Goal: Task Accomplishment & Management: Manage account settings

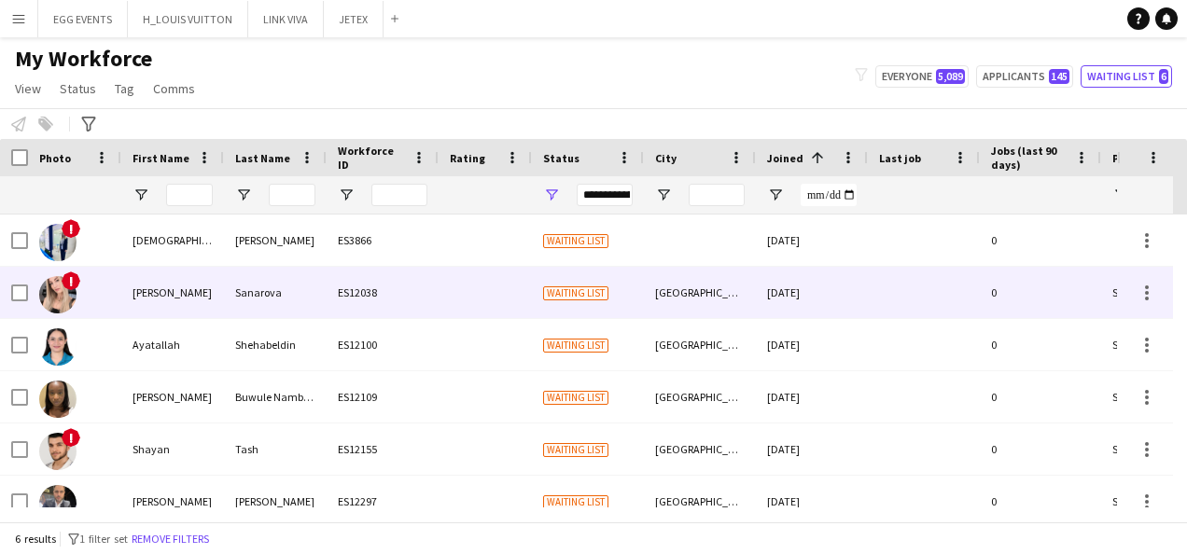
scroll to position [21, 0]
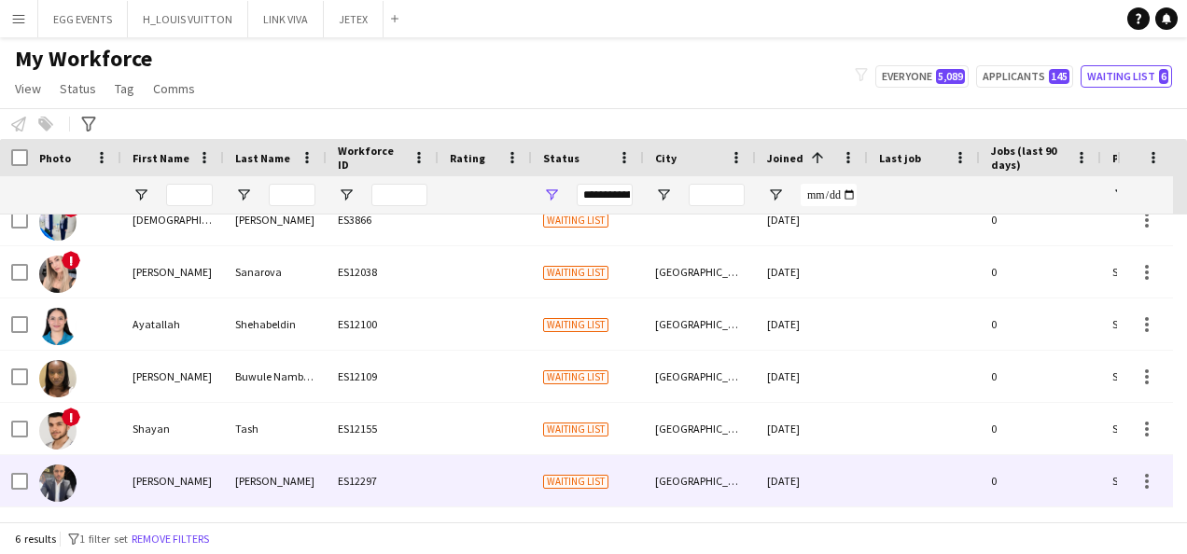
click at [734, 467] on div "[GEOGRAPHIC_DATA]" at bounding box center [700, 481] width 112 height 51
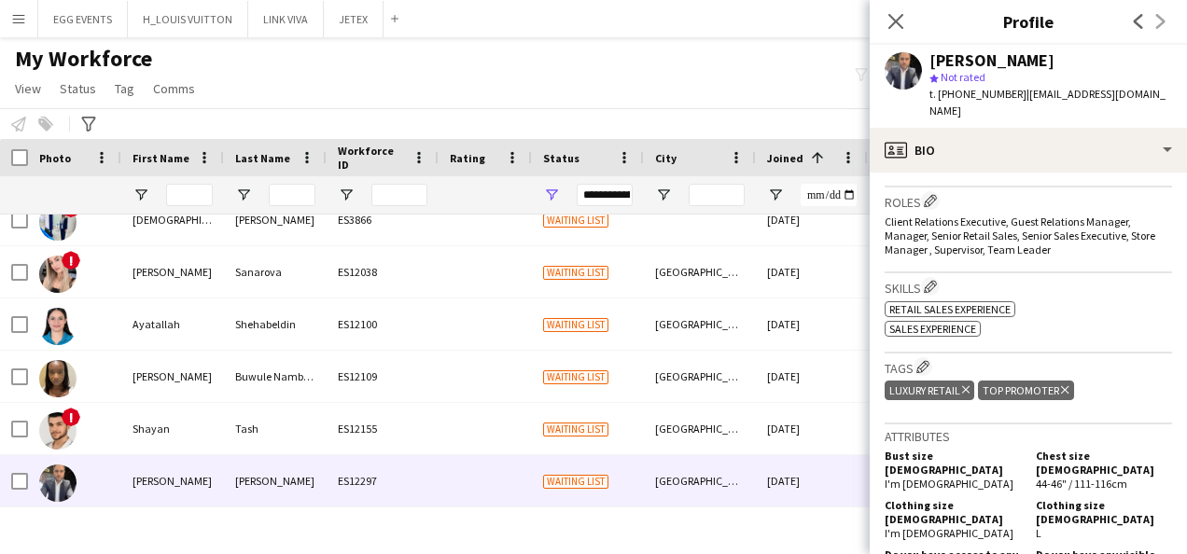
scroll to position [552, 0]
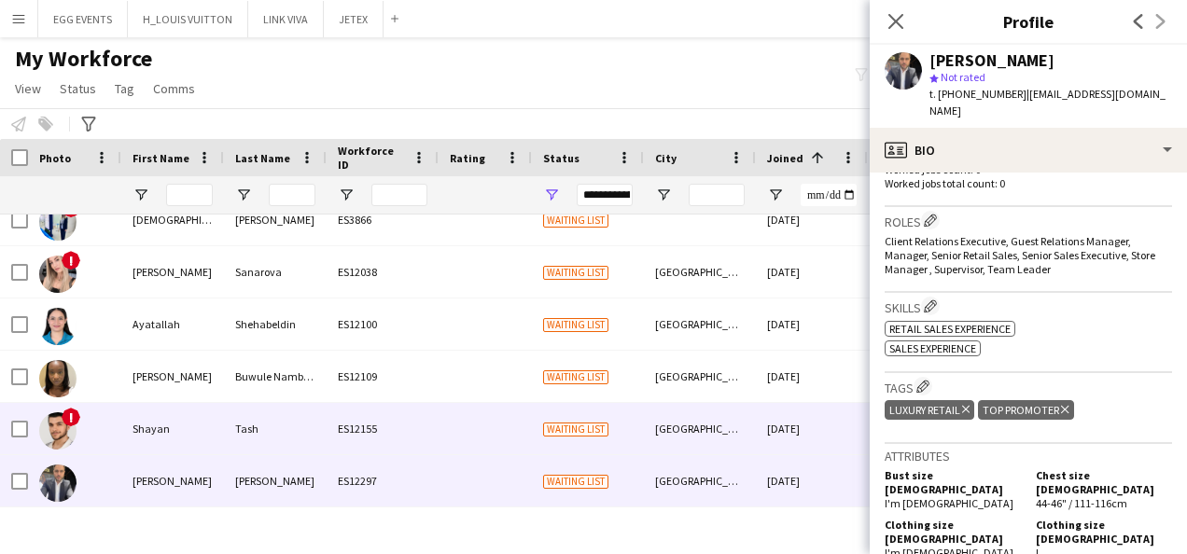
click at [837, 423] on div "[DATE]" at bounding box center [812, 428] width 112 height 51
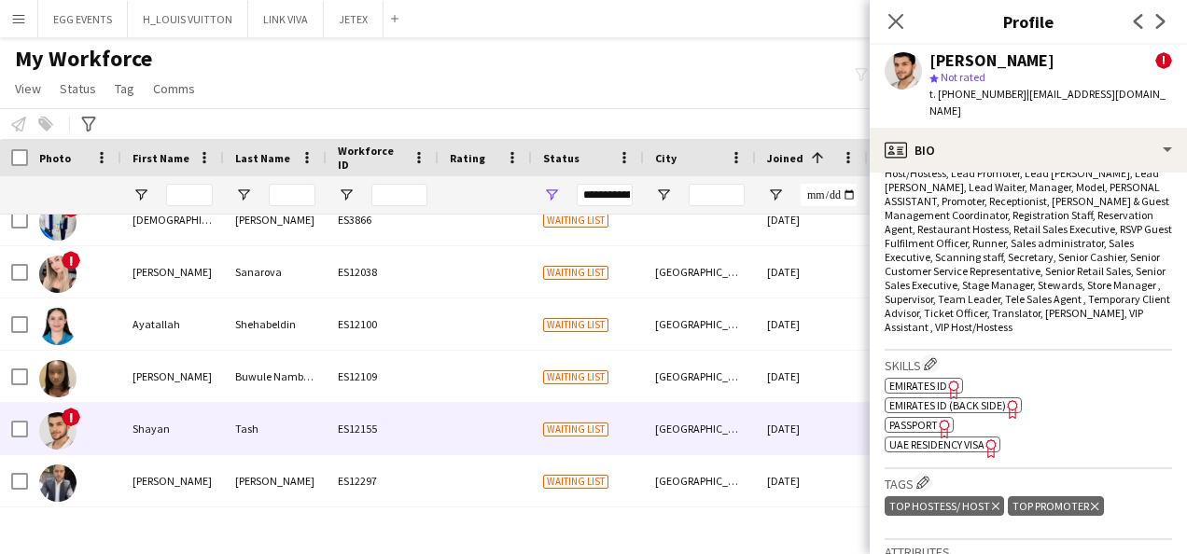
scroll to position [927, 0]
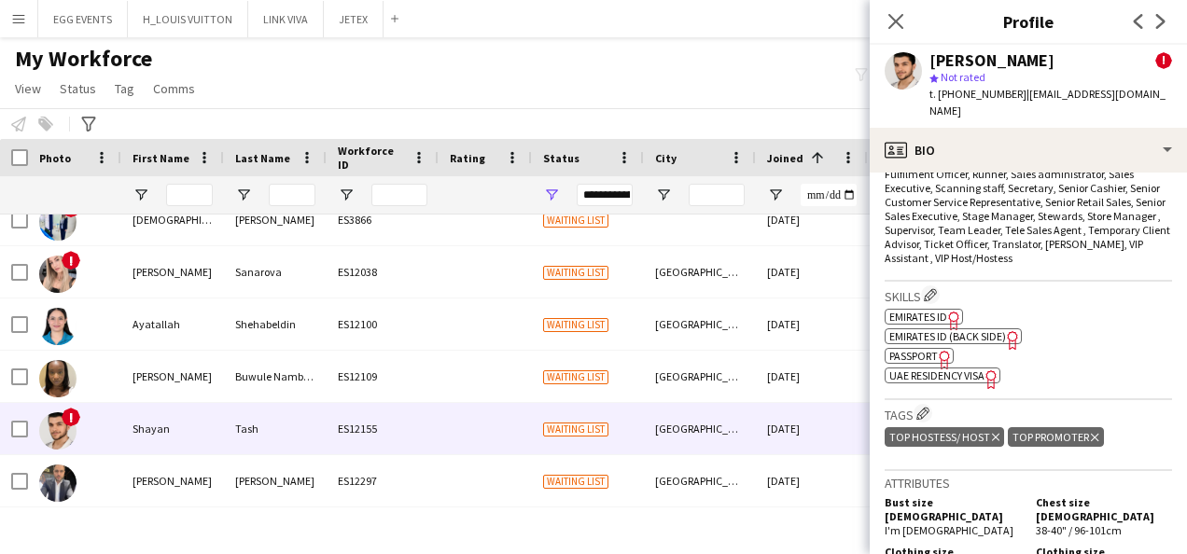
click at [947, 369] on span "UAE Residency Visa" at bounding box center [937, 376] width 95 height 14
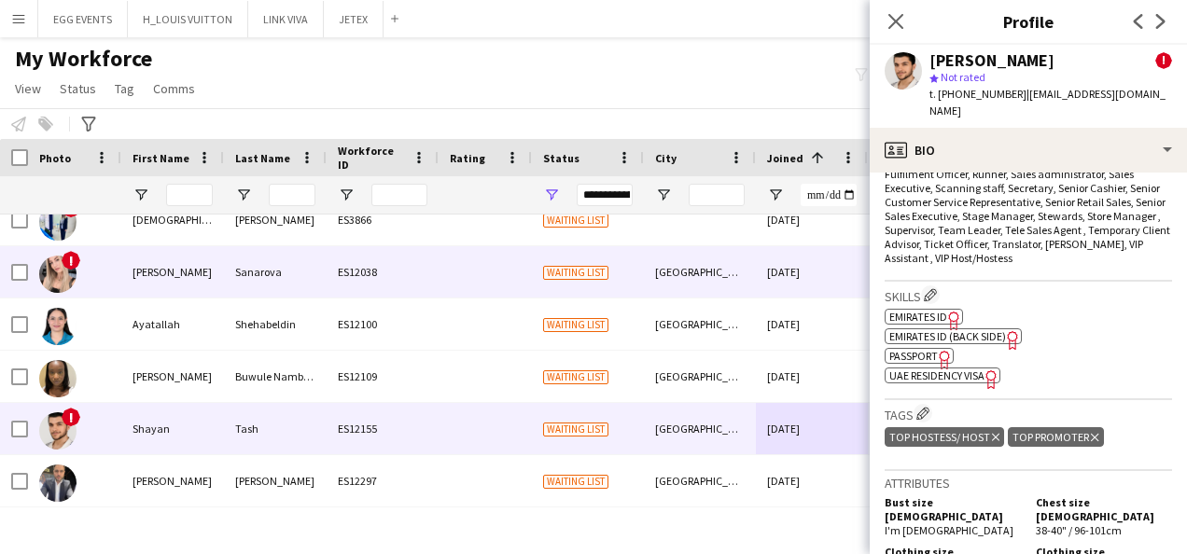
click at [478, 308] on div at bounding box center [485, 324] width 93 height 51
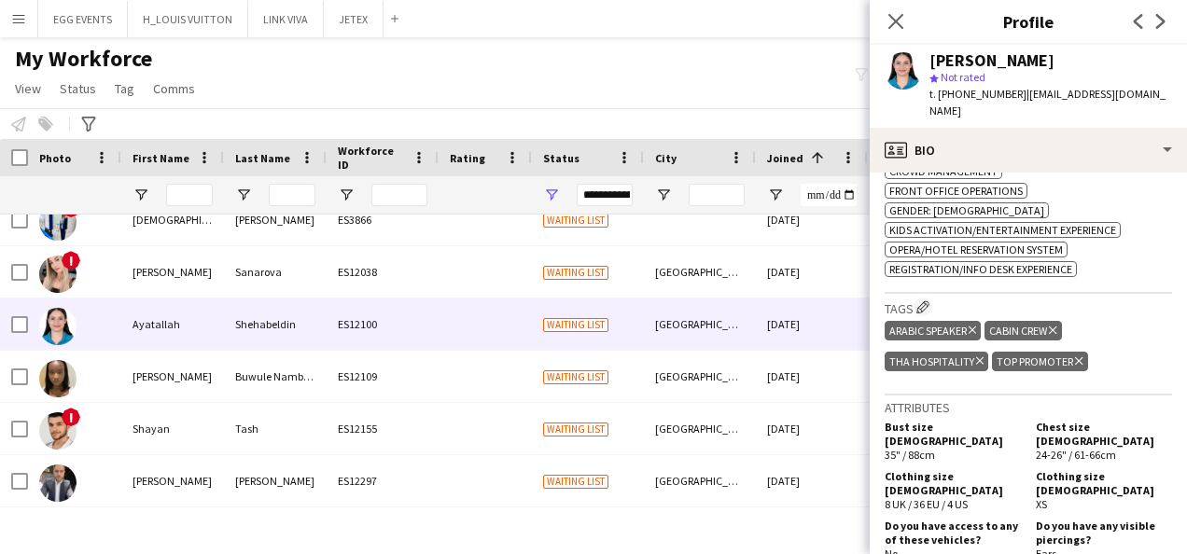
scroll to position [780, 0]
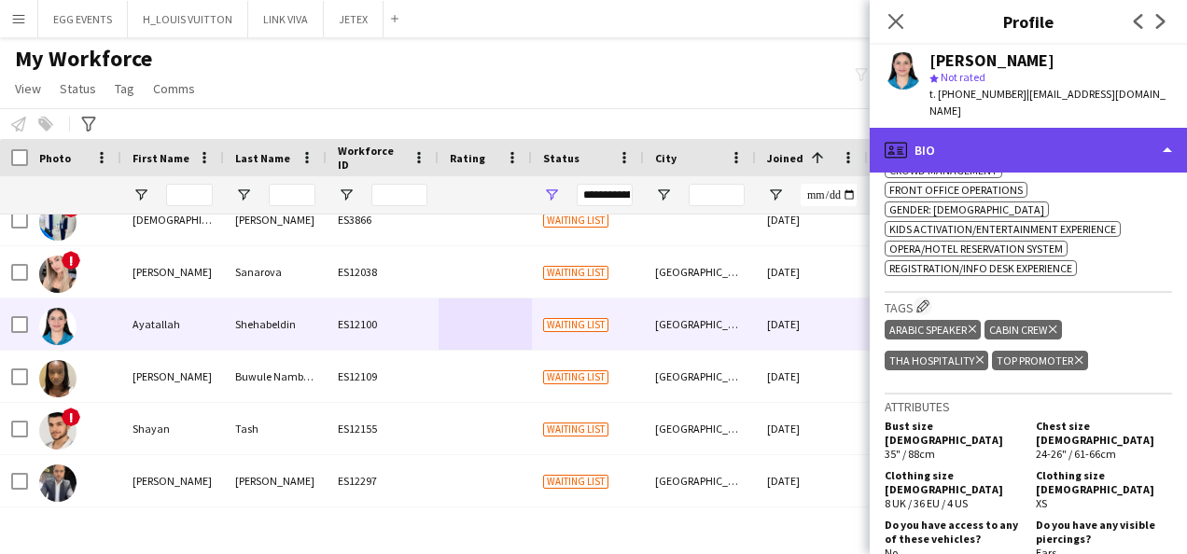
click at [1122, 141] on div "profile Bio" at bounding box center [1028, 150] width 317 height 45
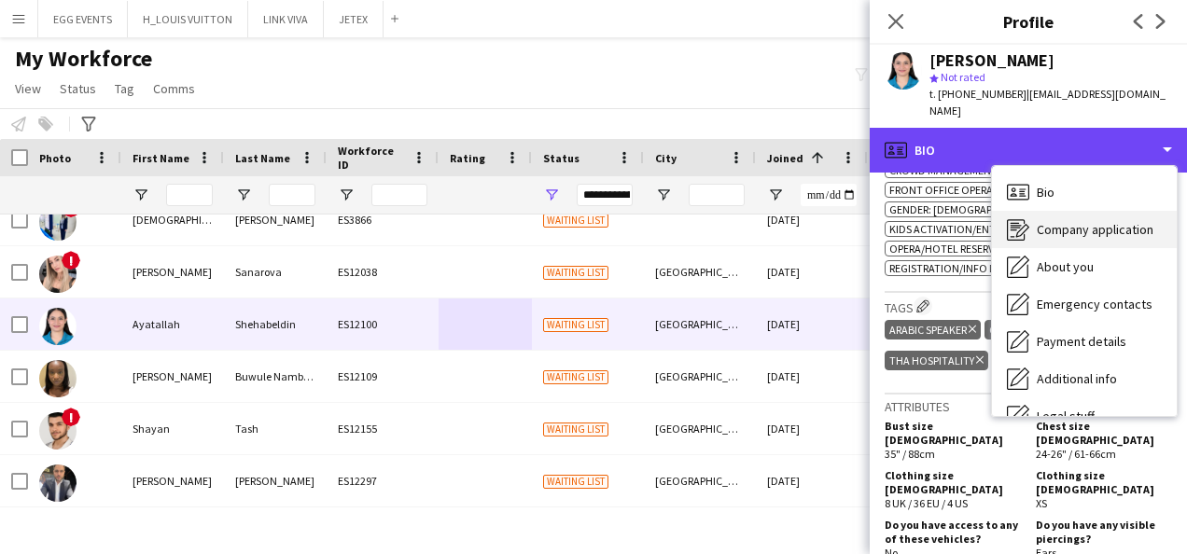
scroll to position [101, 0]
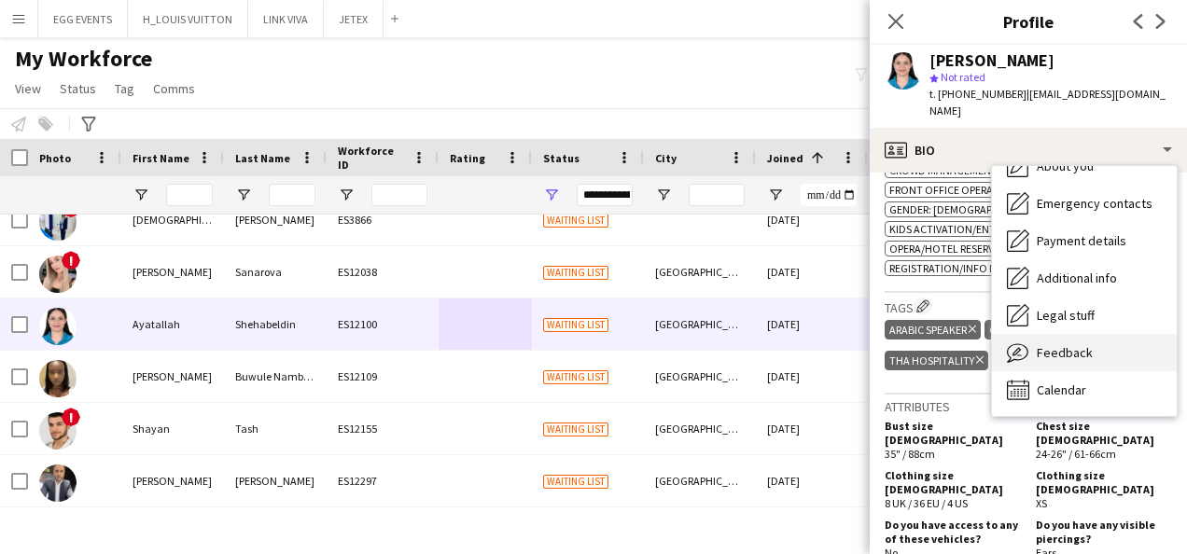
click at [1085, 344] on span "Feedback" at bounding box center [1065, 352] width 56 height 17
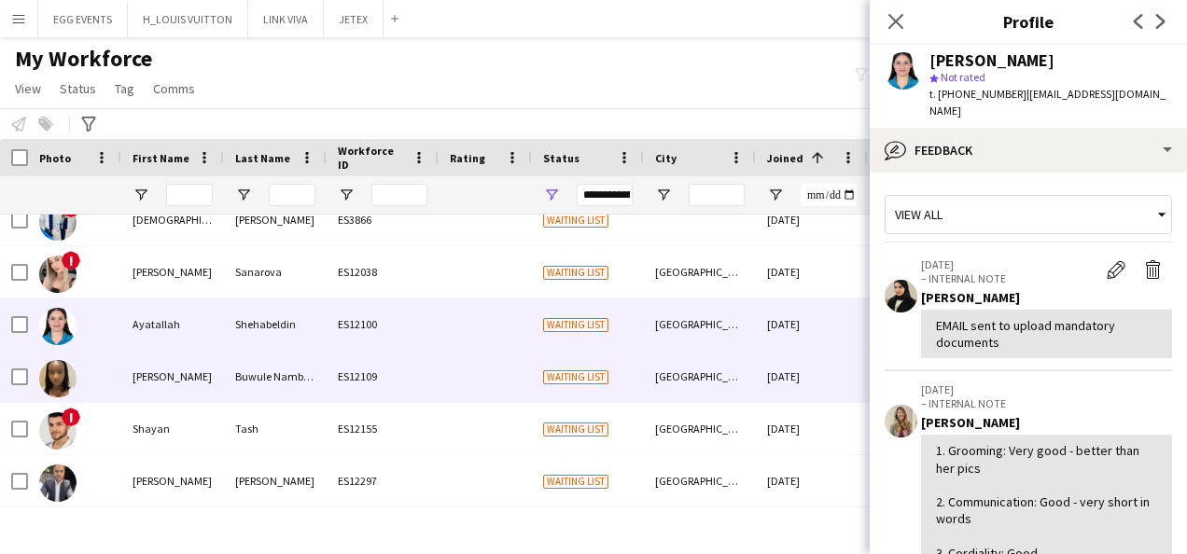
click at [719, 372] on div "[GEOGRAPHIC_DATA]" at bounding box center [700, 376] width 112 height 51
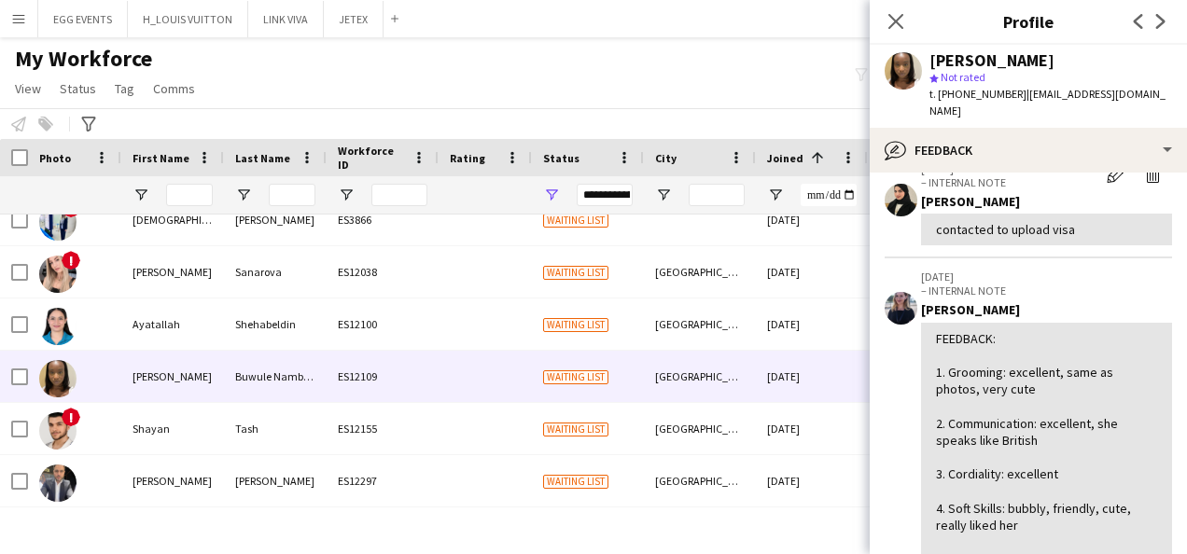
scroll to position [206, 0]
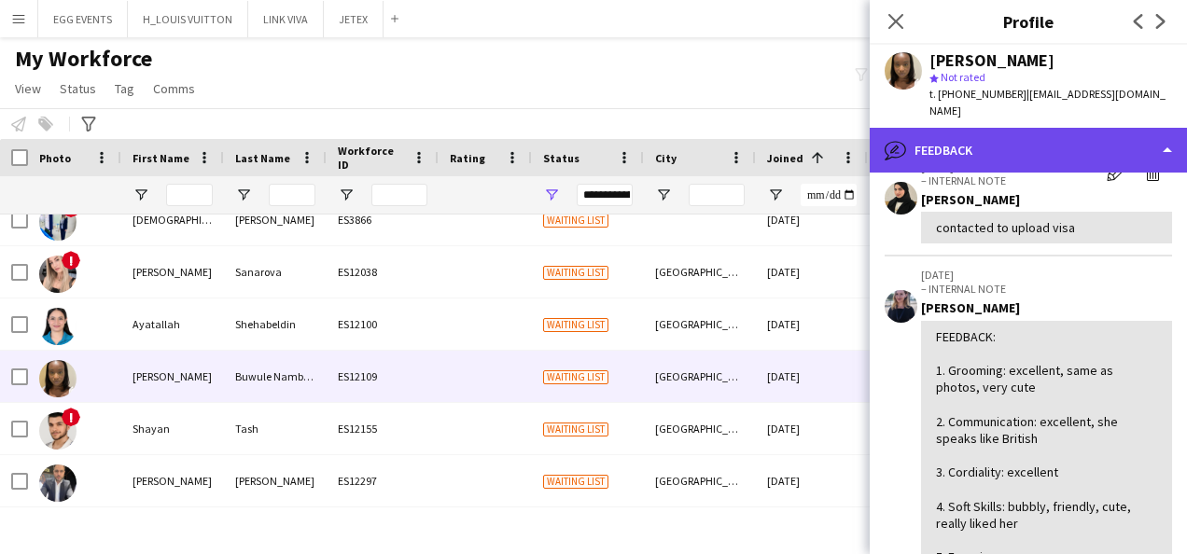
click at [1072, 128] on div "bubble-pencil Feedback" at bounding box center [1028, 150] width 317 height 45
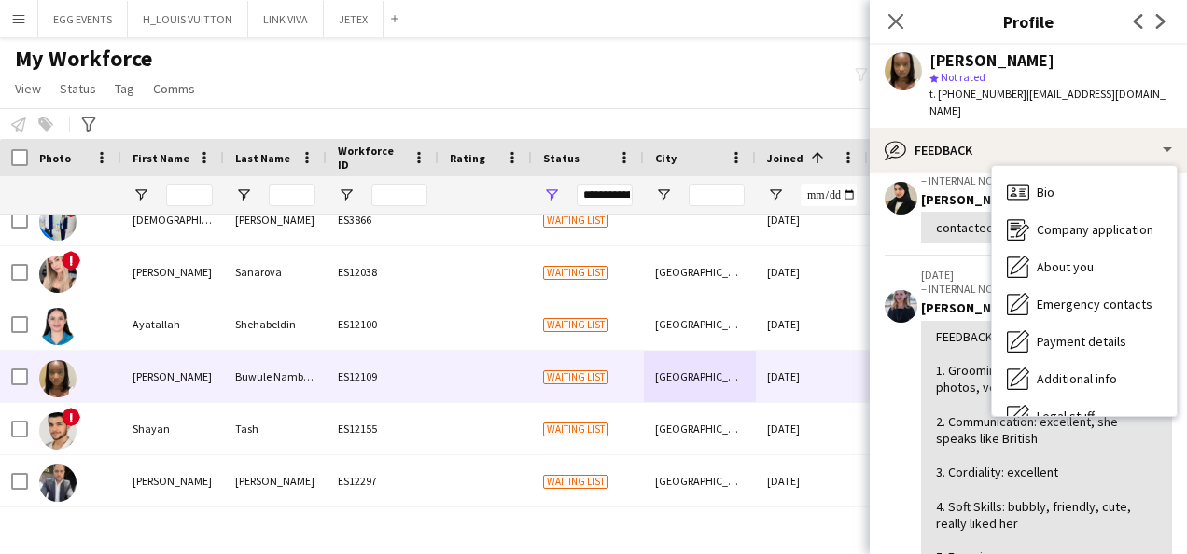
click at [1039, 166] on div "Bio Bio Company application Company application About you About you Emergency c…" at bounding box center [1084, 291] width 185 height 250
click at [1023, 184] on icon at bounding box center [1018, 192] width 22 height 16
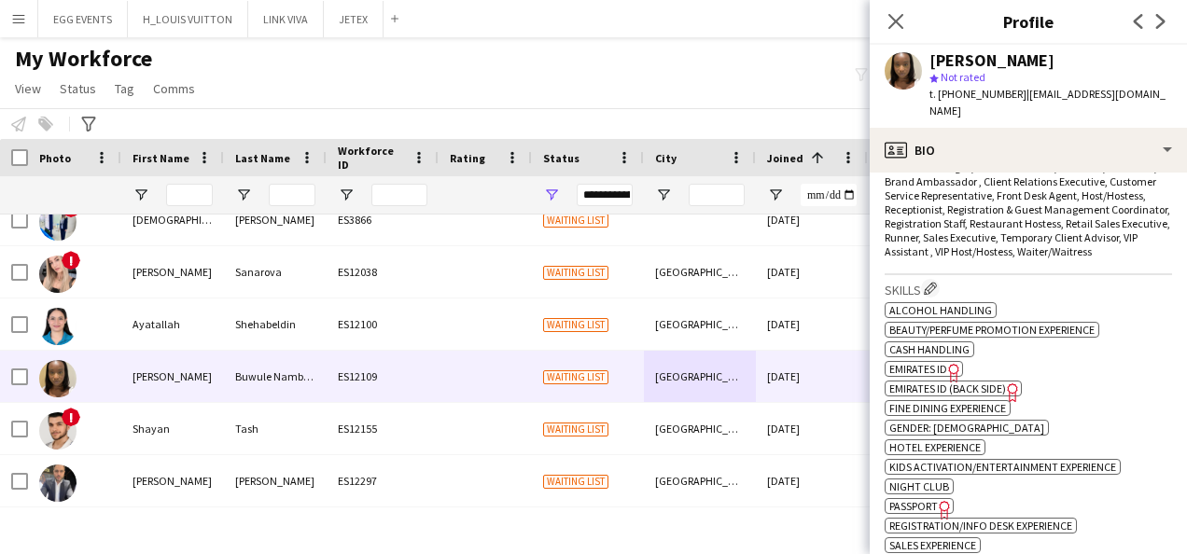
scroll to position [718, 0]
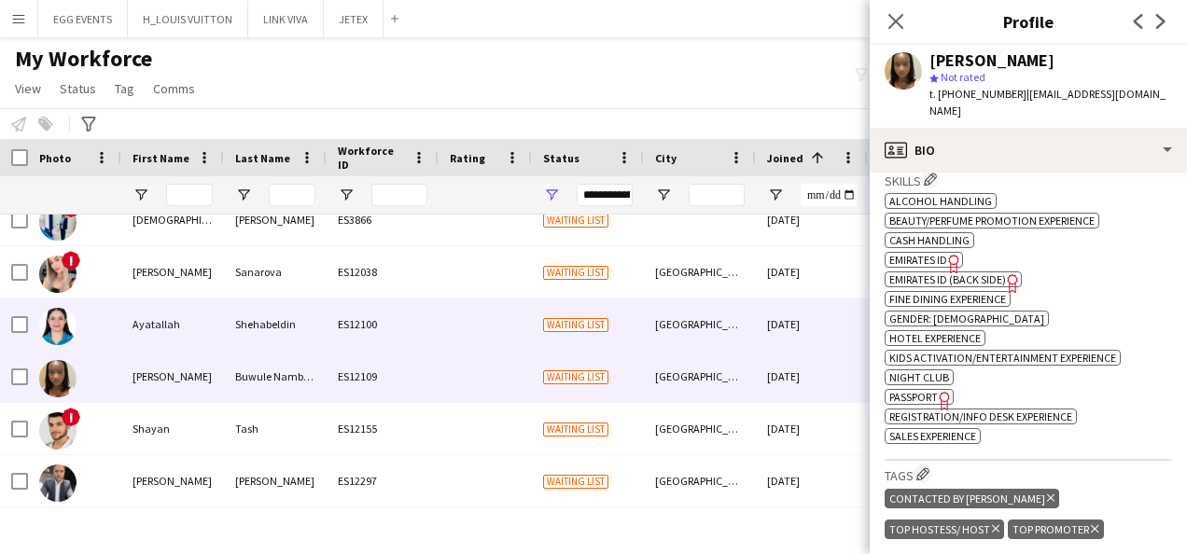
click at [730, 329] on div "[GEOGRAPHIC_DATA]" at bounding box center [700, 324] width 112 height 51
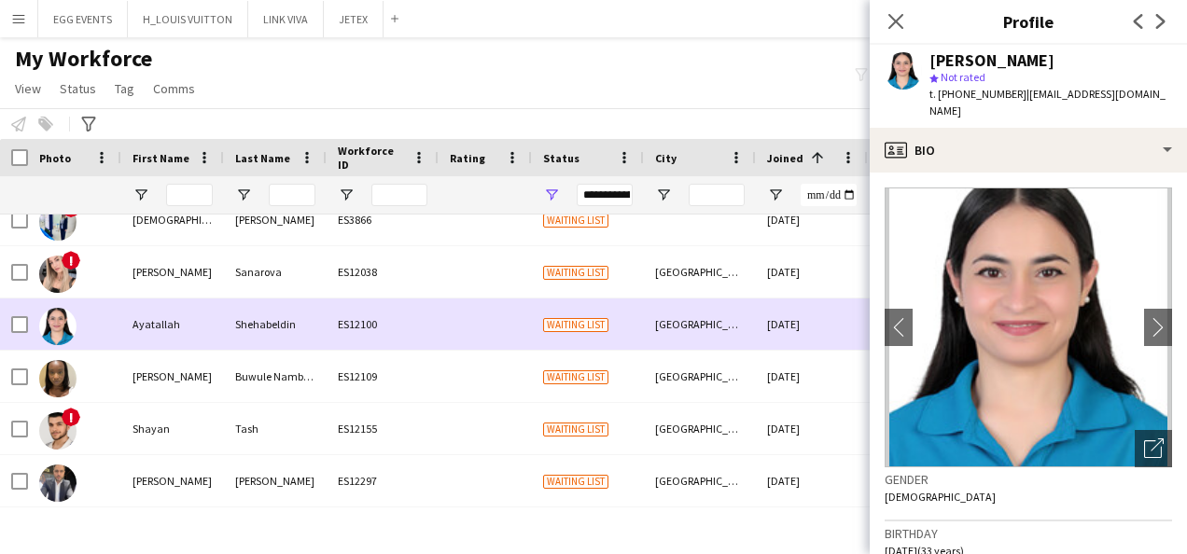
drag, startPoint x: 746, startPoint y: 308, endPoint x: 784, endPoint y: 284, distance: 45.3
click at [784, 284] on div "Ayatallah Shehabeldin ES12100 Waiting list Dubai 19-08-2025 0 Self-employed Cre…" at bounding box center [705, 351] width 1411 height 314
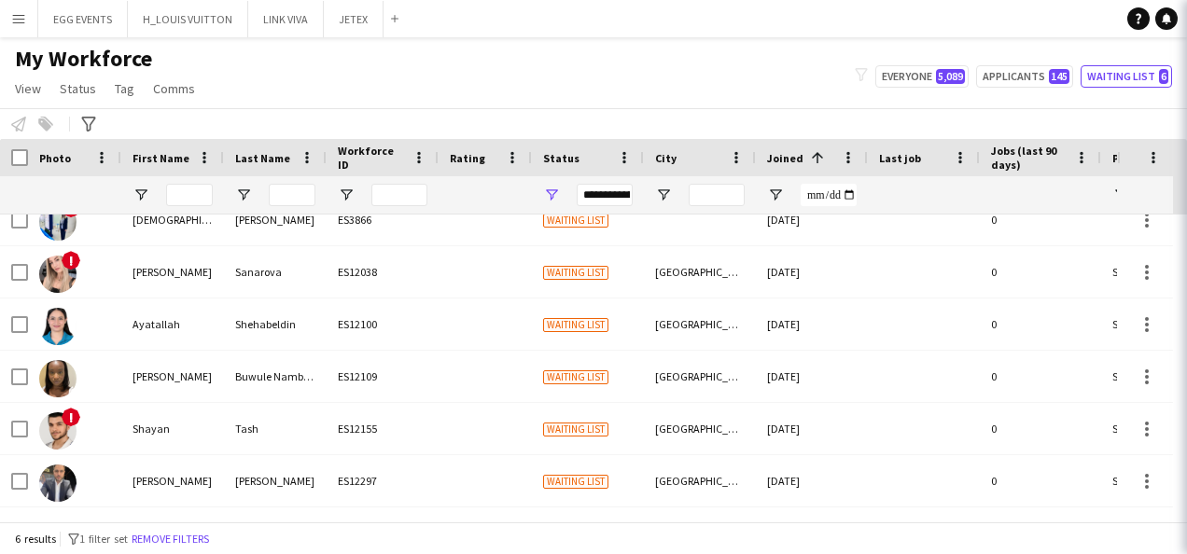
click at [784, 284] on div "[DATE]" at bounding box center [812, 271] width 112 height 51
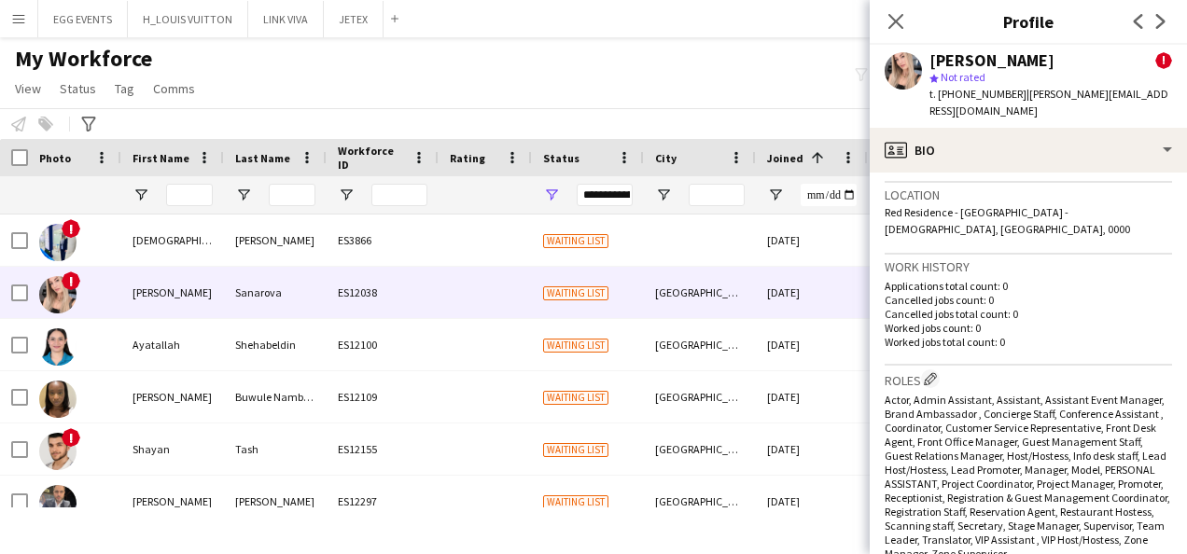
scroll to position [791, 0]
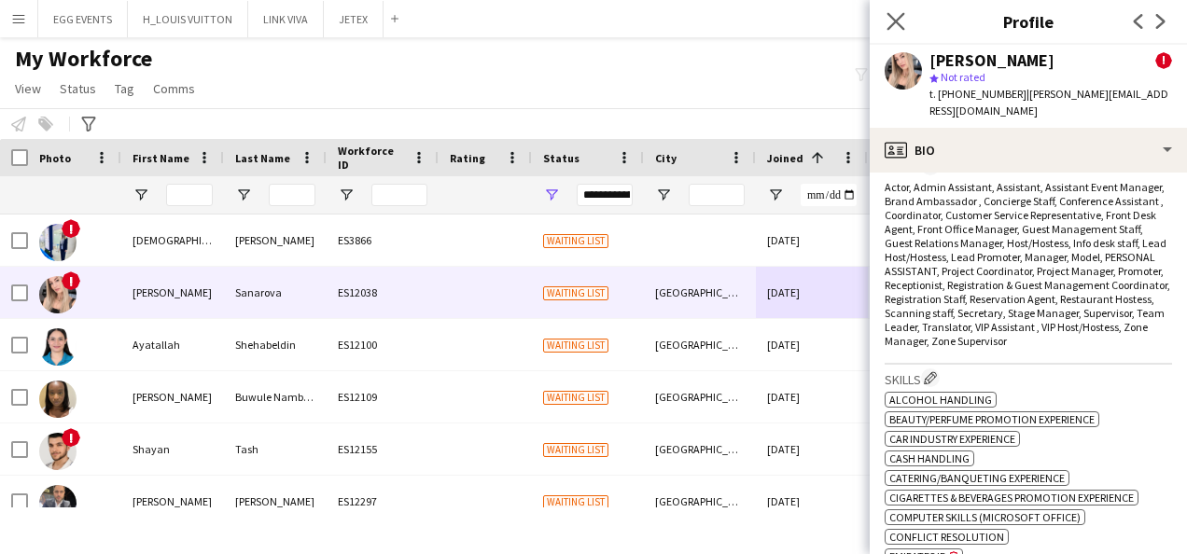
click at [899, 32] on app-icon "Close pop-in" at bounding box center [896, 21] width 27 height 27
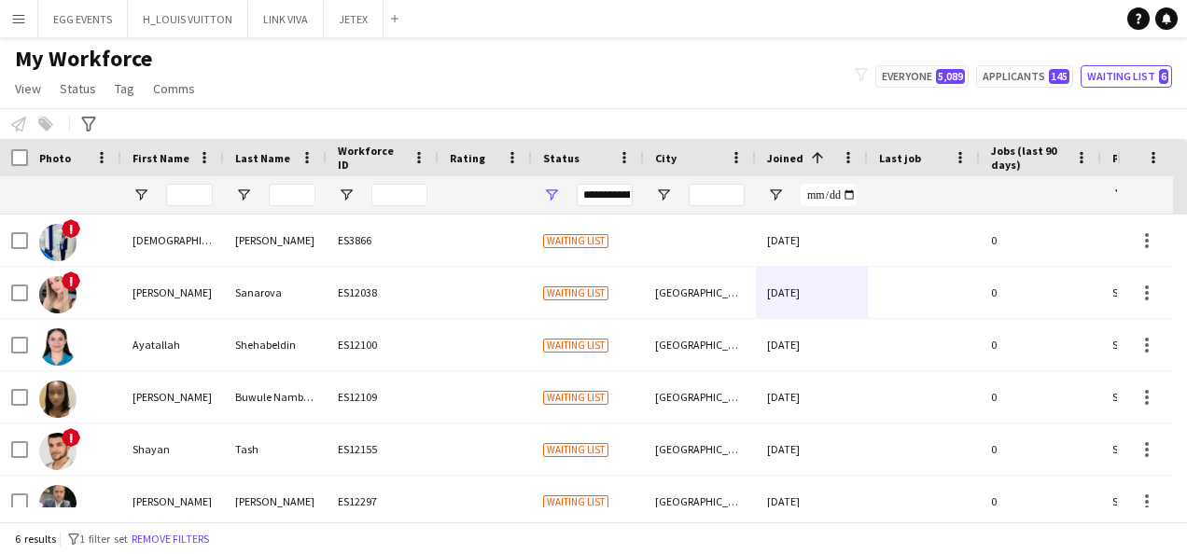
click at [628, 194] on div "**********" at bounding box center [605, 195] width 56 height 22
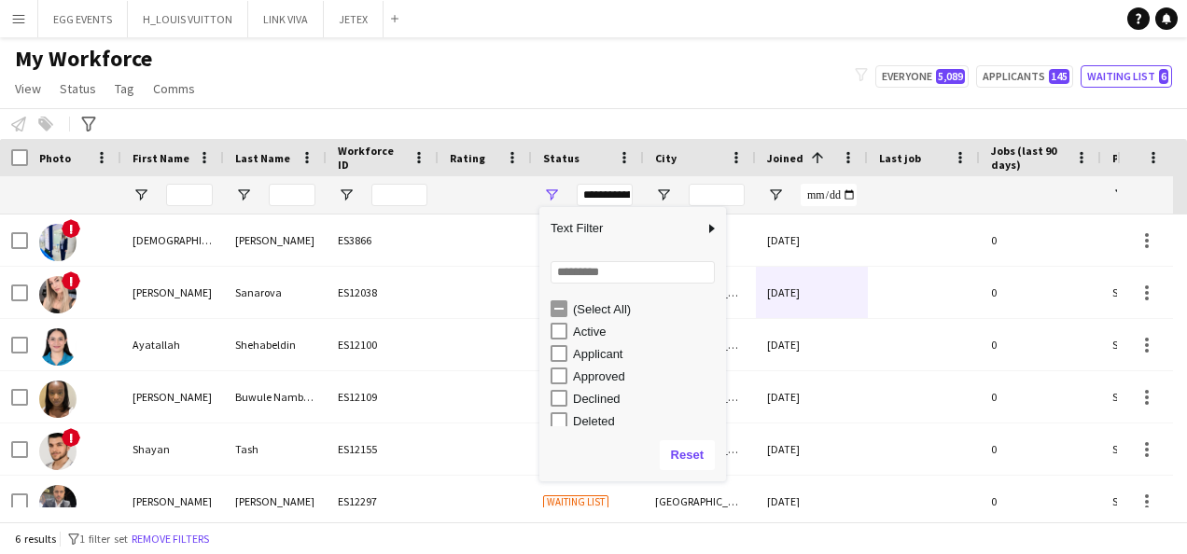
scroll to position [118, 0]
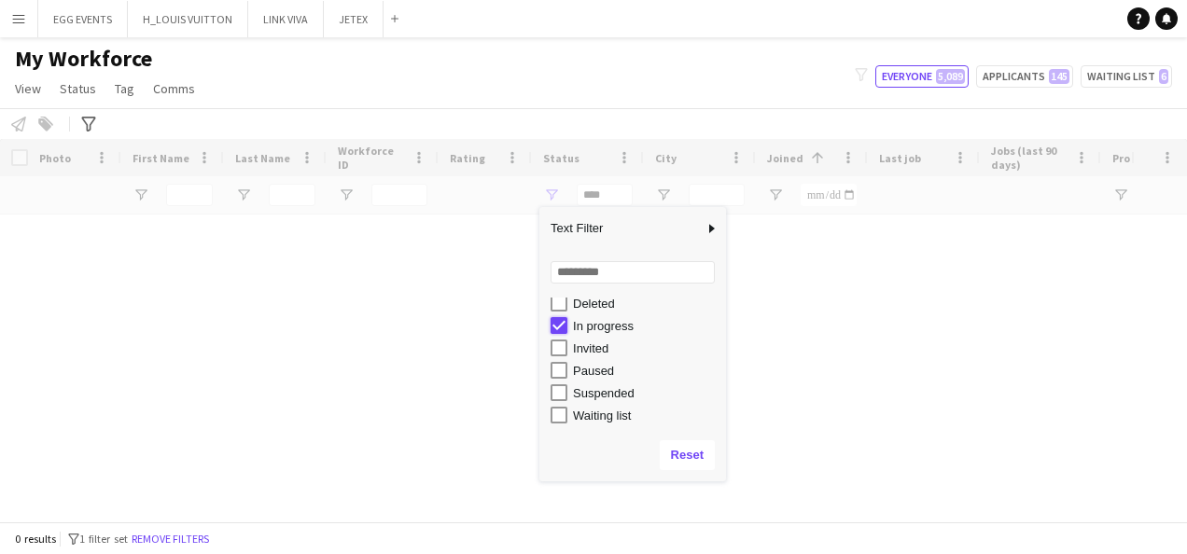
type input "**********"
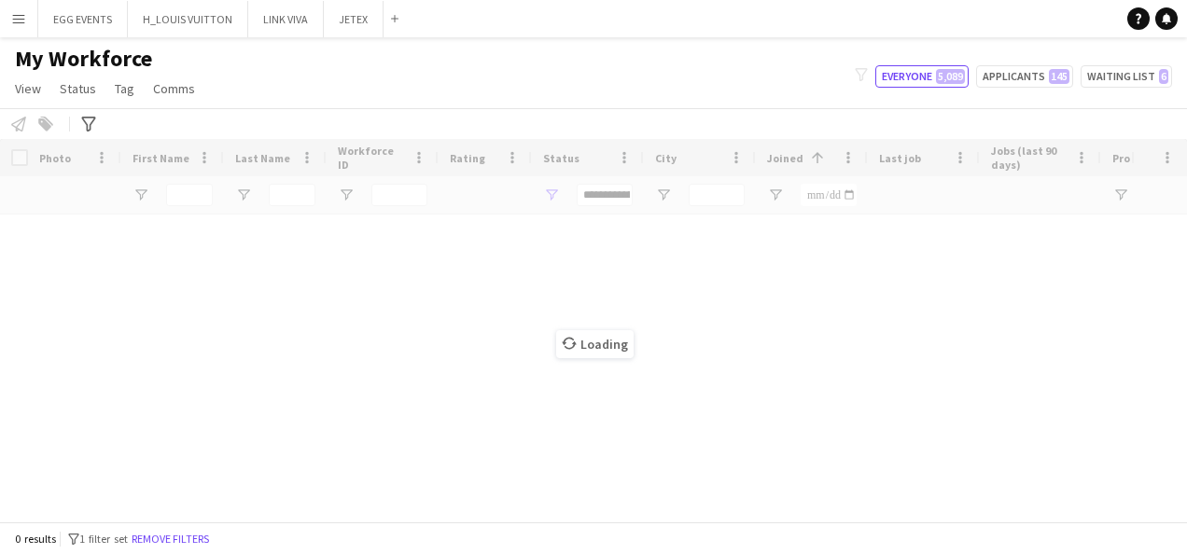
click at [672, 103] on div "My Workforce View Views Default view New view Update view Delete view Edit name…" at bounding box center [593, 76] width 1187 height 63
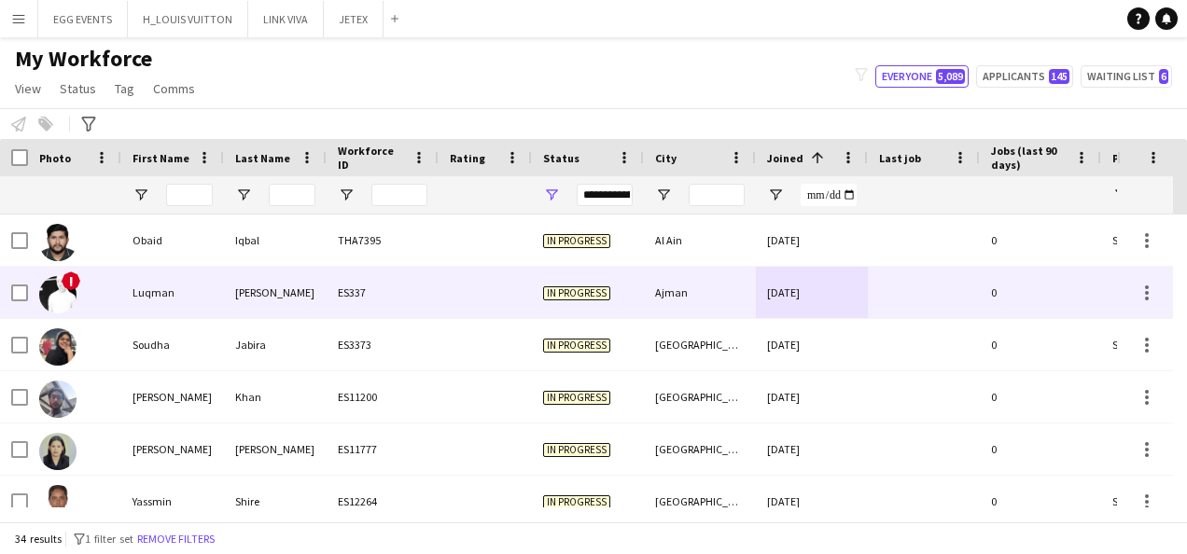
click at [716, 290] on div "Ajman" at bounding box center [700, 292] width 112 height 51
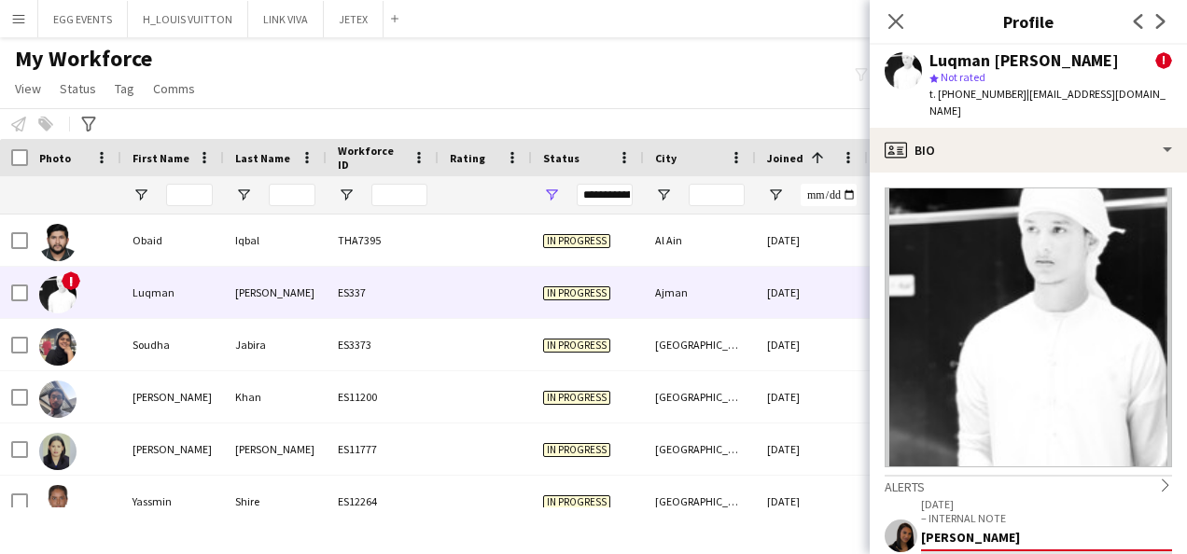
scroll to position [157, 0]
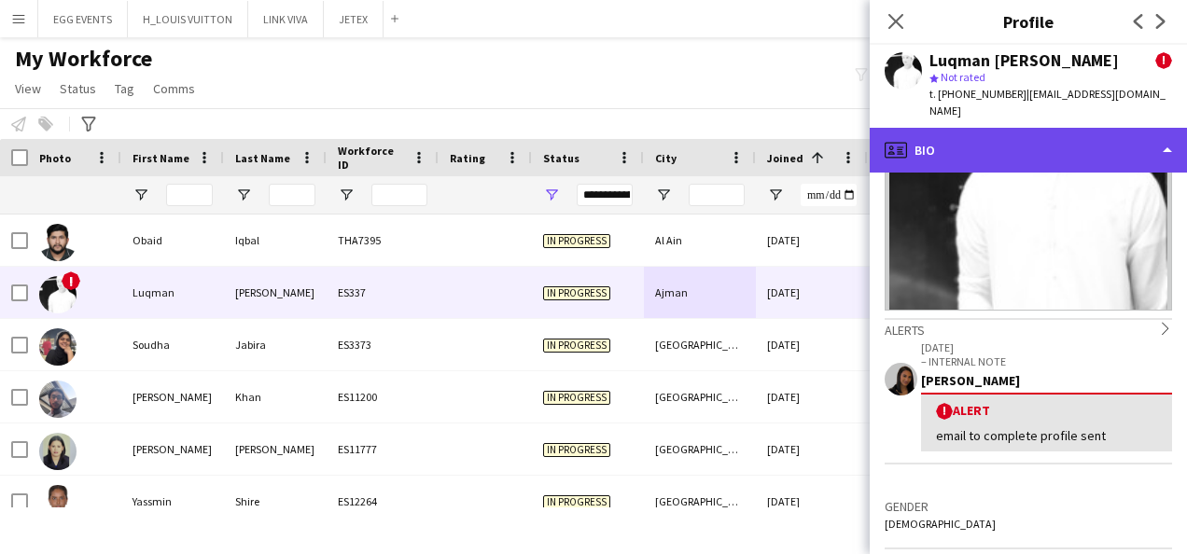
click at [1102, 128] on div "profile Bio" at bounding box center [1028, 150] width 317 height 45
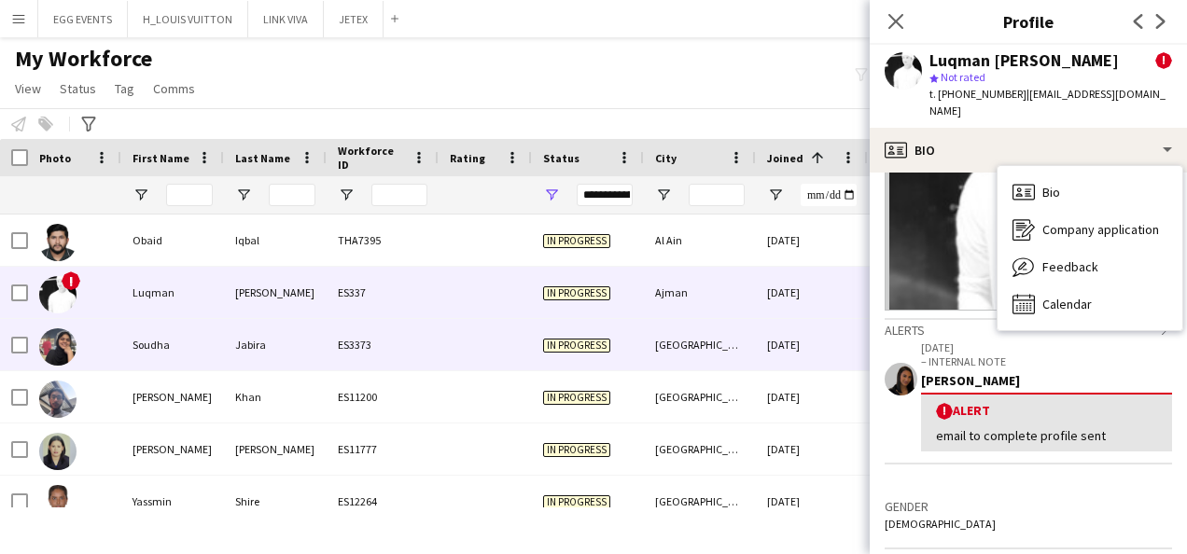
click at [695, 360] on div "[GEOGRAPHIC_DATA]" at bounding box center [700, 344] width 112 height 51
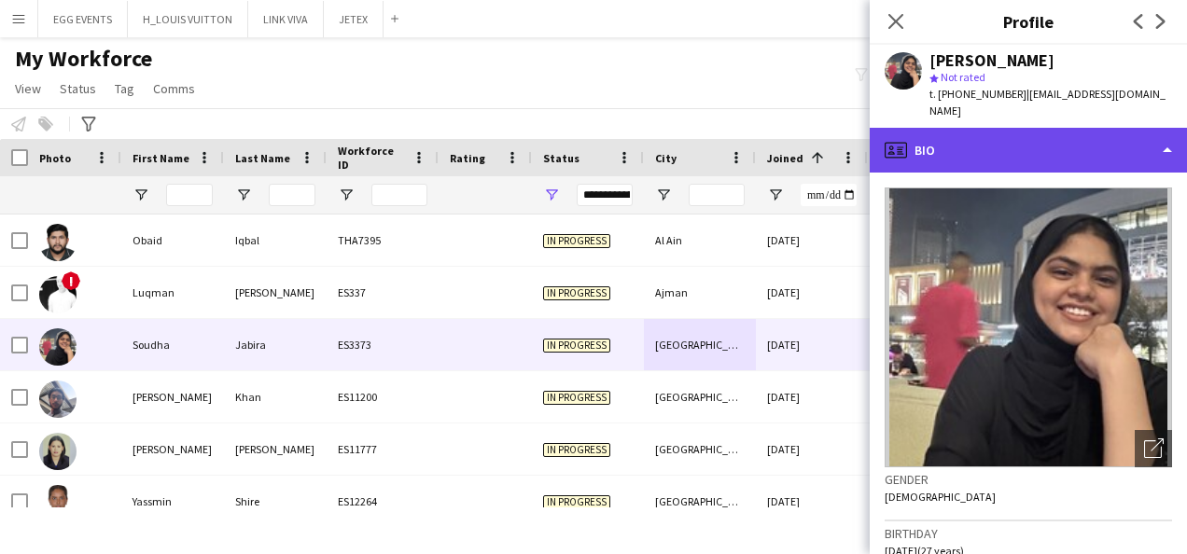
click at [1023, 136] on div "profile Bio" at bounding box center [1028, 150] width 317 height 45
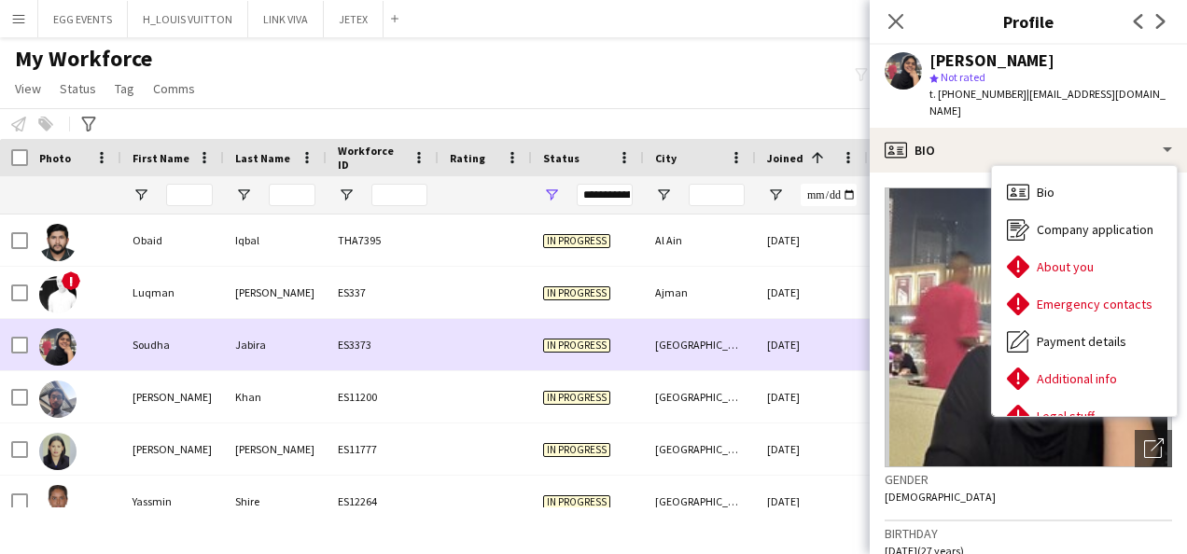
click at [747, 365] on div "[GEOGRAPHIC_DATA]" at bounding box center [700, 344] width 112 height 51
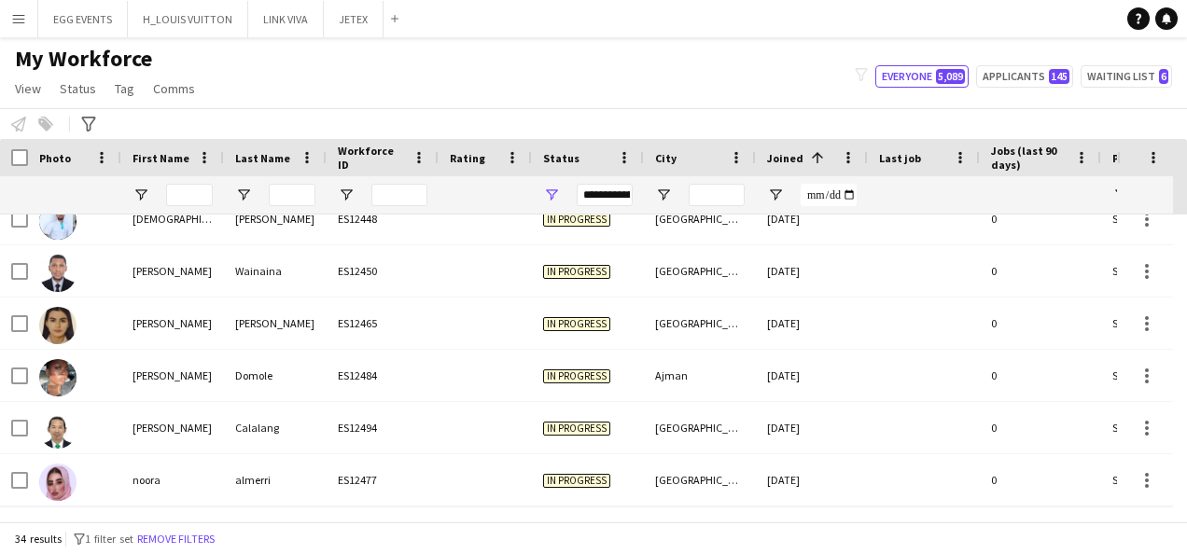
scroll to position [1484, 0]
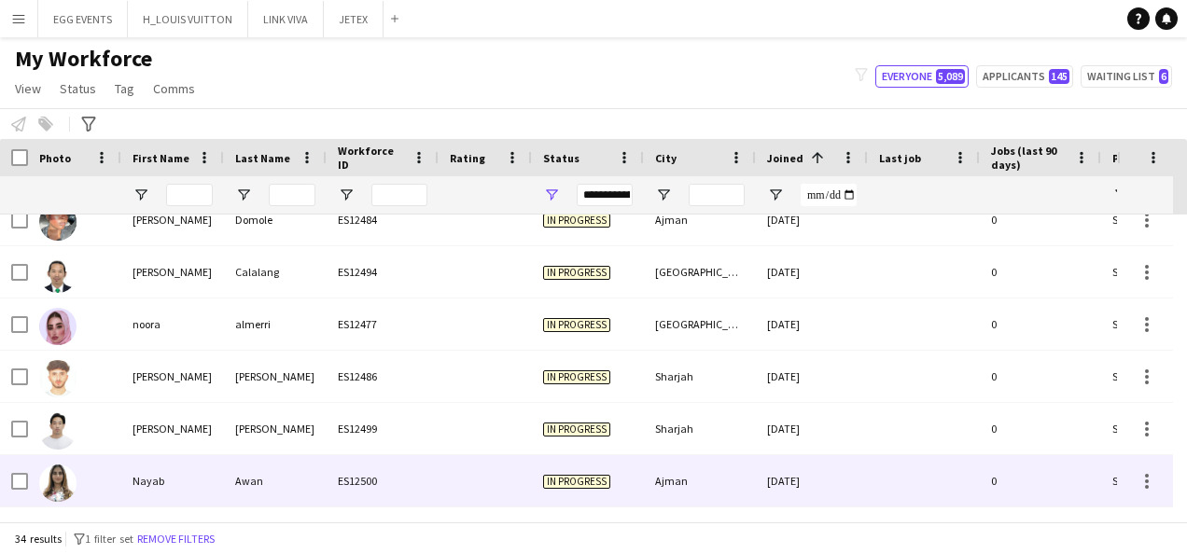
click at [749, 476] on div "Ajman" at bounding box center [700, 481] width 112 height 51
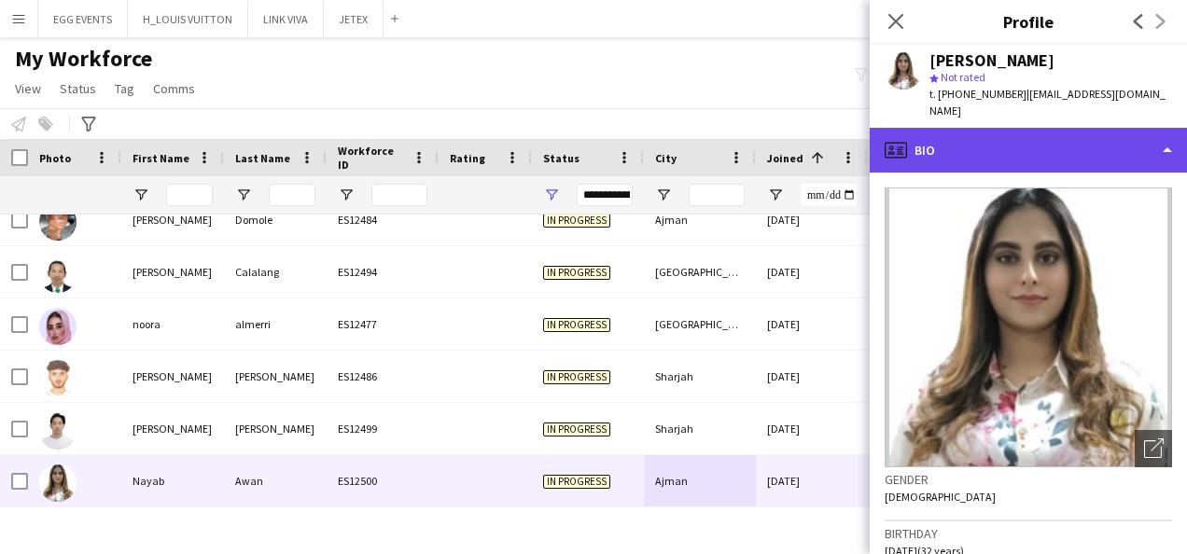
click at [1021, 140] on div "profile Bio" at bounding box center [1028, 150] width 317 height 45
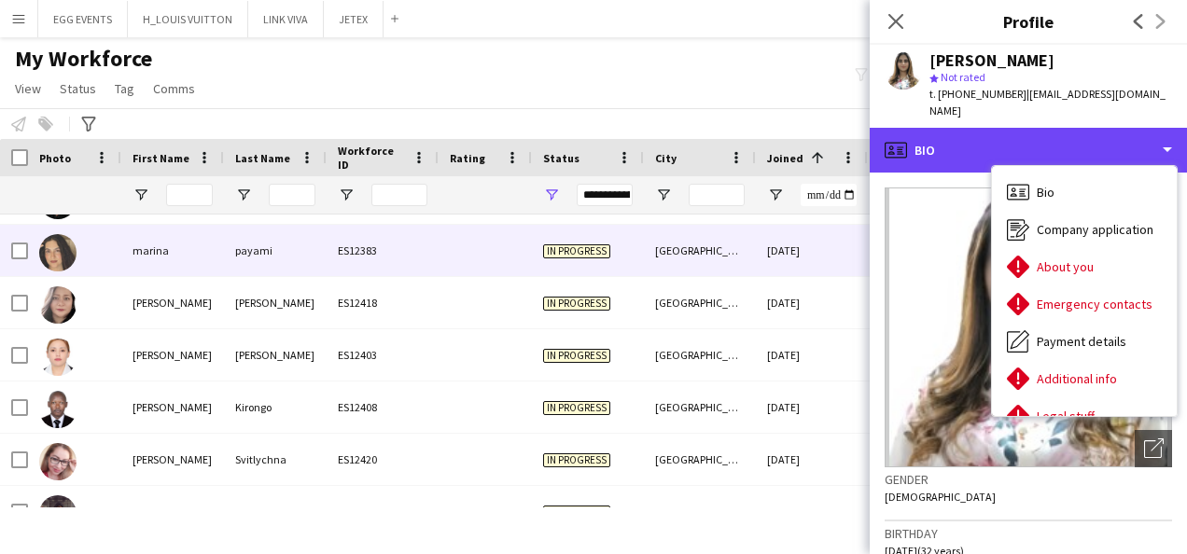
scroll to position [0, 0]
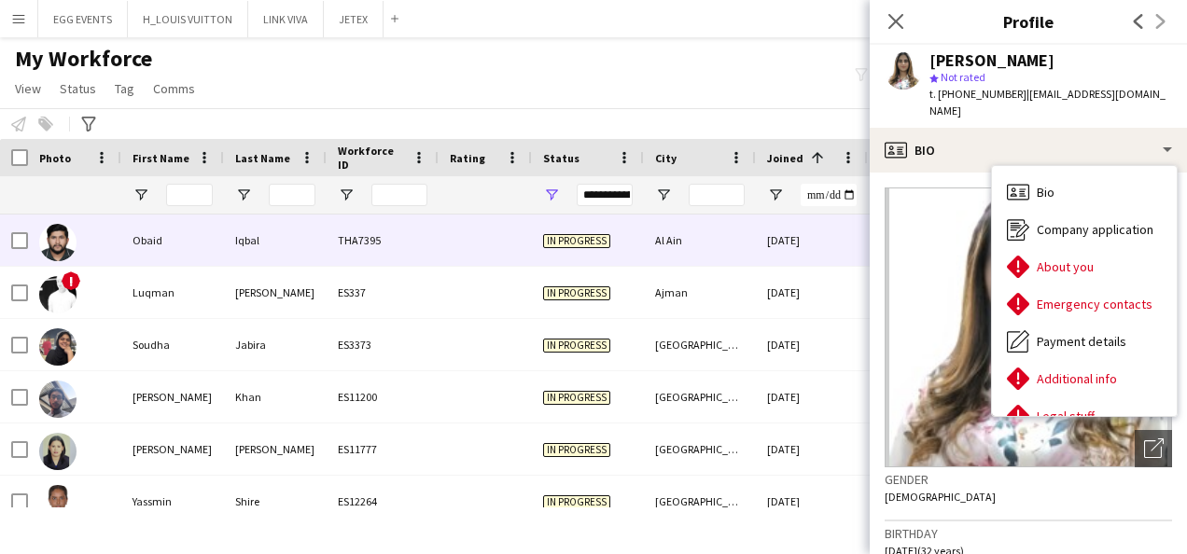
click at [817, 262] on div "26-07-2022" at bounding box center [812, 240] width 112 height 51
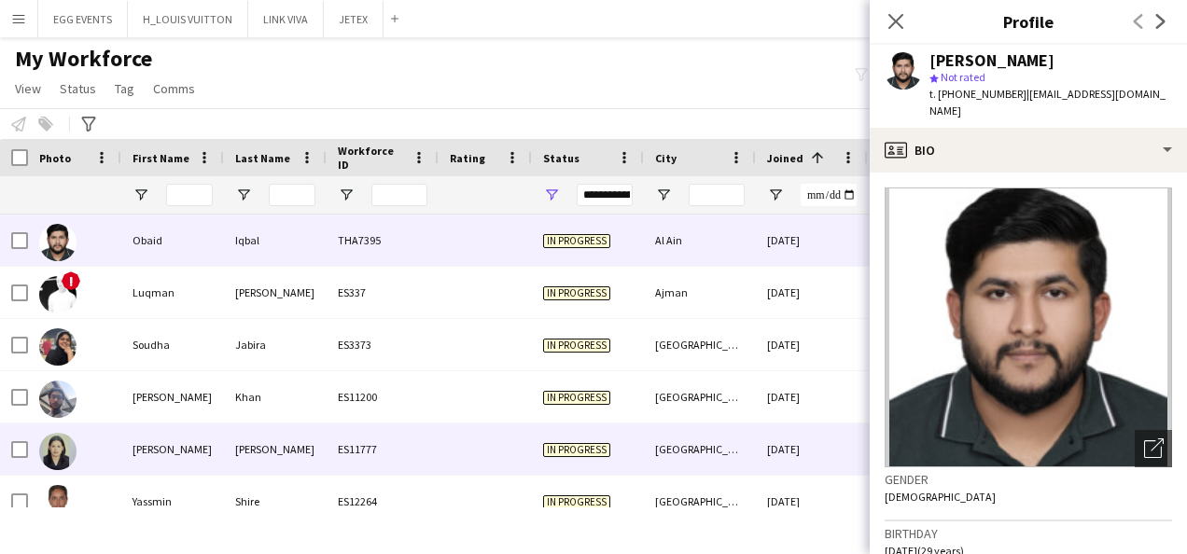
scroll to position [106, 0]
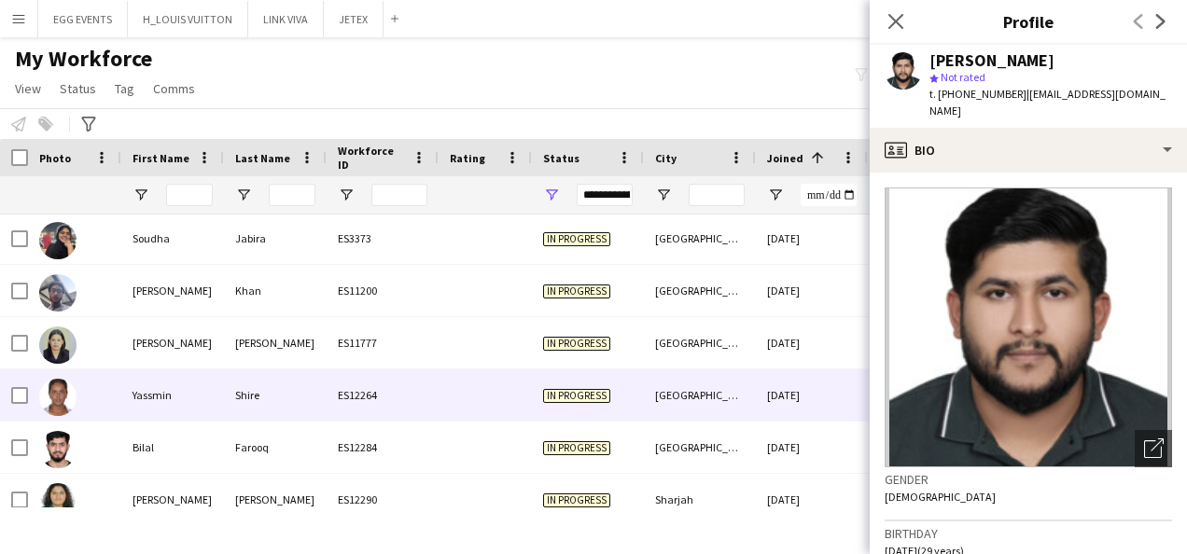
click at [680, 372] on div "Abu Dhabi" at bounding box center [700, 395] width 112 height 51
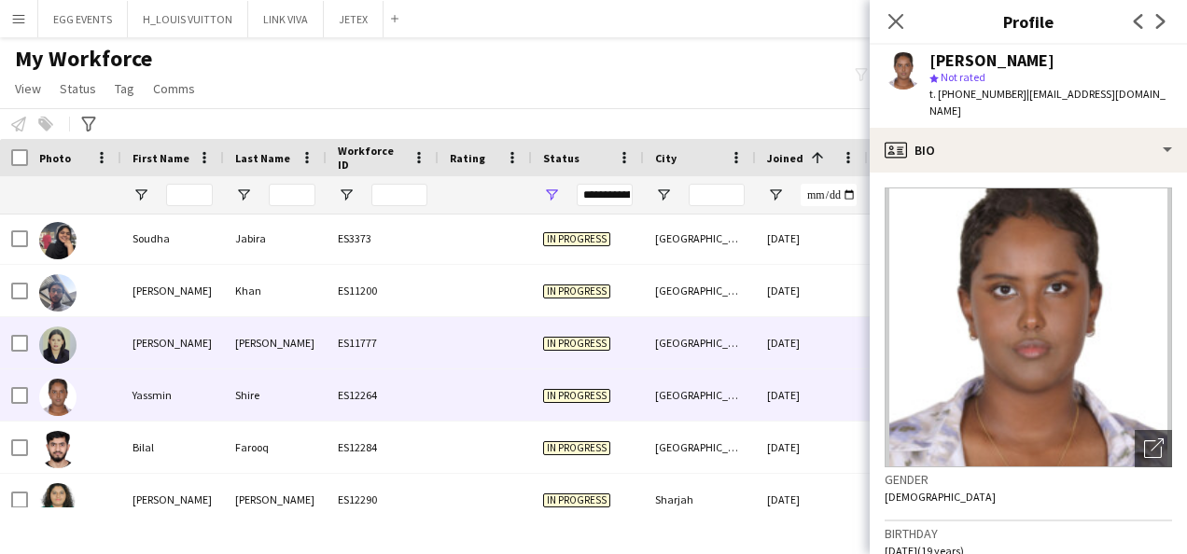
click at [693, 359] on div "Abu dhabi" at bounding box center [700, 342] width 112 height 51
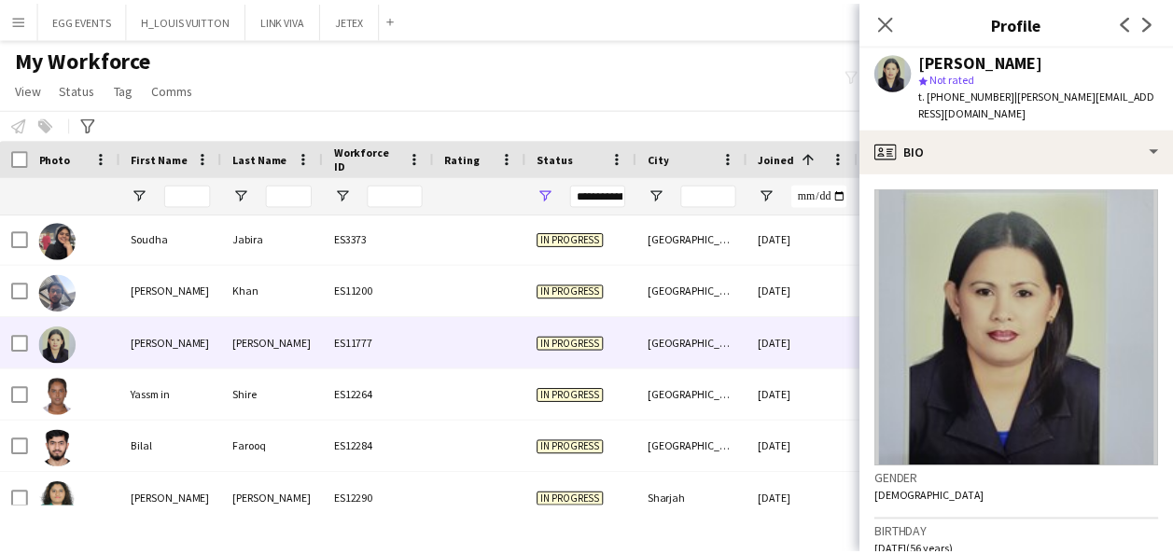
scroll to position [458, 0]
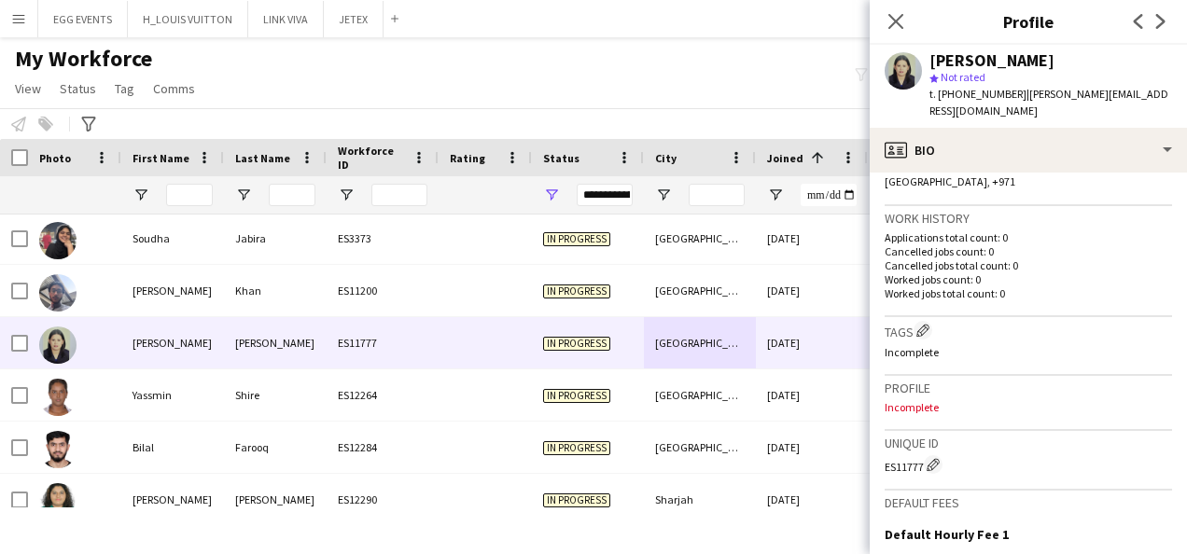
click at [1092, 159] on div "Location Khalifa street - Abu Dhabi - United Arab Emirates, Khalifa street, Abu…" at bounding box center [1029, 162] width 288 height 89
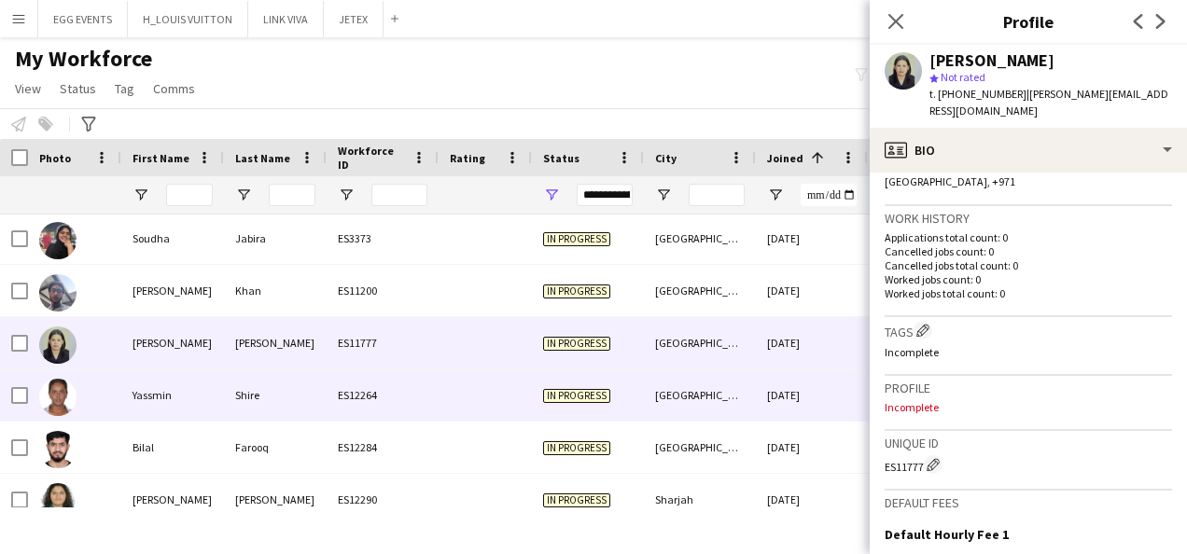
click at [717, 394] on div "Abu Dhabi" at bounding box center [700, 395] width 112 height 51
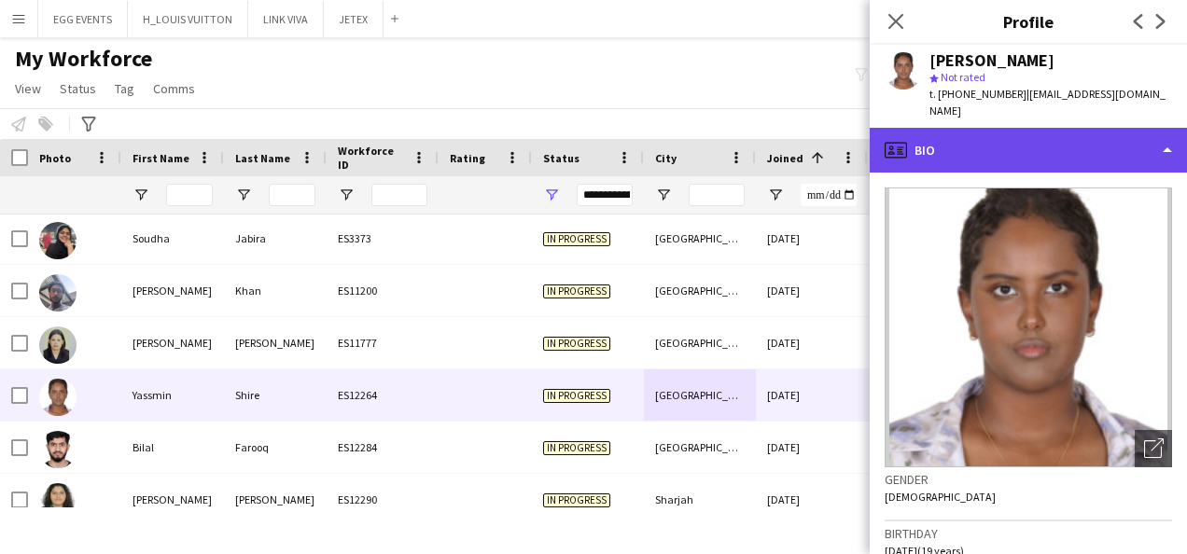
click at [1139, 144] on div "profile Bio" at bounding box center [1028, 150] width 317 height 45
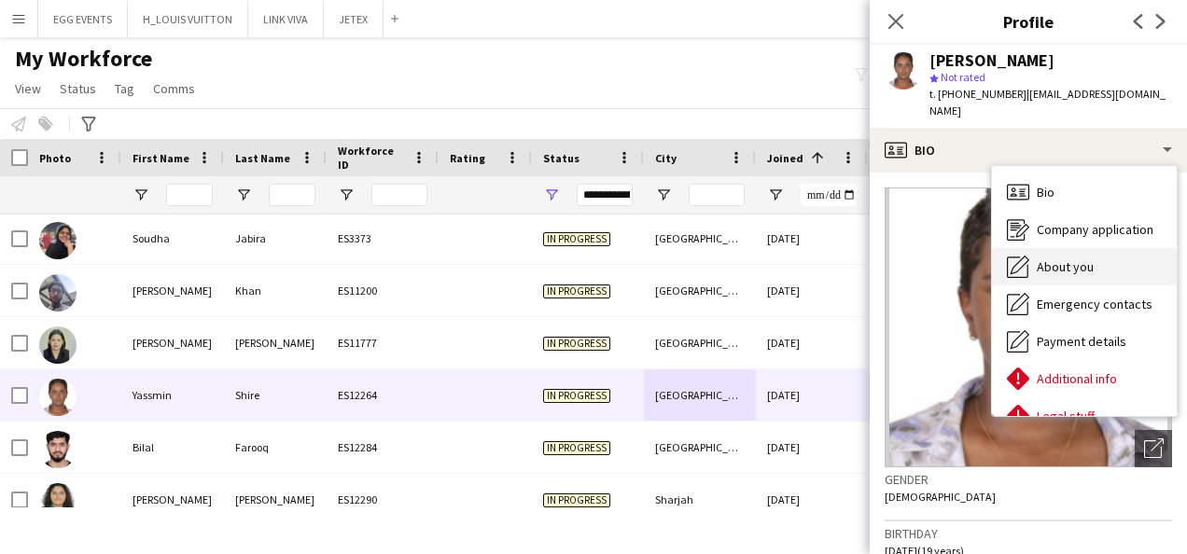
click at [1057, 259] on span "About you" at bounding box center [1065, 267] width 57 height 17
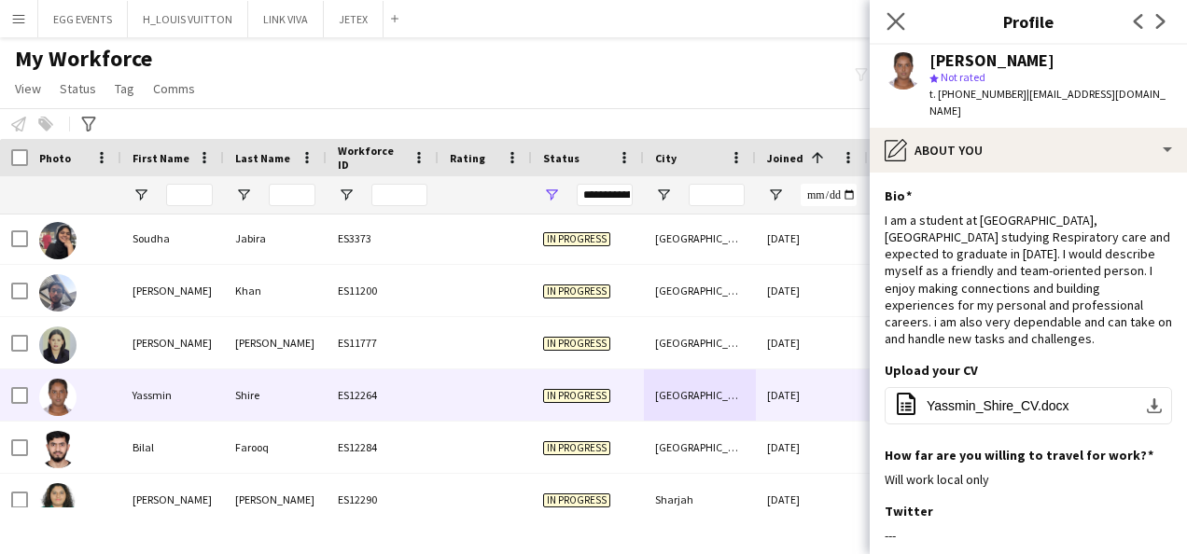
click at [905, 16] on app-icon "Close pop-in" at bounding box center [896, 21] width 27 height 27
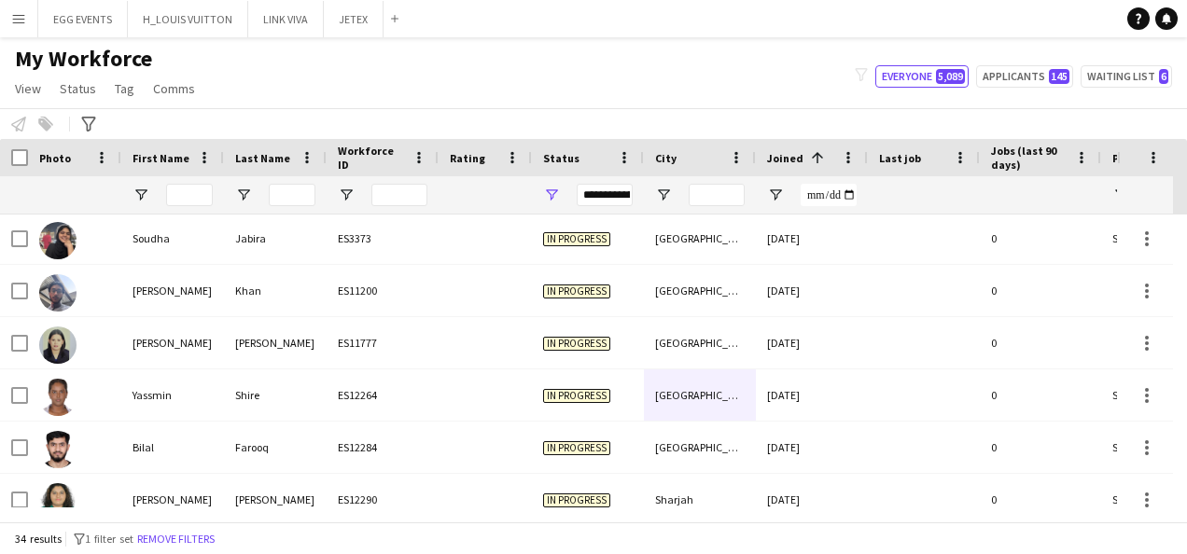
click at [27, 23] on button "Menu" at bounding box center [18, 18] width 37 height 37
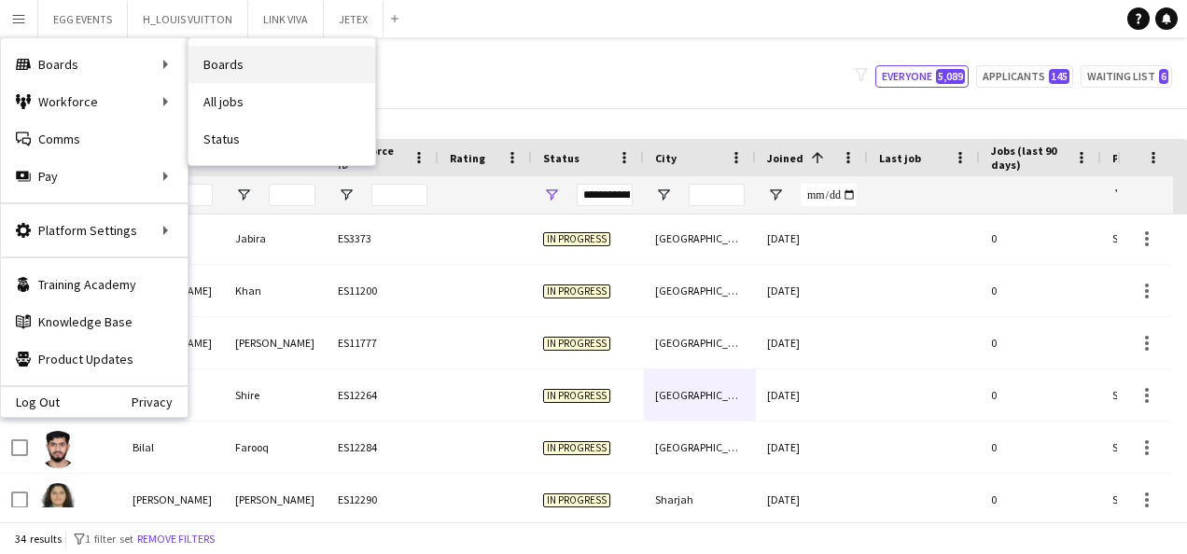
click at [242, 64] on link "Boards" at bounding box center [282, 64] width 187 height 37
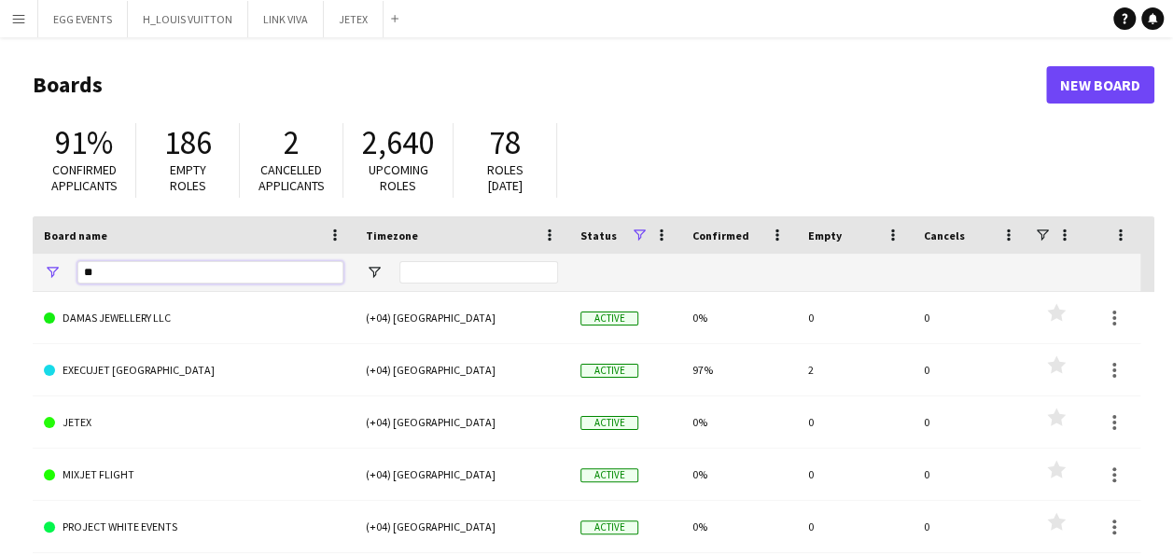
click at [246, 273] on input "**" at bounding box center [210, 272] width 266 height 22
type input "*"
click at [704, 117] on div "91% Confirmed applicants 186 Empty roles 2 Cancelled applicants 2,640 Upcoming …" at bounding box center [594, 165] width 1122 height 103
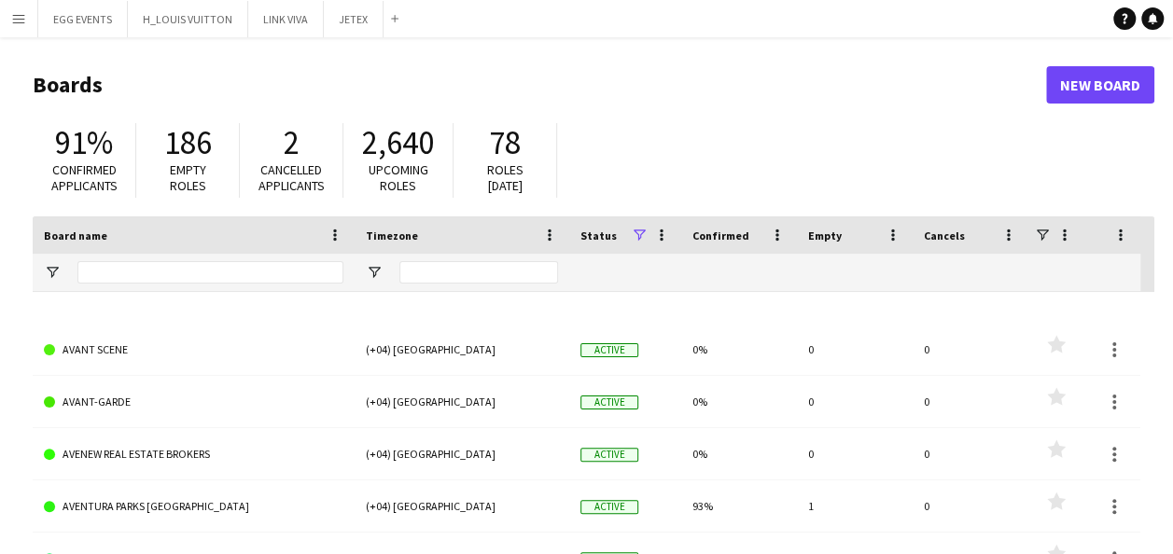
scroll to position [3588, 0]
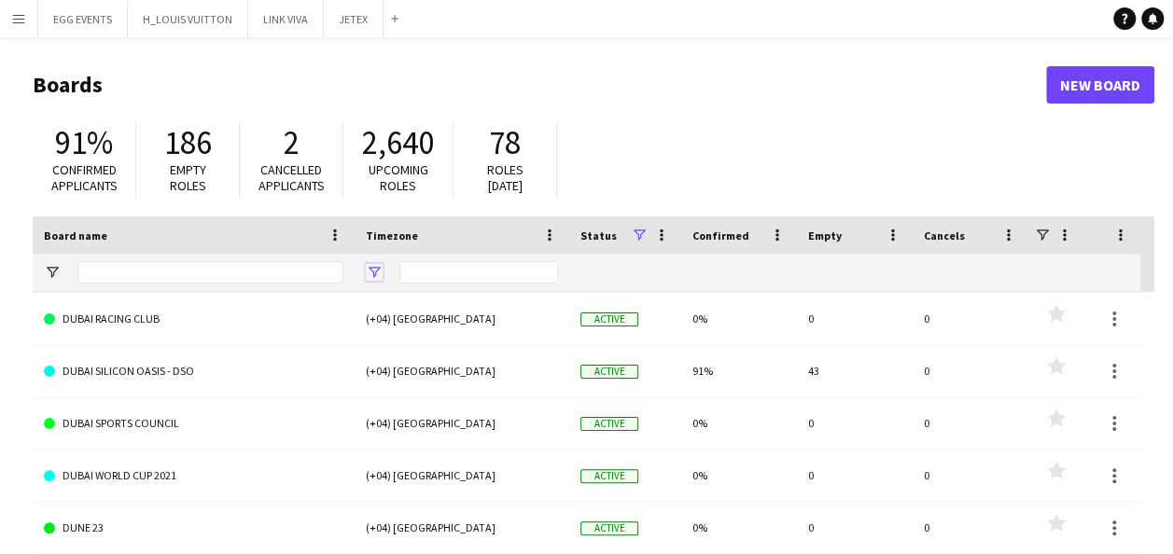
click at [372, 273] on span "Open Filter Menu" at bounding box center [374, 272] width 17 height 17
click at [652, 164] on div "91% Confirmed applicants 186 Empty roles 2 Cancelled applicants 2,640 Upcoming …" at bounding box center [594, 165] width 1122 height 103
click at [261, 265] on input "Board name Filter Input" at bounding box center [210, 272] width 266 height 22
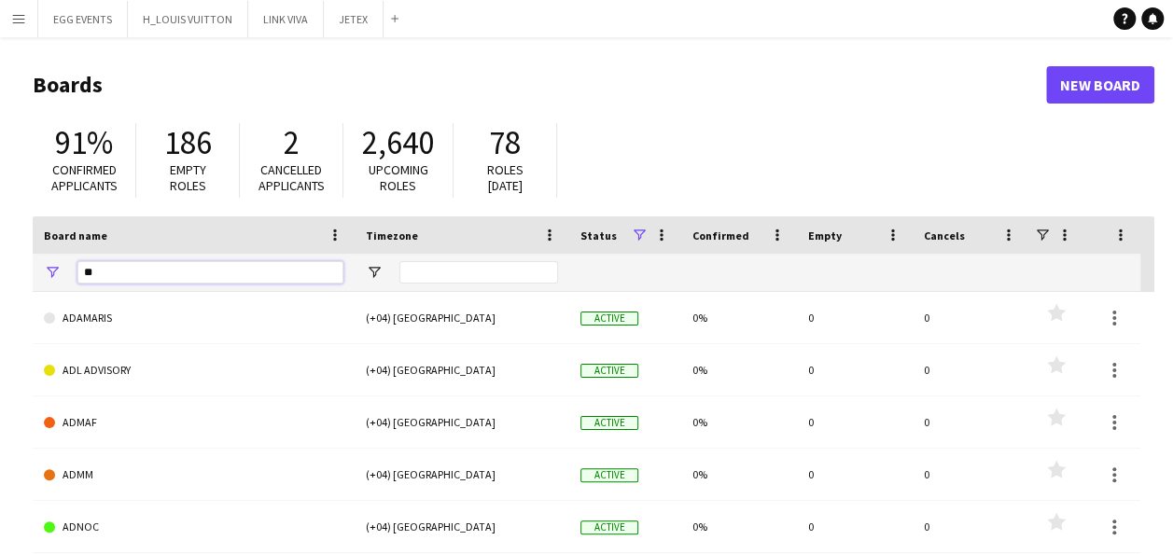
click at [175, 280] on input "**" at bounding box center [210, 272] width 266 height 22
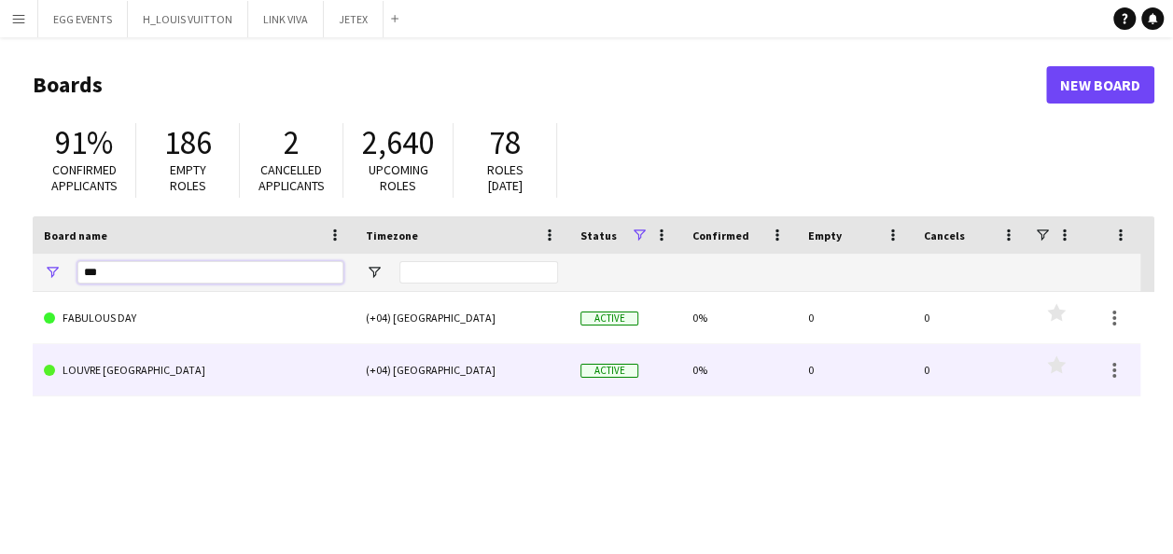
type input "***"
click at [194, 364] on link "LOUVRE ABU DHABI" at bounding box center [194, 370] width 300 height 52
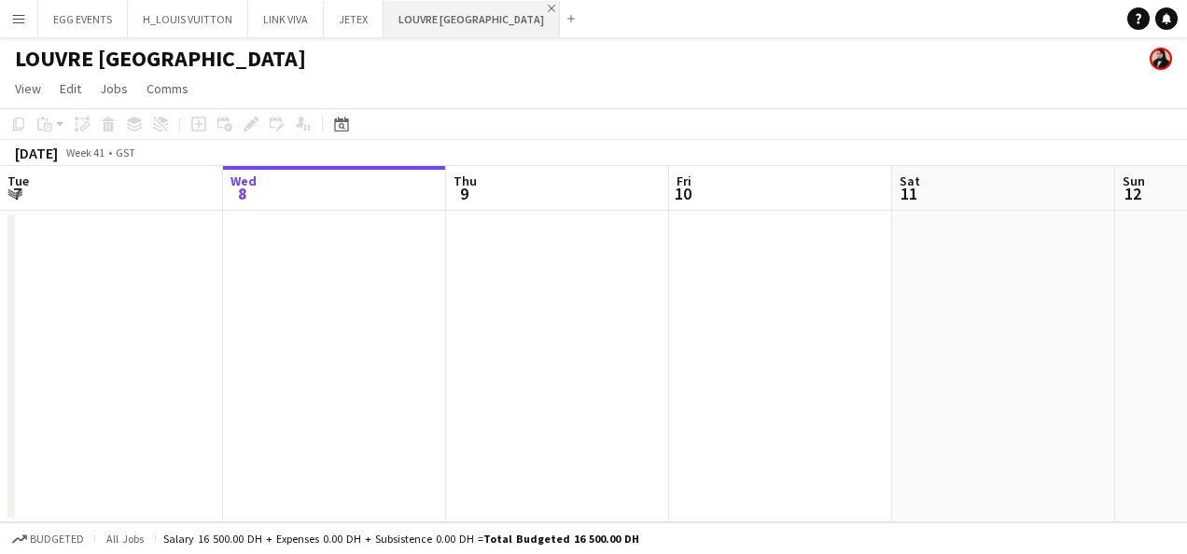
click at [548, 9] on app-icon "Close" at bounding box center [551, 8] width 7 height 7
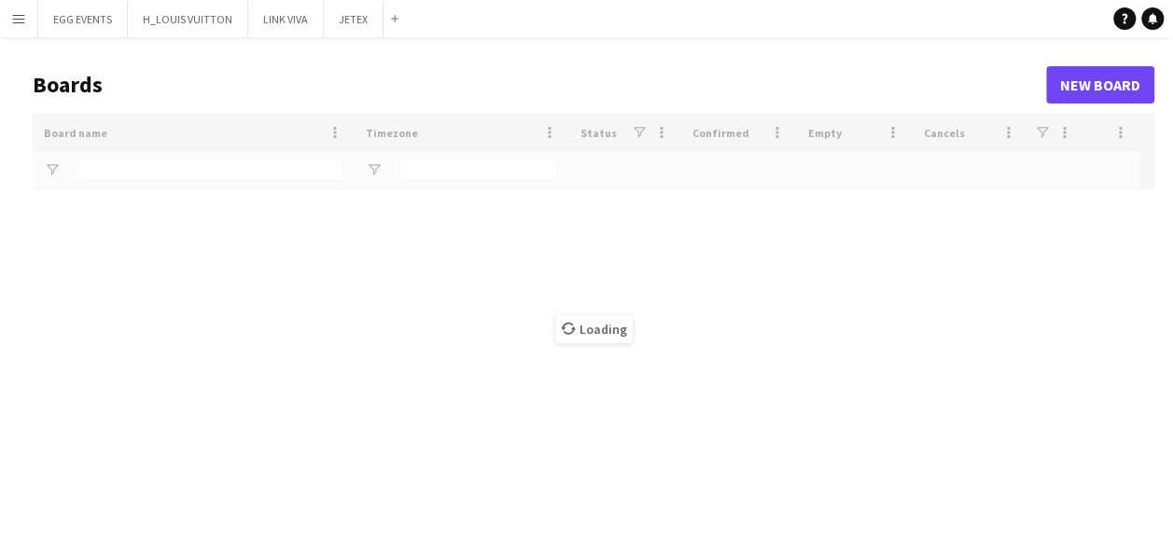
click at [14, 19] on app-icon "Menu" at bounding box center [18, 18] width 15 height 15
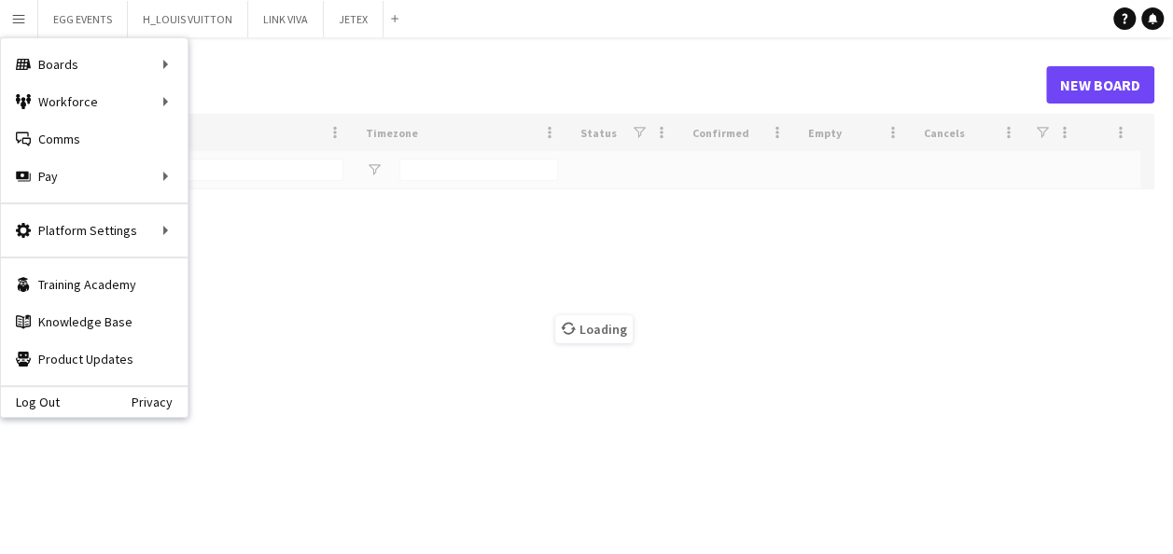
type input "***"
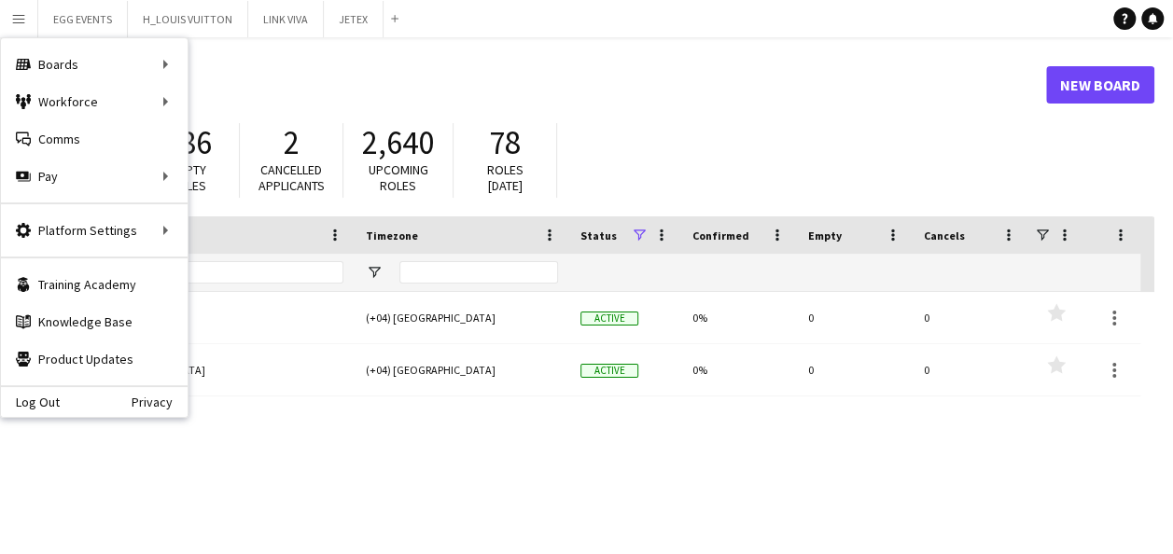
click at [826, 448] on div "FABULOUS DAY (+04) Dubai Active 0% 0 0 Favourites LOUVRE ABU DHABI (+04) Dubai …" at bounding box center [594, 469] width 1122 height 355
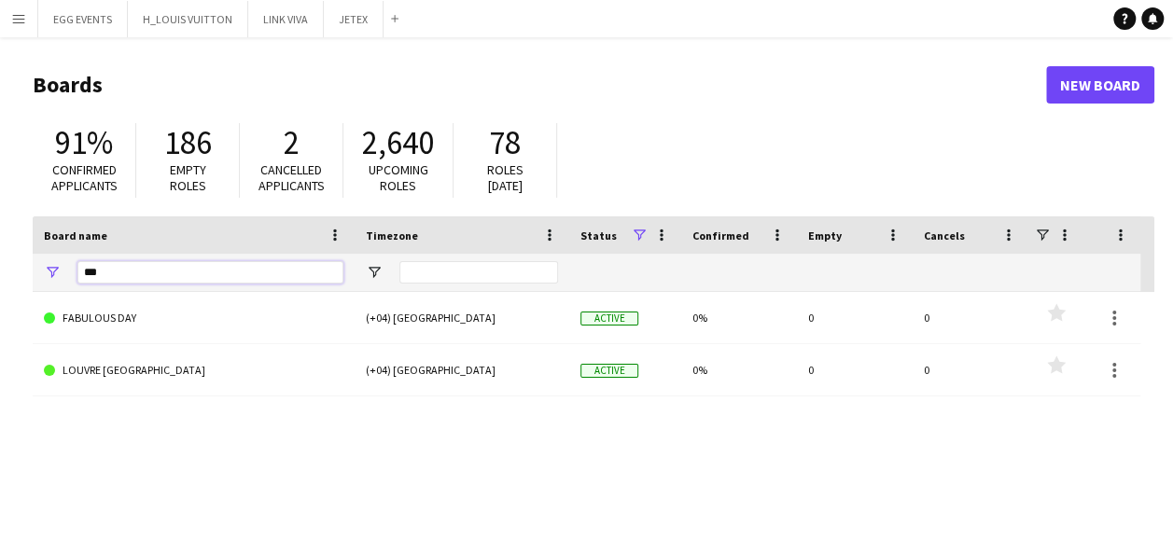
click at [100, 264] on input "***" at bounding box center [210, 272] width 266 height 22
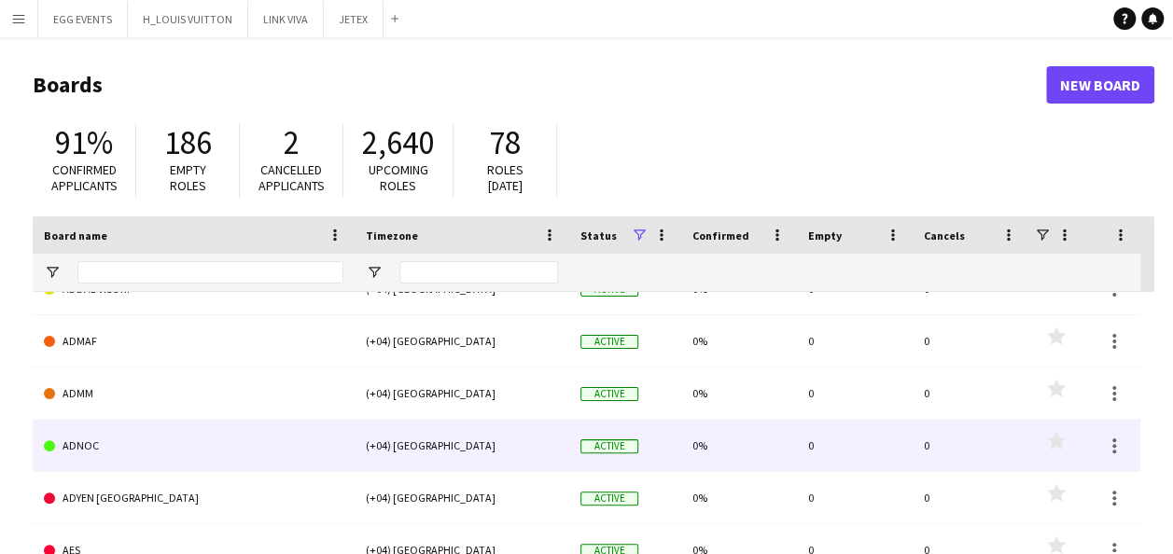
click at [400, 444] on div "(+04) Dubai" at bounding box center [462, 445] width 215 height 51
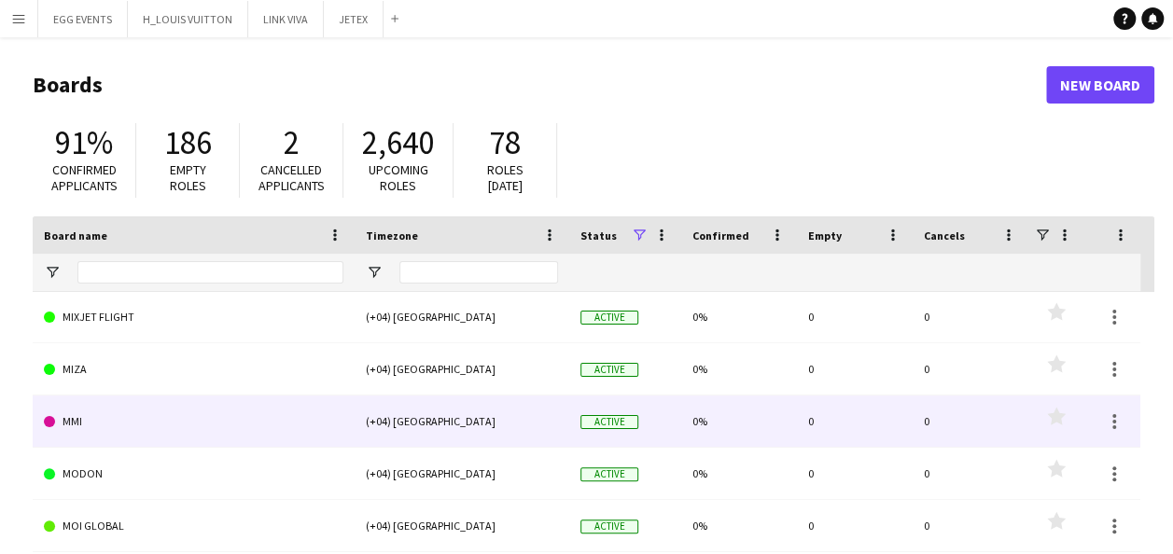
click at [202, 435] on link "MMI" at bounding box center [194, 422] width 300 height 52
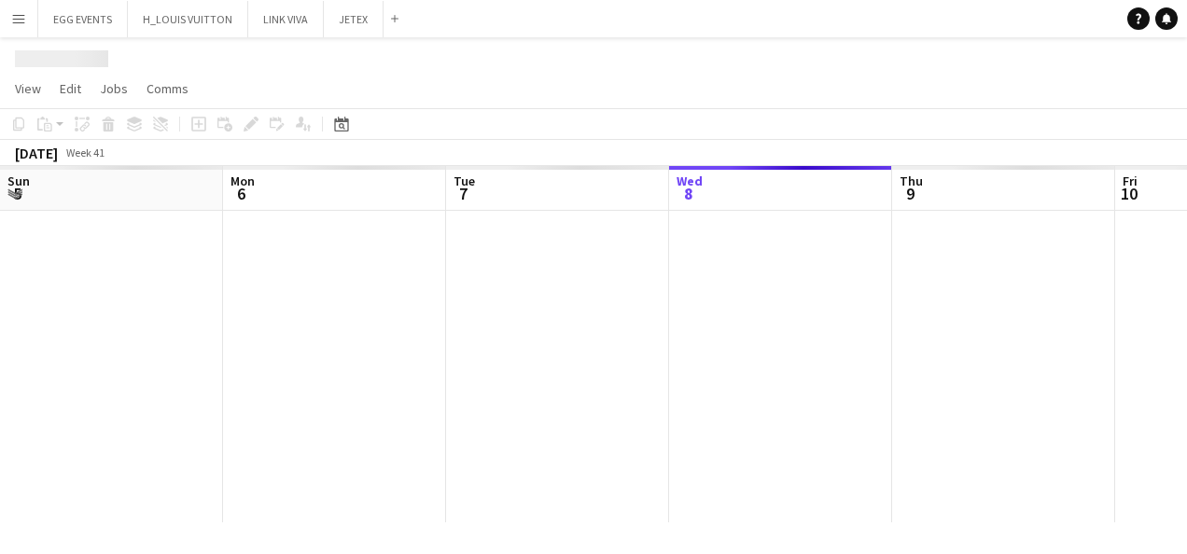
scroll to position [0, 446]
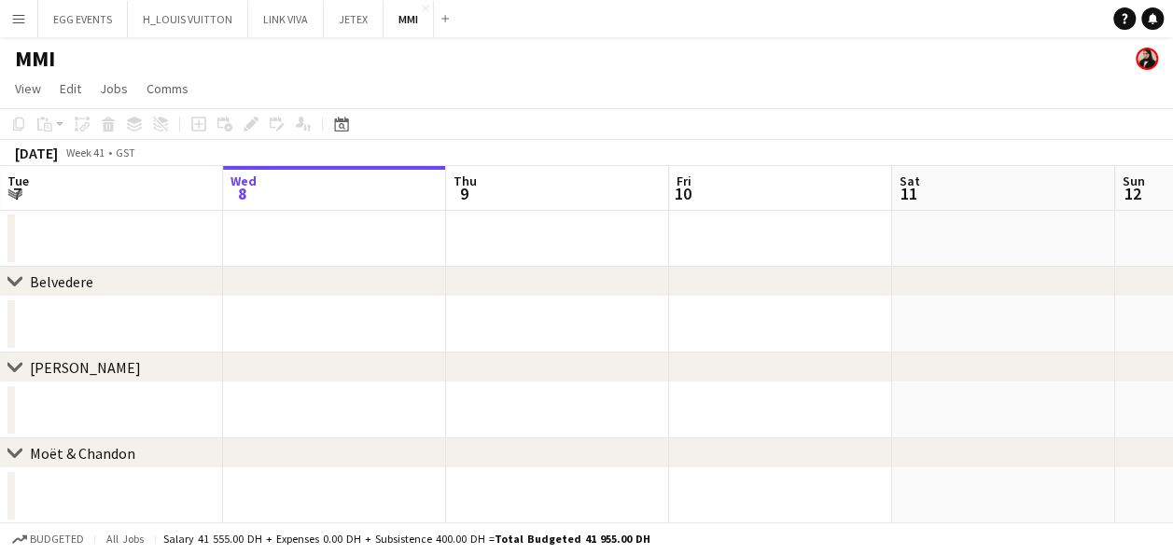
click at [10, 9] on button "Menu" at bounding box center [18, 18] width 37 height 37
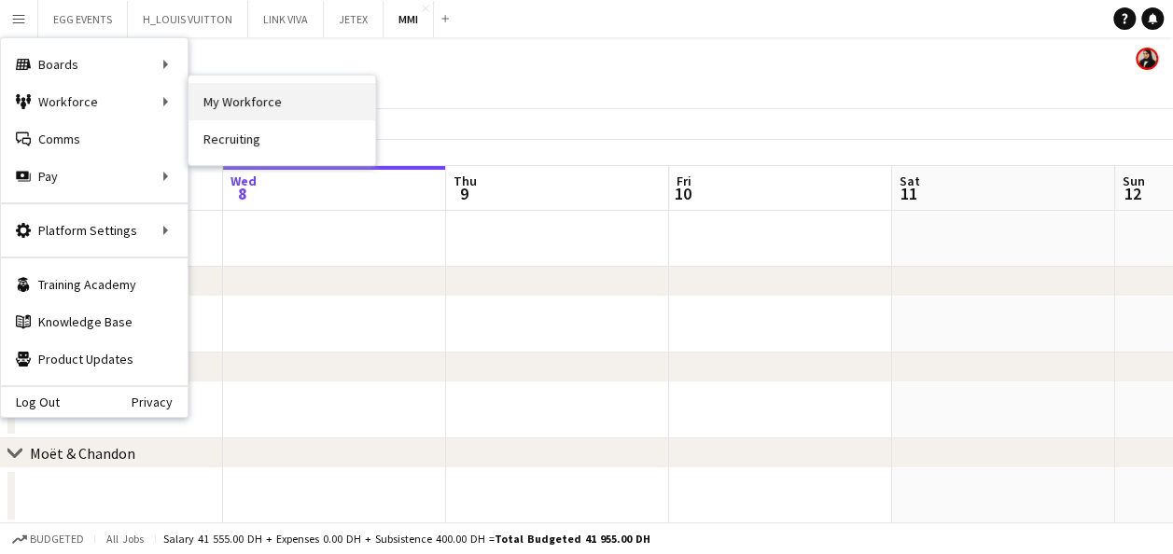
click at [203, 109] on link "My Workforce" at bounding box center [282, 101] width 187 height 37
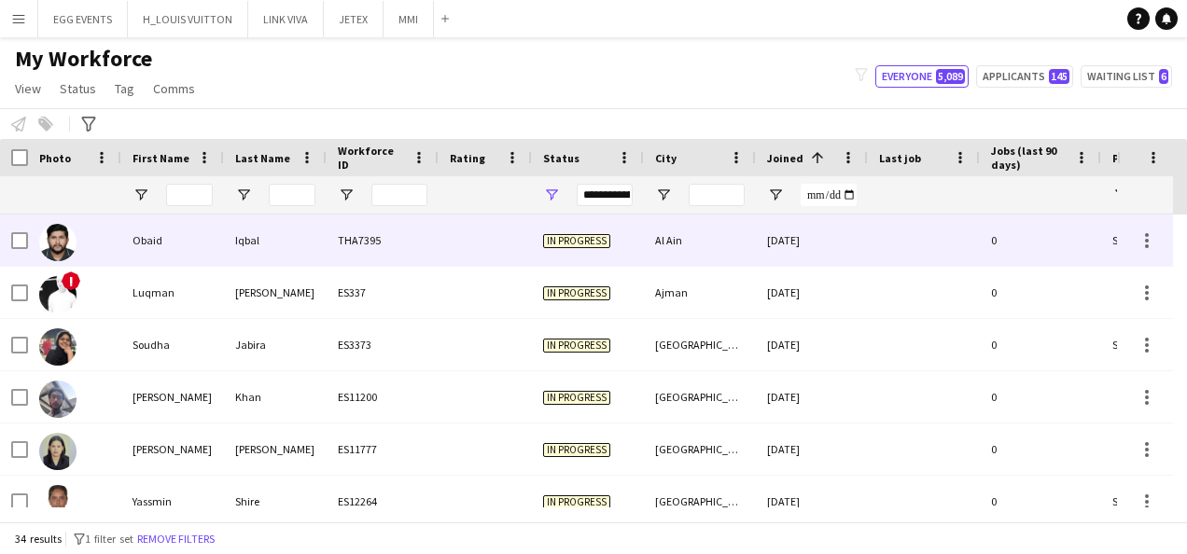
click at [517, 255] on div at bounding box center [485, 240] width 93 height 51
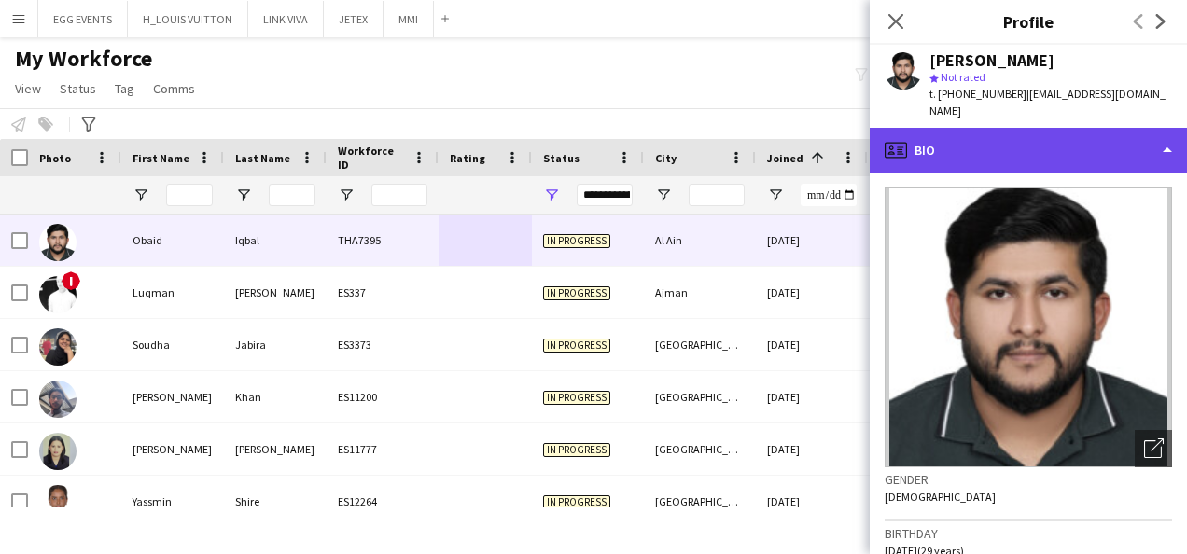
click at [994, 149] on div "profile Bio" at bounding box center [1028, 150] width 317 height 45
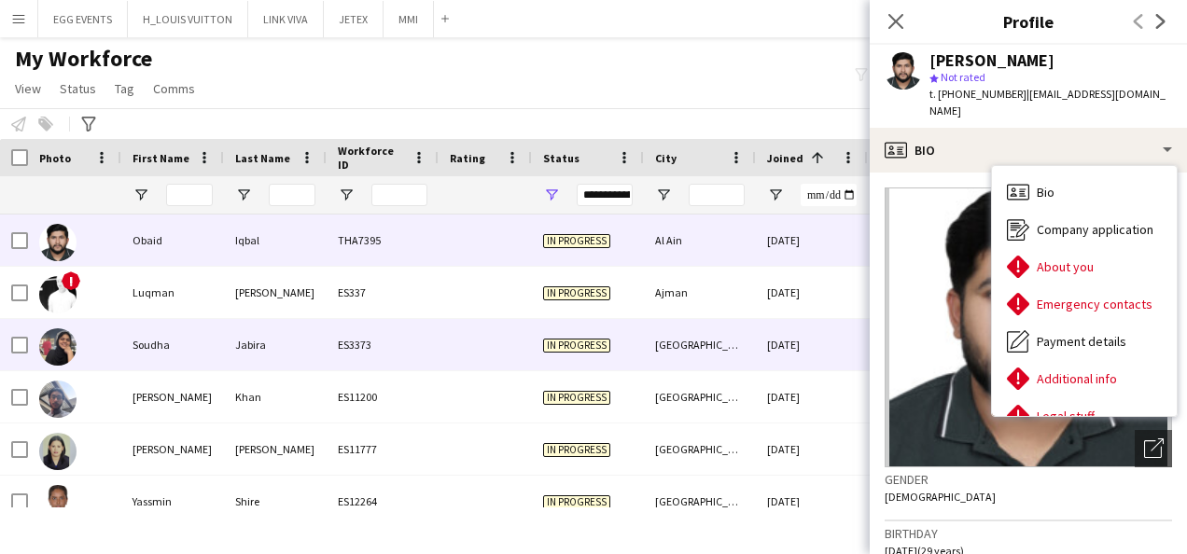
click at [607, 333] on div "In progress" at bounding box center [588, 344] width 112 height 51
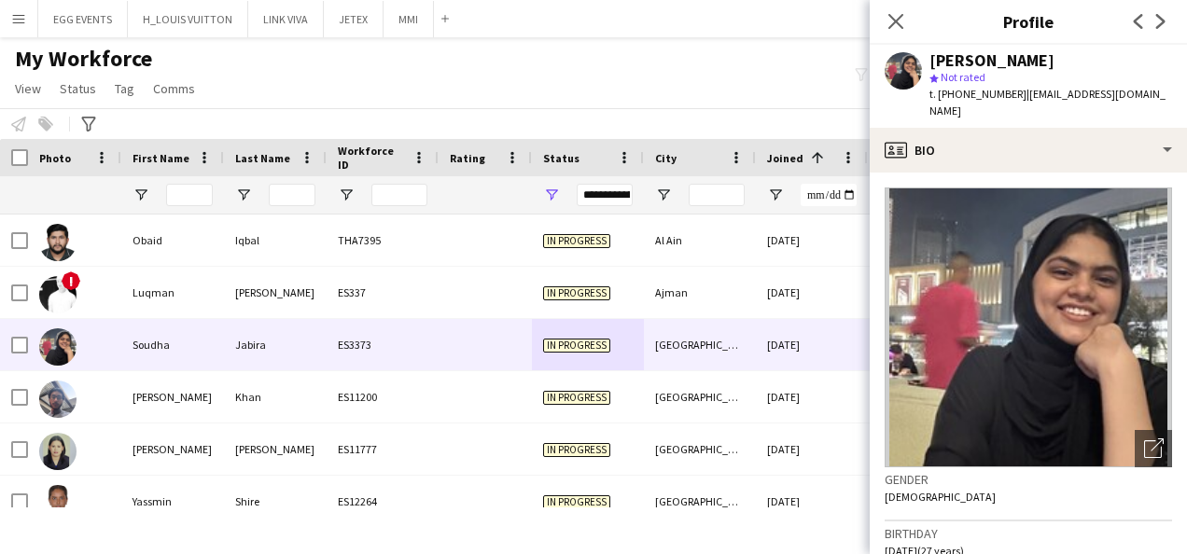
click at [1012, 188] on img at bounding box center [1029, 328] width 288 height 280
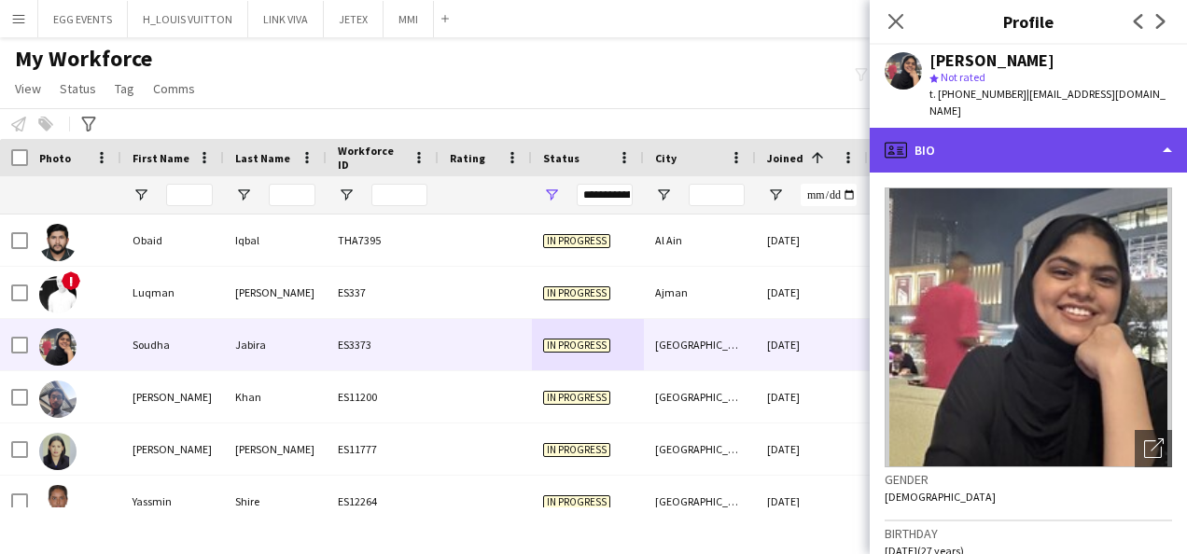
click at [1030, 140] on div "profile Bio" at bounding box center [1028, 150] width 317 height 45
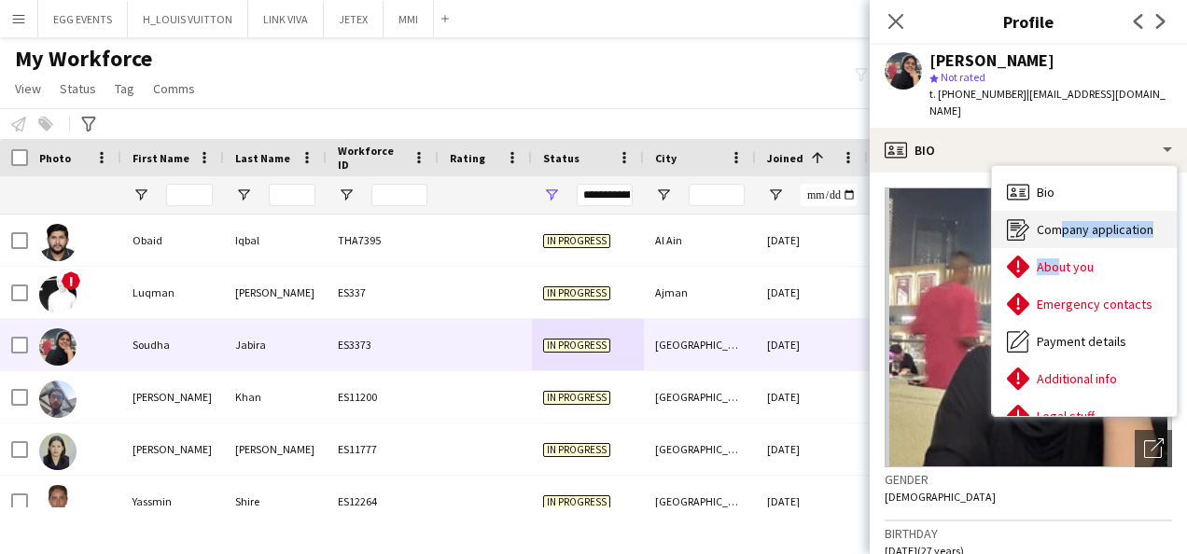
drag, startPoint x: 1049, startPoint y: 232, endPoint x: 1049, endPoint y: 217, distance: 14.9
click at [1049, 217] on div "Bio Bio Company application Company application About you About you Emergency c…" at bounding box center [1084, 291] width 185 height 250
click at [1049, 221] on span "Company application" at bounding box center [1095, 229] width 117 height 17
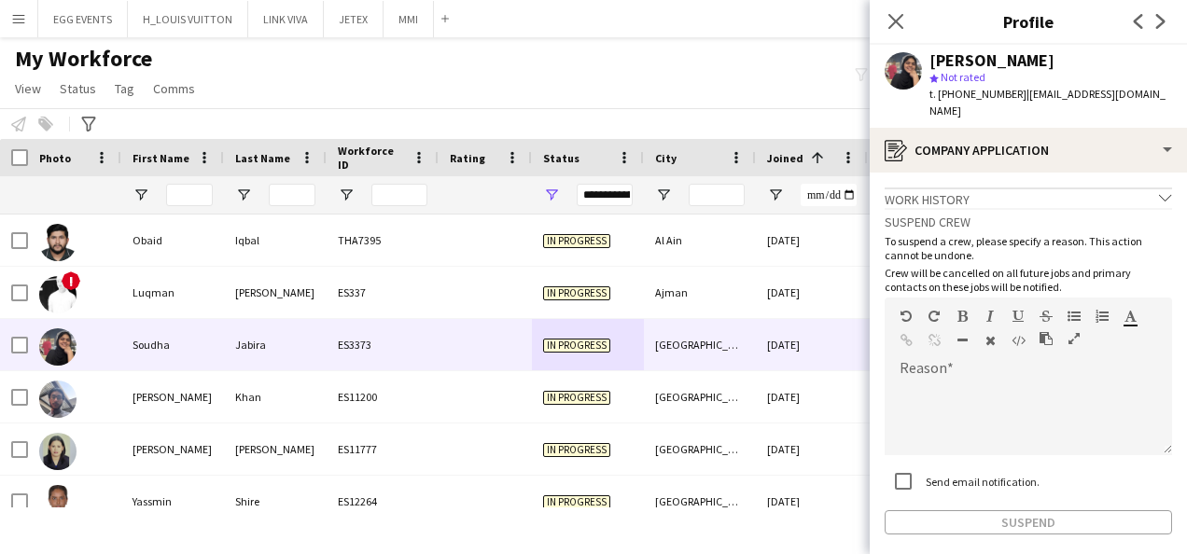
drag, startPoint x: 1059, startPoint y: 62, endPoint x: 911, endPoint y: 65, distance: 148.5
click at [911, 65] on div "Soudha Jabira star Not rated t. +971547245876 | soudhajabira@icloud.com" at bounding box center [1028, 86] width 317 height 83
copy div "Soudha Jabira"
click at [971, 394] on div at bounding box center [1029, 418] width 288 height 75
paste div
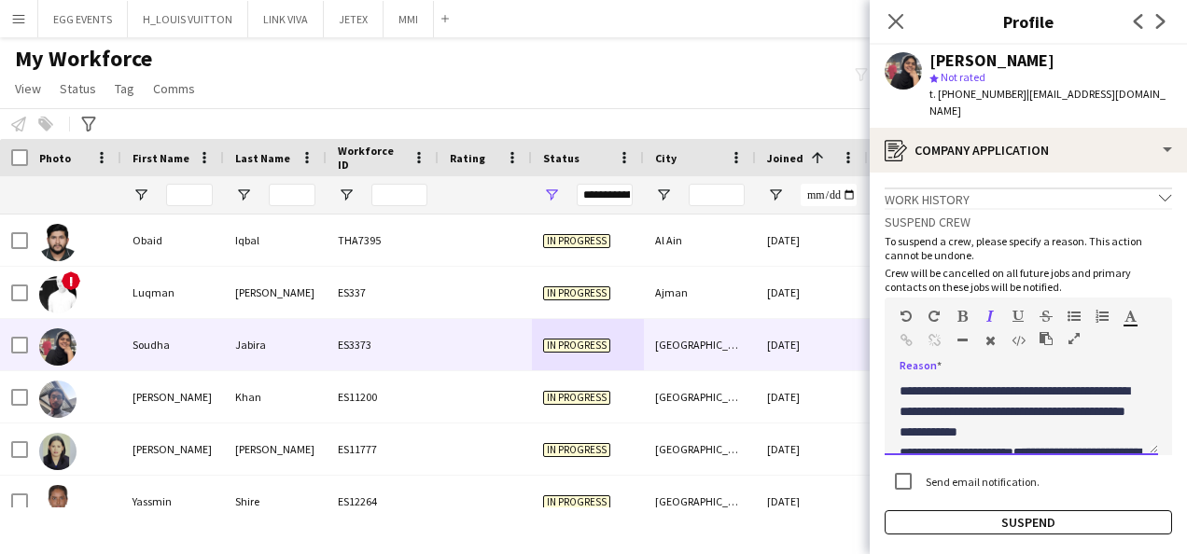
scroll to position [631, 0]
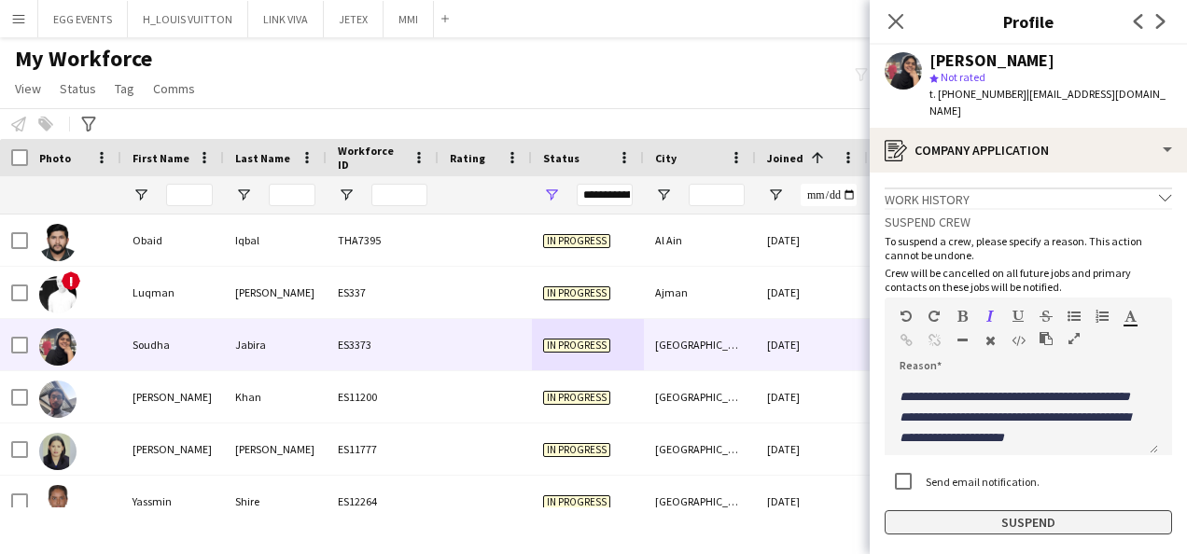
click at [906, 515] on button "Suspend" at bounding box center [1029, 523] width 288 height 24
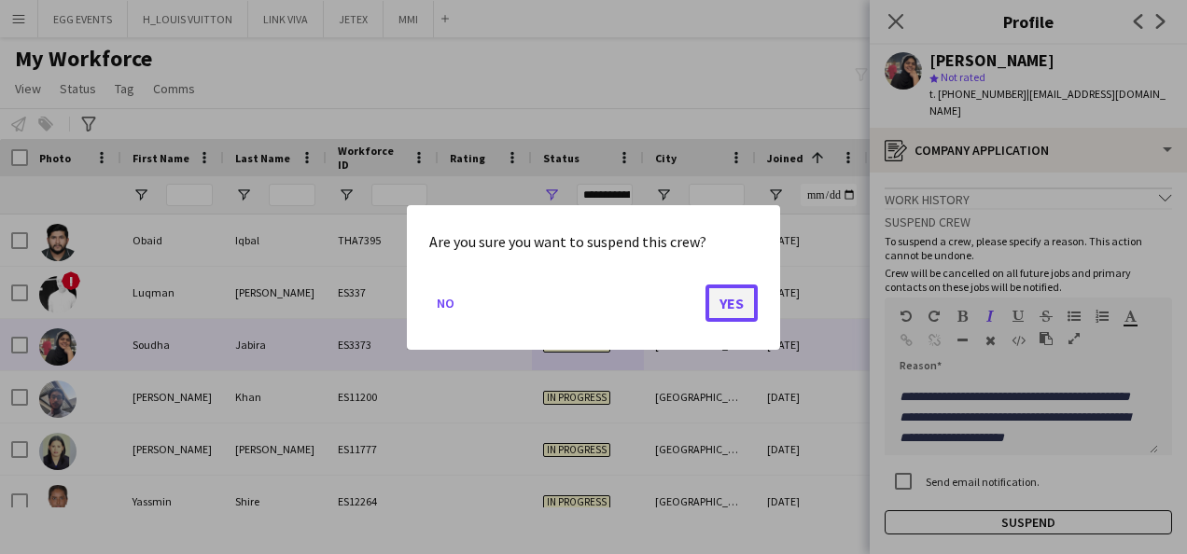
click at [743, 291] on button "Yes" at bounding box center [732, 302] width 52 height 37
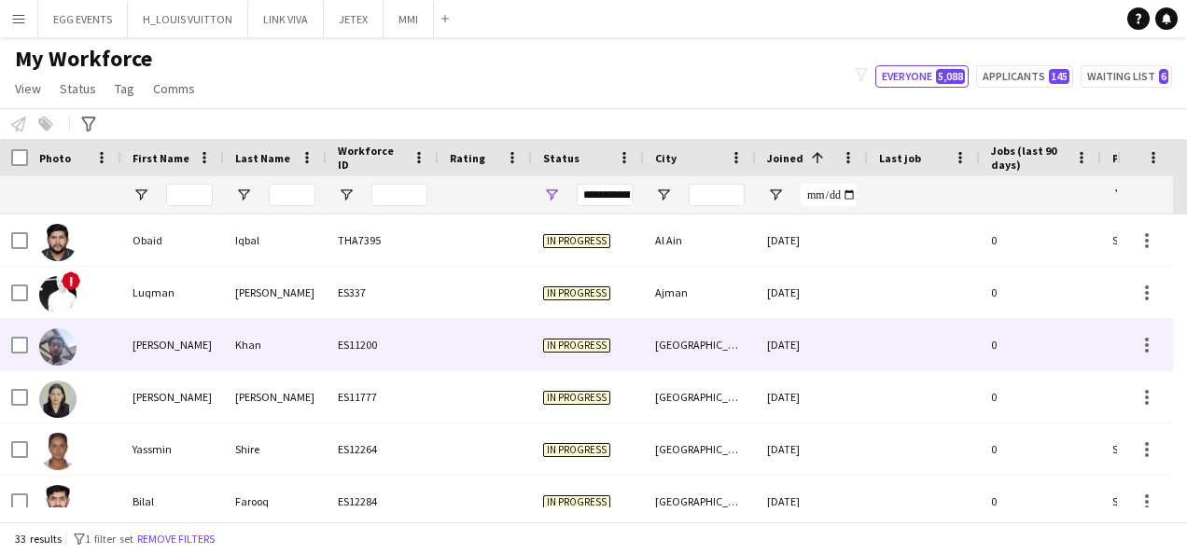
click at [732, 347] on div "[GEOGRAPHIC_DATA]" at bounding box center [700, 344] width 112 height 51
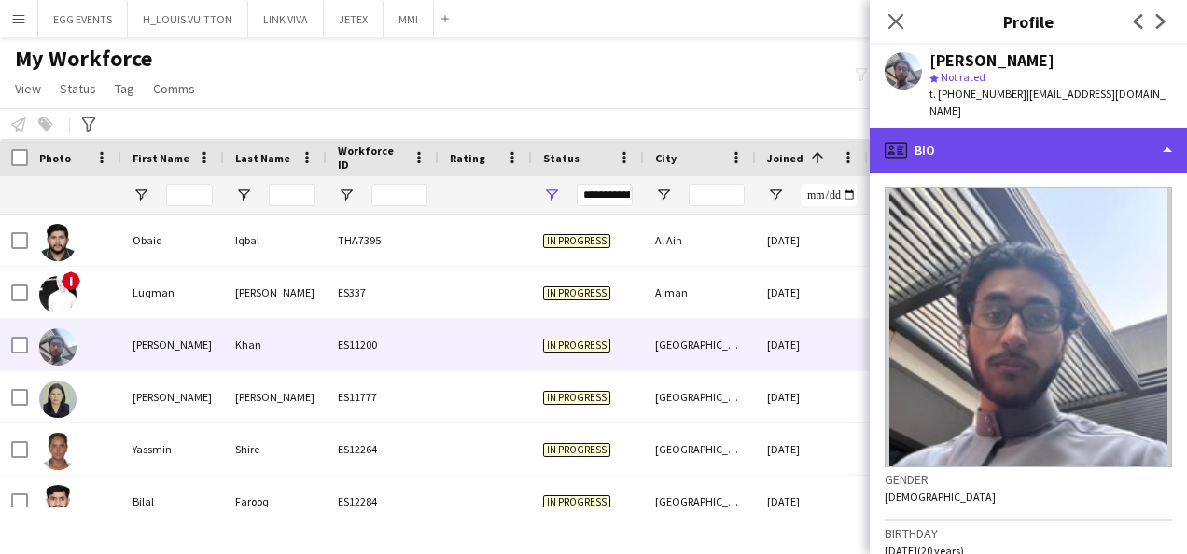
click at [1066, 147] on div "profile Bio" at bounding box center [1028, 150] width 317 height 45
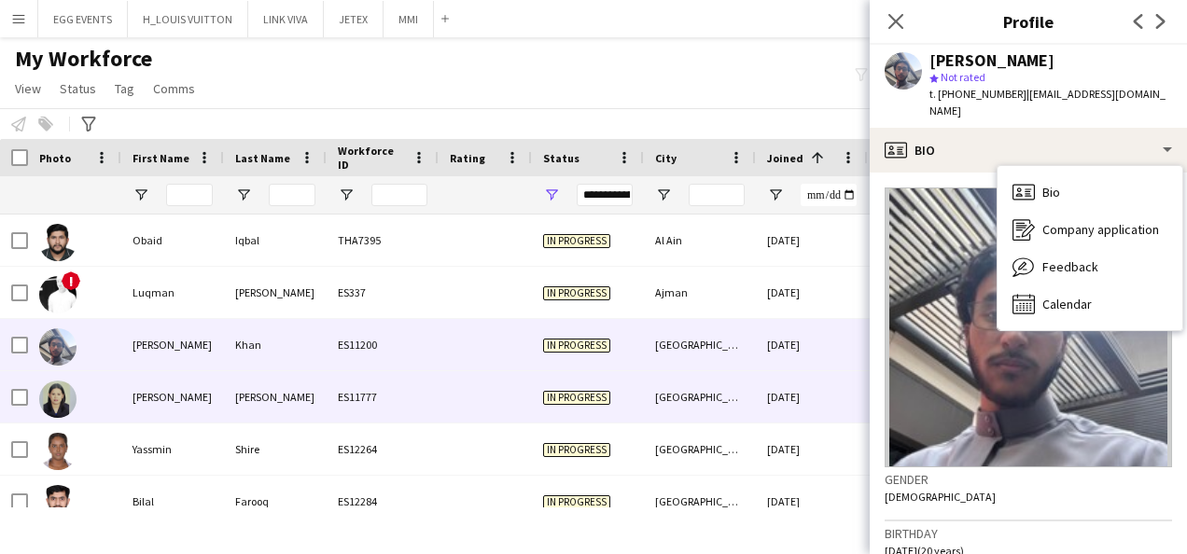
click at [825, 401] on div "25-06-2025" at bounding box center [812, 397] width 112 height 51
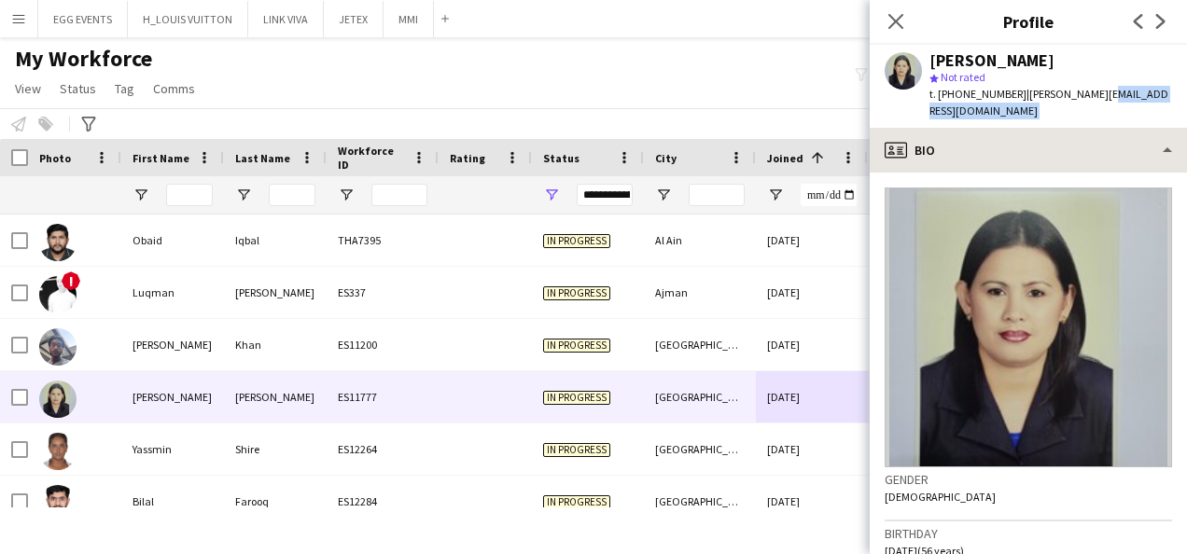
drag, startPoint x: 1094, startPoint y: 109, endPoint x: 1069, endPoint y: 141, distance: 40.5
click at [1069, 141] on app-crew-profile "Close pop-in Profile Previous Next Myrna Abing star Not rated t. +971504148050 …" at bounding box center [1028, 277] width 317 height 554
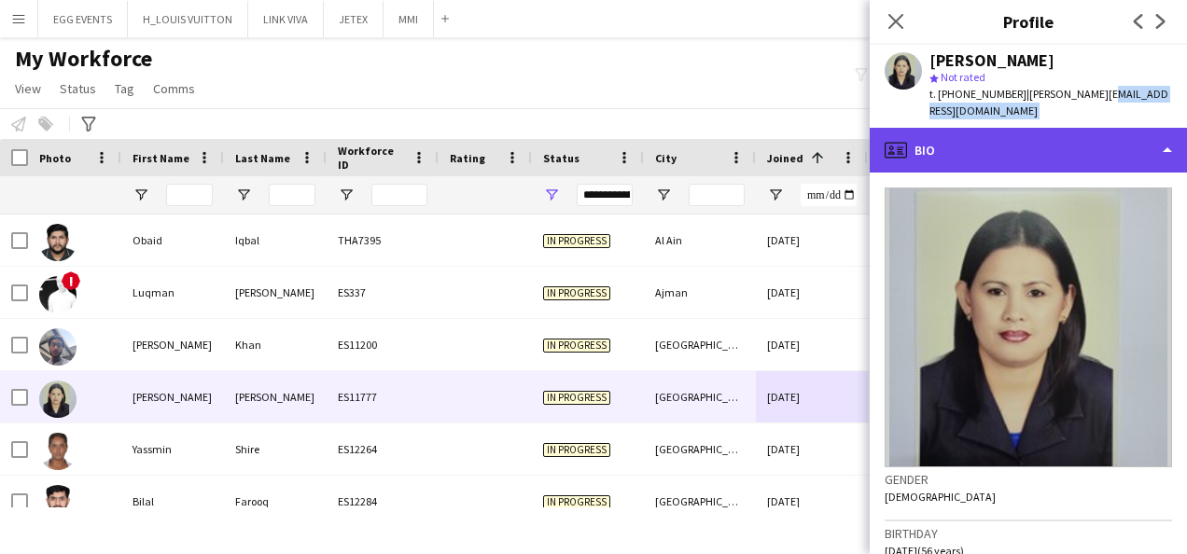
click at [1069, 141] on div "profile Bio" at bounding box center [1028, 150] width 317 height 45
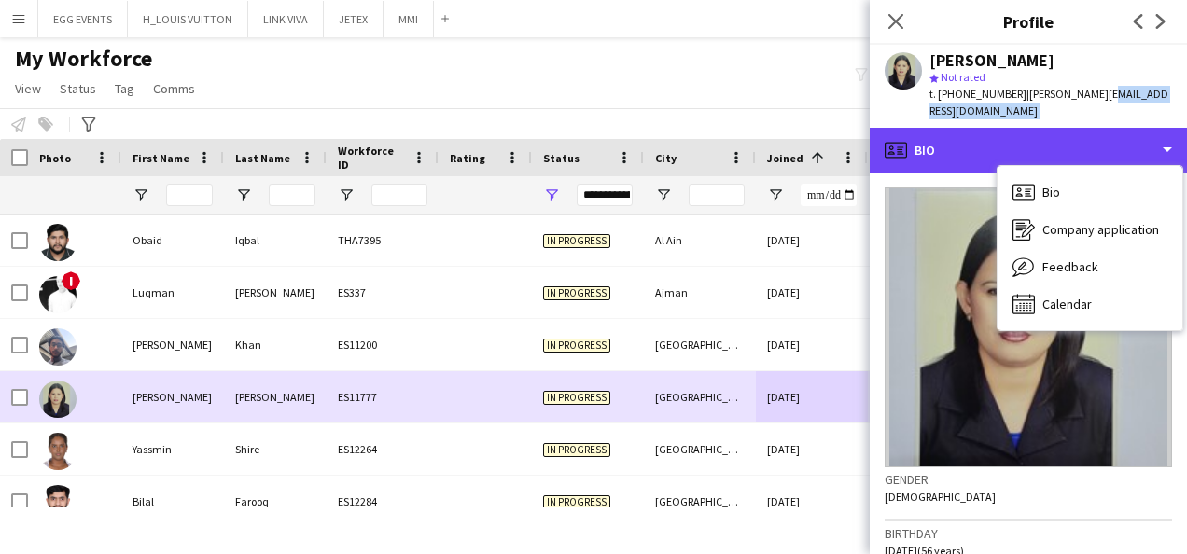
scroll to position [67, 0]
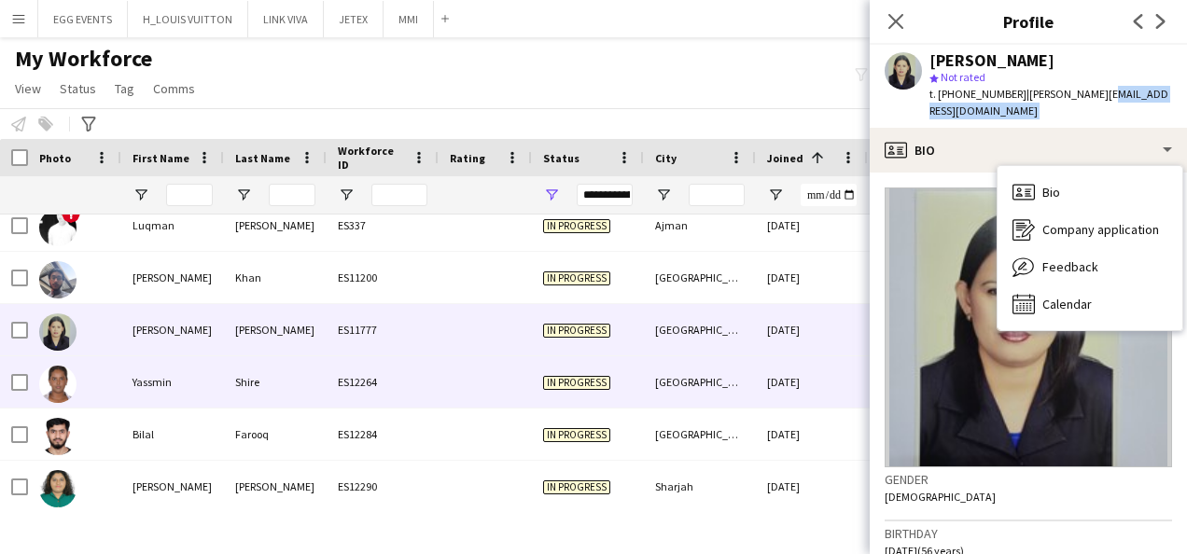
click at [795, 383] on div "05-09-2025" at bounding box center [812, 382] width 112 height 51
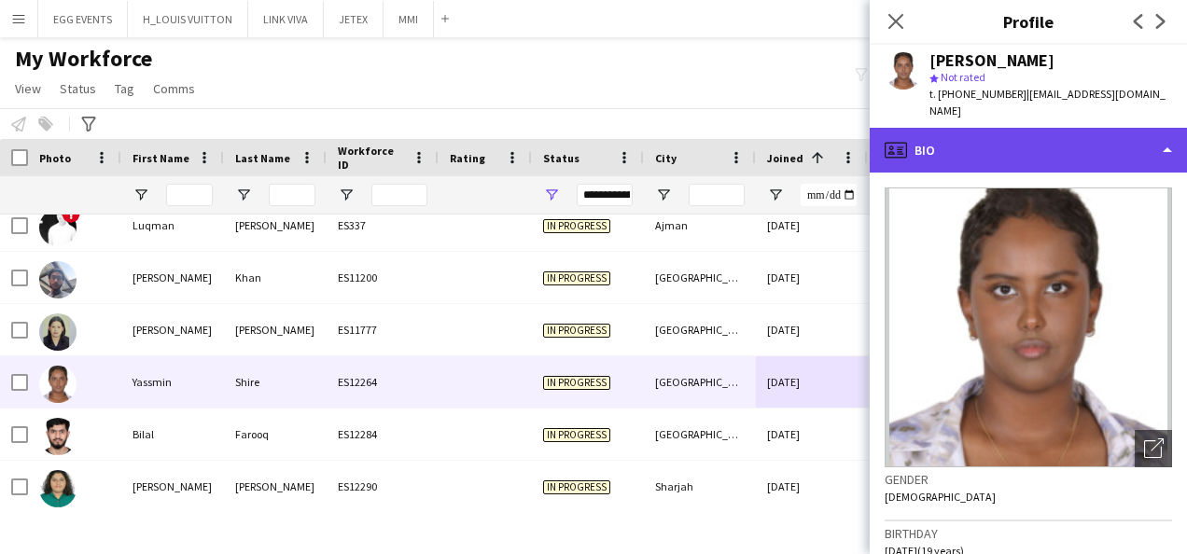
click at [1027, 145] on div "profile Bio" at bounding box center [1028, 150] width 317 height 45
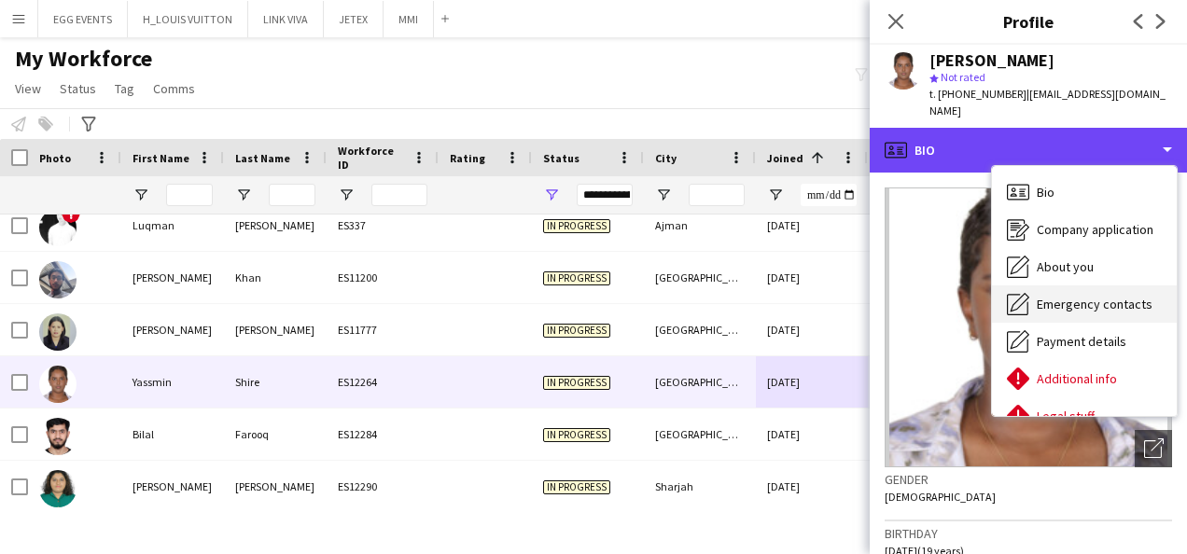
scroll to position [101, 0]
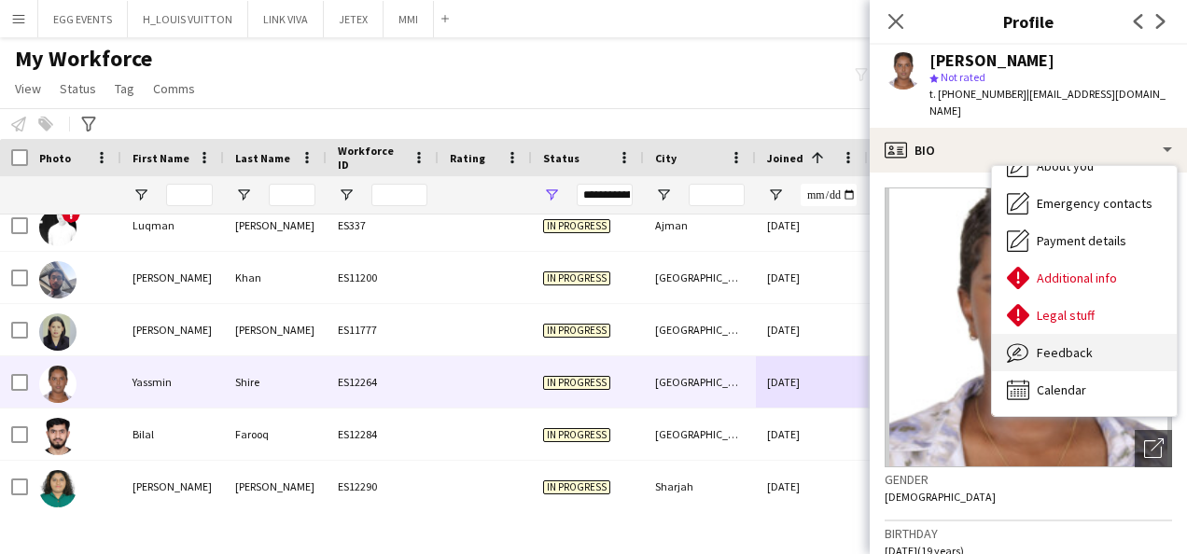
click at [1035, 334] on div "Feedback Feedback" at bounding box center [1084, 352] width 185 height 37
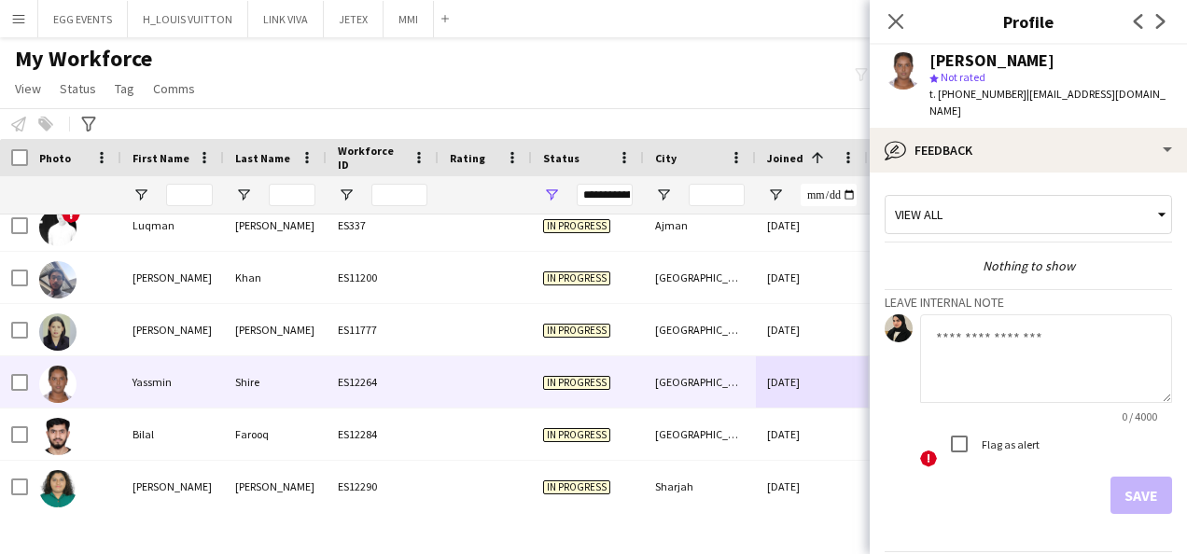
click at [1028, 344] on textarea at bounding box center [1046, 359] width 252 height 89
type textarea "**********"
click at [1152, 484] on button "Save" at bounding box center [1142, 495] width 62 height 37
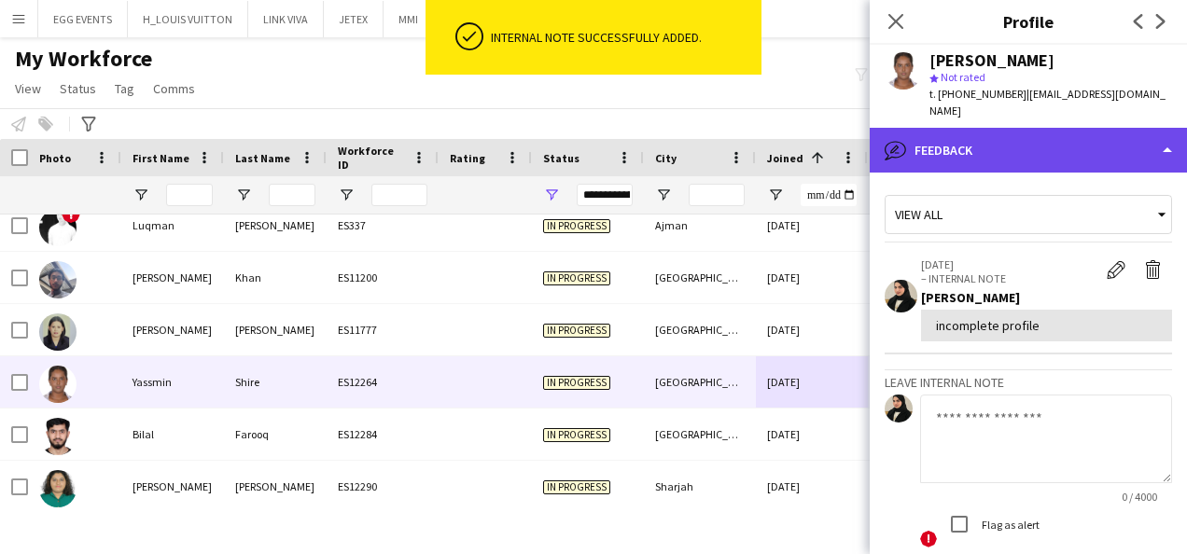
click at [1043, 147] on div "bubble-pencil Feedback" at bounding box center [1028, 150] width 317 height 45
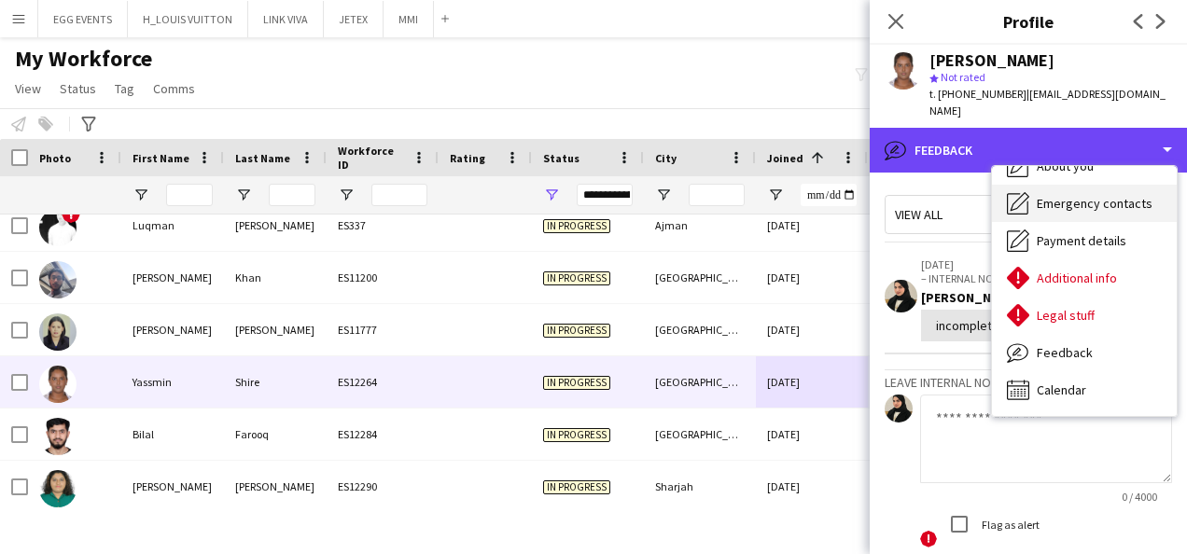
scroll to position [0, 0]
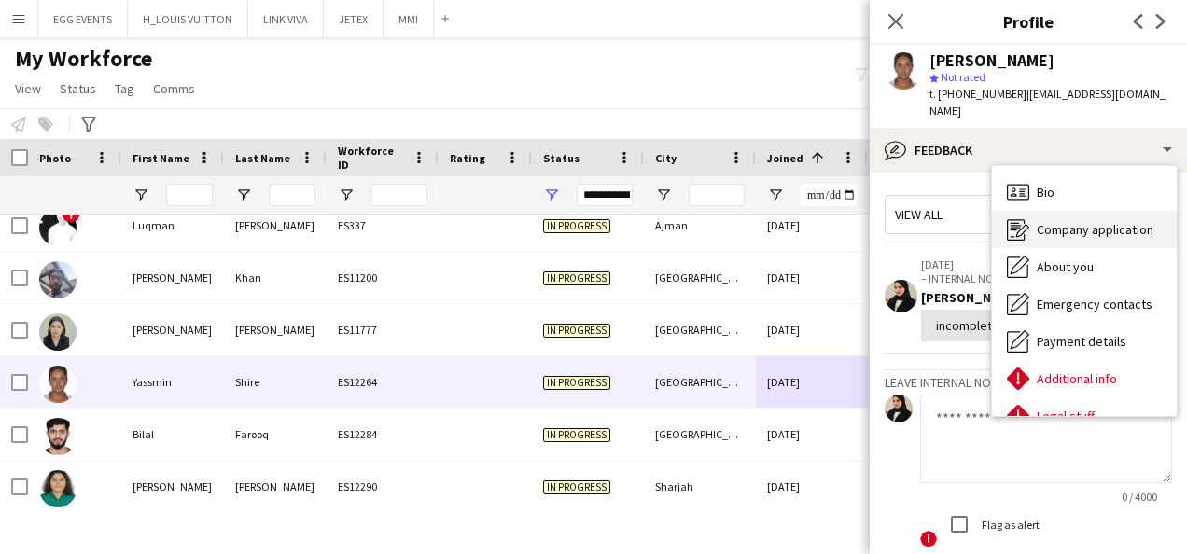
click at [1046, 220] on div "Company application Company application" at bounding box center [1084, 229] width 185 height 37
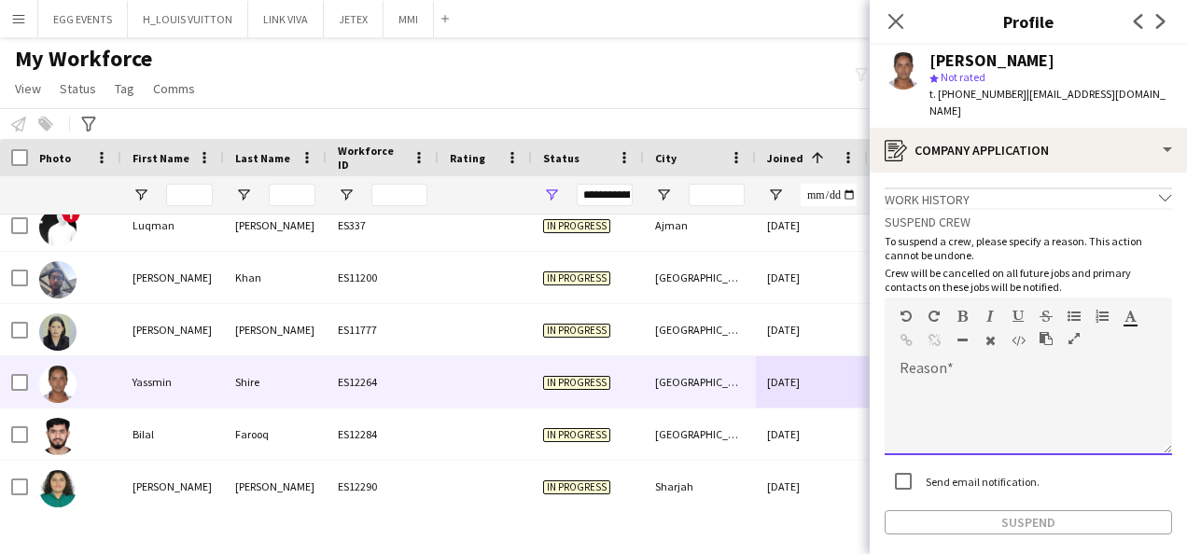
click at [977, 344] on div "default Heading 1 Heading 2 Heading 3 Heading 4 Heading 5 Heading 6 Heading 7 P…" at bounding box center [1029, 333] width 288 height 70
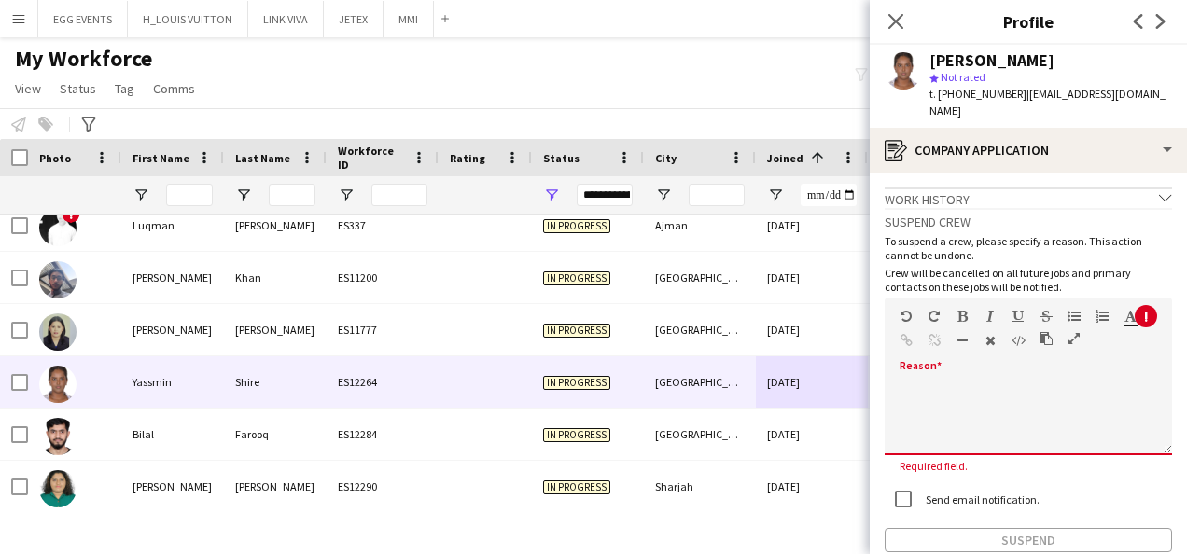
paste div
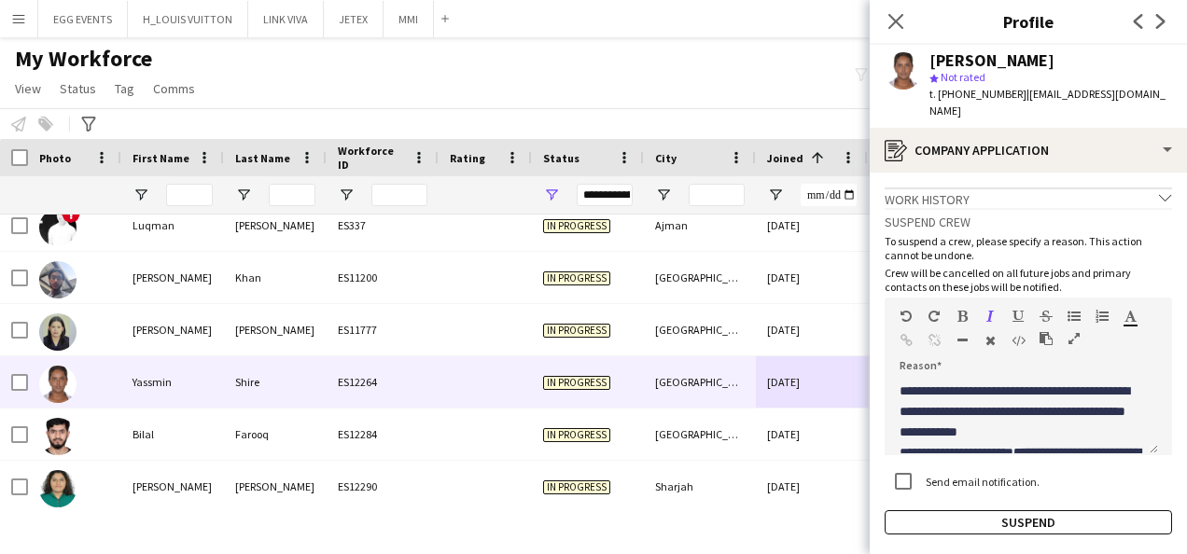
drag, startPoint x: 1040, startPoint y: 54, endPoint x: 912, endPoint y: 61, distance: 128.1
click at [912, 61] on div "Yassmin Shire star Not rated t. +971556126850 | jazzmineshire10@gmail.com" at bounding box center [1028, 86] width 317 height 83
copy div "Yassmin Shire"
click at [911, 519] on app-crew-profile-application "**********" at bounding box center [1028, 364] width 317 height 382
drag, startPoint x: 909, startPoint y: 517, endPoint x: 898, endPoint y: 512, distance: 12.5
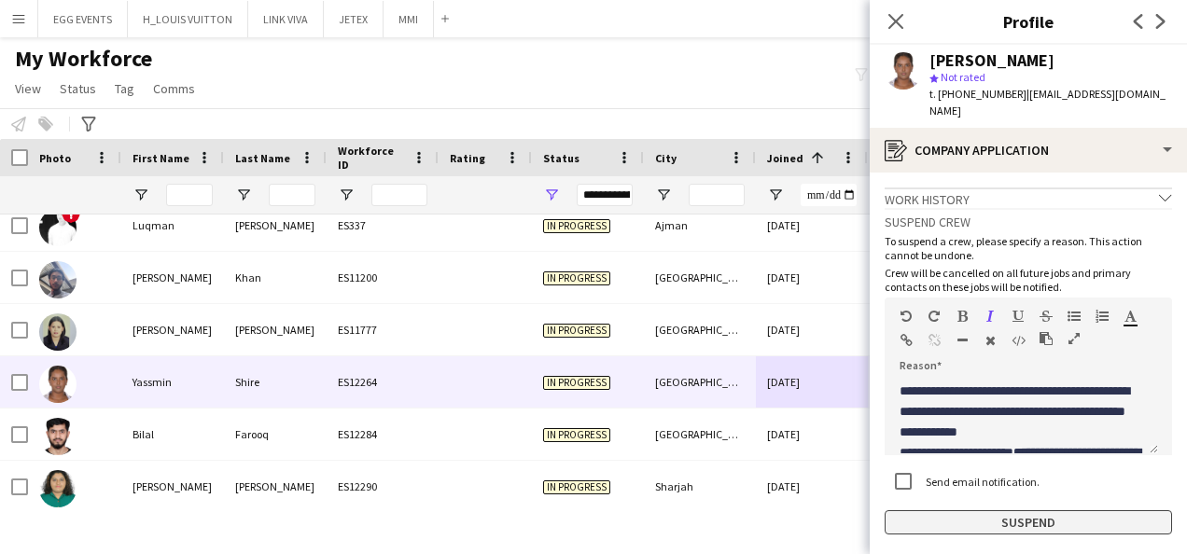
click at [898, 512] on app-crew-profile-application "**********" at bounding box center [1028, 364] width 317 height 382
click at [898, 512] on button "Suspend" at bounding box center [1029, 523] width 288 height 24
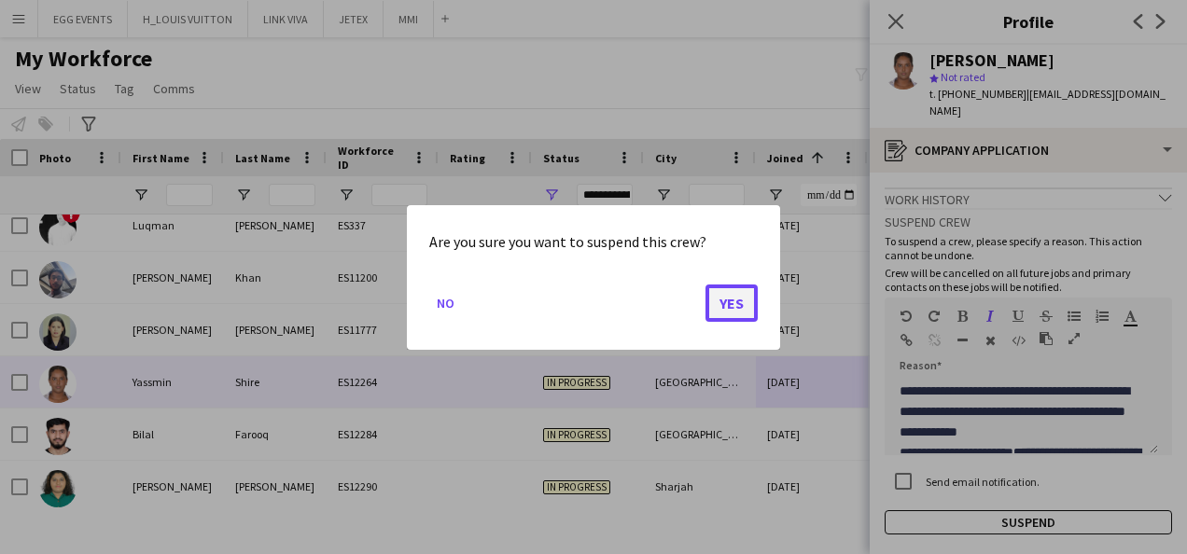
click at [737, 309] on button "Yes" at bounding box center [732, 302] width 52 height 37
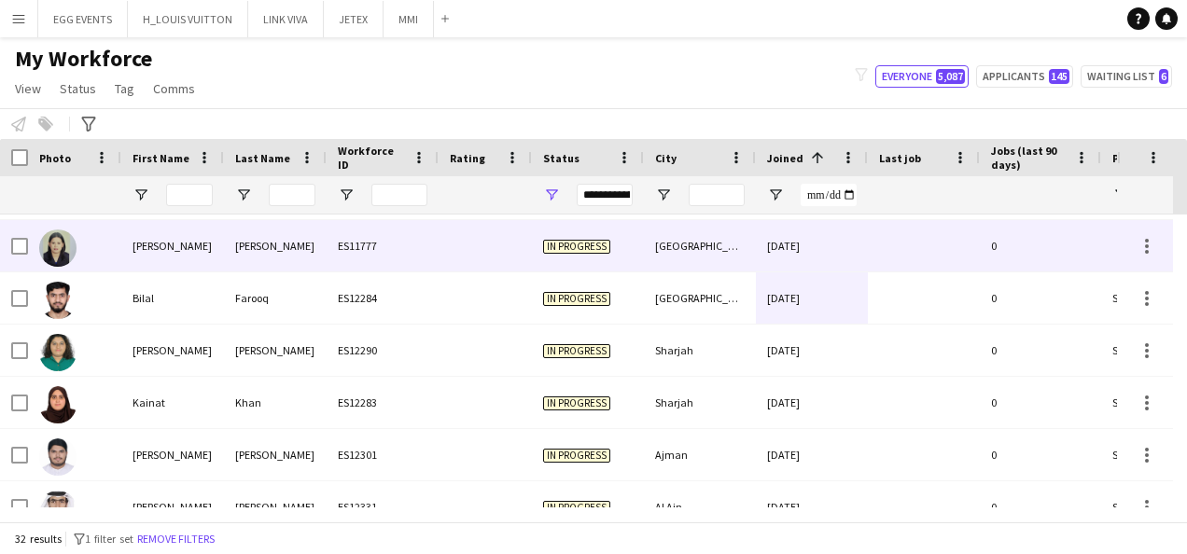
scroll to position [62, 0]
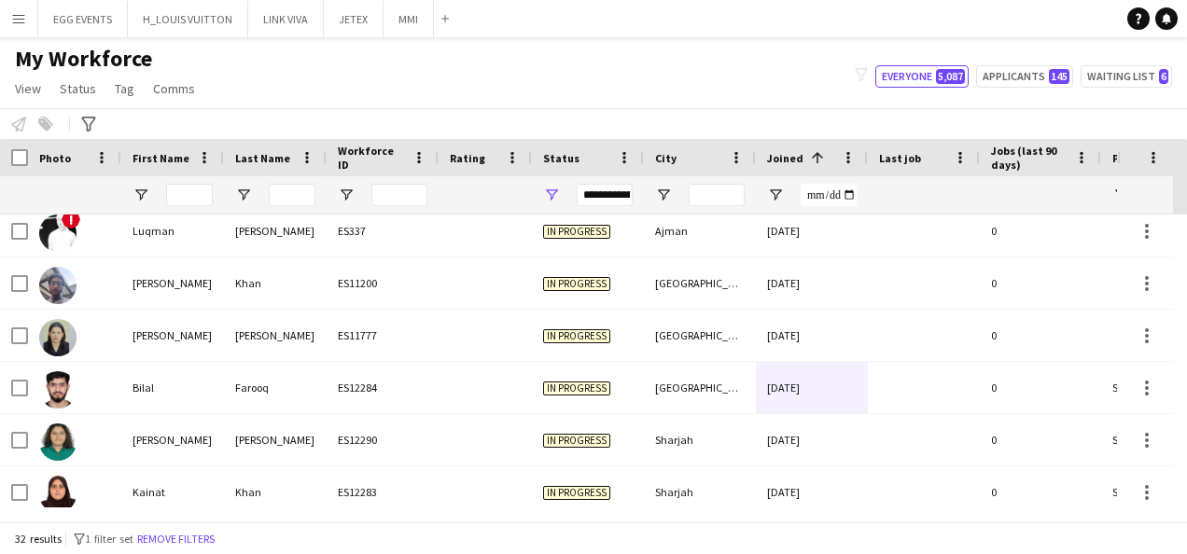
click at [222, 106] on div "My Workforce View Views Default view New view Update view Delete view Edit name…" at bounding box center [593, 76] width 1187 height 63
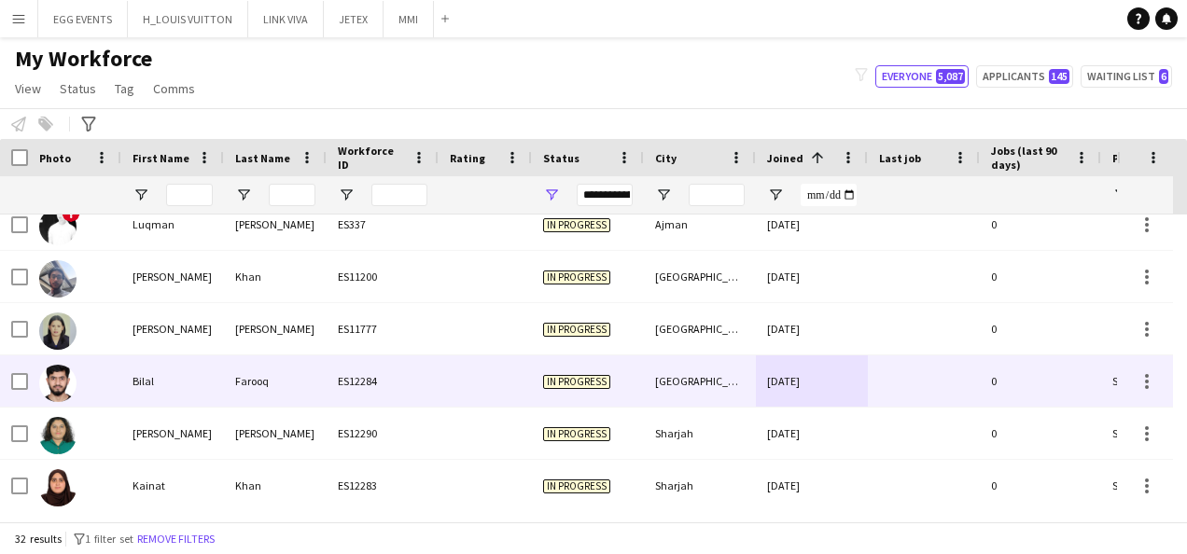
scroll to position [73, 0]
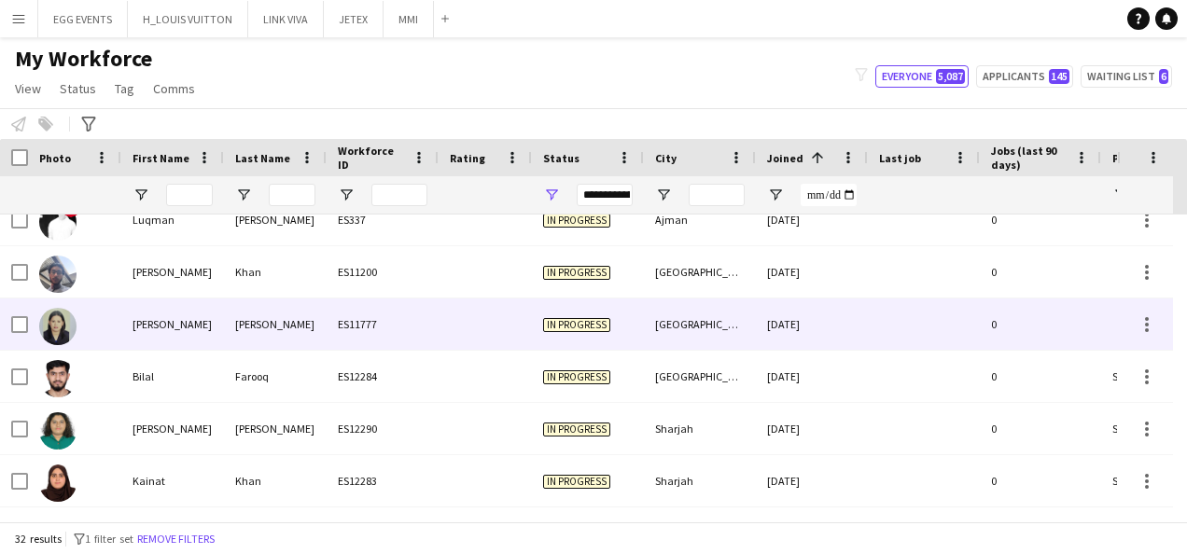
click at [442, 349] on div at bounding box center [485, 324] width 93 height 51
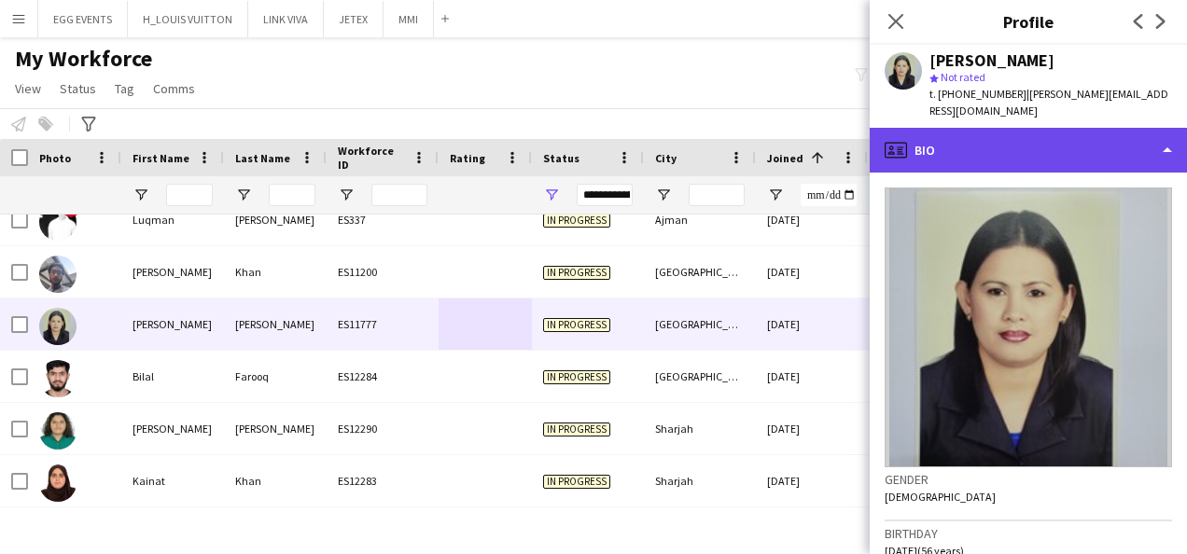
click at [1150, 138] on div "profile Bio" at bounding box center [1028, 150] width 317 height 45
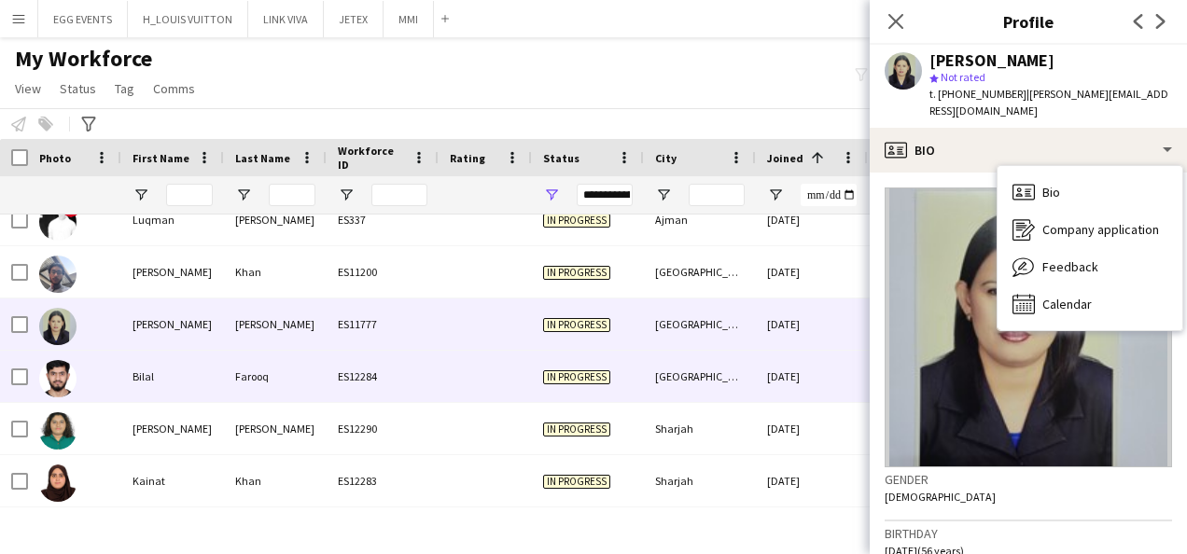
click at [772, 374] on div "06-09-2025" at bounding box center [812, 376] width 112 height 51
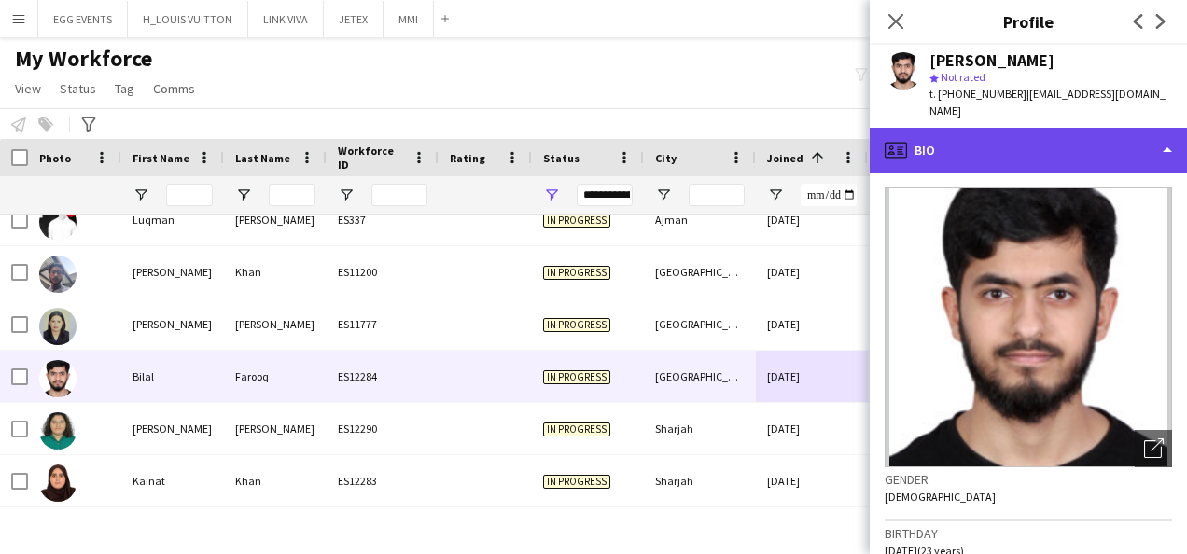
click at [1078, 137] on div "profile Bio" at bounding box center [1028, 150] width 317 height 45
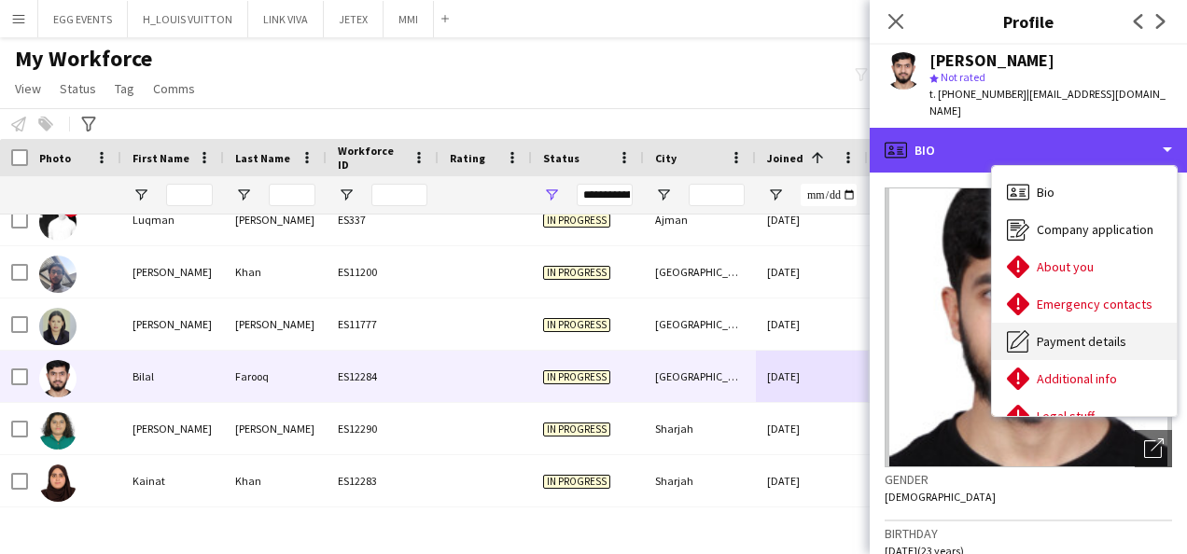
scroll to position [101, 0]
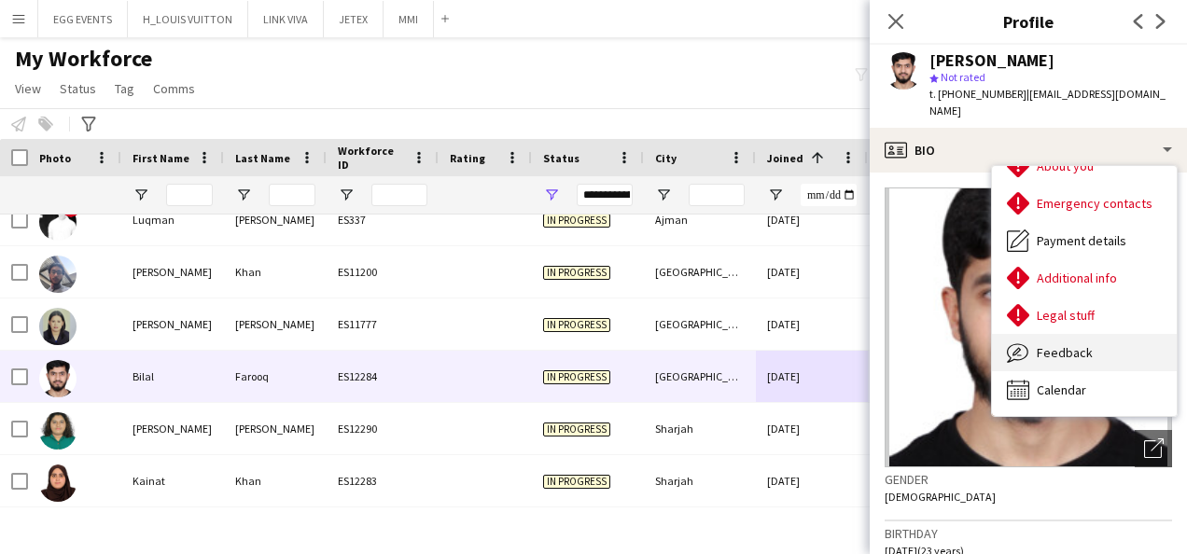
click at [1068, 344] on span "Feedback" at bounding box center [1065, 352] width 56 height 17
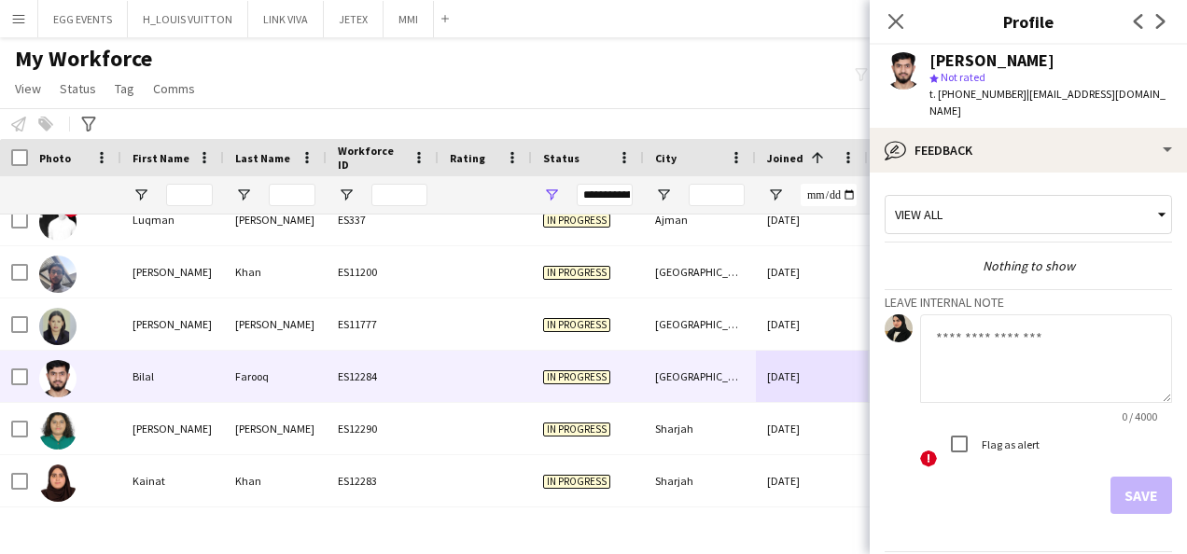
click at [1036, 372] on textarea at bounding box center [1046, 359] width 252 height 89
type textarea "**********"
click at [1115, 453] on form "**********" at bounding box center [1029, 415] width 288 height 200
click at [1123, 477] on button "Save" at bounding box center [1142, 495] width 62 height 37
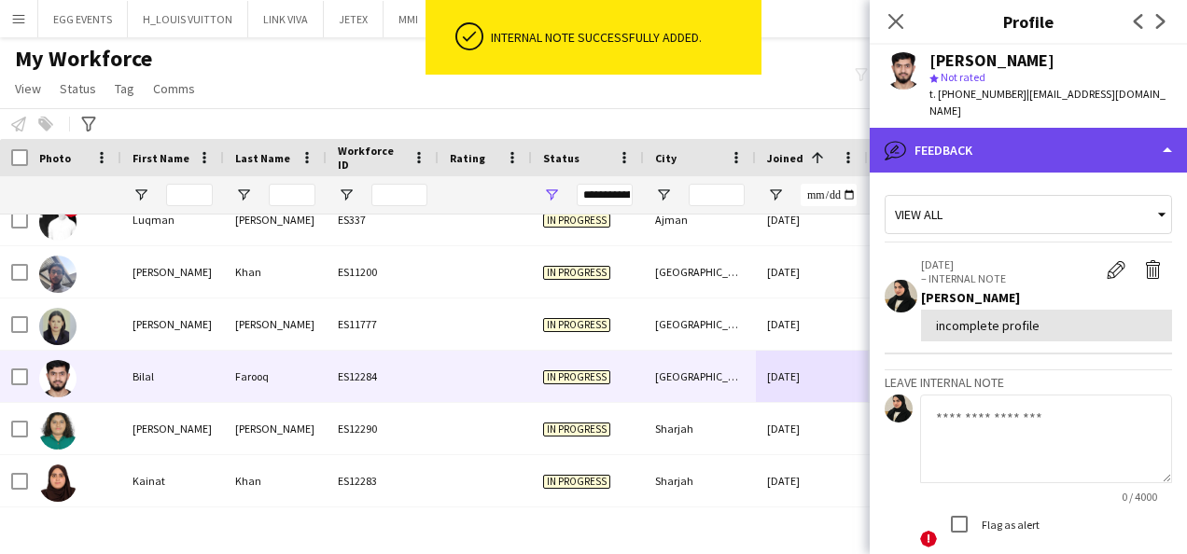
click at [1023, 147] on div "bubble-pencil Feedback" at bounding box center [1028, 150] width 317 height 45
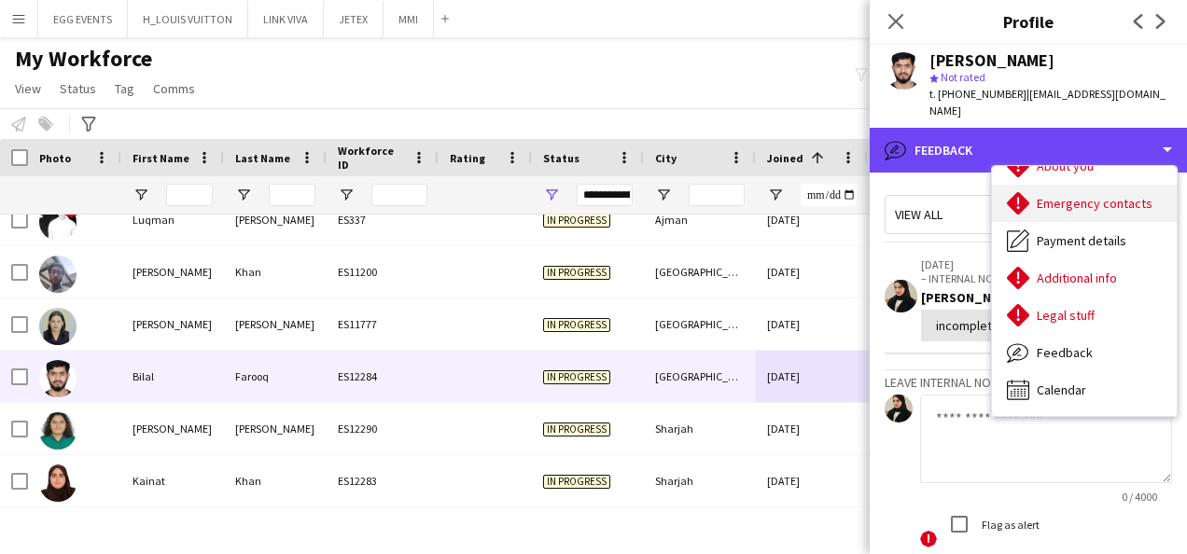
scroll to position [0, 0]
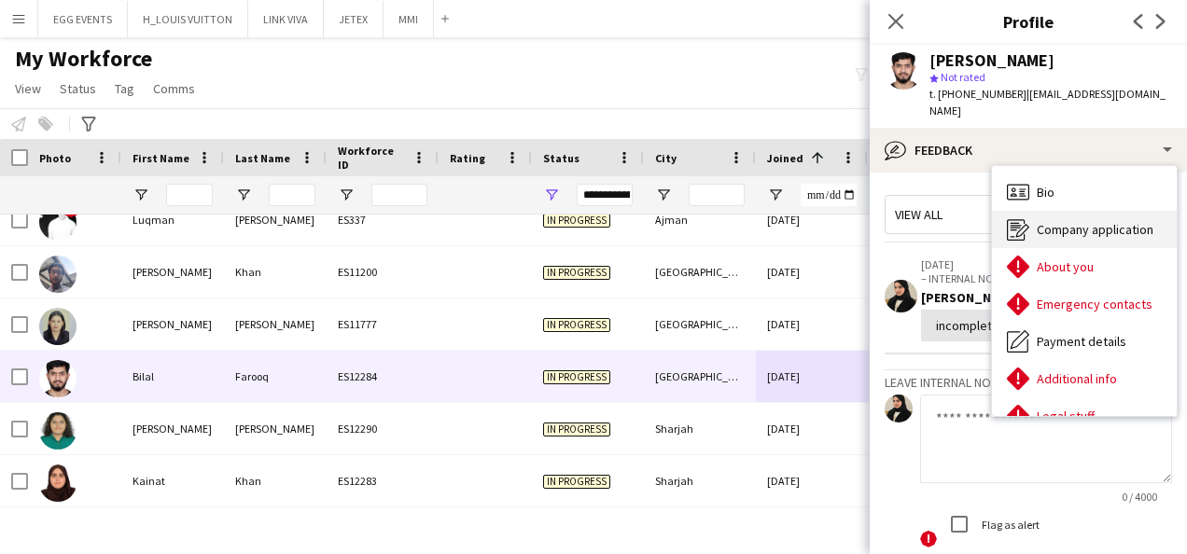
click at [1032, 211] on div "Company application Company application" at bounding box center [1084, 229] width 185 height 37
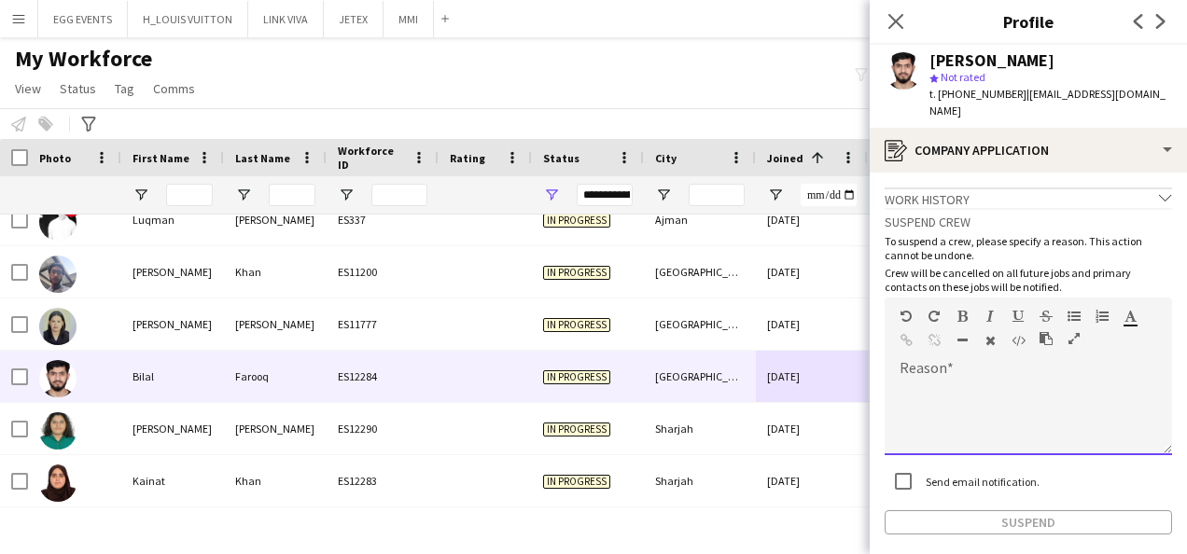
click at [958, 393] on div at bounding box center [1029, 418] width 288 height 75
paste div
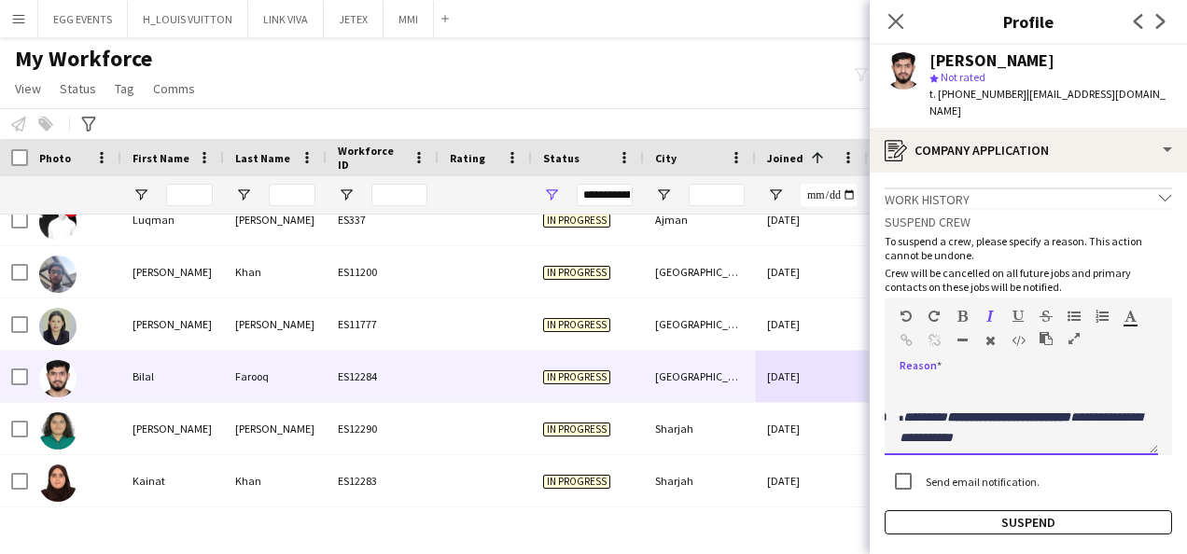
scroll to position [142, 0]
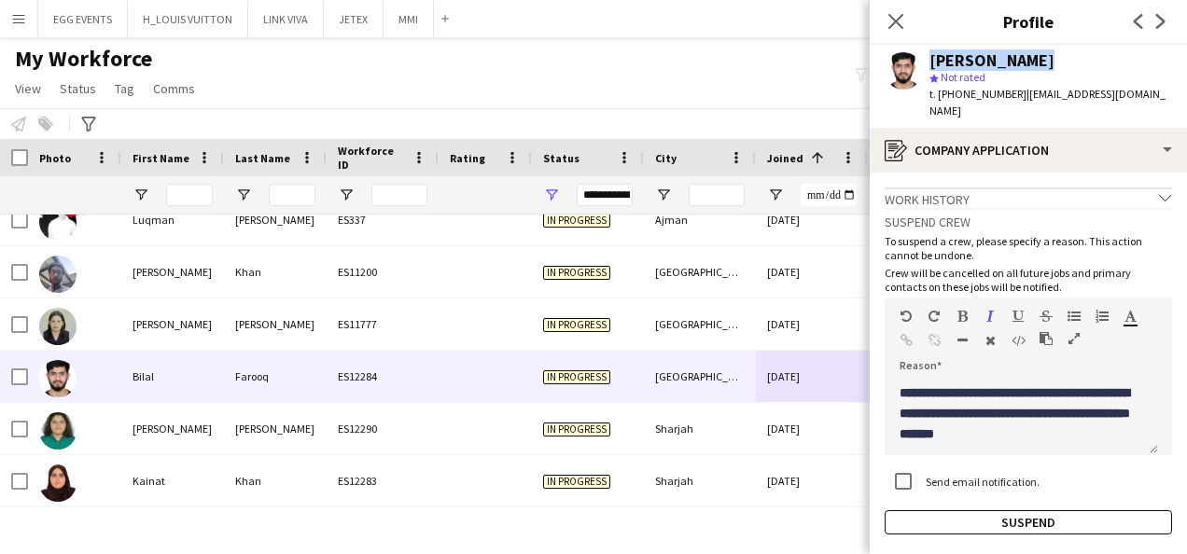
drag, startPoint x: 1024, startPoint y: 56, endPoint x: 911, endPoint y: 49, distance: 113.2
click at [911, 49] on div "Bilal Farooq star Not rated t. +971523089800 | princebilalfarooq@gmail.com" at bounding box center [1028, 86] width 317 height 83
copy div "Bilal Farooq"
click at [941, 513] on button "Suspend" at bounding box center [1029, 523] width 288 height 24
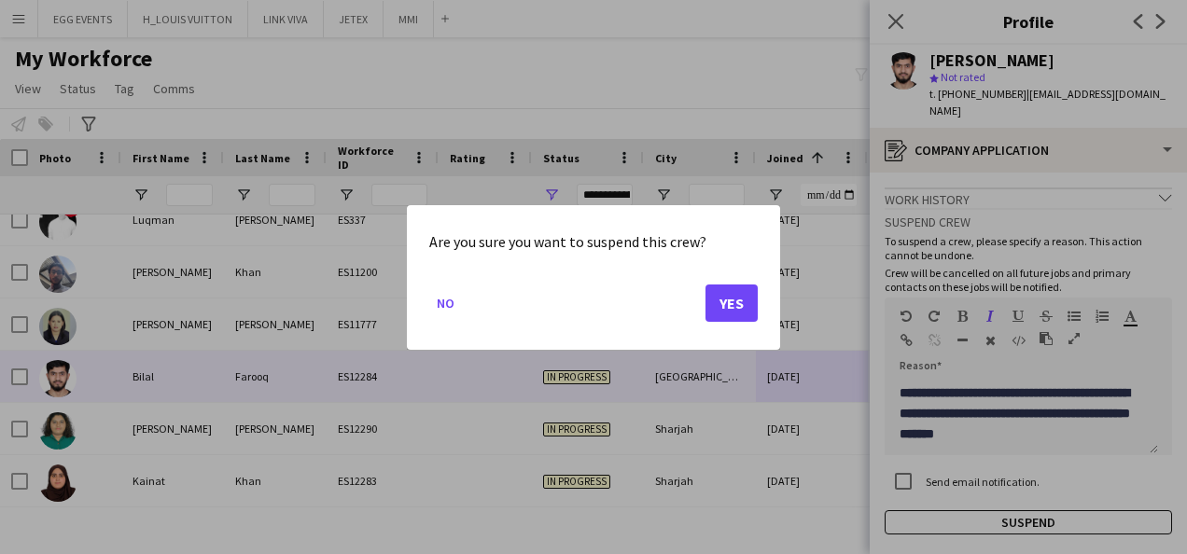
click at [744, 323] on mat-dialog-actions "No Yes" at bounding box center [593, 309] width 329 height 79
click at [745, 317] on button "Yes" at bounding box center [732, 302] width 52 height 37
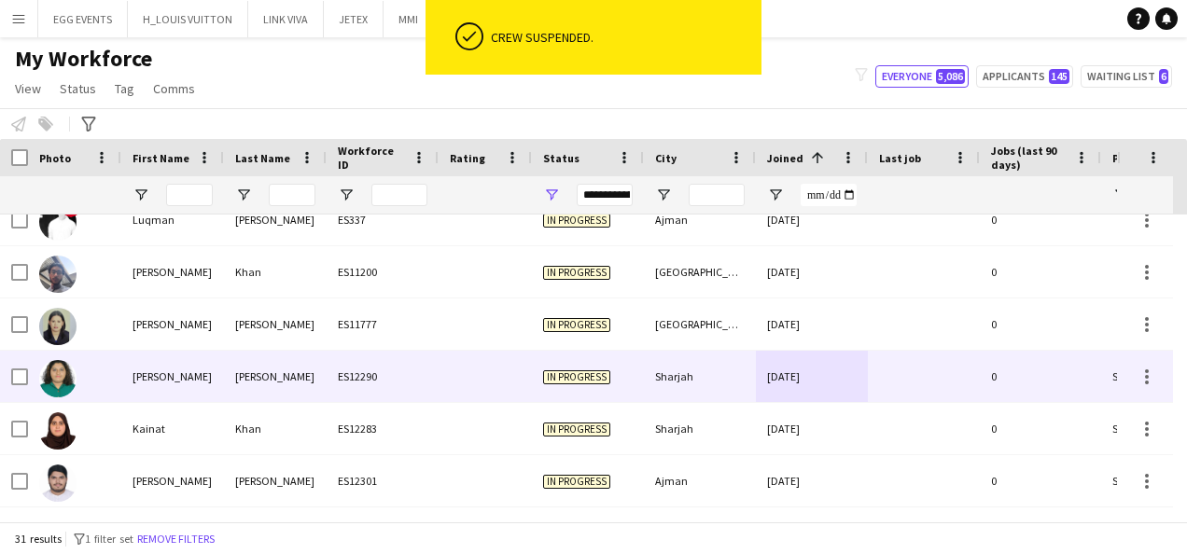
click at [805, 383] on div "06-09-2025" at bounding box center [812, 376] width 112 height 51
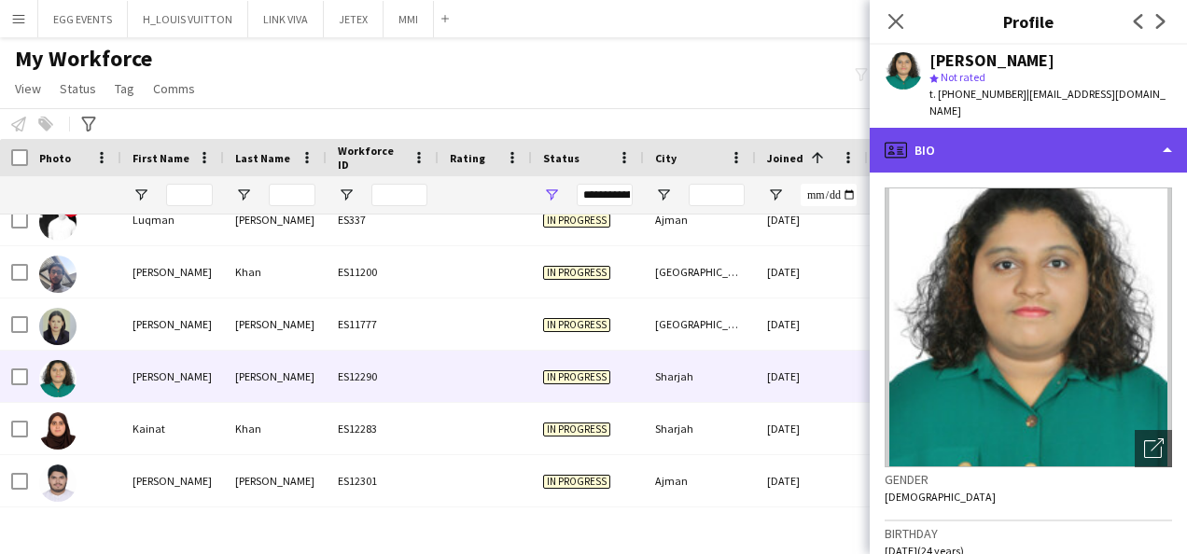
click at [1086, 144] on div "profile Bio" at bounding box center [1028, 150] width 317 height 45
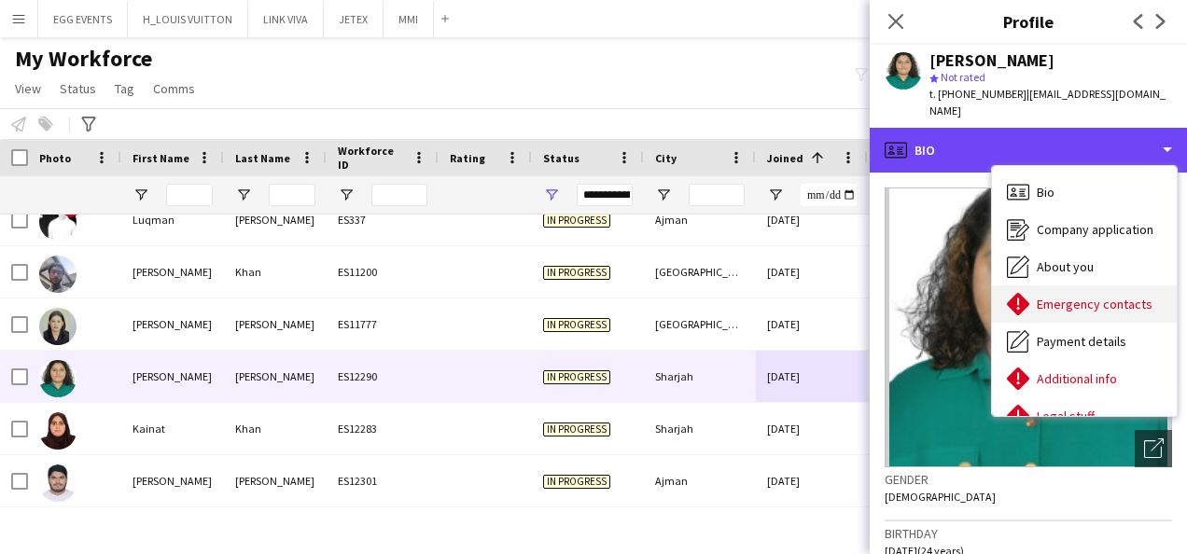
scroll to position [101, 0]
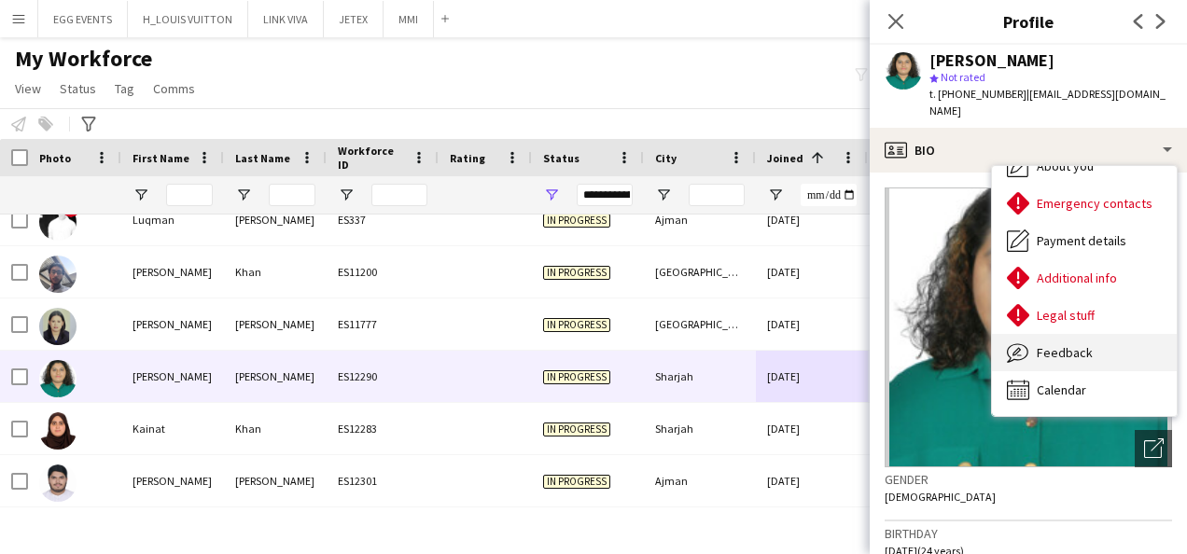
click at [1080, 344] on span "Feedback" at bounding box center [1065, 352] width 56 height 17
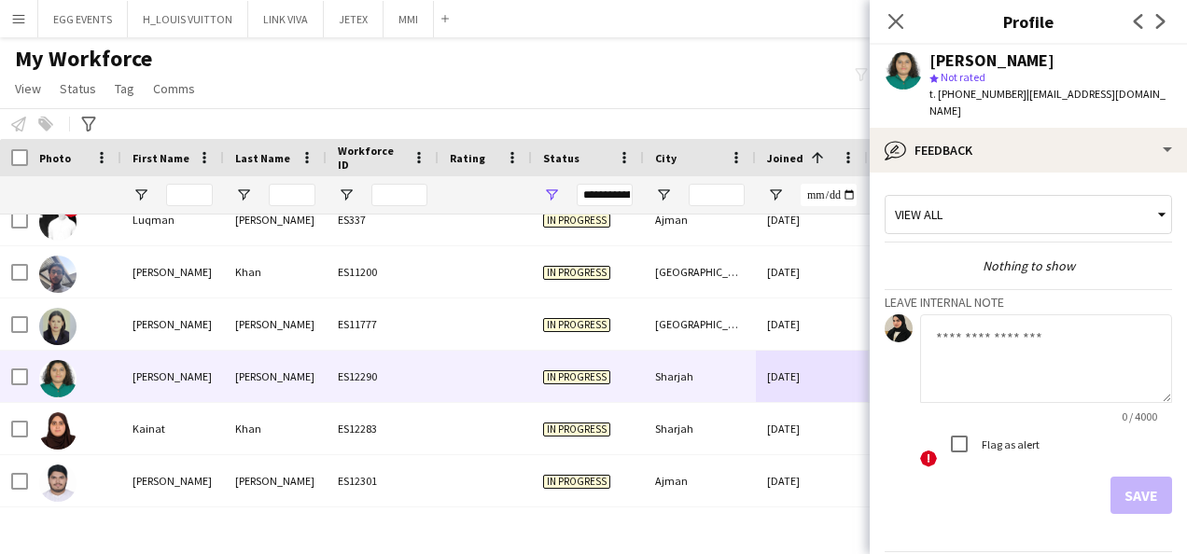
click at [1042, 410] on div "0 / 4000" at bounding box center [1046, 417] width 252 height 14
click at [1004, 325] on textarea at bounding box center [1046, 359] width 252 height 89
type textarea "**********"
click at [1128, 477] on button "Save" at bounding box center [1142, 495] width 62 height 37
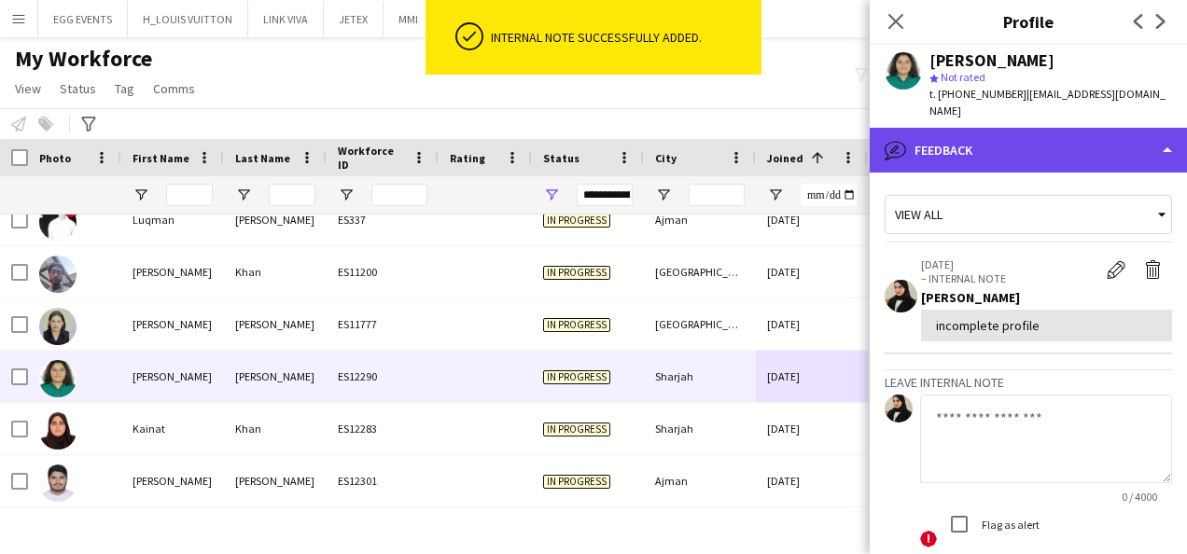
click at [1045, 136] on div "bubble-pencil Feedback" at bounding box center [1028, 150] width 317 height 45
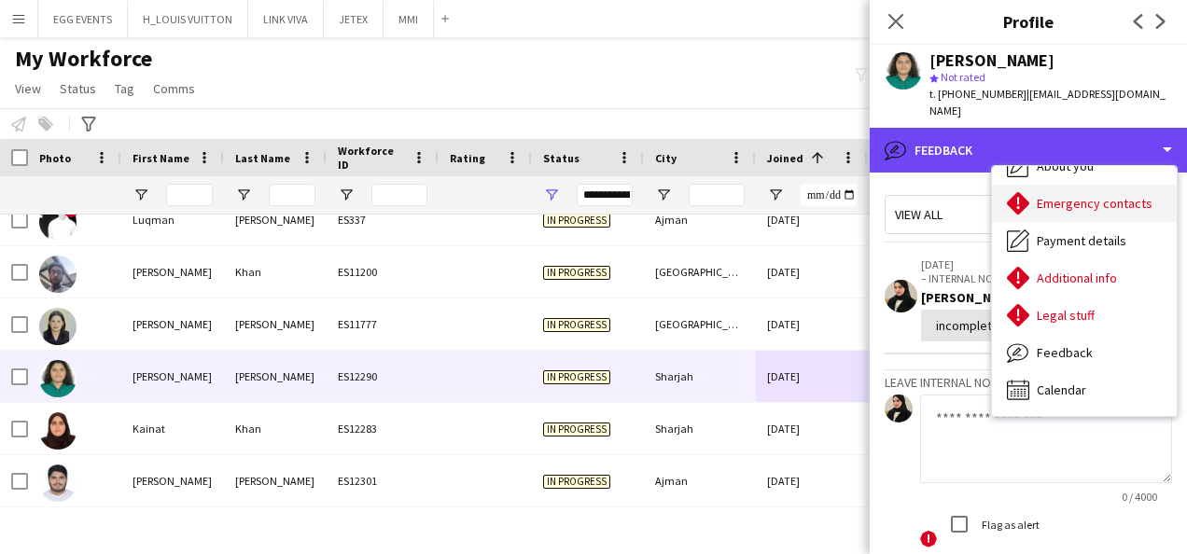
scroll to position [0, 0]
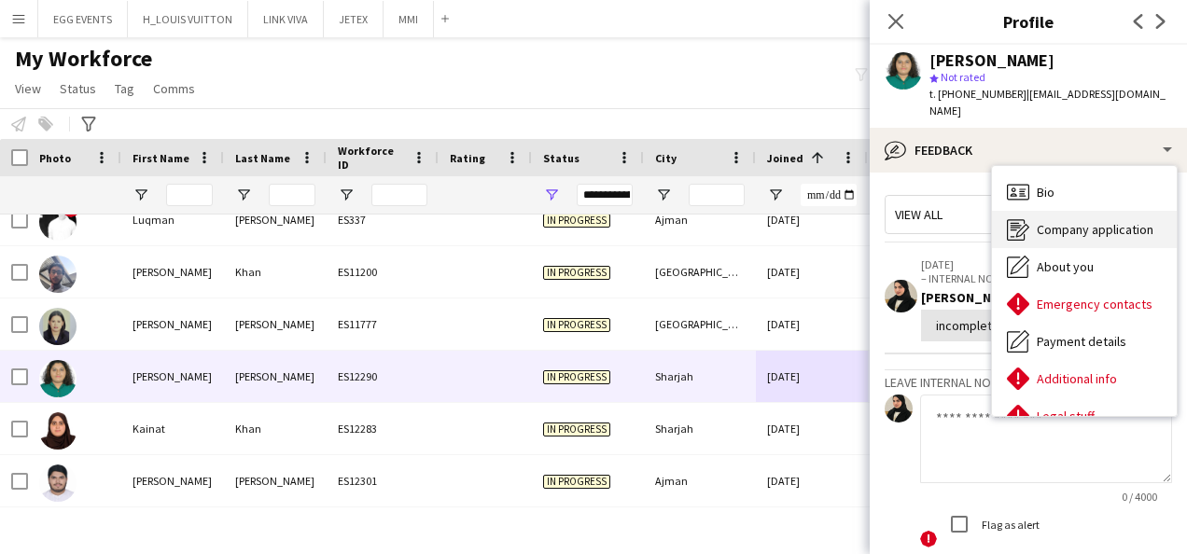
click at [1037, 221] on span "Company application" at bounding box center [1095, 229] width 117 height 17
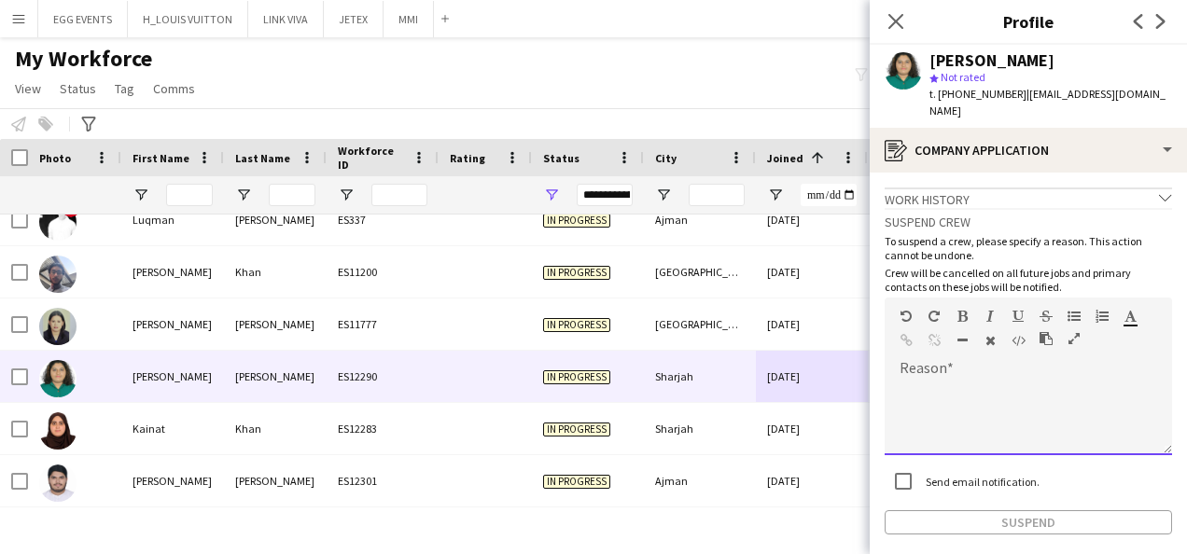
click at [979, 381] on div at bounding box center [1029, 418] width 288 height 75
paste div
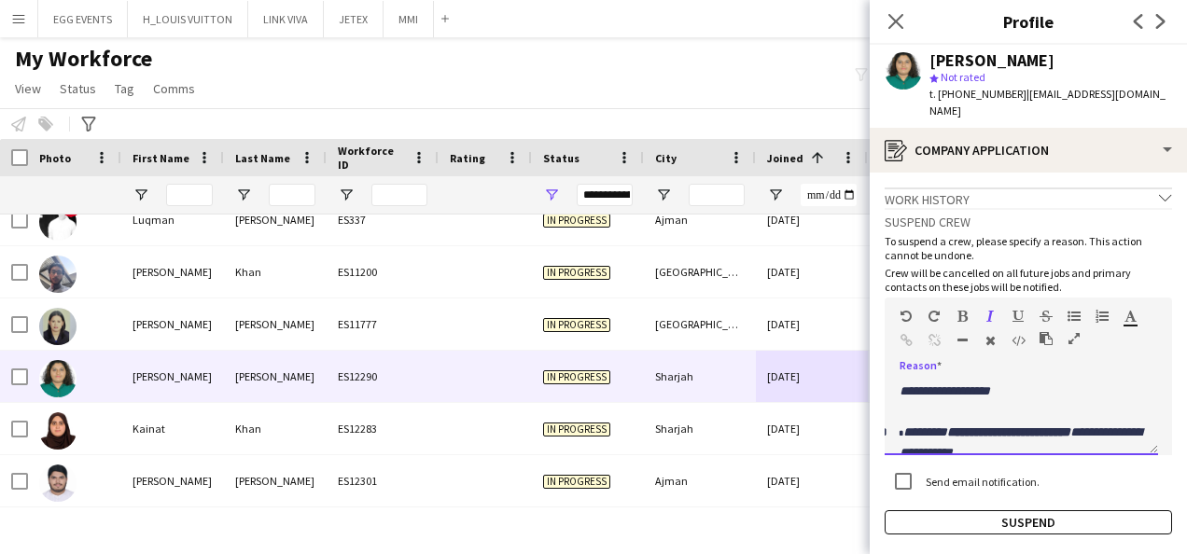
scroll to position [149, 0]
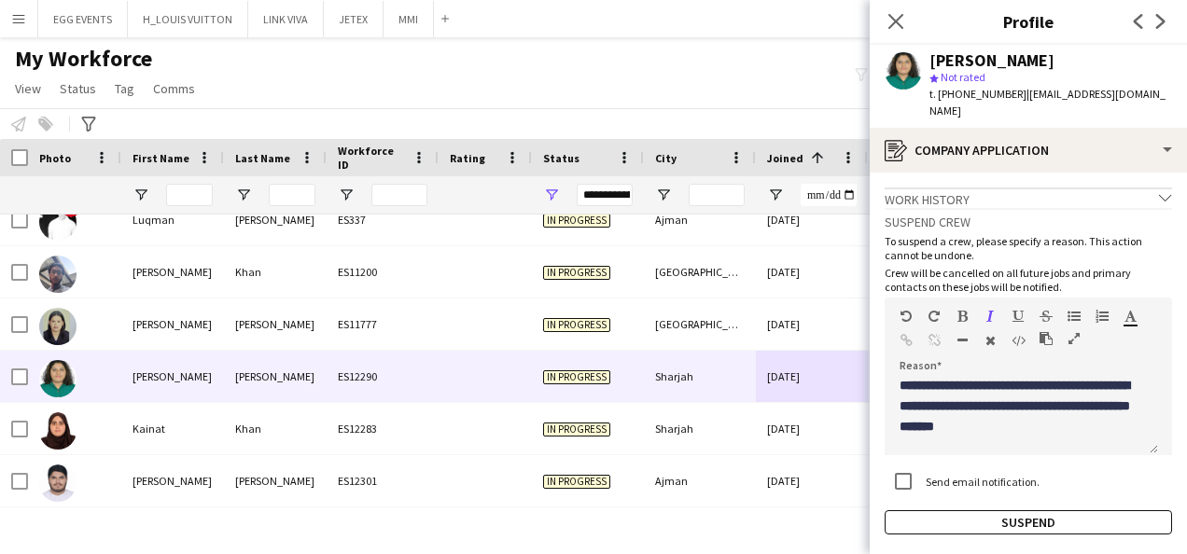
drag, startPoint x: 1059, startPoint y: 62, endPoint x: 917, endPoint y: 60, distance: 141.9
click at [917, 60] on div "Jessica Soares star Not rated t. +971563077397 | jrsoares0305@gmail.com" at bounding box center [1028, 86] width 317 height 83
copy div "Jessica Soares"
click at [973, 514] on button "Suspend" at bounding box center [1029, 523] width 288 height 24
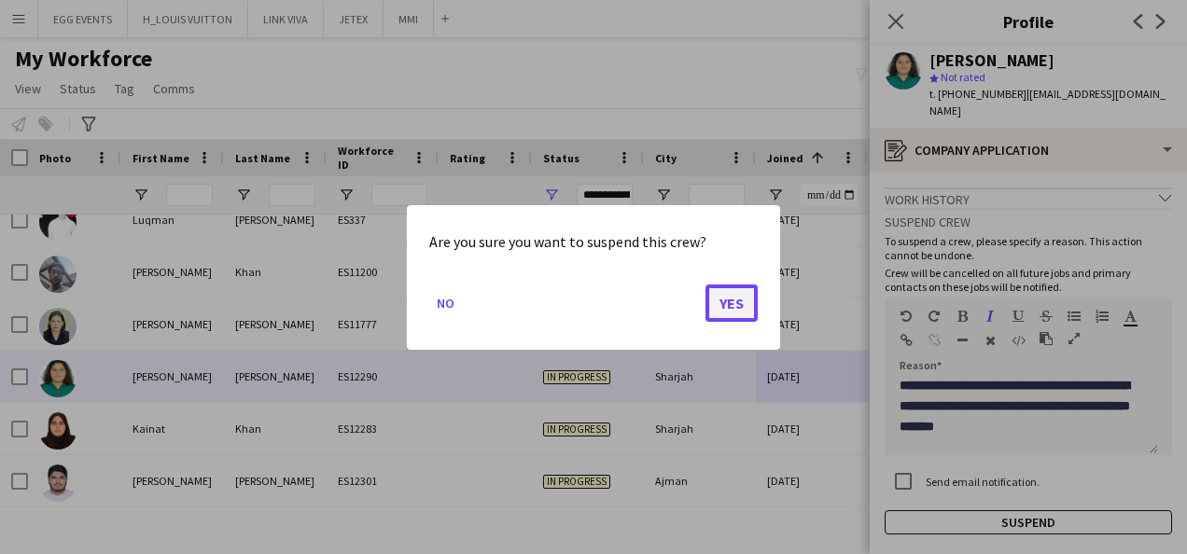
click at [739, 289] on button "Yes" at bounding box center [732, 302] width 52 height 37
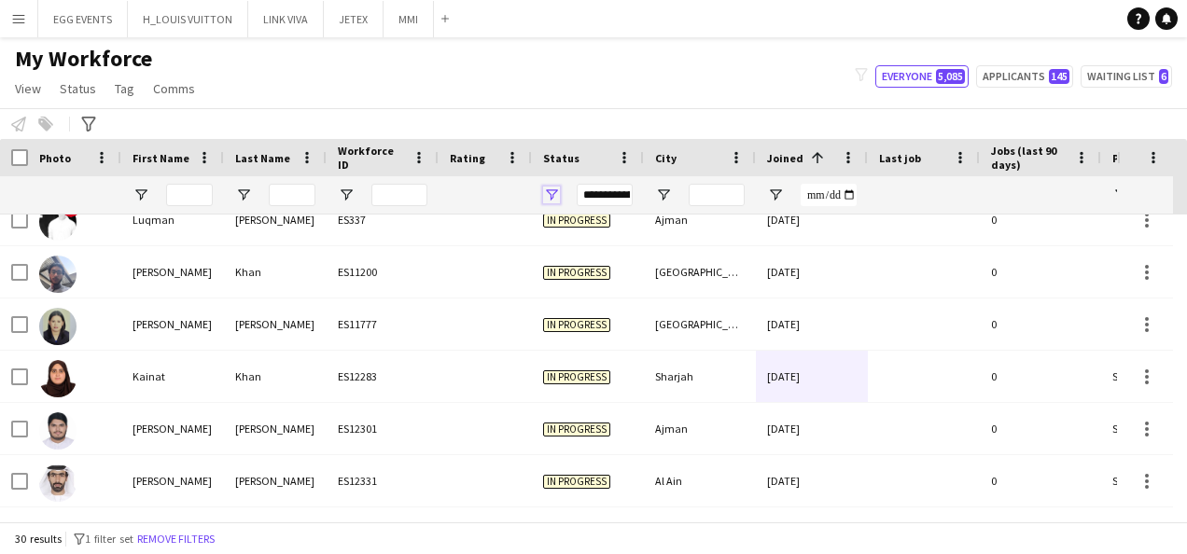
click at [548, 200] on span "Open Filter Menu" at bounding box center [551, 195] width 17 height 17
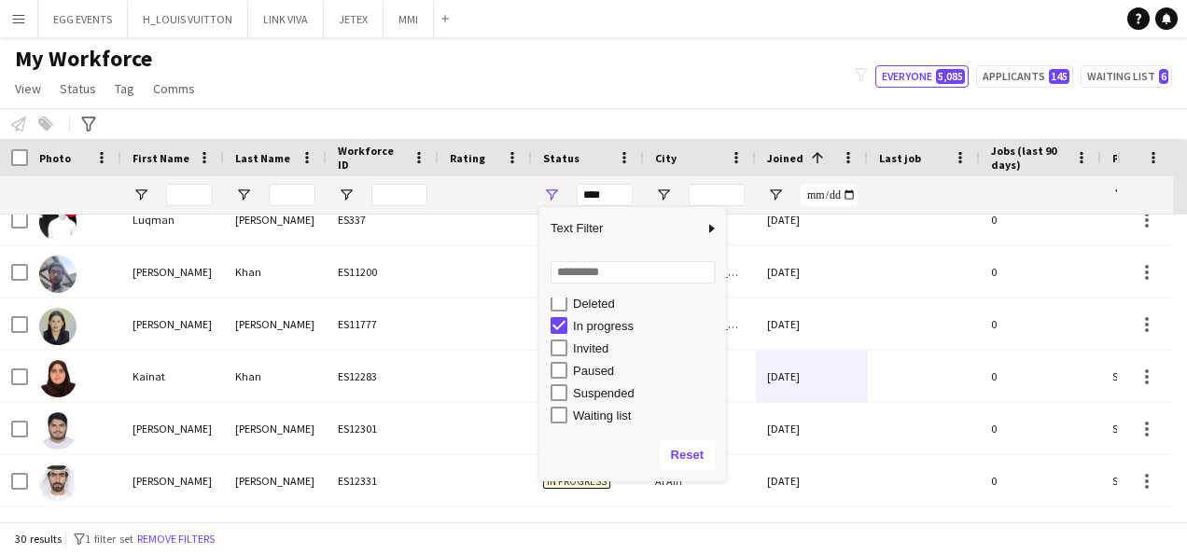
scroll to position [0, 0]
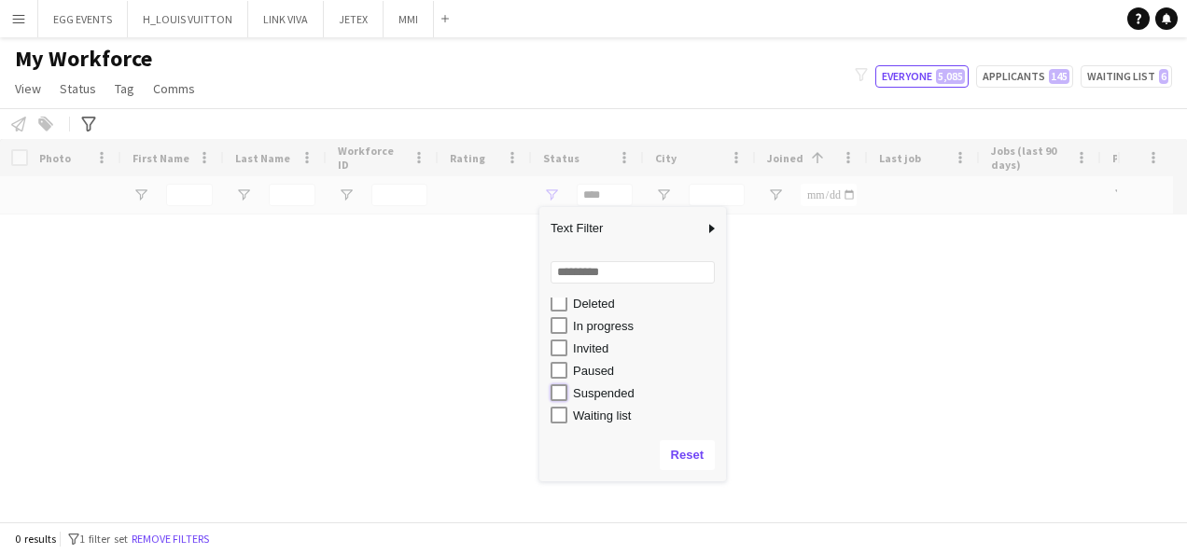
type input "**********"
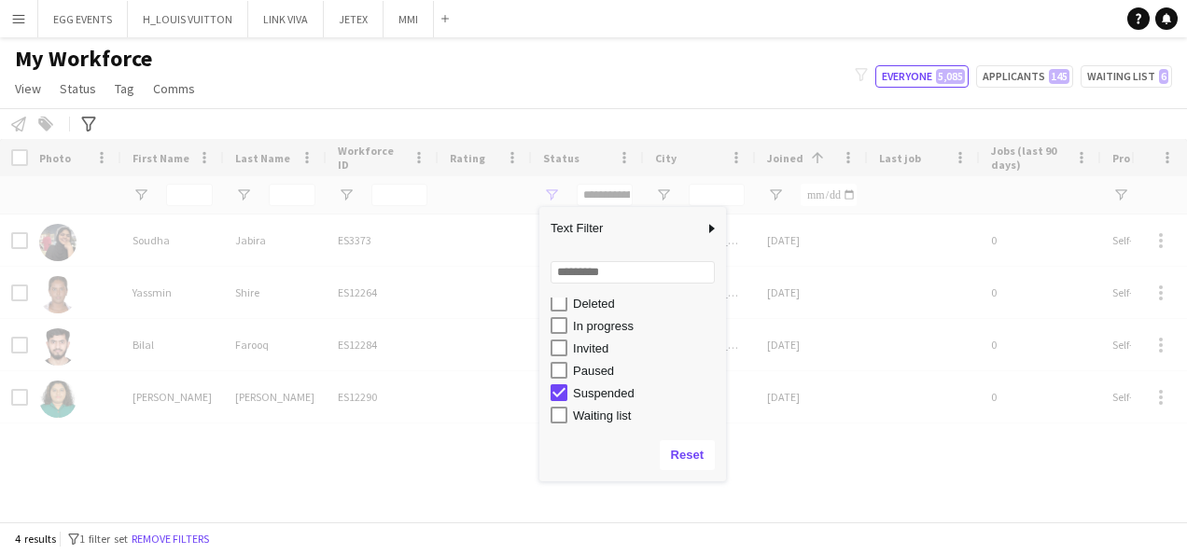
click at [604, 83] on div "My Workforce View Views Default view New view Update view Delete view Edit name…" at bounding box center [593, 76] width 1187 height 63
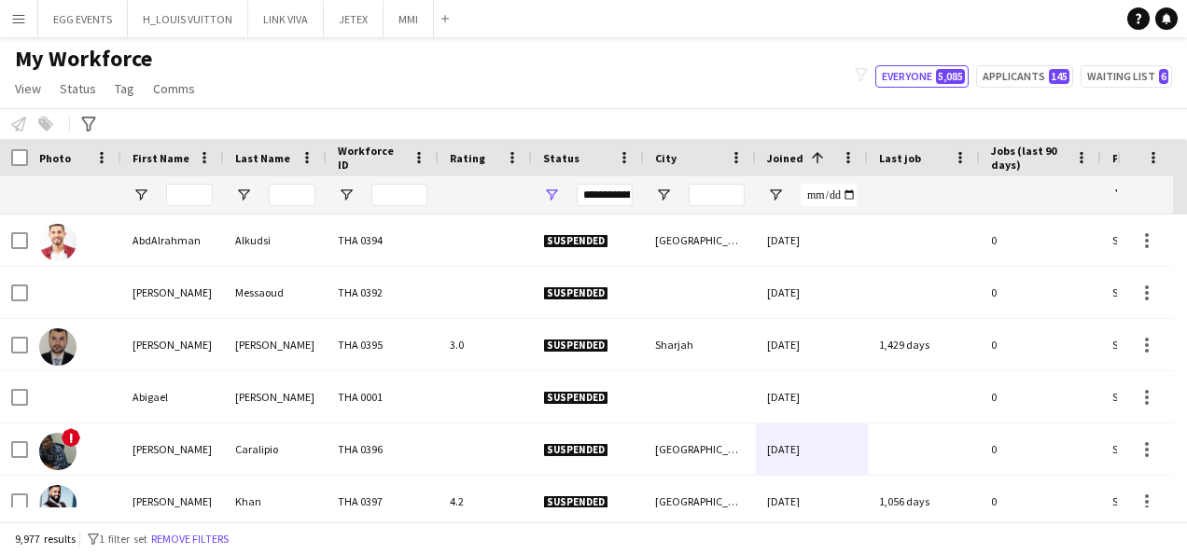
click at [809, 157] on span at bounding box center [817, 157] width 17 height 17
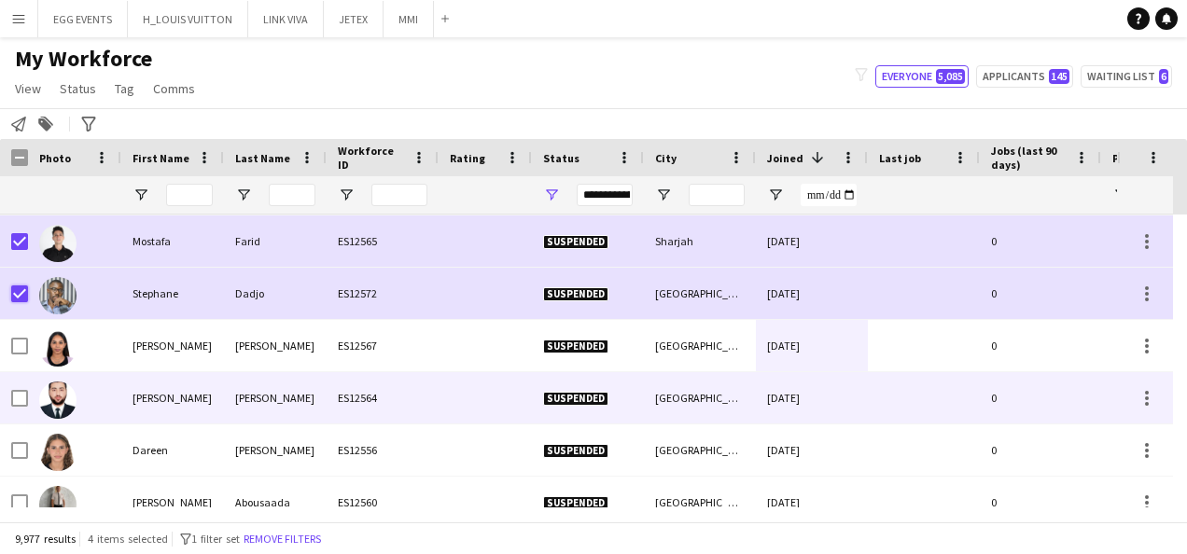
scroll to position [104, 0]
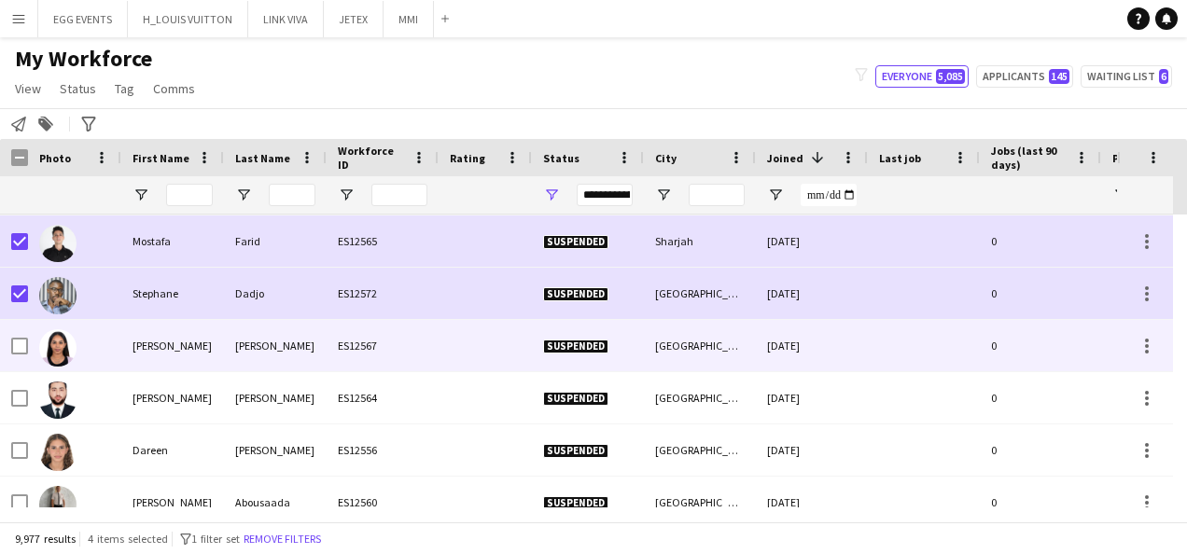
click at [109, 362] on div at bounding box center [74, 345] width 93 height 51
click at [144, 357] on div "Yasmin" at bounding box center [172, 345] width 103 height 51
click at [174, 357] on div "Yasmin" at bounding box center [172, 345] width 103 height 51
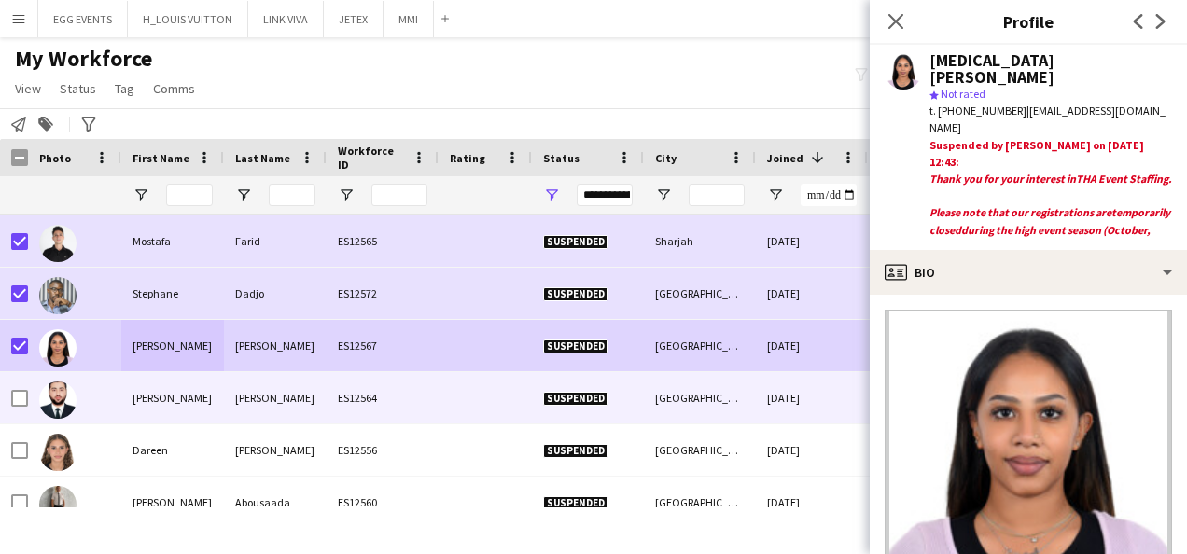
click at [49, 373] on div at bounding box center [57, 399] width 37 height 52
click at [77, 400] on div at bounding box center [74, 397] width 93 height 51
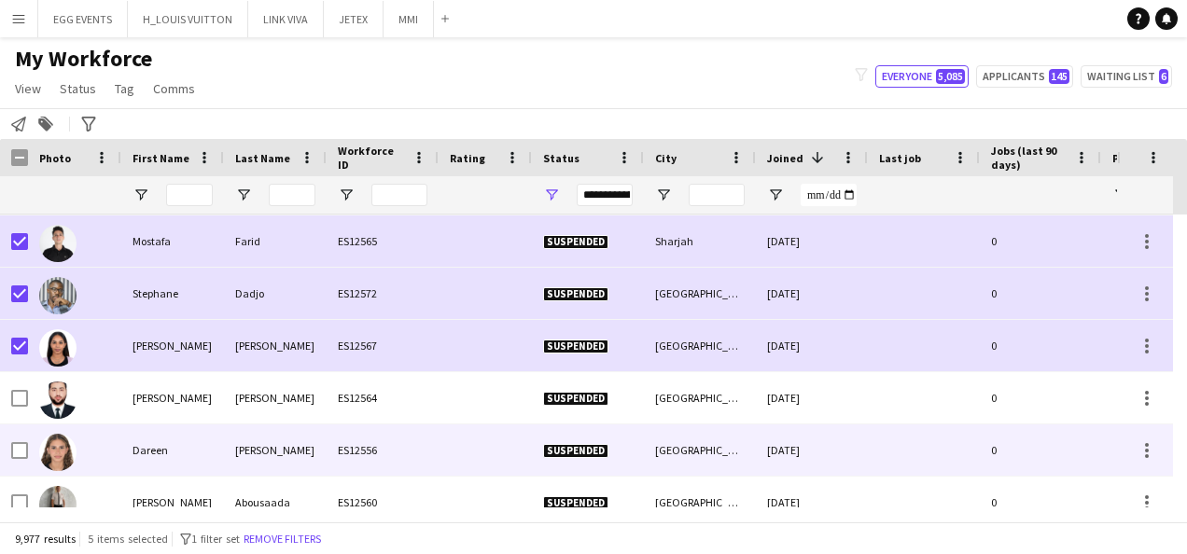
click at [767, 449] on div "03-10-2025" at bounding box center [812, 450] width 112 height 51
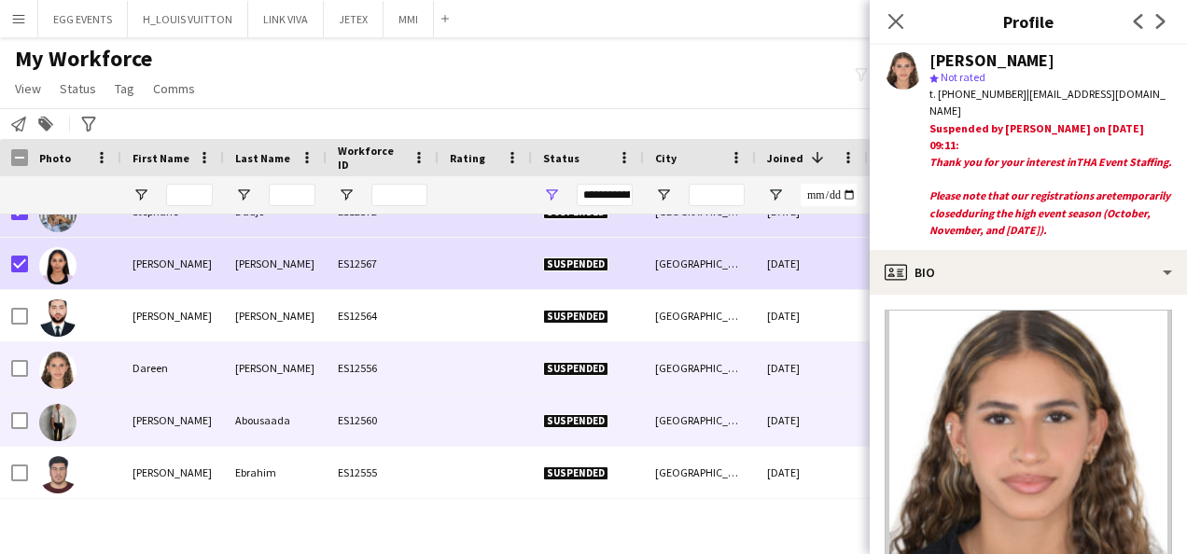
scroll to position [218, 0]
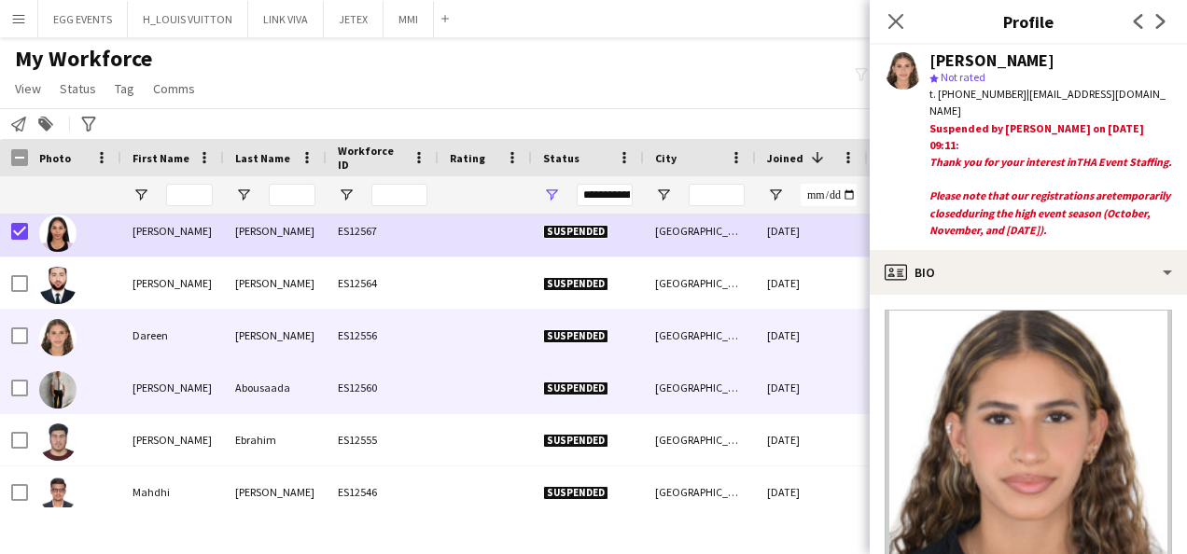
click at [801, 390] on div "03-10-2025" at bounding box center [812, 387] width 112 height 51
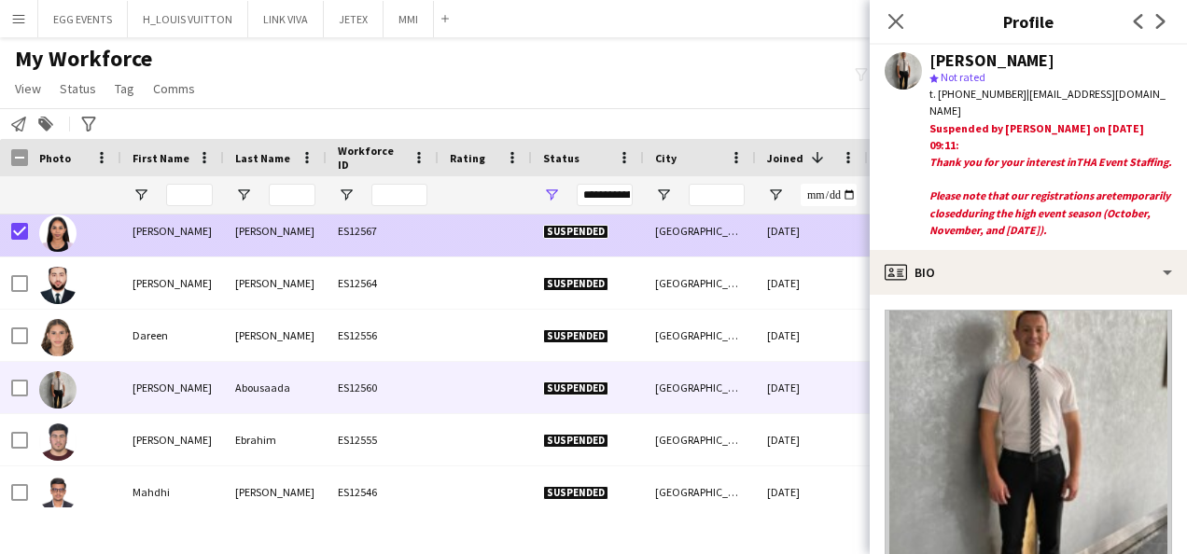
scroll to position [0, 0]
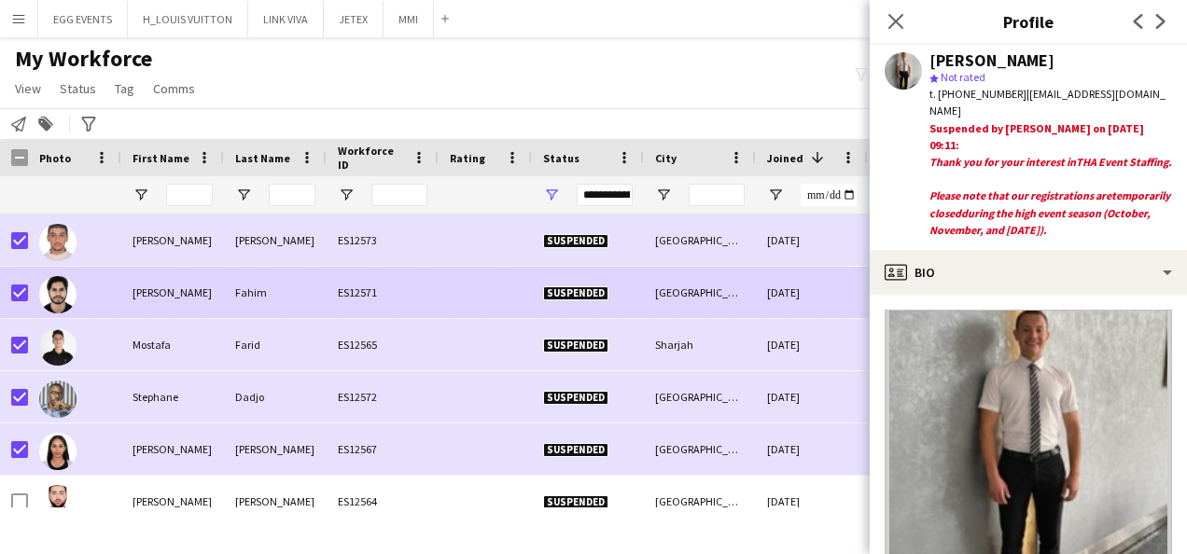
click at [806, 308] on div "06-10-2025" at bounding box center [812, 292] width 112 height 51
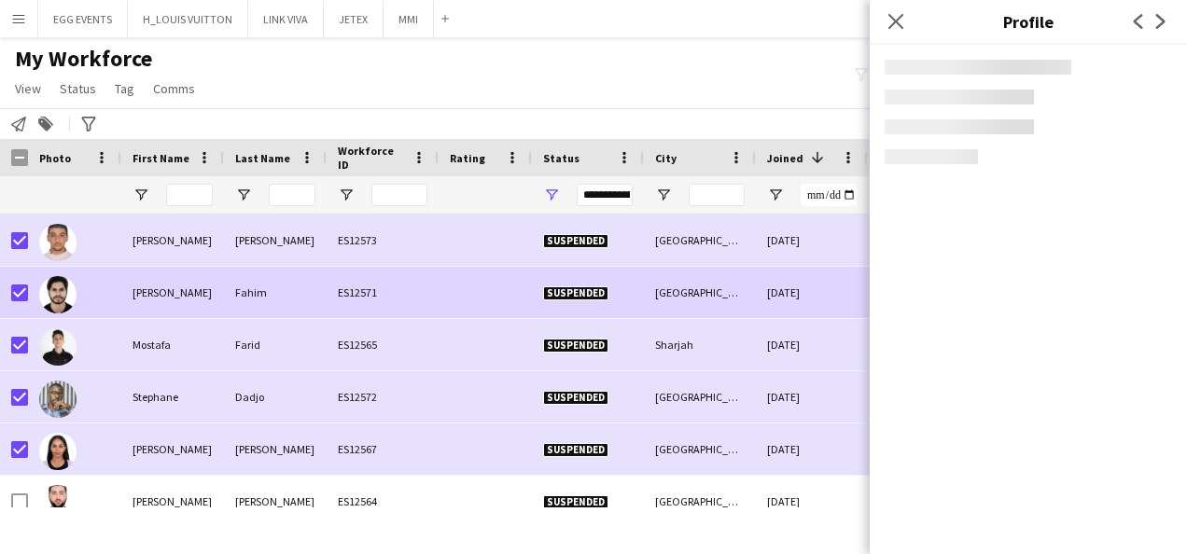
click at [970, 288] on app-crew-profile "Close pop-in Profile Previous Next" at bounding box center [1028, 277] width 317 height 554
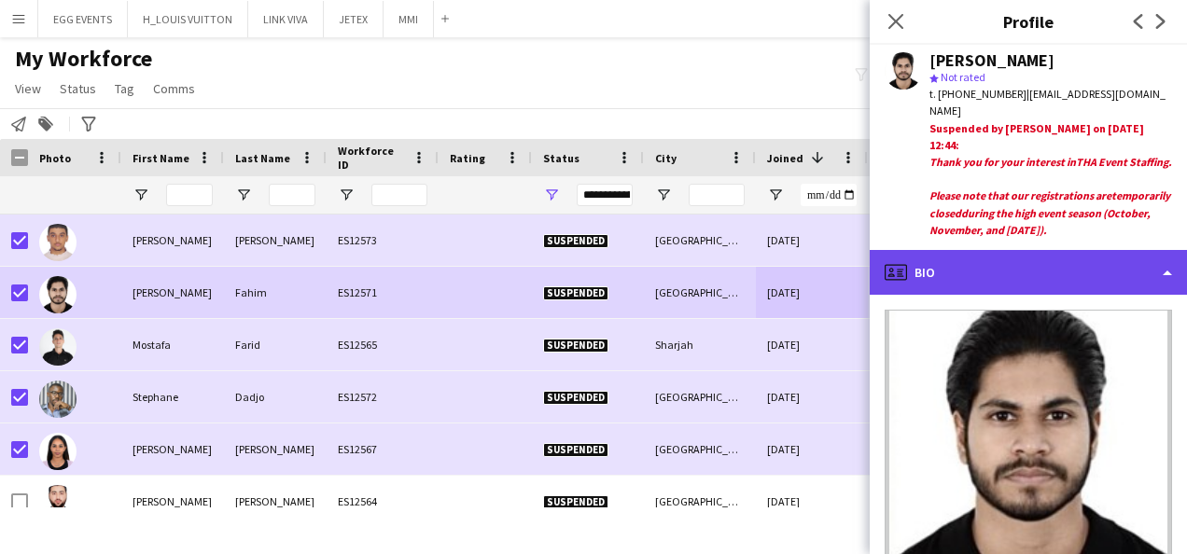
click at [982, 277] on div "profile Bio" at bounding box center [1028, 272] width 317 height 45
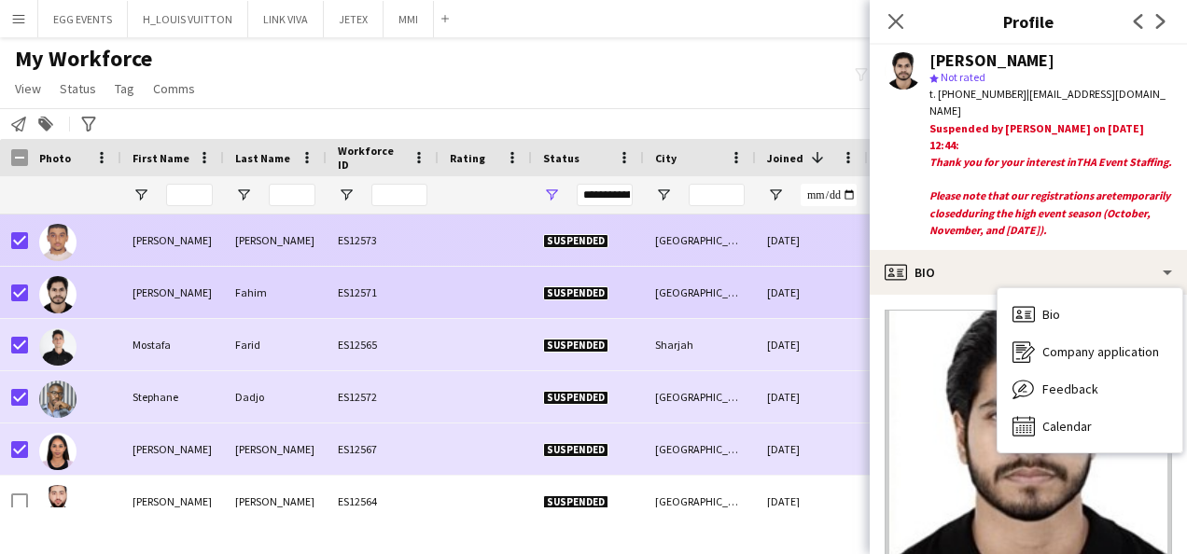
click at [782, 242] on div "07-10-2025" at bounding box center [812, 240] width 112 height 51
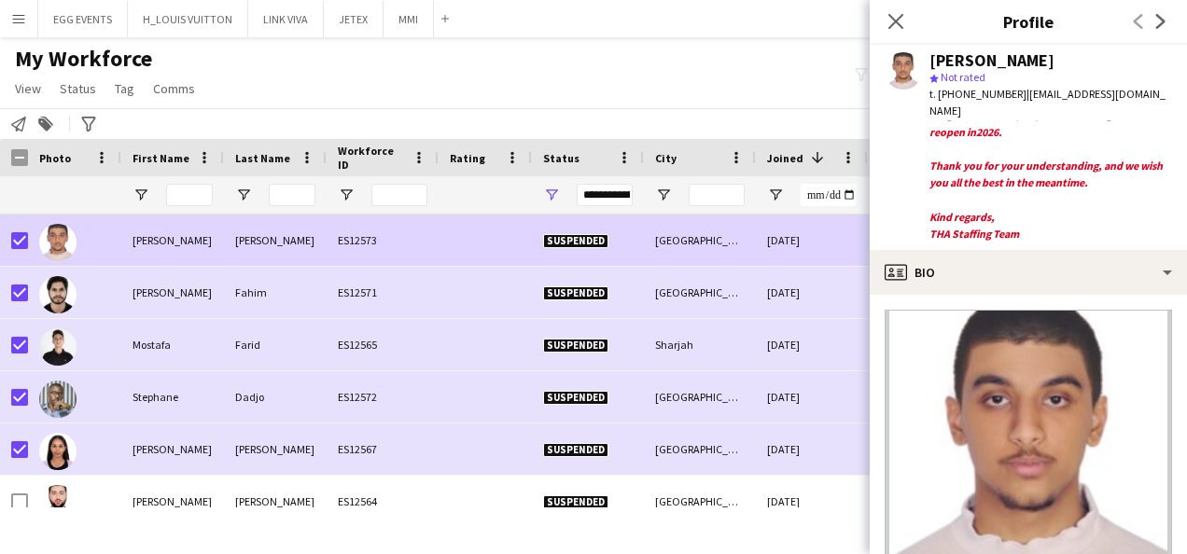
scroll to position [183, 0]
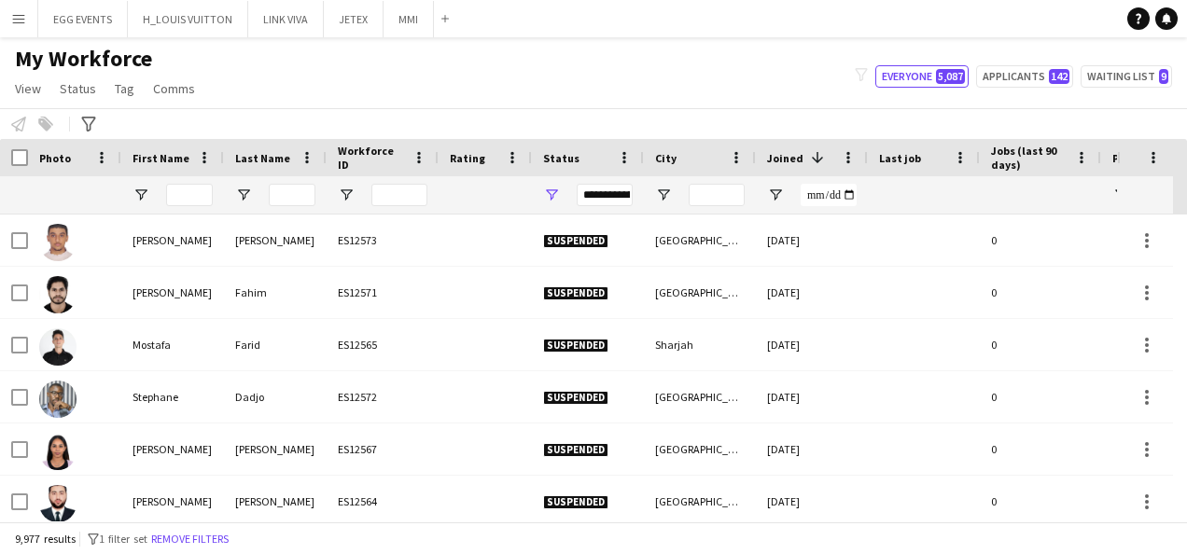
click at [829, 144] on div "Joined 1" at bounding box center [800, 158] width 67 height 28
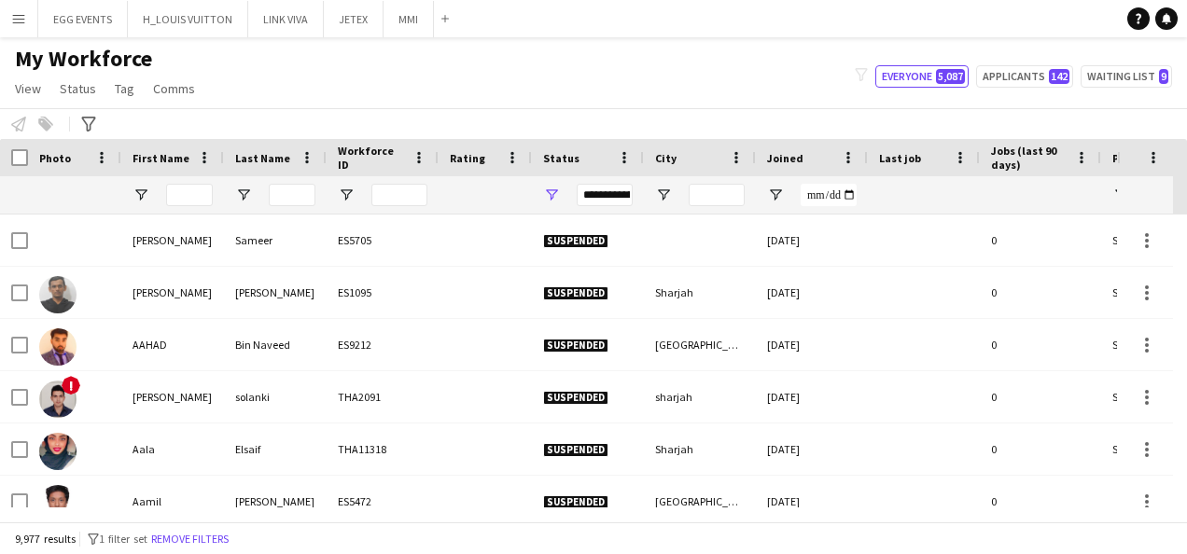
click at [810, 155] on div "Joined" at bounding box center [800, 158] width 67 height 28
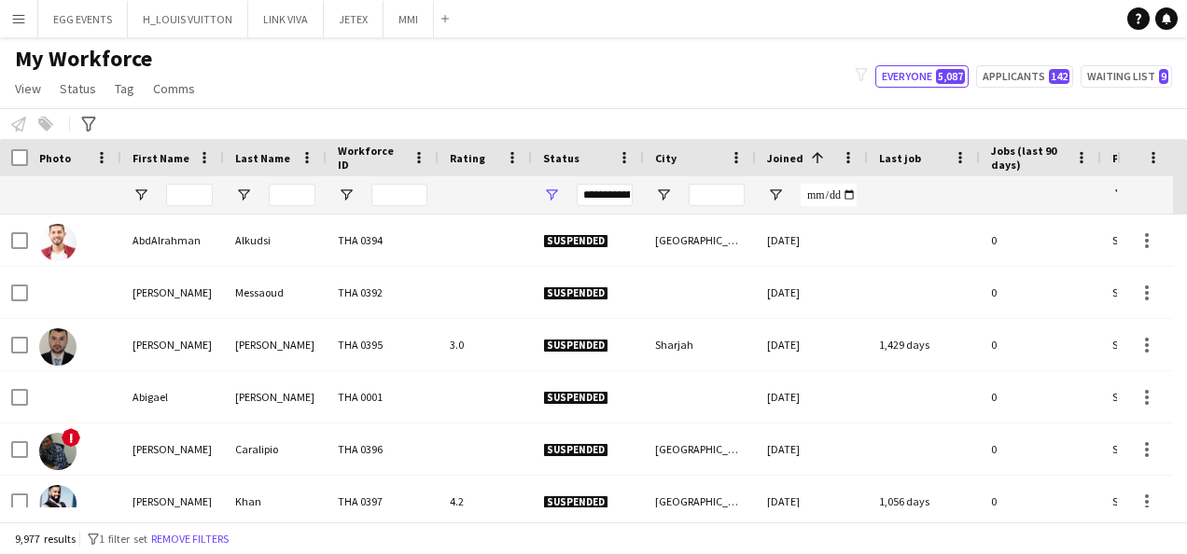
click at [829, 157] on div "Joined 1" at bounding box center [800, 158] width 67 height 28
click at [0, 0] on span at bounding box center [0, 0] width 0 height 0
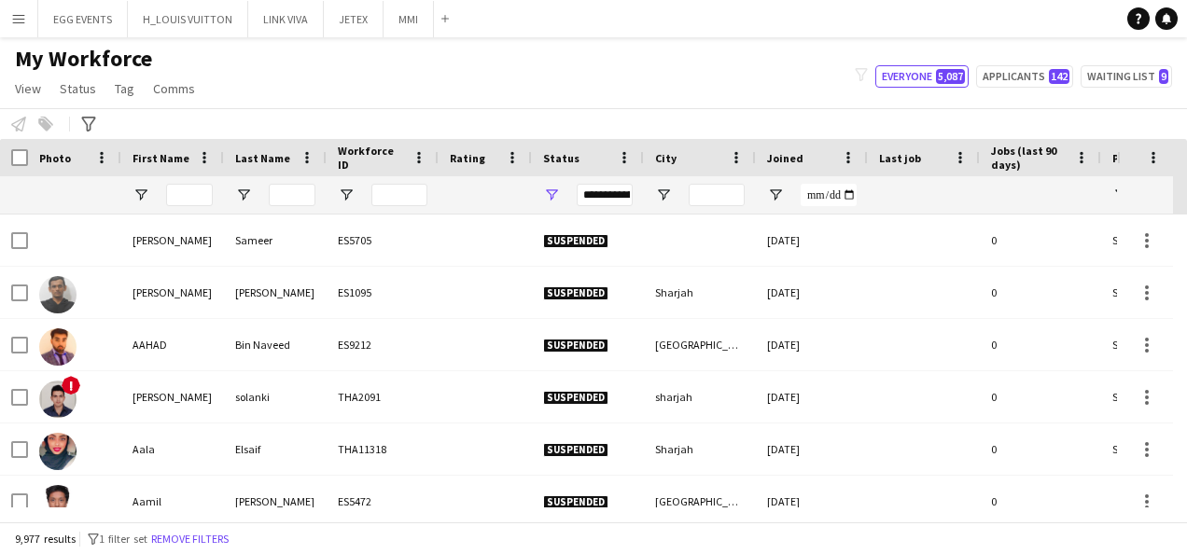
drag, startPoint x: 222, startPoint y: 191, endPoint x: 212, endPoint y: 189, distance: 10.4
click at [212, 189] on div at bounding box center [172, 194] width 103 height 37
click at [212, 189] on input "First Name Filter Input" at bounding box center [189, 195] width 47 height 22
paste input "*******"
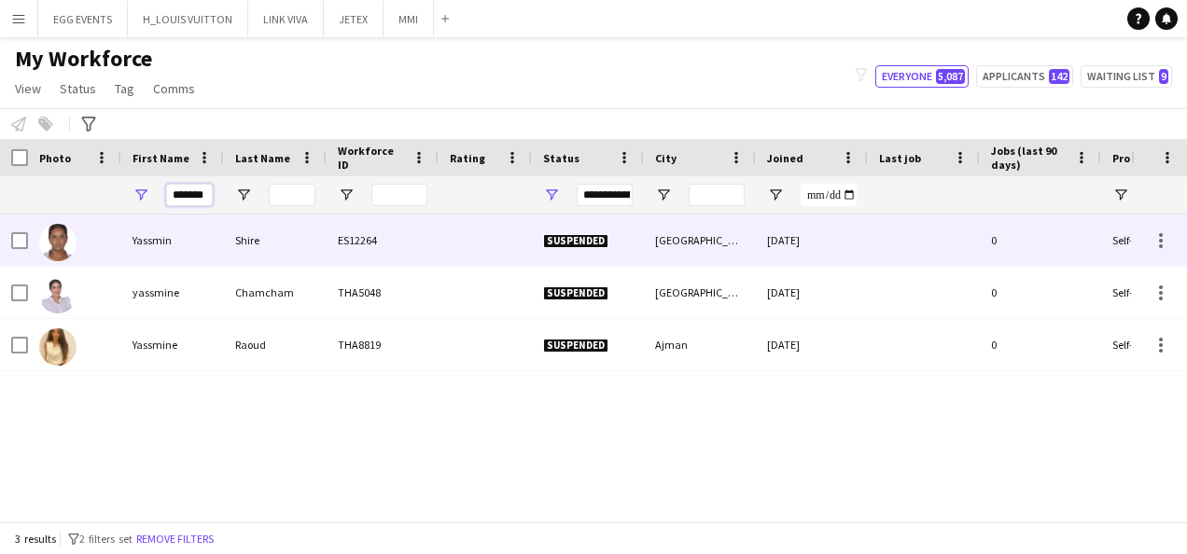
type input "*******"
click at [291, 230] on div "Shire" at bounding box center [275, 240] width 103 height 51
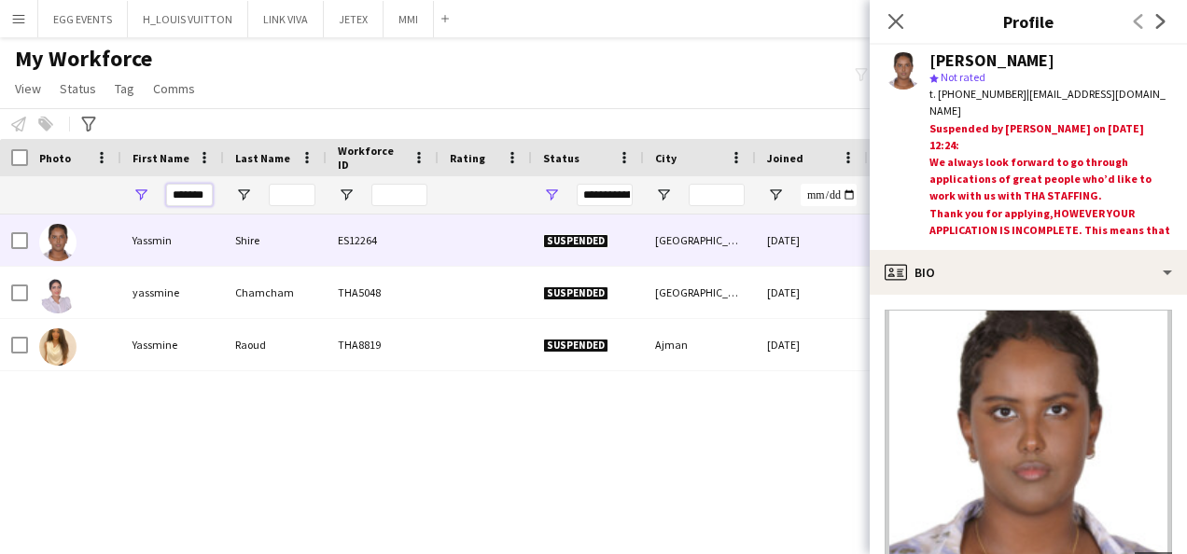
click at [196, 189] on input "*******" at bounding box center [189, 195] width 47 height 22
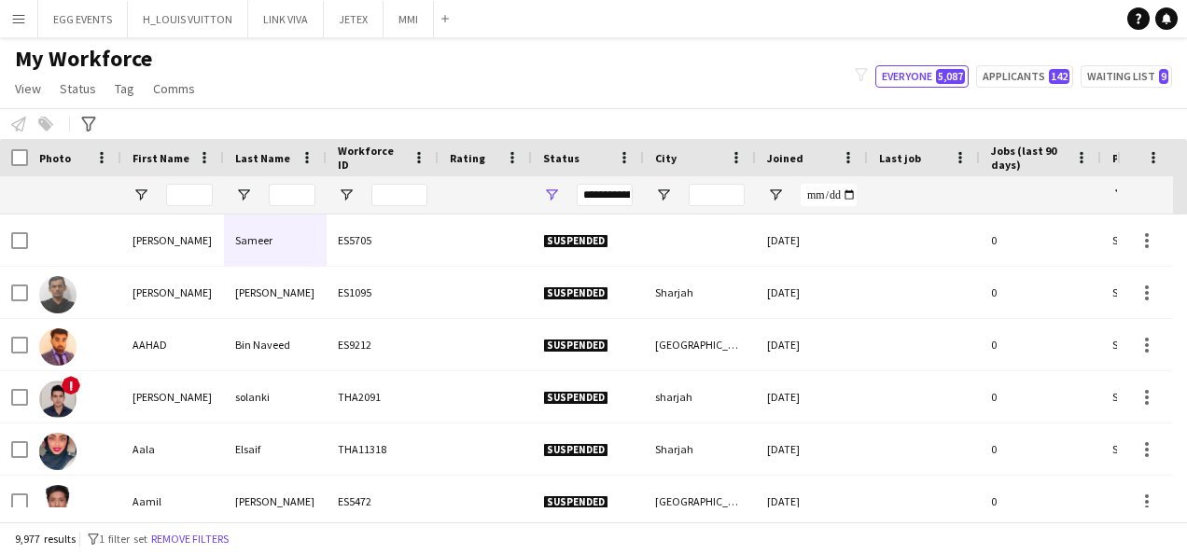
click at [622, 62] on div "My Workforce View Views Default view New view Update view Delete view Edit name…" at bounding box center [593, 76] width 1187 height 63
click at [822, 161] on div "Joined" at bounding box center [800, 158] width 67 height 28
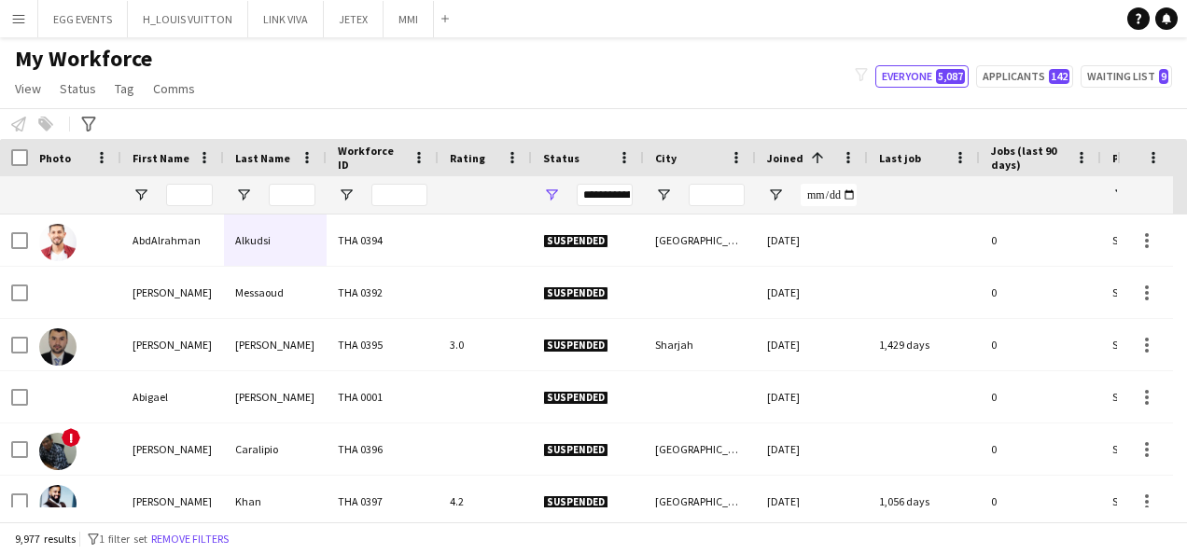
click at [815, 161] on span at bounding box center [817, 157] width 17 height 17
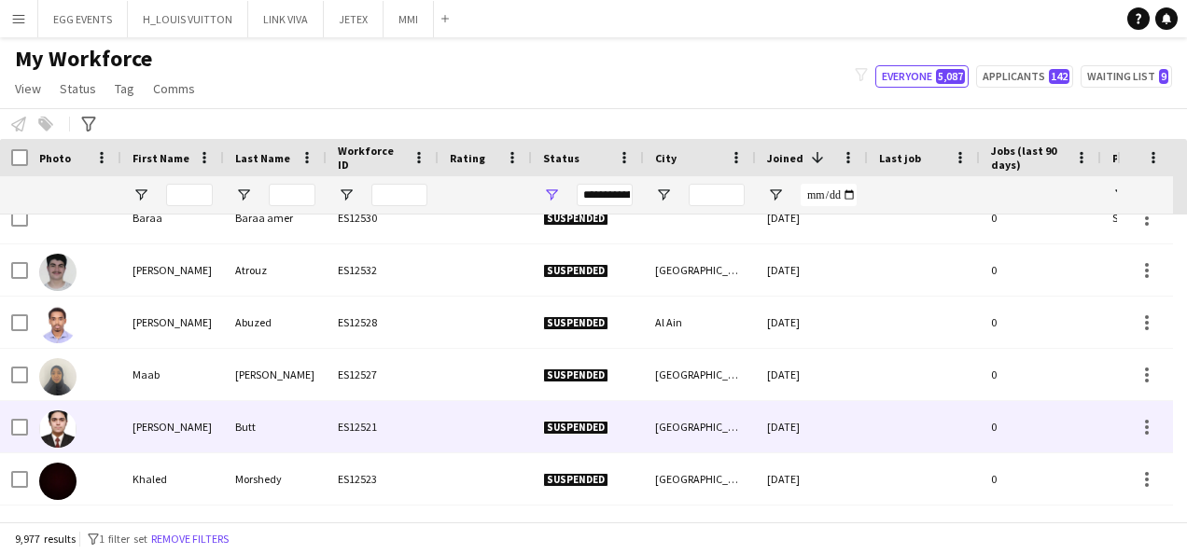
click at [266, 412] on div "Butt" at bounding box center [275, 426] width 103 height 51
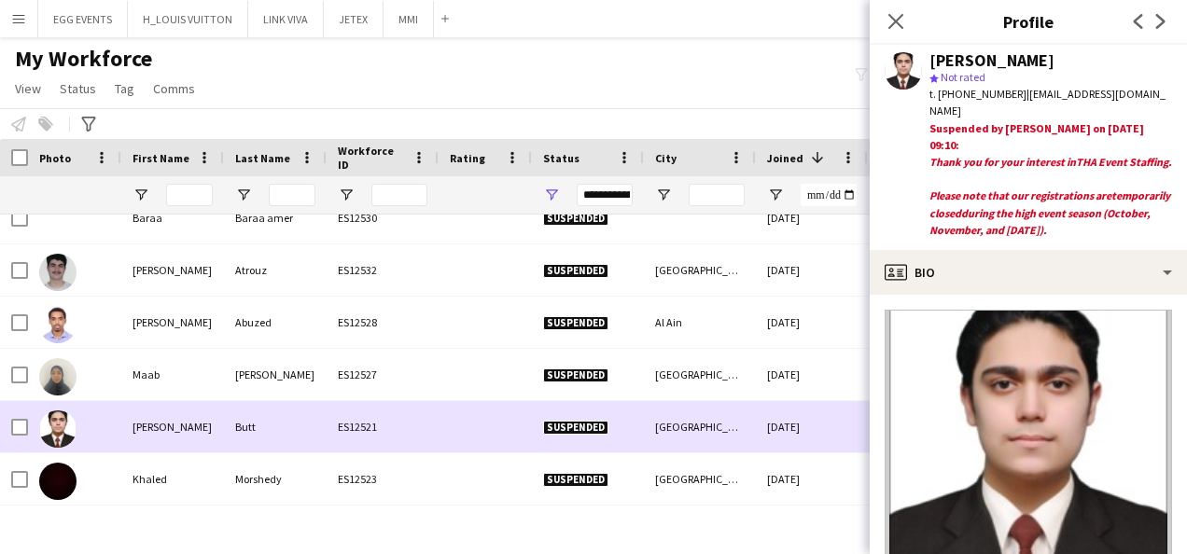
click at [734, 415] on div "[GEOGRAPHIC_DATA]" at bounding box center [700, 426] width 112 height 51
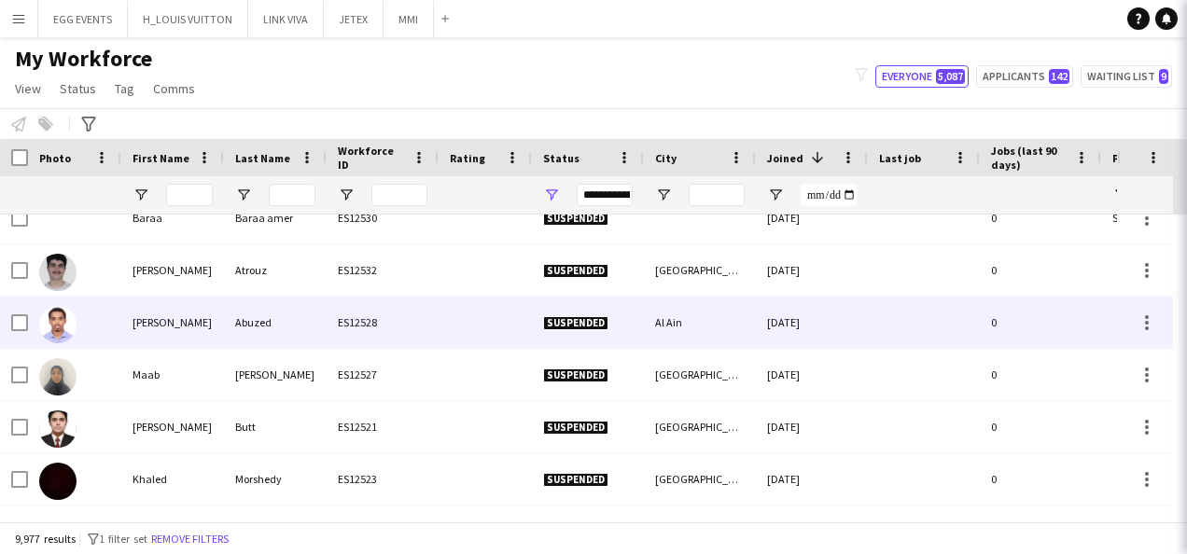
click at [775, 319] on div "25-09-2025" at bounding box center [812, 322] width 112 height 51
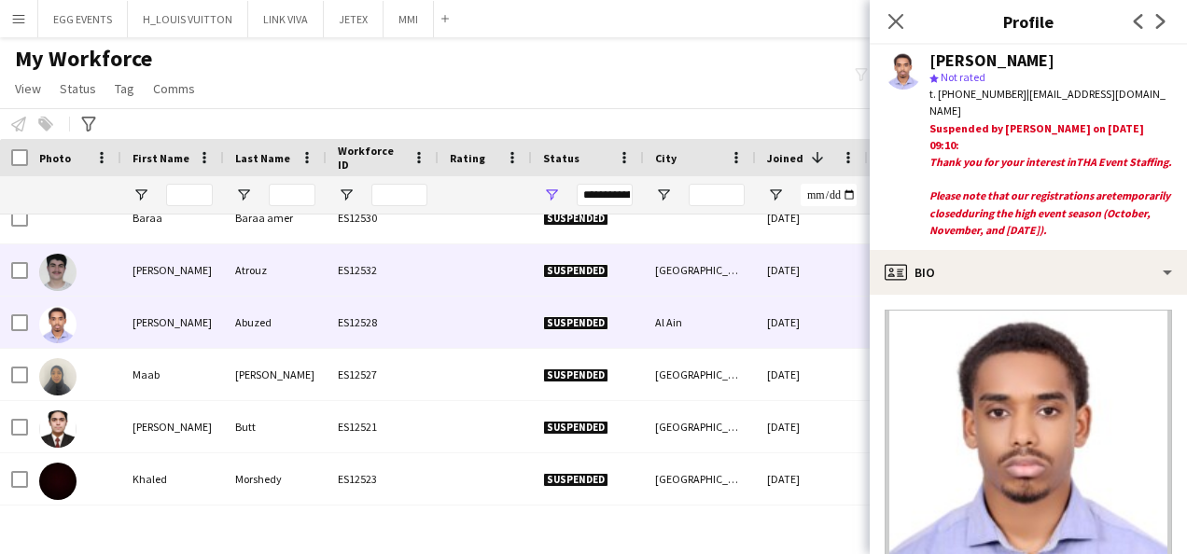
click at [788, 276] on div "26-09-2025" at bounding box center [812, 270] width 112 height 51
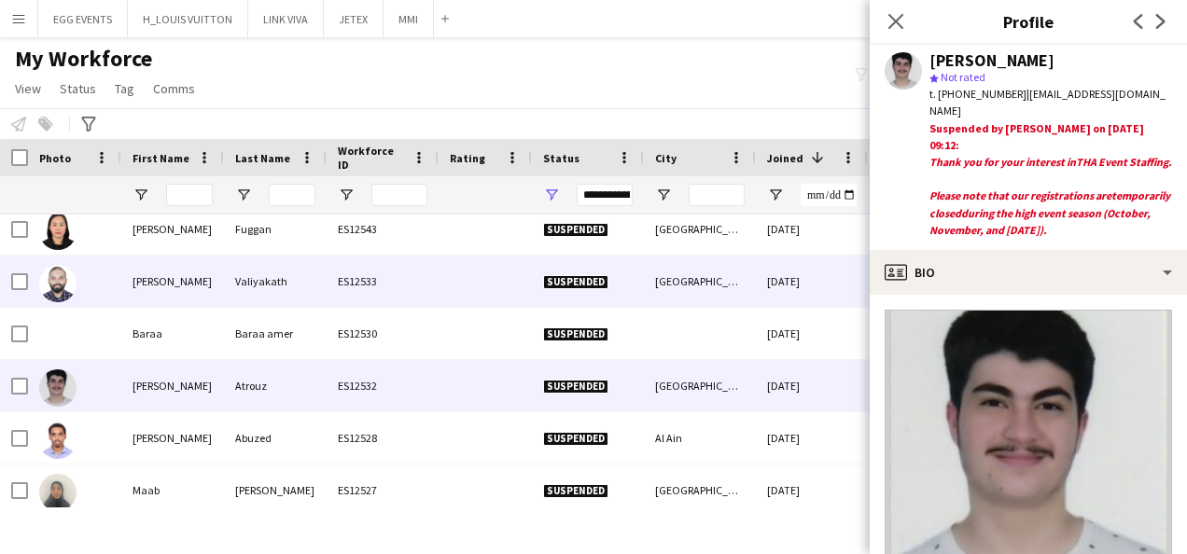
click at [779, 278] on div "29-09-2025" at bounding box center [812, 281] width 112 height 51
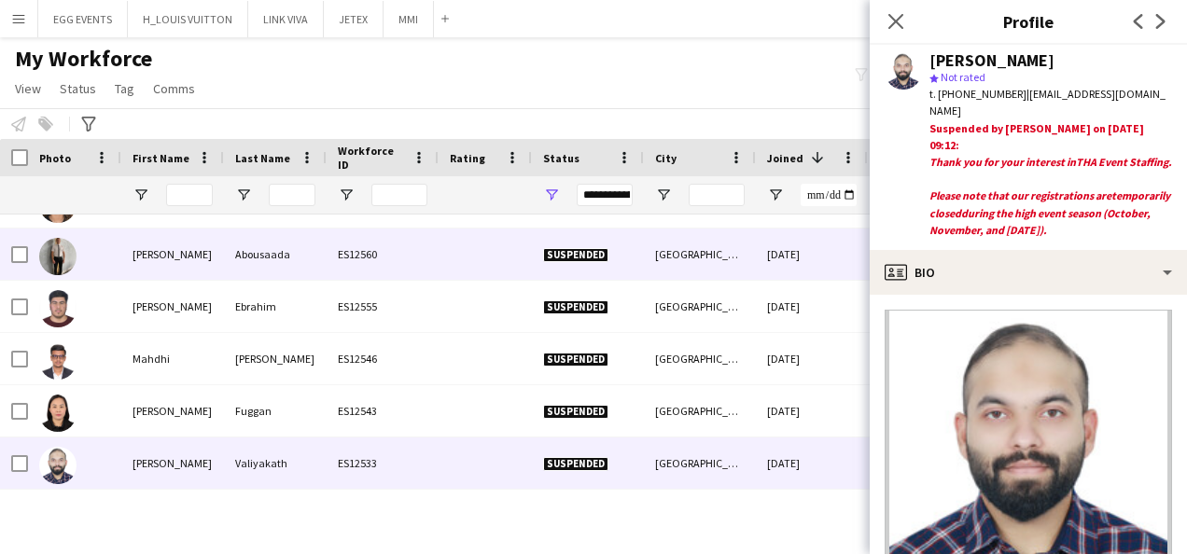
click at [779, 278] on div "03-10-2025" at bounding box center [812, 254] width 112 height 51
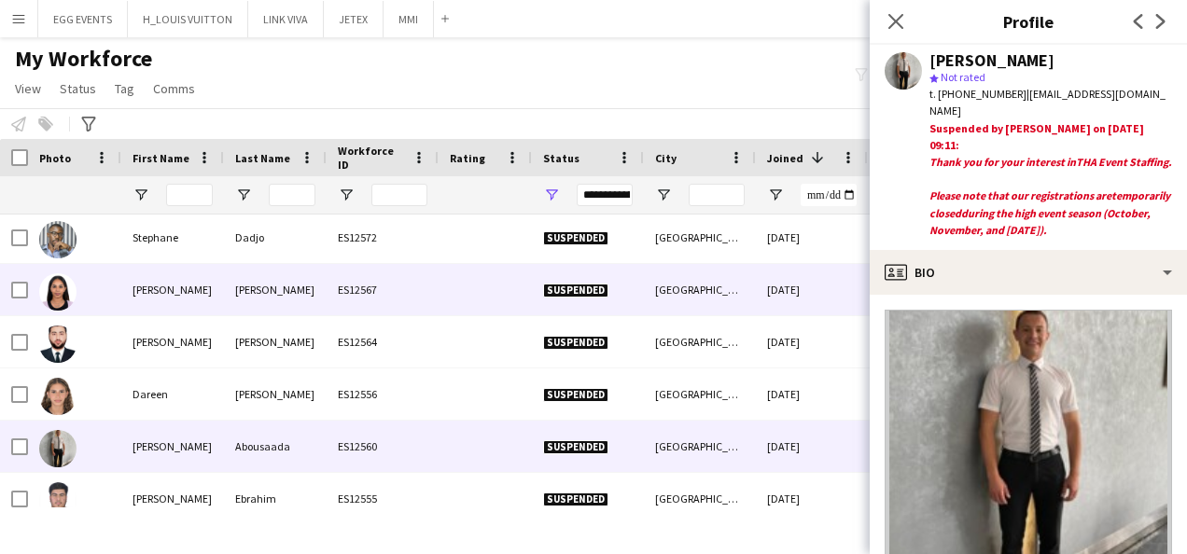
click at [779, 278] on div "06-10-2025" at bounding box center [812, 289] width 112 height 51
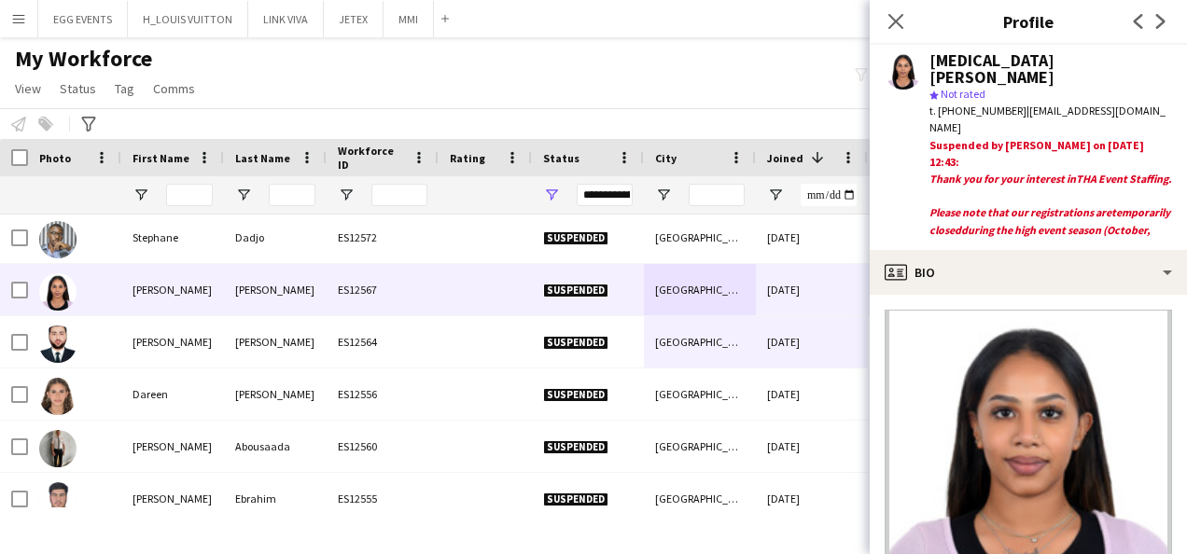
drag, startPoint x: 779, startPoint y: 278, endPoint x: 745, endPoint y: 343, distance: 72.6
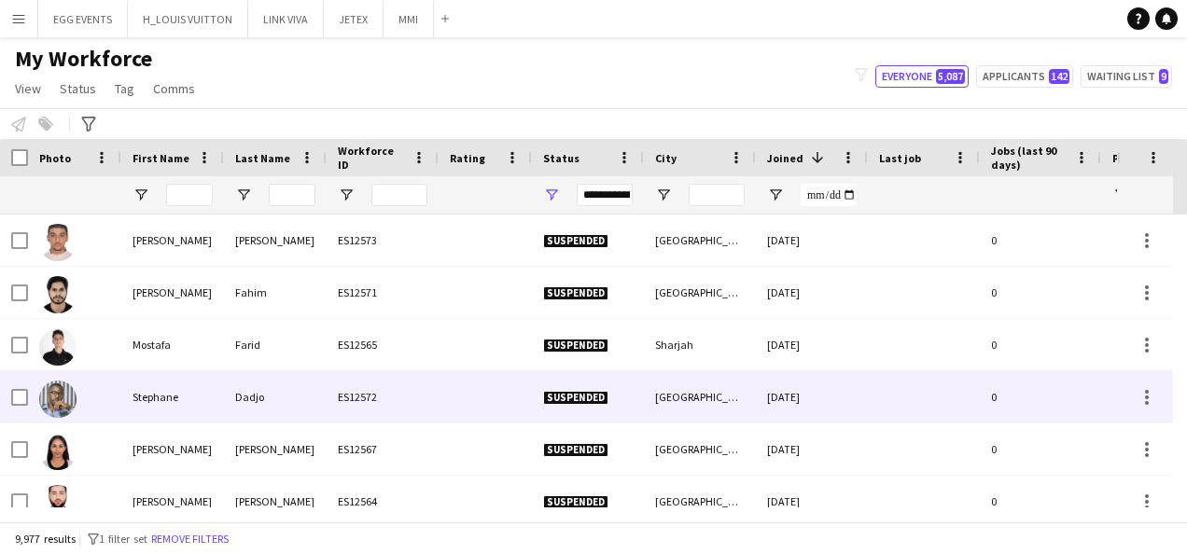
click at [723, 379] on div "[GEOGRAPHIC_DATA]" at bounding box center [700, 397] width 112 height 51
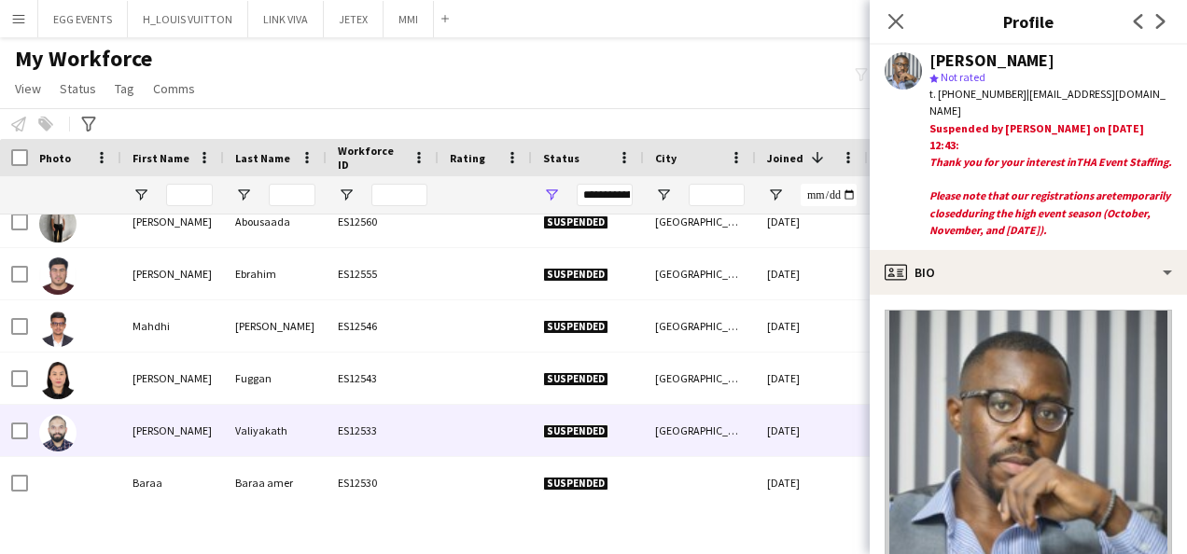
click at [716, 405] on div "Abu Dhabi" at bounding box center [700, 430] width 112 height 51
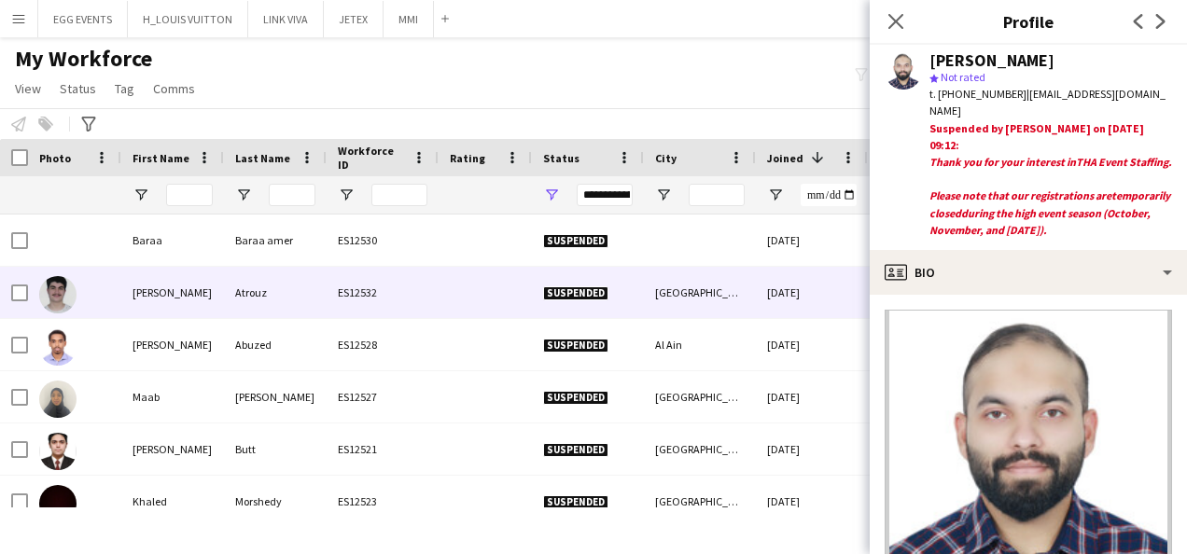
click at [688, 287] on div "Abu Dhabi" at bounding box center [700, 292] width 112 height 51
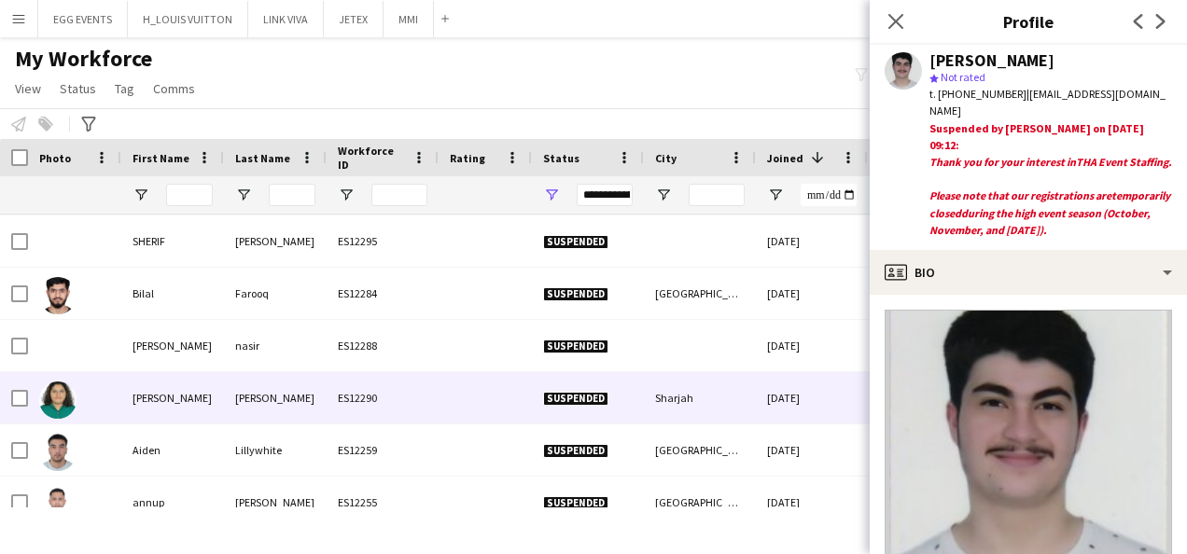
click at [665, 373] on div "Sharjah" at bounding box center [700, 397] width 112 height 51
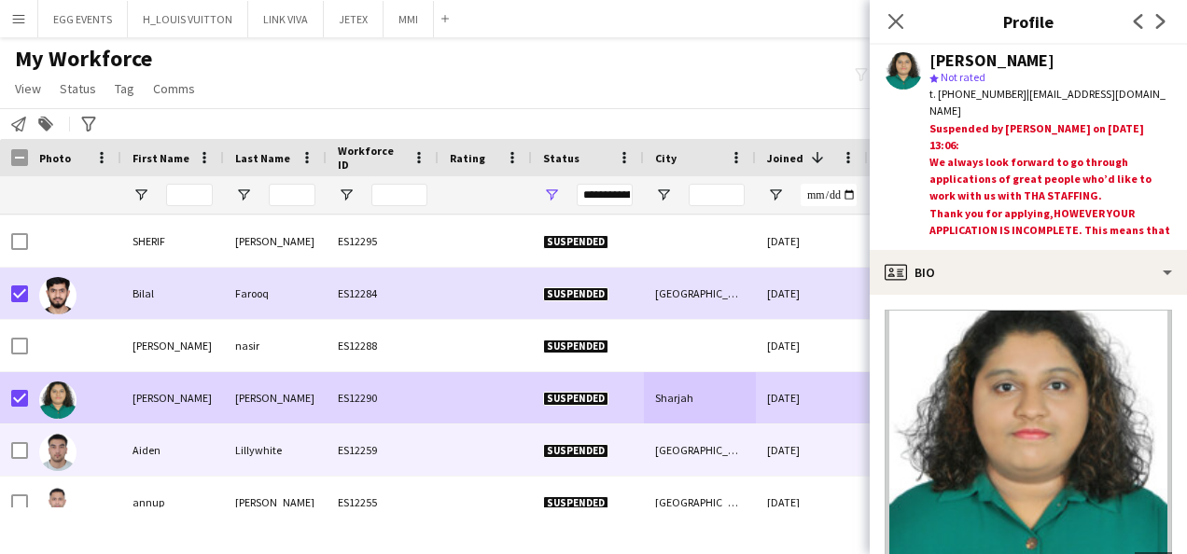
click at [261, 450] on div "Lillywhite" at bounding box center [275, 450] width 103 height 51
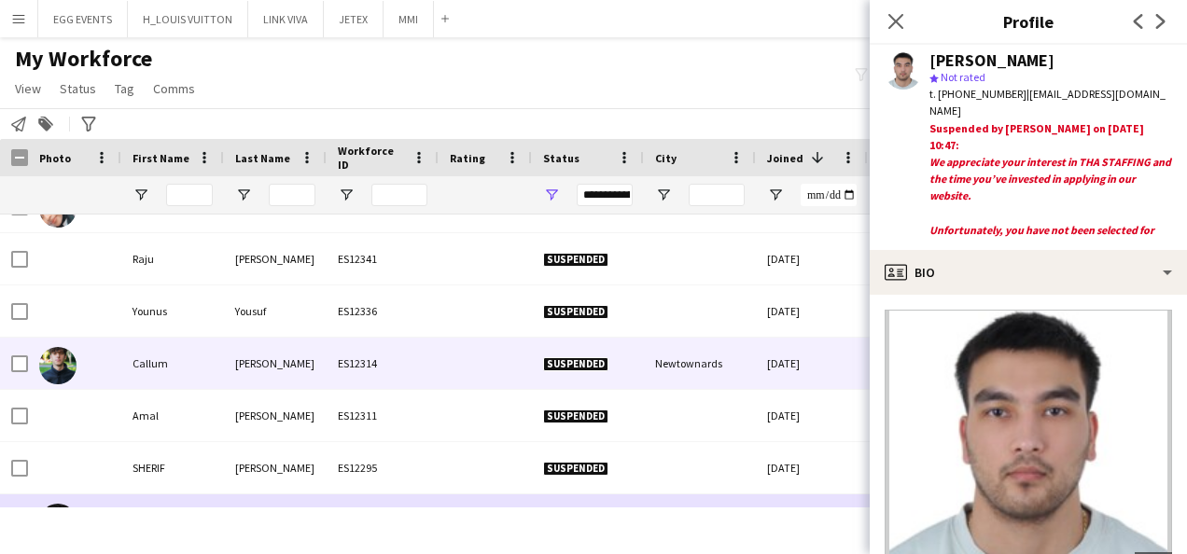
click at [386, 359] on div "ES12314" at bounding box center [383, 363] width 112 height 51
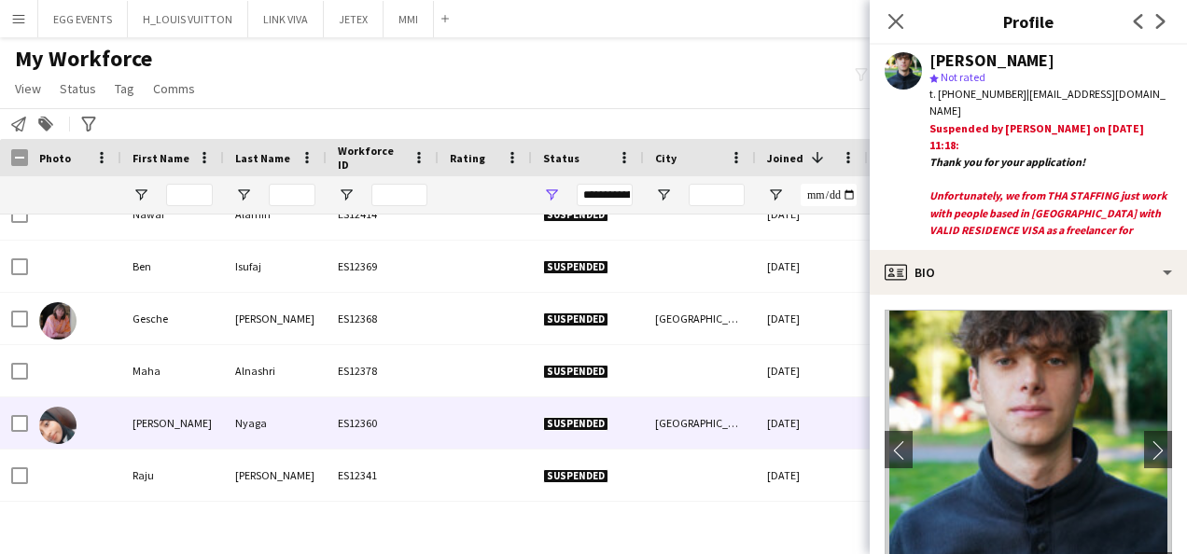
click at [353, 428] on div "ES12360" at bounding box center [383, 423] width 112 height 51
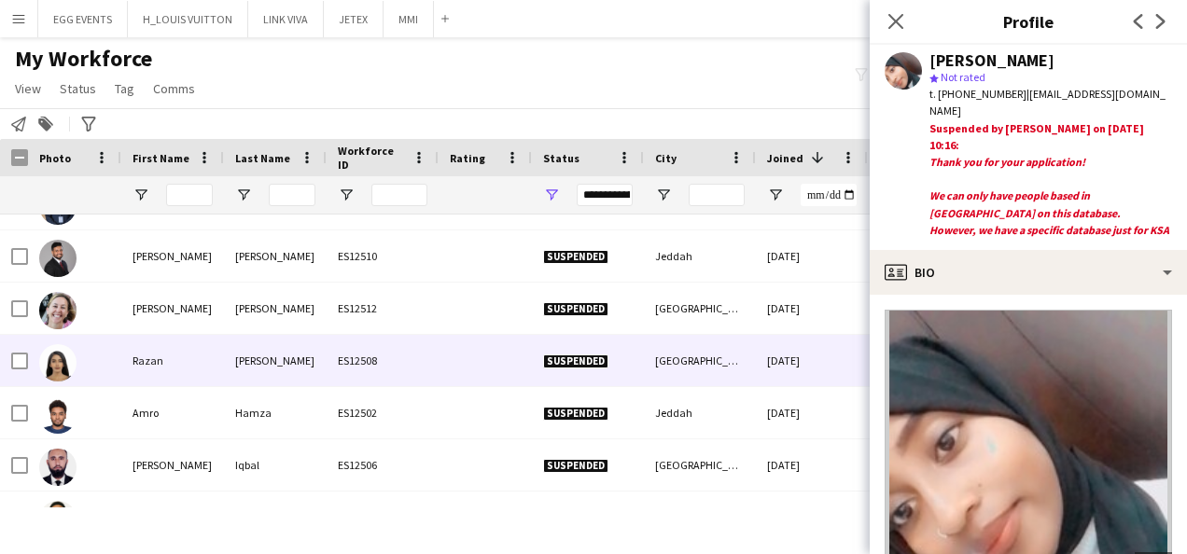
click at [415, 370] on div "ES12508" at bounding box center [383, 360] width 112 height 51
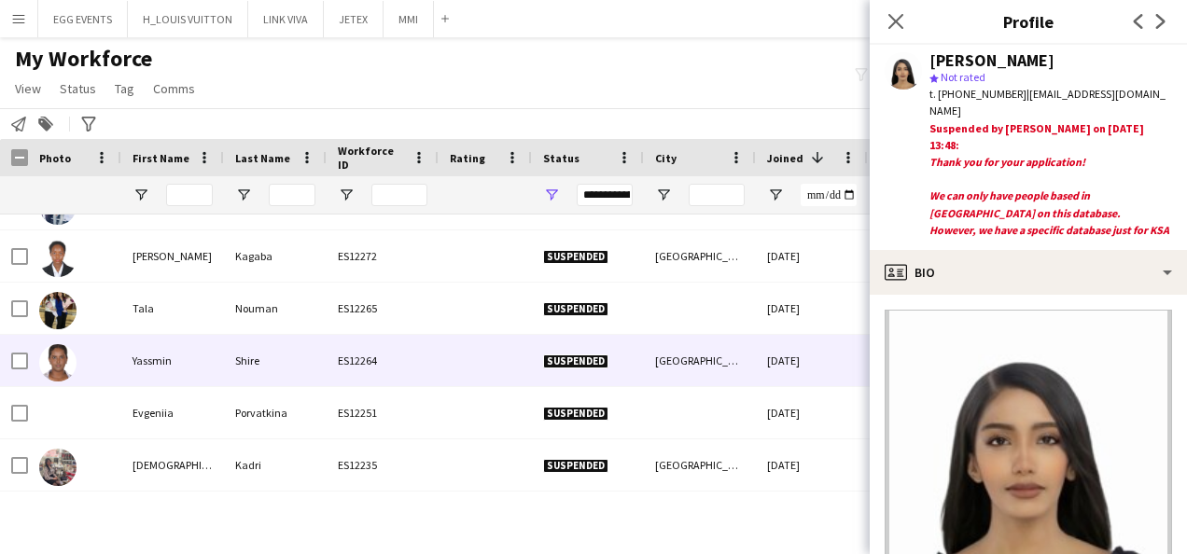
click at [415, 370] on div "ES12264" at bounding box center [383, 360] width 112 height 51
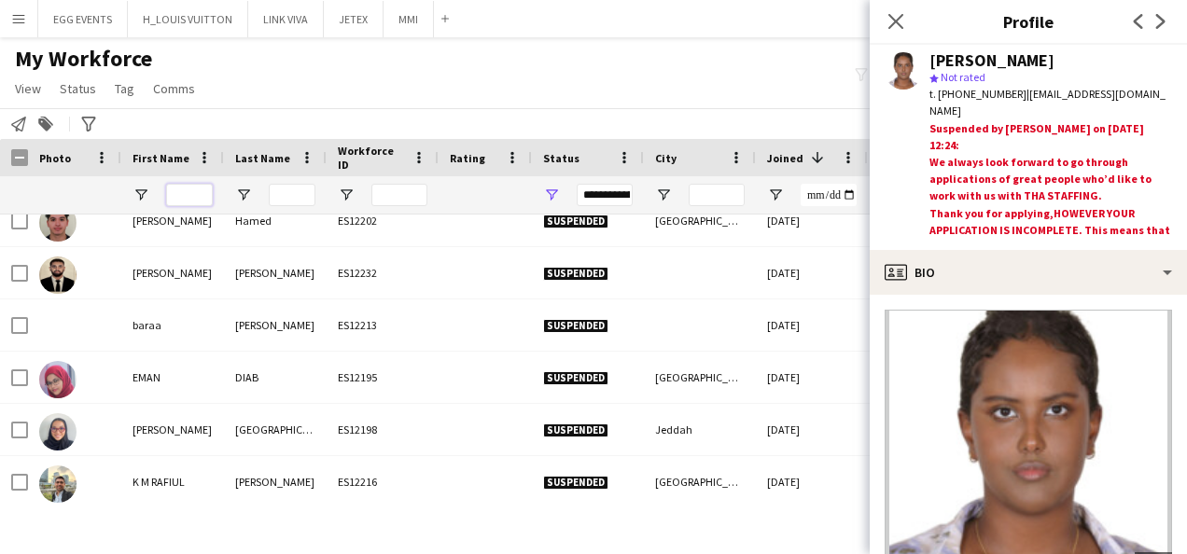
click at [192, 186] on input "First Name Filter Input" at bounding box center [189, 195] width 47 height 22
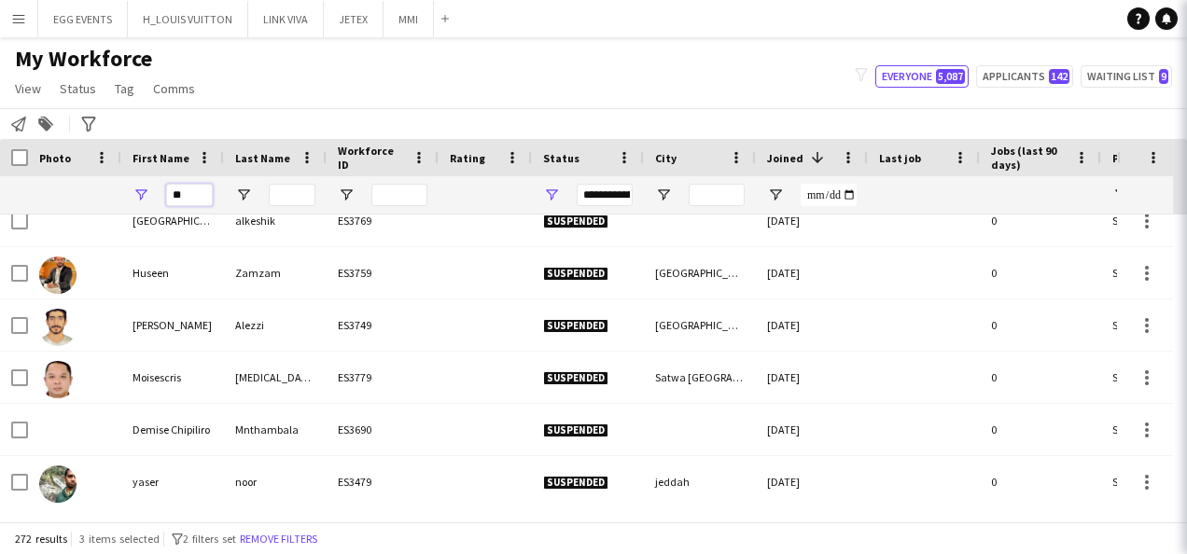
type input "*"
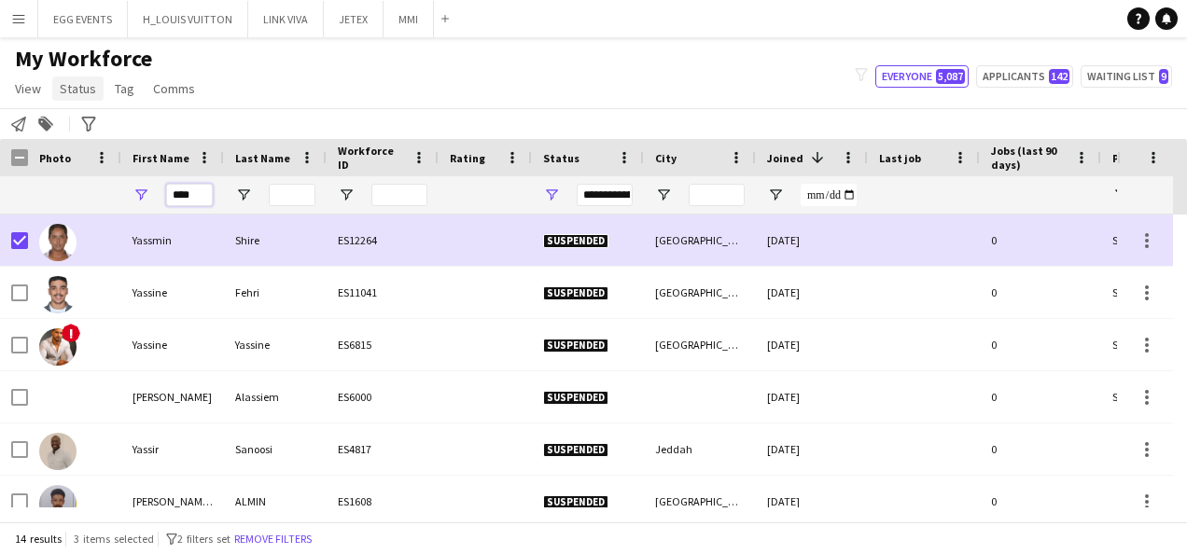
type input "****"
click at [77, 85] on span "Status" at bounding box center [78, 88] width 36 height 17
click at [111, 127] on link "Edit" at bounding box center [118, 128] width 131 height 39
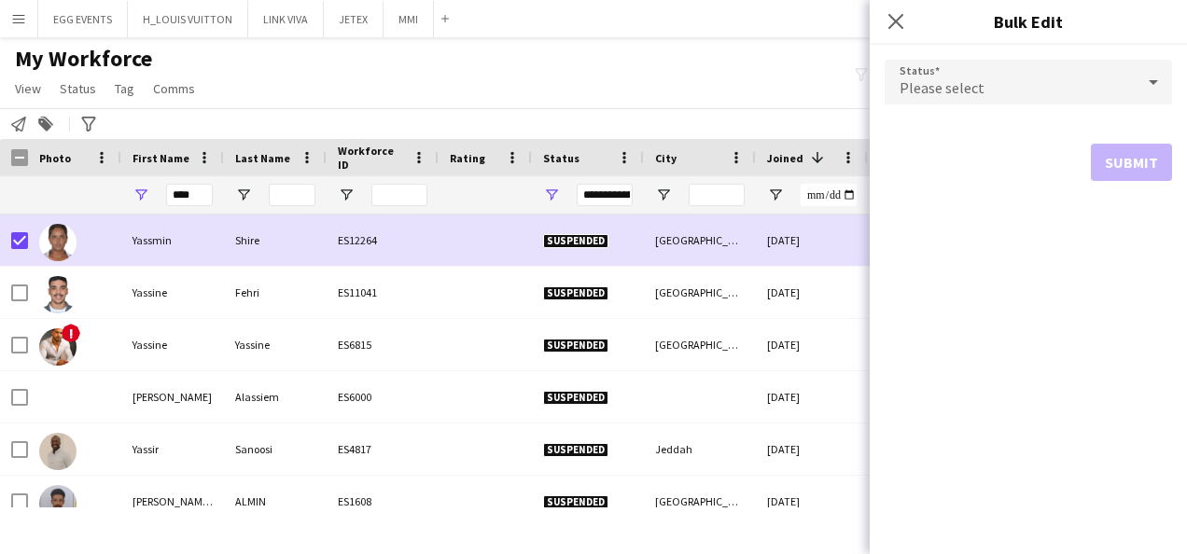
click at [1056, 80] on div "Please select" at bounding box center [1010, 82] width 250 height 45
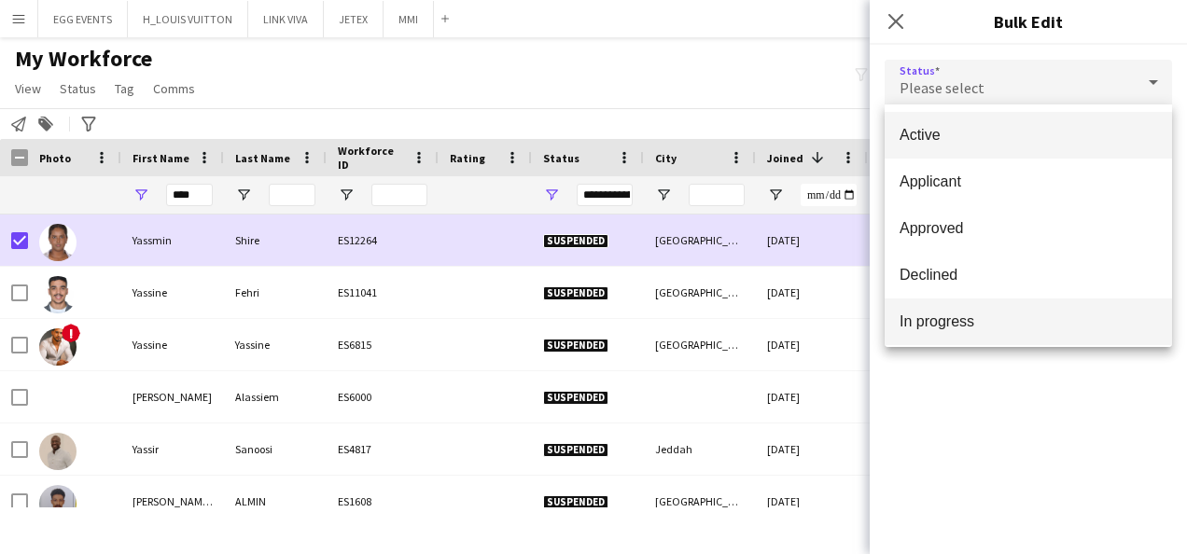
click at [941, 316] on span "In progress" at bounding box center [1029, 322] width 258 height 18
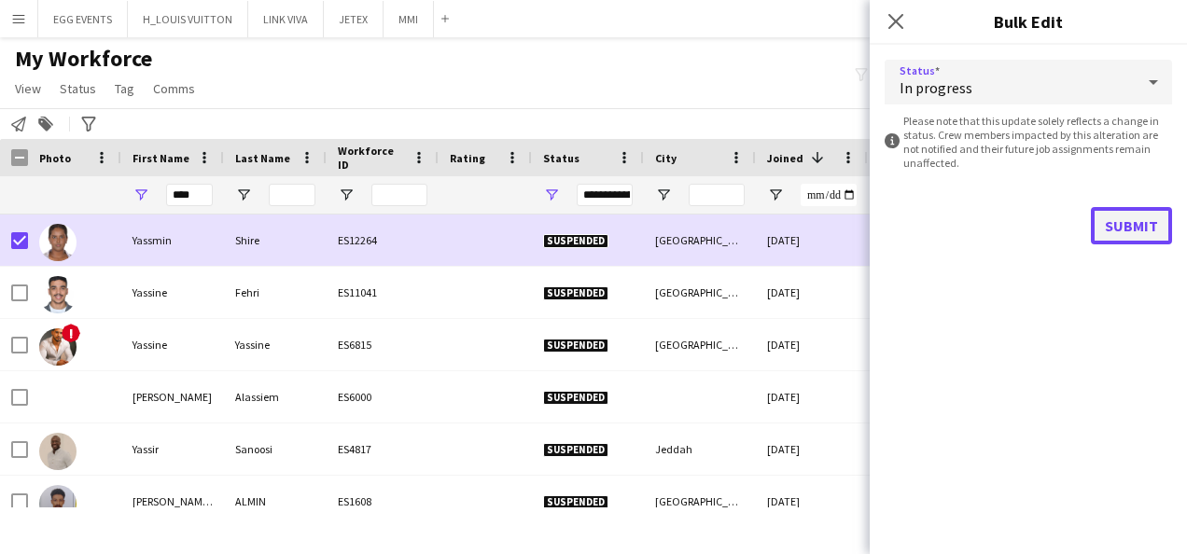
click at [1146, 211] on button "Submit" at bounding box center [1131, 225] width 81 height 37
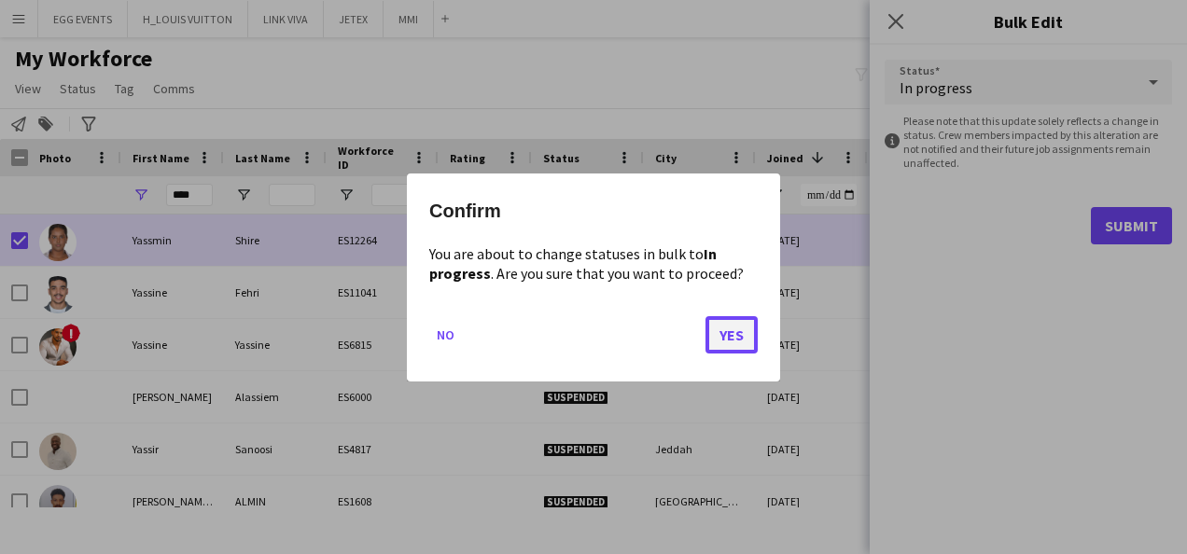
click at [730, 338] on button "Yes" at bounding box center [732, 334] width 52 height 37
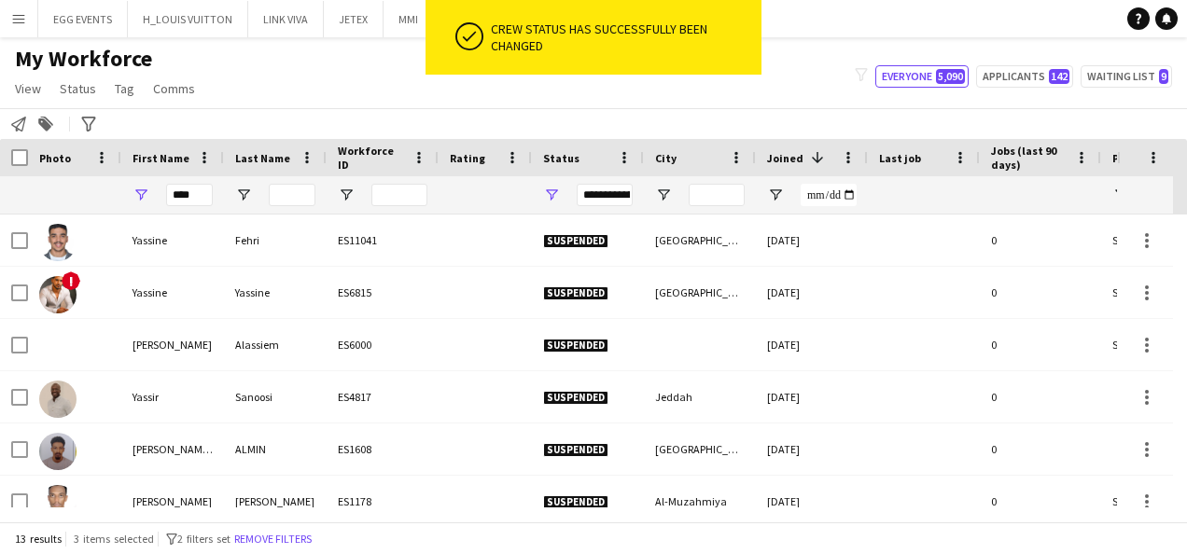
click at [615, 206] on div "**********" at bounding box center [605, 194] width 56 height 37
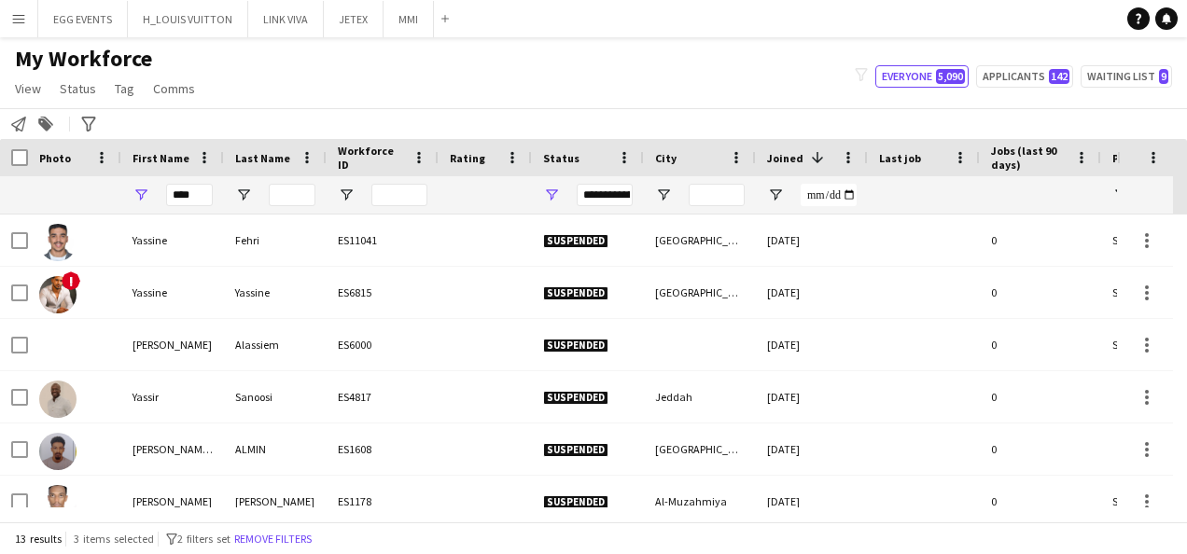
click at [618, 192] on div "**********" at bounding box center [605, 195] width 56 height 22
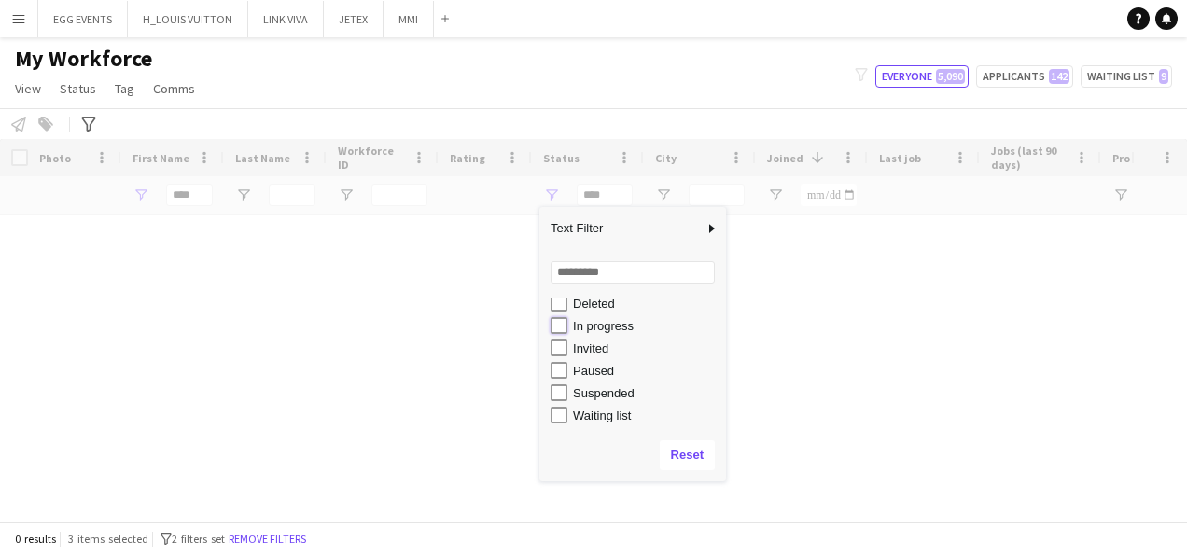
type input "**********"
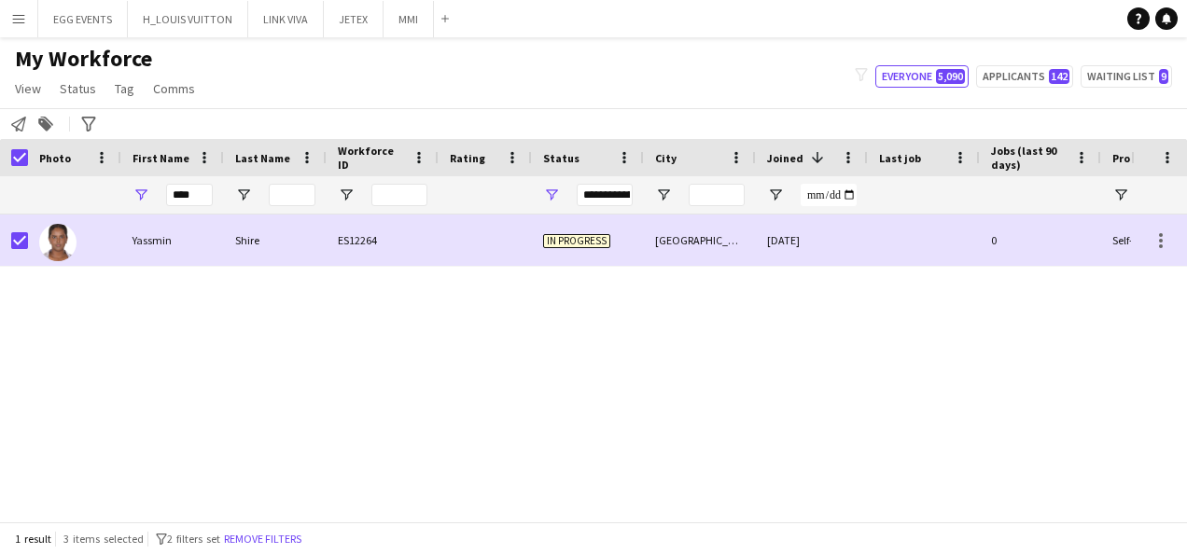
click at [392, 281] on div "Yassmin Shire ES12264 In progress Abu Dhabi 05-09-2025 0 Self-employed Crew 19" at bounding box center [565, 361] width 1131 height 293
click at [188, 198] on input "****" at bounding box center [189, 195] width 47 height 22
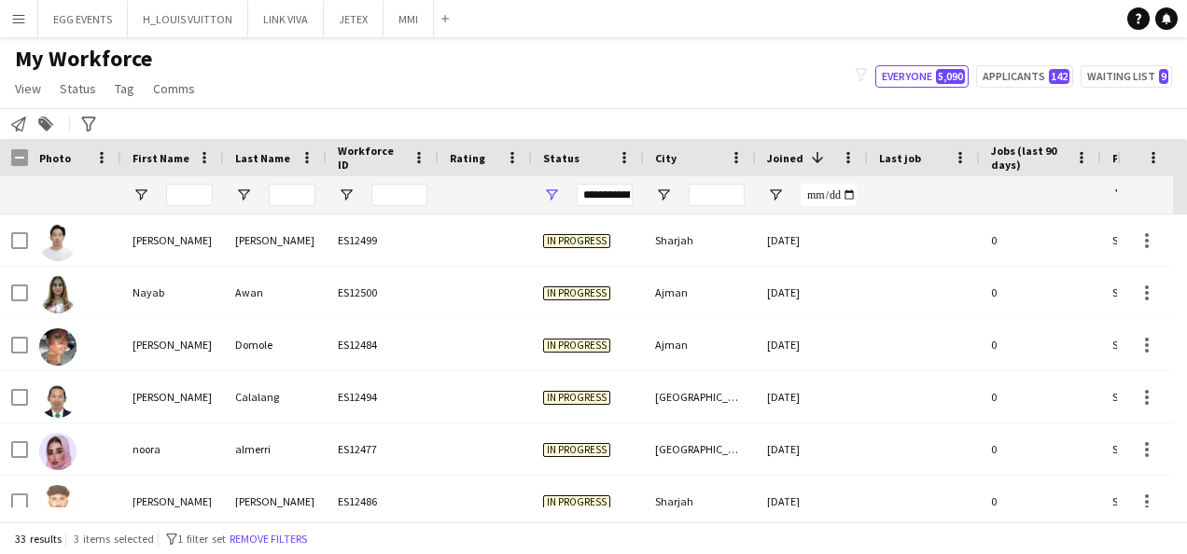
click at [28, 161] on div "Photo" at bounding box center [74, 157] width 93 height 37
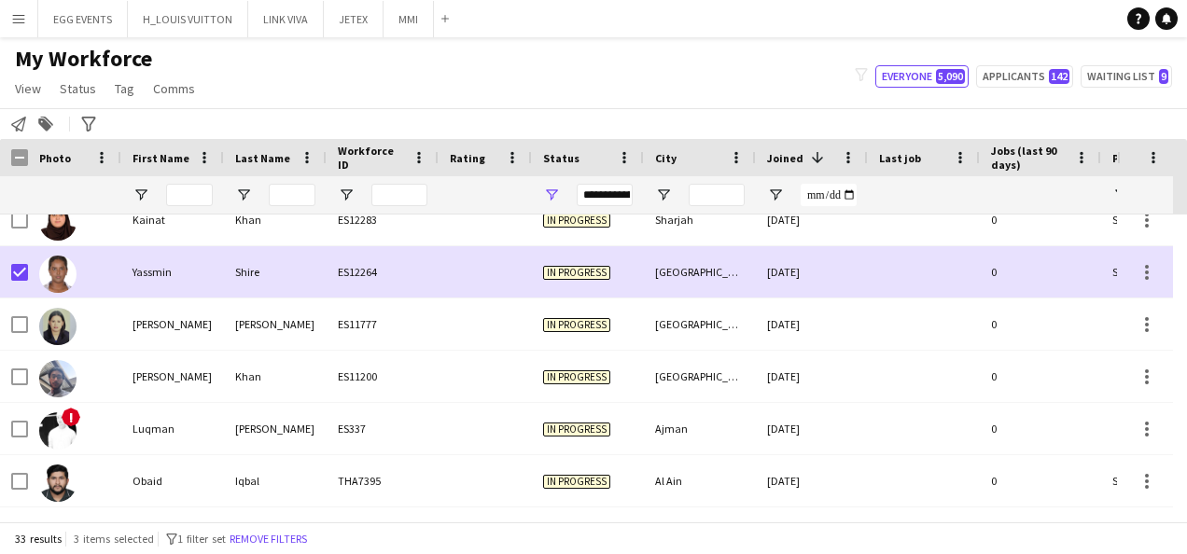
click at [814, 158] on span at bounding box center [817, 157] width 17 height 17
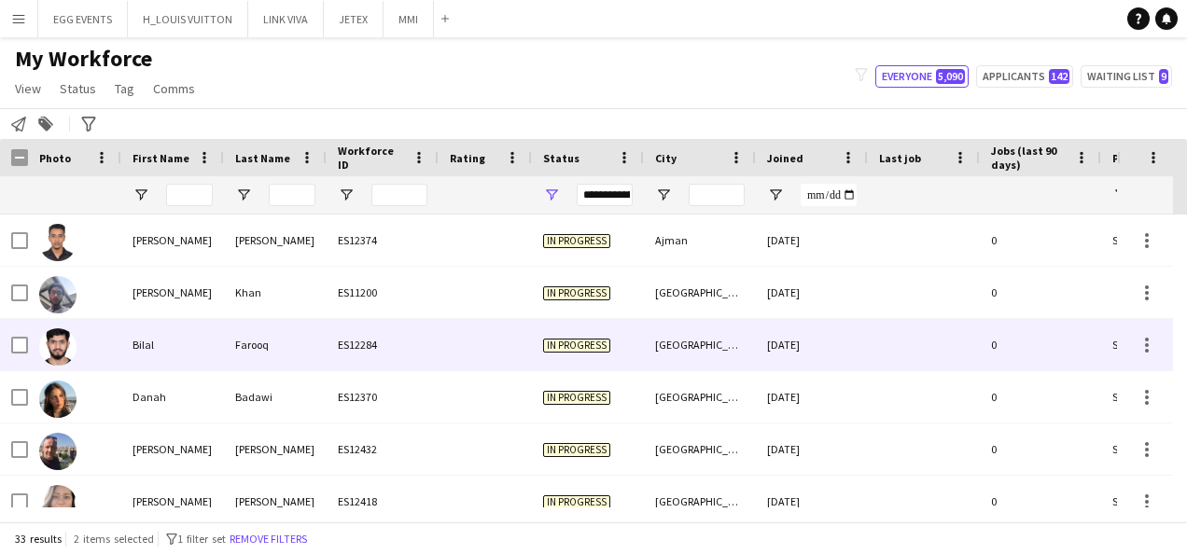
click at [155, 345] on div "Bilal" at bounding box center [172, 344] width 103 height 51
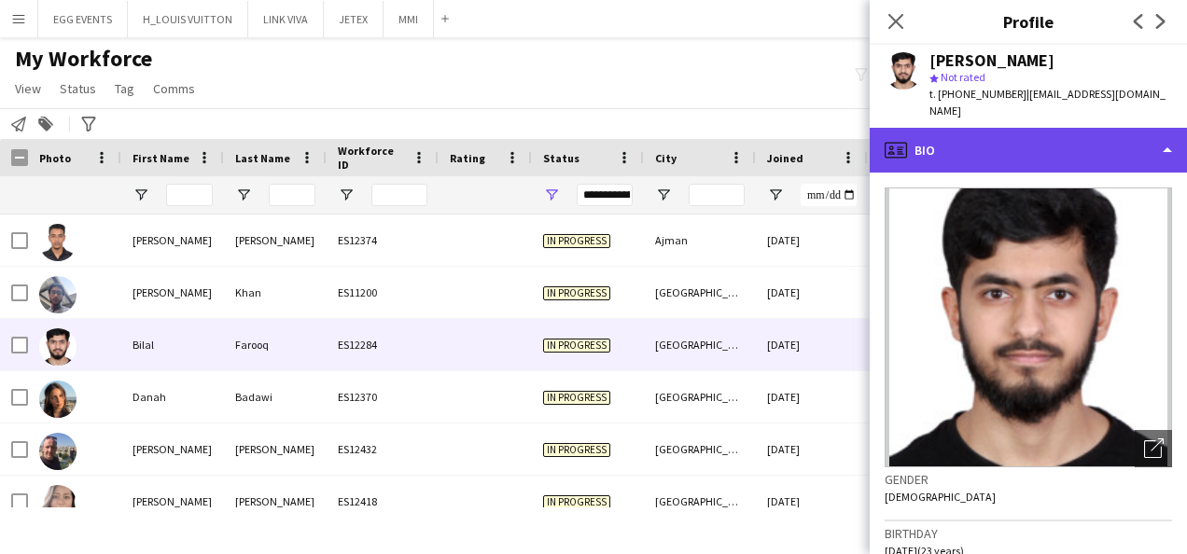
click at [1021, 130] on div "profile Bio" at bounding box center [1028, 150] width 317 height 45
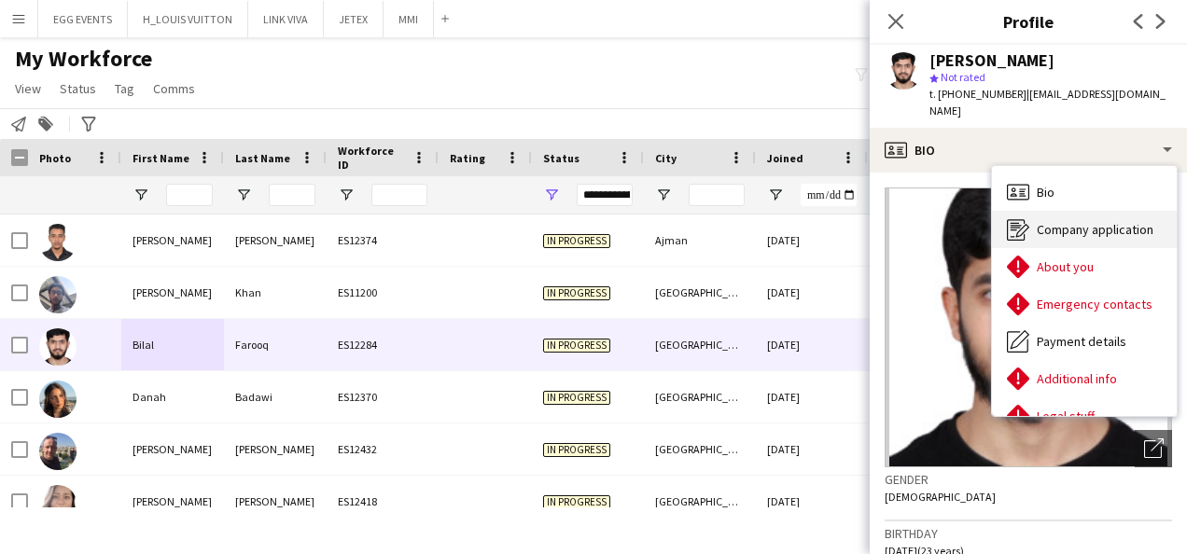
click at [1058, 221] on span "Company application" at bounding box center [1095, 229] width 117 height 17
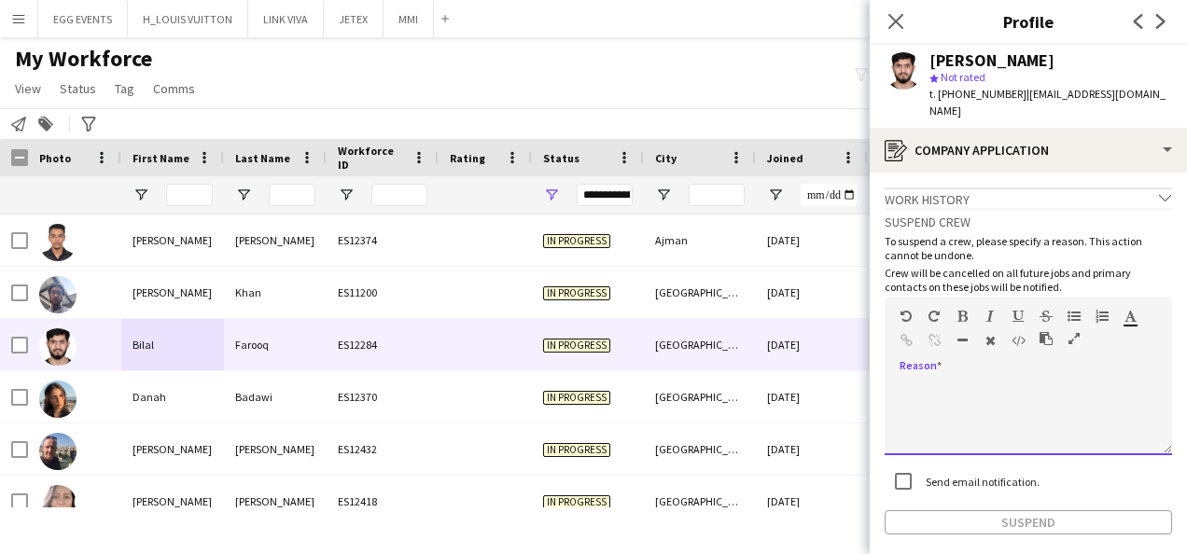
click at [981, 404] on div at bounding box center [1029, 418] width 288 height 75
paste div
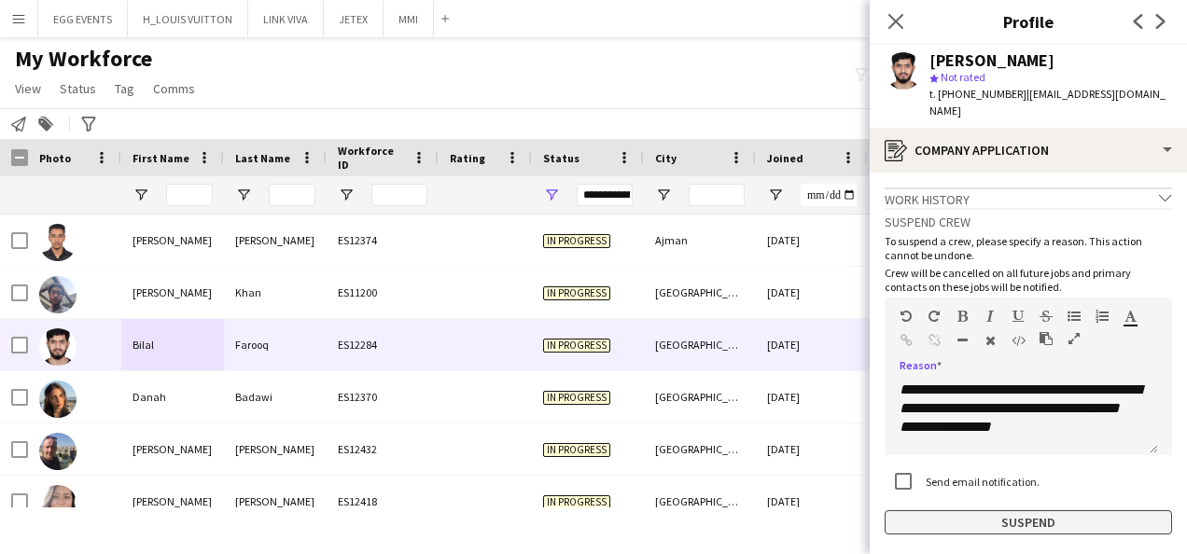
click at [968, 515] on button "Suspend" at bounding box center [1029, 523] width 288 height 24
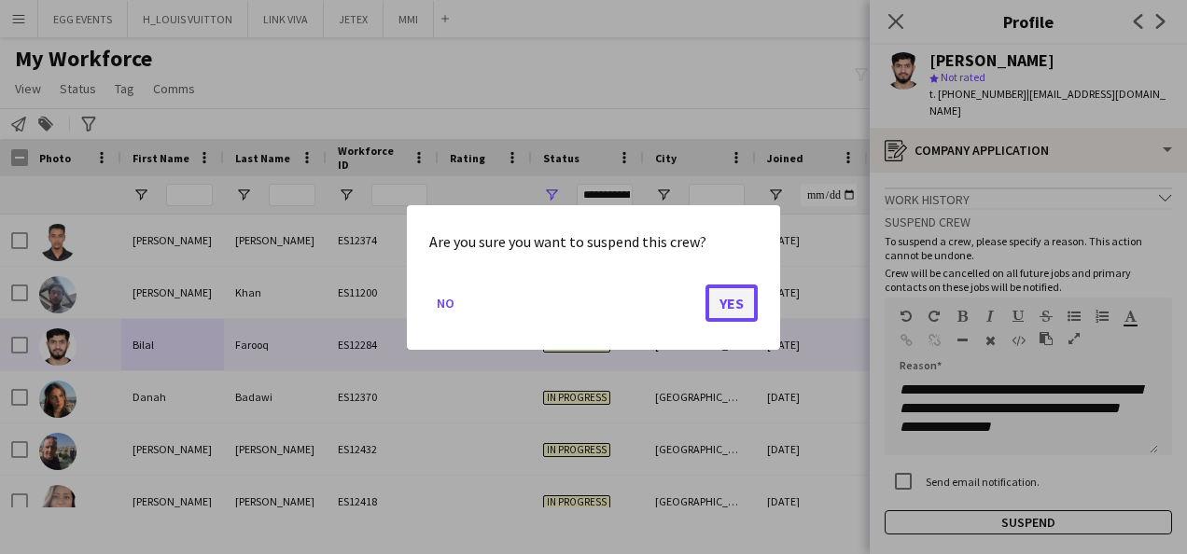
click at [736, 301] on button "Yes" at bounding box center [732, 302] width 52 height 37
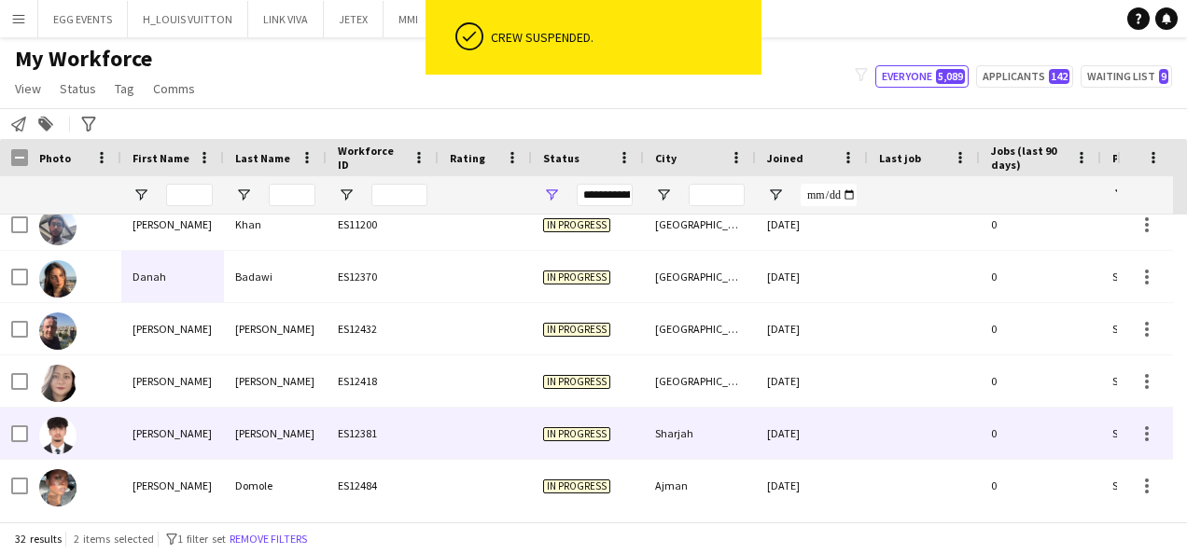
scroll to position [80, 0]
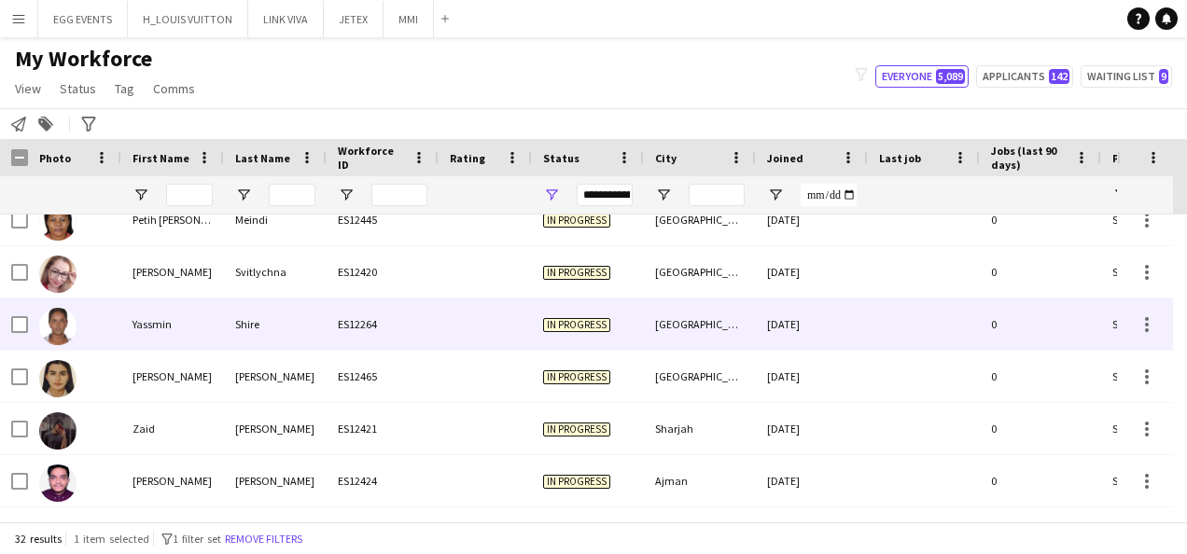
click at [190, 328] on div "Yassmin" at bounding box center [172, 324] width 103 height 51
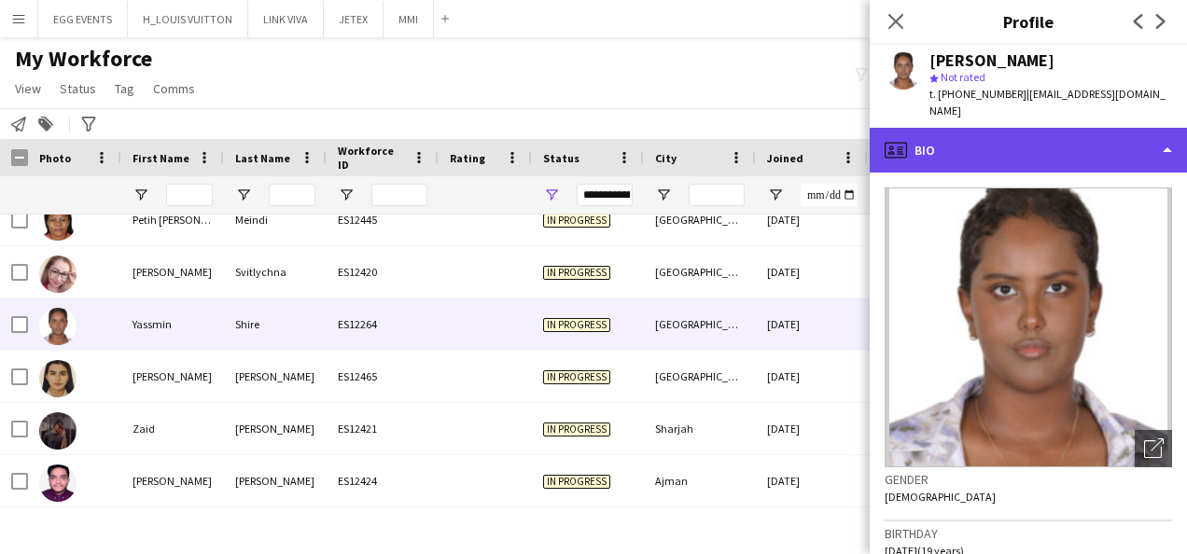
click at [1031, 136] on div "profile Bio" at bounding box center [1028, 150] width 317 height 45
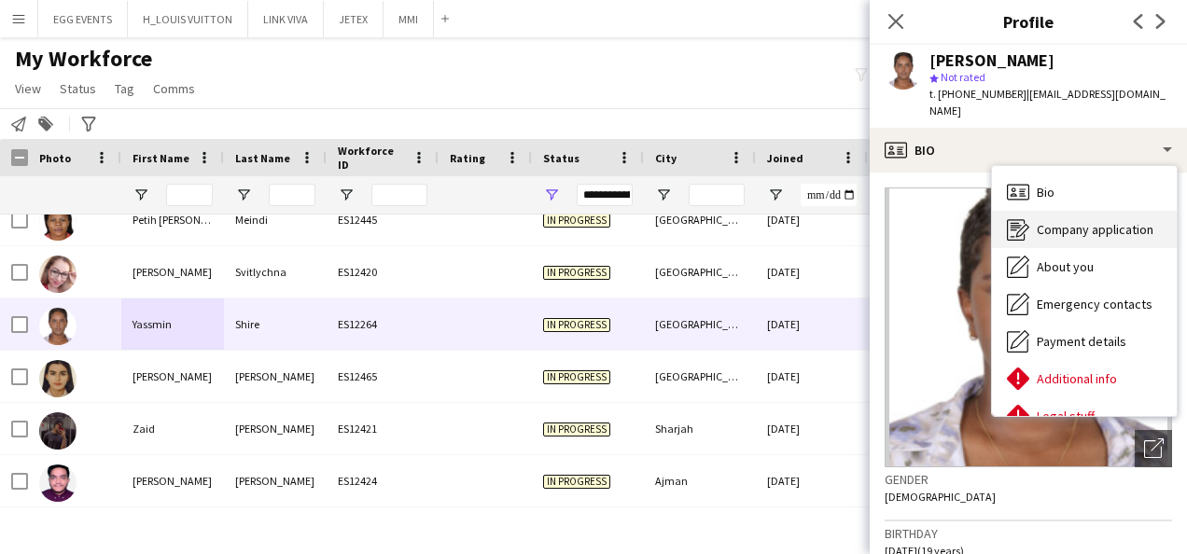
click at [1067, 221] on span "Company application" at bounding box center [1095, 229] width 117 height 17
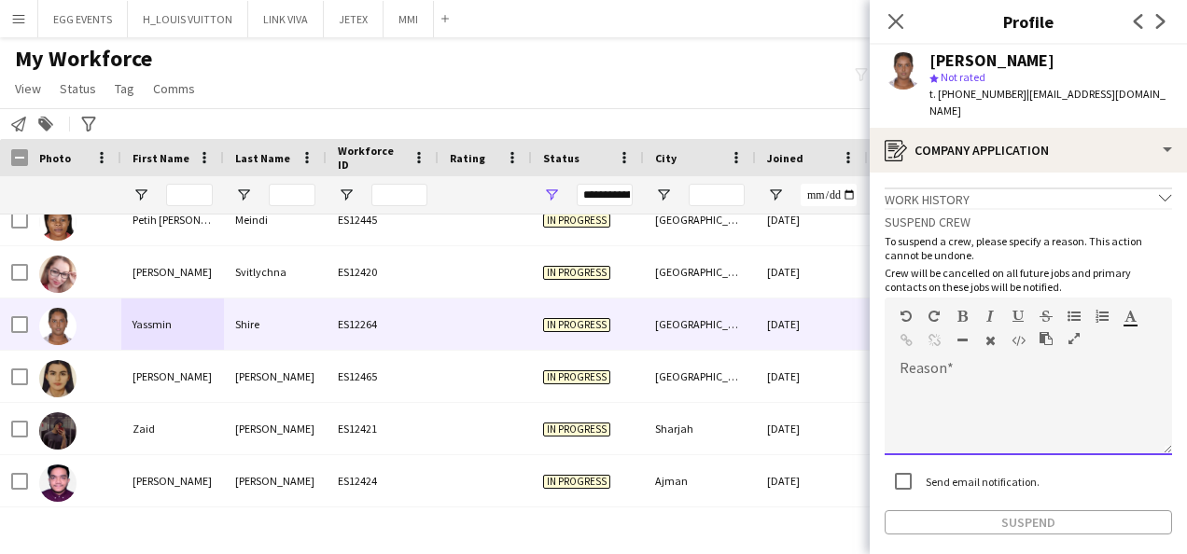
click at [993, 425] on div at bounding box center [1029, 418] width 288 height 75
paste div
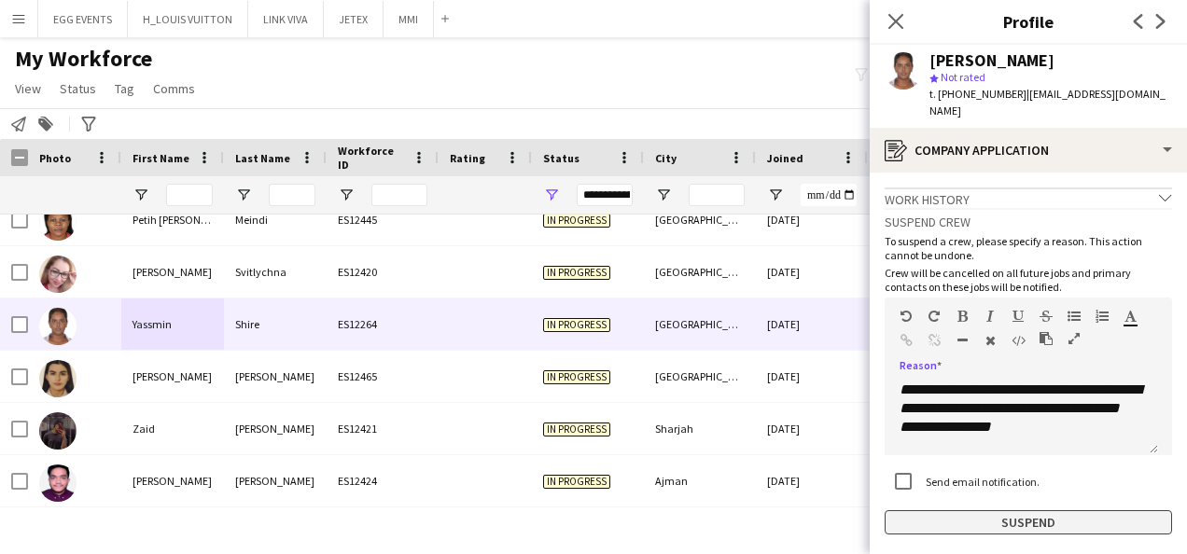
click at [983, 511] on button "Suspend" at bounding box center [1029, 523] width 288 height 24
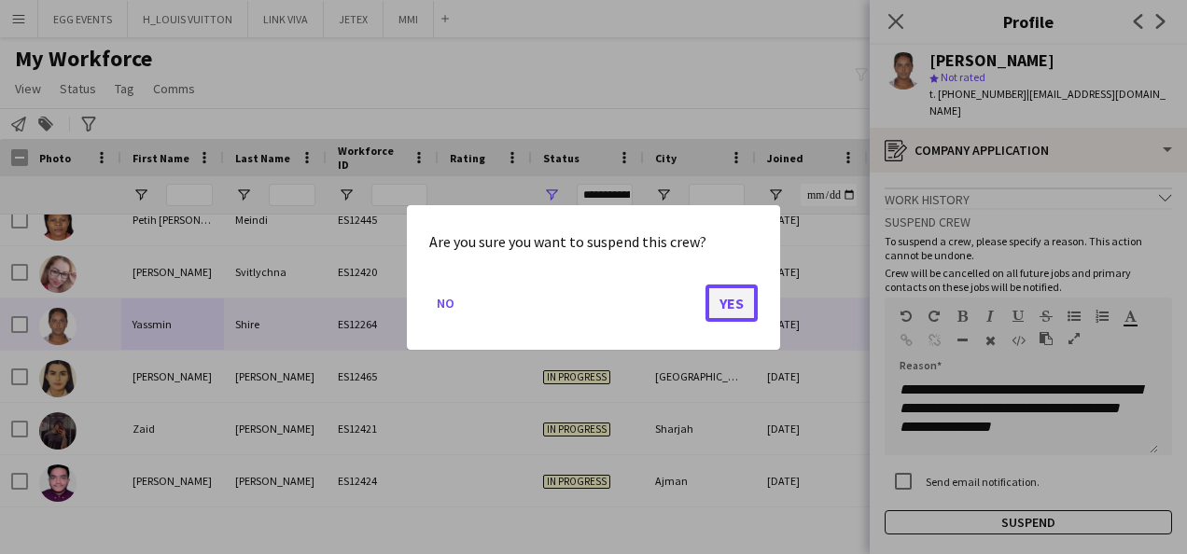
click at [732, 284] on button "Yes" at bounding box center [732, 302] width 52 height 37
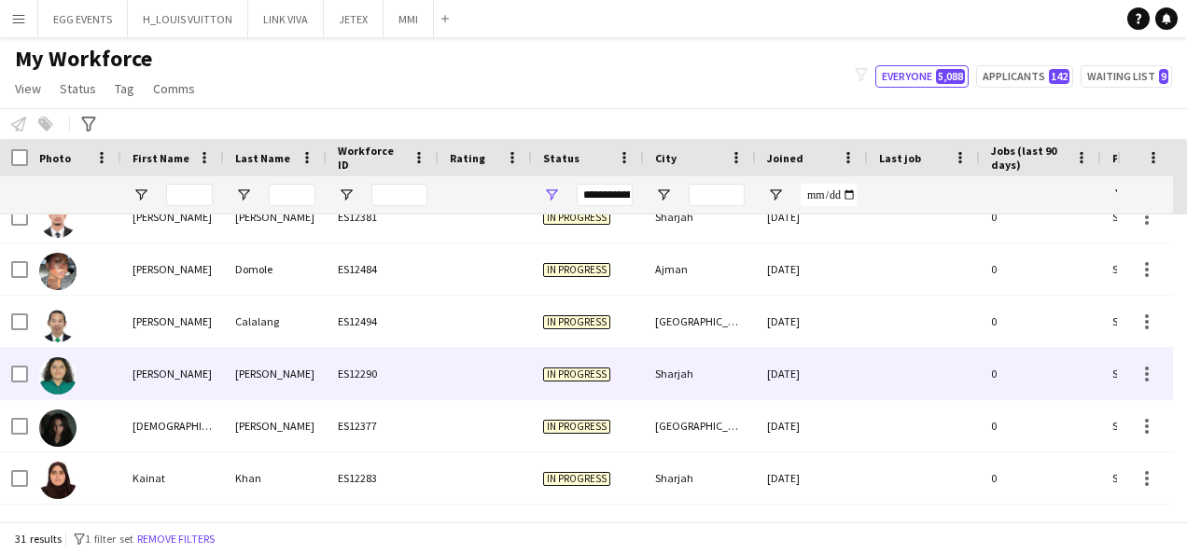
click at [195, 366] on div "Jessica" at bounding box center [172, 373] width 103 height 51
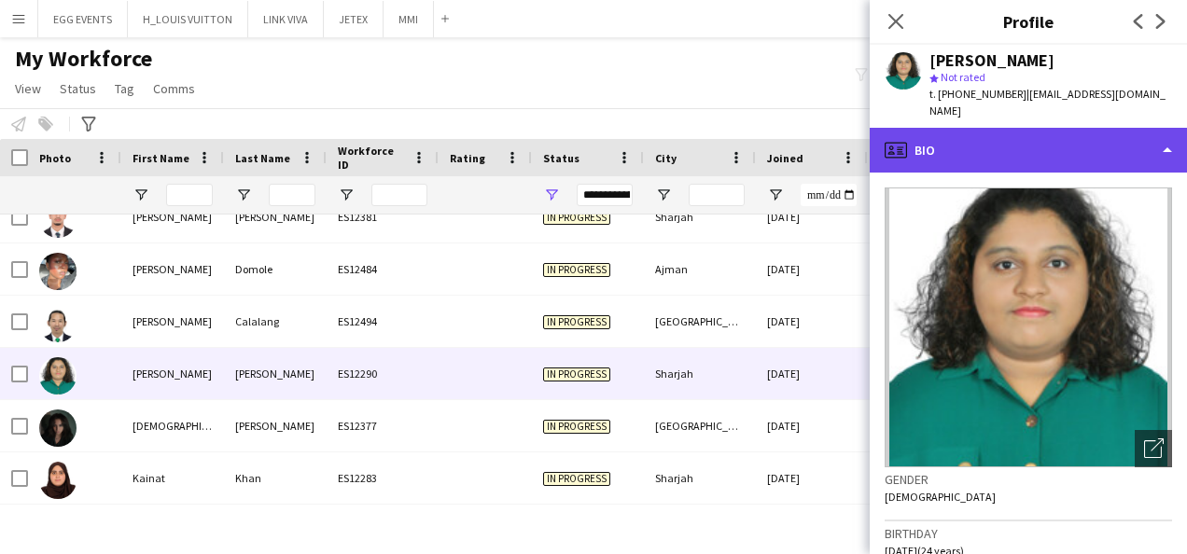
click at [1006, 128] on div "profile Bio" at bounding box center [1028, 150] width 317 height 45
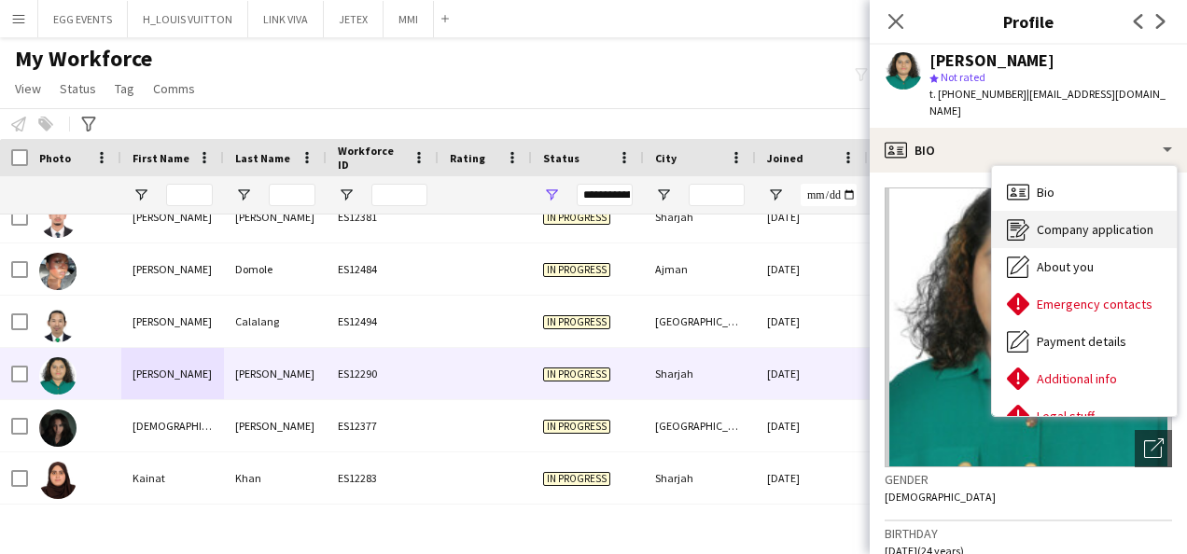
click at [1051, 228] on div "Company application Company application" at bounding box center [1084, 229] width 185 height 37
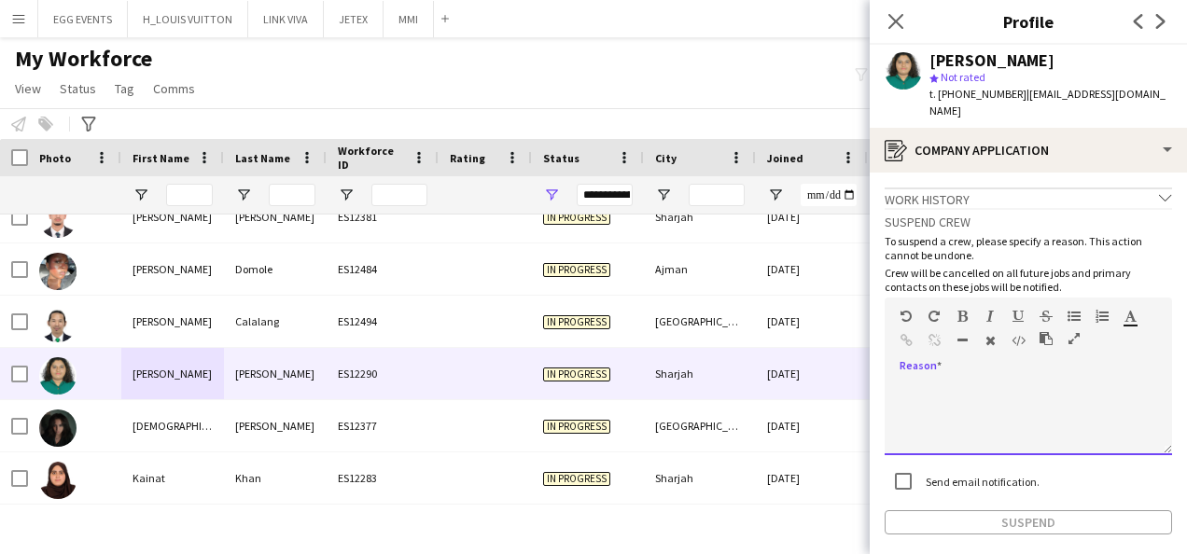
click at [922, 381] on div at bounding box center [1029, 418] width 288 height 75
paste div
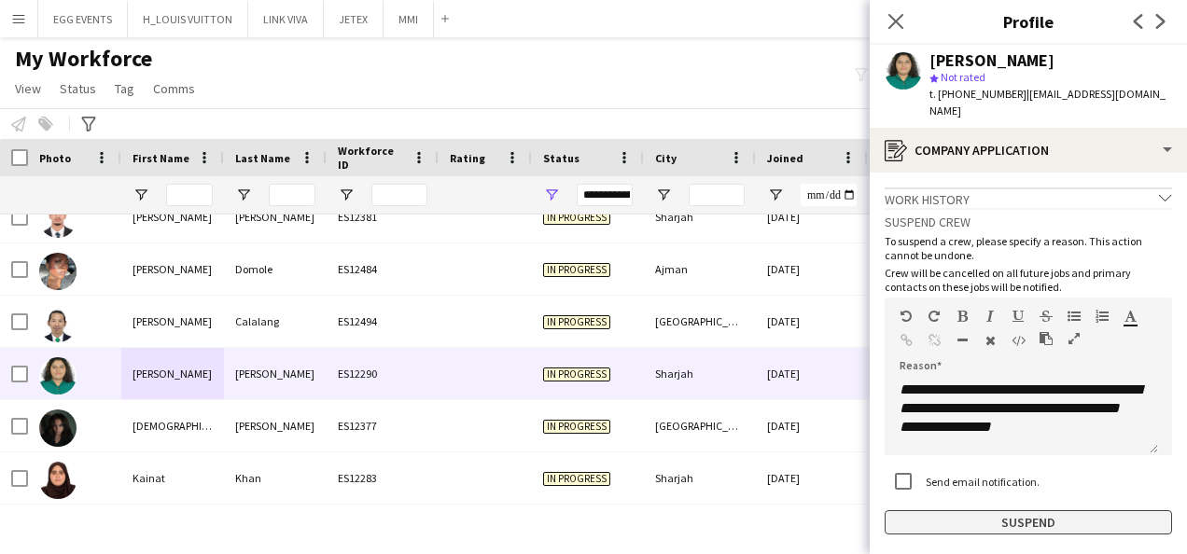
click at [969, 511] on button "Suspend" at bounding box center [1029, 523] width 288 height 24
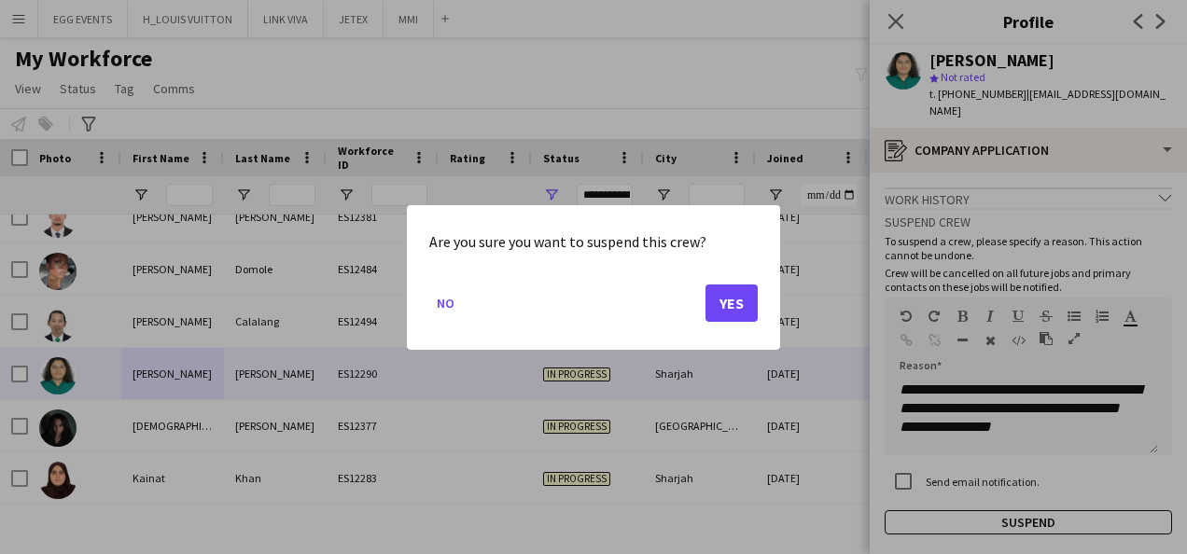
click at [734, 323] on mat-dialog-actions "No Yes" at bounding box center [593, 309] width 329 height 79
click at [734, 309] on button "Yes" at bounding box center [732, 302] width 52 height 37
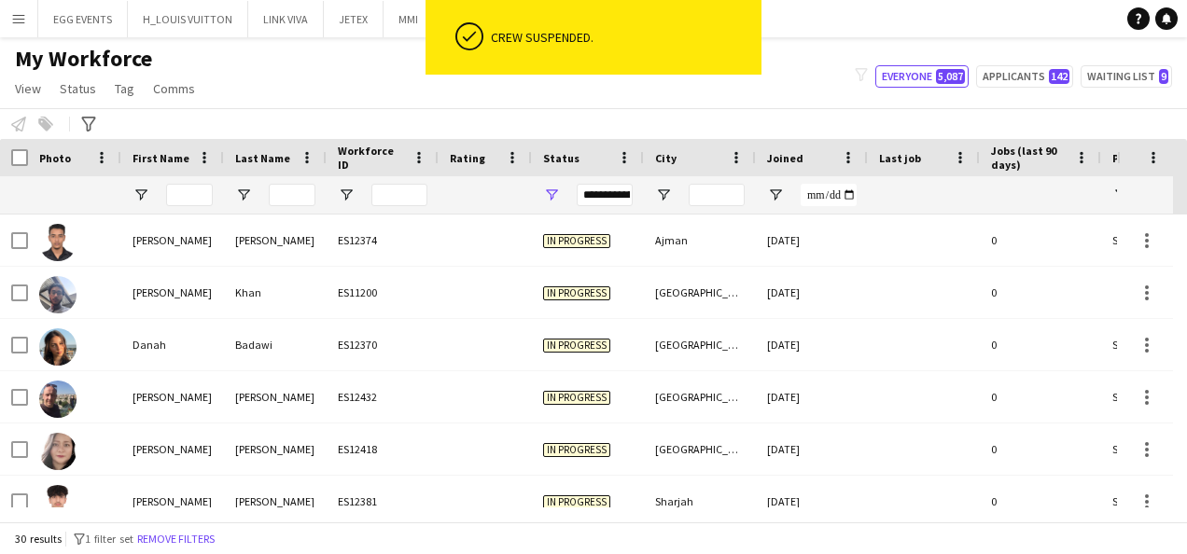
click at [812, 156] on div "Joined" at bounding box center [800, 158] width 67 height 28
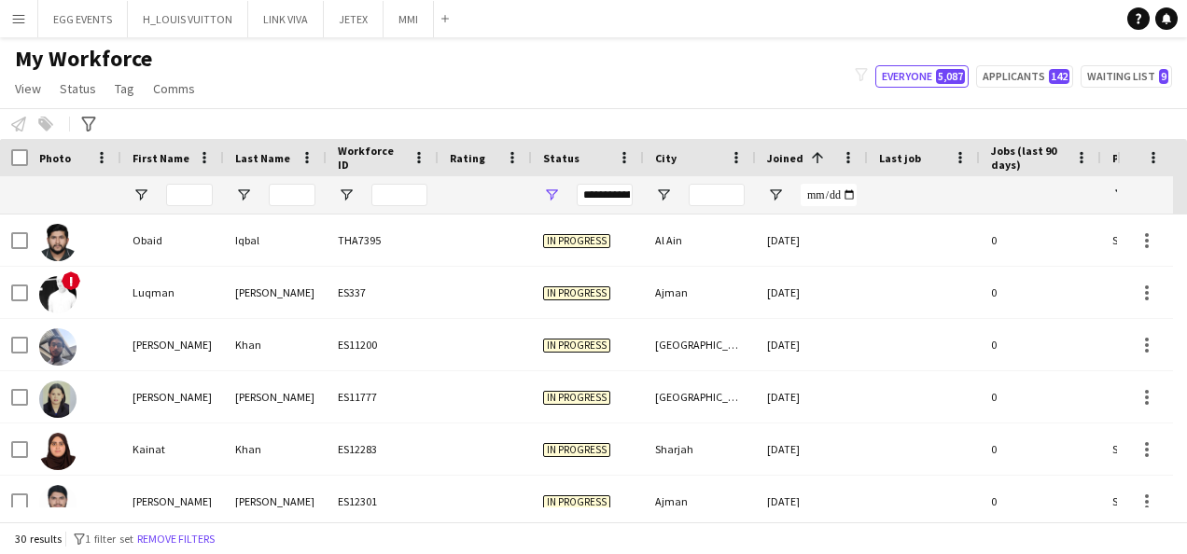
click at [792, 146] on div "Joined 1" at bounding box center [800, 158] width 67 height 28
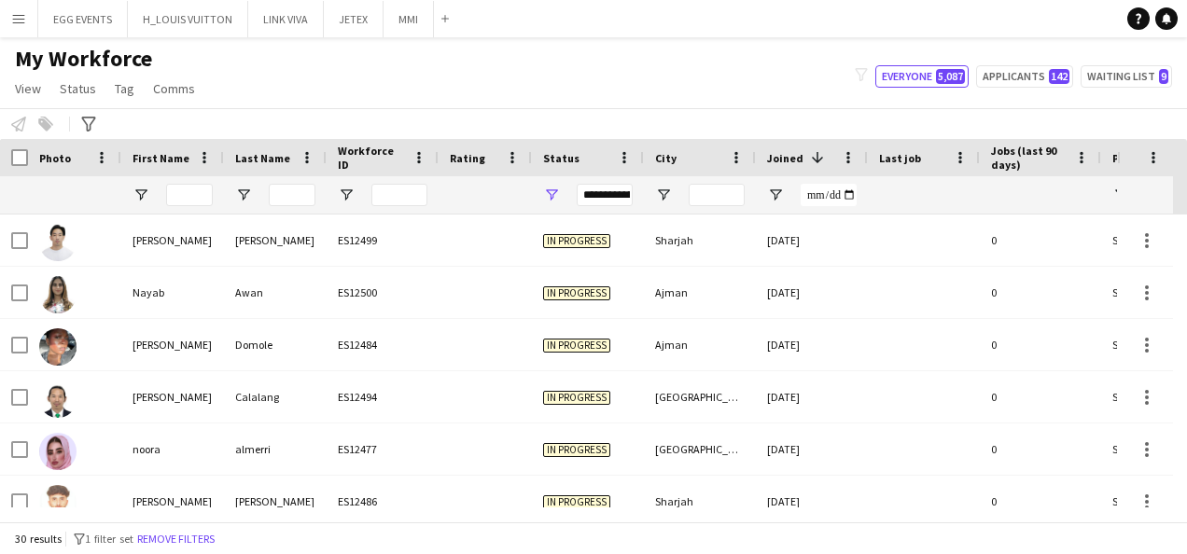
click at [790, 141] on div "Joined 1" at bounding box center [812, 157] width 90 height 37
click at [820, 151] on span at bounding box center [817, 157] width 17 height 17
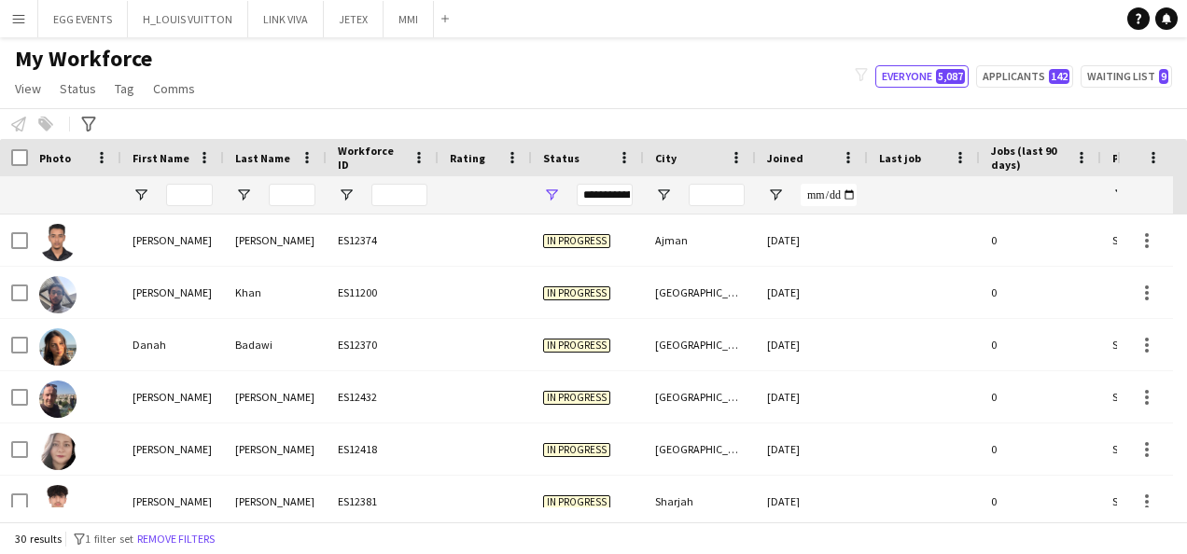
click at [814, 147] on div "Joined" at bounding box center [800, 158] width 67 height 28
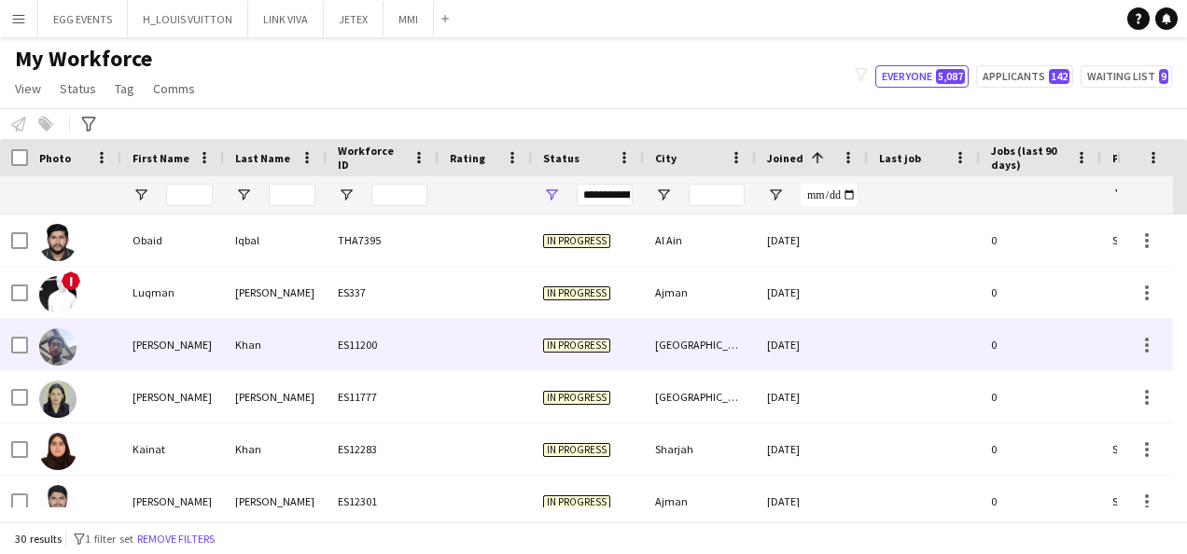
click at [657, 332] on div "[GEOGRAPHIC_DATA]" at bounding box center [700, 344] width 112 height 51
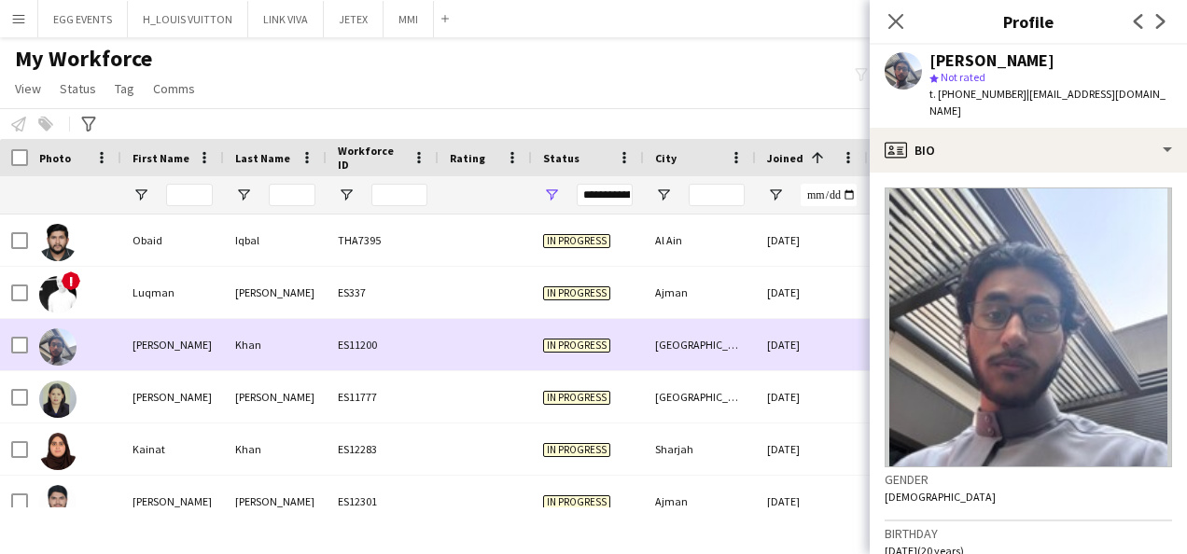
click at [555, 366] on div "In progress" at bounding box center [588, 344] width 112 height 51
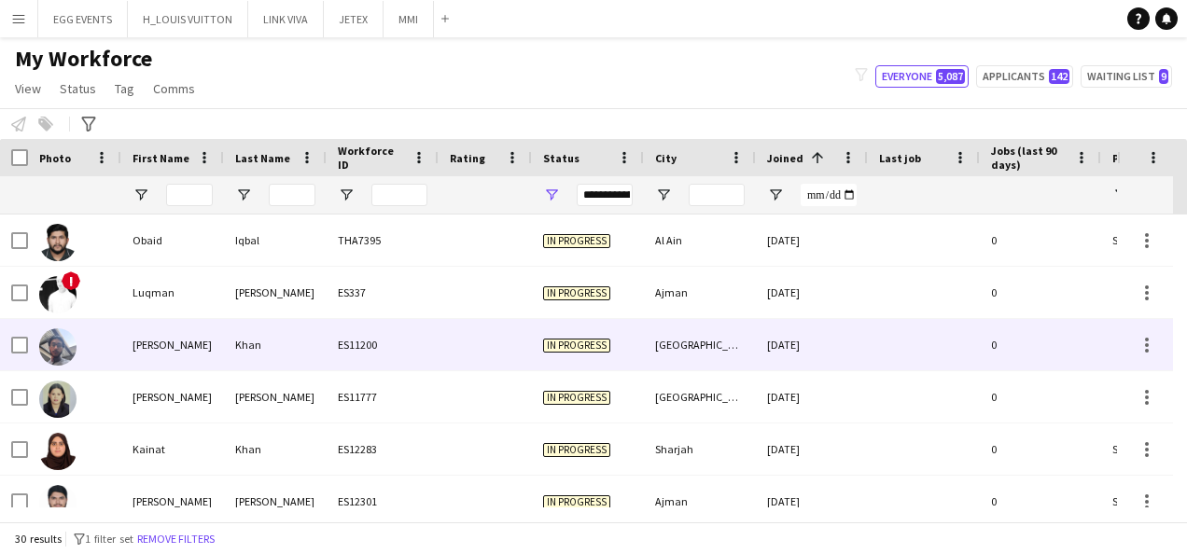
click at [887, 321] on div at bounding box center [924, 344] width 112 height 51
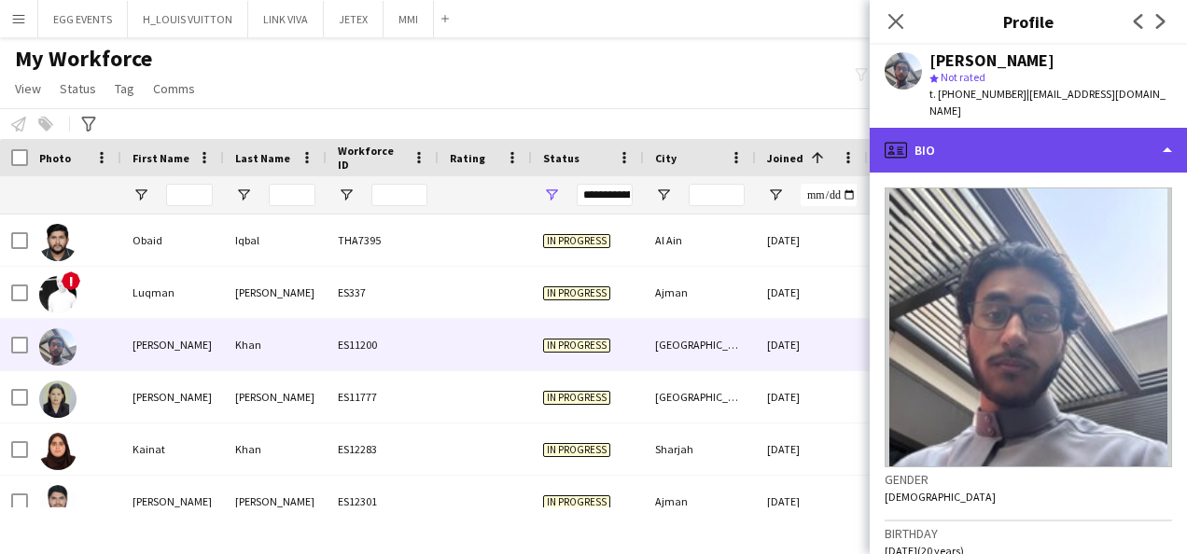
click at [1100, 148] on div "profile Bio" at bounding box center [1028, 150] width 317 height 45
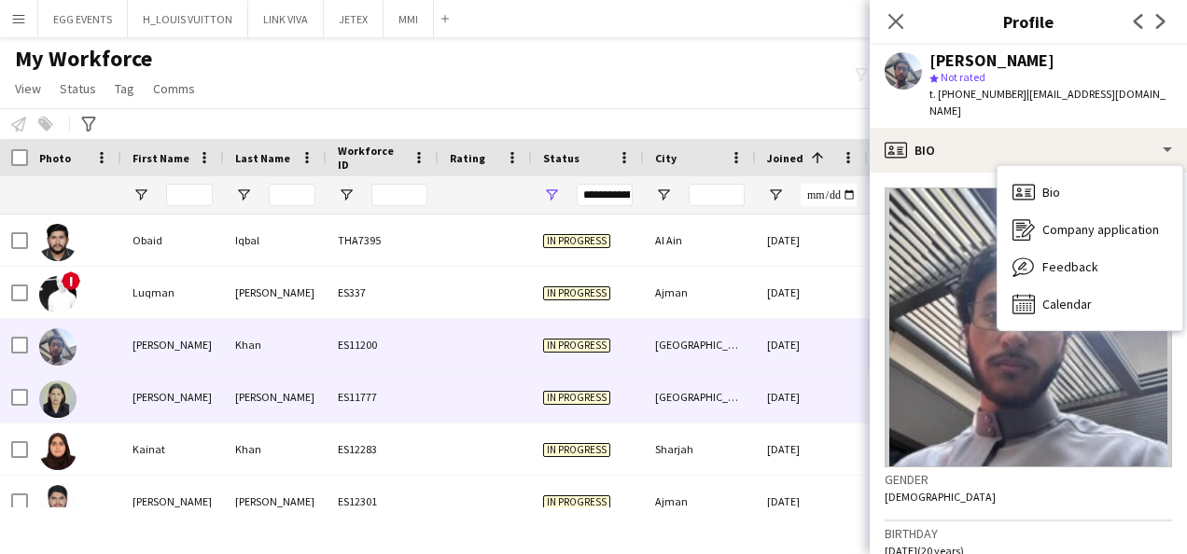
click at [793, 386] on div "25-06-2025" at bounding box center [812, 397] width 112 height 51
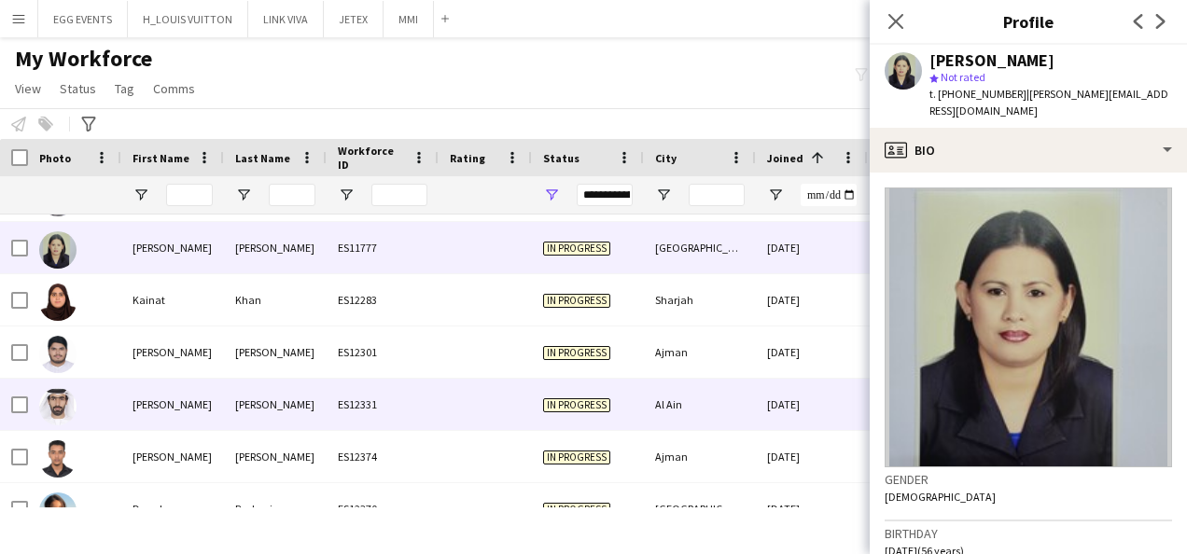
scroll to position [155, 0]
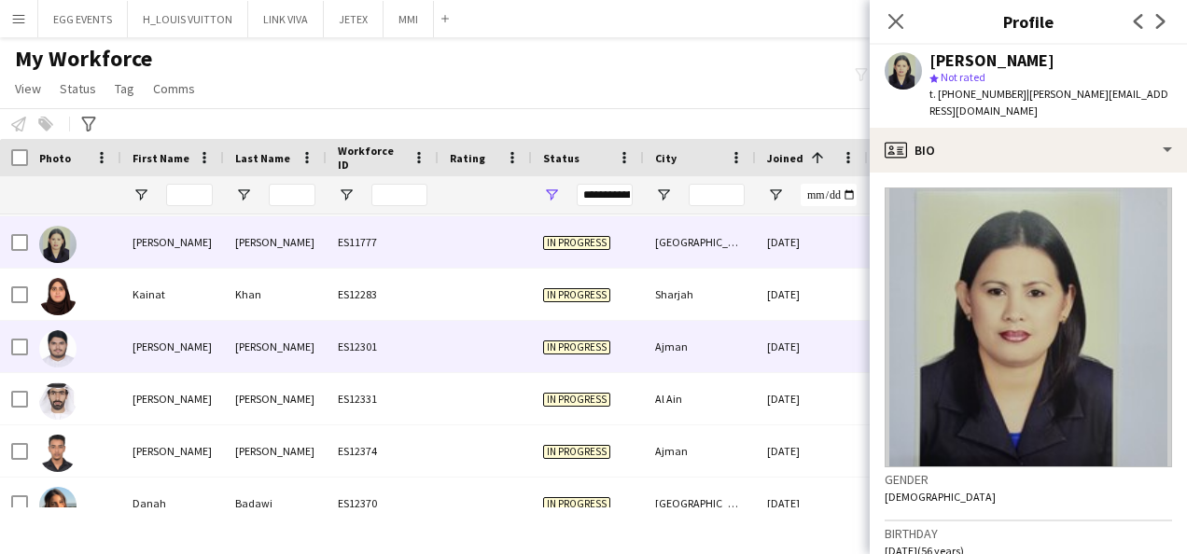
click at [785, 370] on div "[DATE]" at bounding box center [812, 346] width 112 height 51
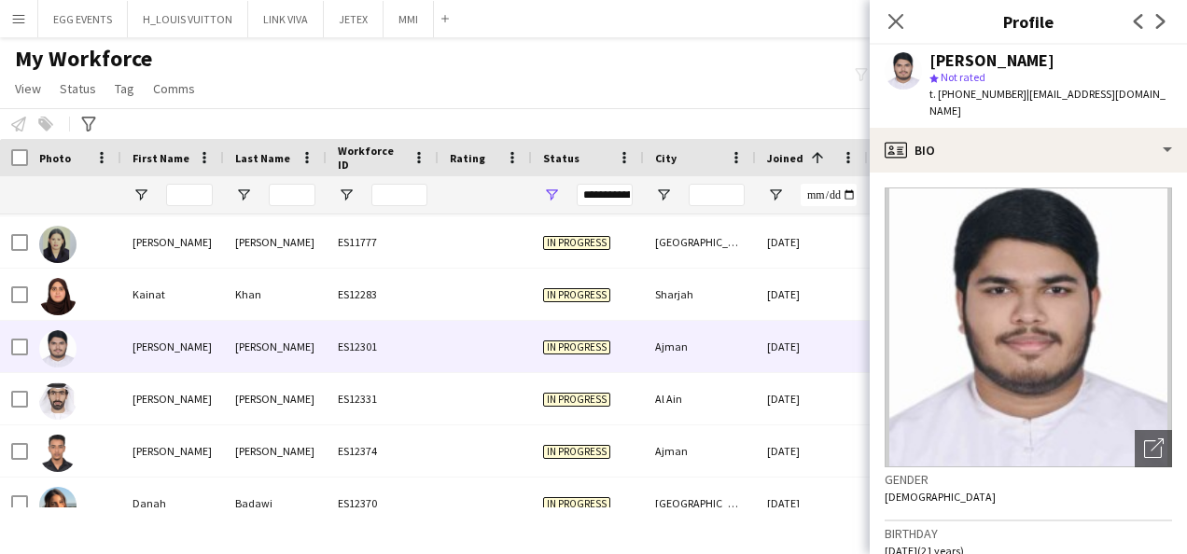
click at [1061, 123] on div "Mohammad Sanaullah star Not rated t. +9710564739293 | mohammadsanaullah909@gmai…" at bounding box center [1028, 86] width 317 height 83
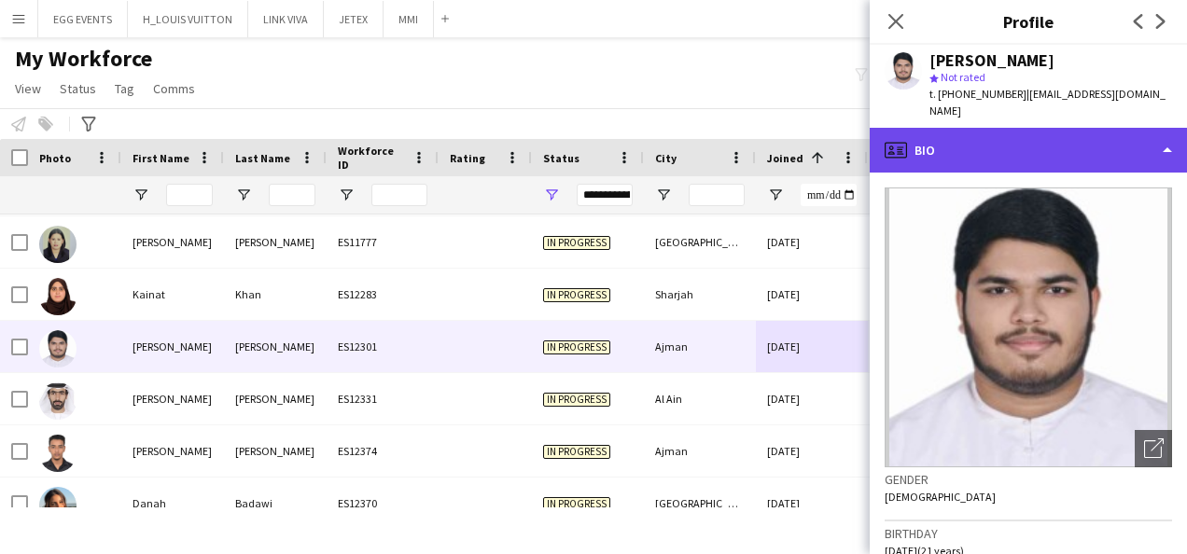
drag, startPoint x: 1054, startPoint y: 146, endPoint x: 1027, endPoint y: 140, distance: 27.6
click at [1027, 140] on div "profile Bio" at bounding box center [1028, 150] width 317 height 45
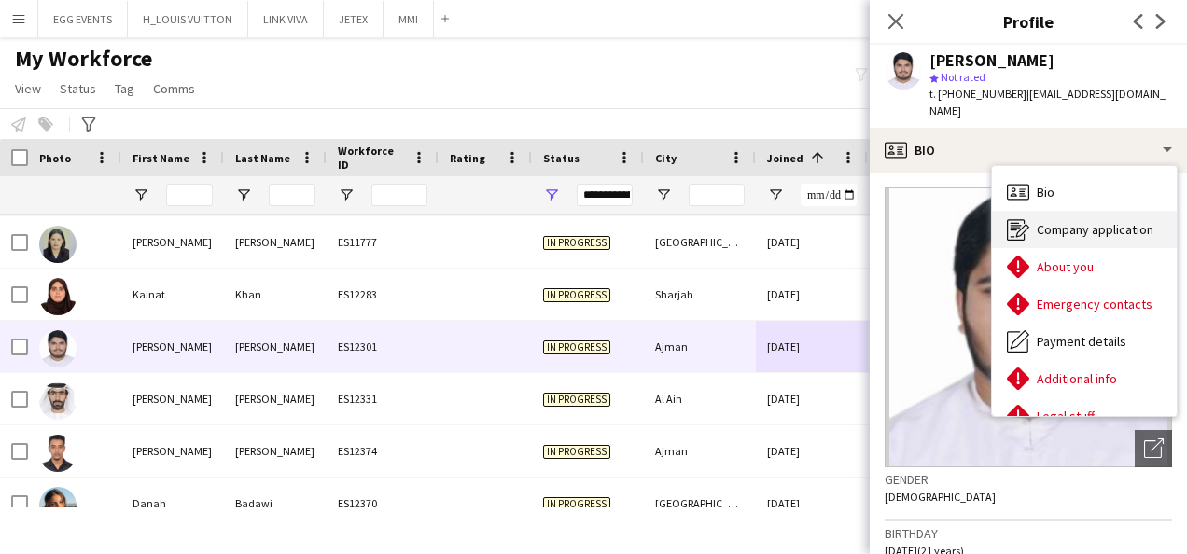
click at [1049, 221] on span "Company application" at bounding box center [1095, 229] width 117 height 17
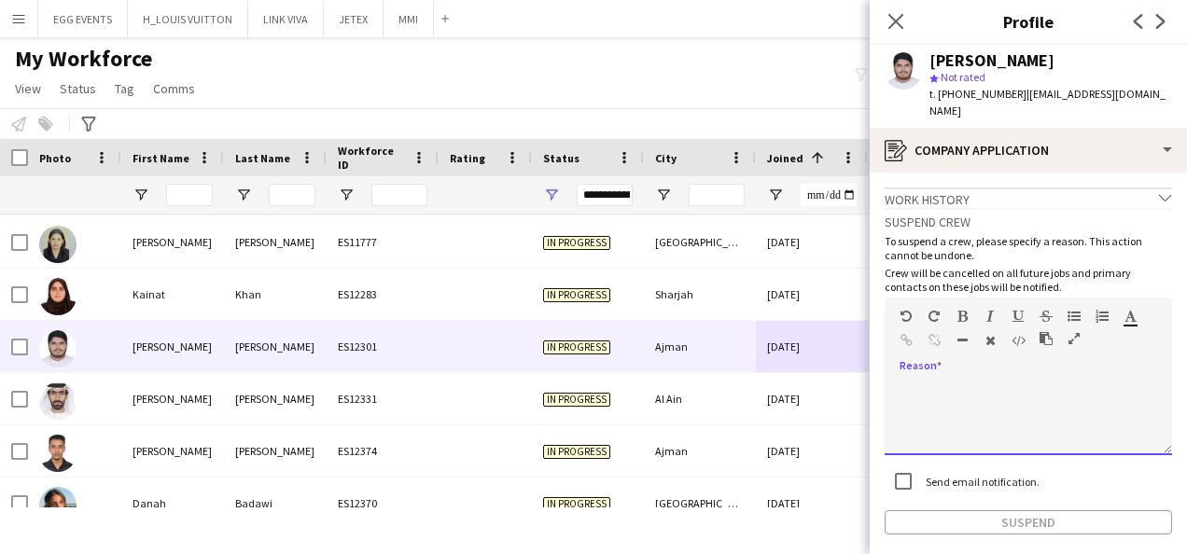
click at [999, 395] on div at bounding box center [1029, 418] width 288 height 75
paste div
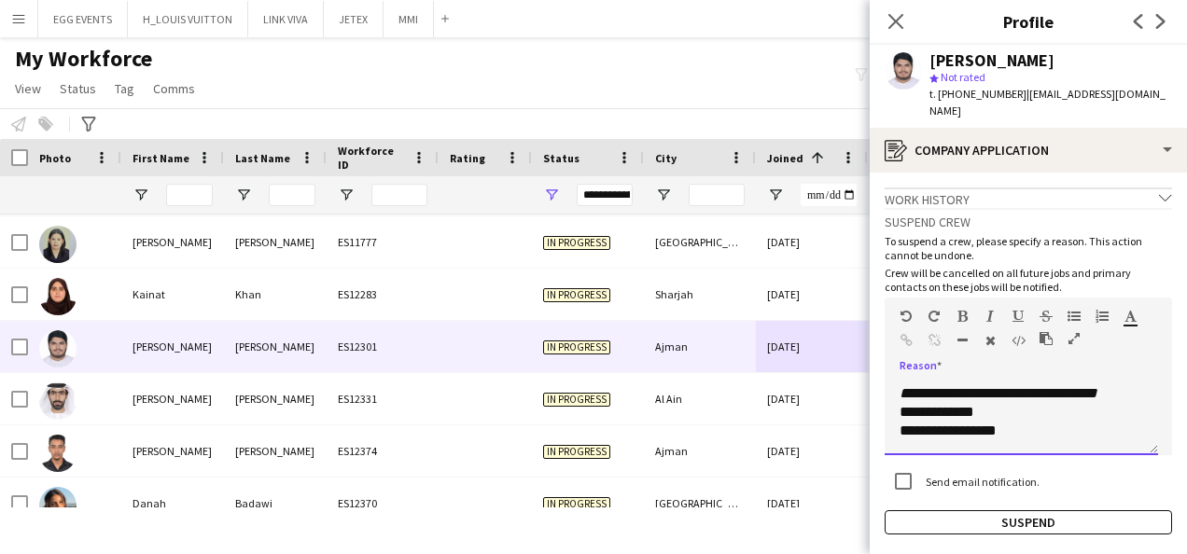
scroll to position [0, 0]
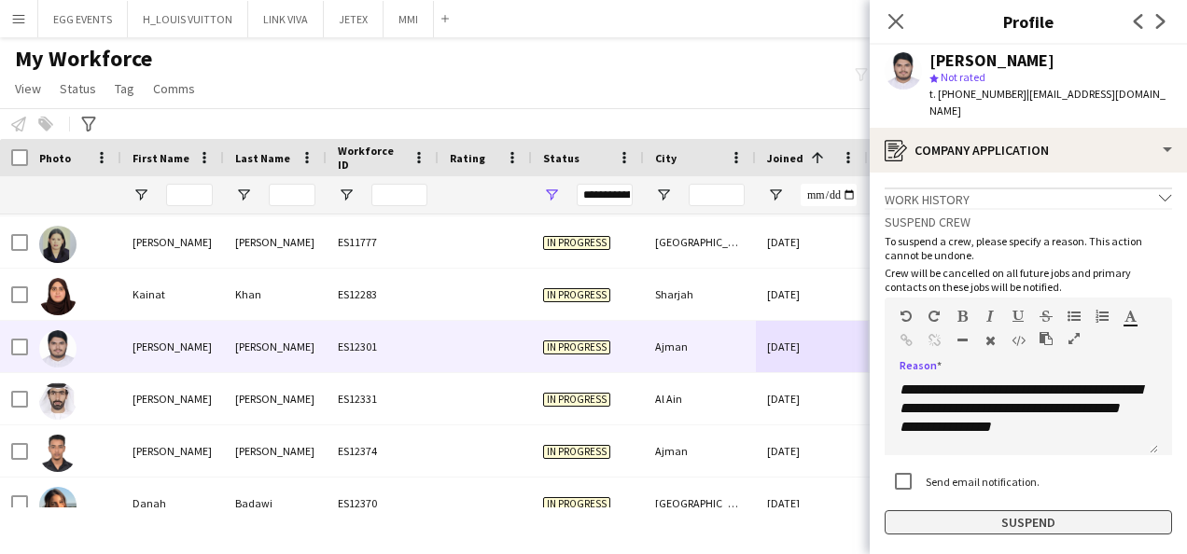
click at [961, 525] on button "Suspend" at bounding box center [1029, 523] width 288 height 24
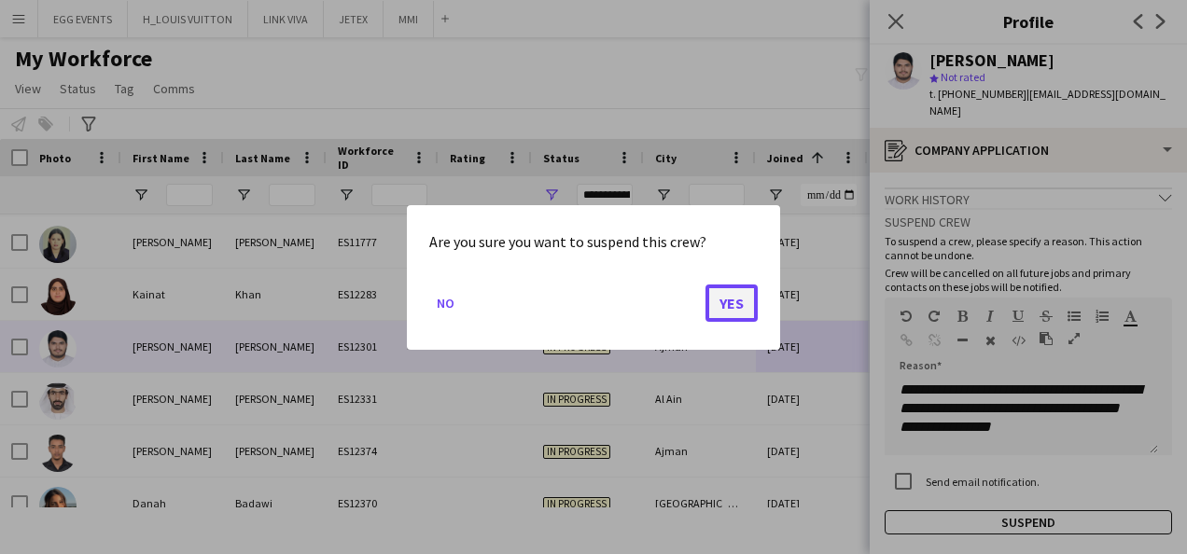
click at [739, 302] on button "Yes" at bounding box center [732, 302] width 52 height 37
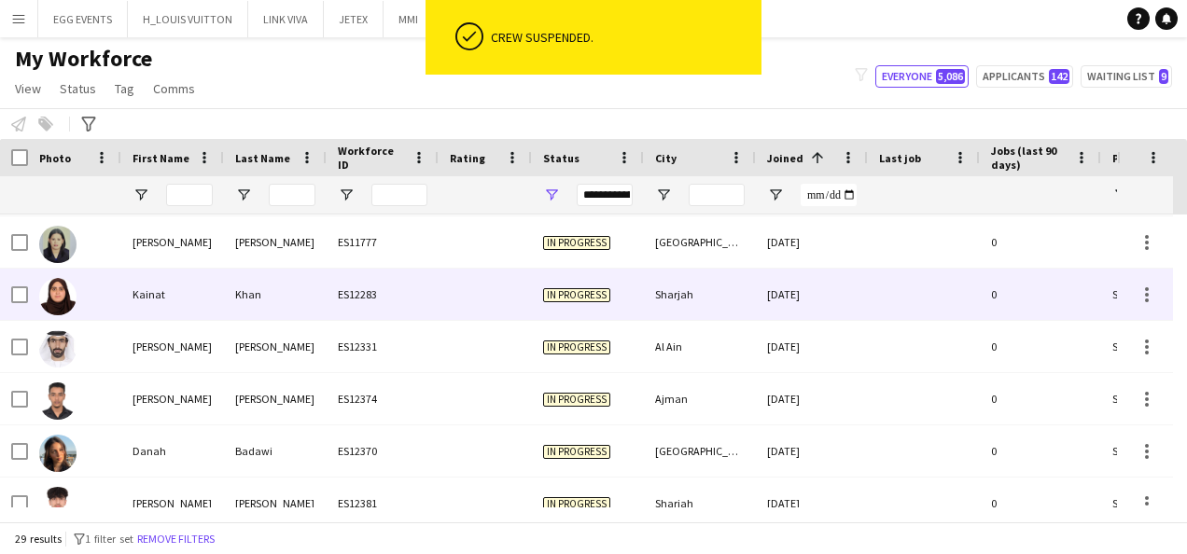
click at [779, 304] on div "06-09-2025" at bounding box center [812, 294] width 112 height 51
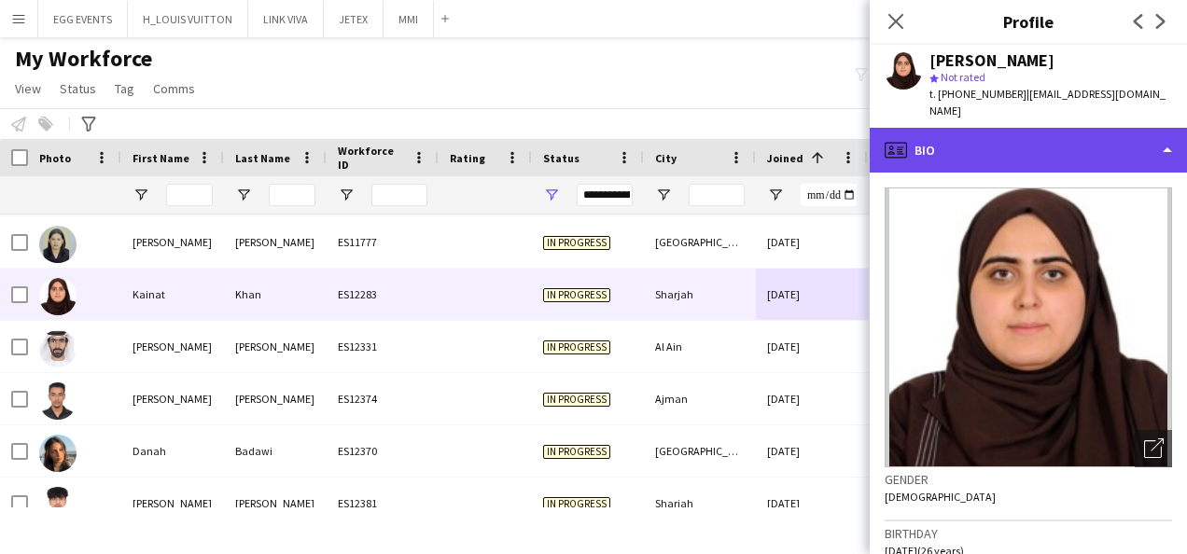
click at [1053, 128] on div "profile Bio" at bounding box center [1028, 150] width 317 height 45
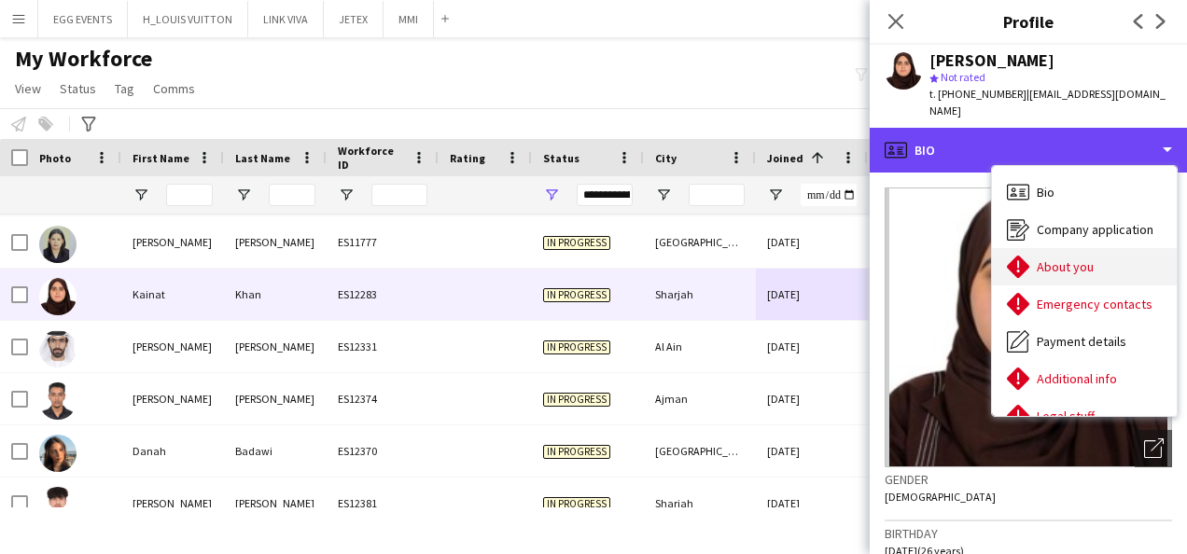
scroll to position [101, 0]
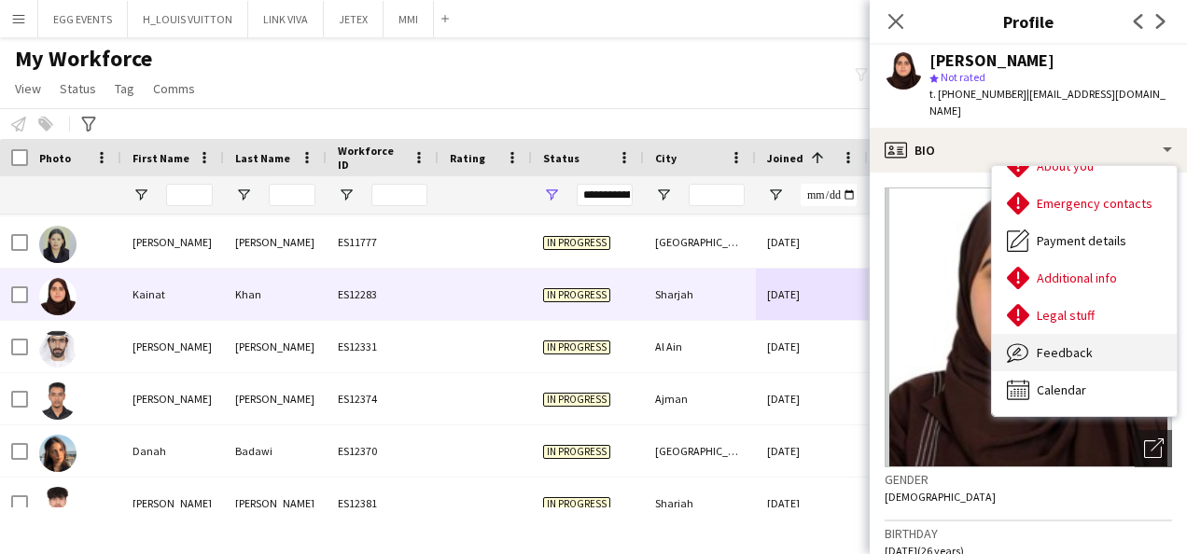
click at [1085, 344] on span "Feedback" at bounding box center [1065, 352] width 56 height 17
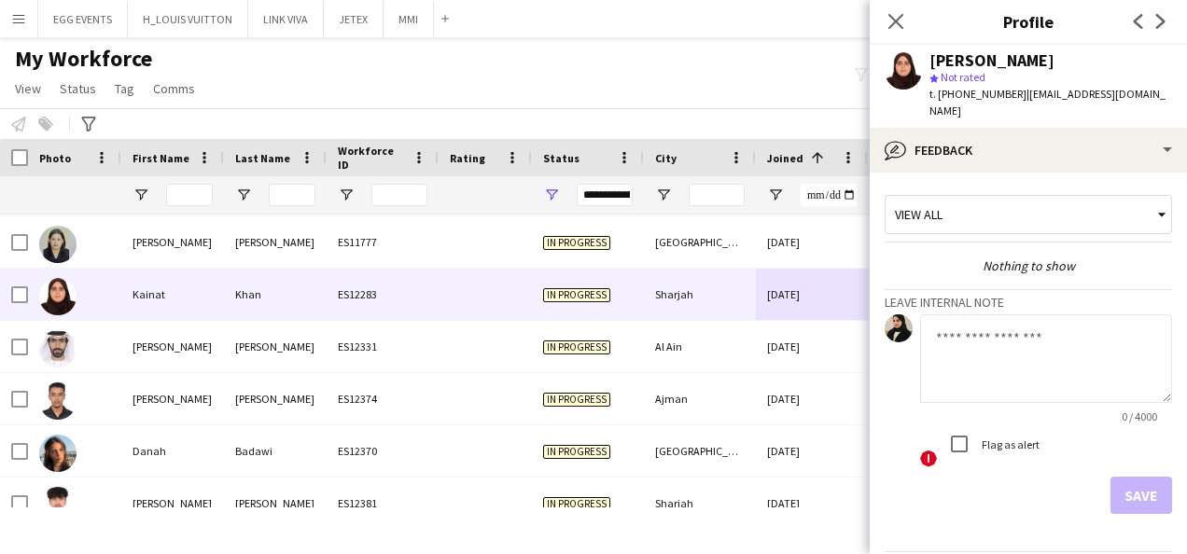
click at [1025, 375] on textarea at bounding box center [1046, 359] width 252 height 89
type textarea "**********"
click at [1122, 477] on button "Save" at bounding box center [1142, 495] width 62 height 37
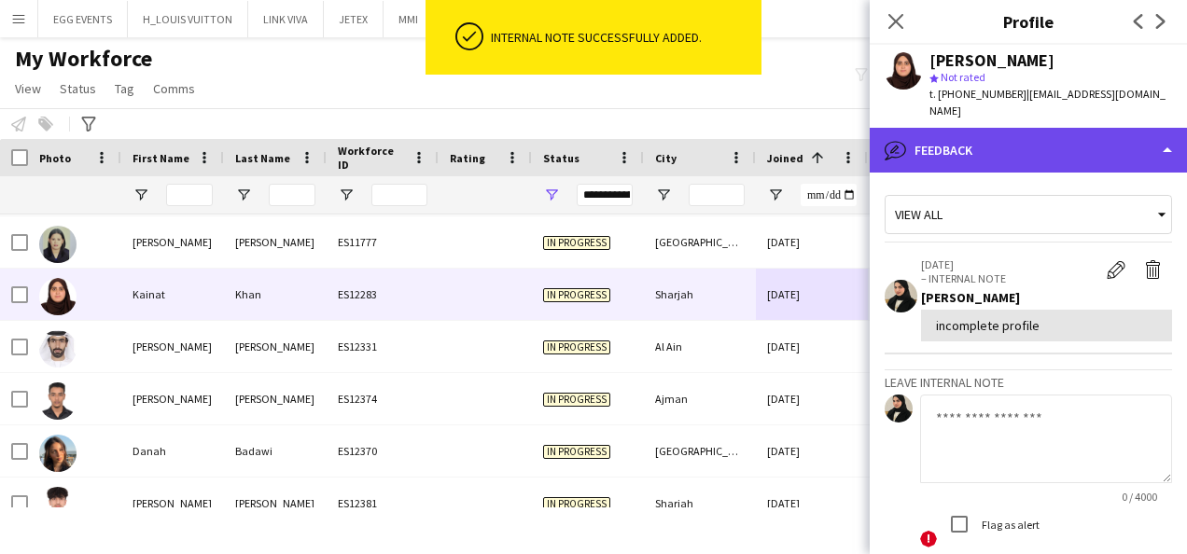
click at [1088, 146] on div "bubble-pencil Feedback" at bounding box center [1028, 150] width 317 height 45
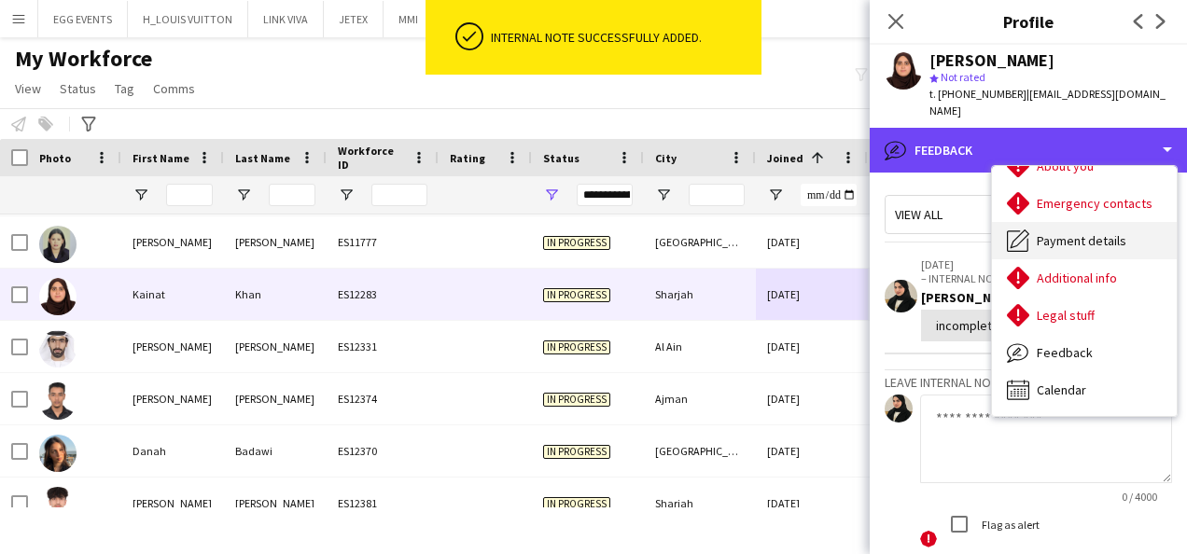
scroll to position [0, 0]
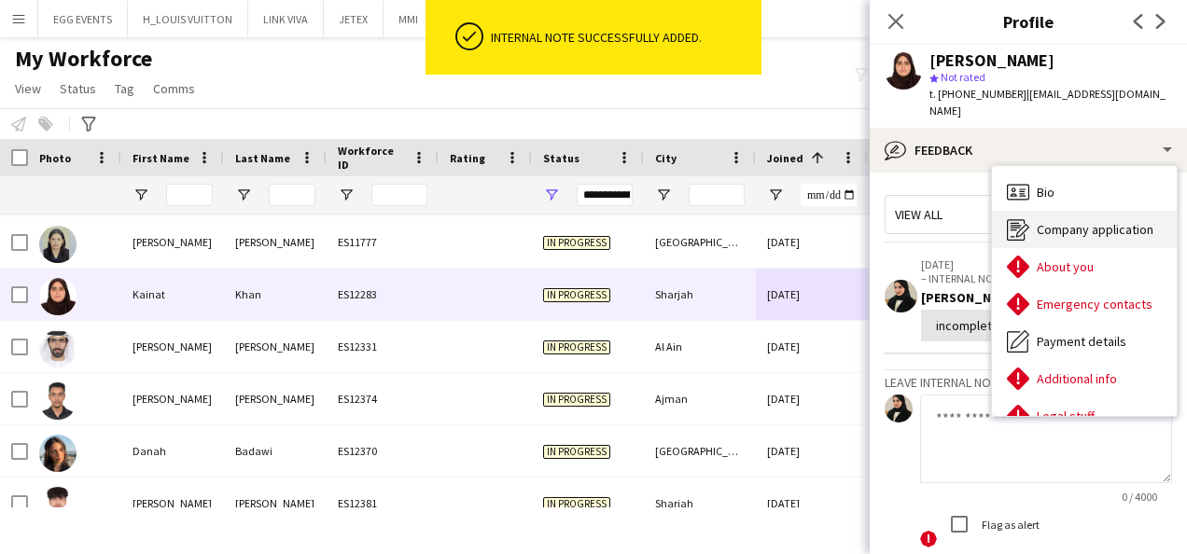
click at [1059, 221] on span "Company application" at bounding box center [1095, 229] width 117 height 17
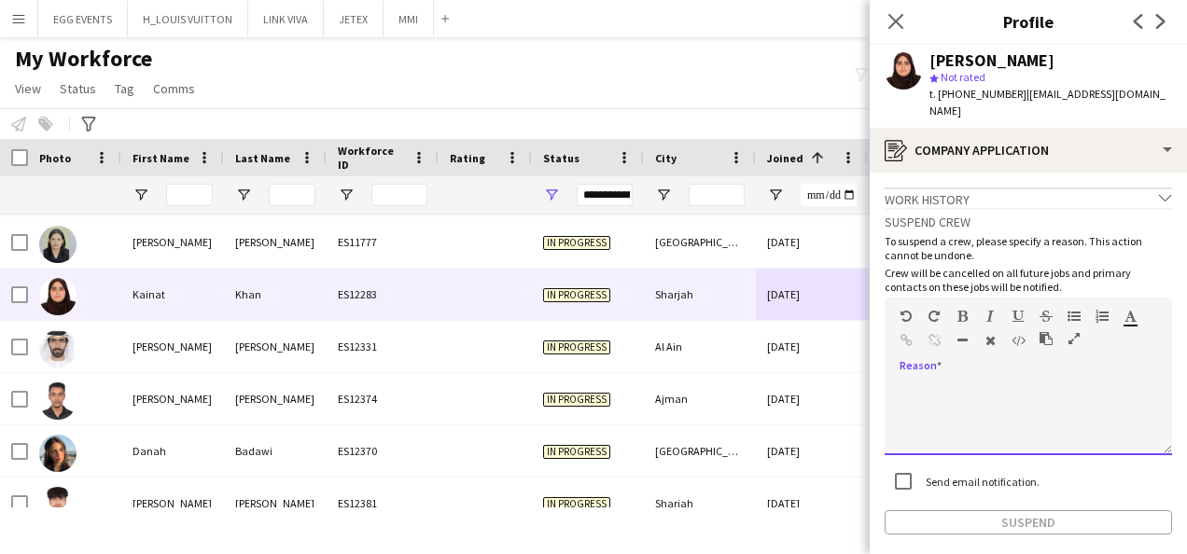
click at [984, 381] on div at bounding box center [1029, 418] width 288 height 75
paste div
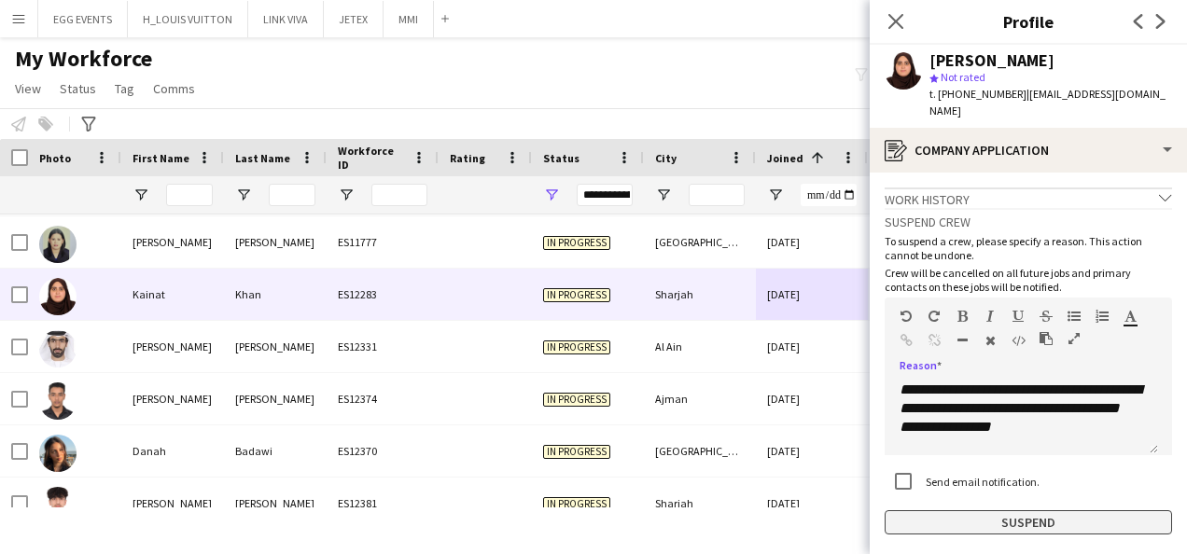
click at [941, 511] on button "Suspend" at bounding box center [1029, 523] width 288 height 24
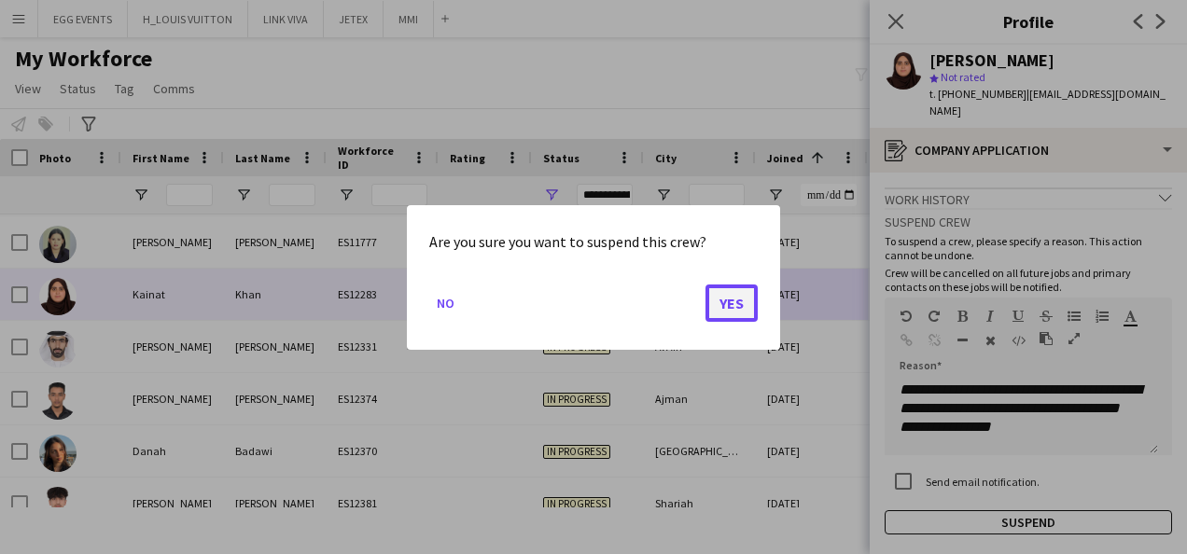
click at [720, 296] on button "Yes" at bounding box center [732, 302] width 52 height 37
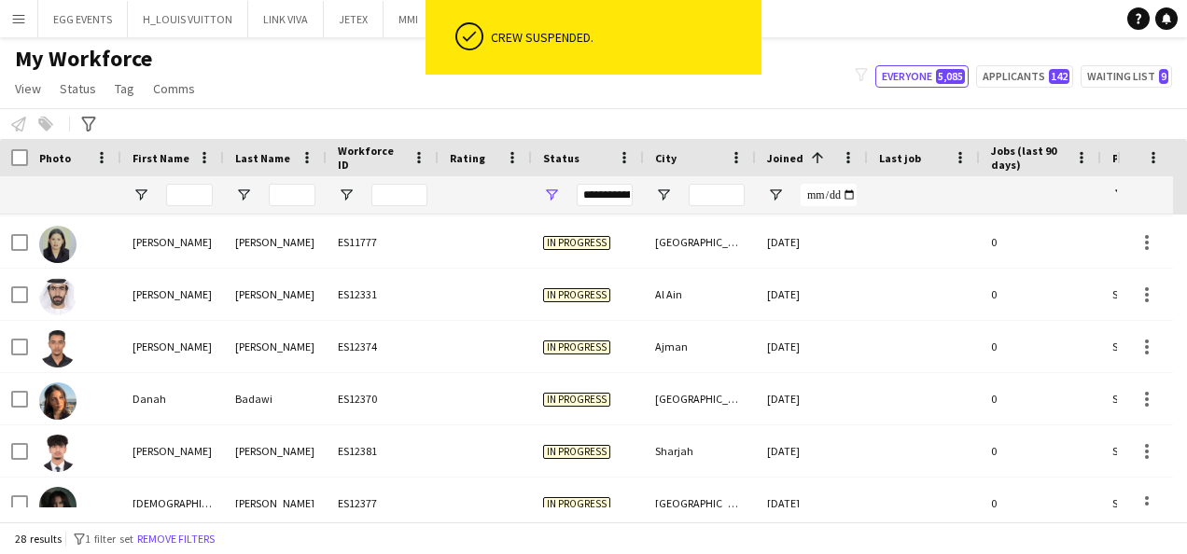
drag, startPoint x: 720, startPoint y: 296, endPoint x: 782, endPoint y: 325, distance: 68.9
click at [782, 325] on div "10-09-2025" at bounding box center [812, 346] width 112 height 51
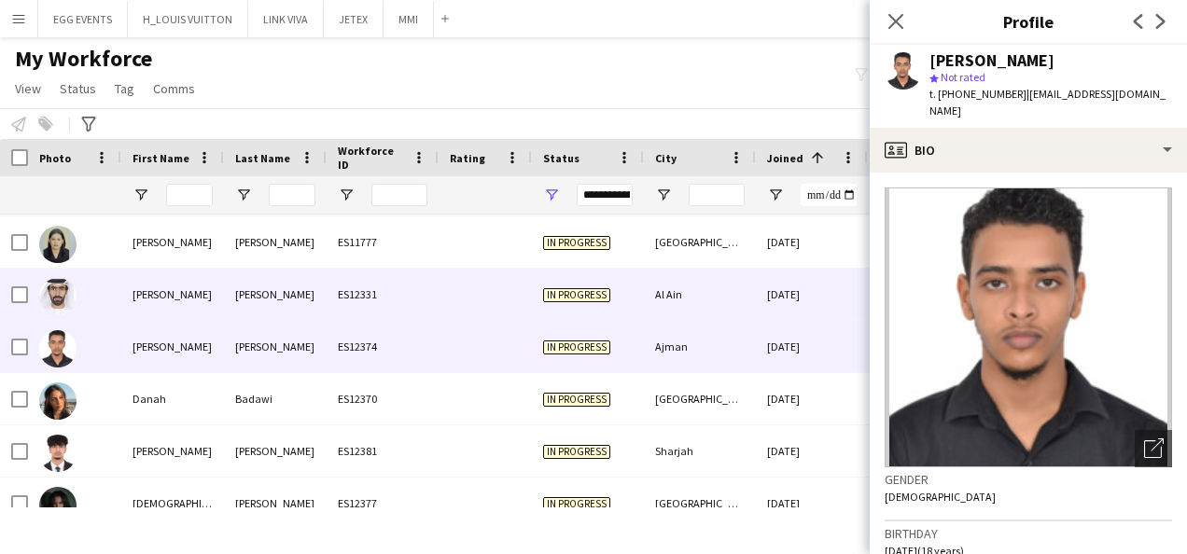
click at [821, 286] on div "08-09-2025" at bounding box center [812, 294] width 112 height 51
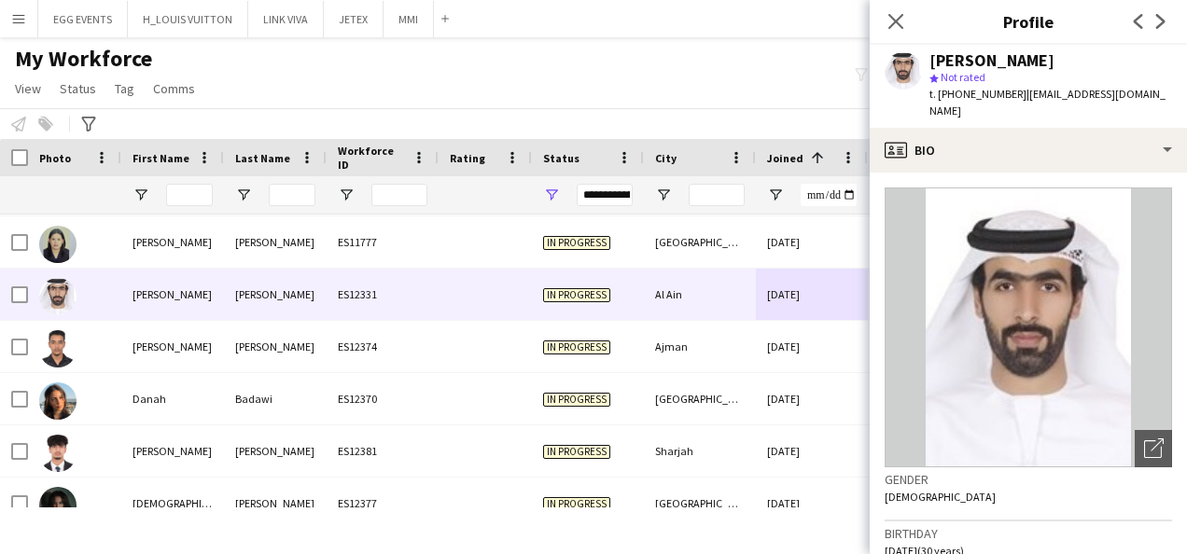
click at [1045, 105] on div "Nasir Ahmed star Not rated t. +971504644003 | liveforcejob19@gmail.com" at bounding box center [1028, 86] width 317 height 83
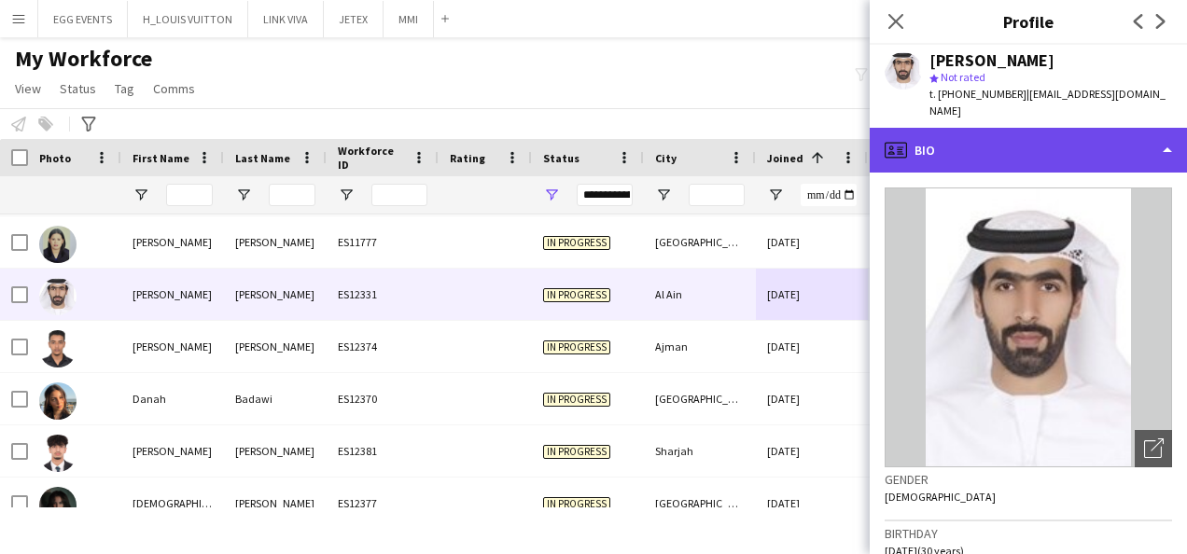
click at [1040, 128] on div "profile Bio" at bounding box center [1028, 150] width 317 height 45
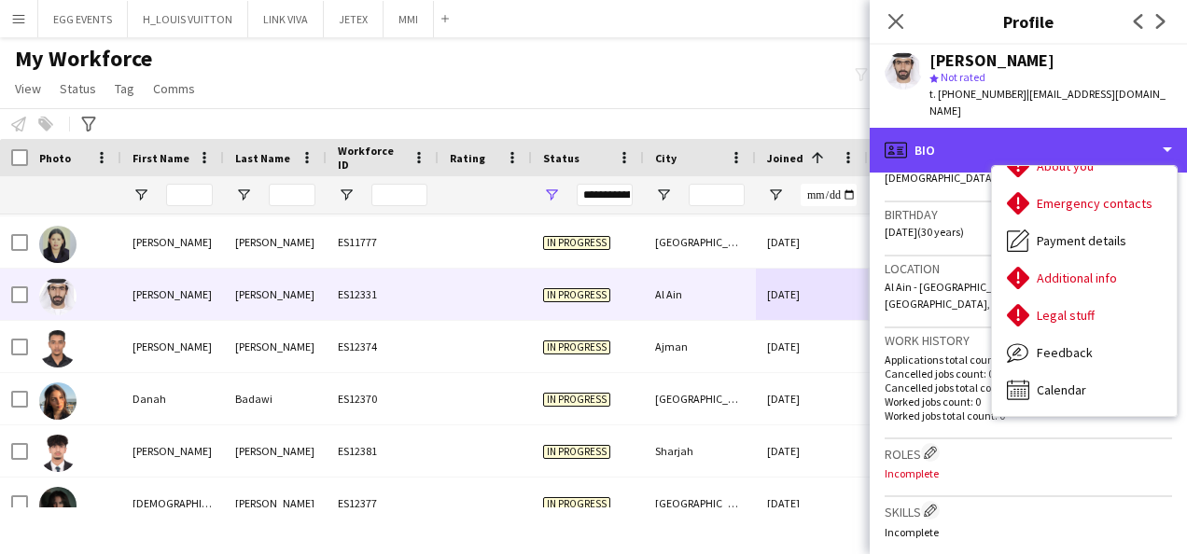
scroll to position [505, 0]
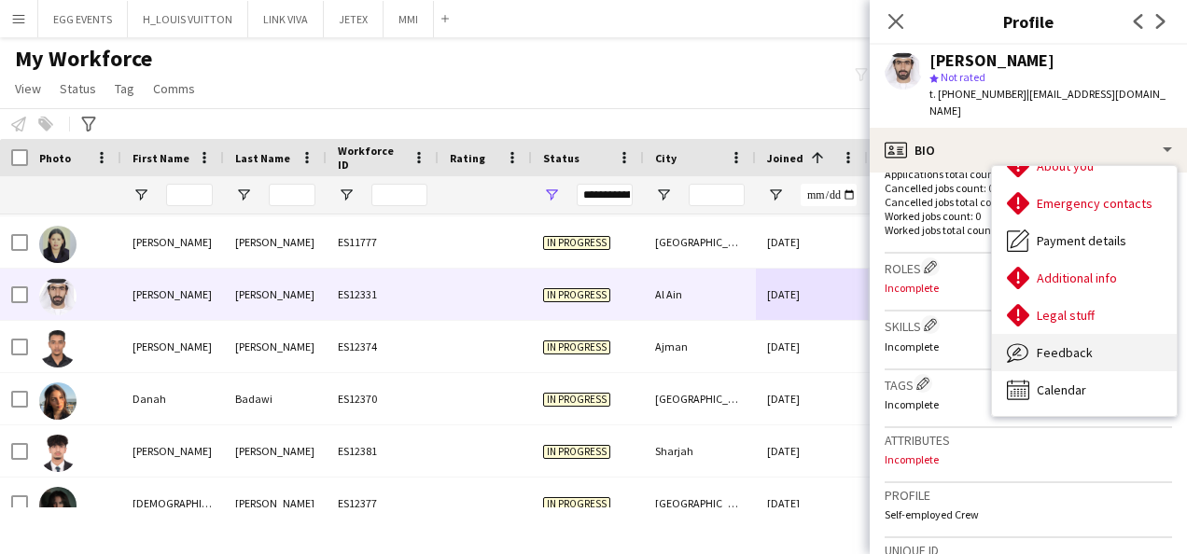
click at [1091, 336] on div "Feedback Feedback" at bounding box center [1084, 352] width 185 height 37
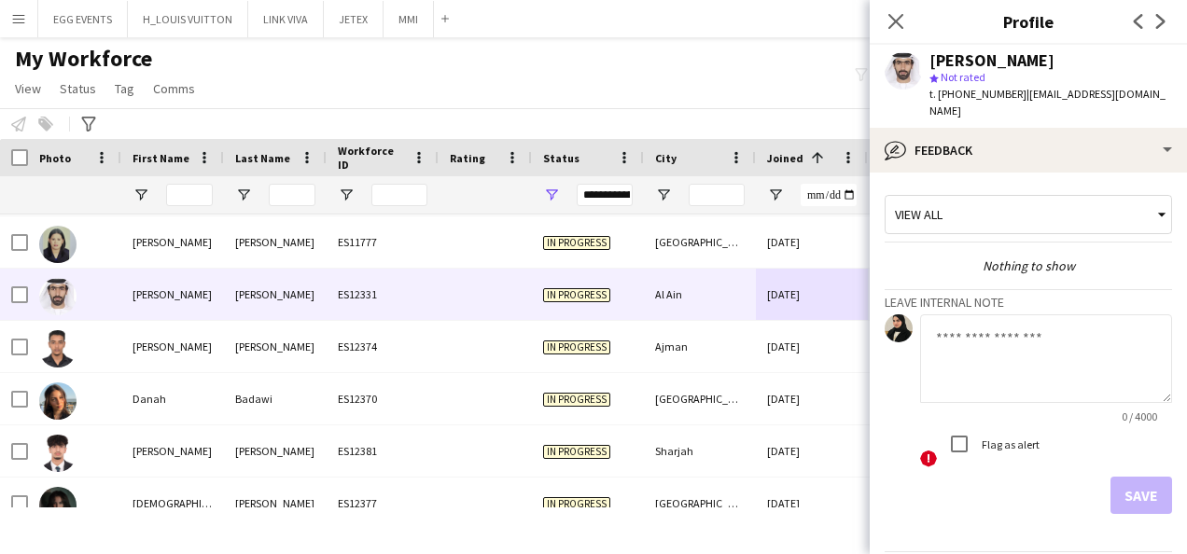
click at [1048, 360] on textarea at bounding box center [1046, 359] width 252 height 89
type textarea "**********"
click at [1128, 477] on button "Save" at bounding box center [1142, 495] width 62 height 37
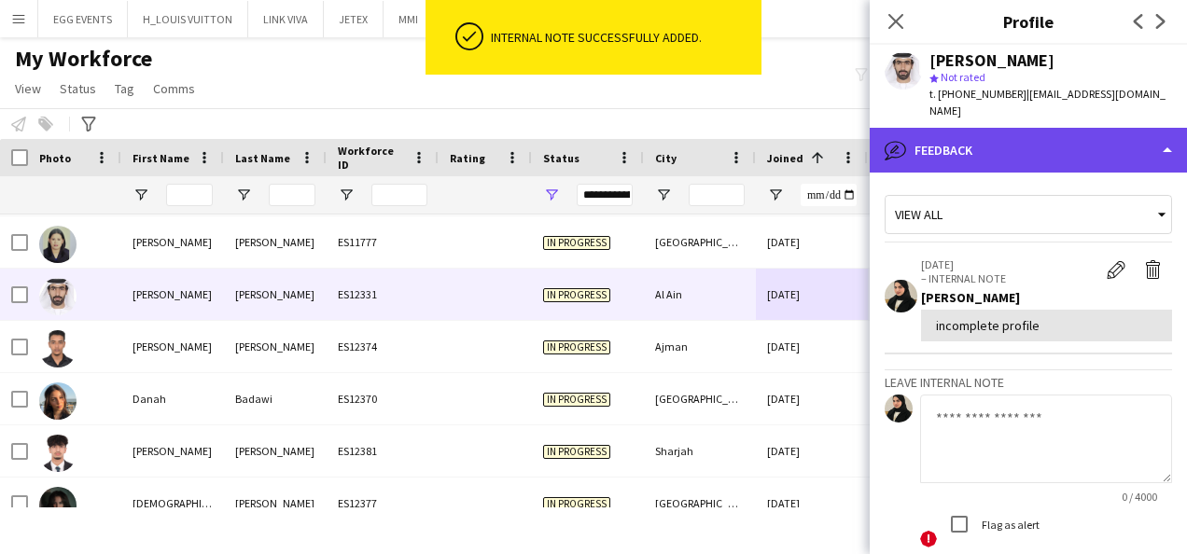
click at [1077, 128] on div "bubble-pencil Feedback" at bounding box center [1028, 150] width 317 height 45
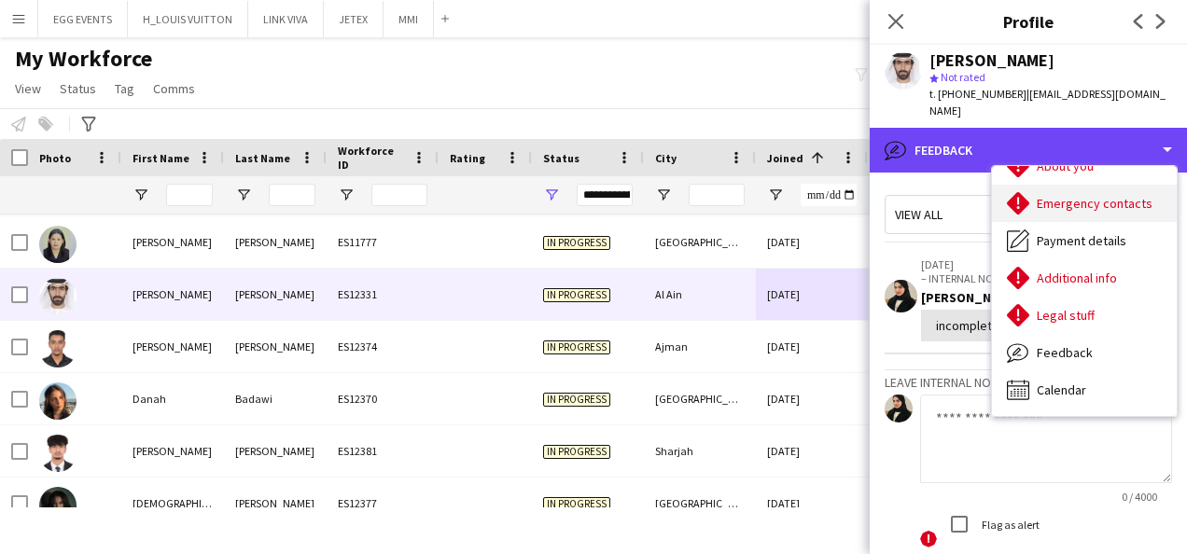
scroll to position [0, 0]
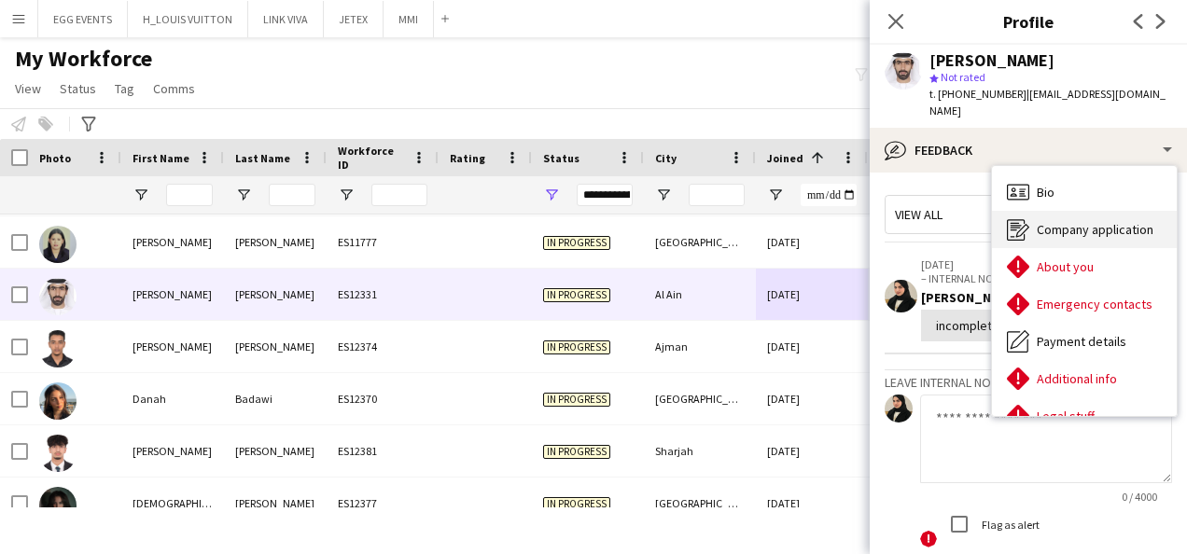
click at [1053, 221] on span "Company application" at bounding box center [1095, 229] width 117 height 17
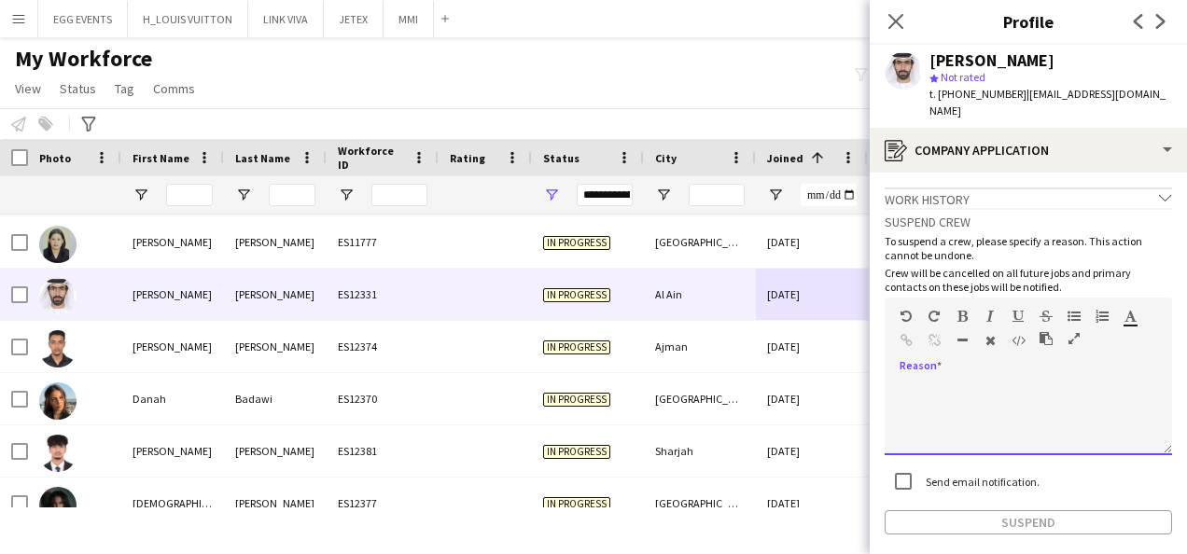
click at [956, 381] on div at bounding box center [1029, 418] width 288 height 75
paste div
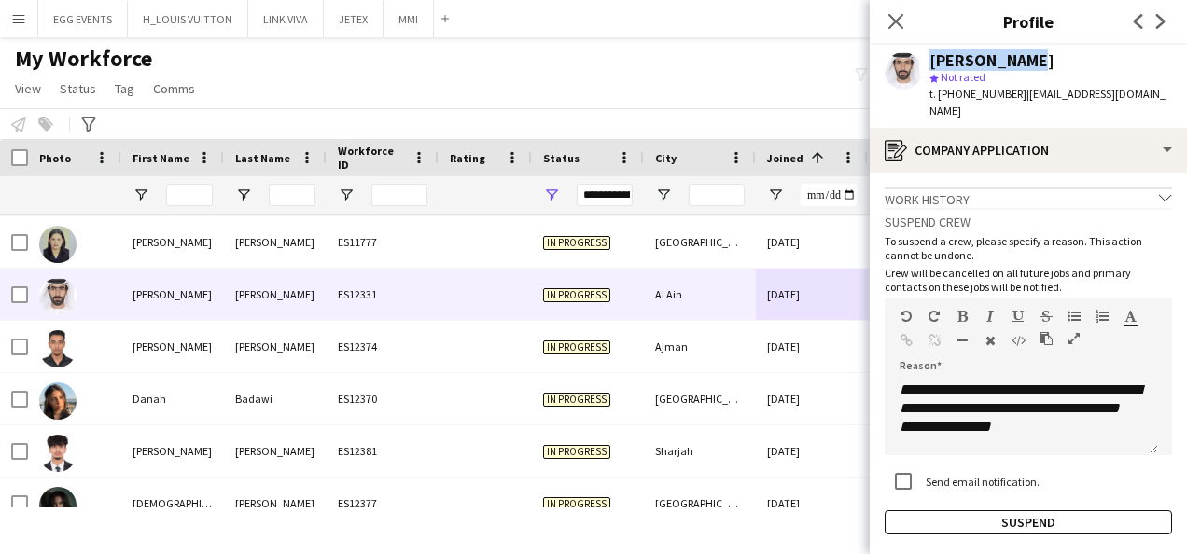
drag, startPoint x: 1036, startPoint y: 55, endPoint x: 924, endPoint y: 64, distance: 112.4
click at [924, 64] on div "Nasir Ahmed star Not rated t. +971504644003 | liveforcejob19@gmail.com" at bounding box center [1028, 86] width 317 height 83
copy div "Nasir Ahmed"
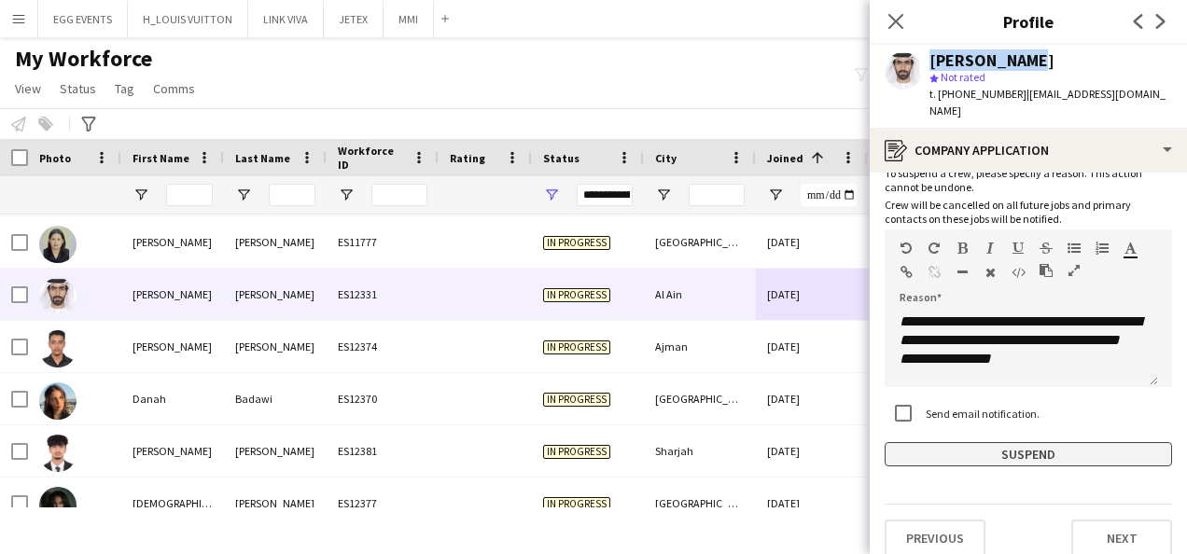
click at [913, 442] on button "Suspend" at bounding box center [1029, 454] width 288 height 24
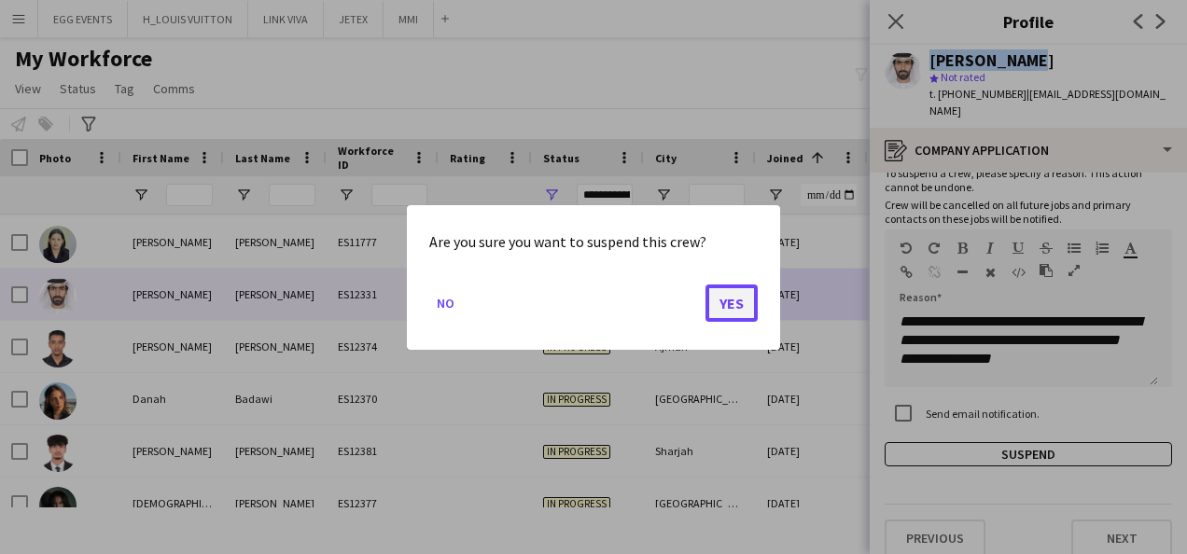
click at [733, 288] on button "Yes" at bounding box center [732, 302] width 52 height 37
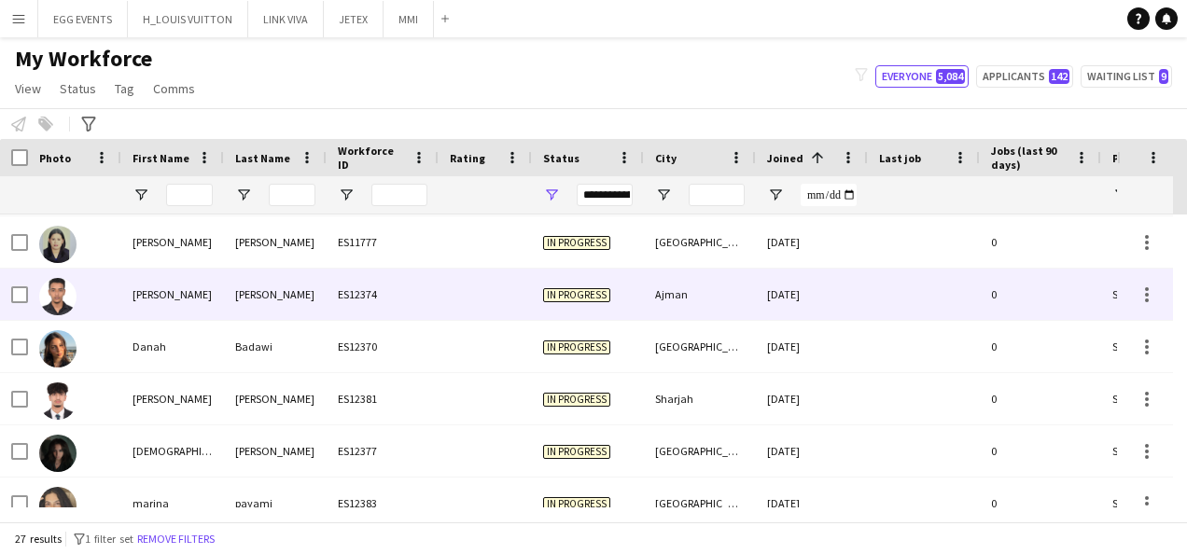
click at [866, 308] on div "10-09-2025" at bounding box center [812, 294] width 112 height 51
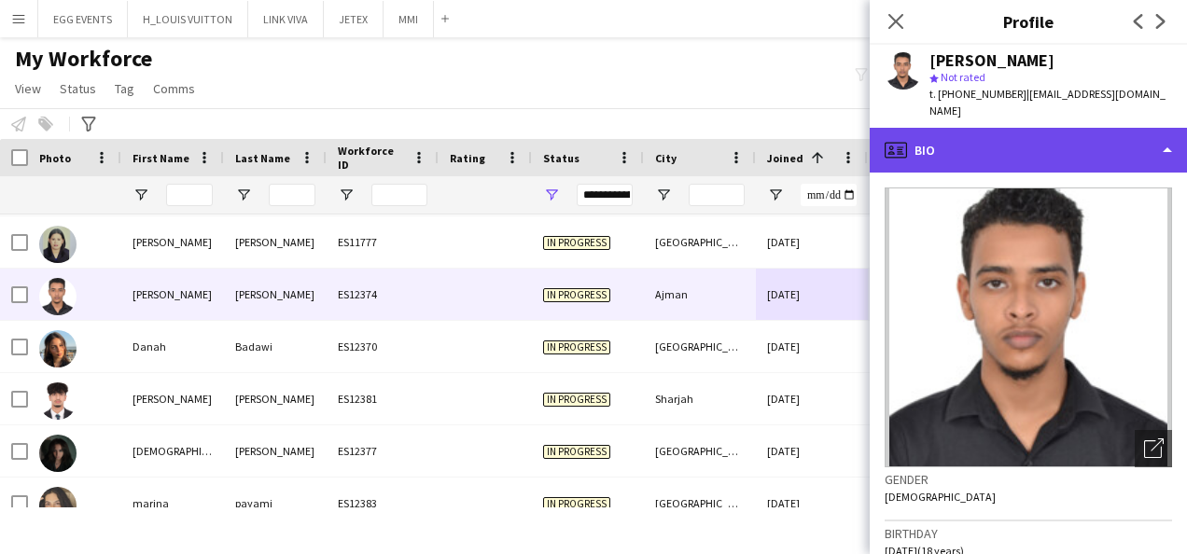
click at [1047, 143] on div "profile Bio" at bounding box center [1028, 150] width 317 height 45
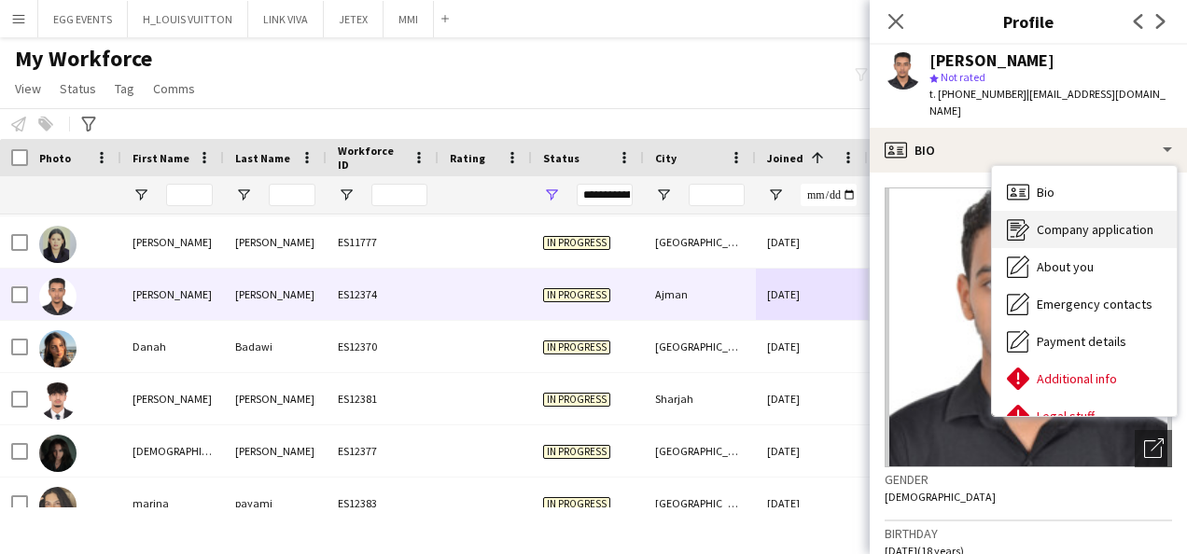
click at [1020, 224] on icon "Company application" at bounding box center [1018, 229] width 22 height 22
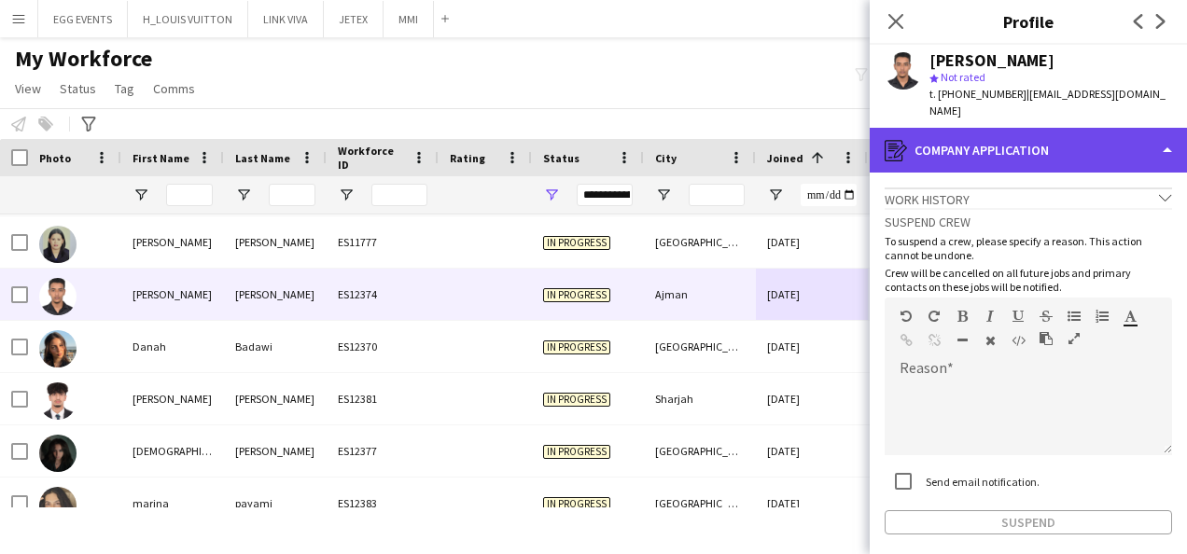
click at [1077, 161] on div "register Company application" at bounding box center [1028, 150] width 317 height 45
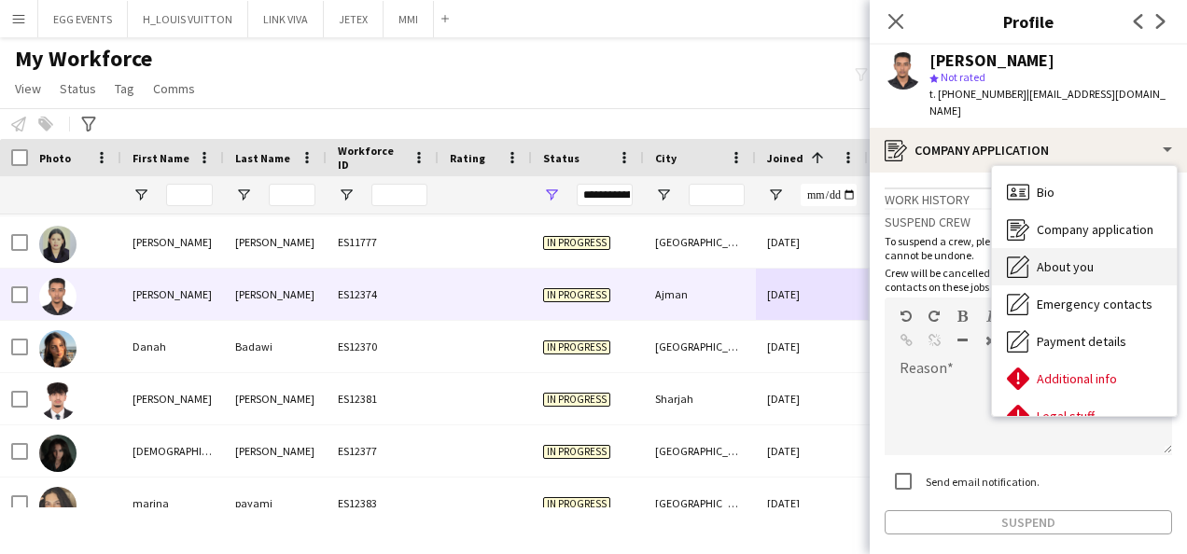
click at [1056, 265] on span "About you" at bounding box center [1065, 267] width 57 height 17
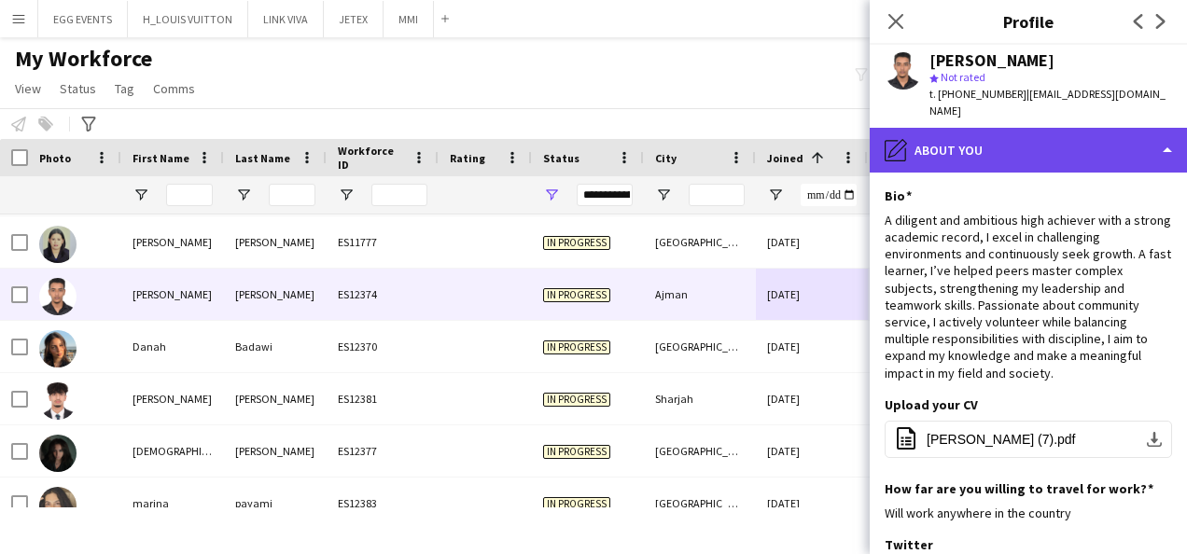
click at [1106, 135] on div "pencil4 About you" at bounding box center [1028, 150] width 317 height 45
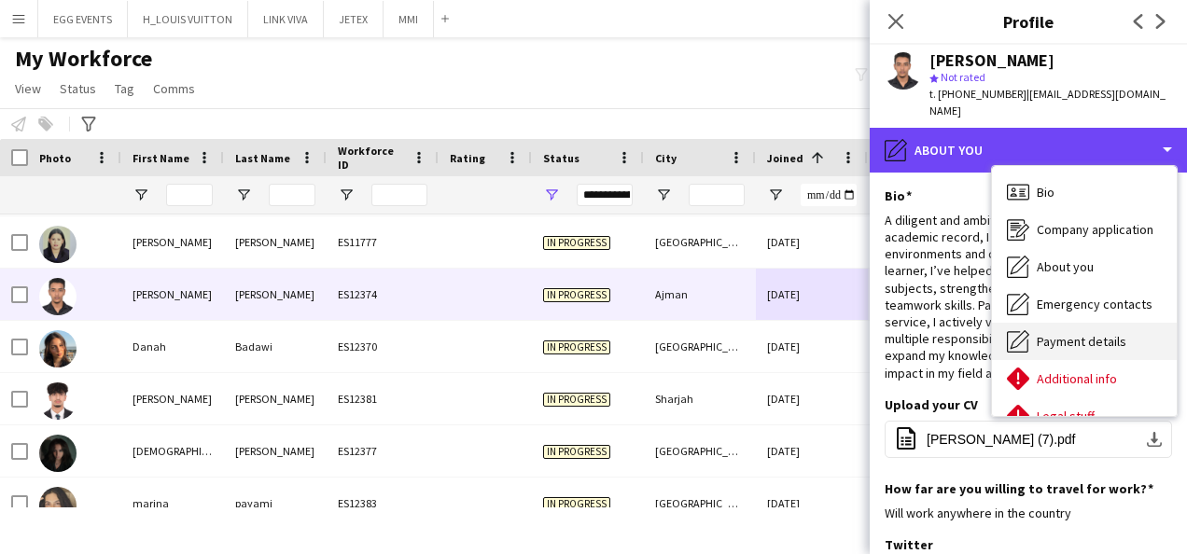
scroll to position [101, 0]
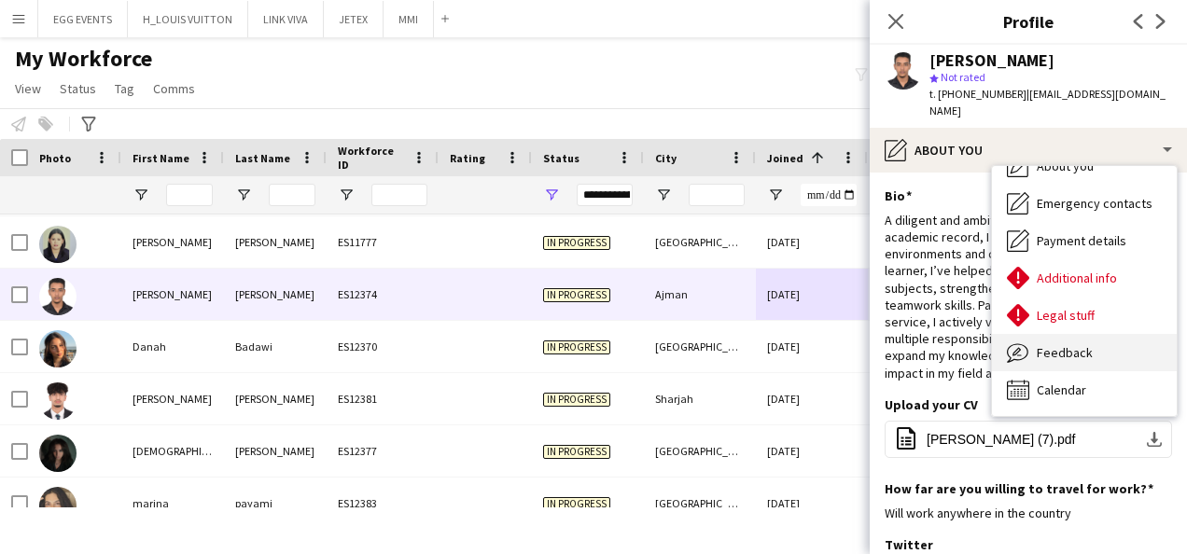
click at [1080, 362] on div "Feedback Feedback" at bounding box center [1084, 352] width 185 height 37
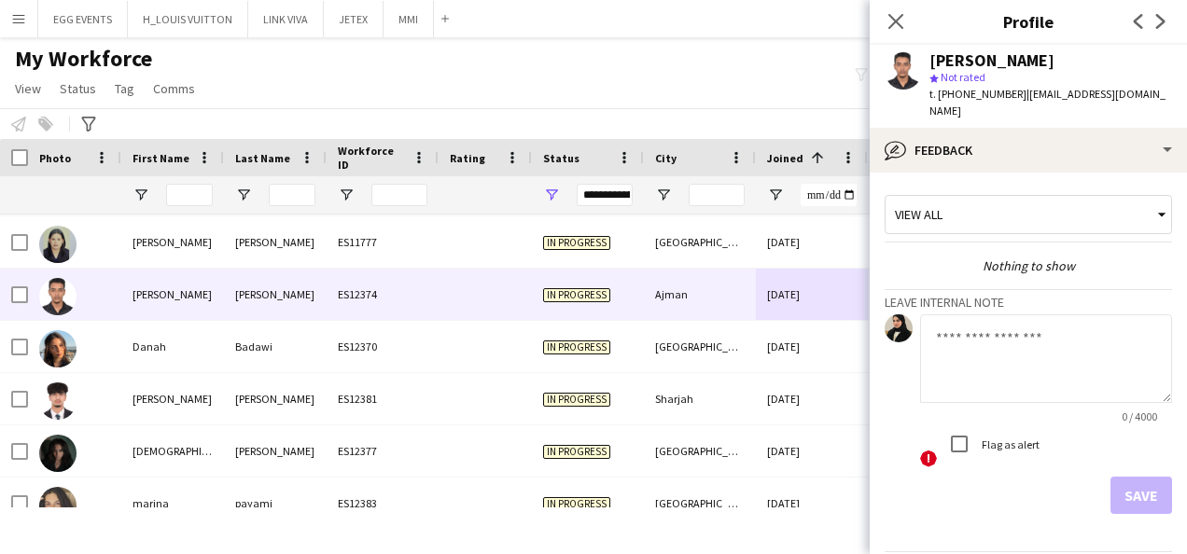
click at [1070, 365] on textarea at bounding box center [1046, 359] width 252 height 89
type textarea "**********"
click at [1128, 514] on app-crew-profile-feedback-tab "**********" at bounding box center [1028, 364] width 317 height 382
click at [1111, 485] on button "Save" at bounding box center [1142, 495] width 62 height 37
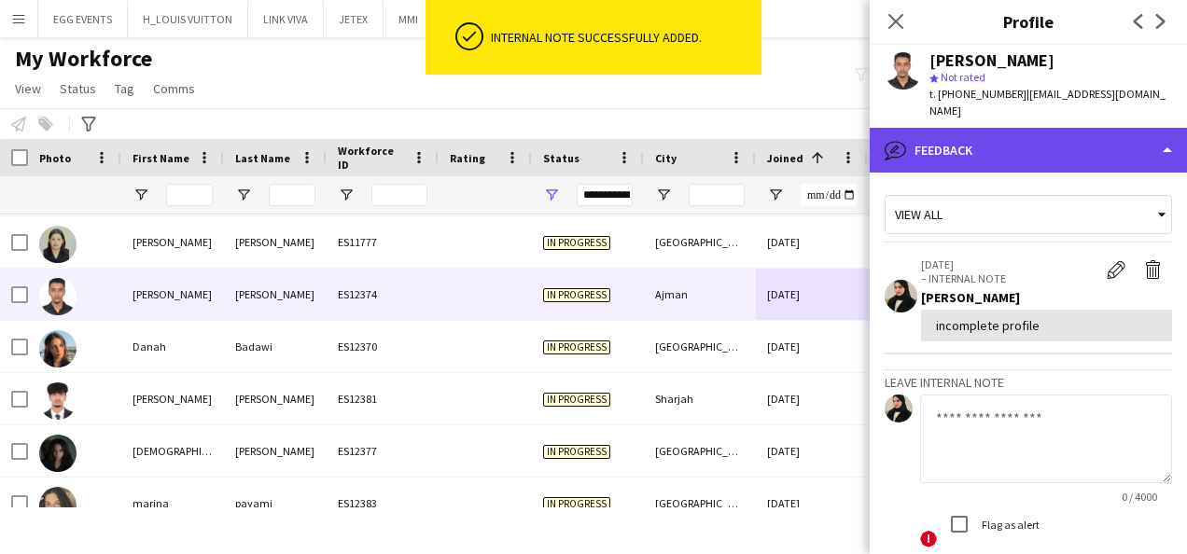
click at [1090, 151] on div "bubble-pencil Feedback" at bounding box center [1028, 150] width 317 height 45
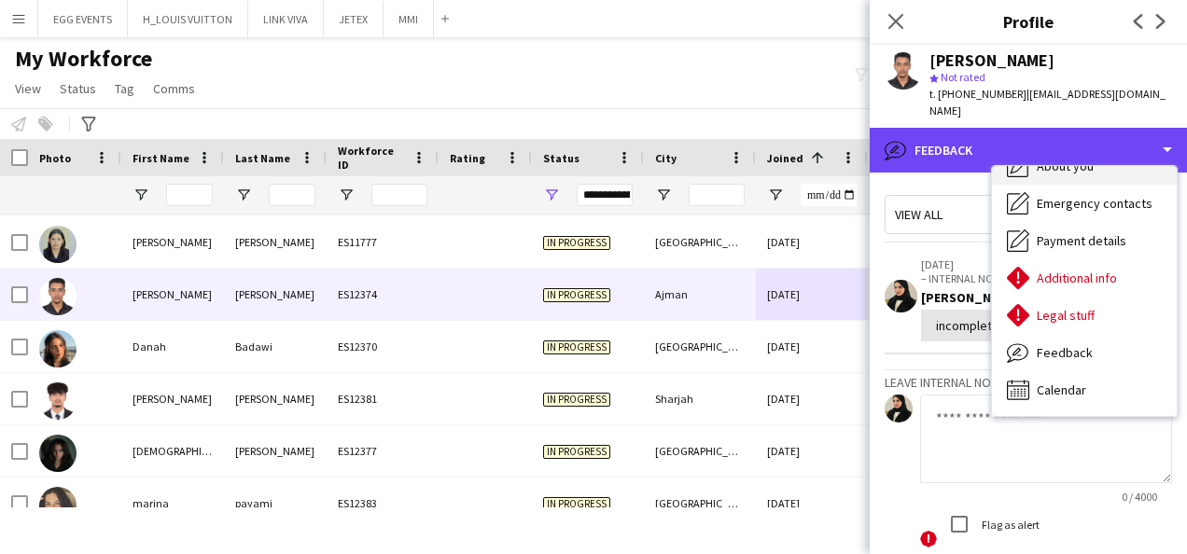
scroll to position [0, 0]
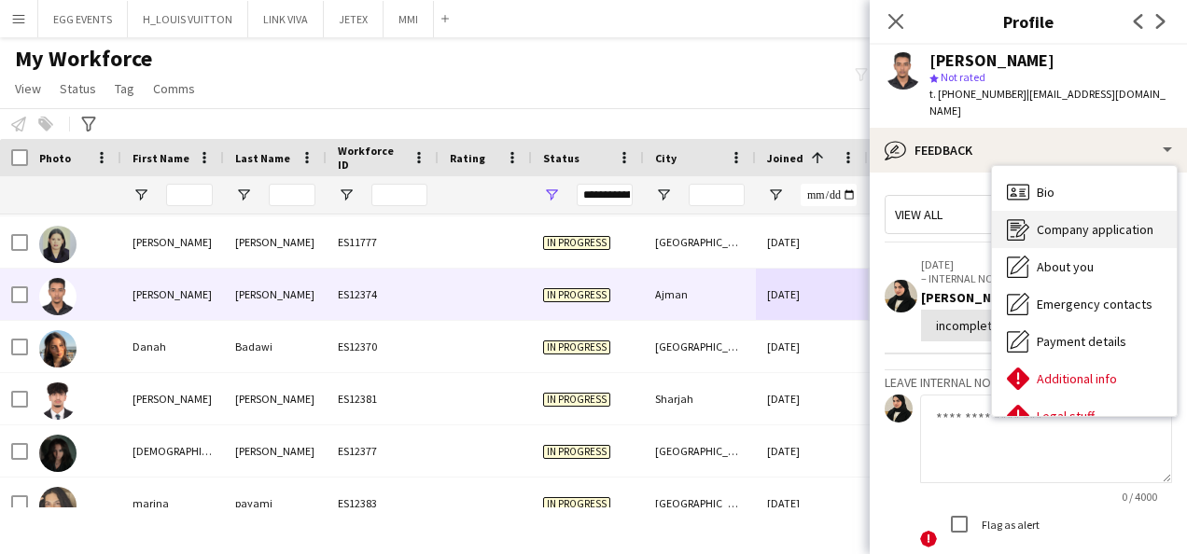
click at [1041, 240] on div "Company application Company application" at bounding box center [1084, 229] width 185 height 37
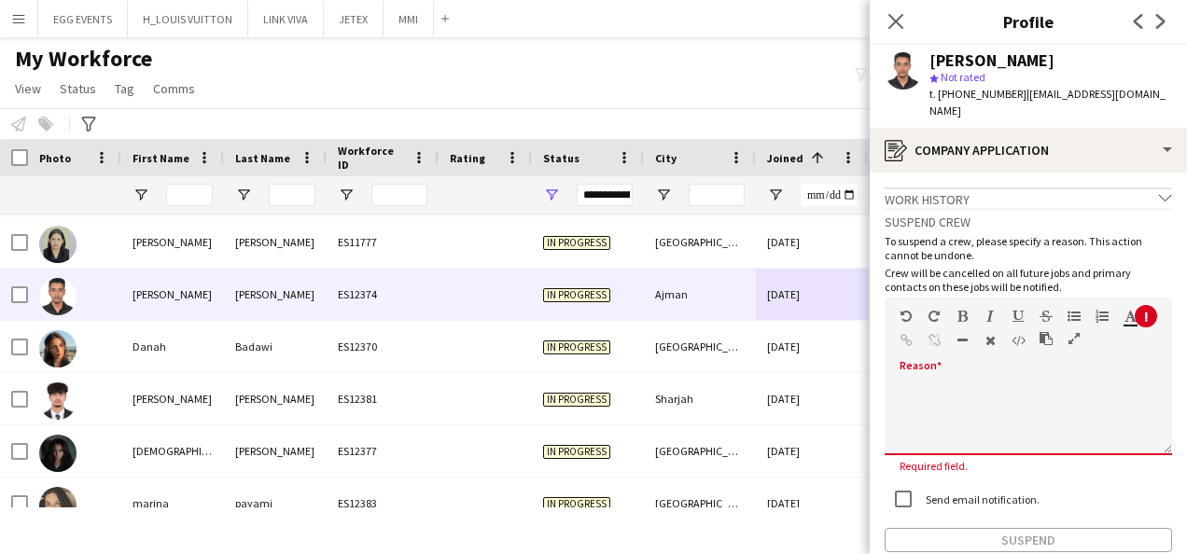
click at [975, 379] on div at bounding box center [1029, 412] width 288 height 88
paste div
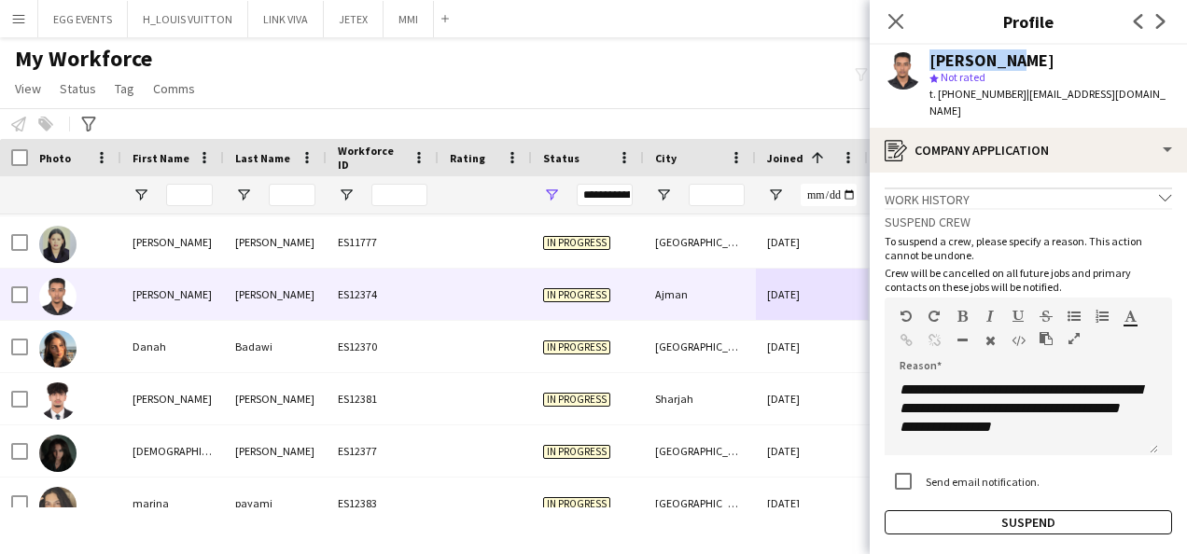
drag, startPoint x: 1025, startPoint y: 52, endPoint x: 901, endPoint y: 55, distance: 124.2
click at [901, 55] on div "Ali Ahmed star Not rated t. +971542540238 | aliabdulazeemaltaher@gmail.com" at bounding box center [1028, 86] width 317 height 83
copy div "Ali Ahmed"
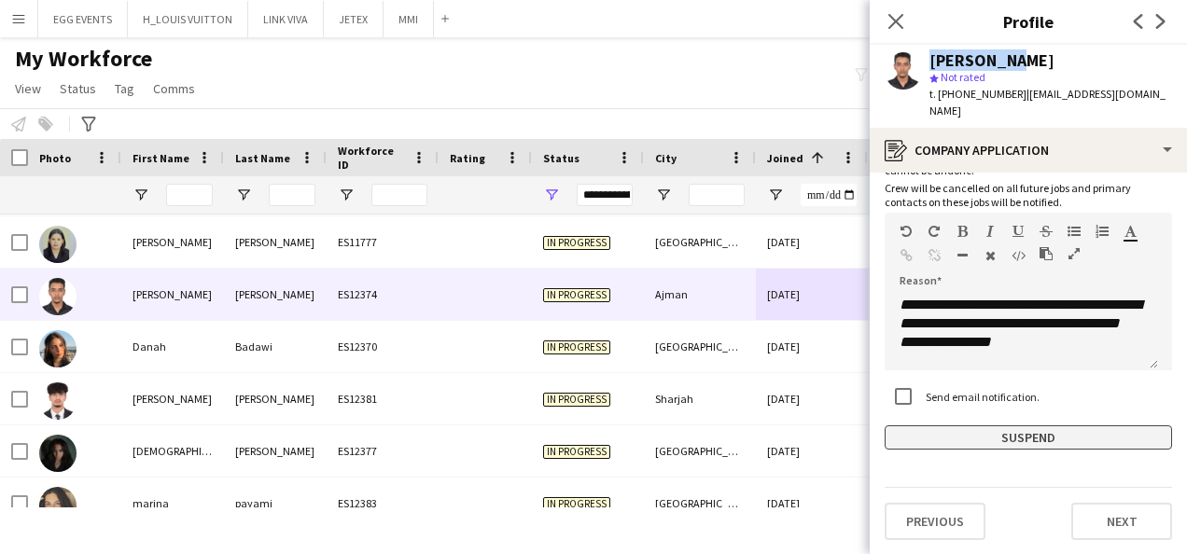
click at [969, 434] on button "Suspend" at bounding box center [1029, 438] width 288 height 24
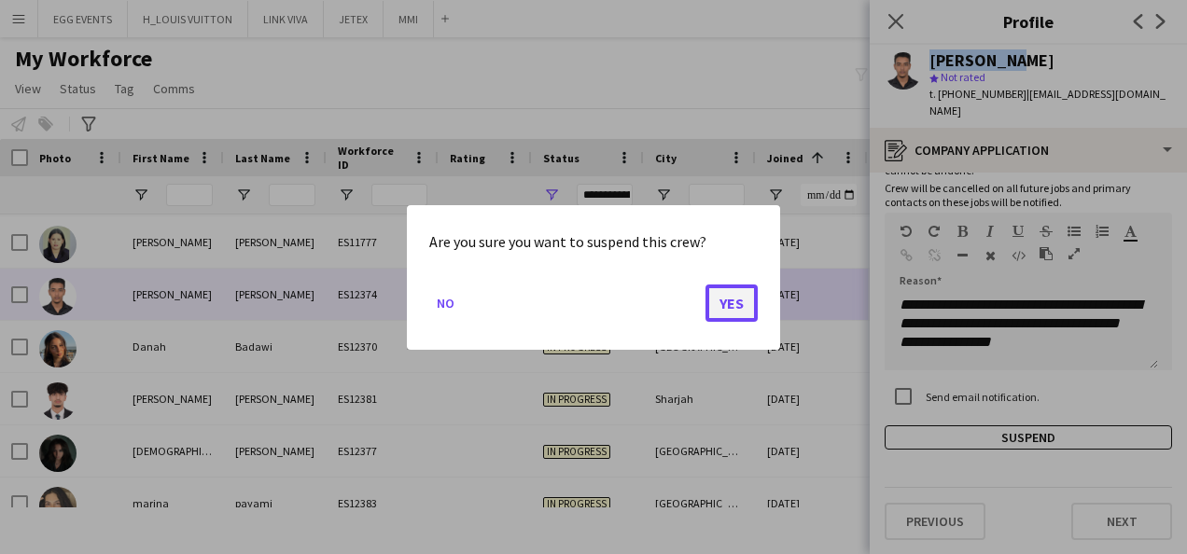
click at [751, 288] on button "Yes" at bounding box center [732, 302] width 52 height 37
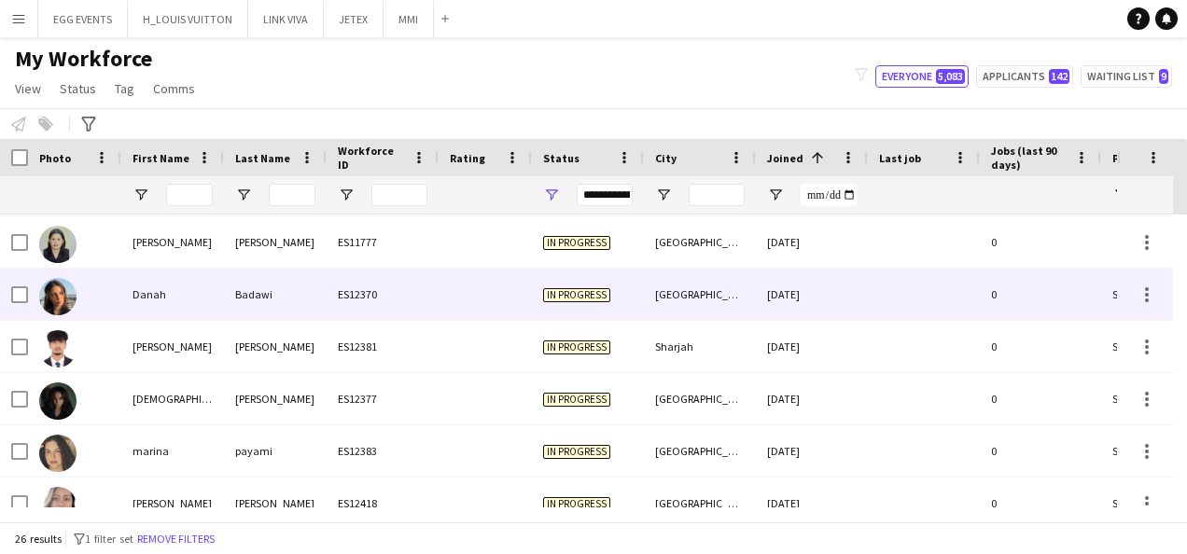
click at [864, 299] on div "10-09-2025" at bounding box center [812, 294] width 112 height 51
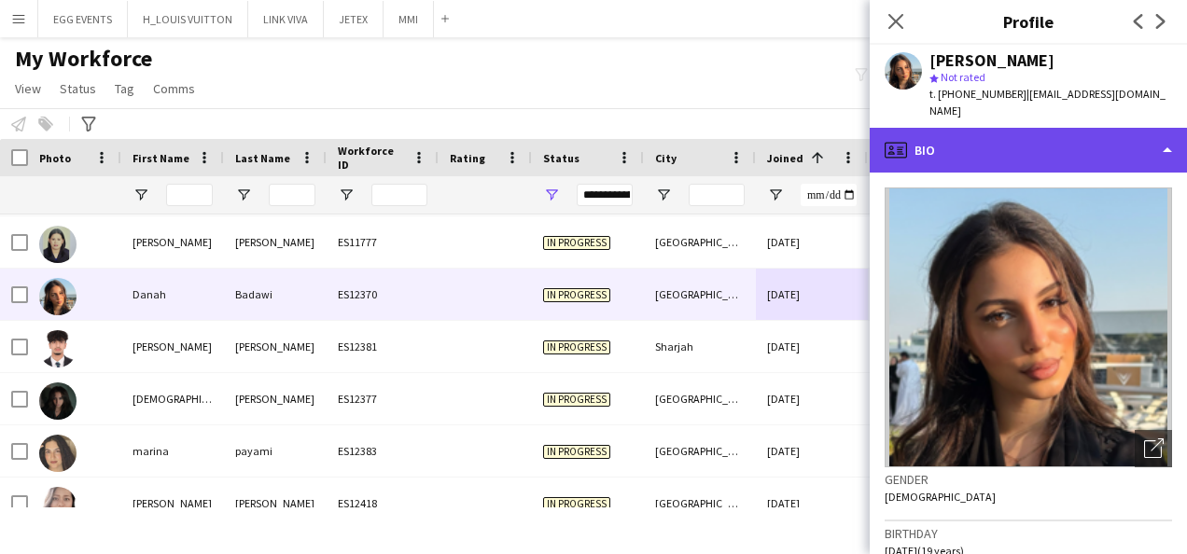
click at [1087, 131] on div "profile Bio" at bounding box center [1028, 150] width 317 height 45
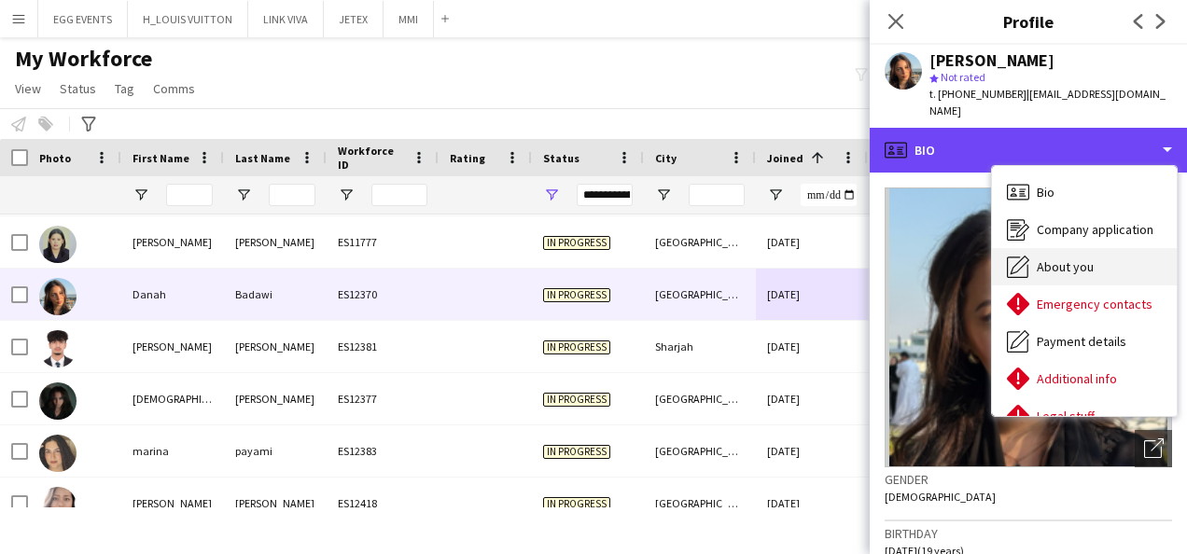
scroll to position [101, 0]
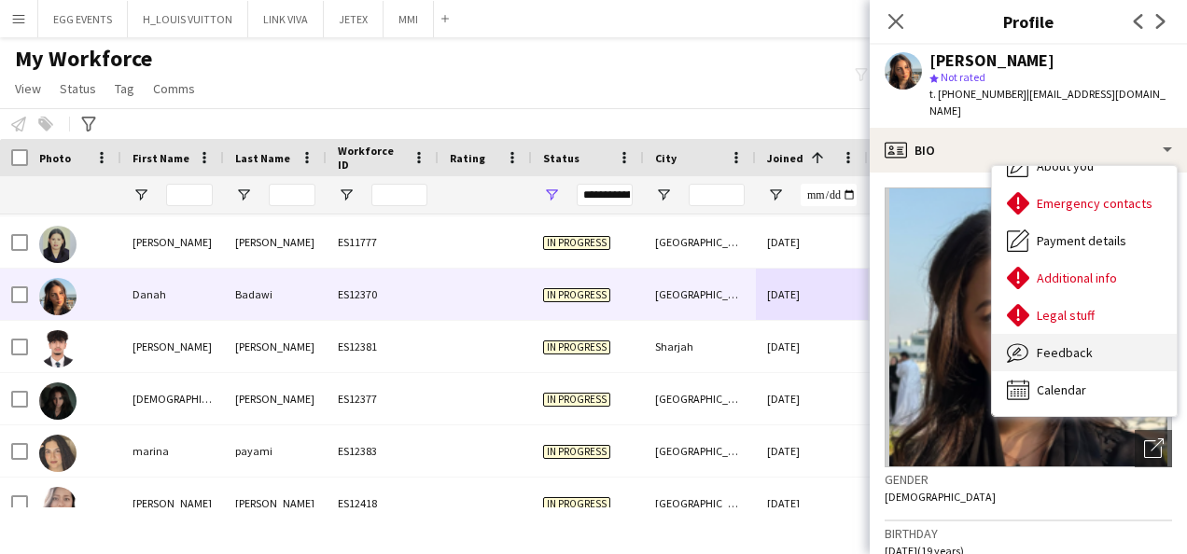
click at [1045, 344] on span "Feedback" at bounding box center [1065, 352] width 56 height 17
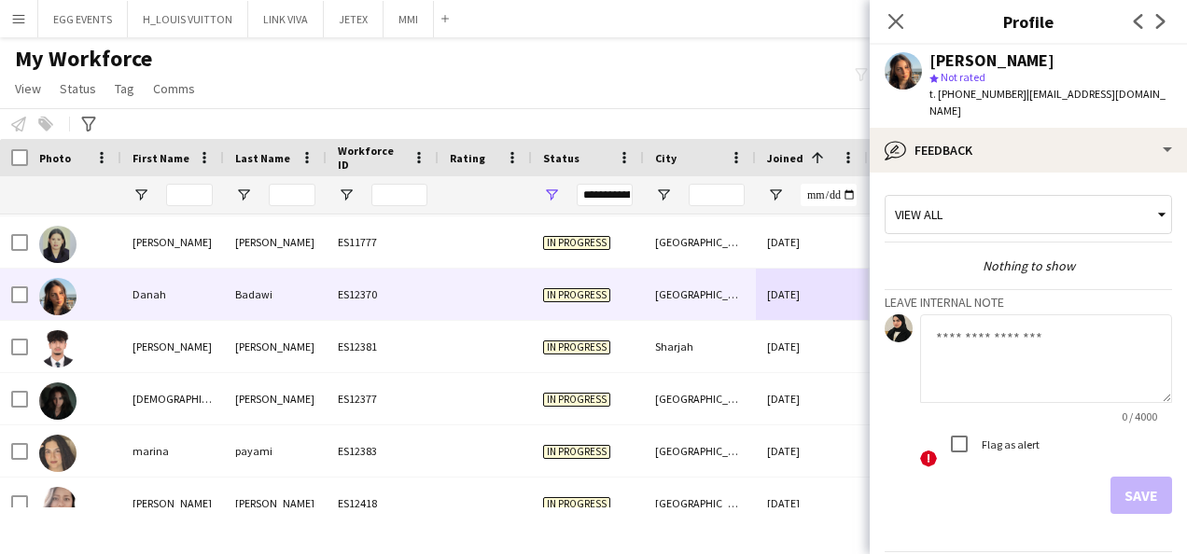
click at [1026, 368] on textarea at bounding box center [1046, 359] width 252 height 89
type textarea "**********"
click at [1113, 477] on button "Save" at bounding box center [1142, 495] width 62 height 37
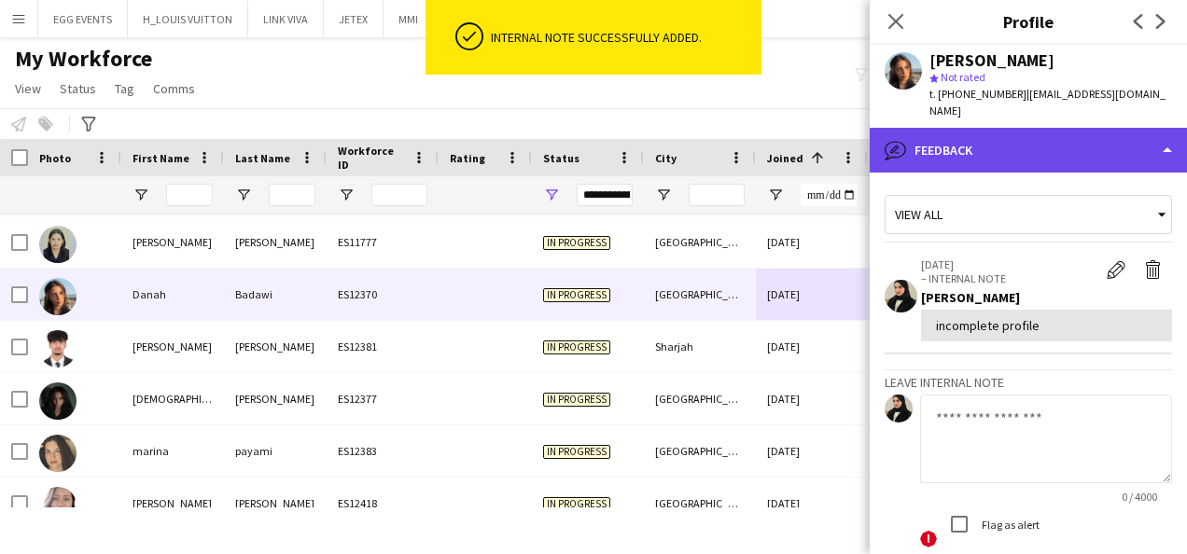
click at [1052, 133] on div "bubble-pencil Feedback" at bounding box center [1028, 150] width 317 height 45
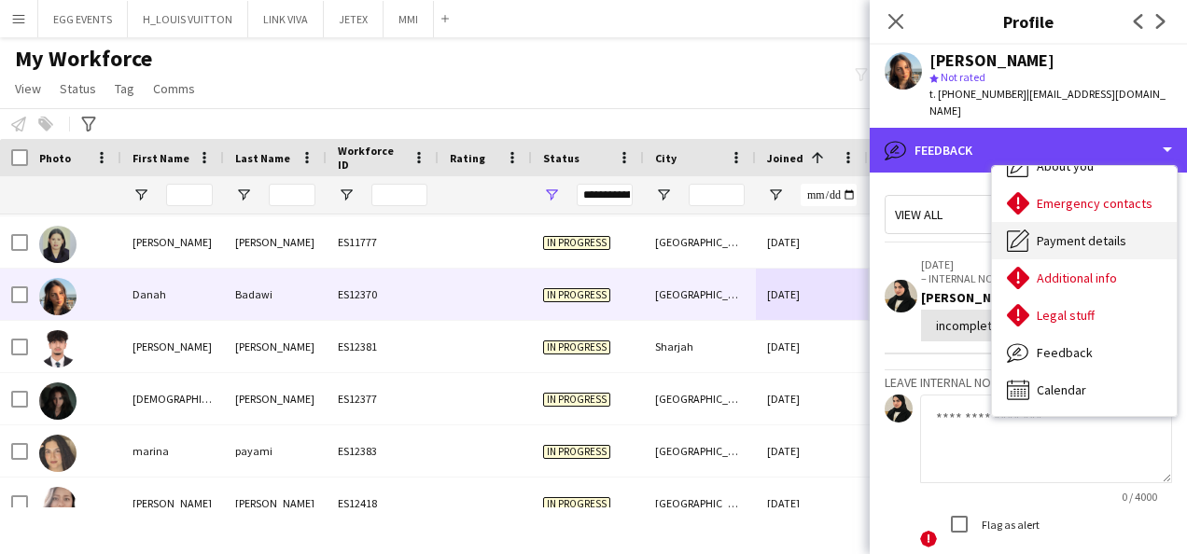
scroll to position [0, 0]
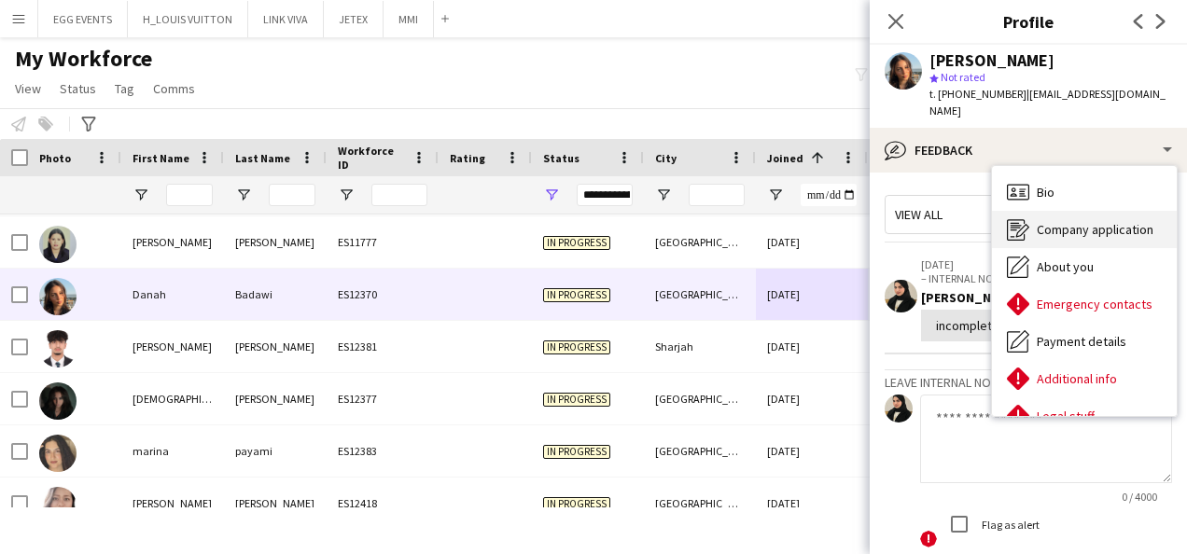
click at [1035, 214] on div "Company application Company application" at bounding box center [1084, 229] width 185 height 37
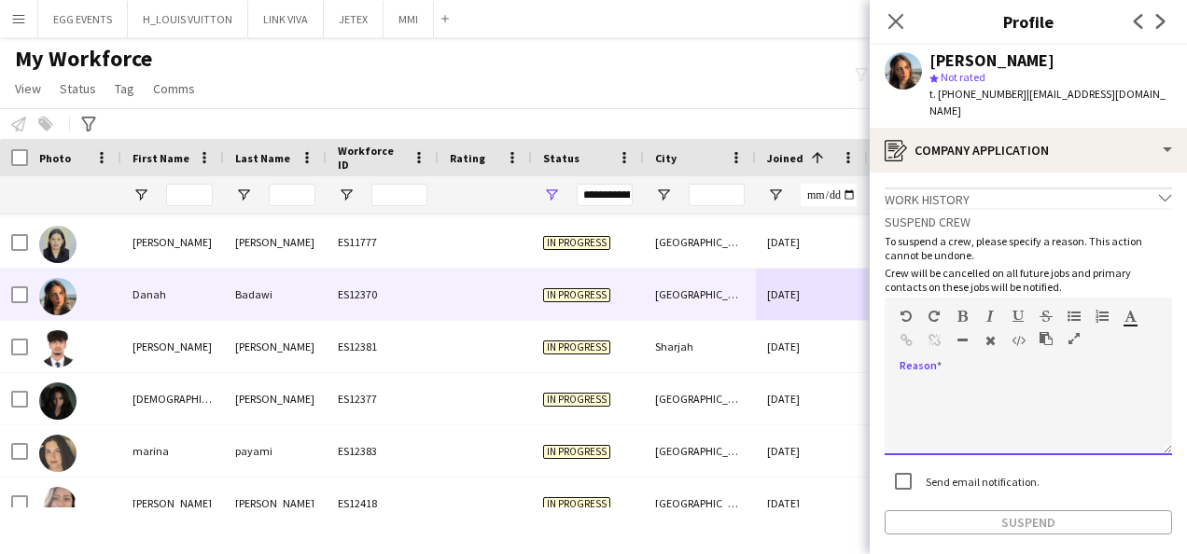
click at [994, 403] on div at bounding box center [1029, 418] width 288 height 75
paste div
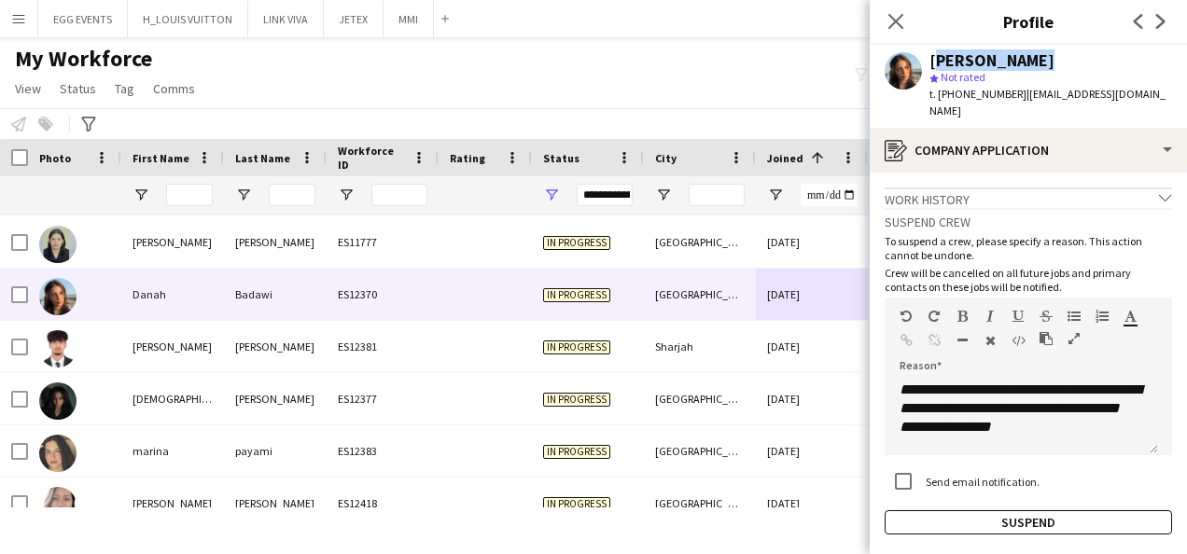
drag, startPoint x: 1050, startPoint y: 63, endPoint x: 928, endPoint y: 55, distance: 122.6
click at [928, 55] on div "Danah Badawi star Not rated t. +971501168552 | danaaa.badawi2@gmail.com" at bounding box center [1028, 86] width 317 height 83
copy div "Danah Badawi"
click at [955, 511] on button "Suspend" at bounding box center [1029, 523] width 288 height 24
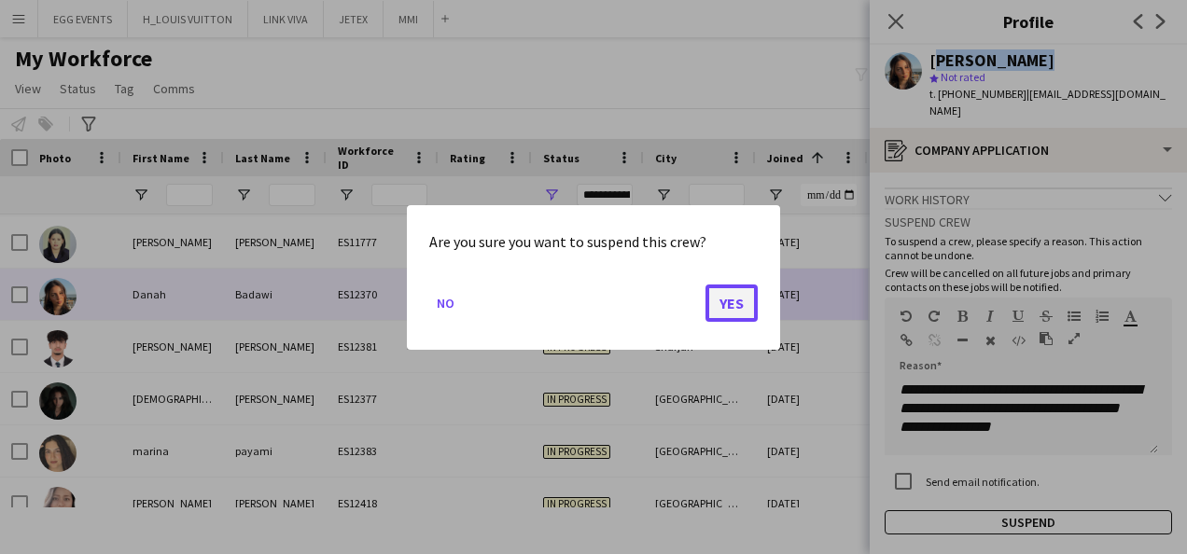
click at [741, 302] on button "Yes" at bounding box center [732, 302] width 52 height 37
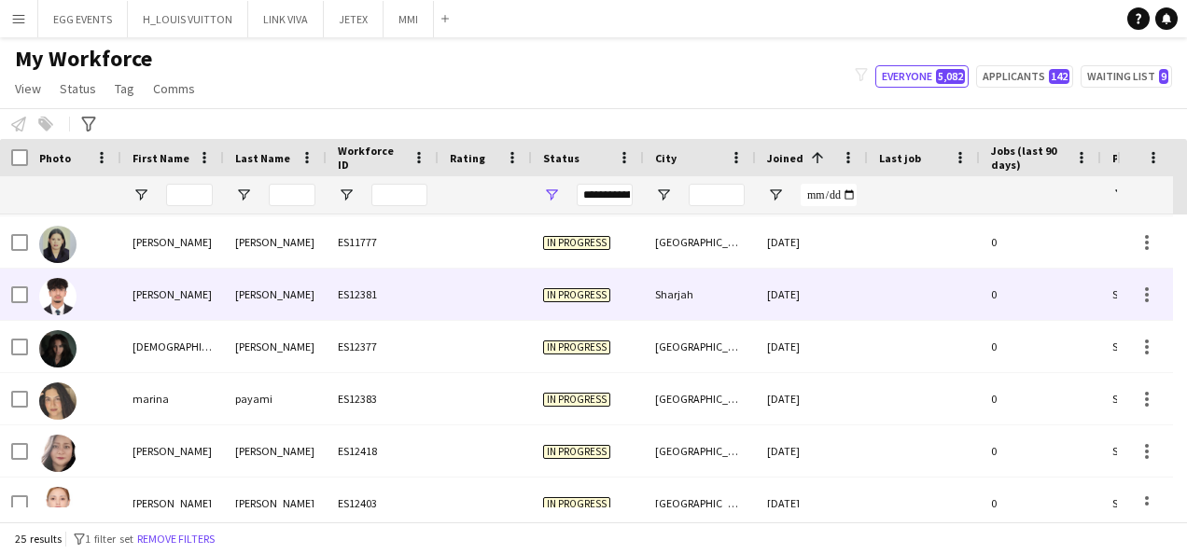
click at [768, 302] on div "10-09-2025" at bounding box center [812, 294] width 112 height 51
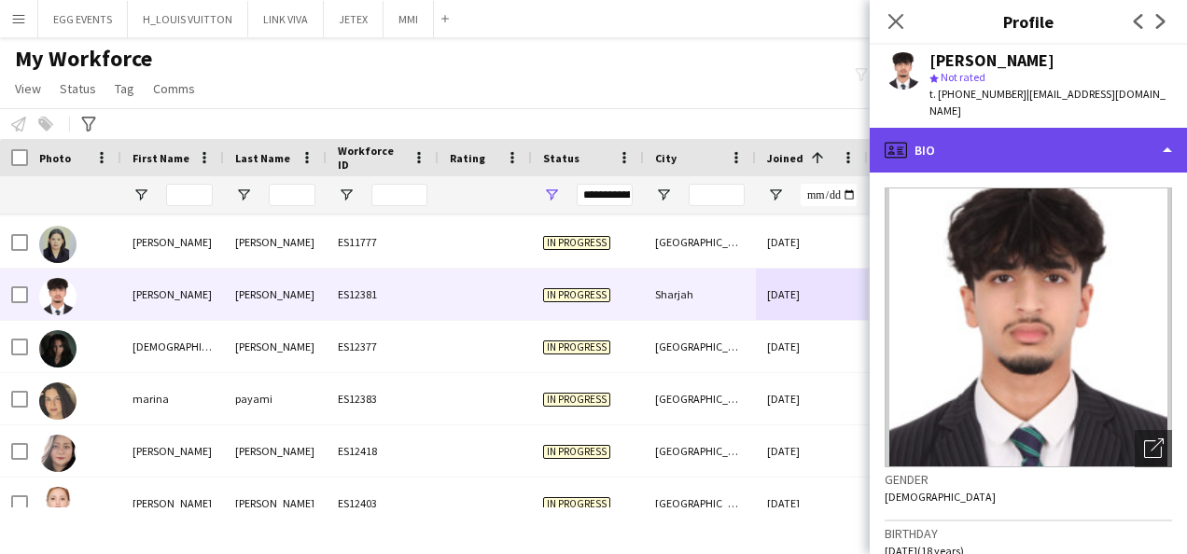
click at [1072, 149] on div "profile Bio" at bounding box center [1028, 150] width 317 height 45
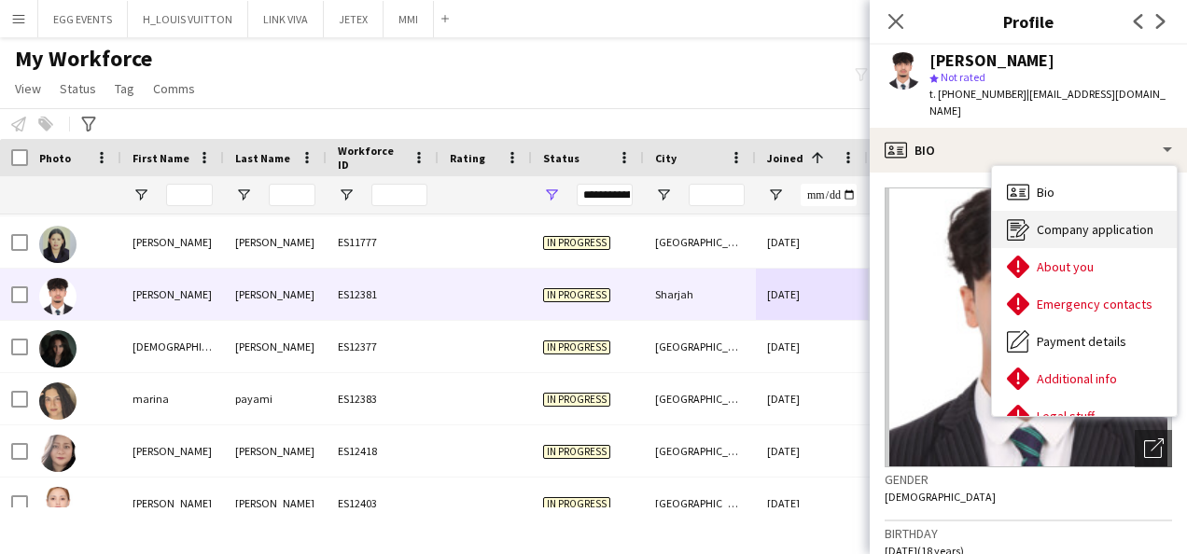
click at [1046, 221] on span "Company application" at bounding box center [1095, 229] width 117 height 17
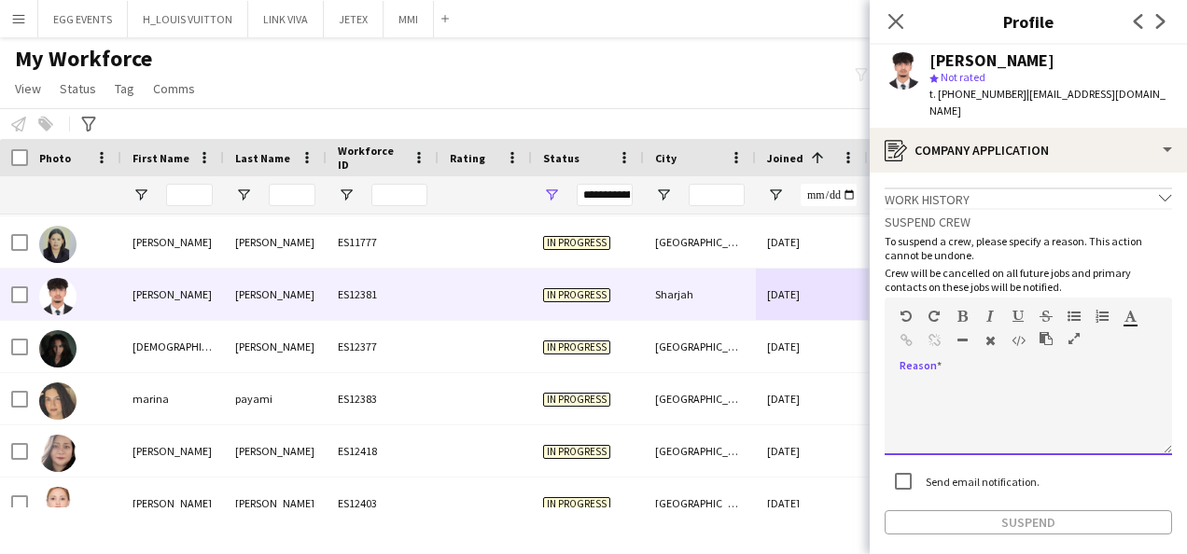
click at [1025, 411] on div at bounding box center [1029, 418] width 288 height 75
paste div
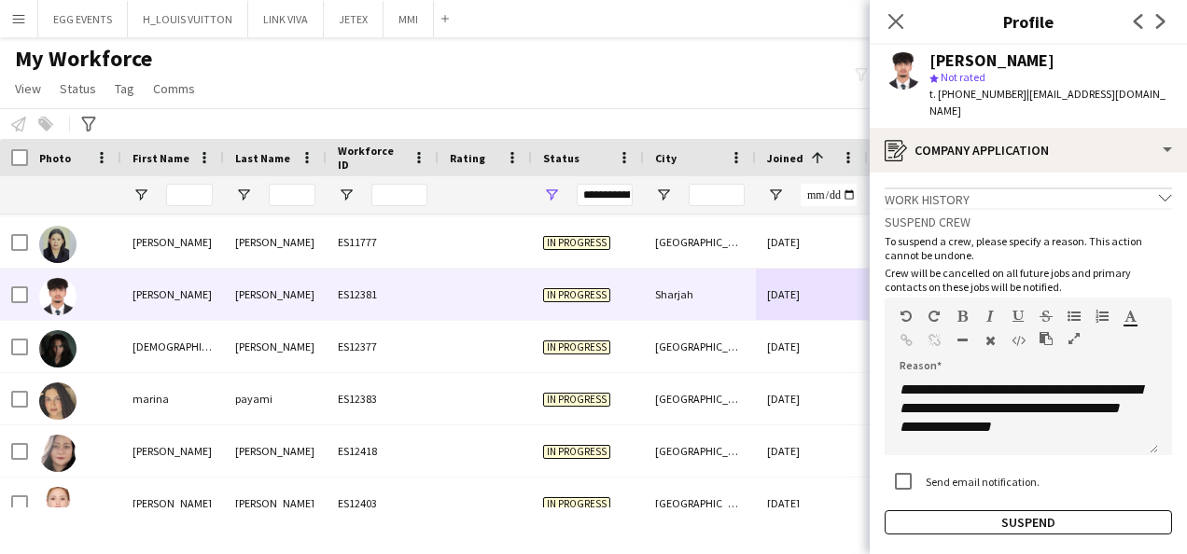
drag, startPoint x: 1060, startPoint y: 60, endPoint x: 924, endPoint y: 58, distance: 136.3
click at [924, 58] on div "Hazim Musthafa star Not rated t. +971506917099 | bruhhhulol@gmail.com" at bounding box center [1028, 86] width 317 height 83
copy div "Hazim Musthafa"
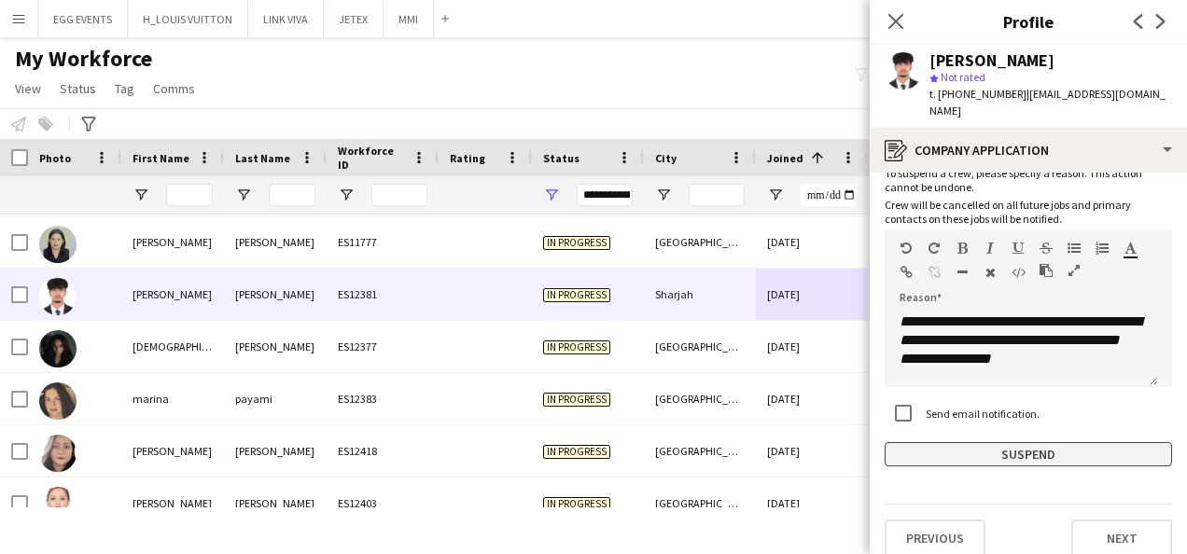
click at [907, 445] on button "Suspend" at bounding box center [1029, 454] width 288 height 24
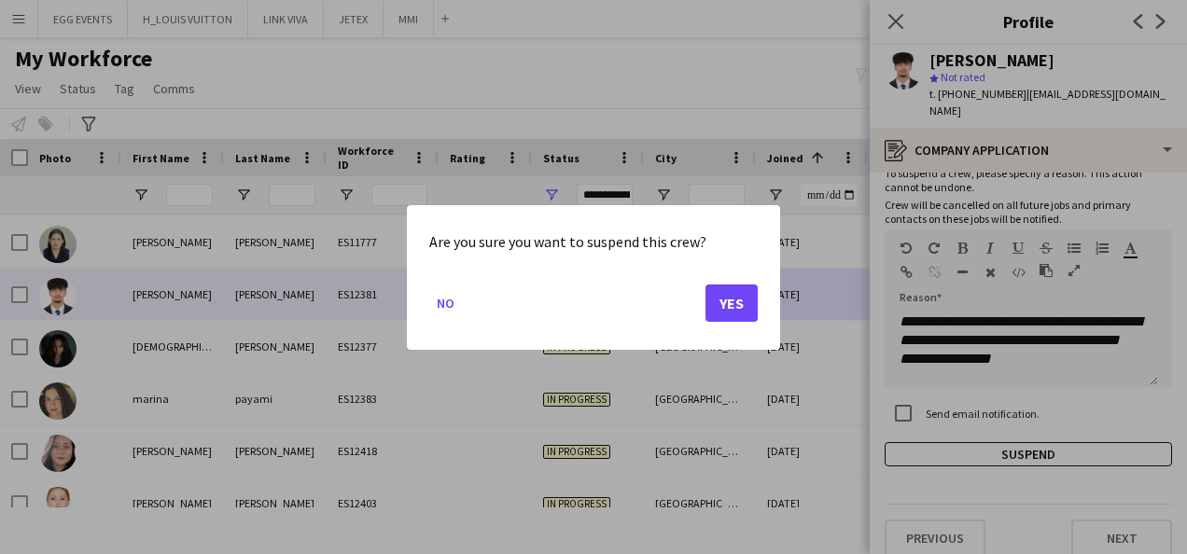
click at [727, 321] on mat-dialog-actions "No Yes" at bounding box center [593, 309] width 329 height 79
click at [741, 310] on button "Yes" at bounding box center [732, 302] width 52 height 37
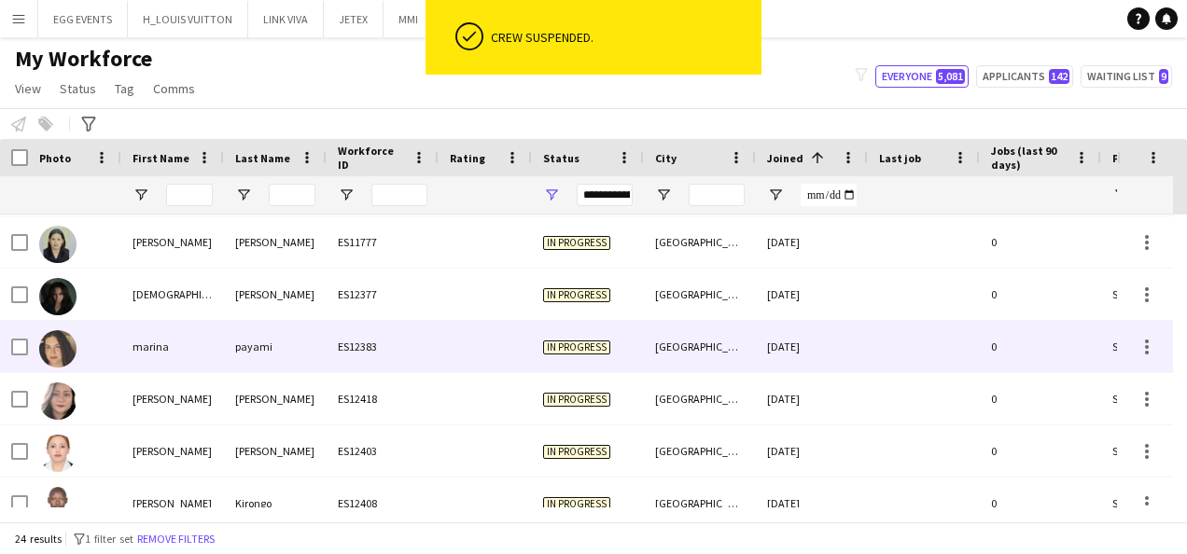
click at [821, 331] on div "10-09-2025" at bounding box center [812, 346] width 112 height 51
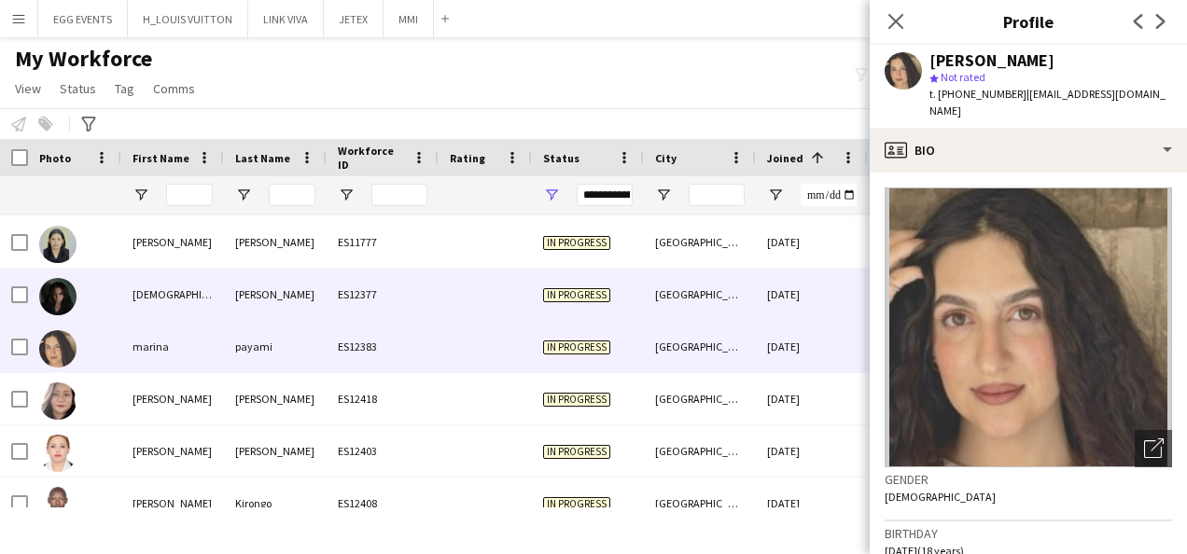
click at [856, 292] on div "10-09-2025" at bounding box center [812, 294] width 112 height 51
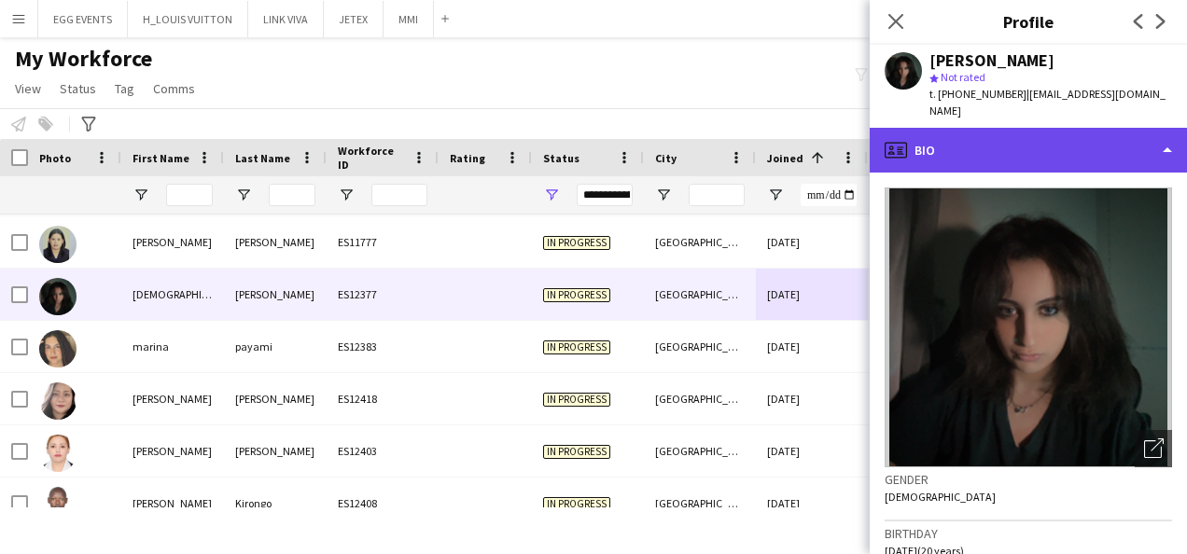
click at [1103, 134] on div "profile Bio" at bounding box center [1028, 150] width 317 height 45
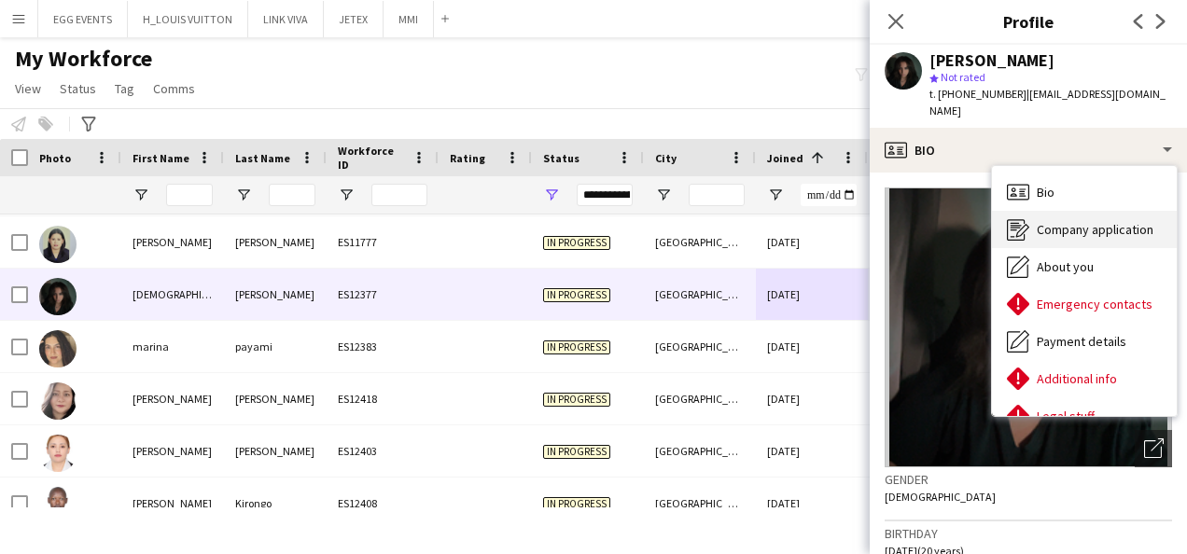
click at [1072, 229] on div "Company application Company application" at bounding box center [1084, 229] width 185 height 37
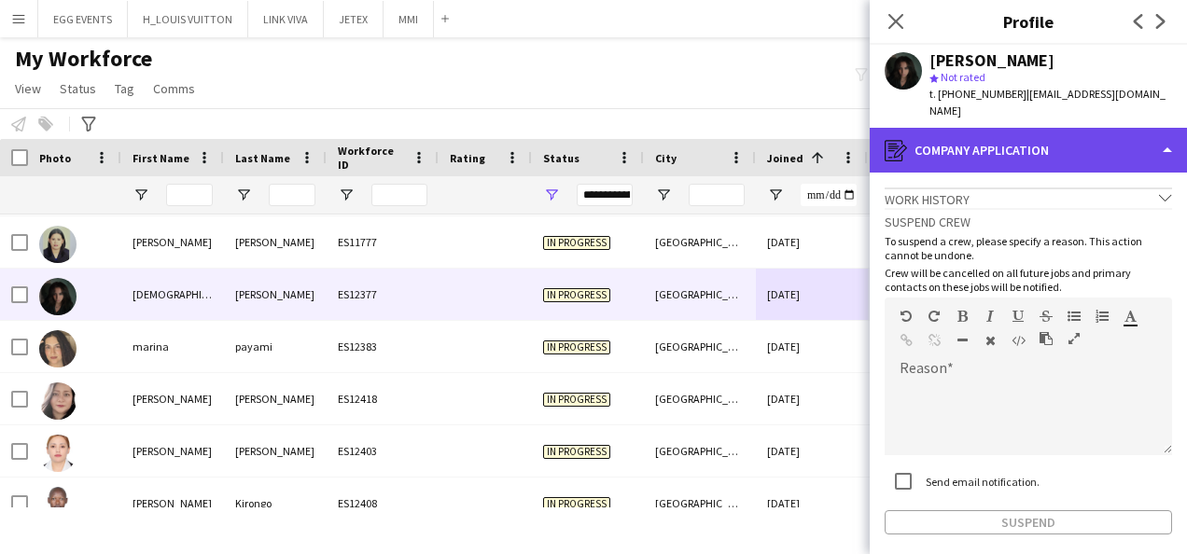
click at [1083, 155] on div "register Company application" at bounding box center [1028, 150] width 317 height 45
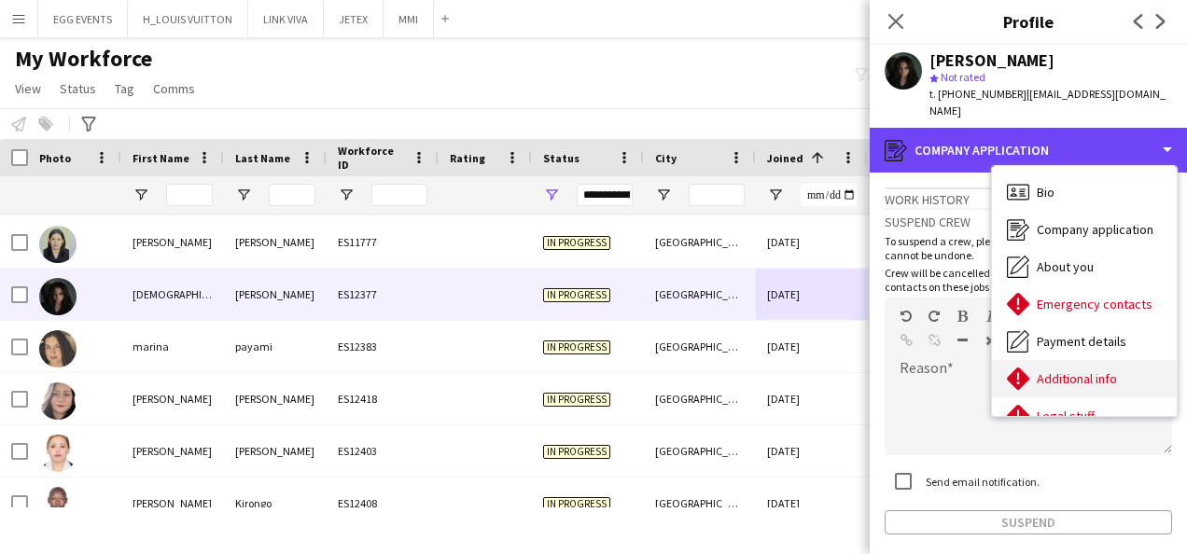
scroll to position [101, 0]
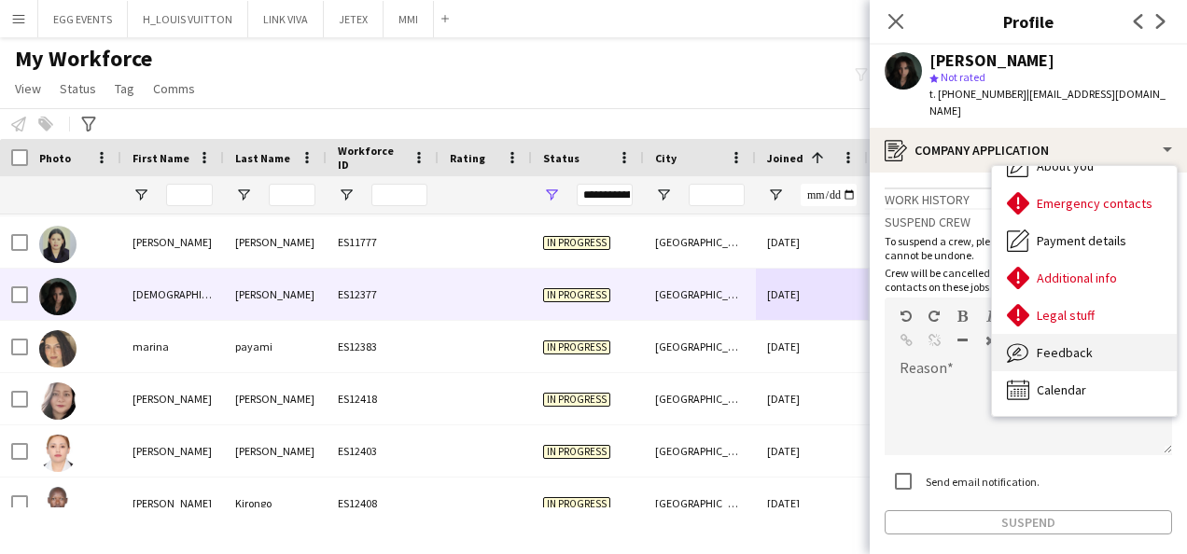
click at [1072, 347] on div "Feedback Feedback" at bounding box center [1084, 352] width 185 height 37
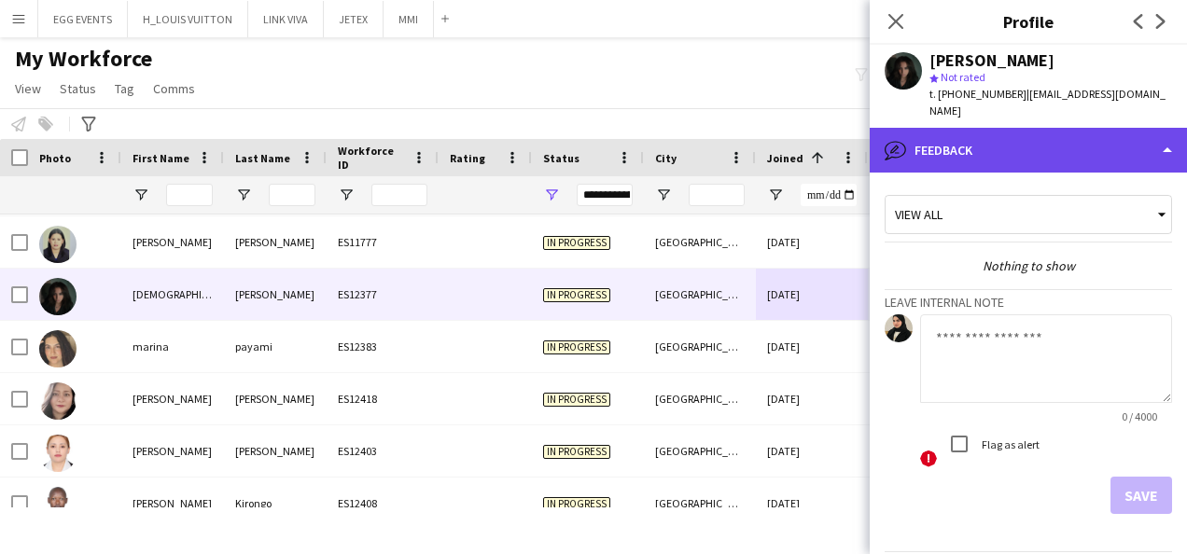
click at [1120, 143] on div "bubble-pencil Feedback" at bounding box center [1028, 150] width 317 height 45
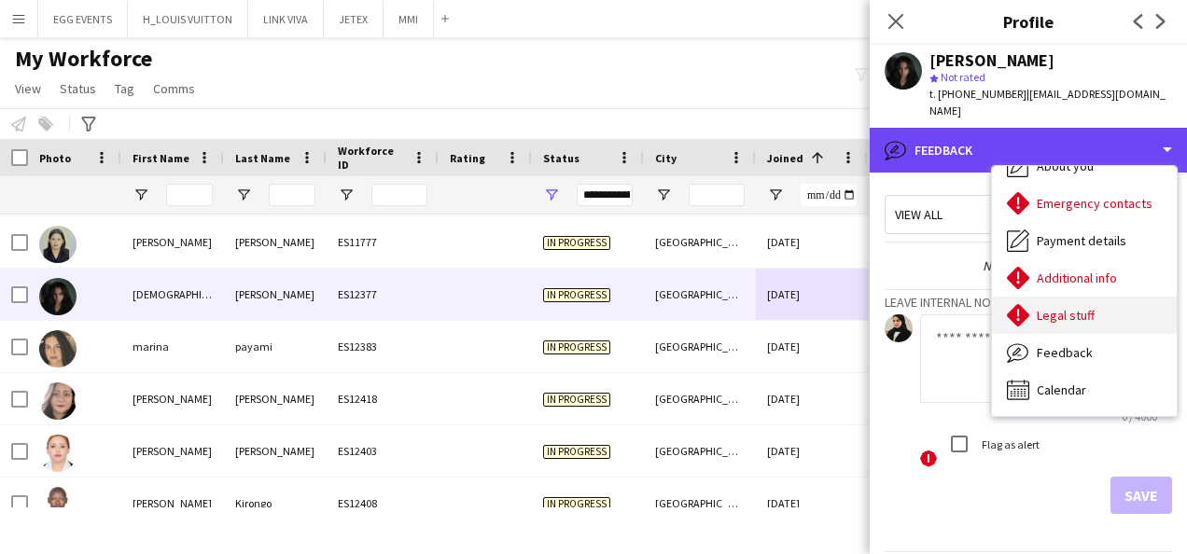
scroll to position [0, 0]
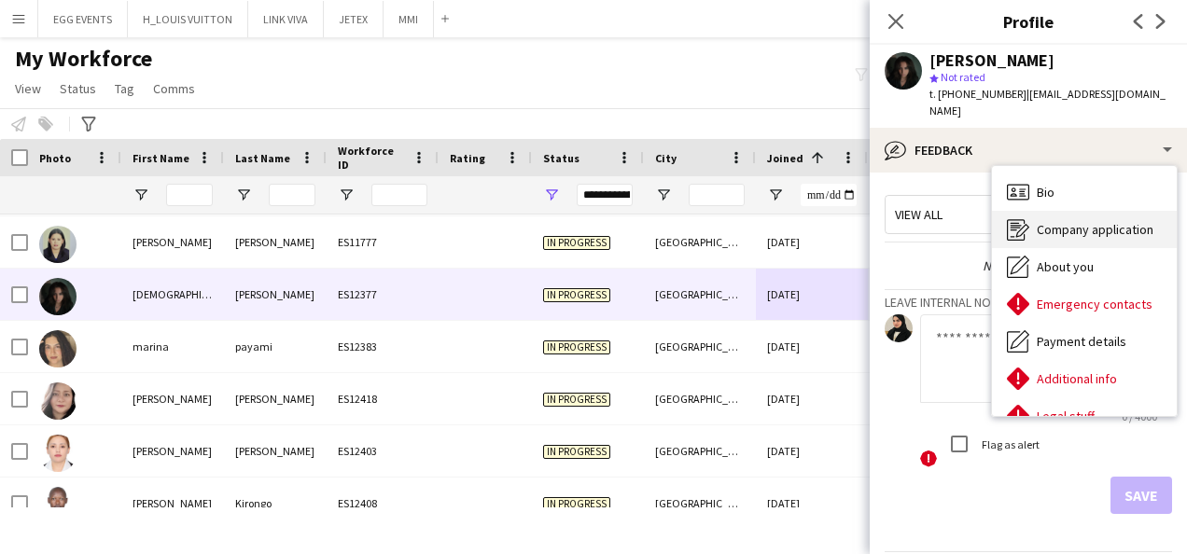
click at [1027, 218] on icon "Company application" at bounding box center [1018, 229] width 22 height 22
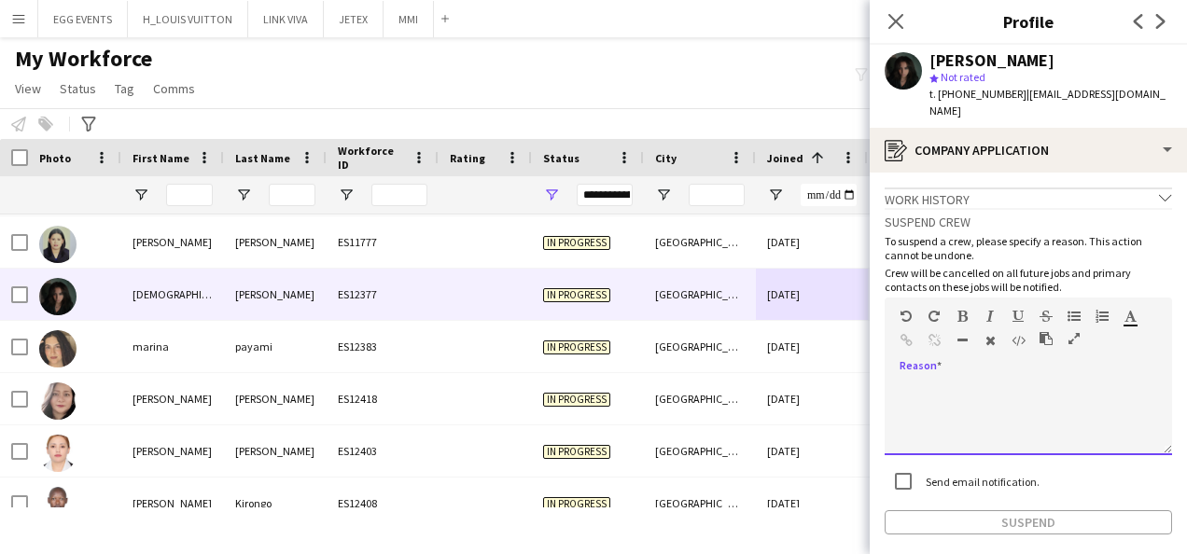
click at [912, 428] on div at bounding box center [1029, 418] width 288 height 75
paste div
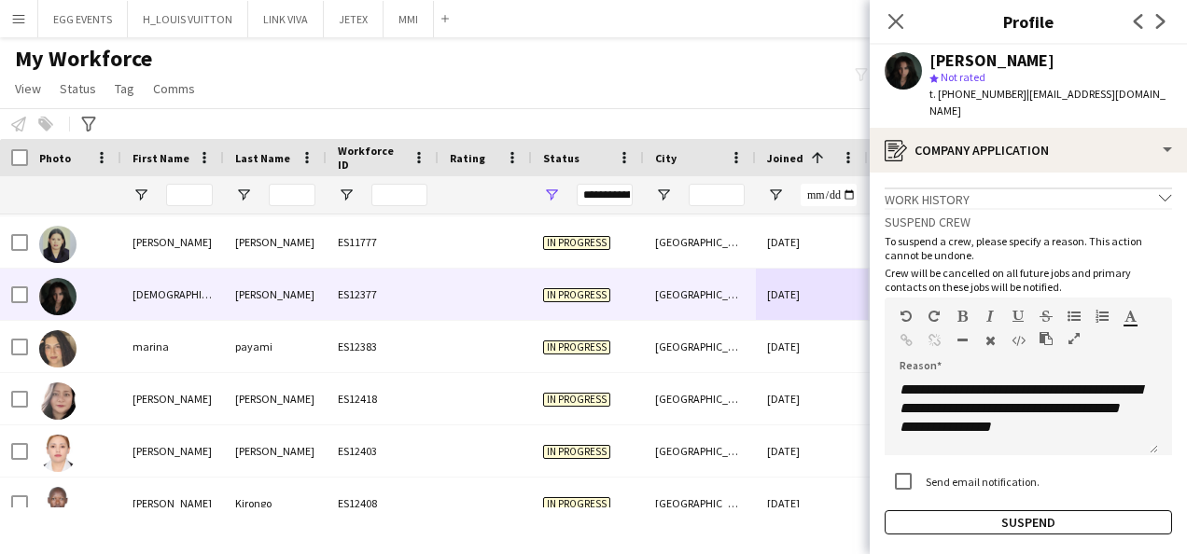
drag, startPoint x: 1039, startPoint y: 53, endPoint x: 891, endPoint y: 54, distance: 148.4
click at [891, 54] on div "jude abdallah star Not rated t. +971503920146 | judyabdallah2004@gmail.com" at bounding box center [1028, 86] width 317 height 83
copy div "jude abdallah"
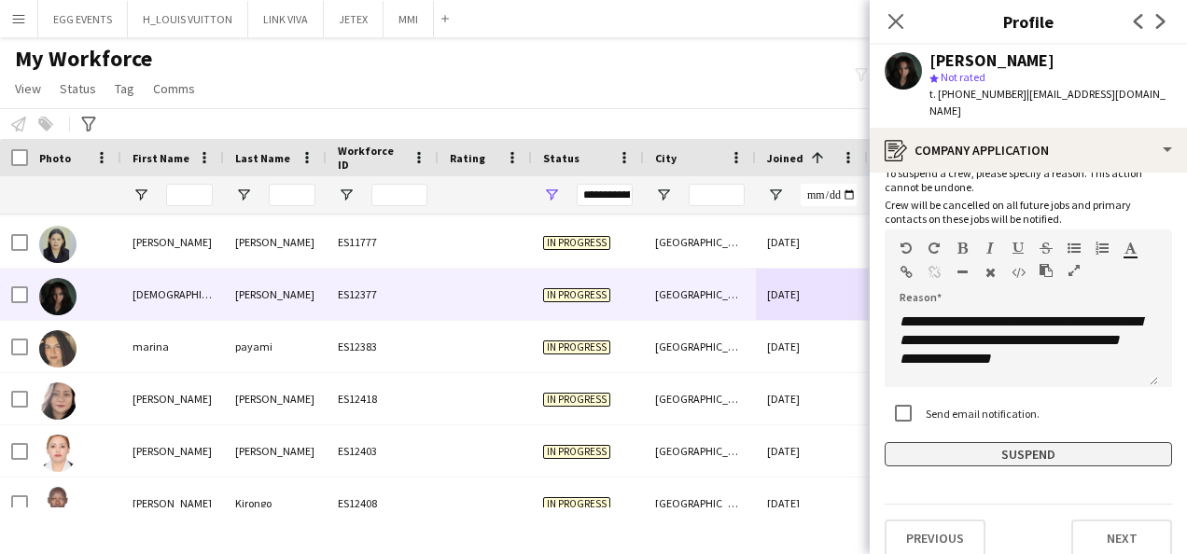
click at [905, 442] on button "Suspend" at bounding box center [1029, 454] width 288 height 24
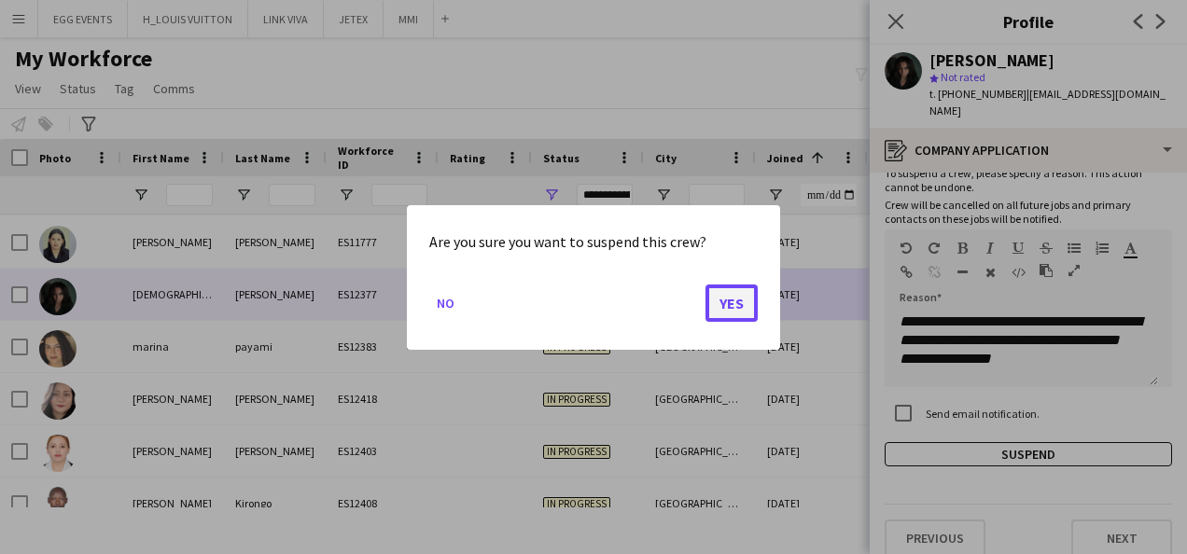
click at [731, 319] on button "Yes" at bounding box center [732, 302] width 52 height 37
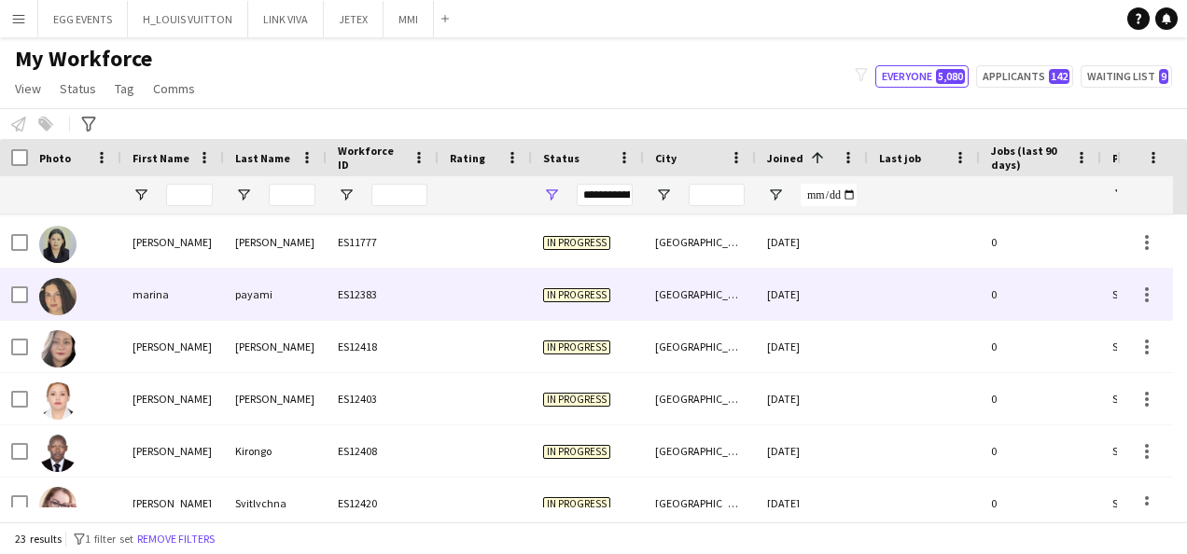
click at [890, 319] on div at bounding box center [924, 294] width 112 height 51
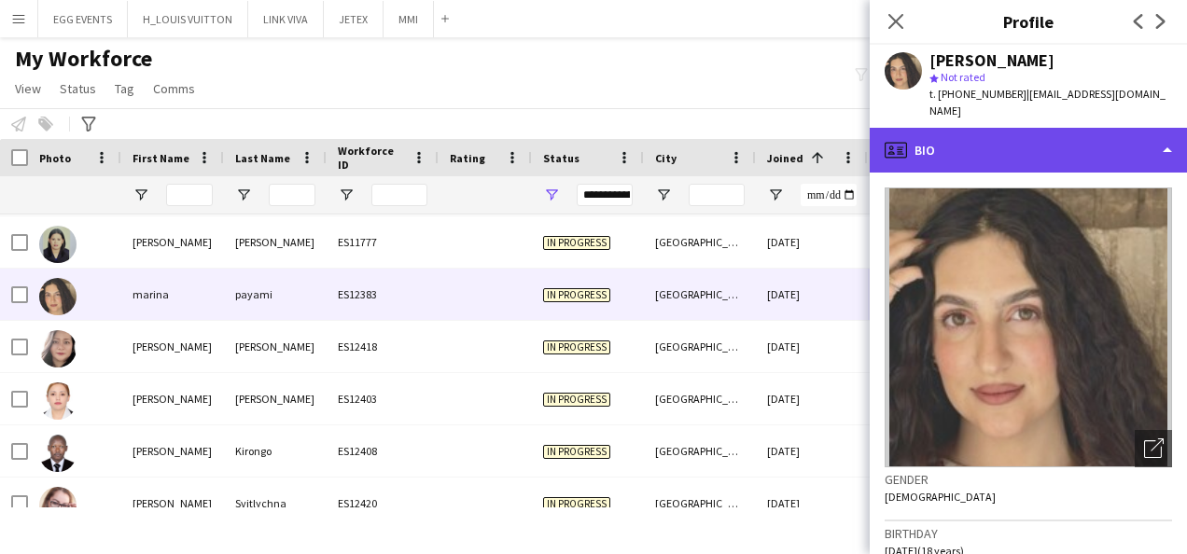
click at [1111, 137] on div "profile Bio" at bounding box center [1028, 150] width 317 height 45
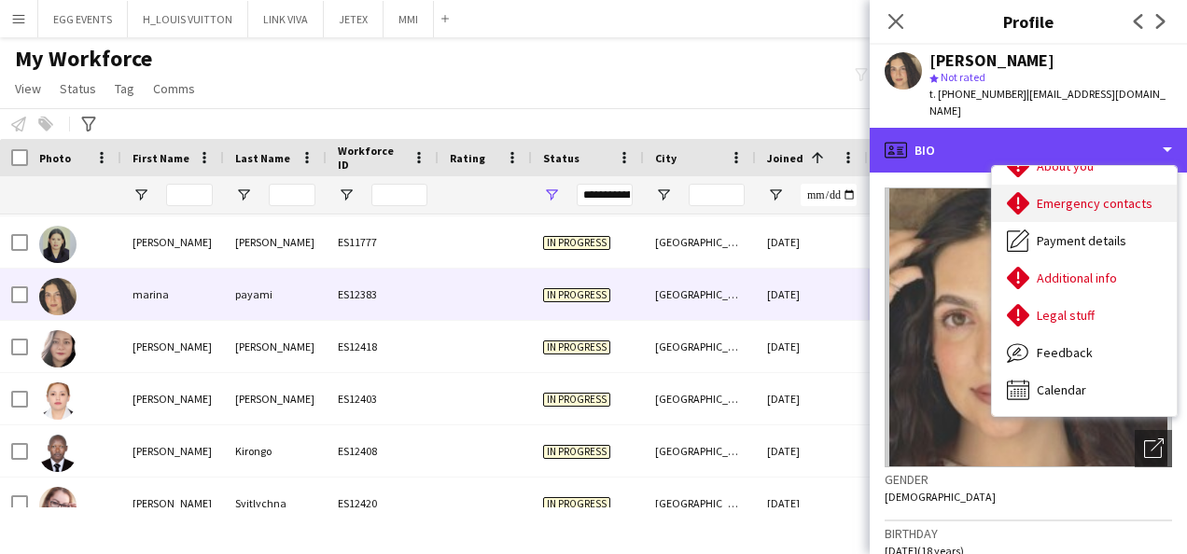
scroll to position [0, 0]
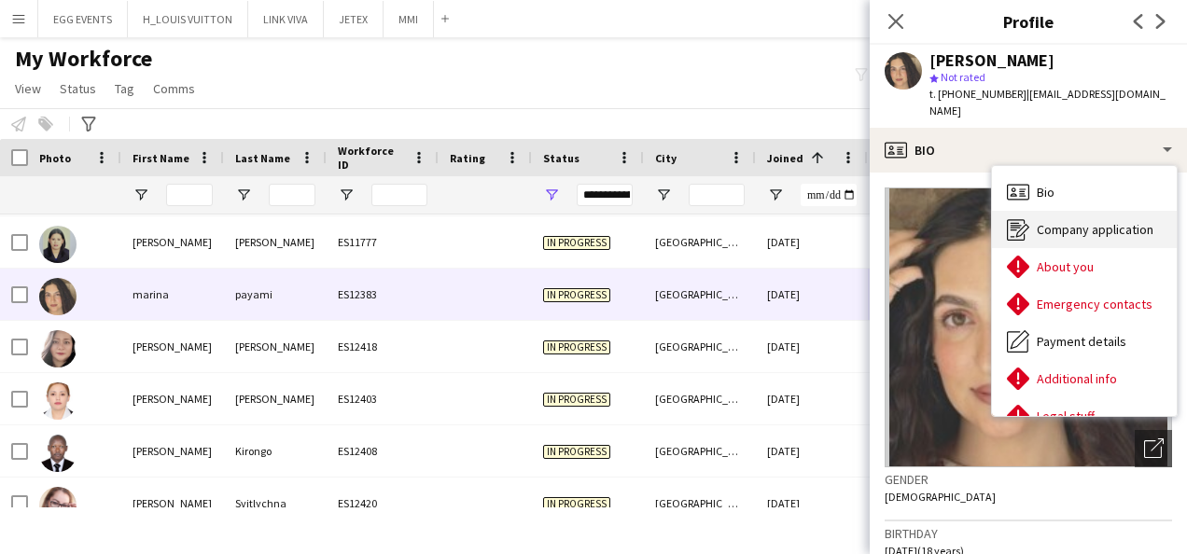
click at [1052, 221] on span "Company application" at bounding box center [1095, 229] width 117 height 17
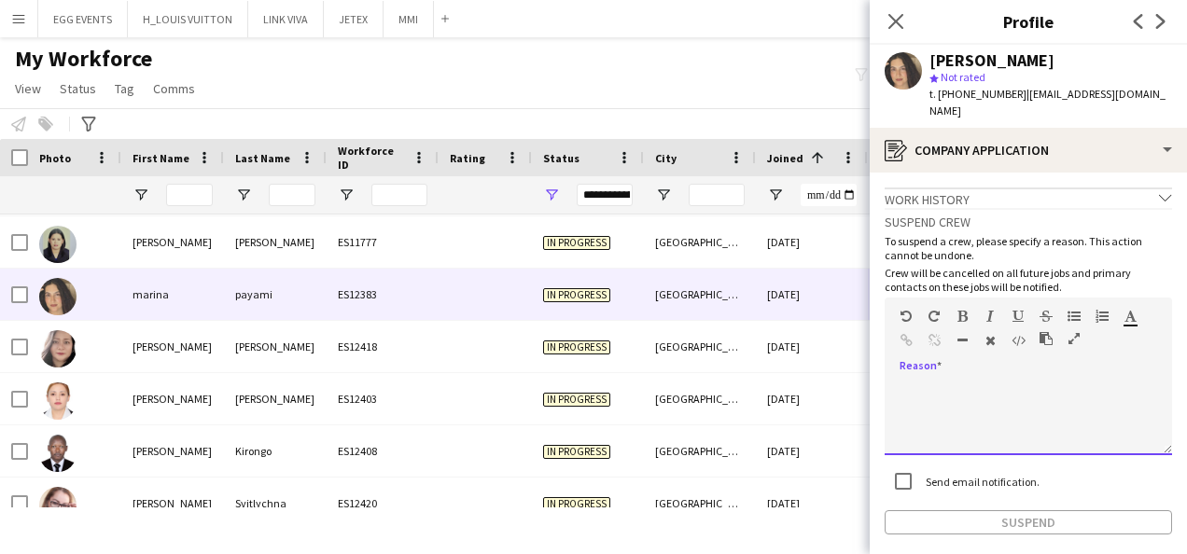
click at [947, 381] on div at bounding box center [1029, 418] width 288 height 75
paste div
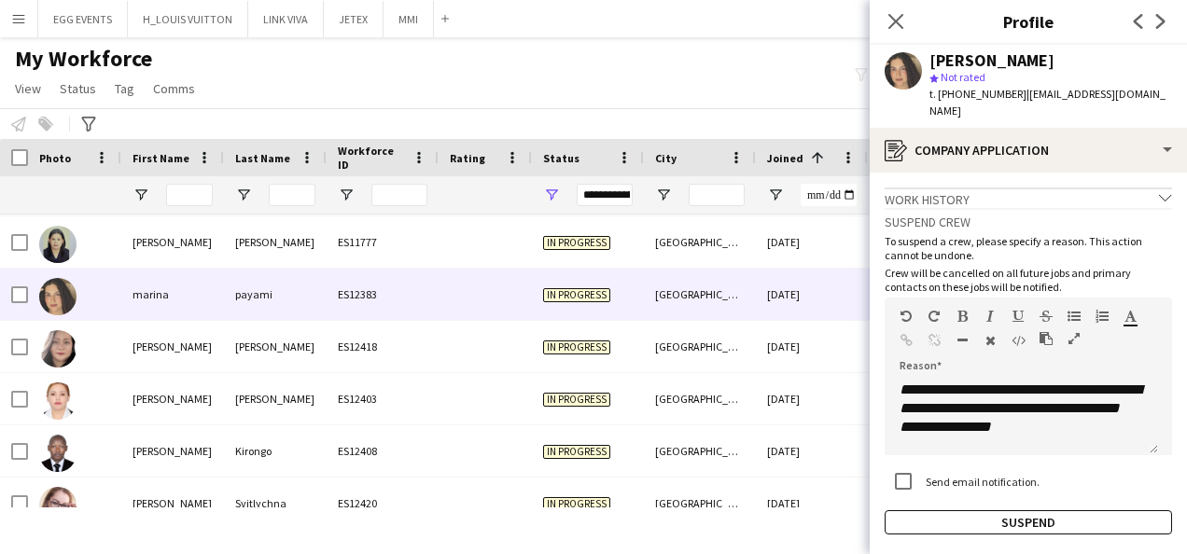
drag, startPoint x: 1056, startPoint y: 56, endPoint x: 918, endPoint y: 50, distance: 138.3
click at [918, 50] on div "marina payami star Not rated t. +971563171847 | asalpayami5@gmail.com" at bounding box center [1028, 86] width 317 height 83
copy div "marina payami"
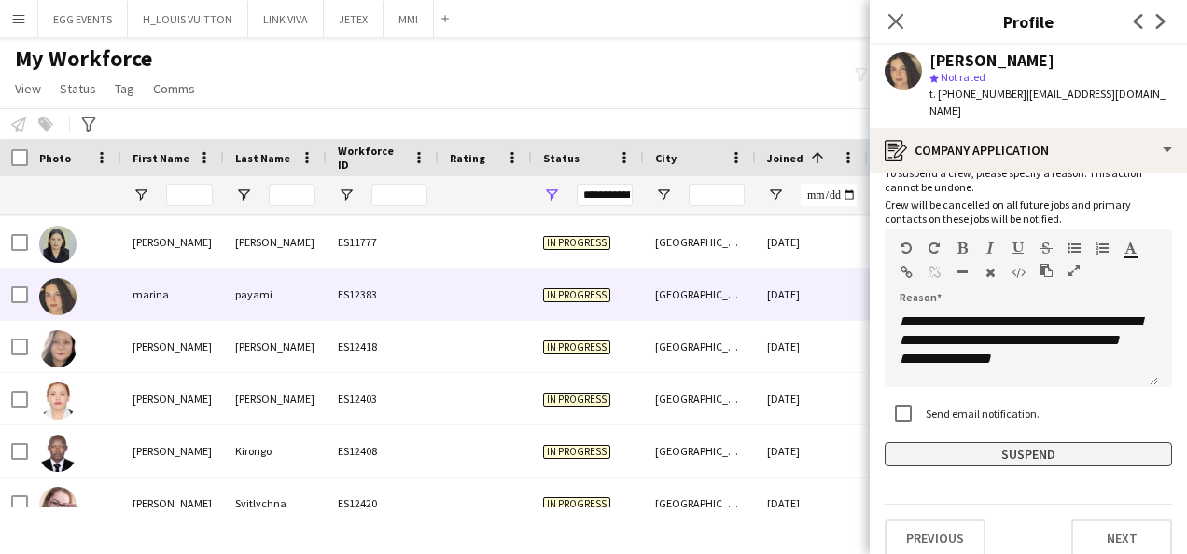
click at [907, 442] on button "Suspend" at bounding box center [1029, 454] width 288 height 24
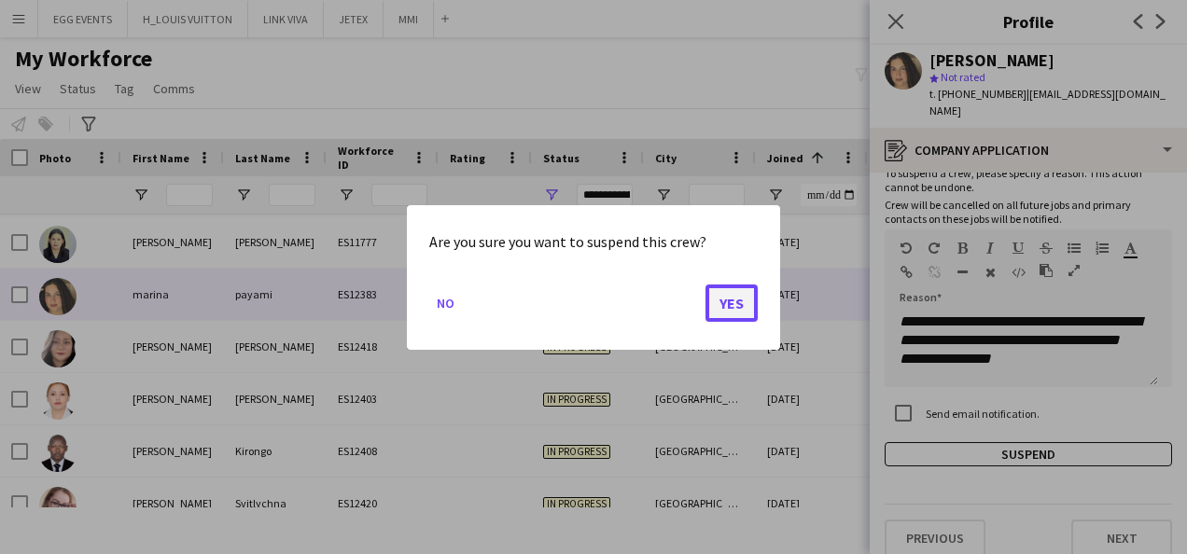
click at [748, 312] on button "Yes" at bounding box center [732, 302] width 52 height 37
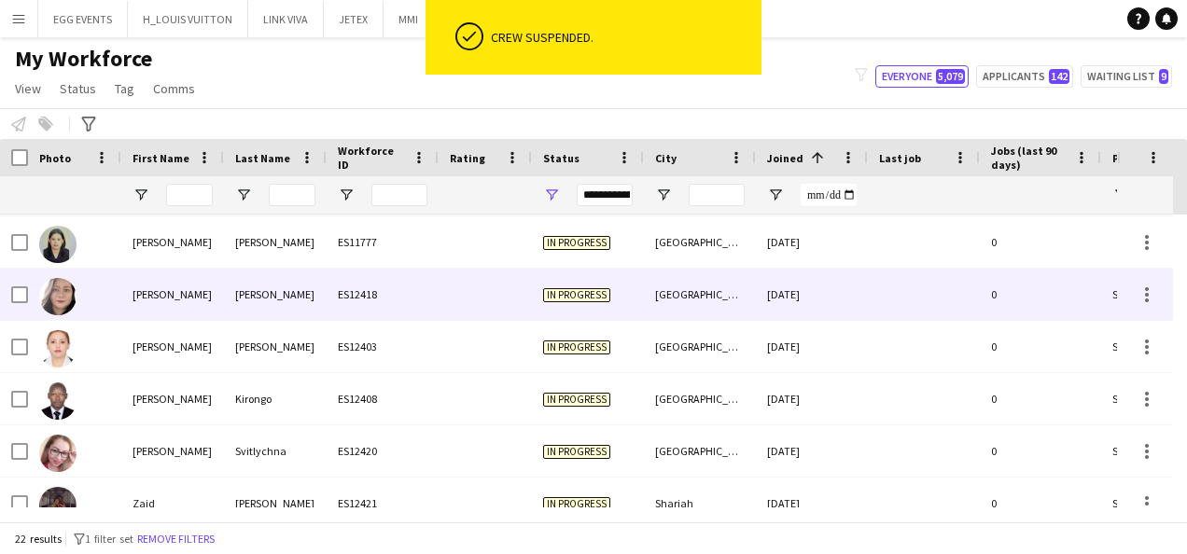
click at [825, 295] on div "[DATE]" at bounding box center [812, 294] width 112 height 51
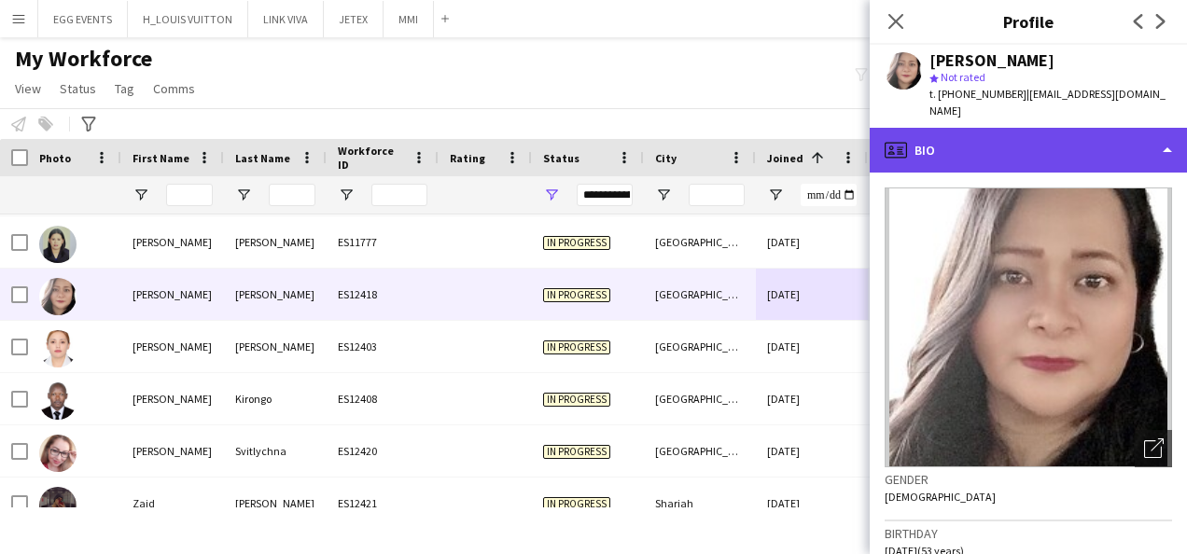
click at [1070, 148] on div "profile Bio" at bounding box center [1028, 150] width 317 height 45
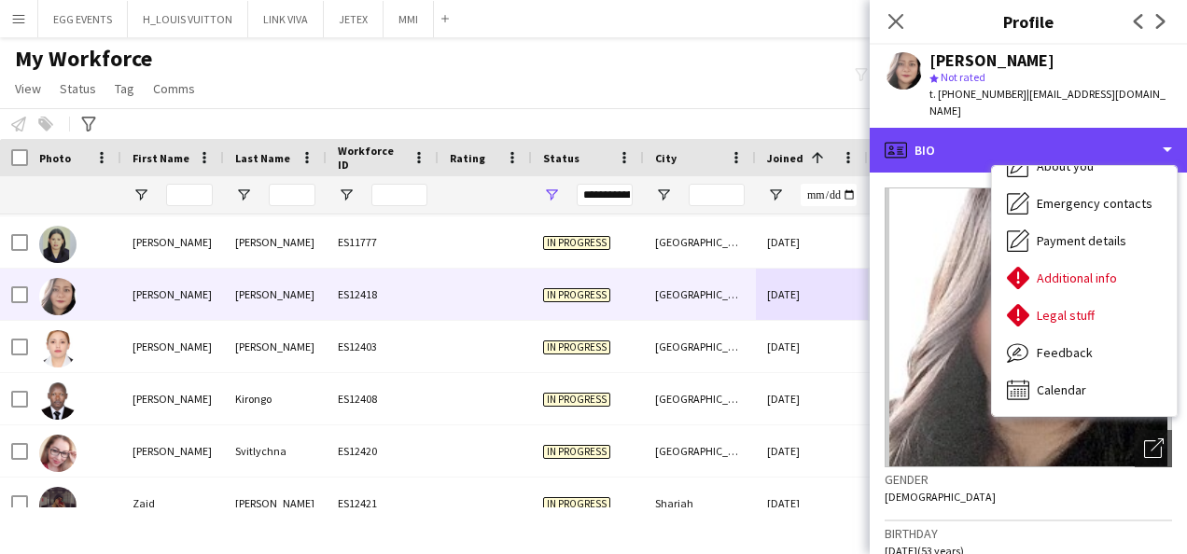
scroll to position [0, 0]
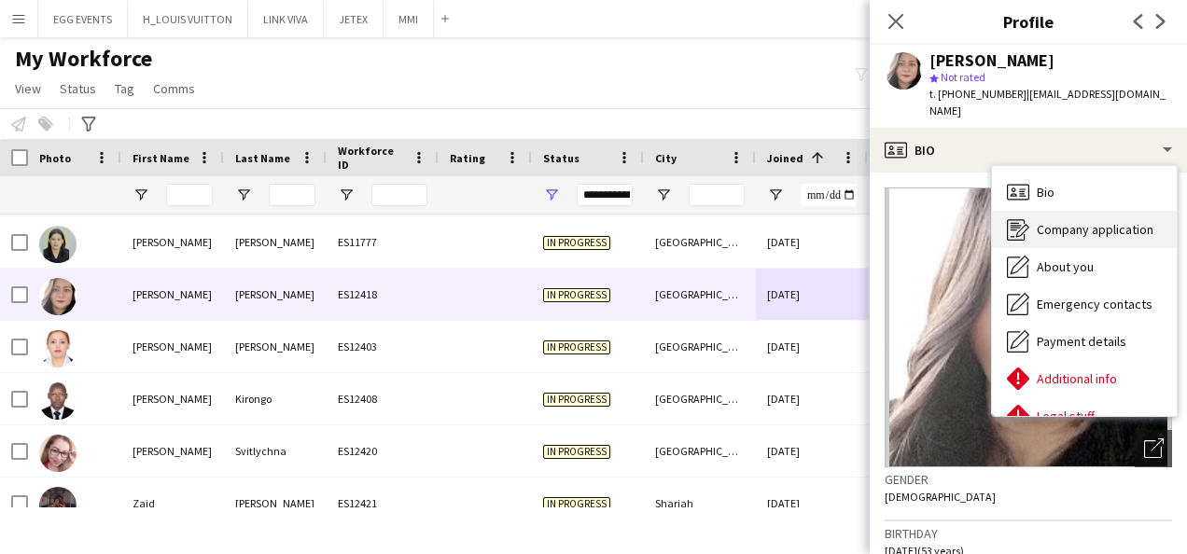
click at [1037, 221] on span "Company application" at bounding box center [1095, 229] width 117 height 17
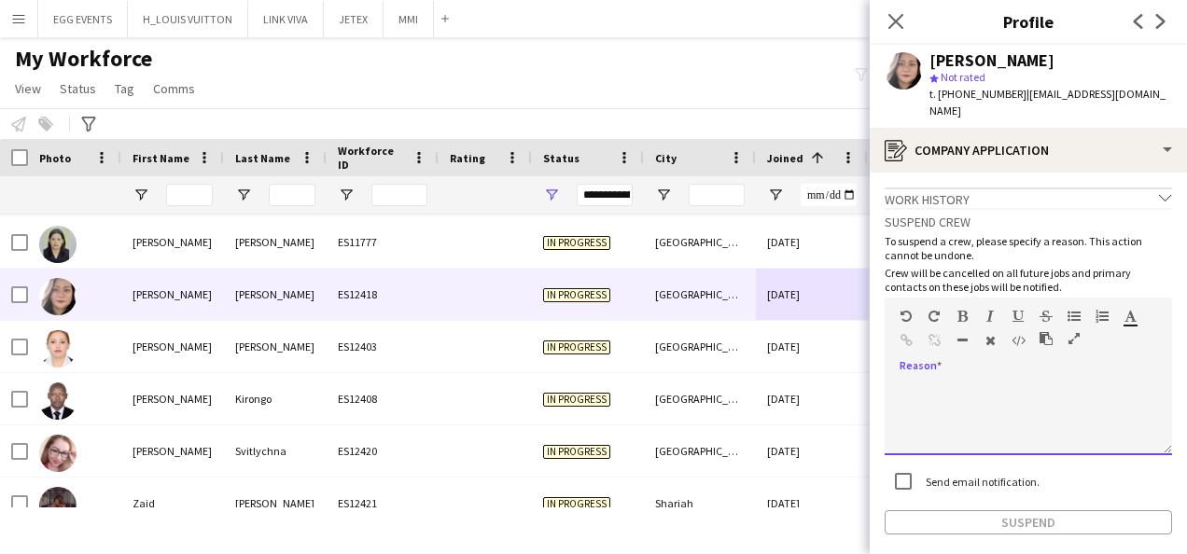
click at [994, 418] on div at bounding box center [1029, 418] width 288 height 75
paste div
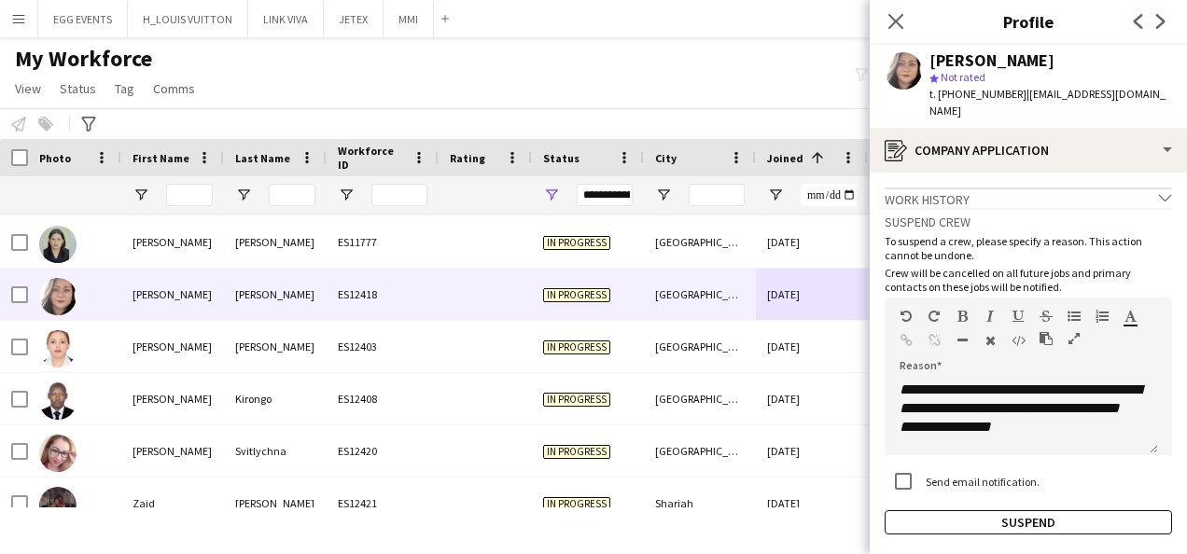
drag, startPoint x: 1056, startPoint y: 58, endPoint x: 915, endPoint y: 61, distance: 141.0
click at [915, 61] on div "Emily Pagaduan star Not rated t. +971501969629 | ermaxicaretraining@gmail.com" at bounding box center [1028, 86] width 317 height 83
copy div "Emily Pagaduan"
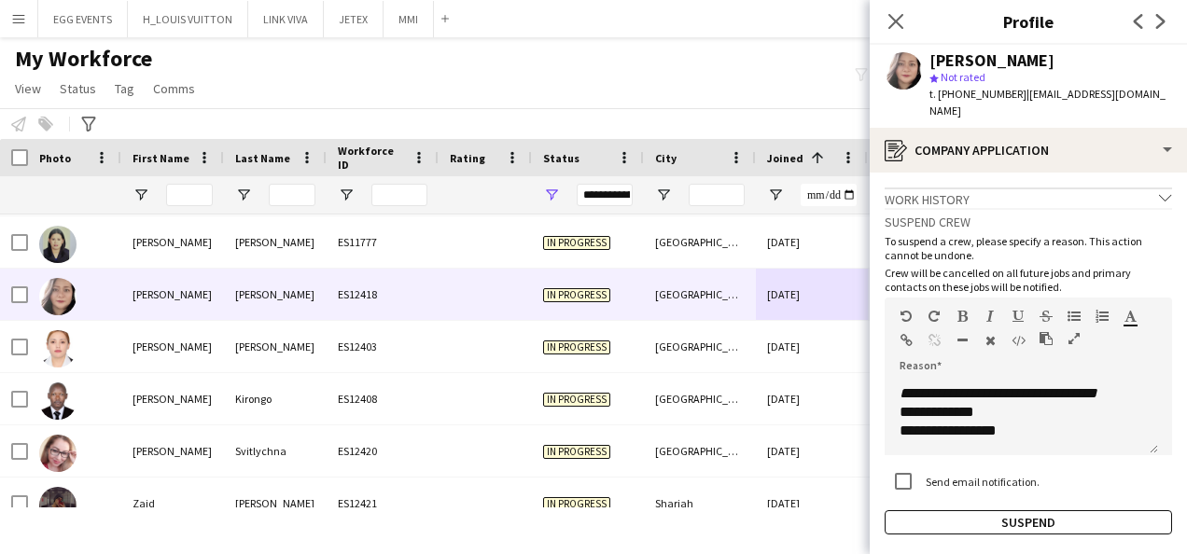
click at [949, 493] on div "**********" at bounding box center [1029, 371] width 288 height 327
click at [940, 511] on button "Suspend" at bounding box center [1029, 523] width 288 height 24
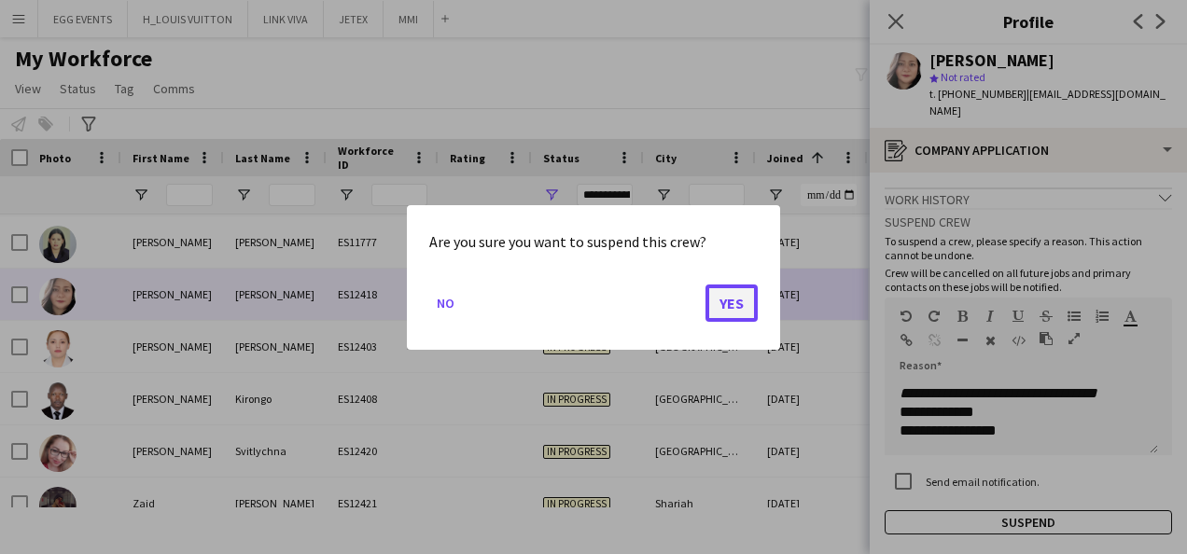
click at [734, 312] on button "Yes" at bounding box center [732, 302] width 52 height 37
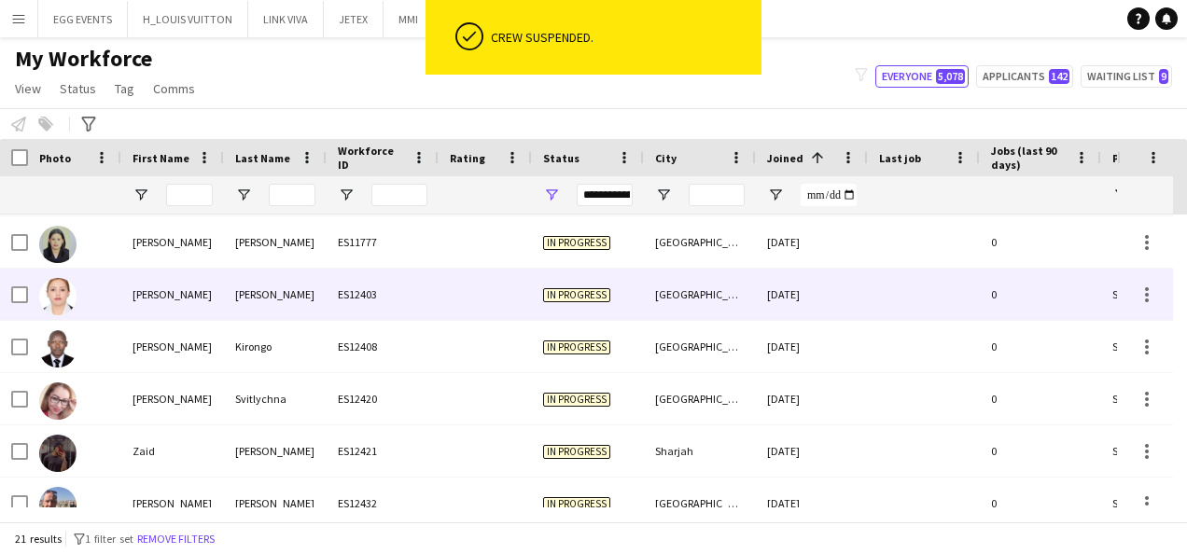
click at [816, 293] on div "[DATE]" at bounding box center [812, 294] width 112 height 51
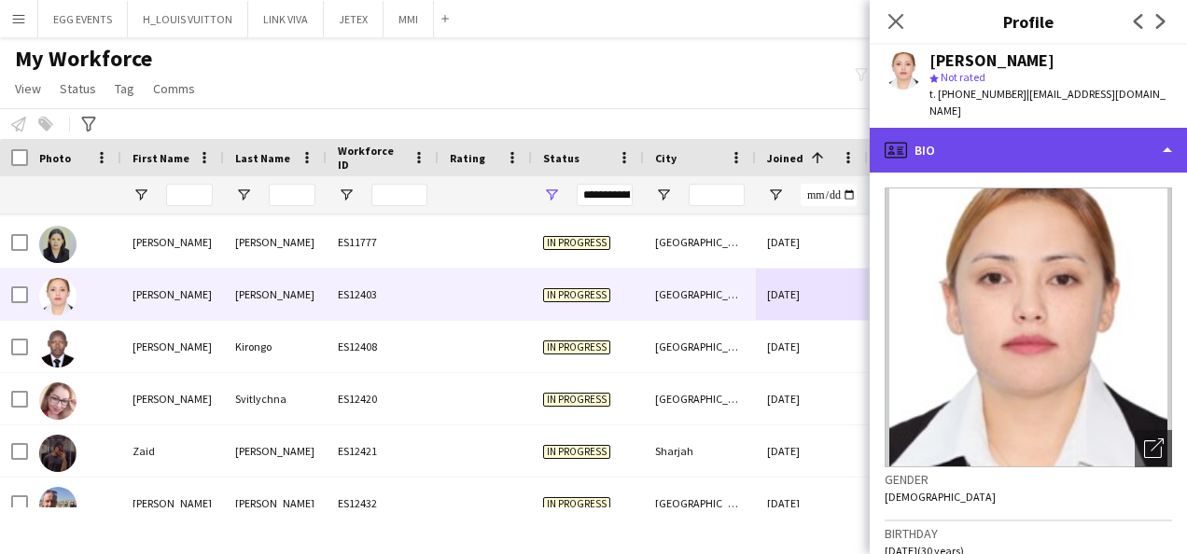
click at [1070, 150] on div "profile Bio" at bounding box center [1028, 150] width 317 height 45
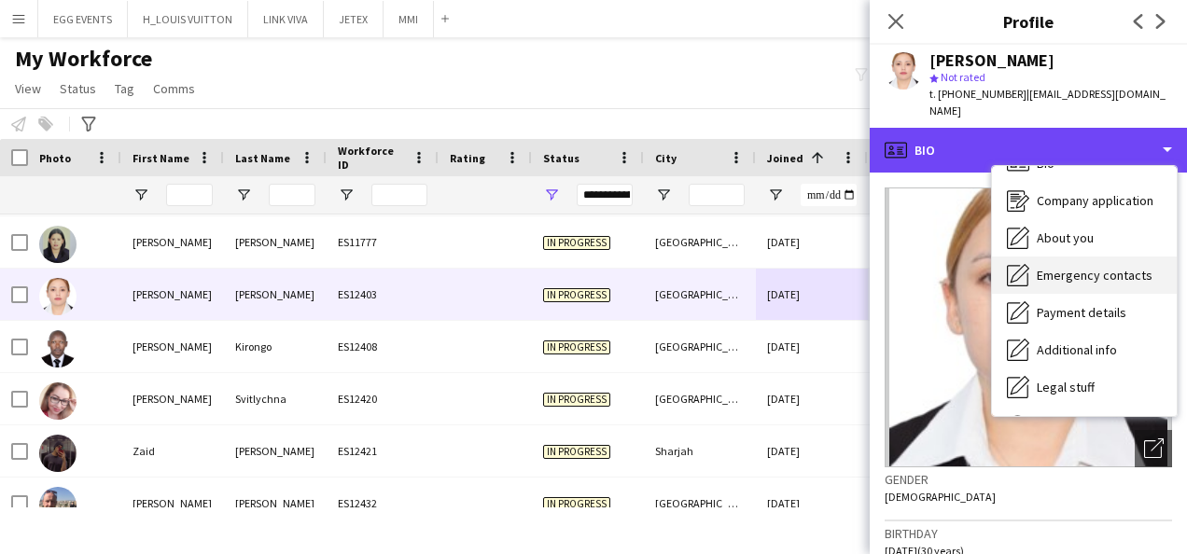
scroll to position [101, 0]
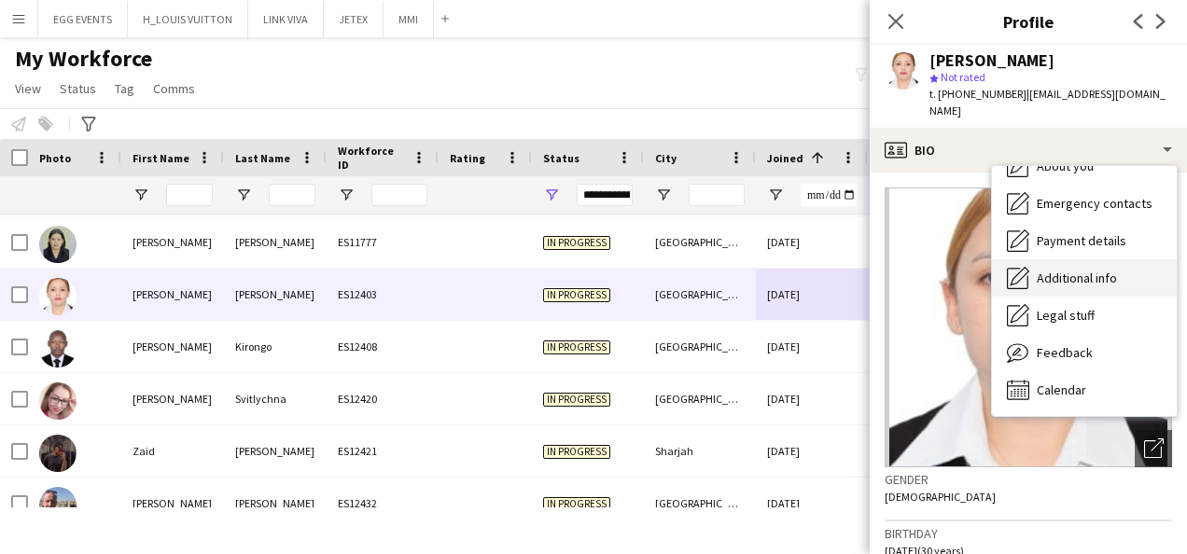
click at [1057, 270] on span "Additional info" at bounding box center [1077, 278] width 80 height 17
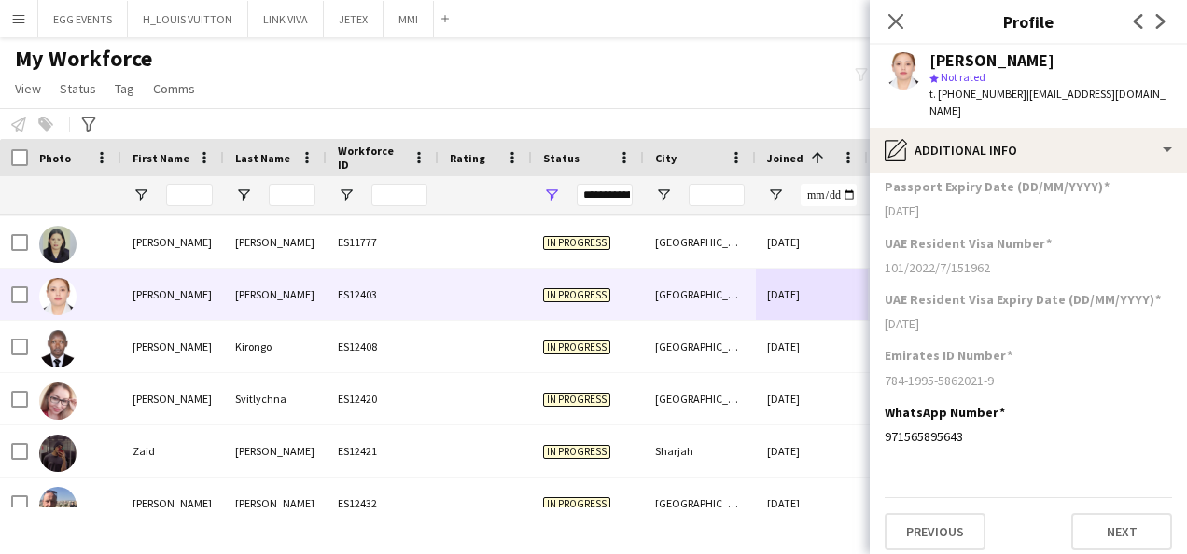
scroll to position [344, 0]
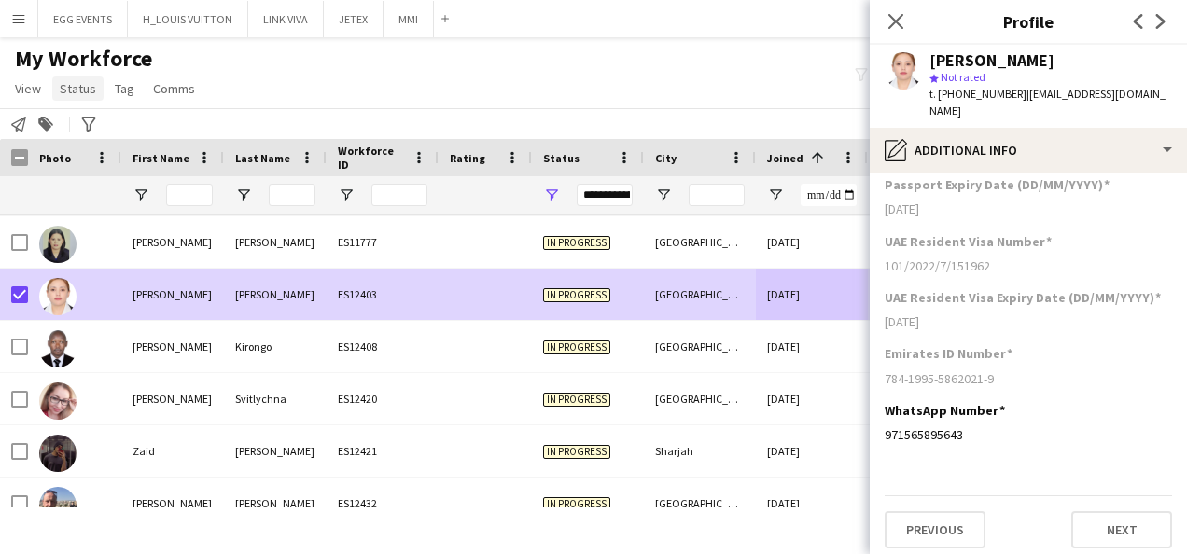
click at [82, 90] on span "Status" at bounding box center [78, 88] width 36 height 17
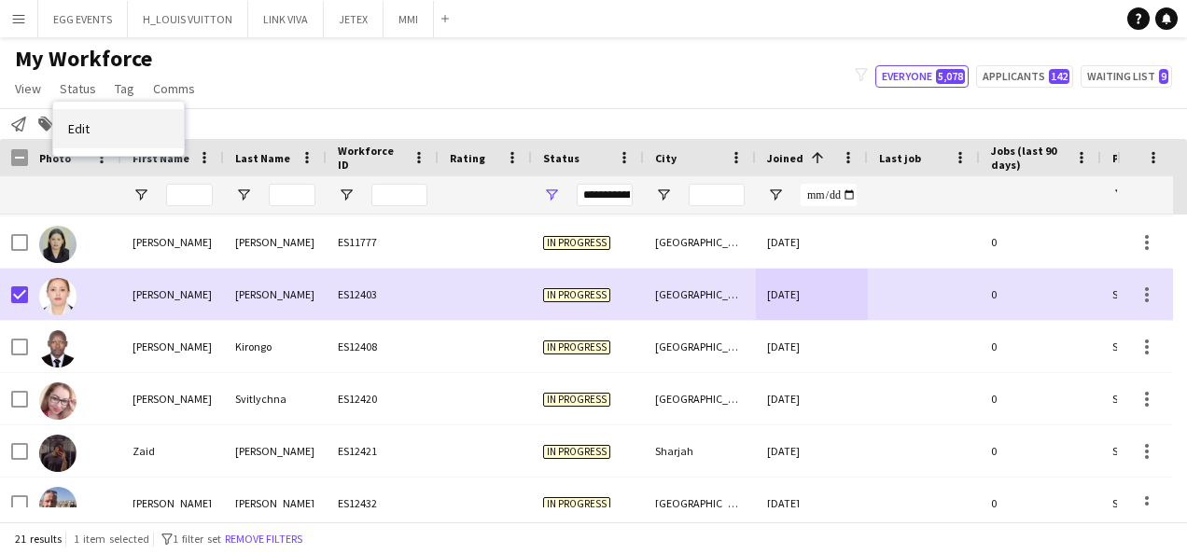
click at [118, 125] on link "Edit" at bounding box center [118, 128] width 131 height 39
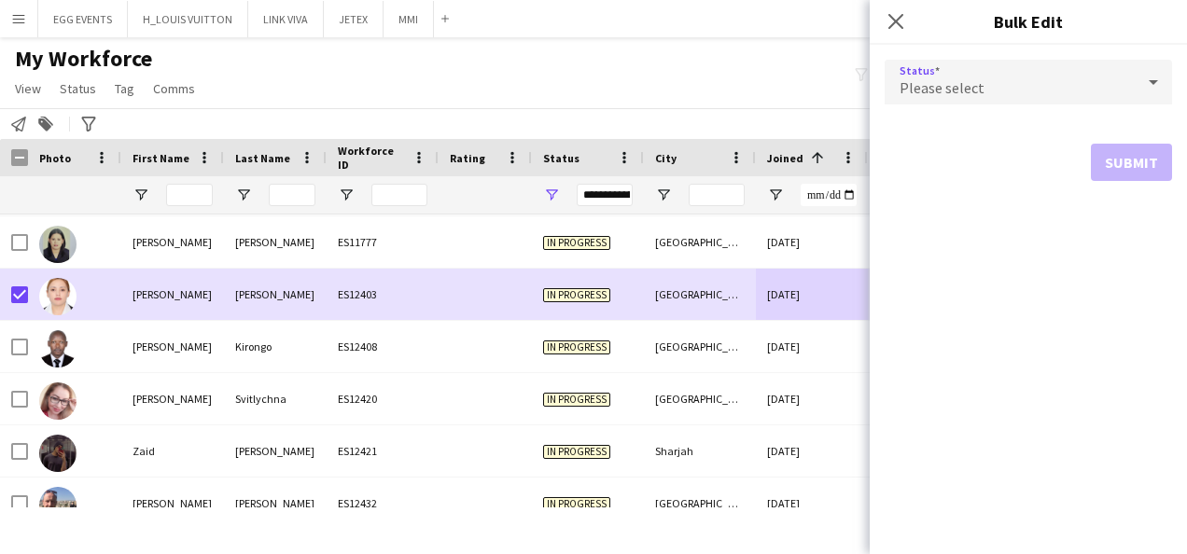
click at [958, 105] on mat-select "Please select" at bounding box center [1029, 83] width 288 height 47
click at [1009, 74] on div "Please select" at bounding box center [1010, 82] width 250 height 45
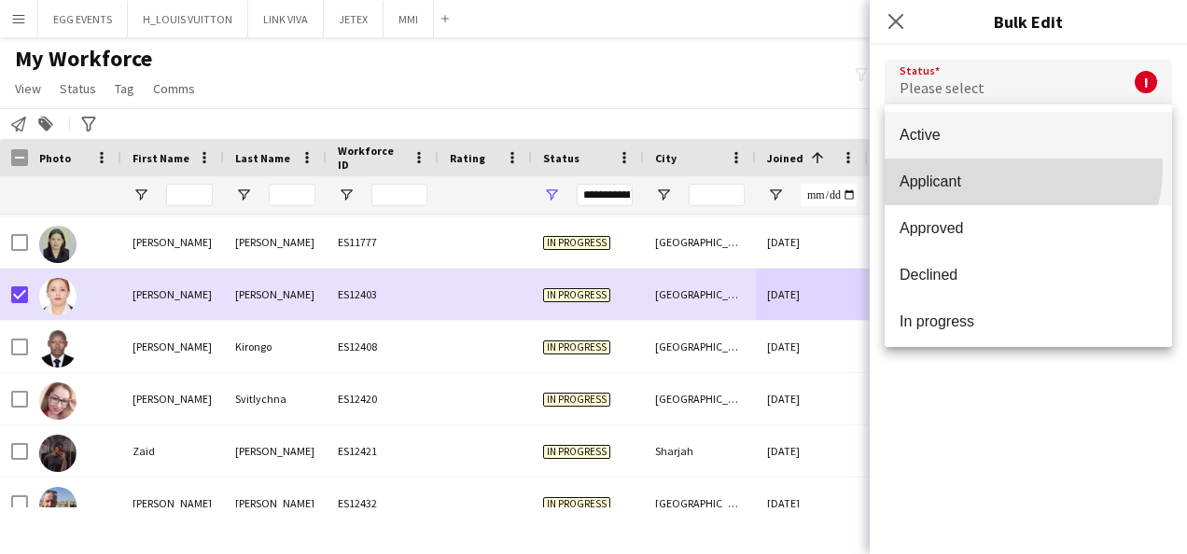
click at [1000, 167] on mat-option "Applicant" at bounding box center [1029, 182] width 288 height 47
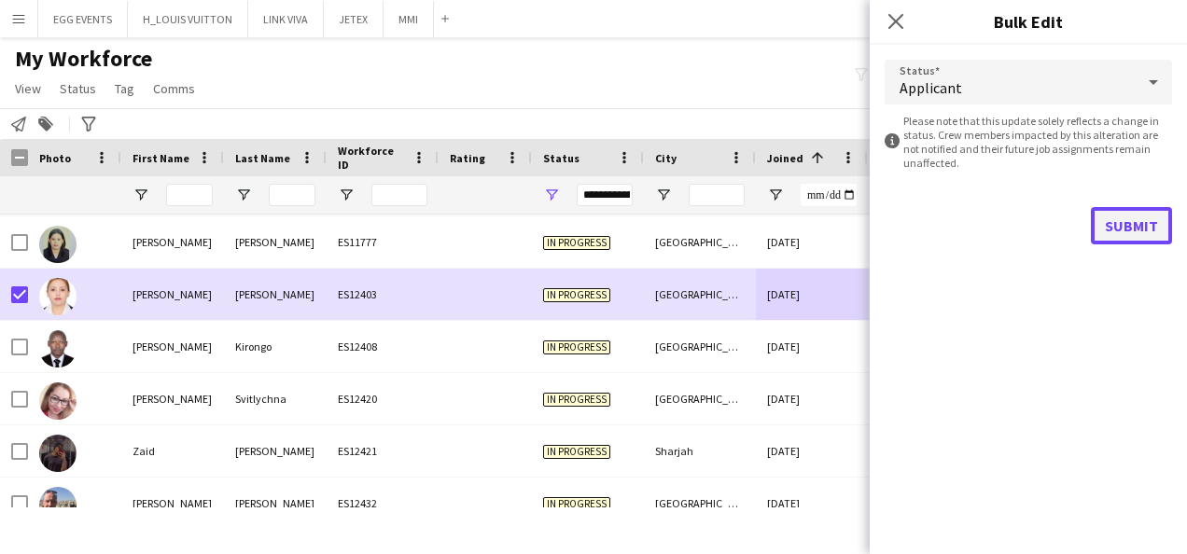
click at [1115, 226] on button "Submit" at bounding box center [1131, 225] width 81 height 37
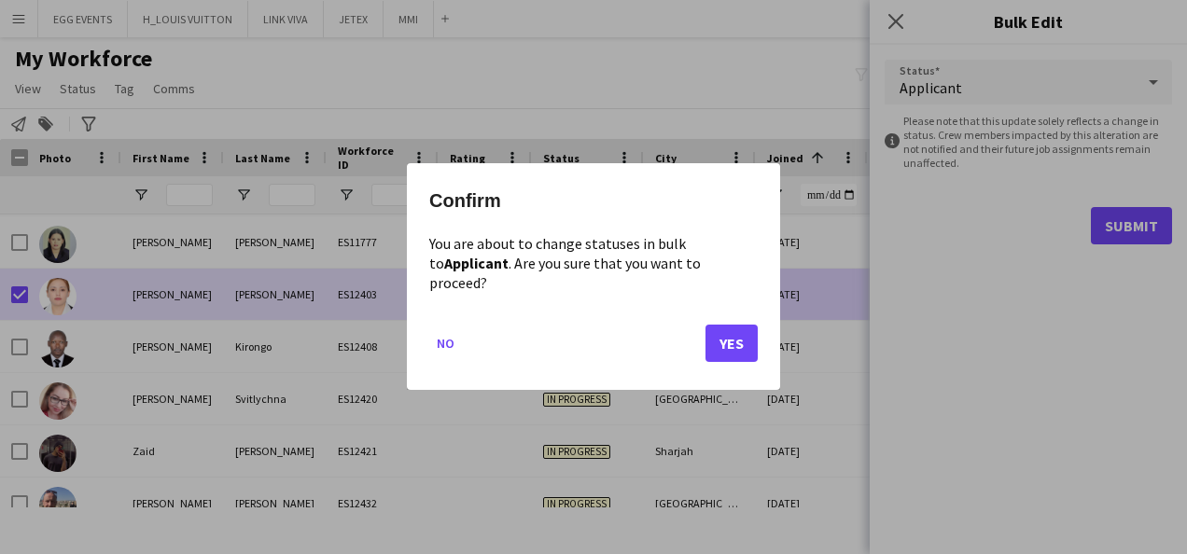
click at [732, 355] on mat-dialog-actions "No Yes" at bounding box center [593, 351] width 329 height 79
click at [736, 335] on button "Yes" at bounding box center [732, 344] width 52 height 37
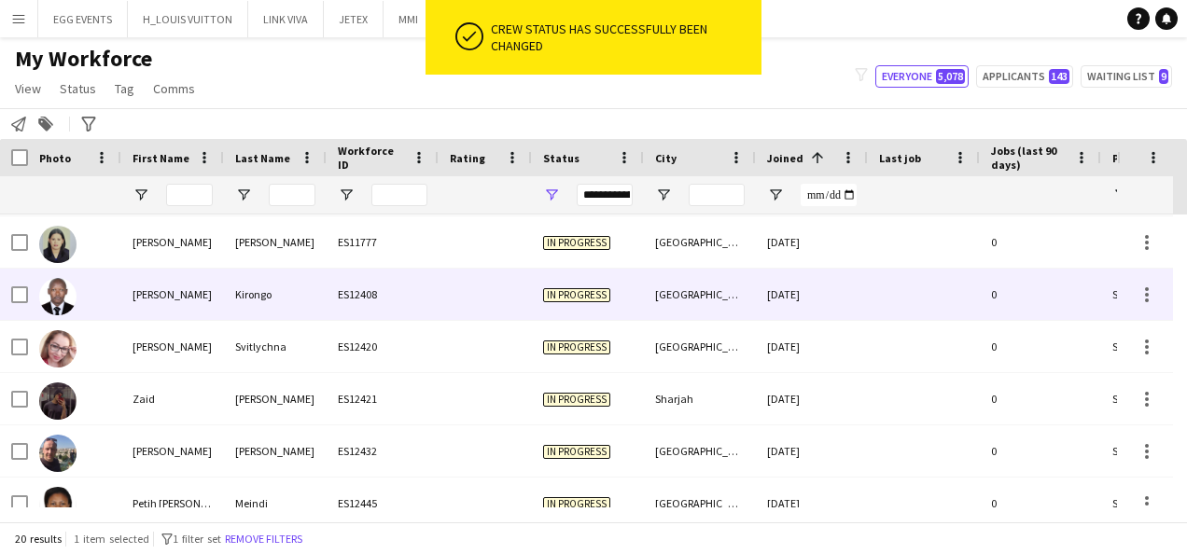
click at [133, 301] on div "Moses" at bounding box center [172, 294] width 103 height 51
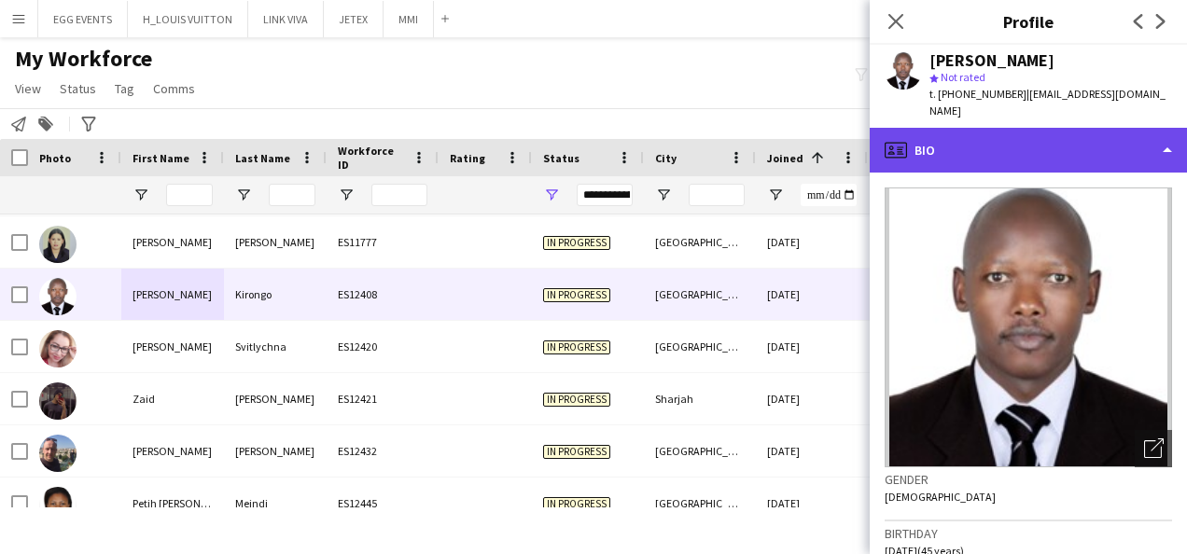
click at [993, 128] on div "profile Bio" at bounding box center [1028, 150] width 317 height 45
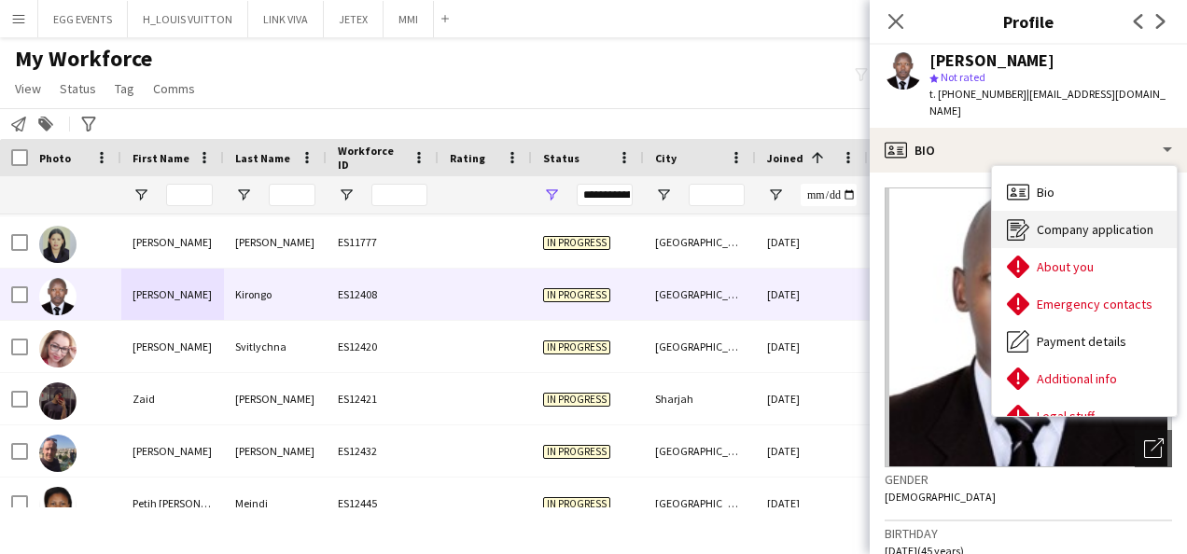
click at [1026, 218] on icon "Company application" at bounding box center [1018, 229] width 22 height 22
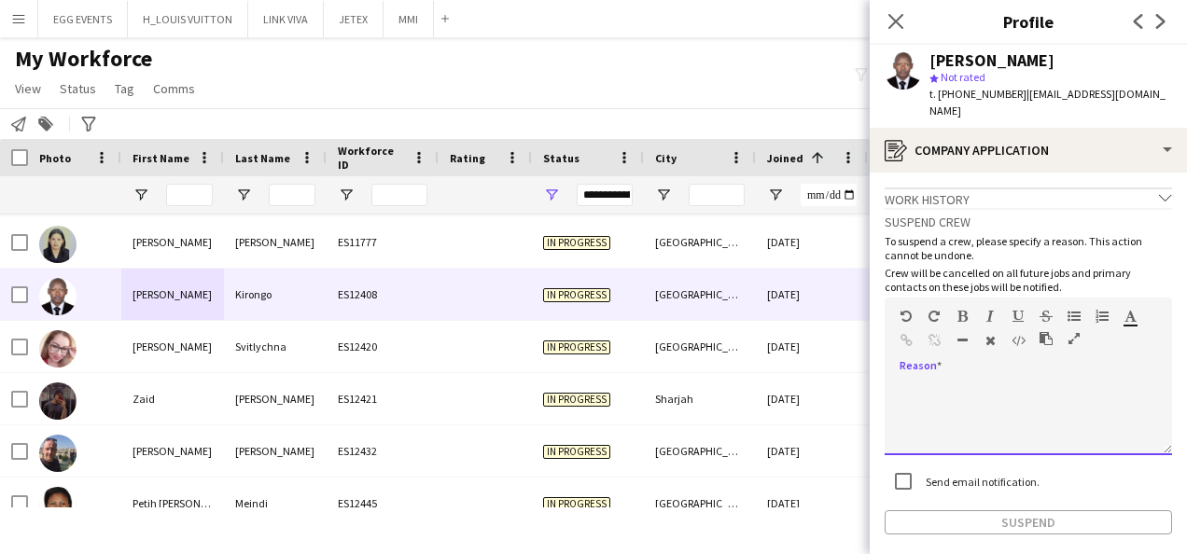
click at [999, 407] on div at bounding box center [1029, 418] width 288 height 75
paste div
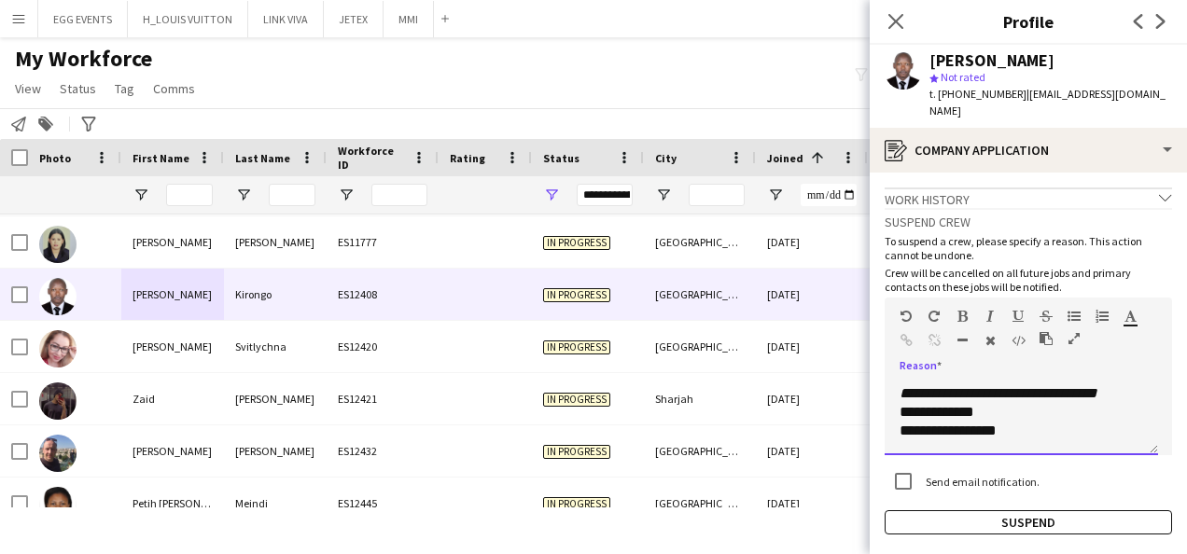
scroll to position [0, 0]
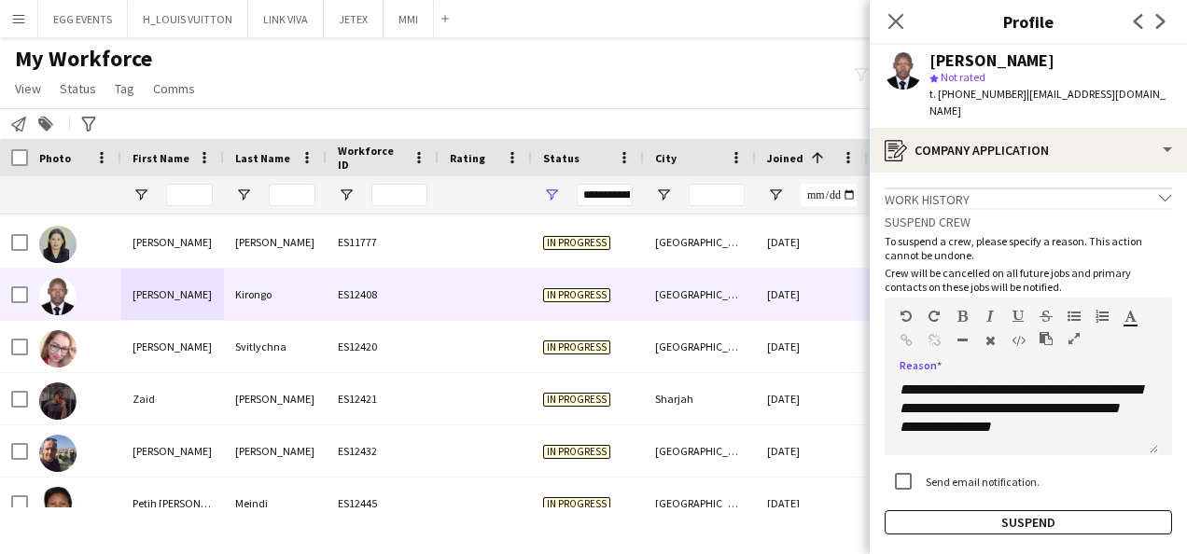
click at [907, 521] on app-crew-profile-application "**********" at bounding box center [1028, 364] width 317 height 382
click at [898, 511] on button "Suspend" at bounding box center [1029, 523] width 288 height 24
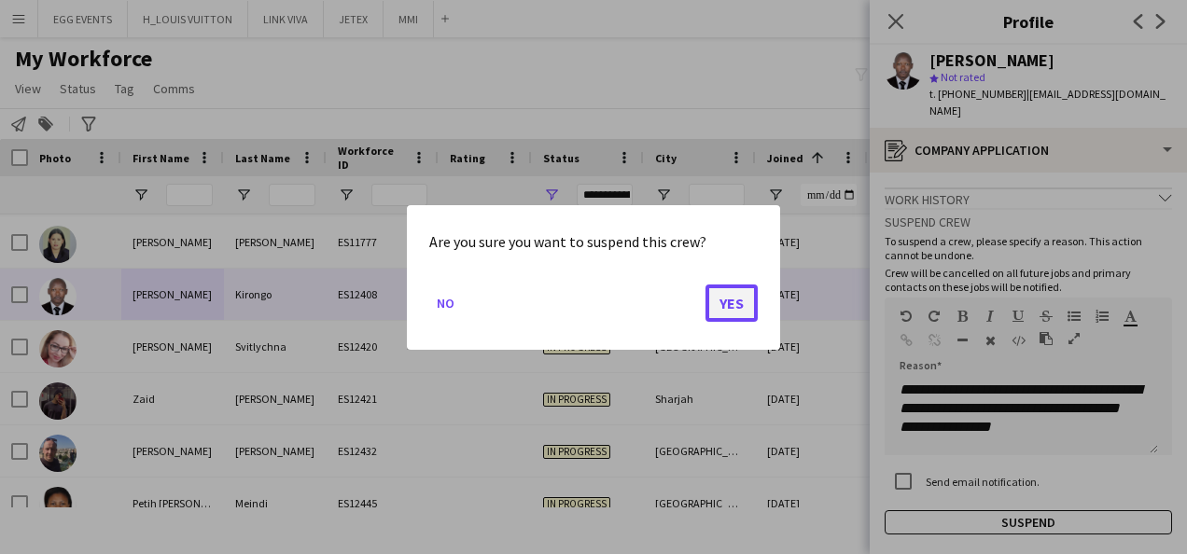
click at [736, 304] on button "Yes" at bounding box center [732, 302] width 52 height 37
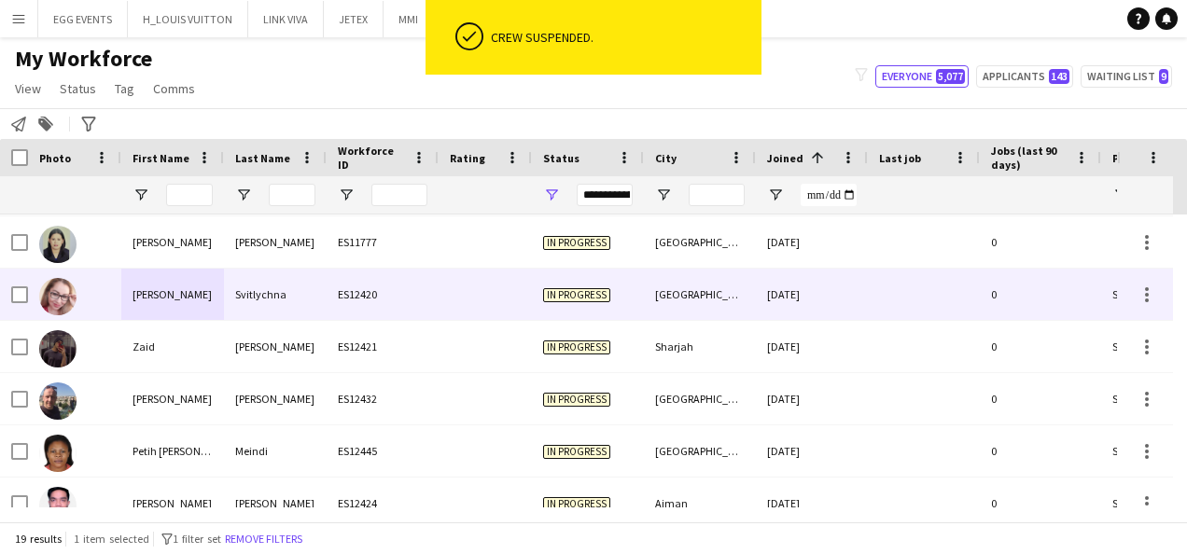
click at [736, 304] on div "[GEOGRAPHIC_DATA]" at bounding box center [700, 294] width 112 height 51
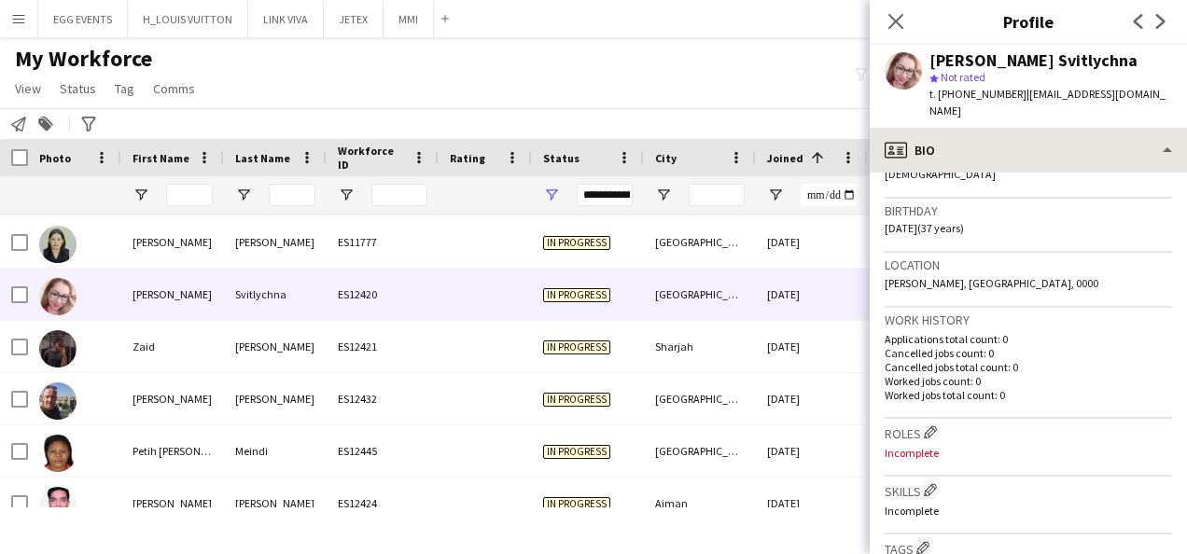
scroll to position [340, 0]
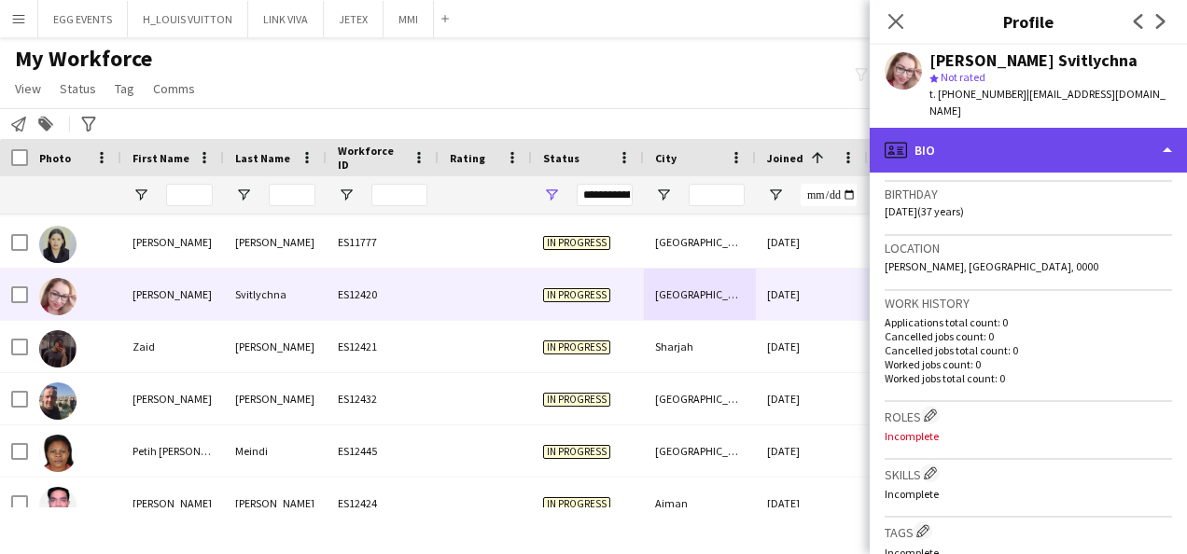
click at [1095, 147] on div "profile Bio" at bounding box center [1028, 150] width 317 height 45
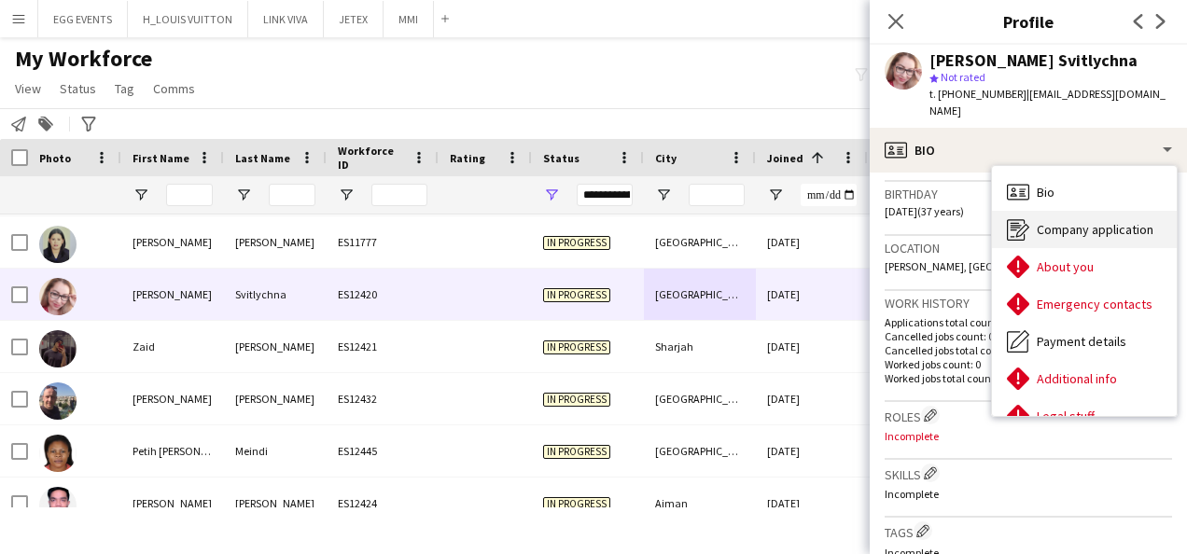
click at [1068, 211] on div "Company application Company application" at bounding box center [1084, 229] width 185 height 37
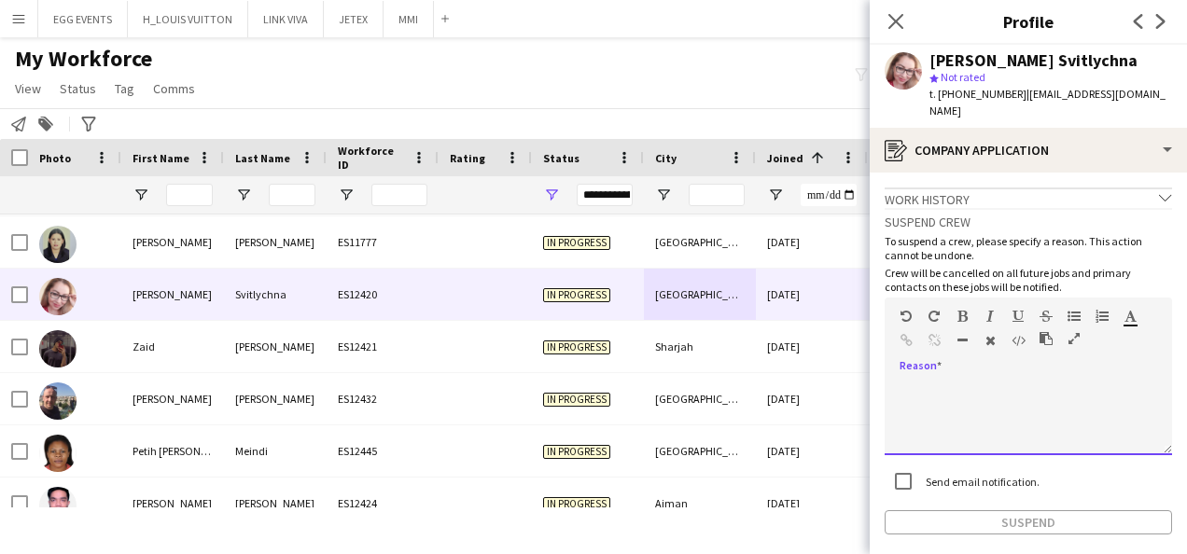
click at [940, 401] on div at bounding box center [1029, 418] width 288 height 75
paste div
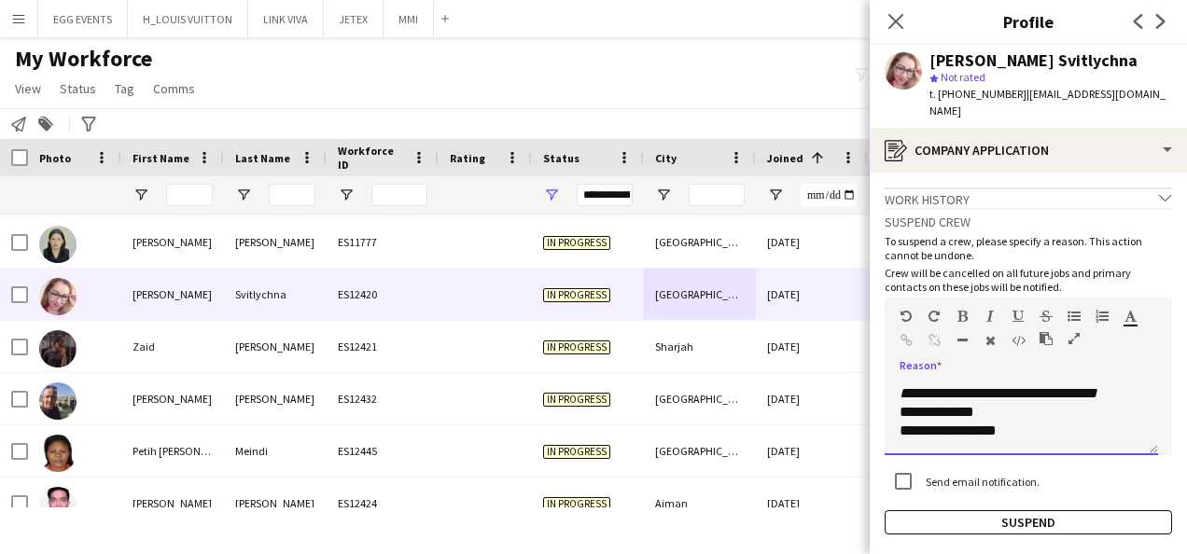
scroll to position [0, 0]
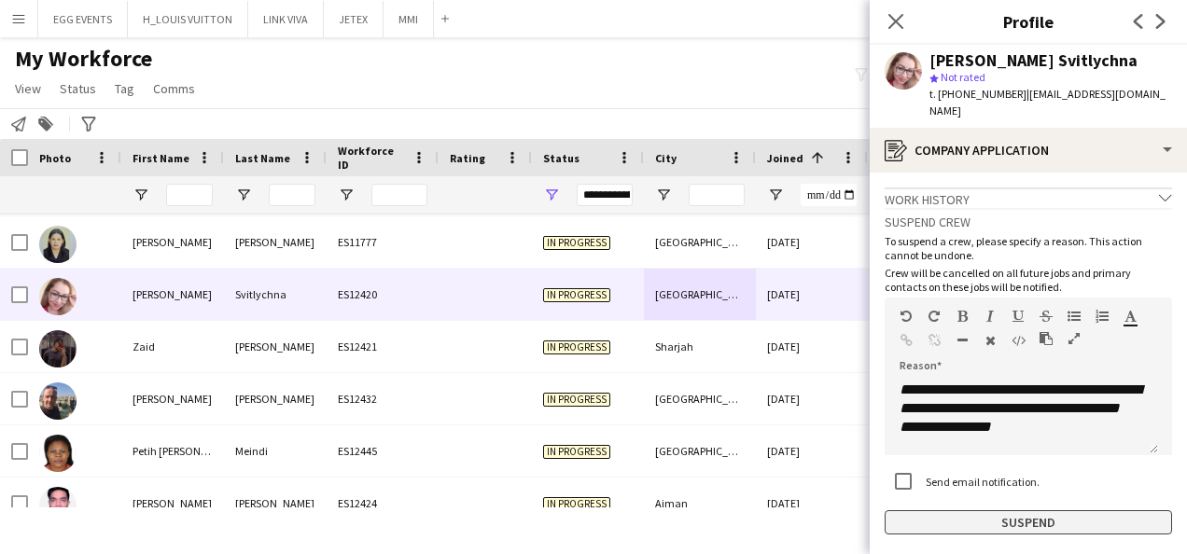
click at [892, 511] on button "Suspend" at bounding box center [1029, 523] width 288 height 24
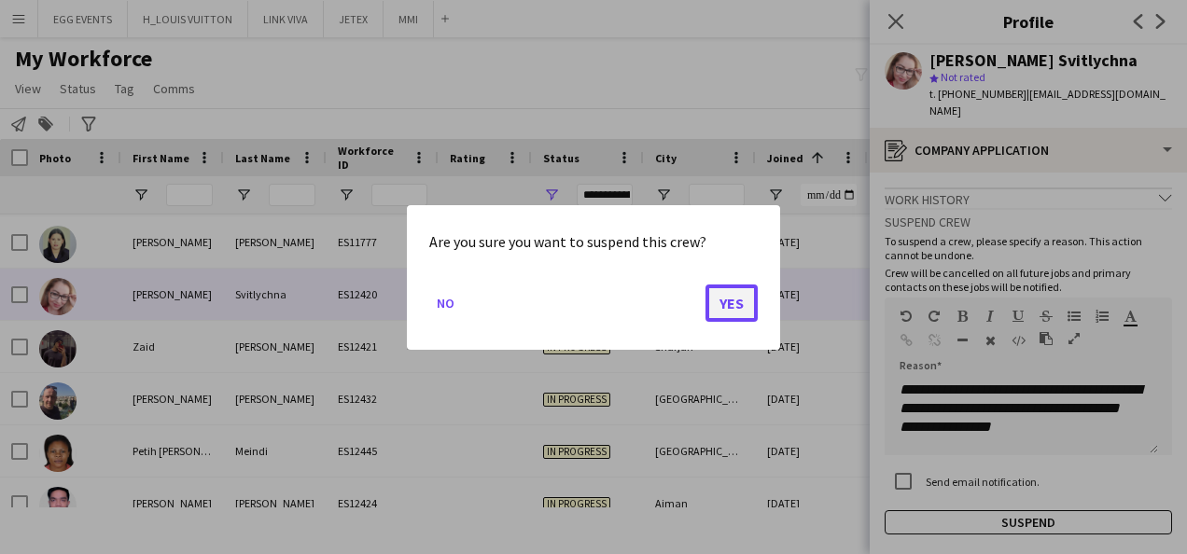
click at [734, 294] on button "Yes" at bounding box center [732, 302] width 52 height 37
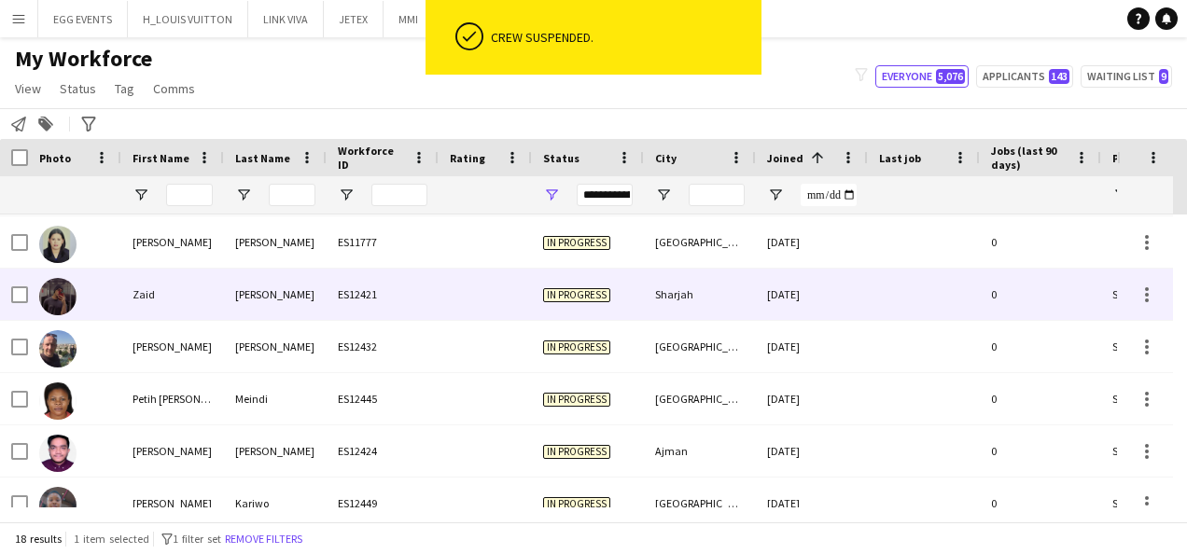
click at [734, 294] on div "Sharjah" at bounding box center [700, 294] width 112 height 51
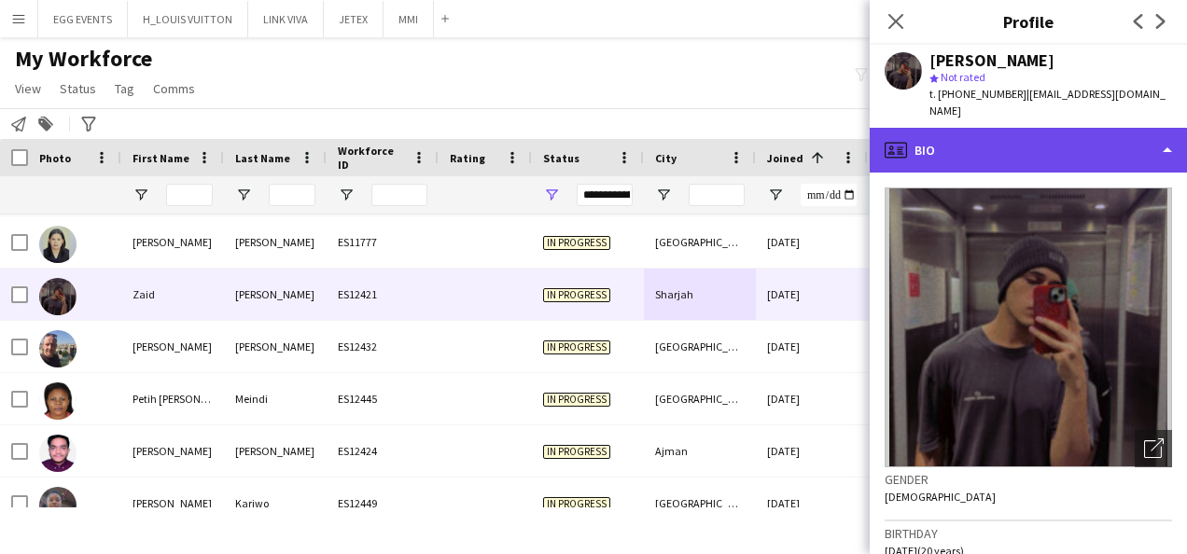
click at [1093, 139] on div "profile Bio" at bounding box center [1028, 150] width 317 height 45
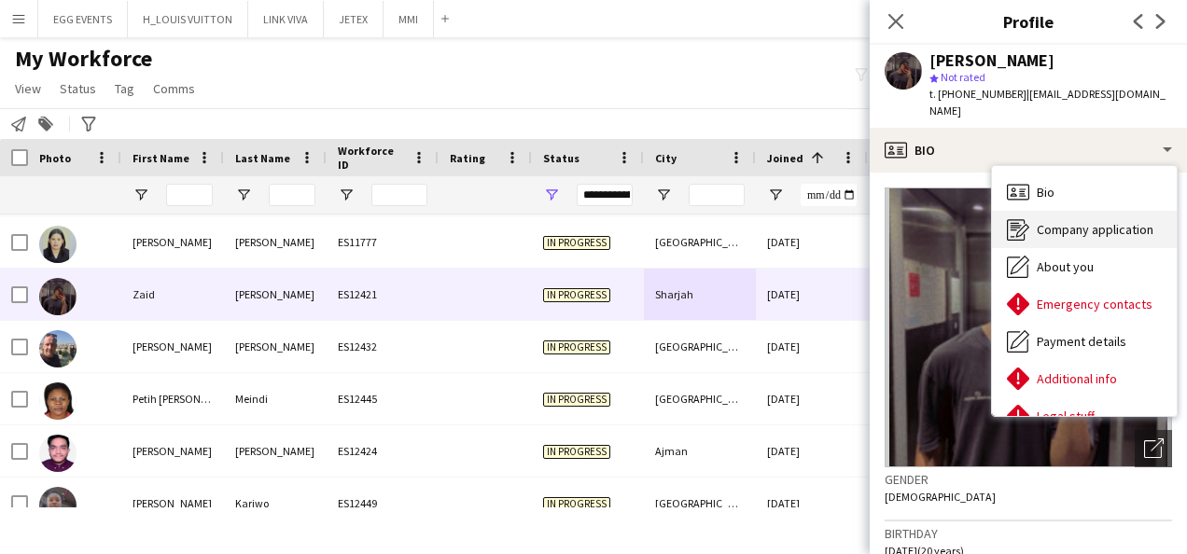
click at [1055, 221] on span "Company application" at bounding box center [1095, 229] width 117 height 17
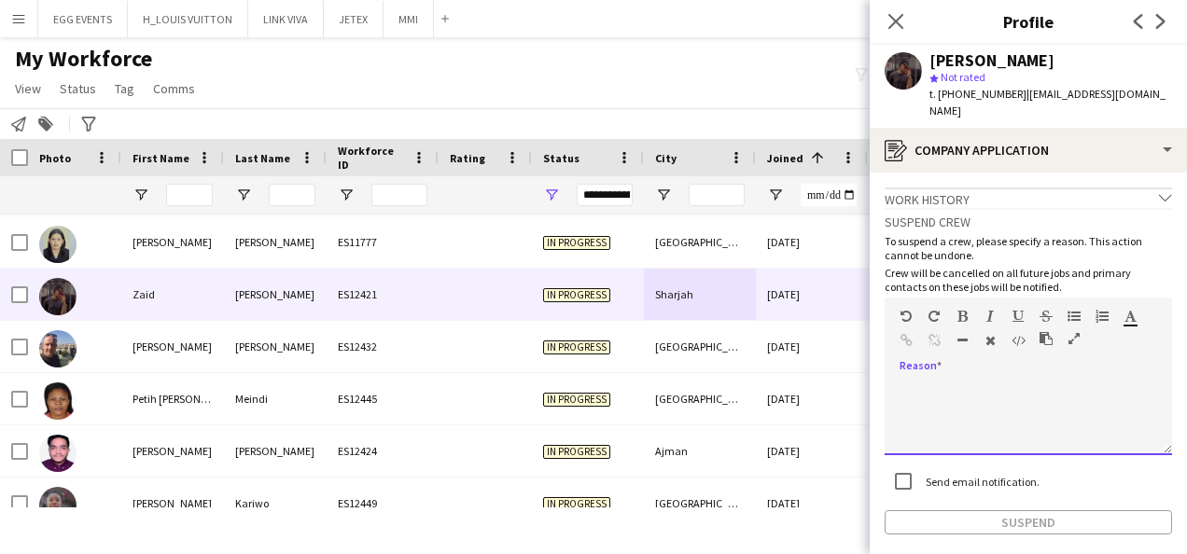
click at [967, 381] on div at bounding box center [1029, 418] width 288 height 75
paste div
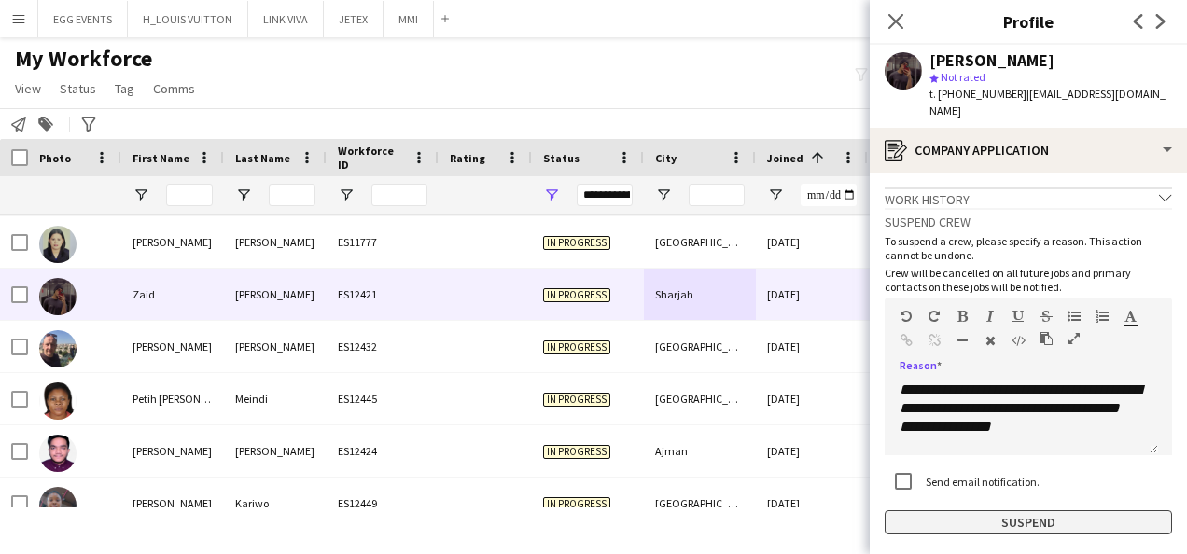
click at [905, 511] on button "Suspend" at bounding box center [1029, 523] width 288 height 24
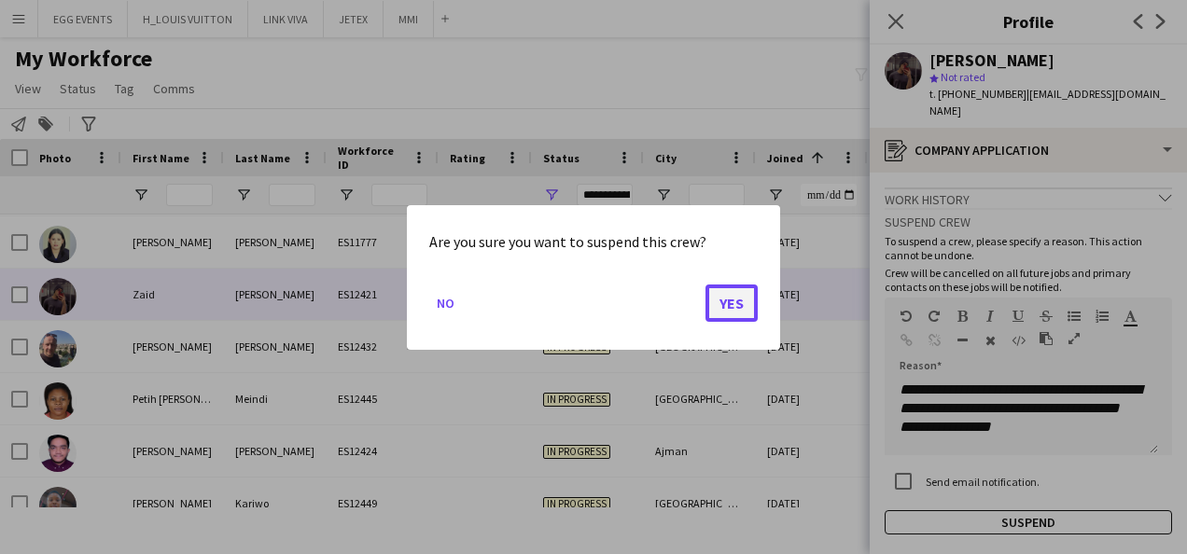
click at [736, 304] on button "Yes" at bounding box center [732, 302] width 52 height 37
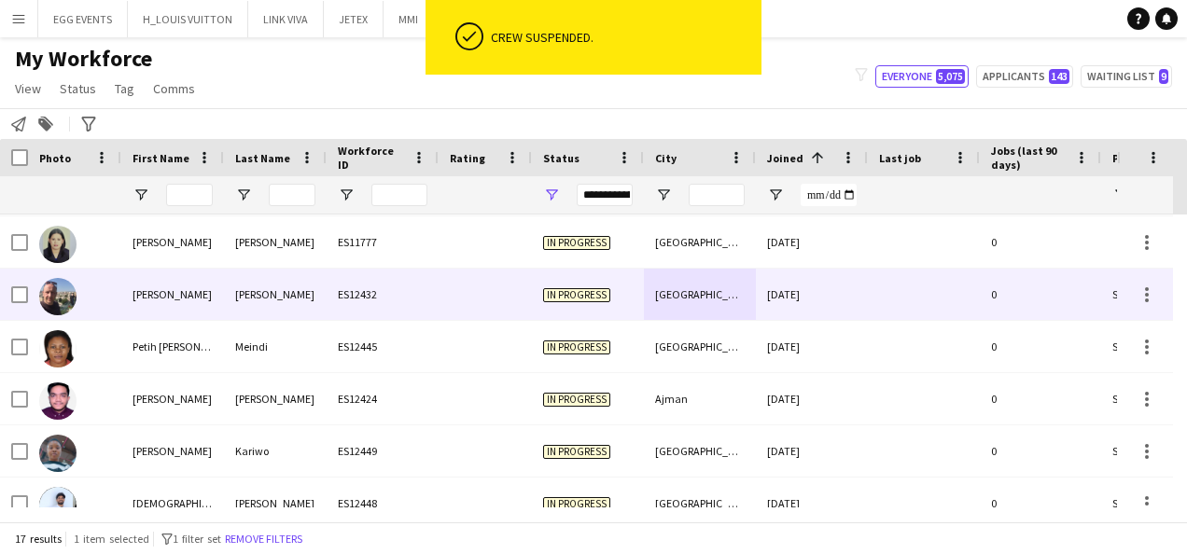
click at [736, 304] on div "Amman" at bounding box center [700, 294] width 112 height 51
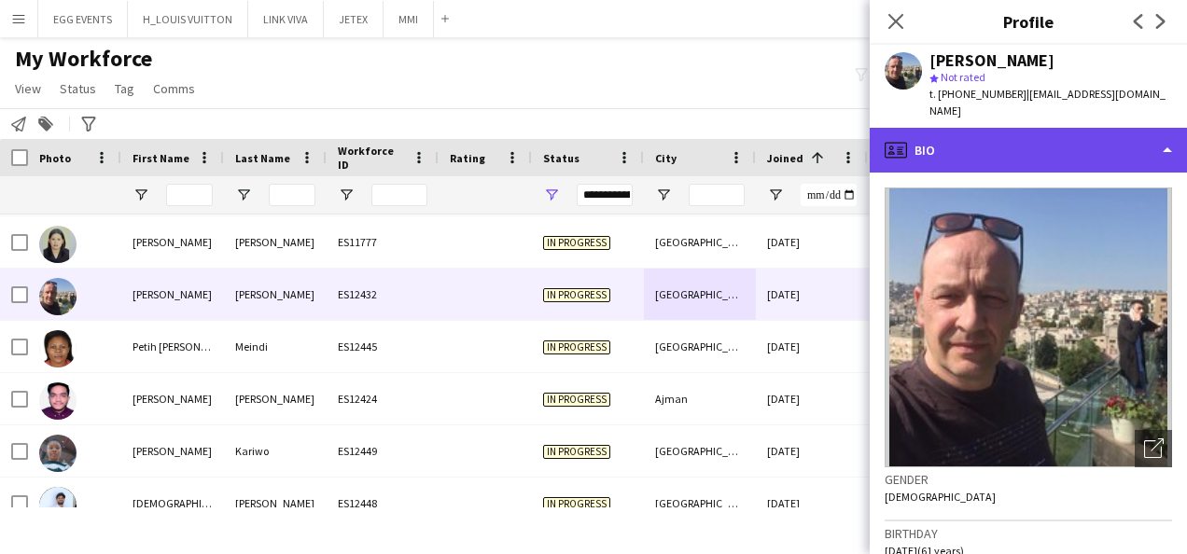
click at [1014, 140] on div "profile Bio" at bounding box center [1028, 150] width 317 height 45
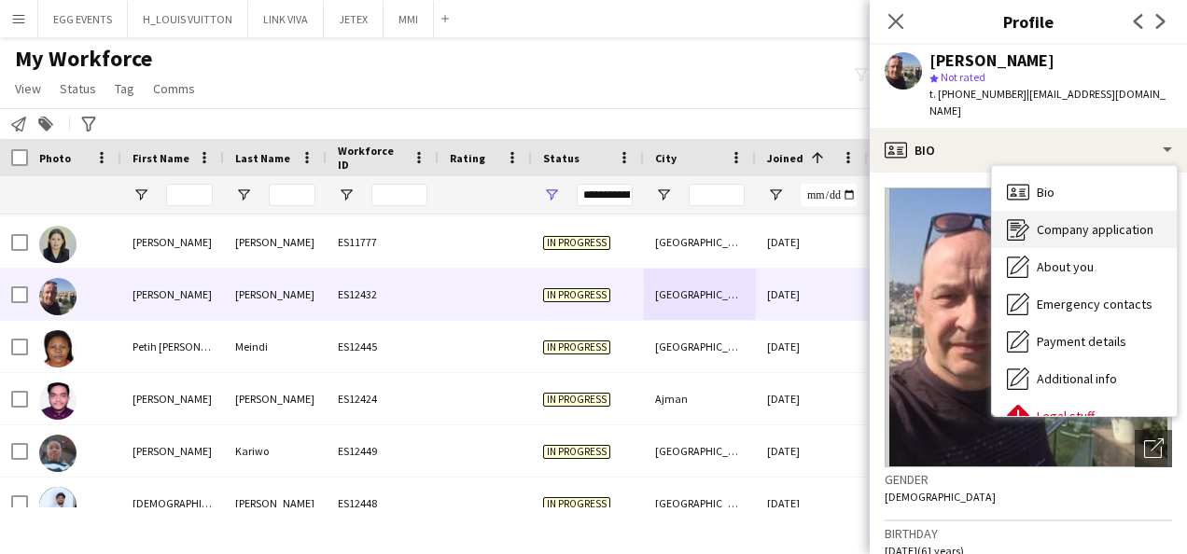
click at [1022, 222] on icon at bounding box center [1016, 229] width 18 height 21
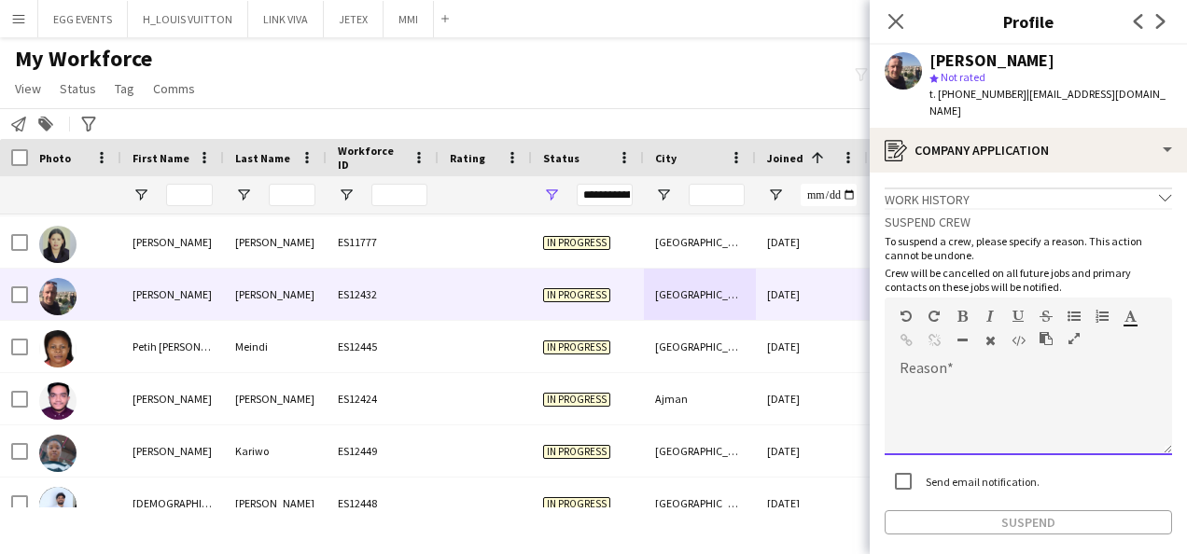
click at [938, 381] on div at bounding box center [1029, 418] width 288 height 75
paste div
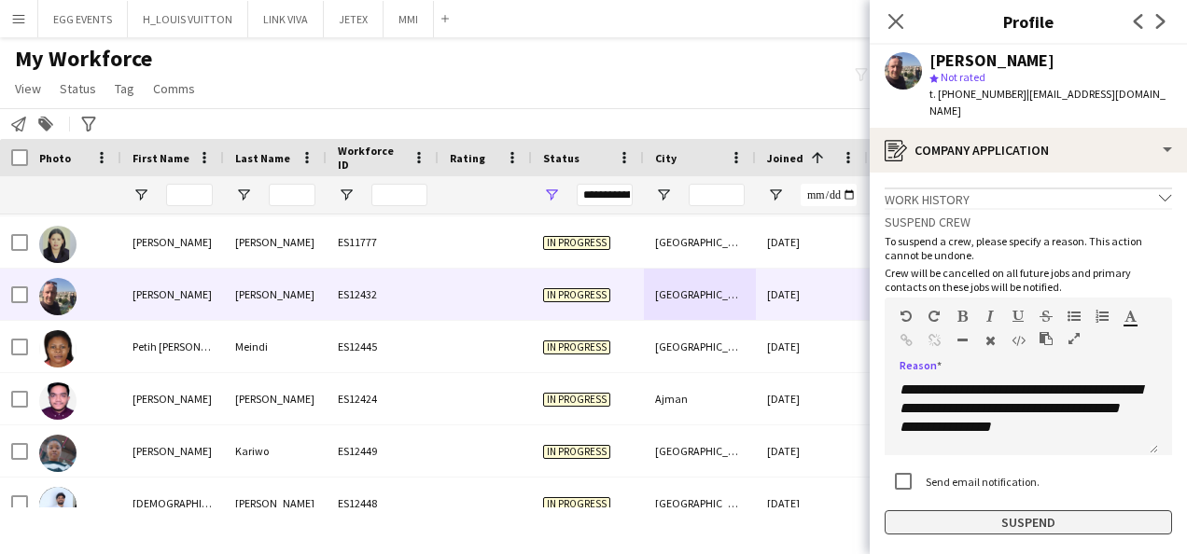
click at [895, 511] on button "Suspend" at bounding box center [1029, 523] width 288 height 24
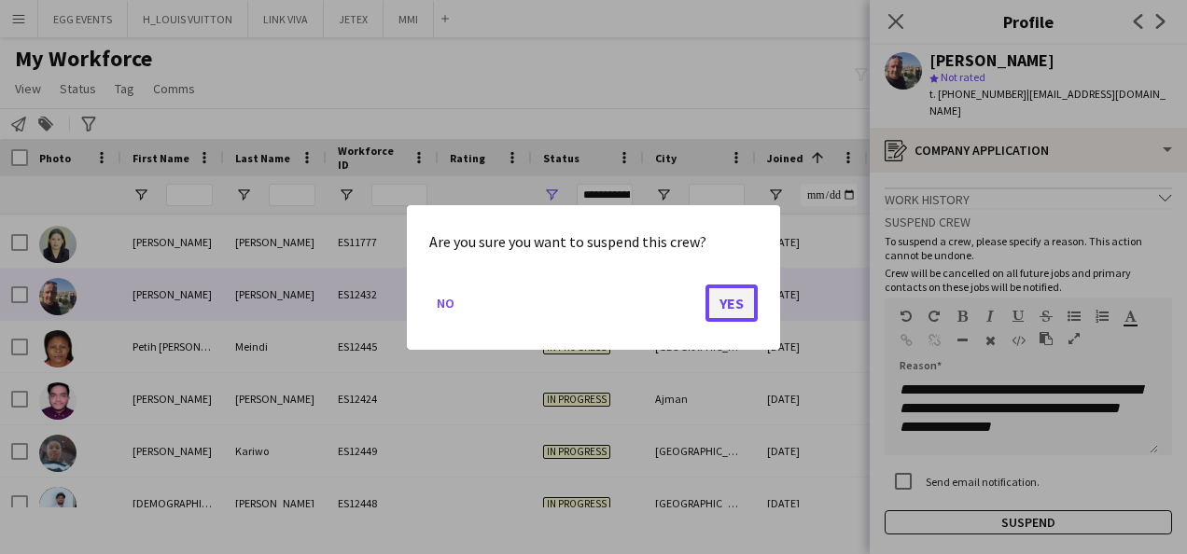
click at [732, 297] on button "Yes" at bounding box center [732, 302] width 52 height 37
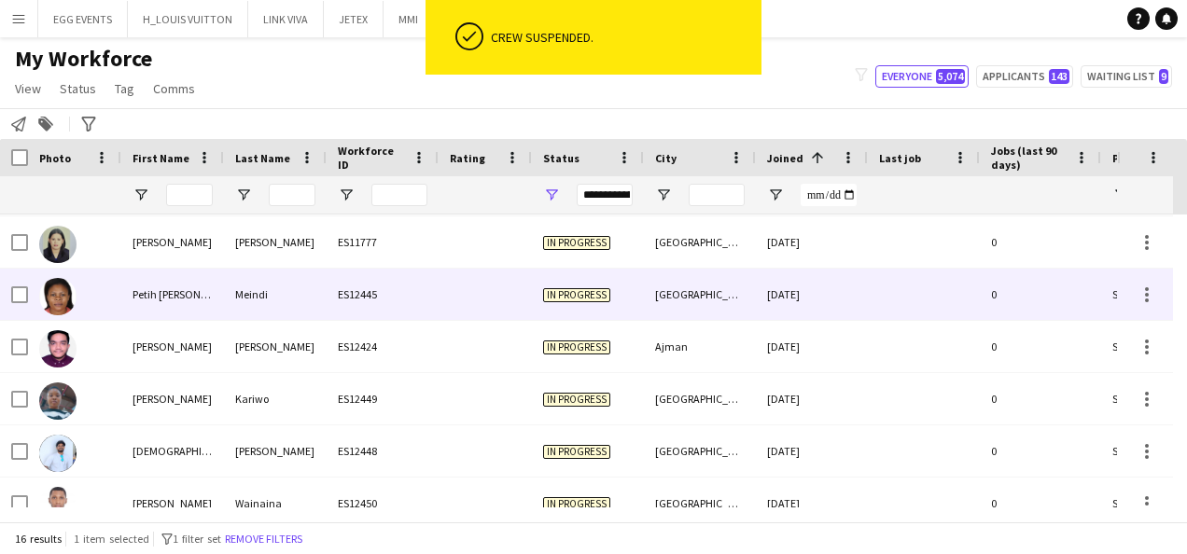
click at [732, 297] on div "[GEOGRAPHIC_DATA]" at bounding box center [700, 294] width 112 height 51
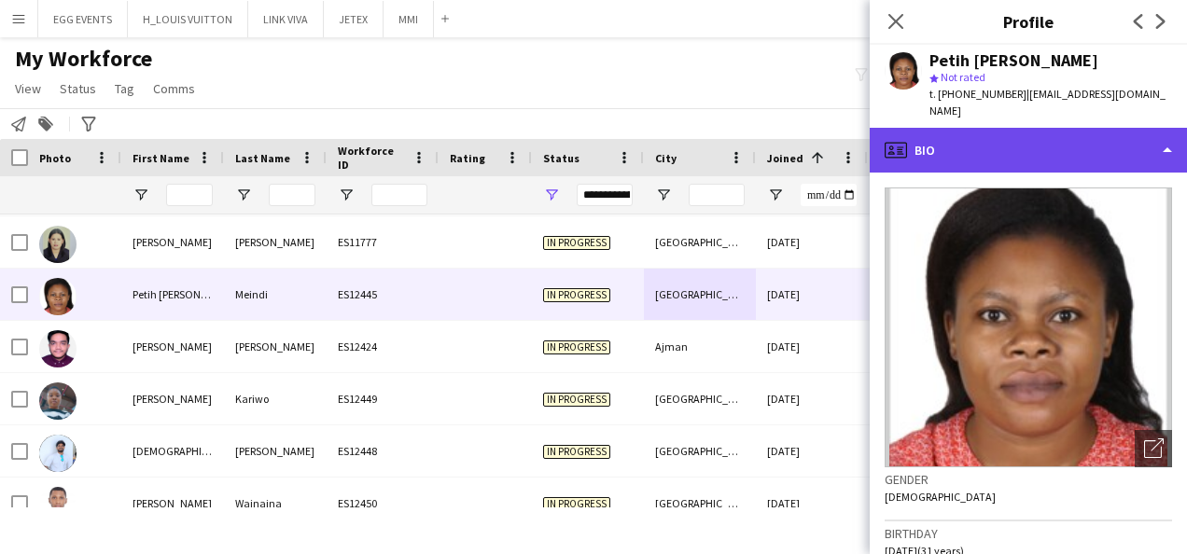
click at [1064, 128] on div "profile Bio" at bounding box center [1028, 150] width 317 height 45
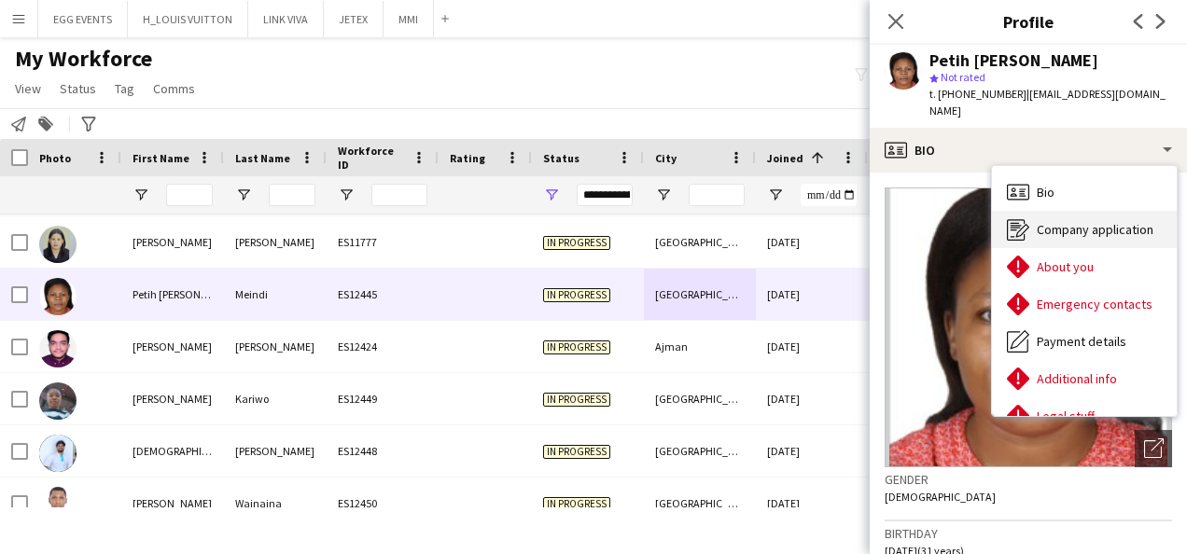
click at [1038, 221] on span "Company application" at bounding box center [1095, 229] width 117 height 17
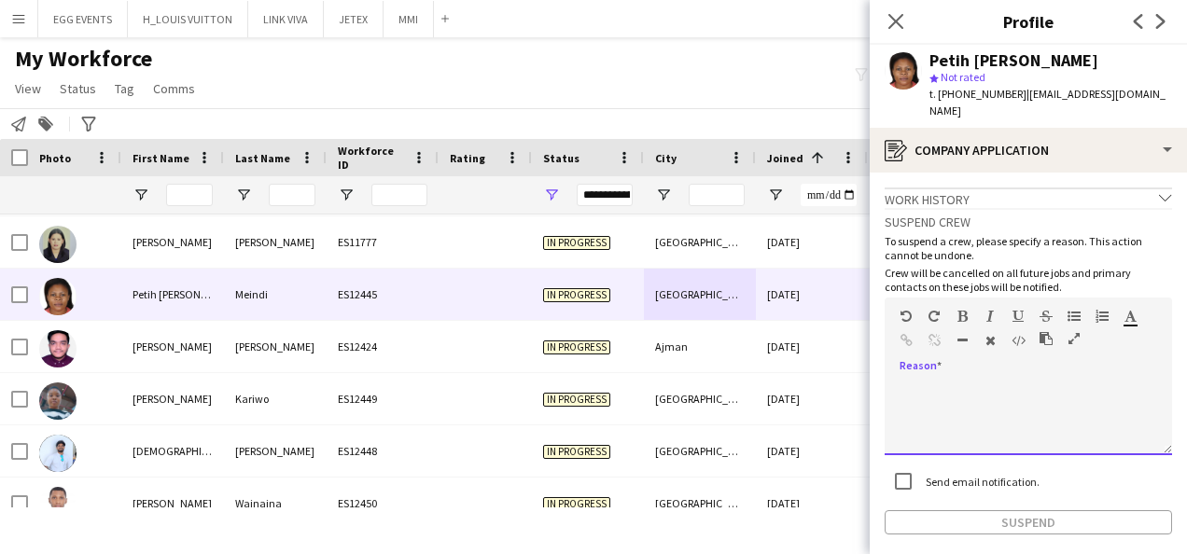
click at [974, 381] on div at bounding box center [1029, 418] width 288 height 75
paste div
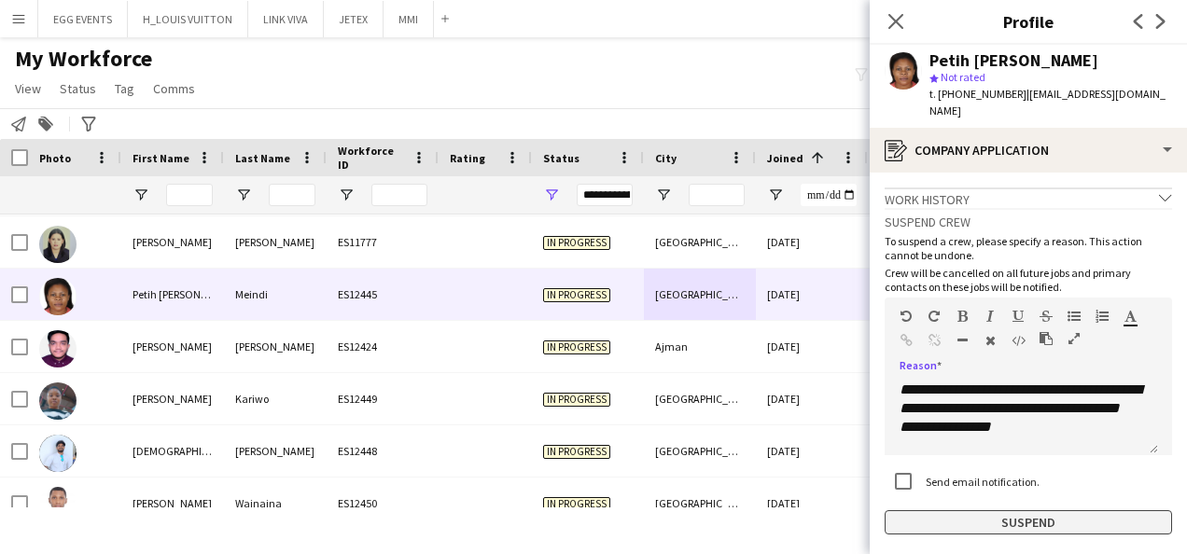
click at [908, 512] on button "Suspend" at bounding box center [1029, 523] width 288 height 24
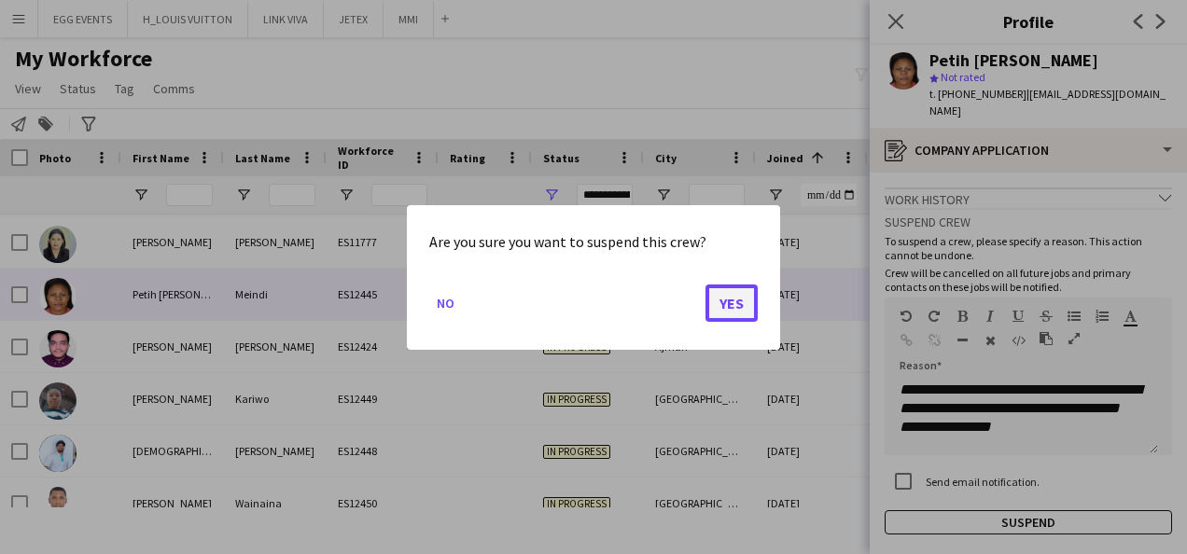
click at [739, 312] on button "Yes" at bounding box center [732, 302] width 52 height 37
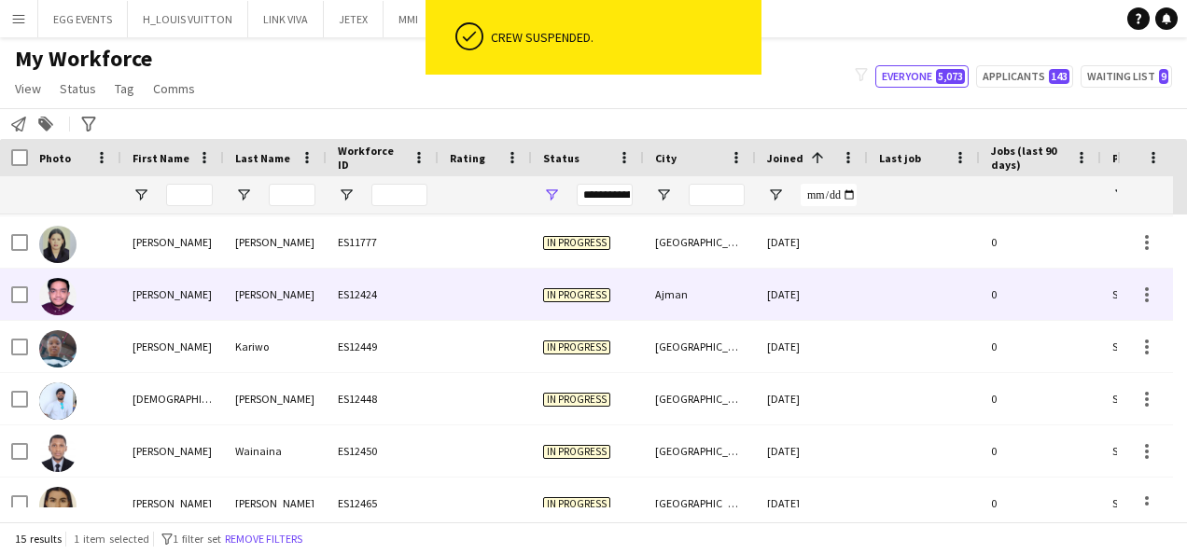
click at [739, 312] on div "Ajman" at bounding box center [700, 294] width 112 height 51
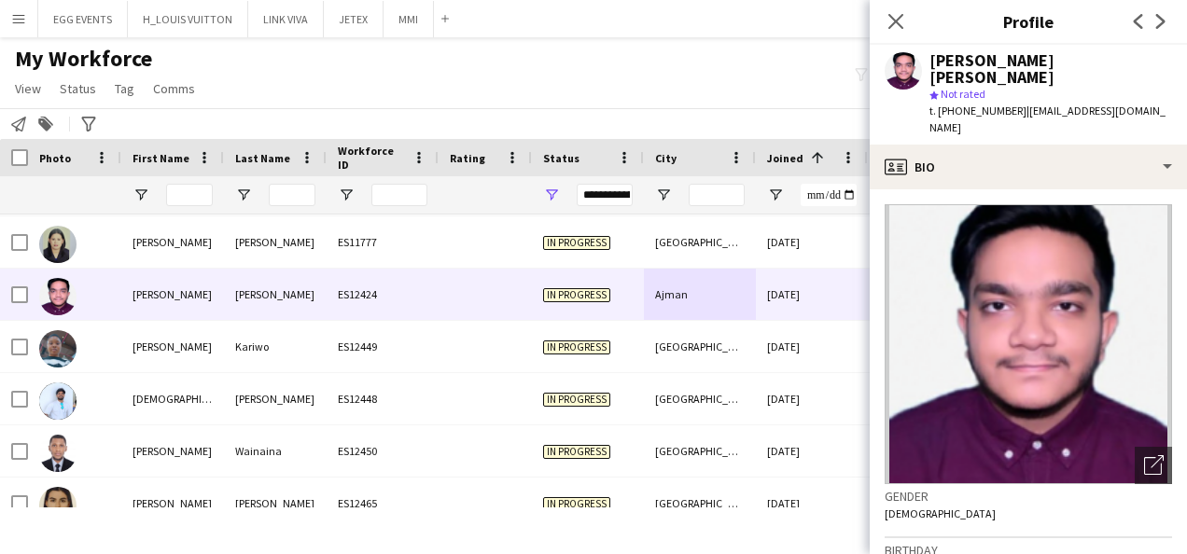
click at [1031, 189] on app-crew-profile-bio "Open photos pop-in Gender Male Birthday 30-12-2000 (24 years) Location Al Nakhi…" at bounding box center [1028, 371] width 317 height 365
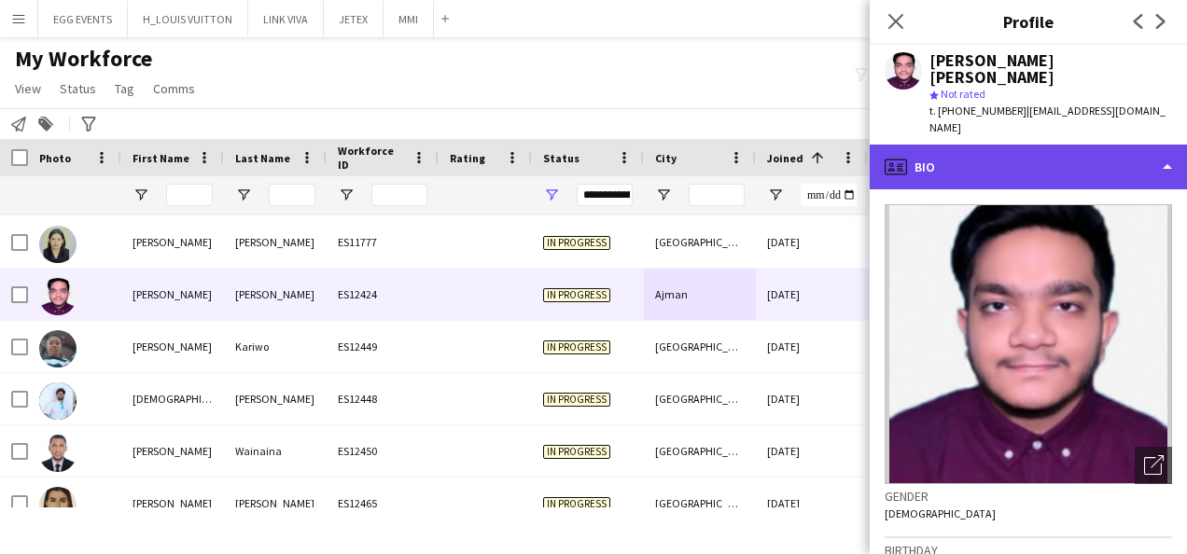
click at [1079, 145] on div "profile Bio" at bounding box center [1028, 167] width 317 height 45
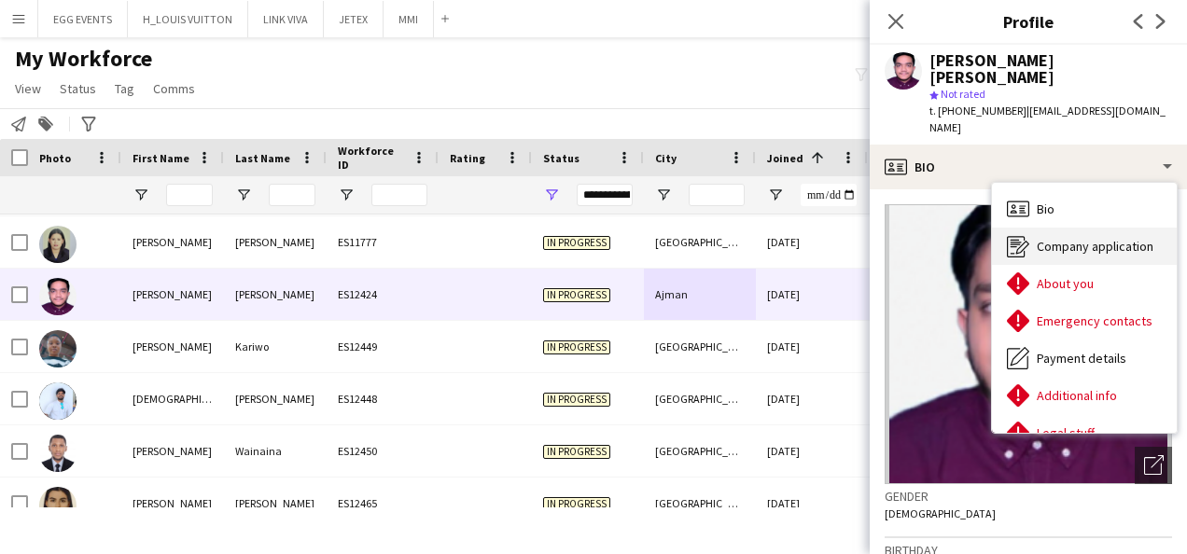
click at [1050, 228] on div "Company application Company application" at bounding box center [1084, 246] width 185 height 37
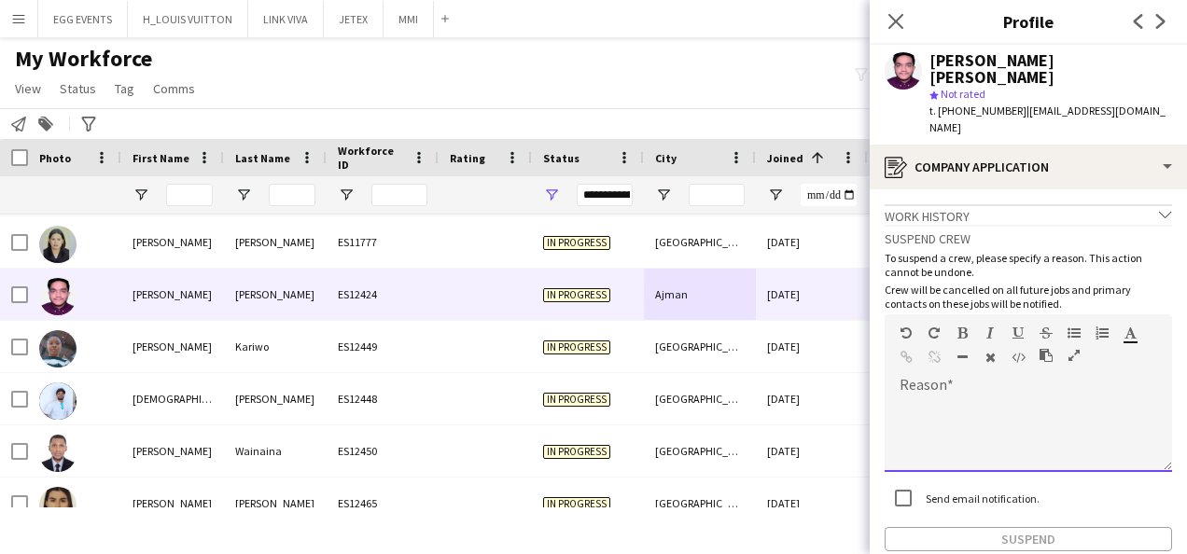
click at [966, 398] on div at bounding box center [1029, 435] width 288 height 75
paste div
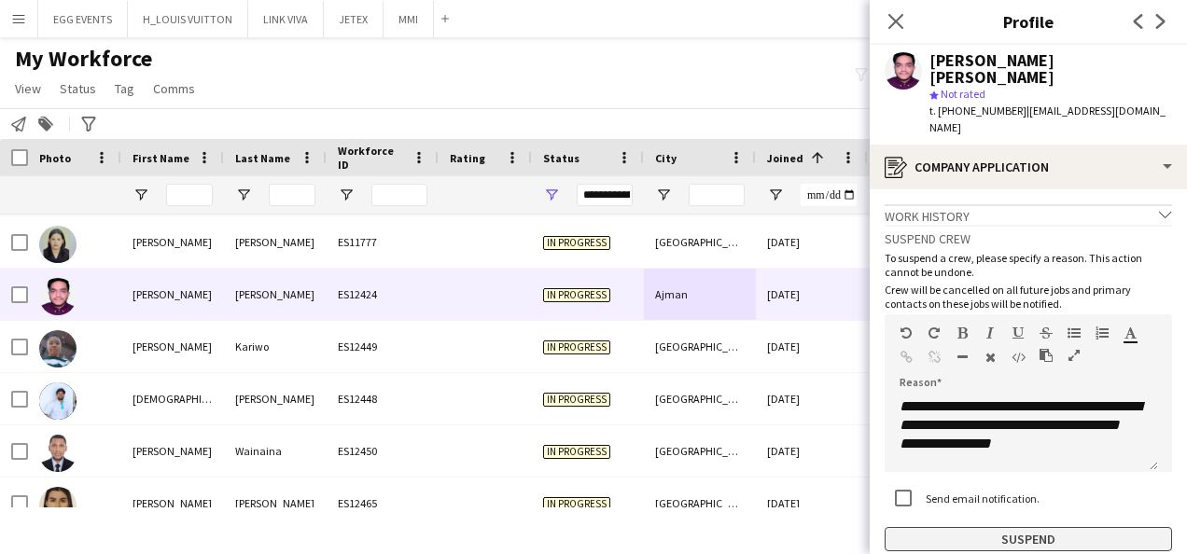
click at [932, 527] on button "Suspend" at bounding box center [1029, 539] width 288 height 24
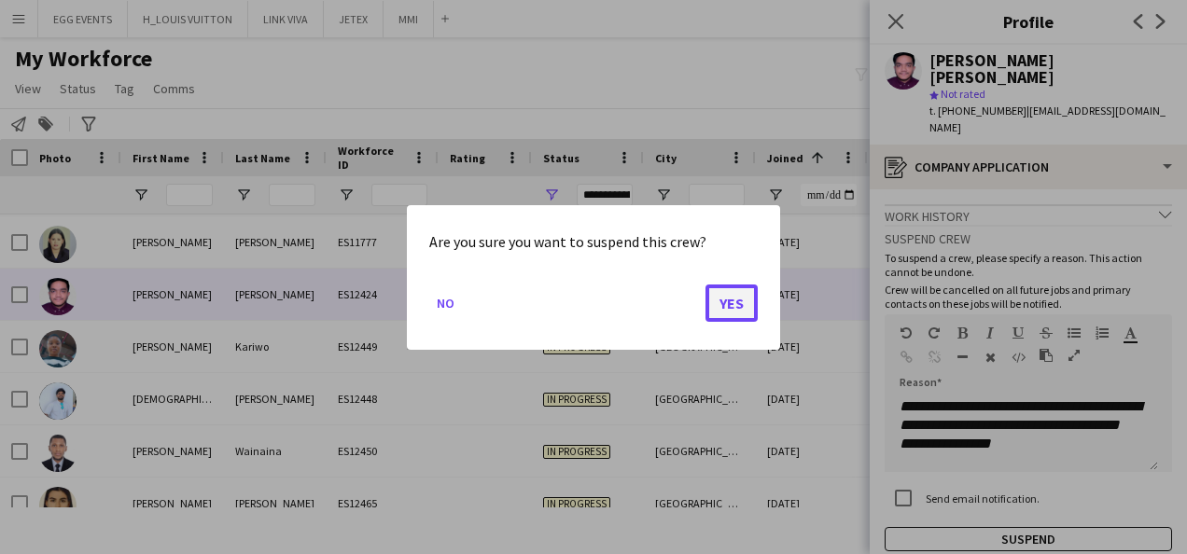
click at [720, 291] on button "Yes" at bounding box center [732, 302] width 52 height 37
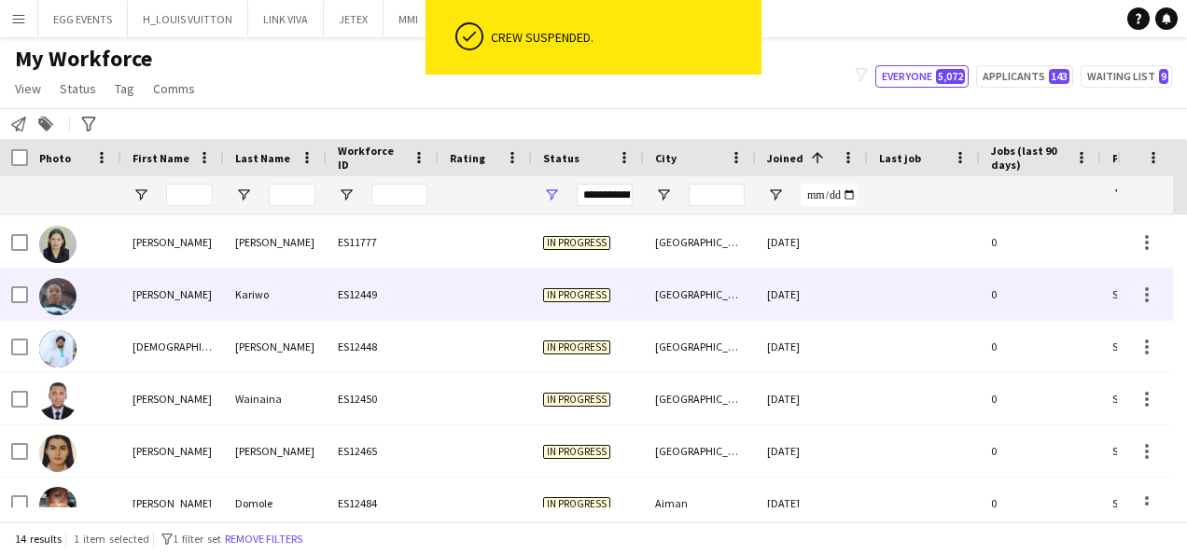
click at [720, 291] on div "[GEOGRAPHIC_DATA]" at bounding box center [700, 294] width 112 height 51
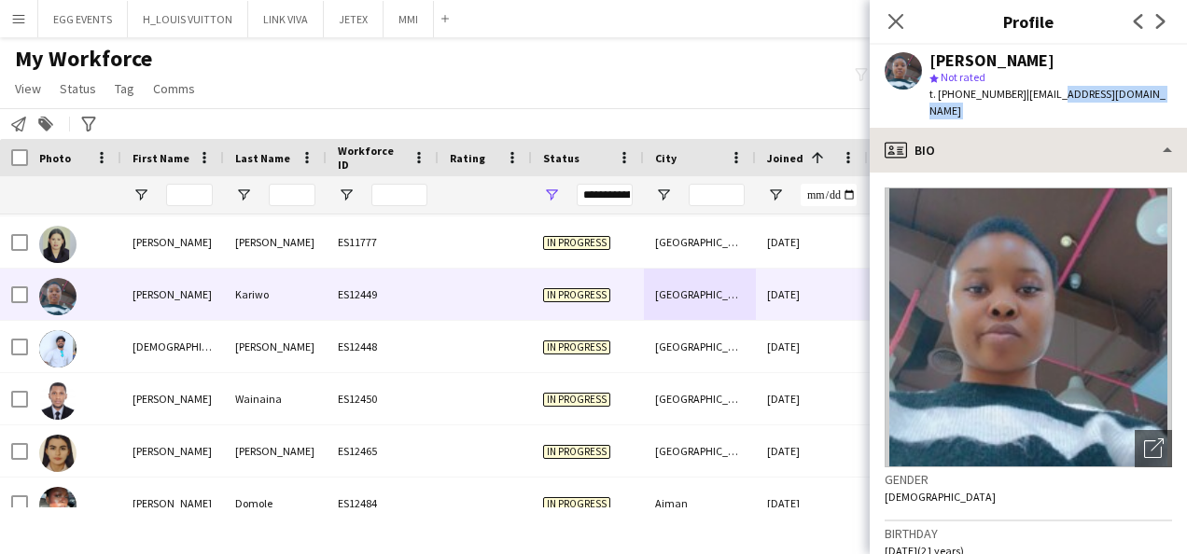
drag, startPoint x: 1051, startPoint y: 93, endPoint x: 1017, endPoint y: 152, distance: 68.2
click at [1017, 152] on app-crew-profile "Close pop-in Profile Previous Next Michelle Kariwo star Not rated t. +971524302…" at bounding box center [1028, 277] width 317 height 554
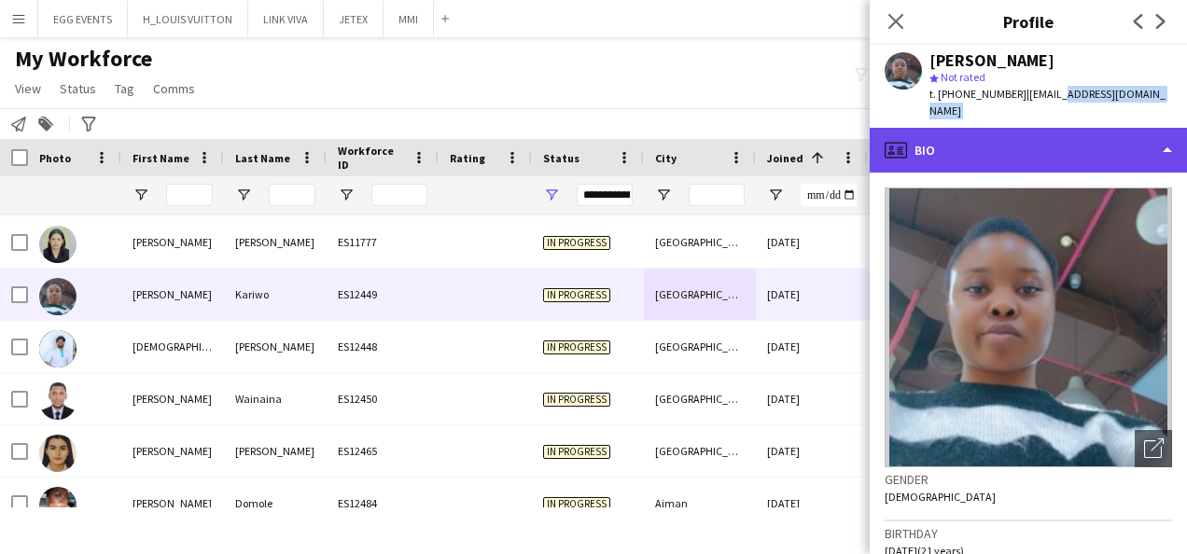
click at [1017, 152] on div "profile Bio" at bounding box center [1028, 150] width 317 height 45
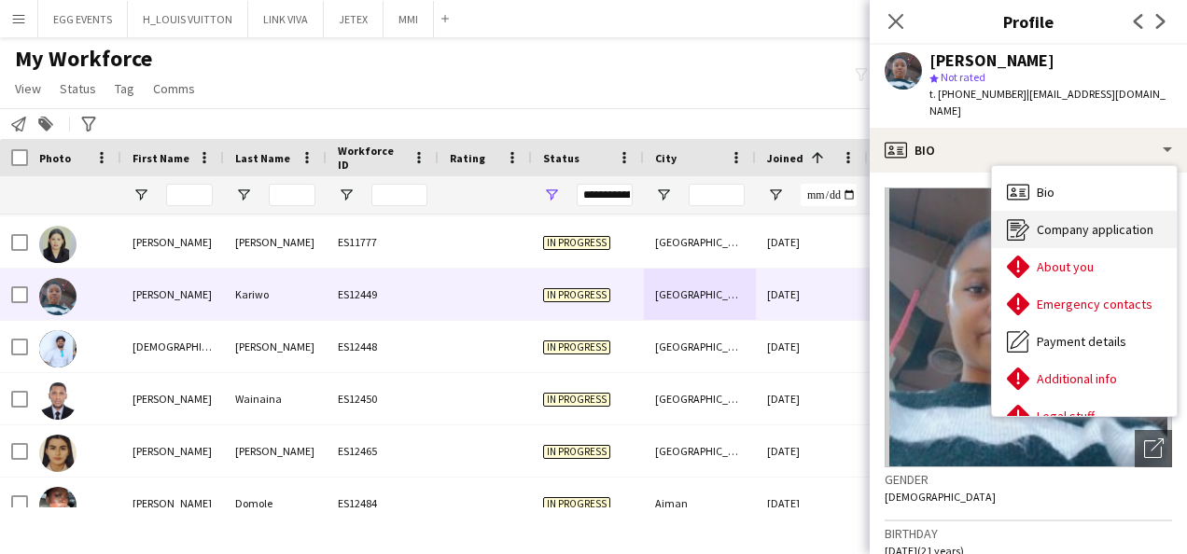
click at [1016, 228] on icon "Company application" at bounding box center [1018, 229] width 22 height 22
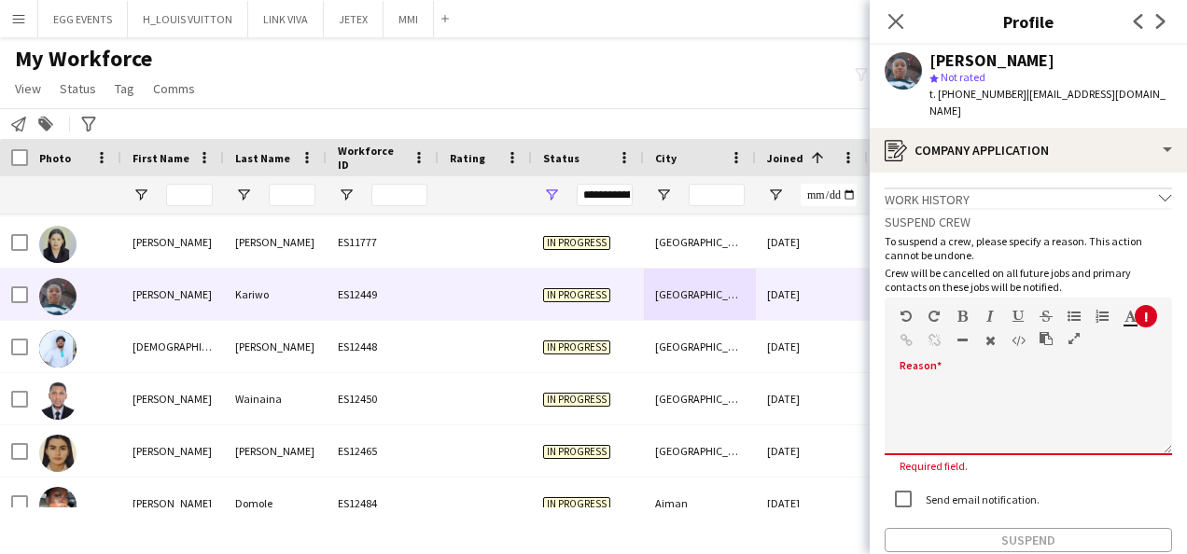
click at [973, 372] on div at bounding box center [1029, 412] width 288 height 88
paste div
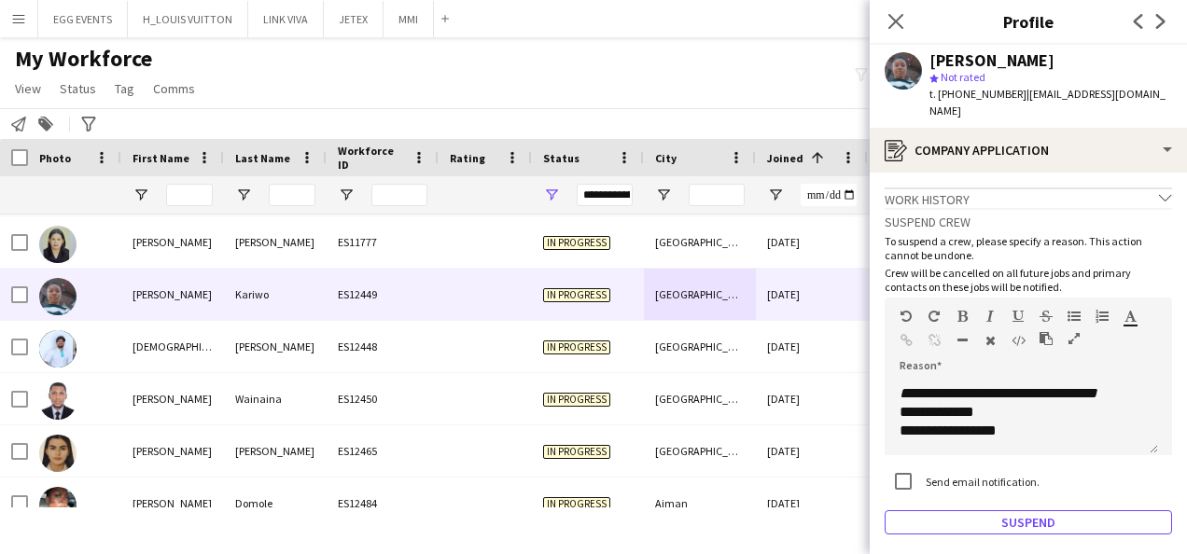
click at [916, 511] on button "Suspend" at bounding box center [1029, 523] width 288 height 24
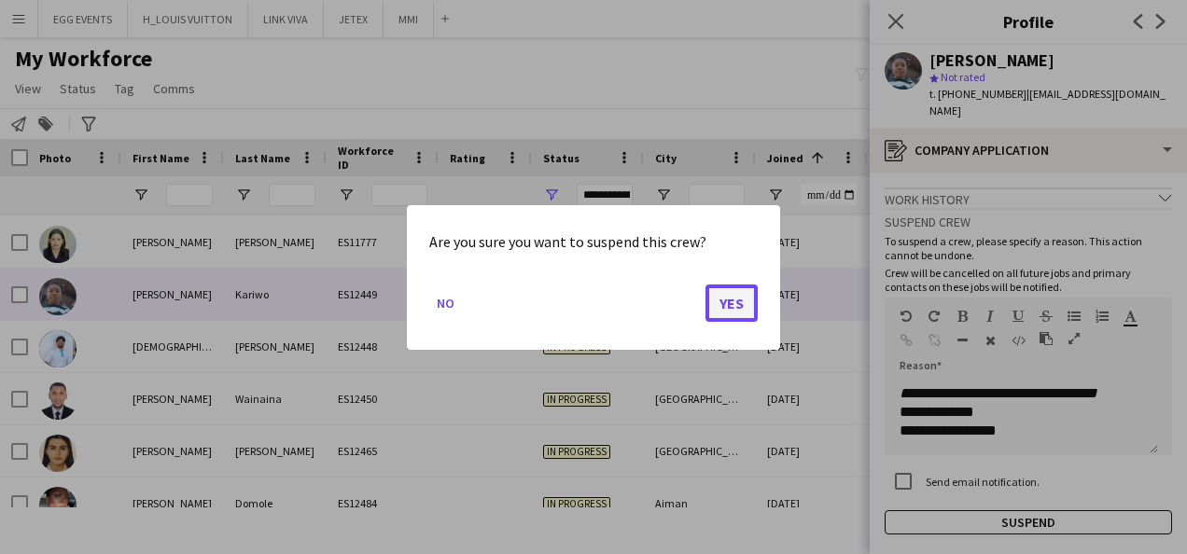
click at [743, 300] on button "Yes" at bounding box center [732, 302] width 52 height 37
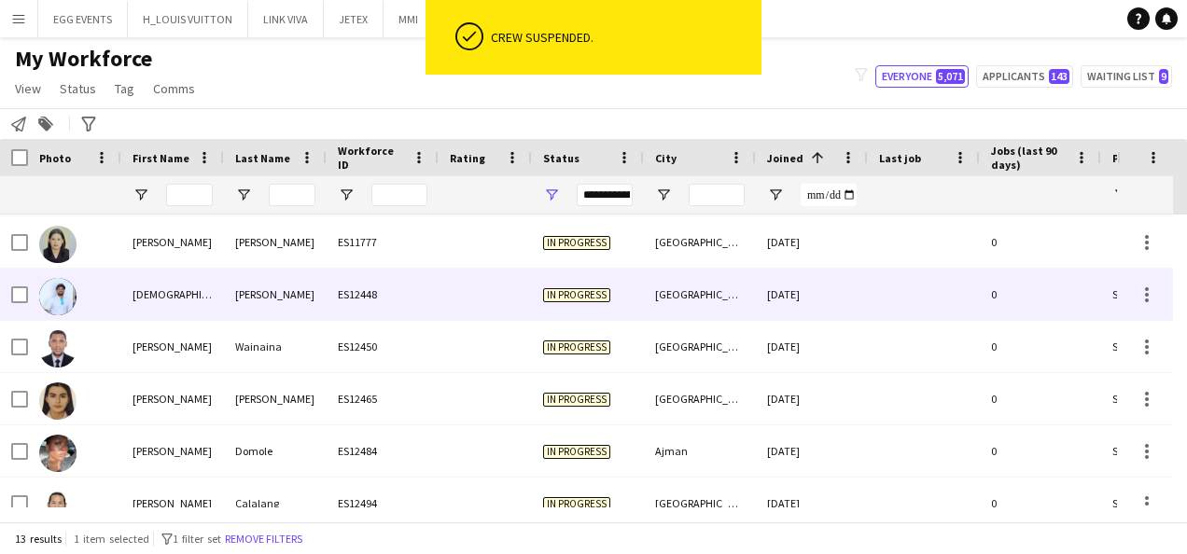
click at [743, 300] on div "[GEOGRAPHIC_DATA]" at bounding box center [700, 294] width 112 height 51
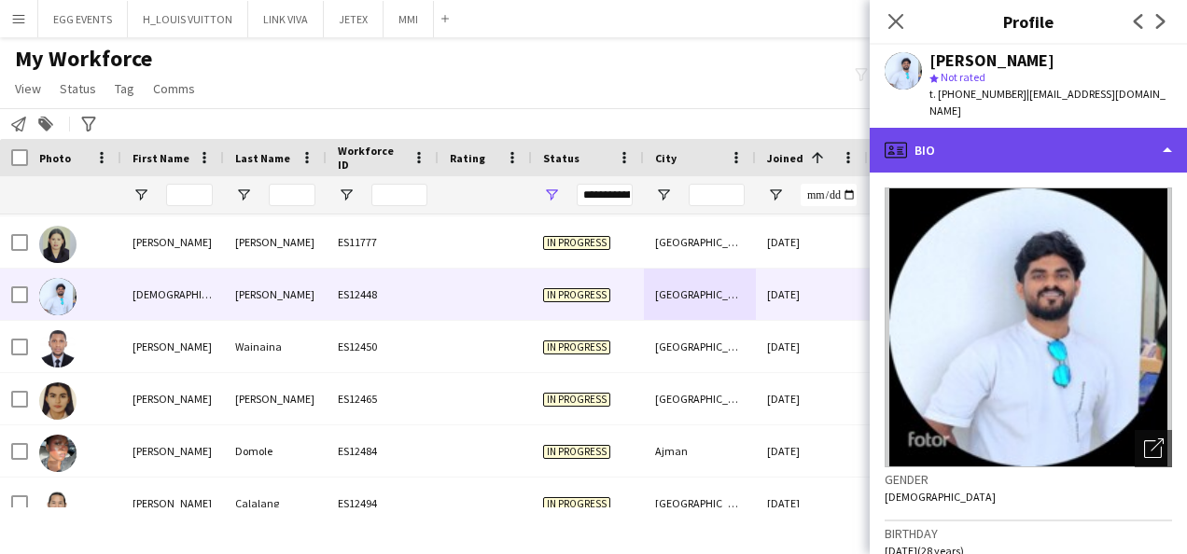
click at [1074, 128] on div "profile Bio" at bounding box center [1028, 150] width 317 height 45
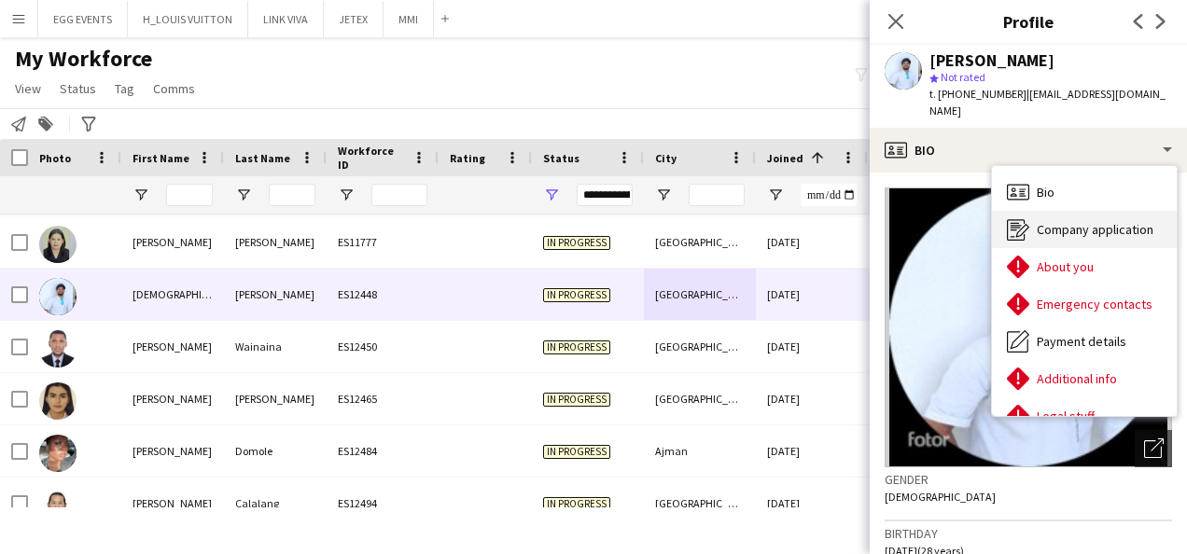
click at [1040, 211] on div "Company application Company application" at bounding box center [1084, 229] width 185 height 37
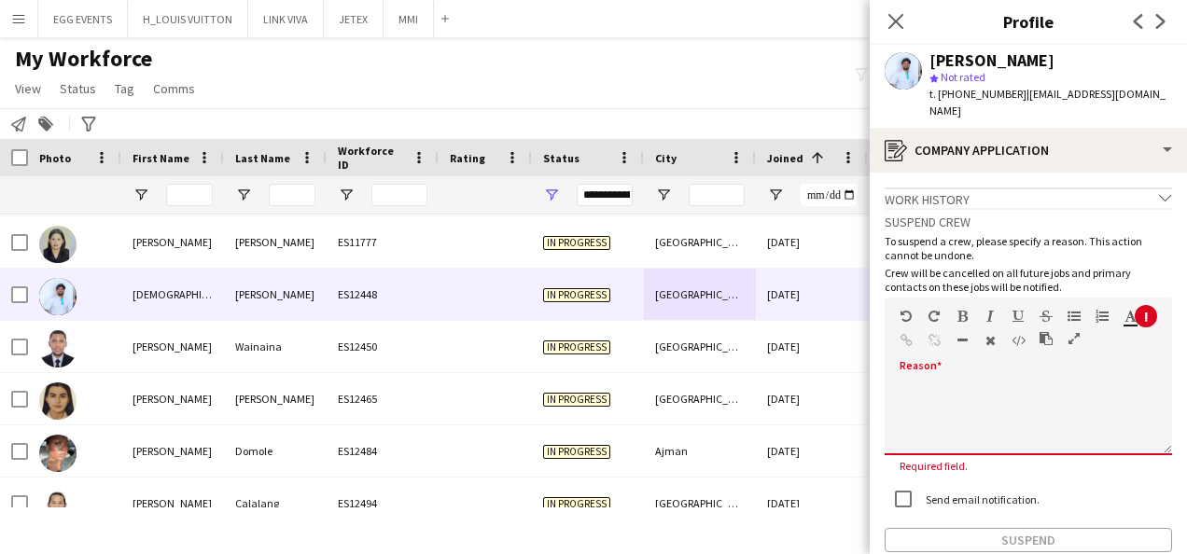
click at [959, 368] on div at bounding box center [1029, 412] width 288 height 88
click at [947, 381] on div at bounding box center [1029, 418] width 288 height 75
paste div
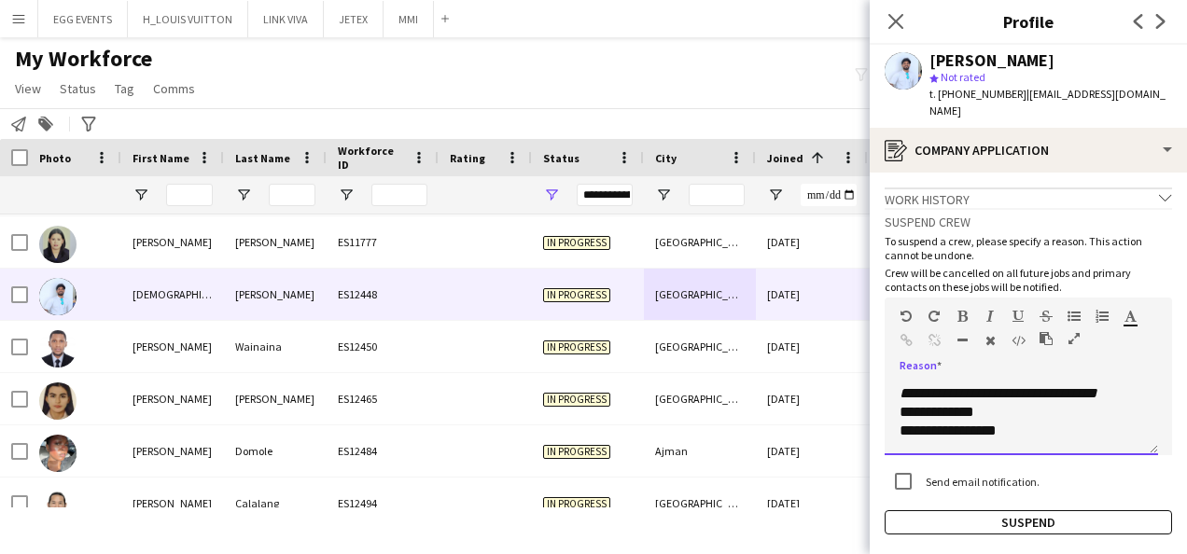
scroll to position [0, 0]
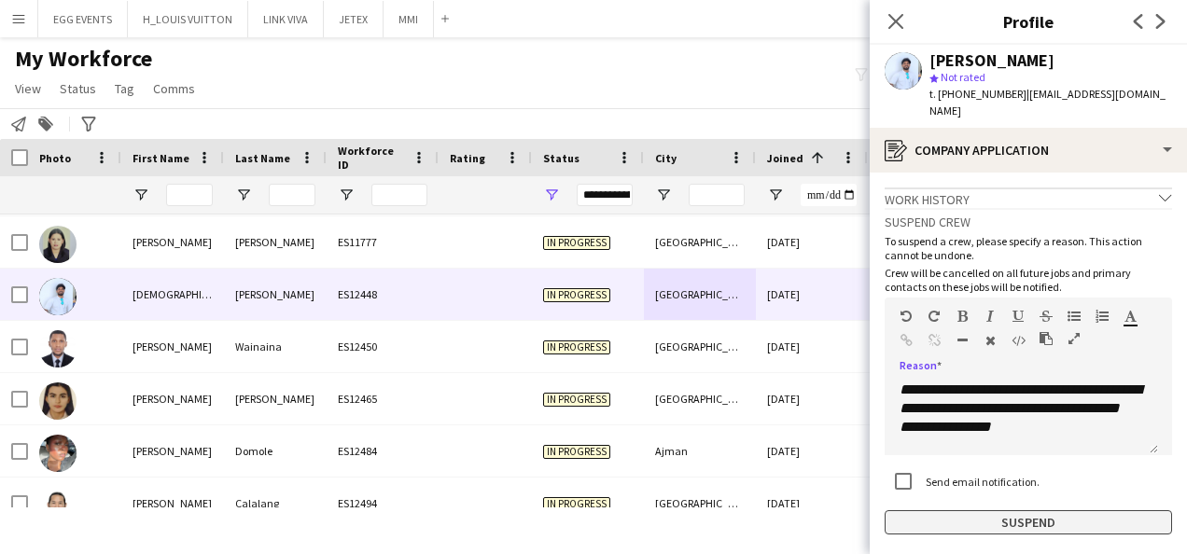
click at [900, 511] on button "Suspend" at bounding box center [1029, 523] width 288 height 24
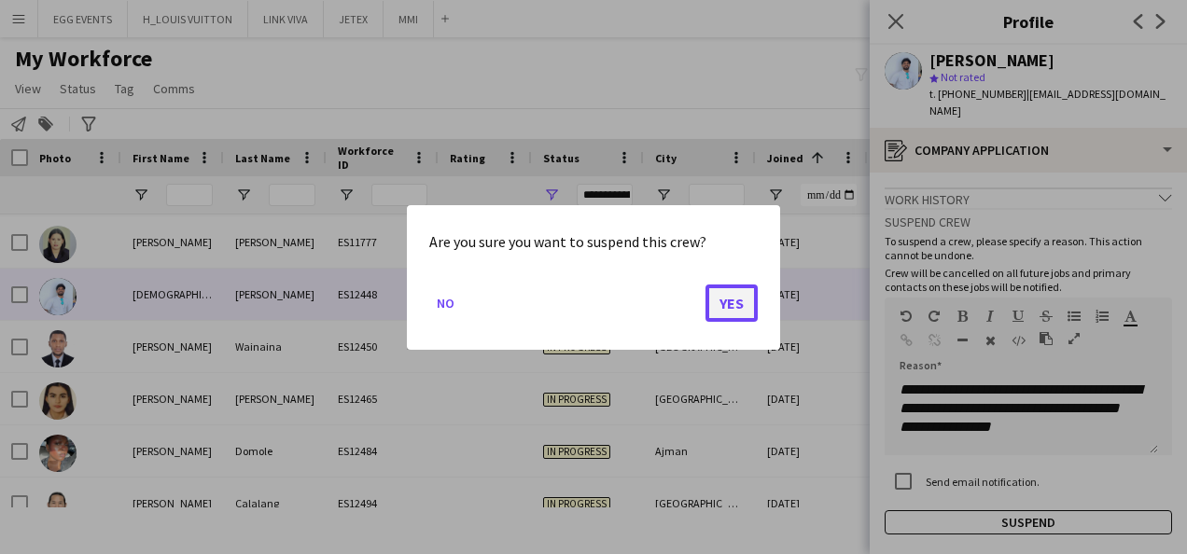
click at [738, 320] on button "Yes" at bounding box center [732, 302] width 52 height 37
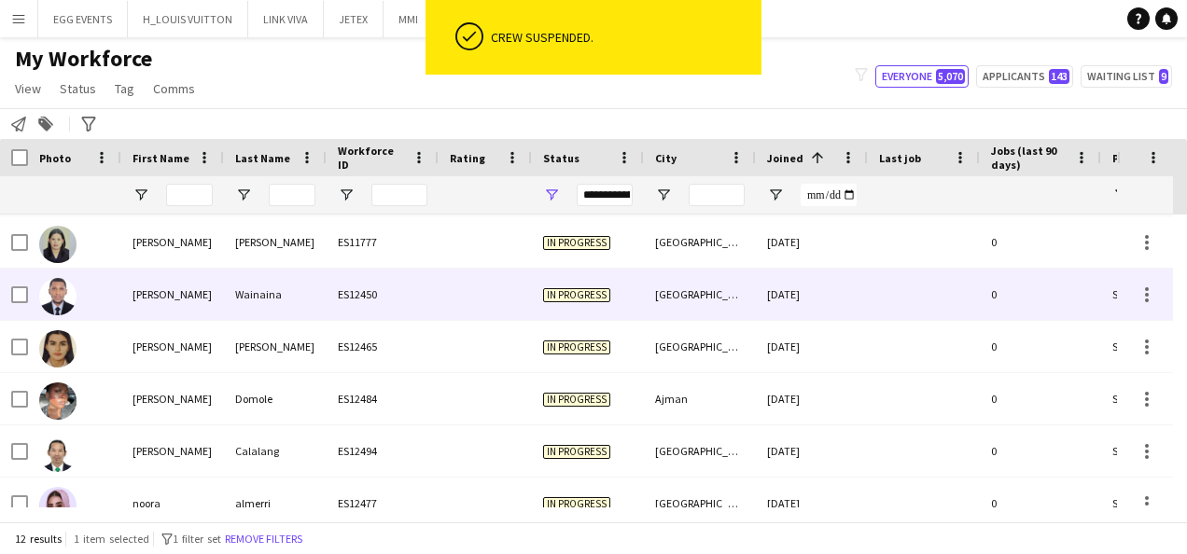
click at [793, 301] on div "13-09-2025" at bounding box center [812, 294] width 112 height 51
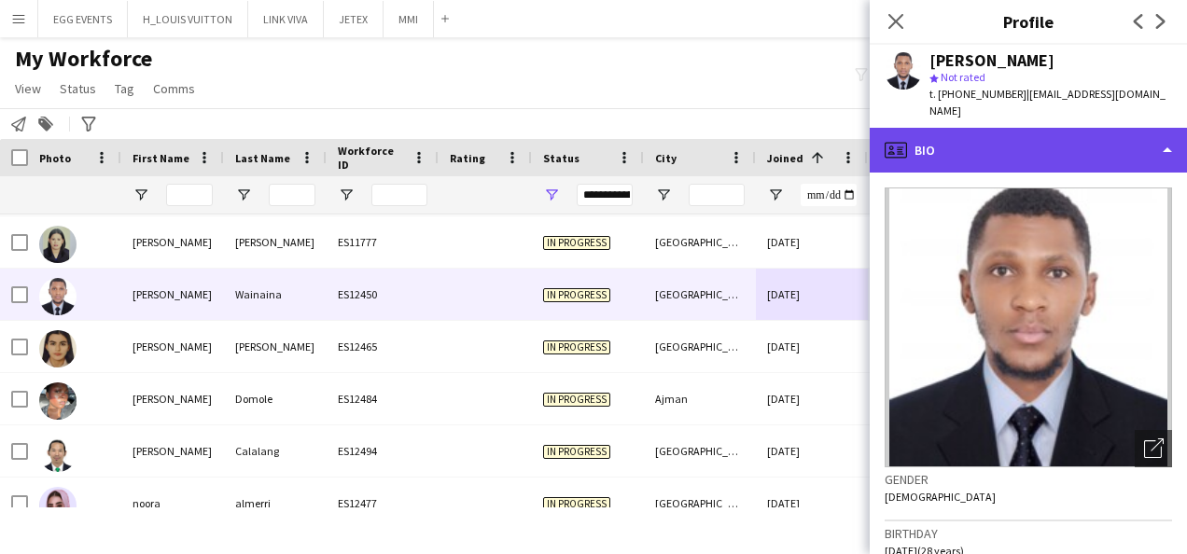
click at [1034, 141] on div "profile Bio" at bounding box center [1028, 150] width 317 height 45
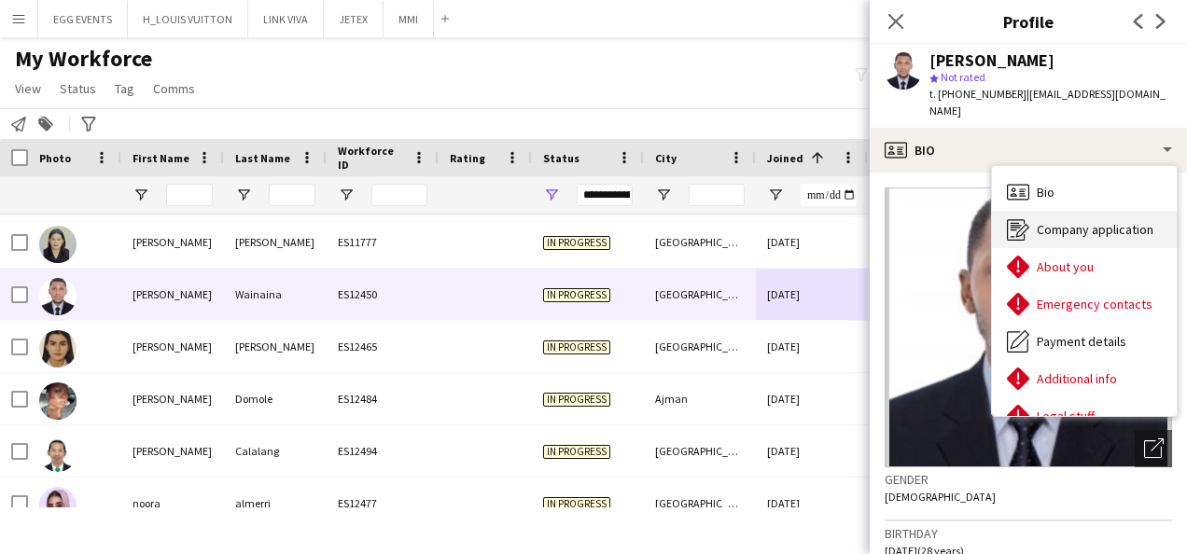
click at [1044, 221] on span "Company application" at bounding box center [1095, 229] width 117 height 17
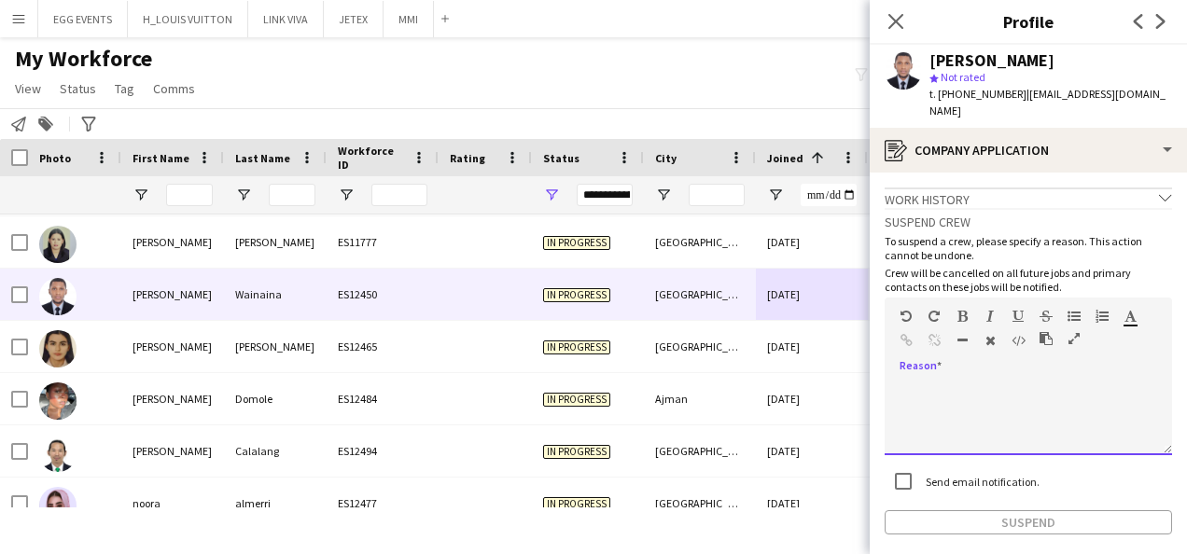
click at [976, 381] on div at bounding box center [1029, 418] width 288 height 75
paste div
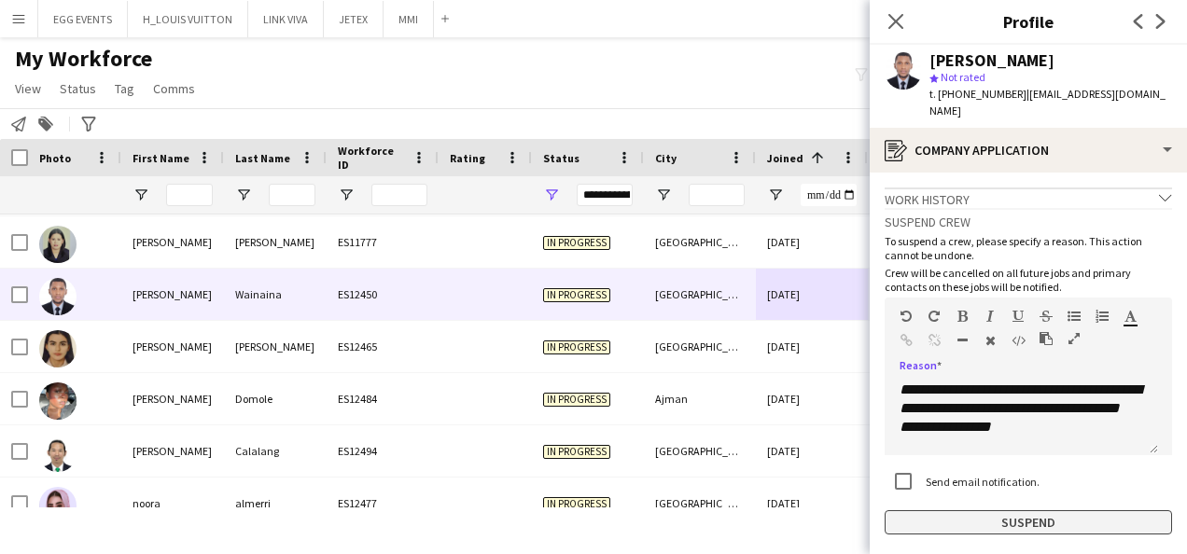
click at [926, 511] on button "Suspend" at bounding box center [1029, 523] width 288 height 24
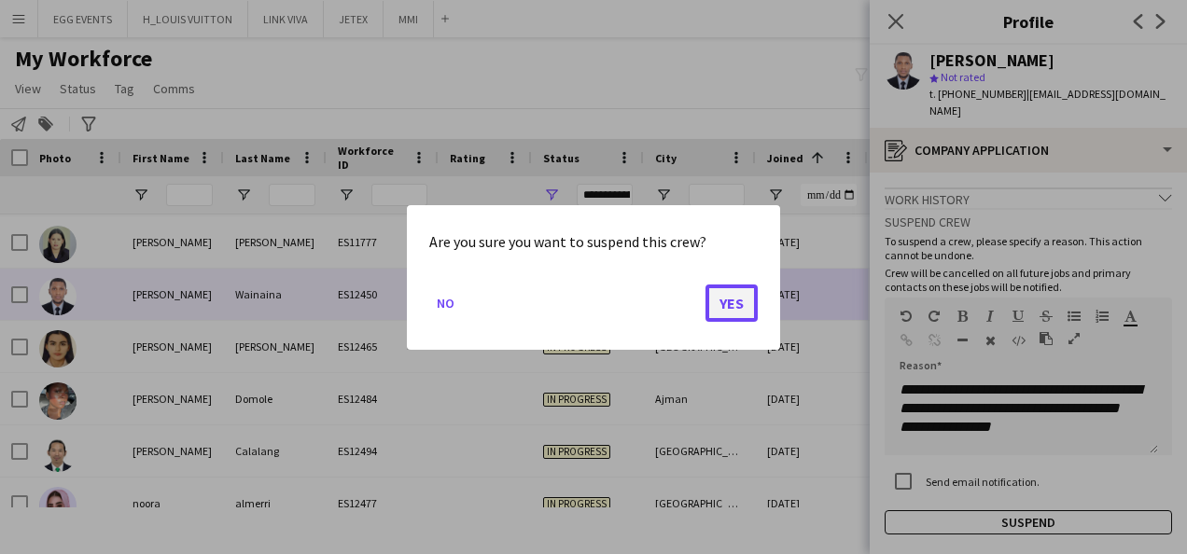
click at [731, 316] on button "Yes" at bounding box center [732, 302] width 52 height 37
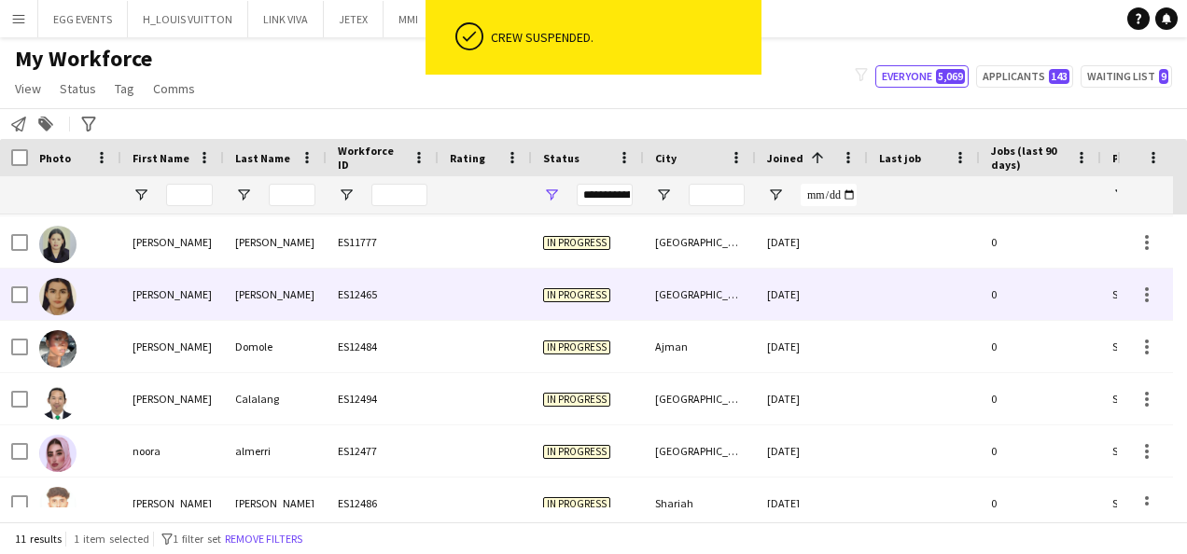
click at [731, 316] on div "Abu Dhabi" at bounding box center [700, 294] width 112 height 51
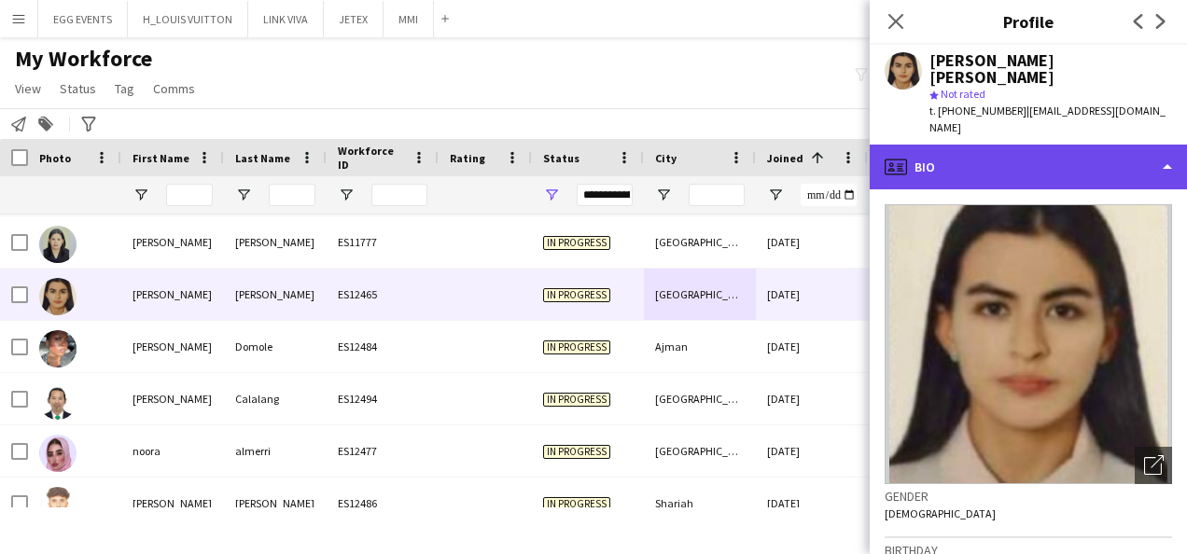
click at [1049, 145] on div "profile Bio" at bounding box center [1028, 167] width 317 height 45
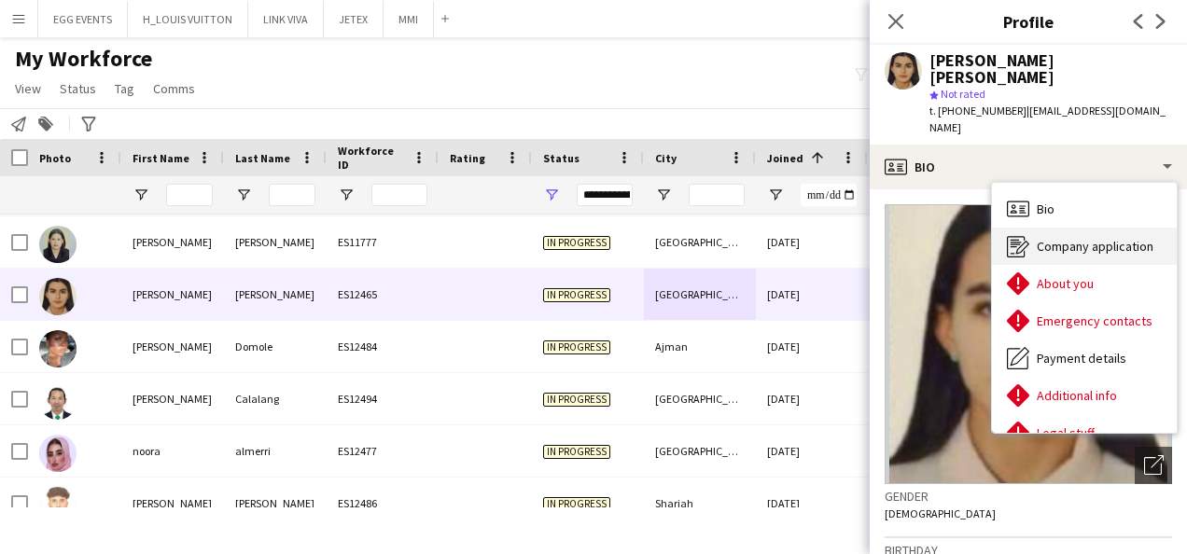
click at [1060, 238] on span "Company application" at bounding box center [1095, 246] width 117 height 17
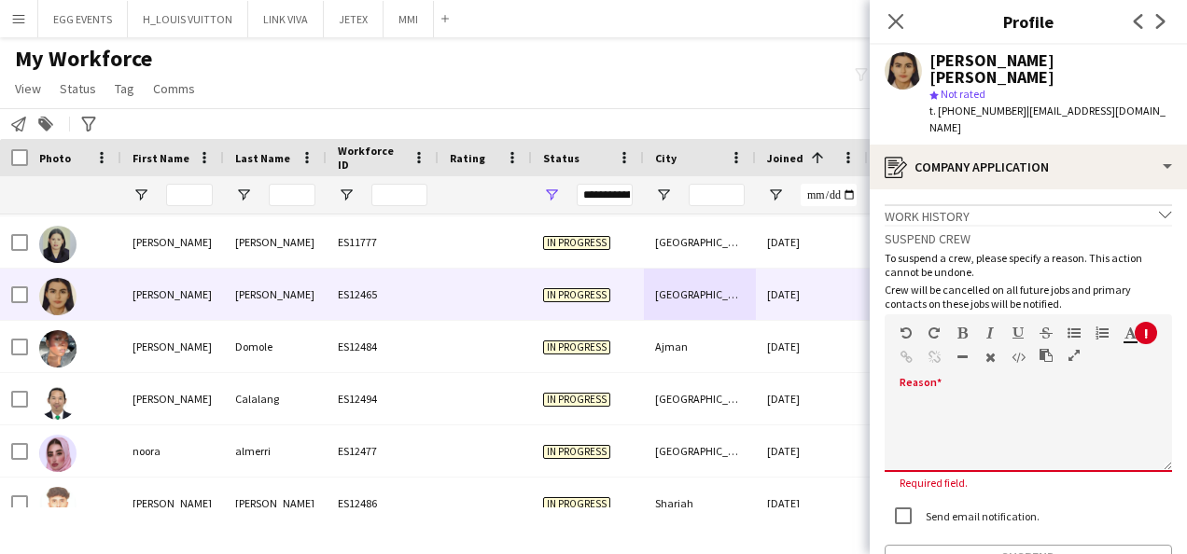
click at [964, 385] on div at bounding box center [1029, 429] width 288 height 88
paste div
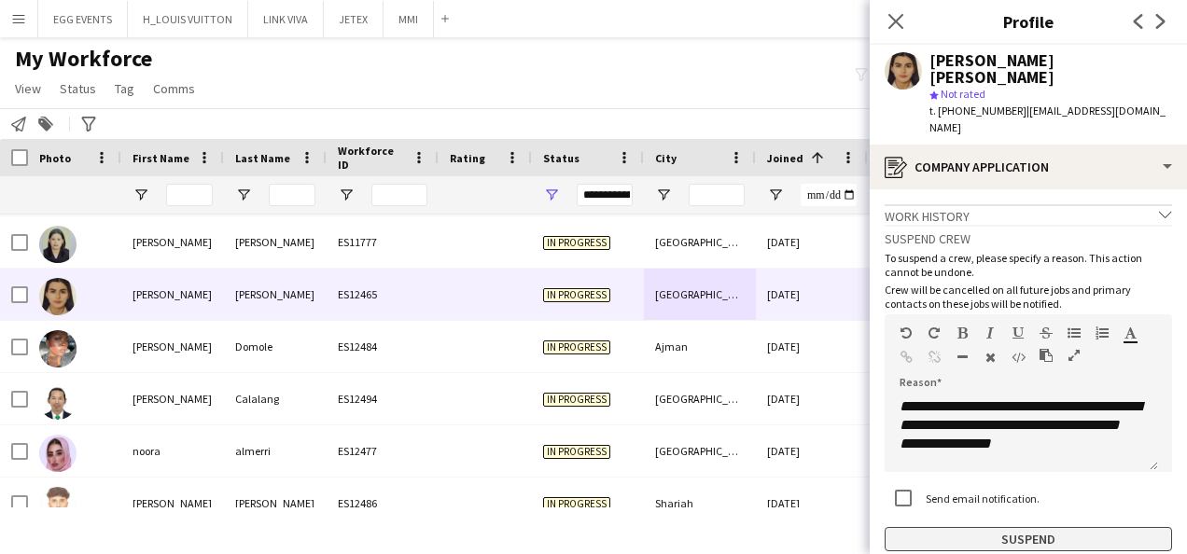
click at [948, 527] on button "Suspend" at bounding box center [1029, 539] width 288 height 24
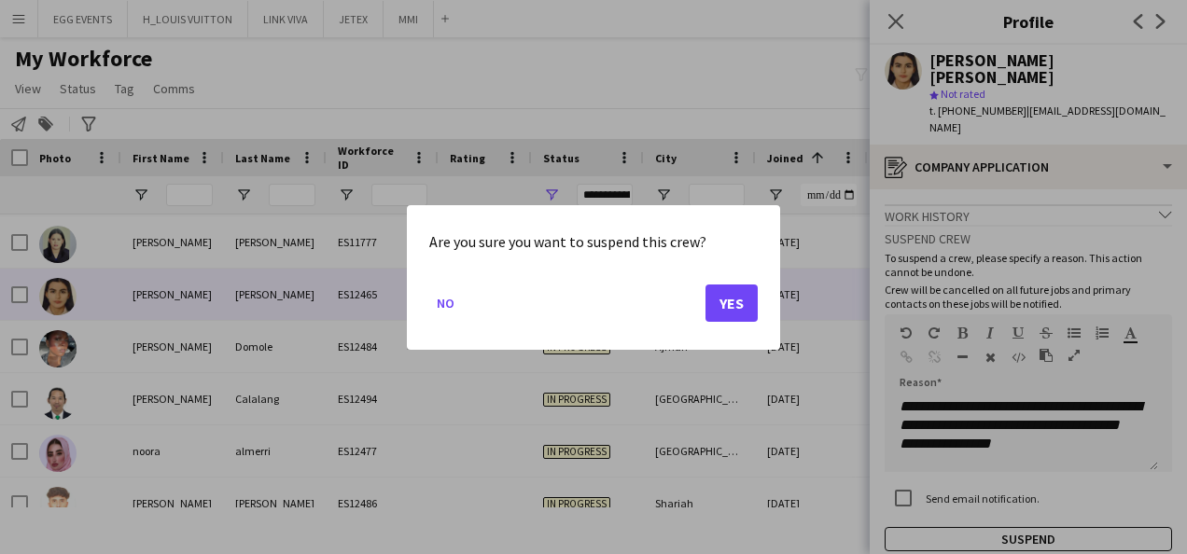
click at [744, 325] on mat-dialog-actions "No Yes" at bounding box center [593, 309] width 329 height 79
click at [730, 302] on button "Yes" at bounding box center [732, 302] width 52 height 37
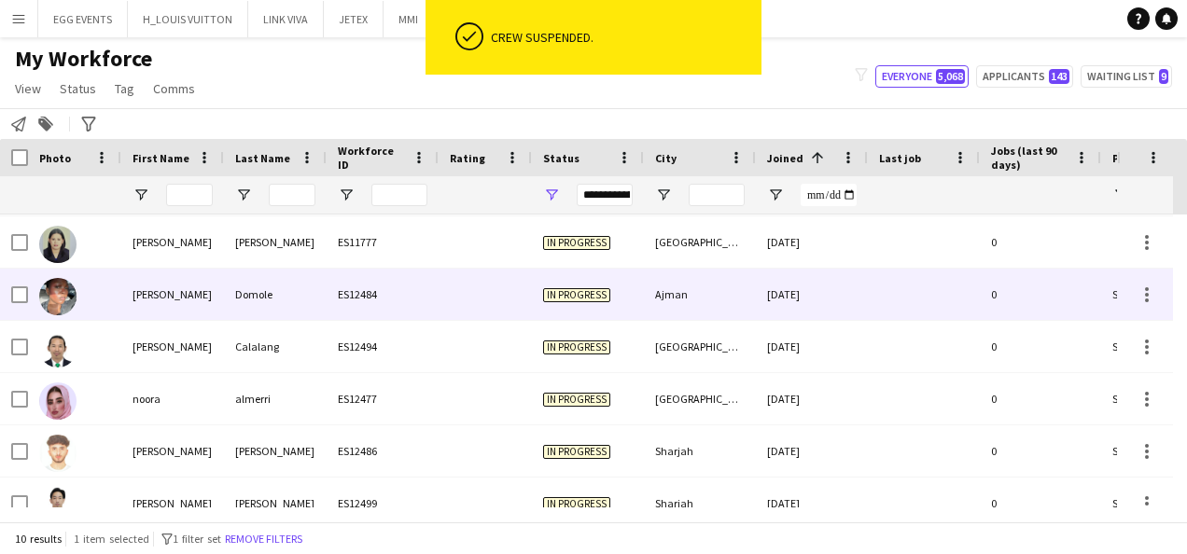
click at [730, 302] on div "Ajman" at bounding box center [700, 294] width 112 height 51
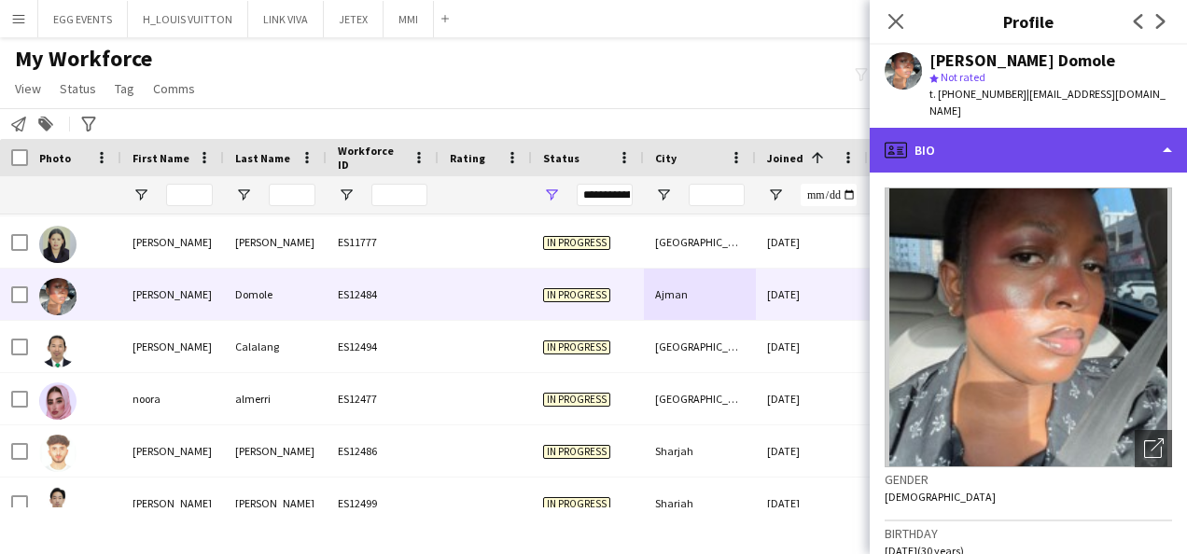
click at [1028, 154] on div "profile Bio" at bounding box center [1028, 150] width 317 height 45
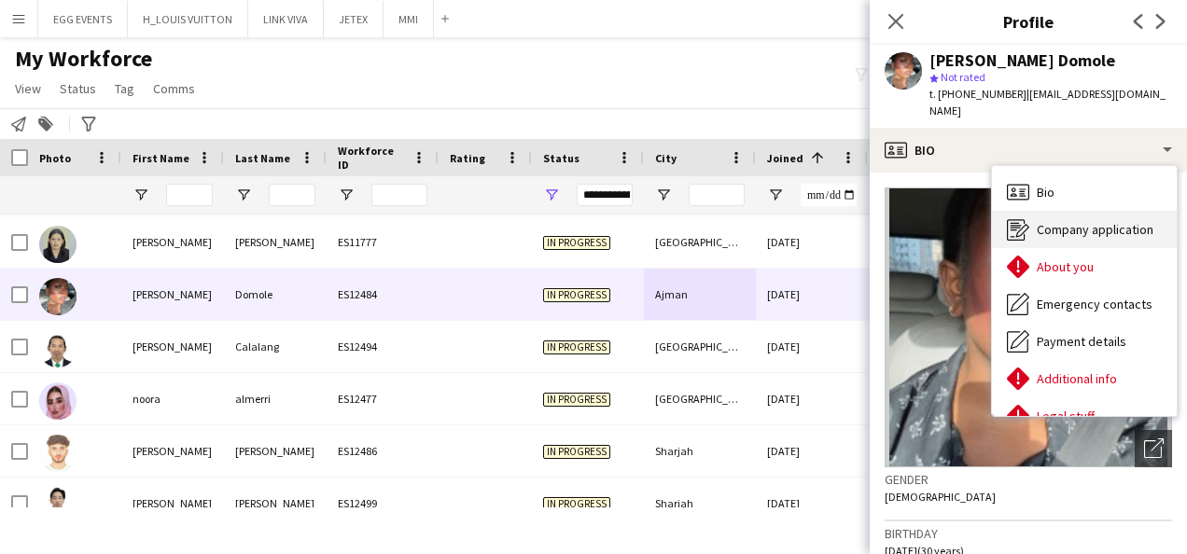
click at [1032, 213] on div "Company application Company application" at bounding box center [1084, 229] width 185 height 37
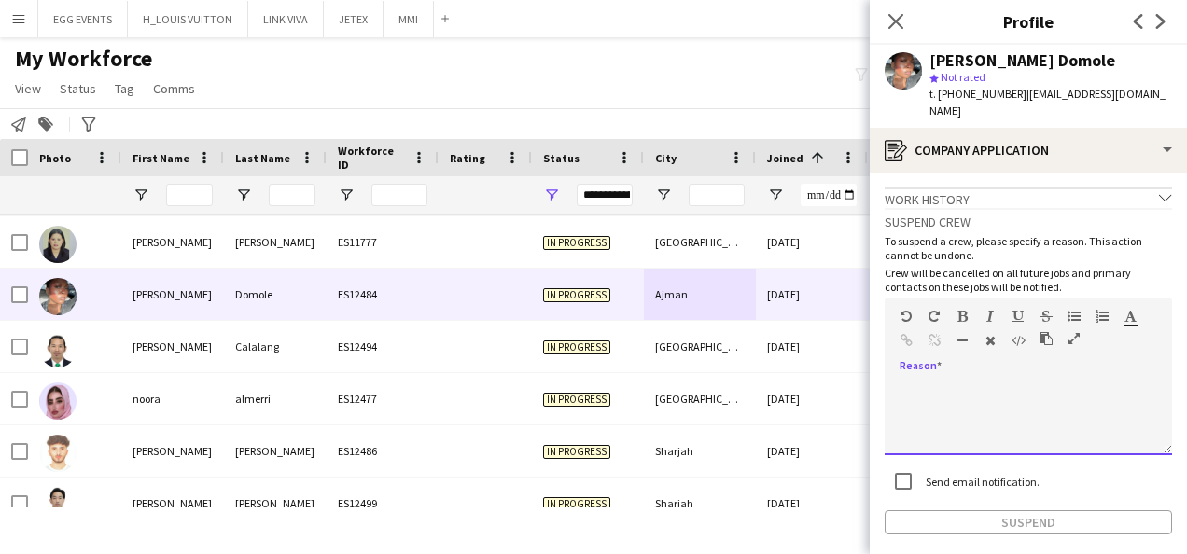
click at [973, 381] on div at bounding box center [1029, 418] width 288 height 75
paste div
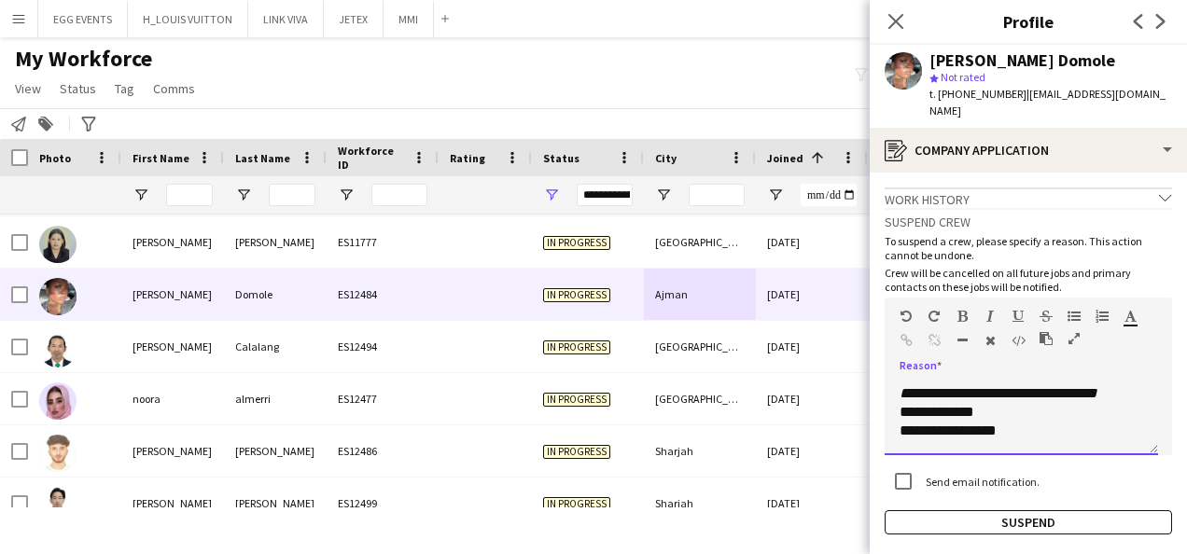
scroll to position [332, 0]
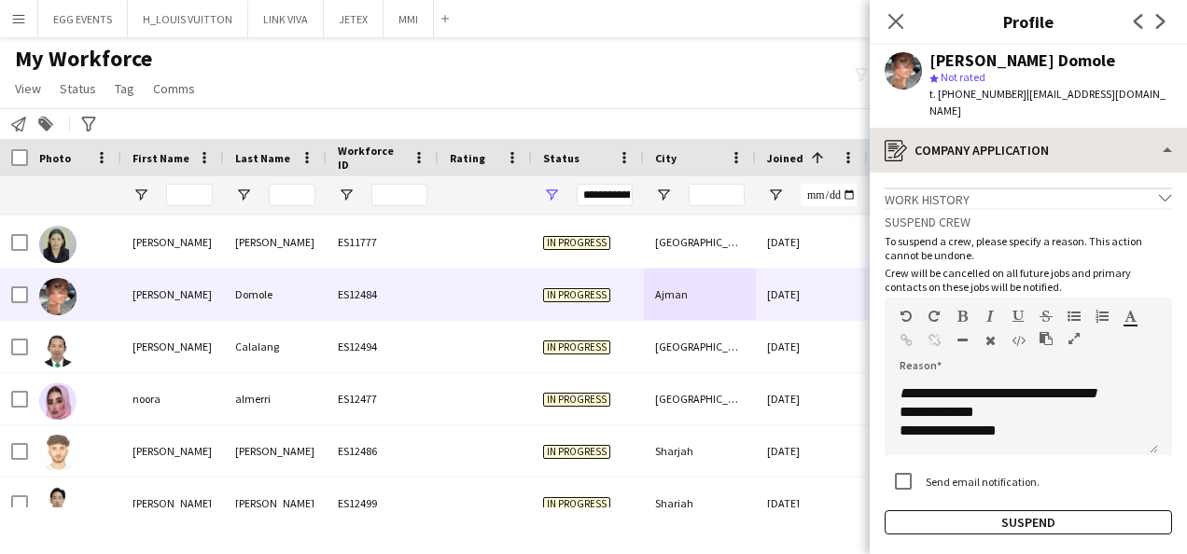
drag, startPoint x: 1070, startPoint y: 158, endPoint x: 1090, endPoint y: 132, distance: 33.2
click at [1090, 132] on div "register Company application Bio Bio Company application Company application Ab…" at bounding box center [1028, 341] width 317 height 427
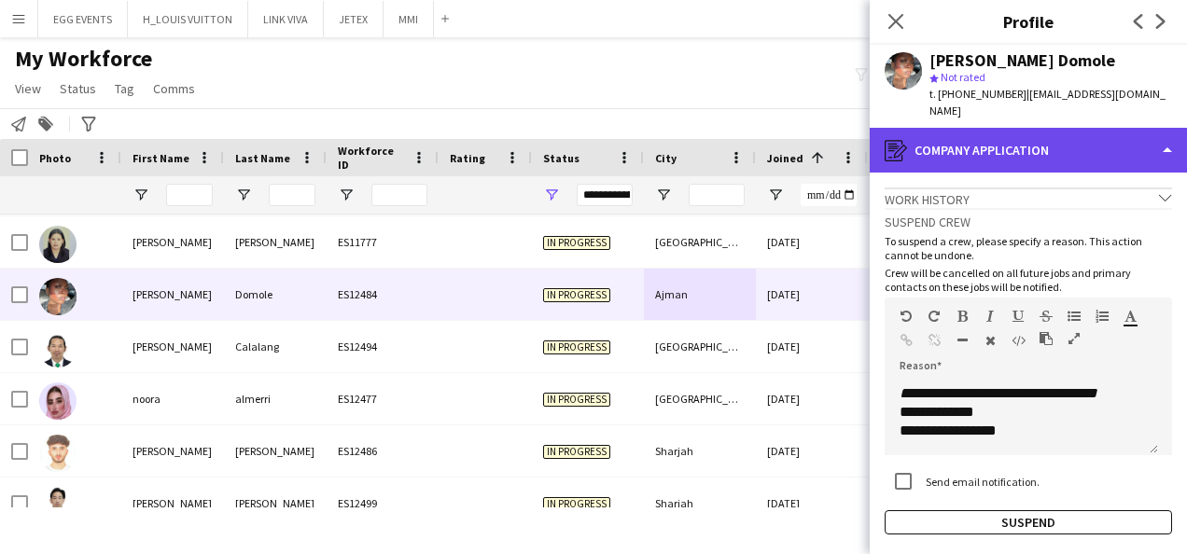
click at [1090, 132] on div "register Company application" at bounding box center [1028, 150] width 317 height 45
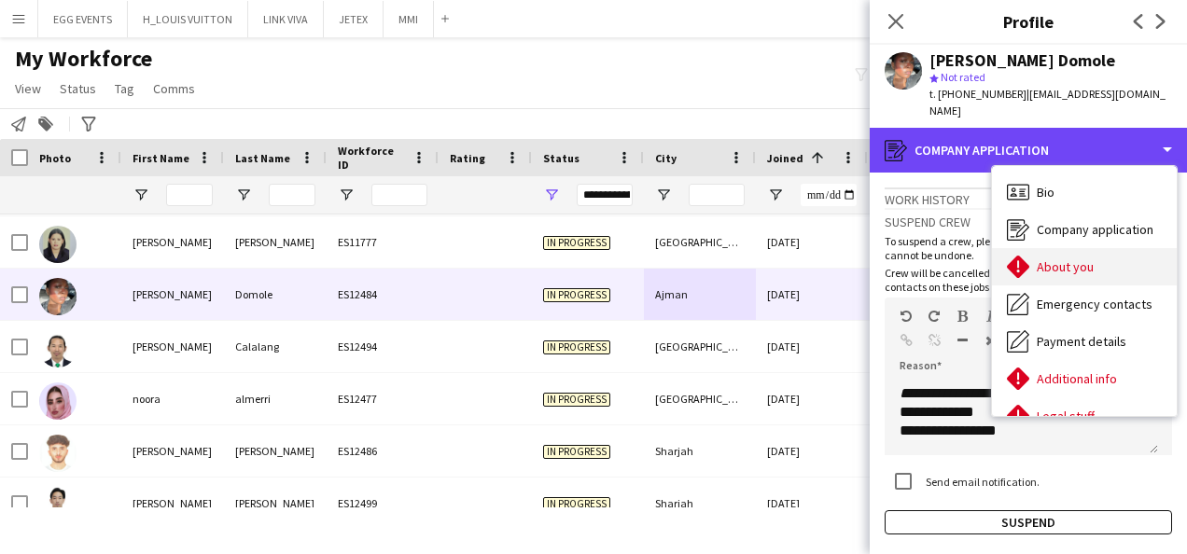
scroll to position [101, 0]
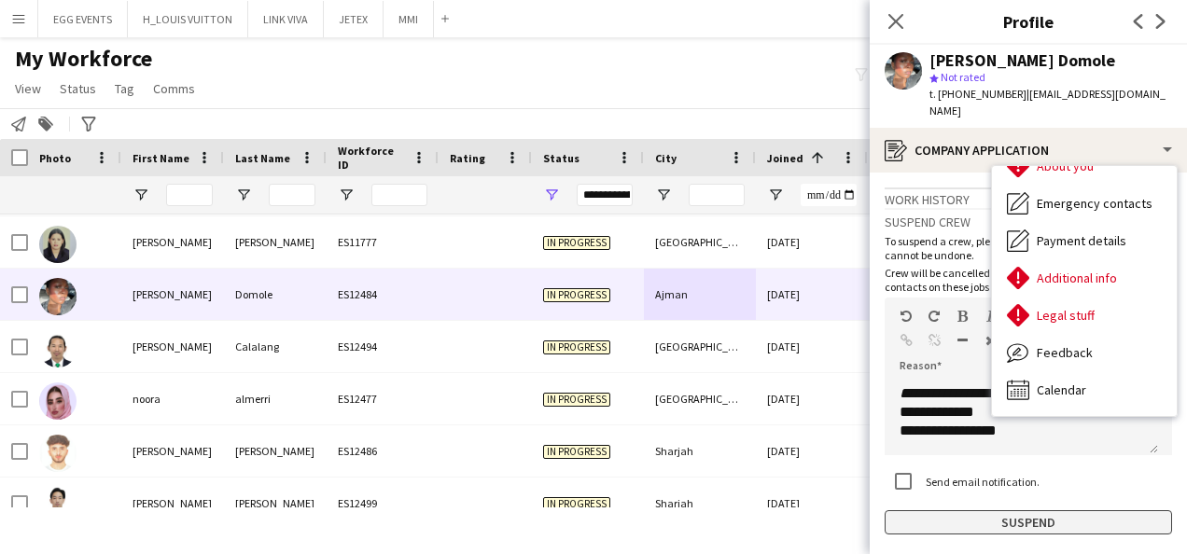
click at [956, 513] on button "Suspend" at bounding box center [1029, 523] width 288 height 24
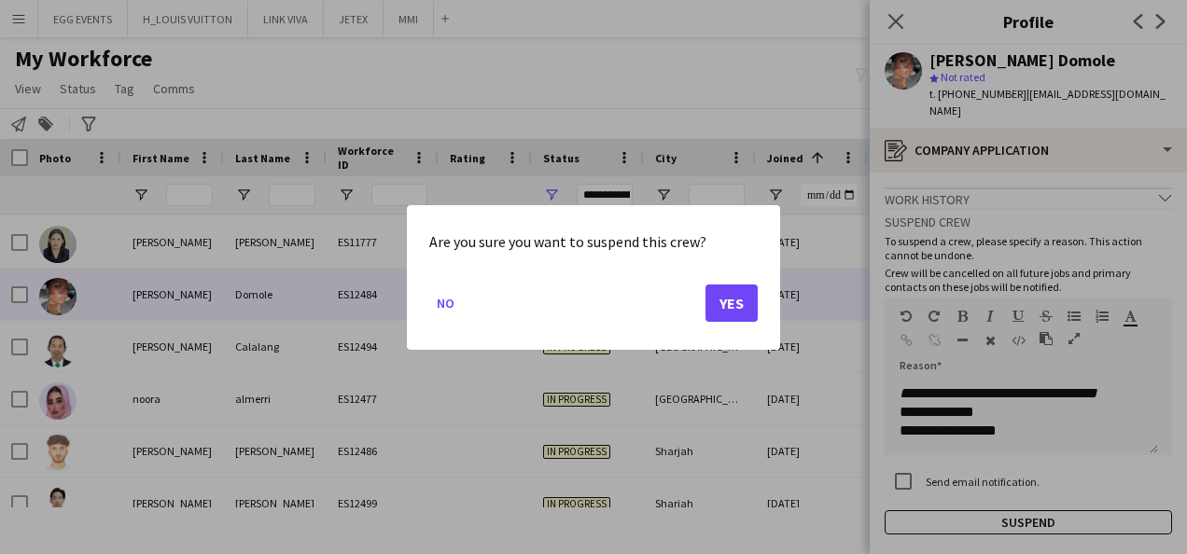
click at [732, 324] on mat-dialog-actions "No Yes" at bounding box center [593, 309] width 329 height 79
click at [732, 314] on button "Yes" at bounding box center [732, 302] width 52 height 37
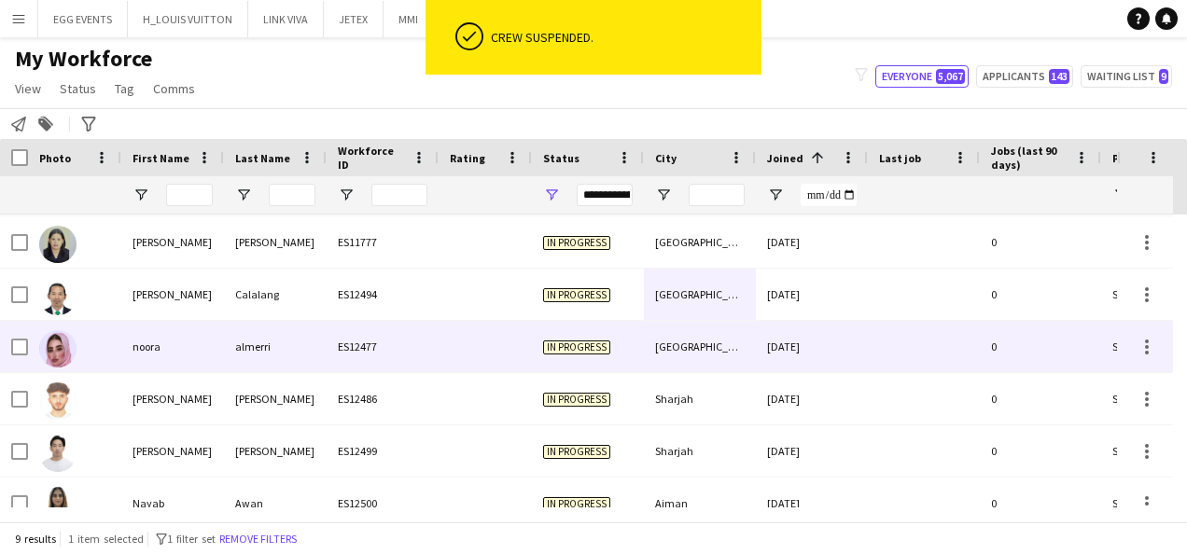
click at [781, 321] on div "15-09-2025" at bounding box center [812, 346] width 112 height 51
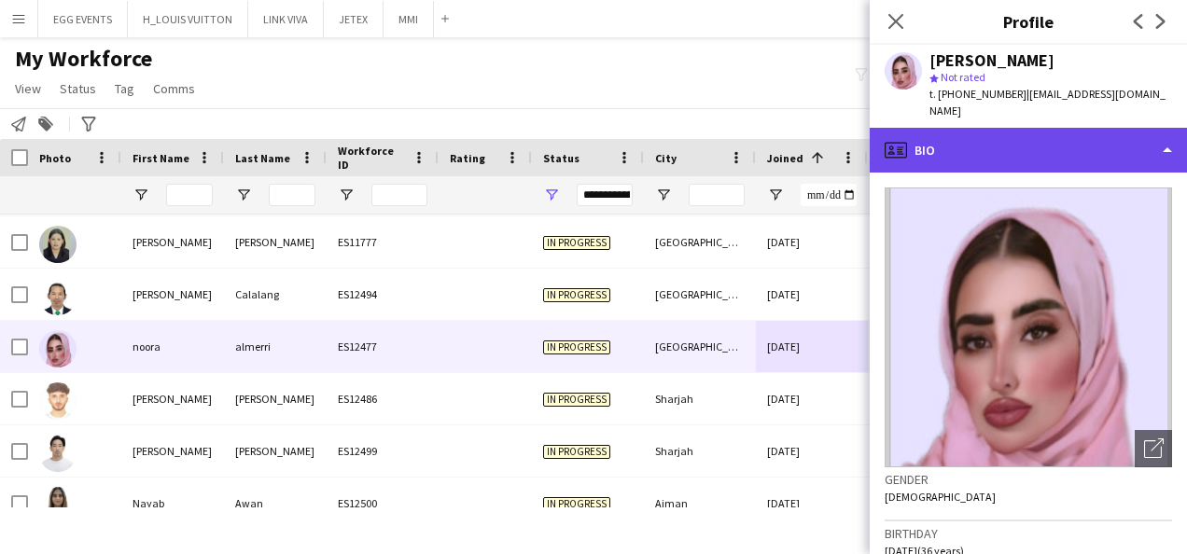
click at [1058, 144] on div "profile Bio" at bounding box center [1028, 150] width 317 height 45
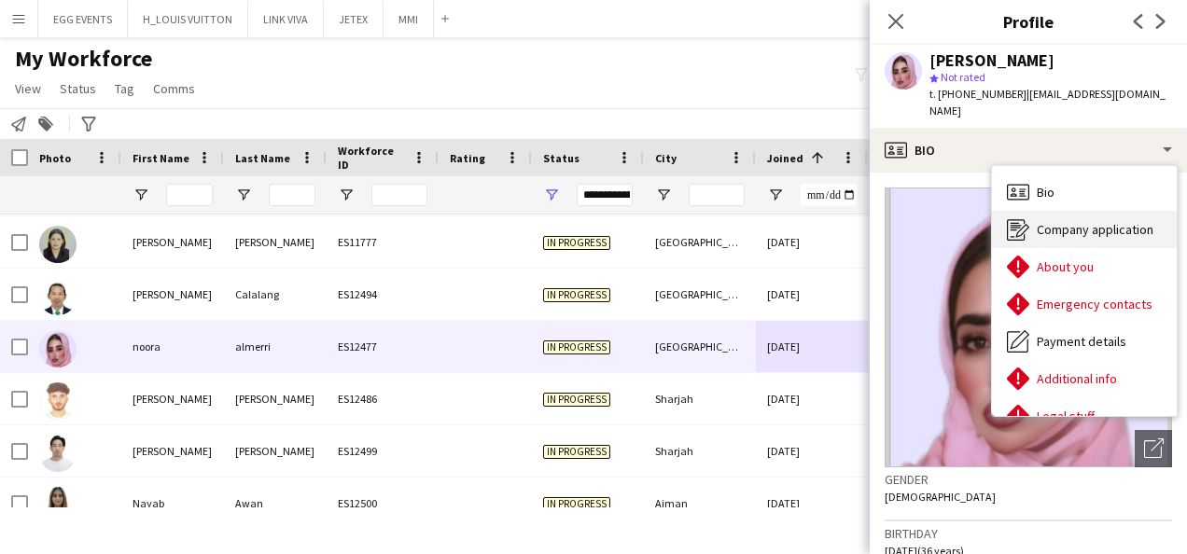
click at [1035, 211] on div "Company application Company application" at bounding box center [1084, 229] width 185 height 37
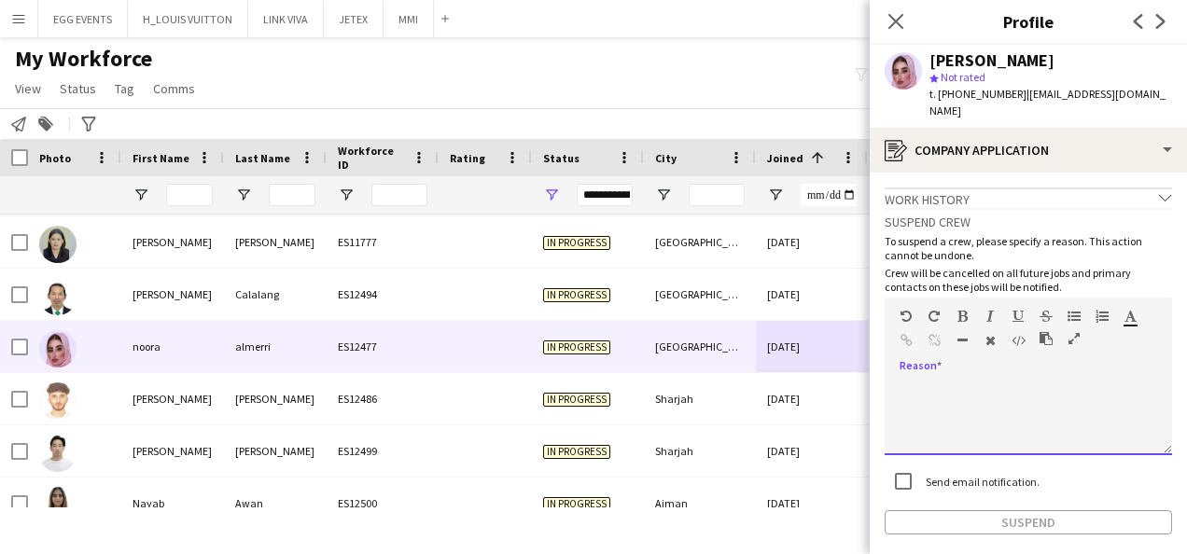
click at [933, 411] on div at bounding box center [1029, 418] width 288 height 75
paste div
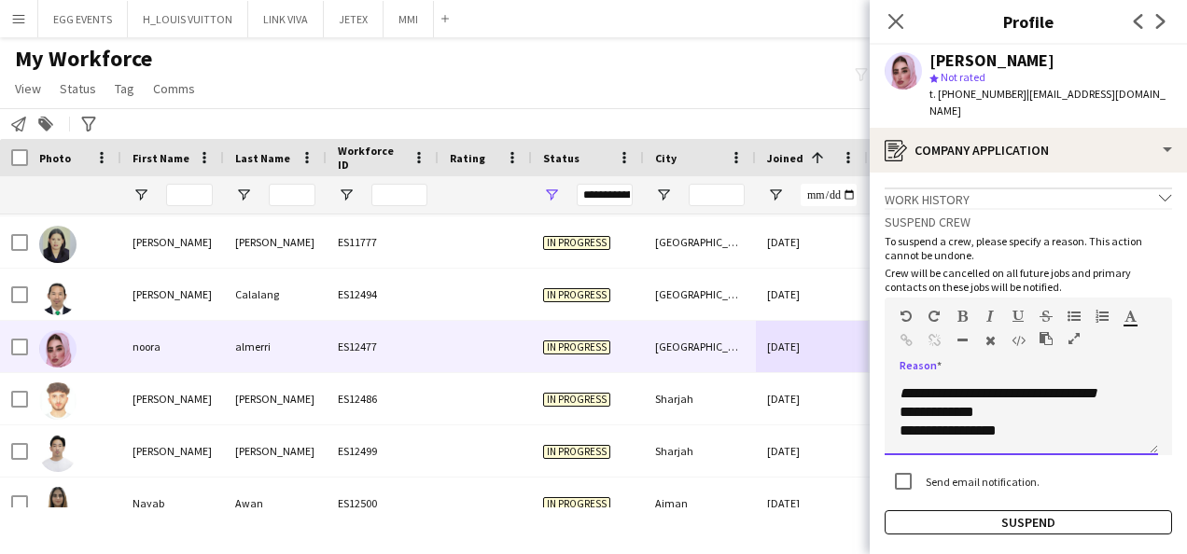
scroll to position [0, 0]
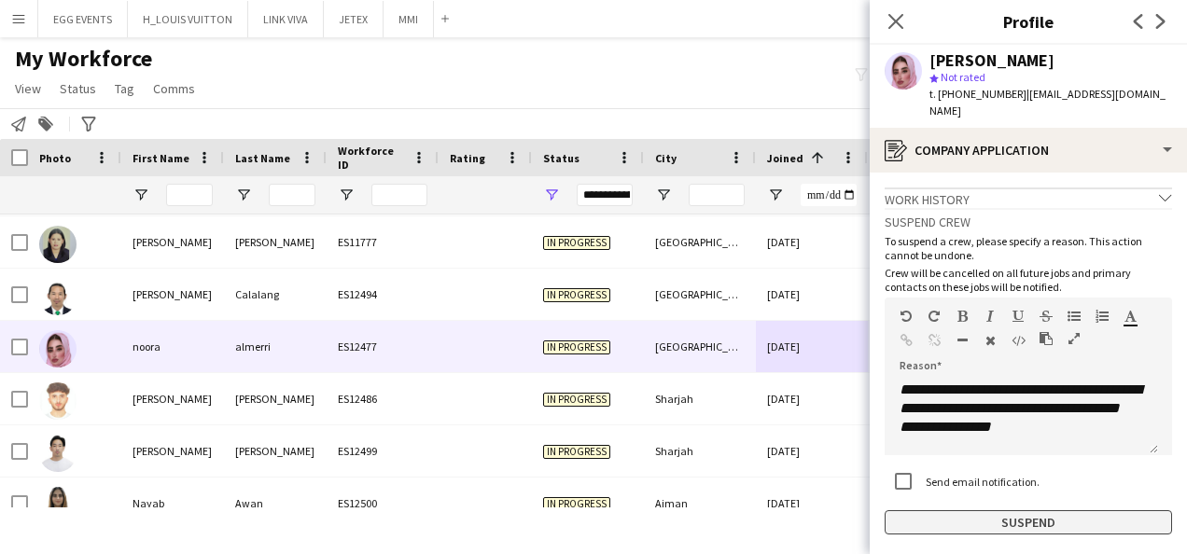
click at [915, 511] on button "Suspend" at bounding box center [1029, 523] width 288 height 24
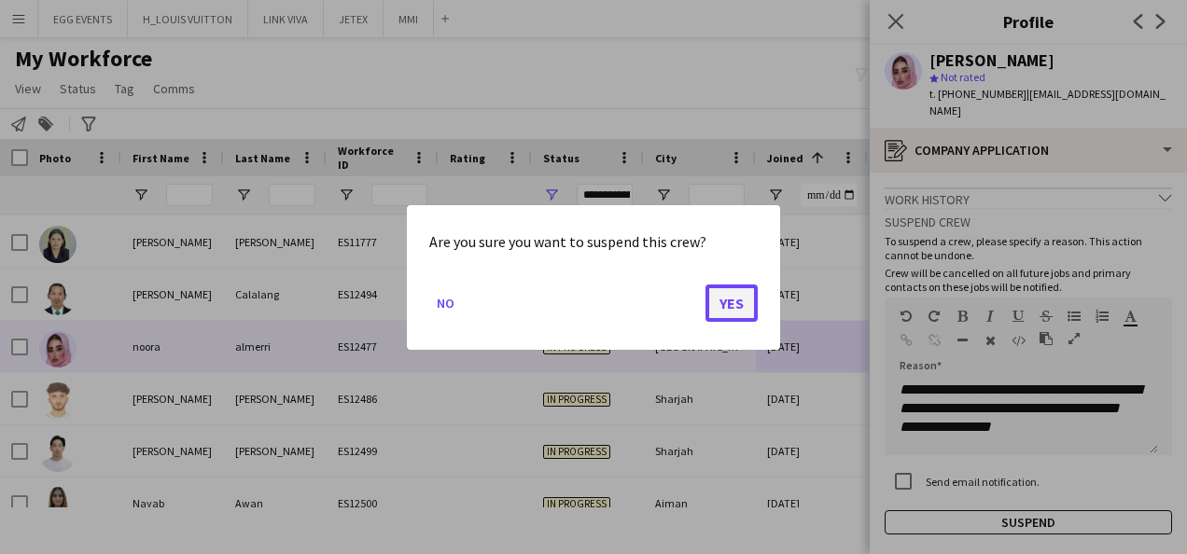
click at [717, 300] on button "Yes" at bounding box center [732, 302] width 52 height 37
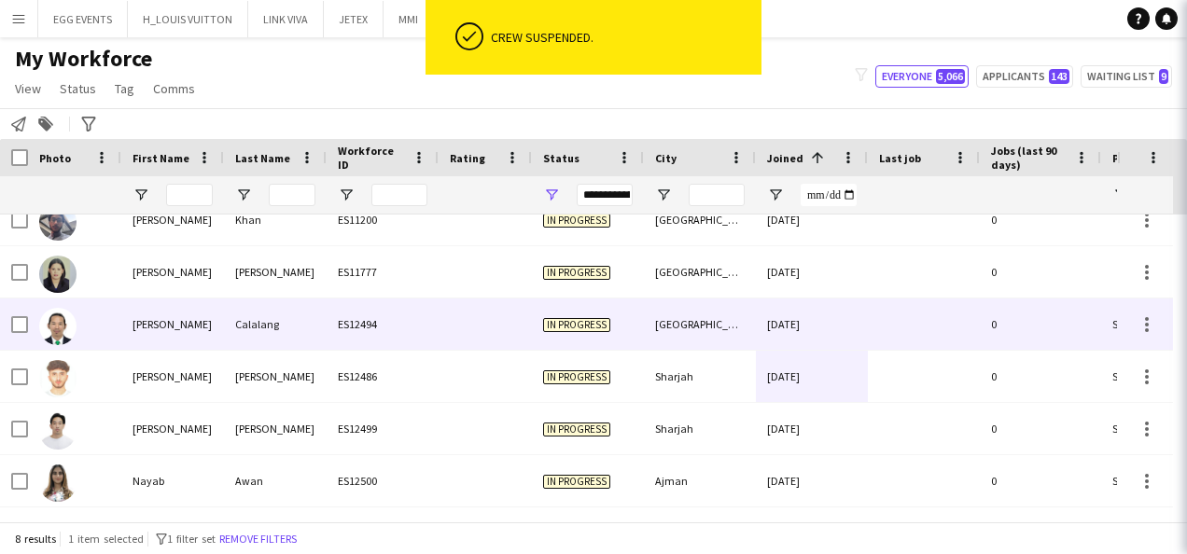
scroll to position [125, 0]
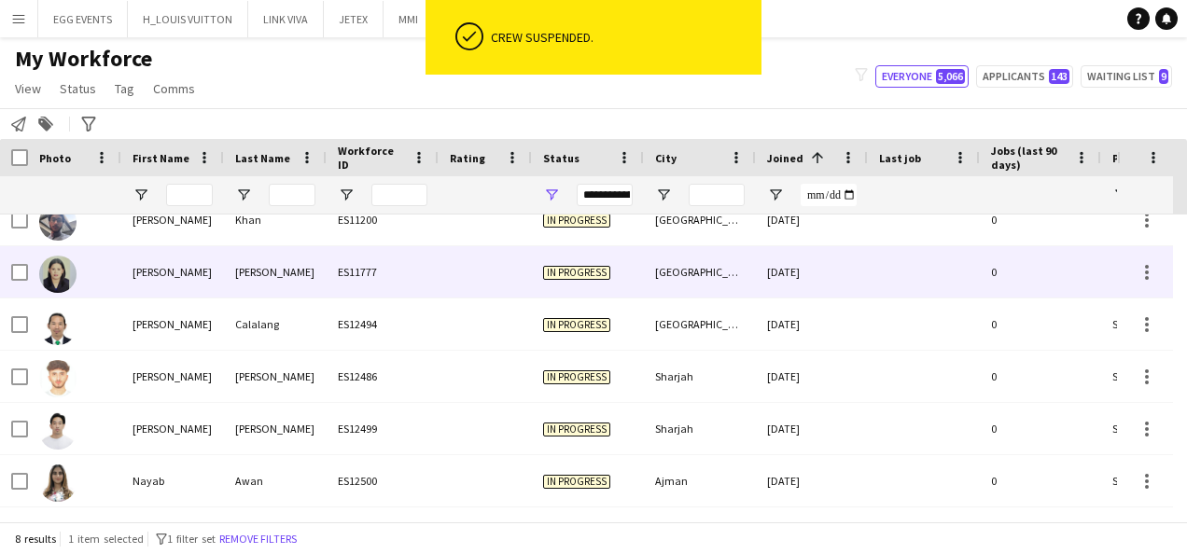
click at [777, 254] on div "25-06-2025" at bounding box center [812, 271] width 112 height 51
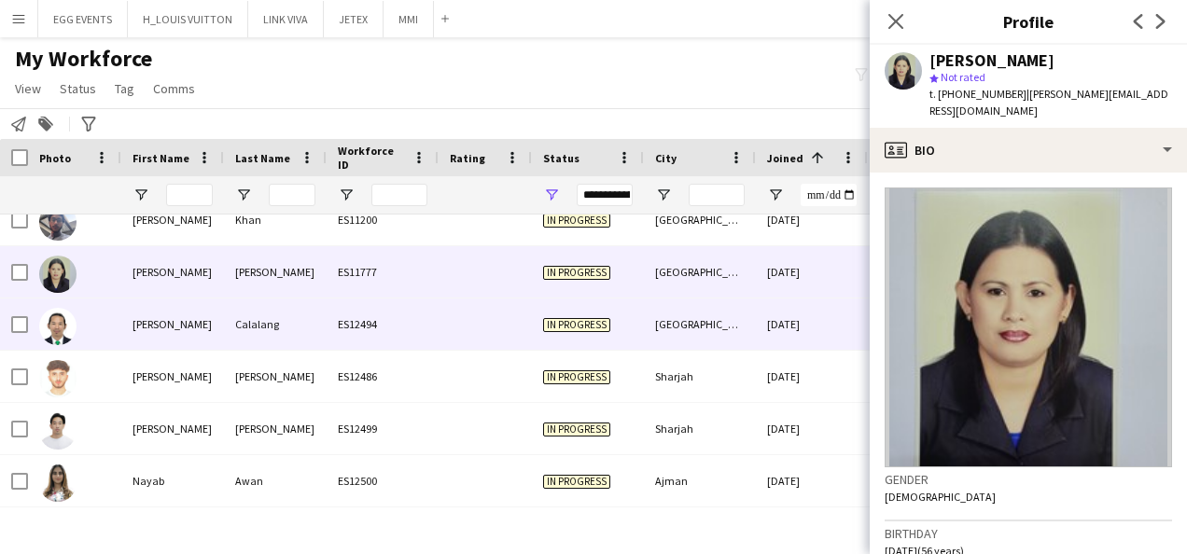
click at [816, 311] on div "15-09-2025" at bounding box center [812, 324] width 112 height 51
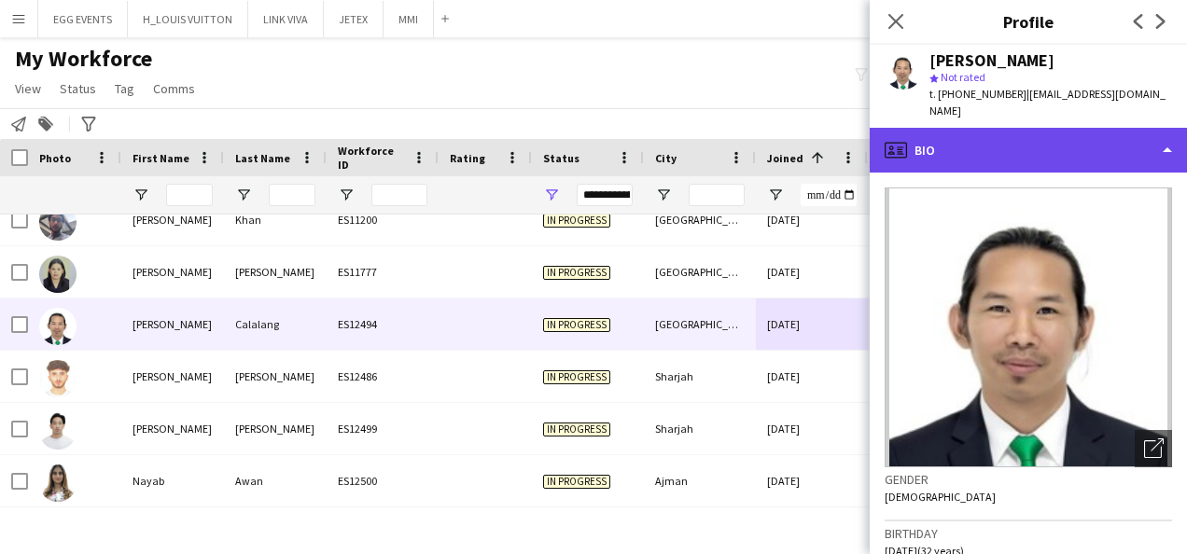
click at [1052, 133] on div "profile Bio" at bounding box center [1028, 150] width 317 height 45
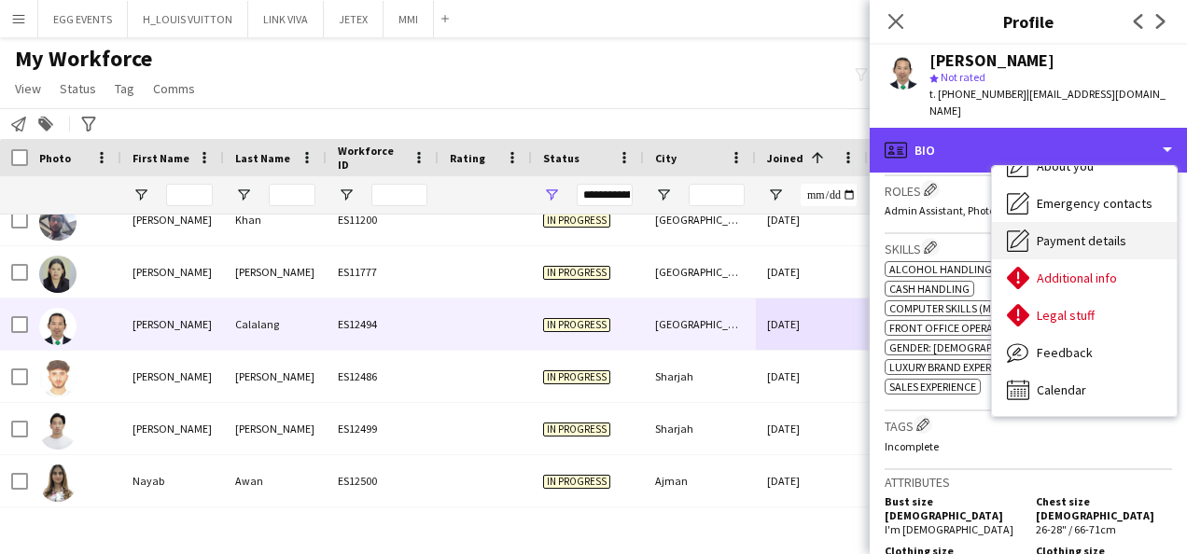
scroll to position [0, 0]
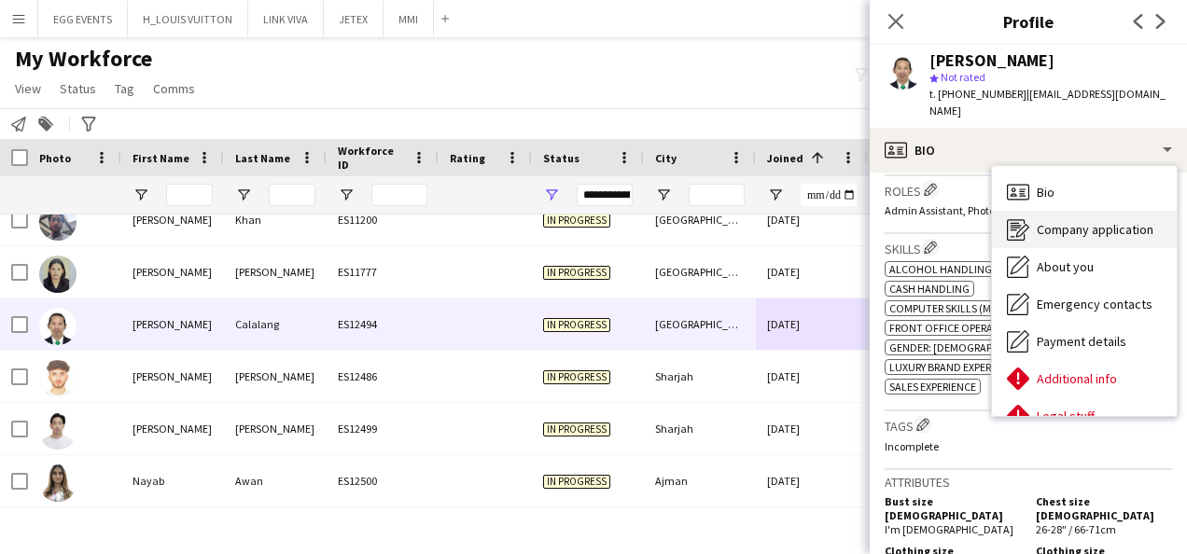
click at [1063, 220] on div "Company application Company application" at bounding box center [1084, 229] width 185 height 37
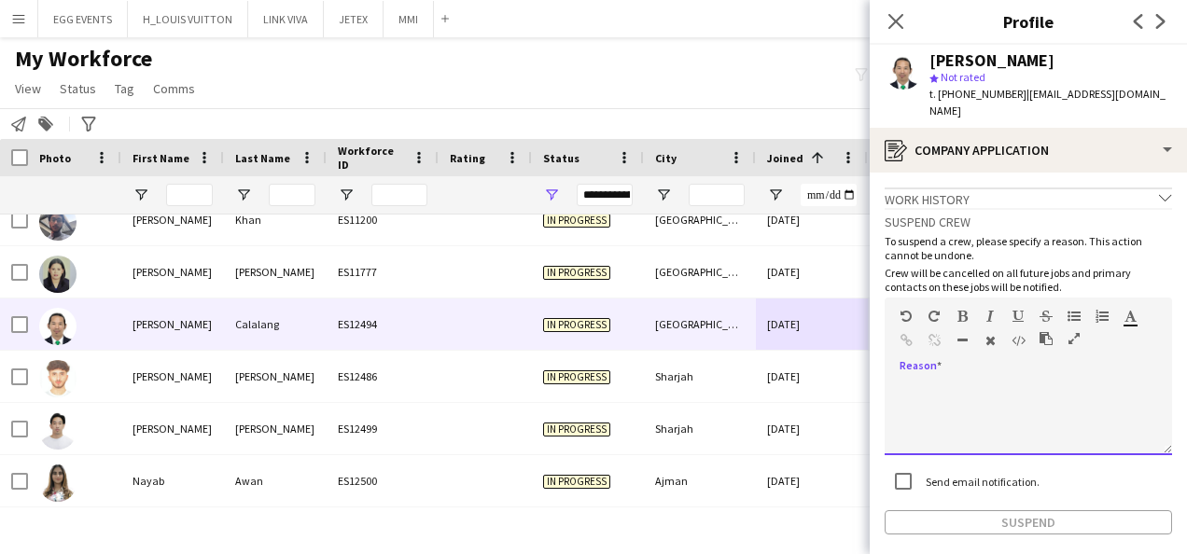
click at [930, 393] on div at bounding box center [1029, 418] width 288 height 75
paste div
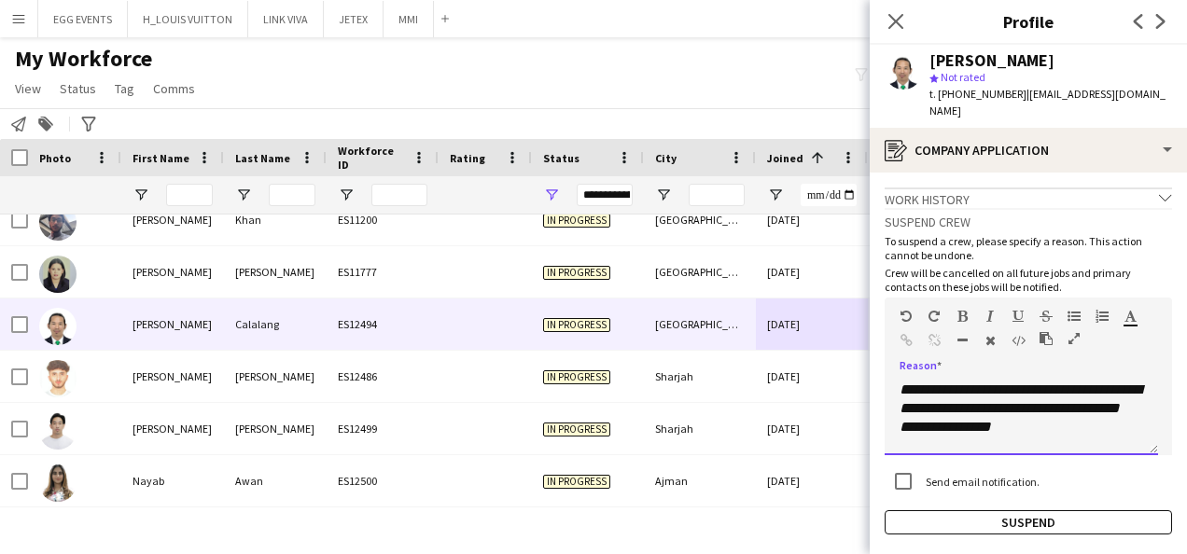
scroll to position [332, 0]
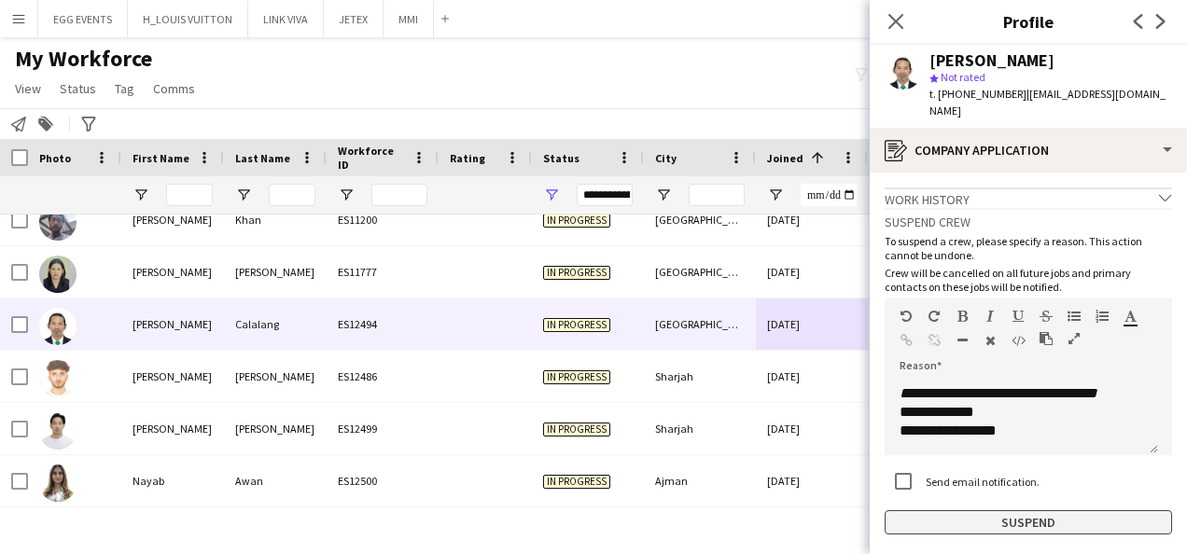
click at [933, 511] on button "Suspend" at bounding box center [1029, 523] width 288 height 24
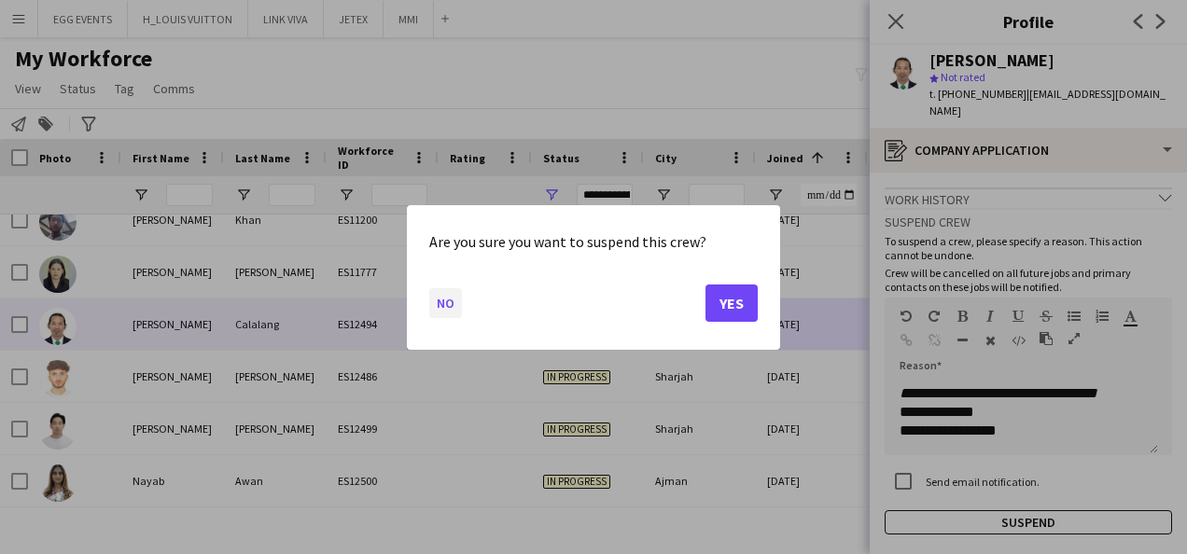
drag, startPoint x: 405, startPoint y: 295, endPoint x: 435, endPoint y: 295, distance: 29.9
click at [435, 295] on div "Are you sure you want to suspend this crew? No Yes" at bounding box center [593, 277] width 1187 height 554
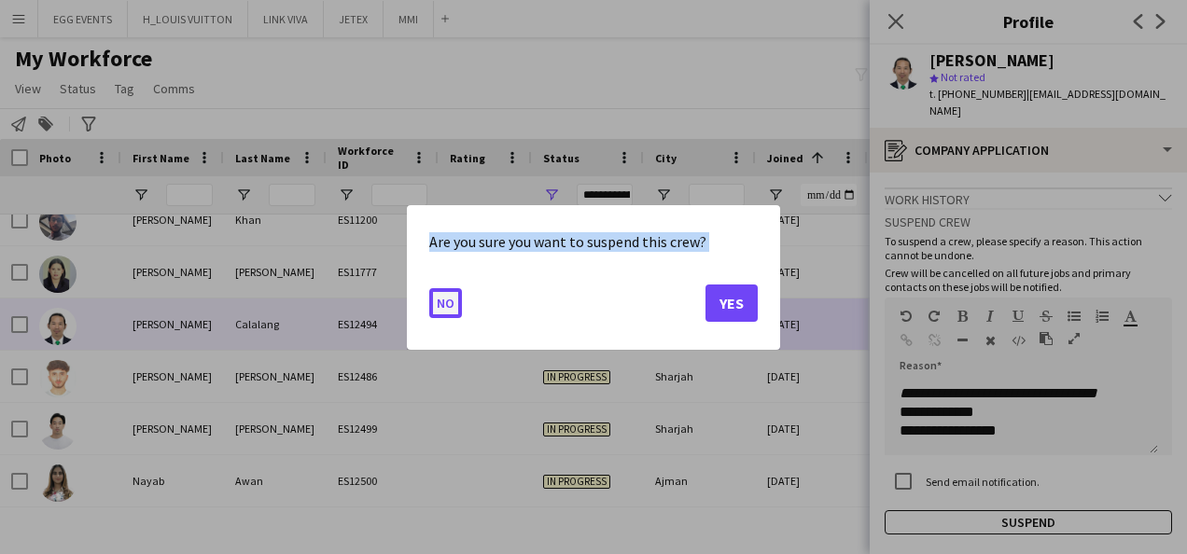
click at [435, 295] on button "No" at bounding box center [445, 303] width 33 height 30
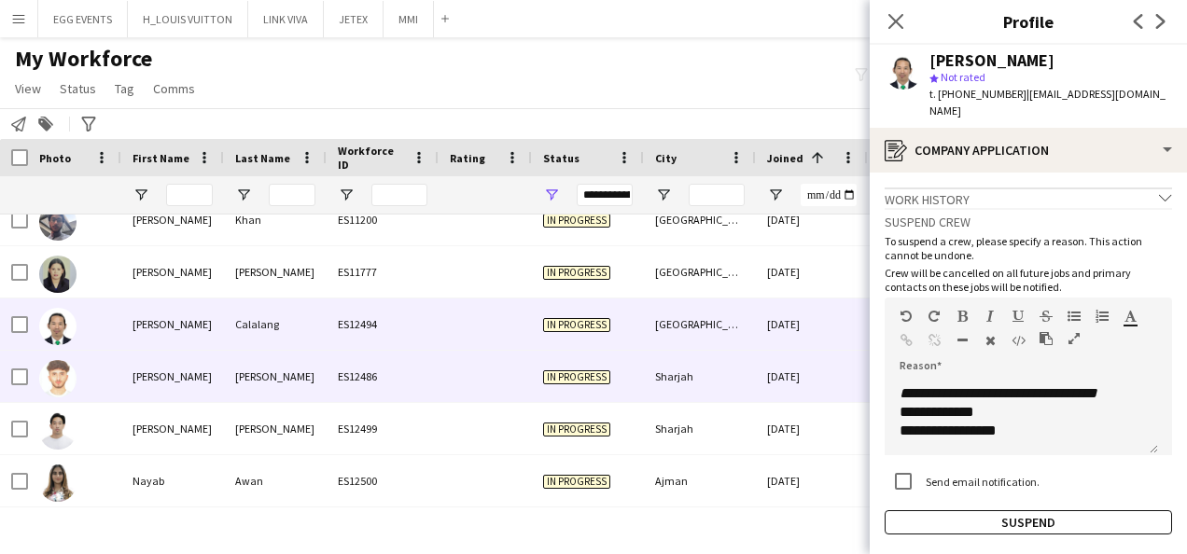
click at [515, 364] on div at bounding box center [485, 376] width 93 height 51
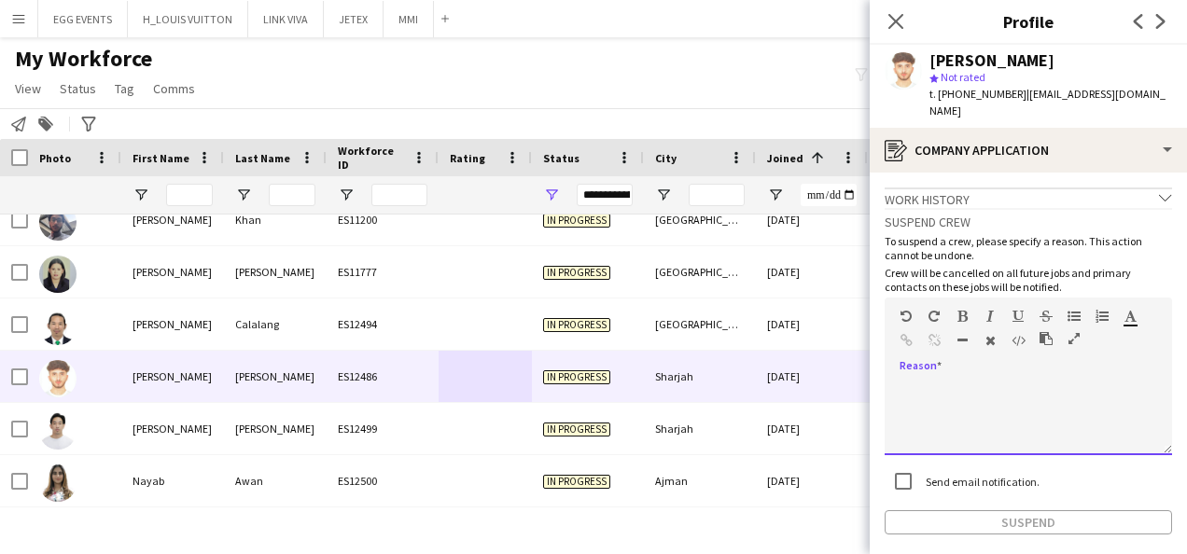
click at [988, 381] on div at bounding box center [1029, 418] width 288 height 75
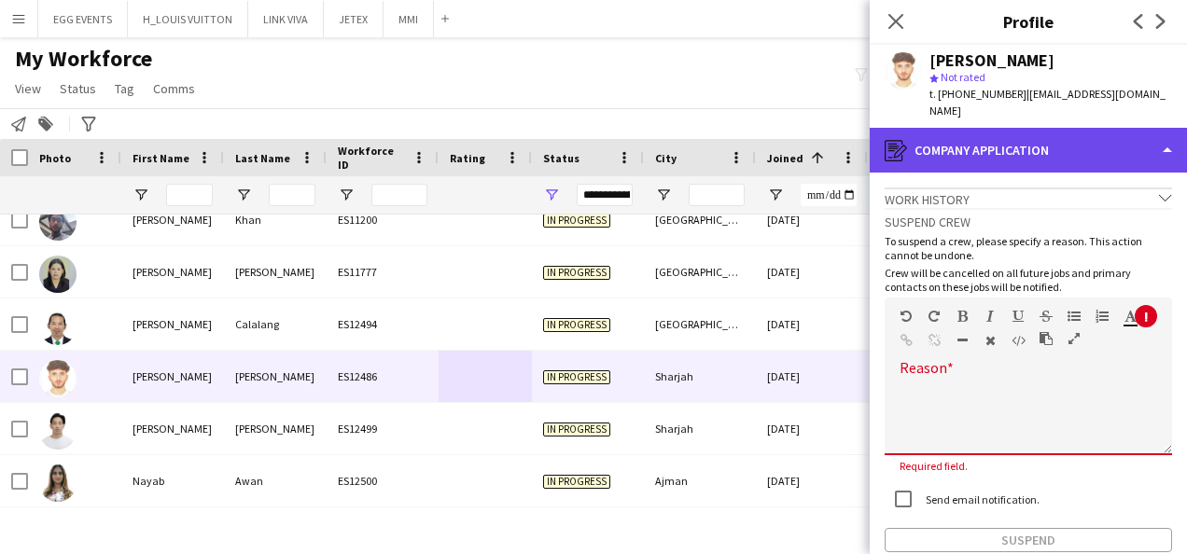
click at [1111, 141] on div "register Company application" at bounding box center [1028, 150] width 317 height 45
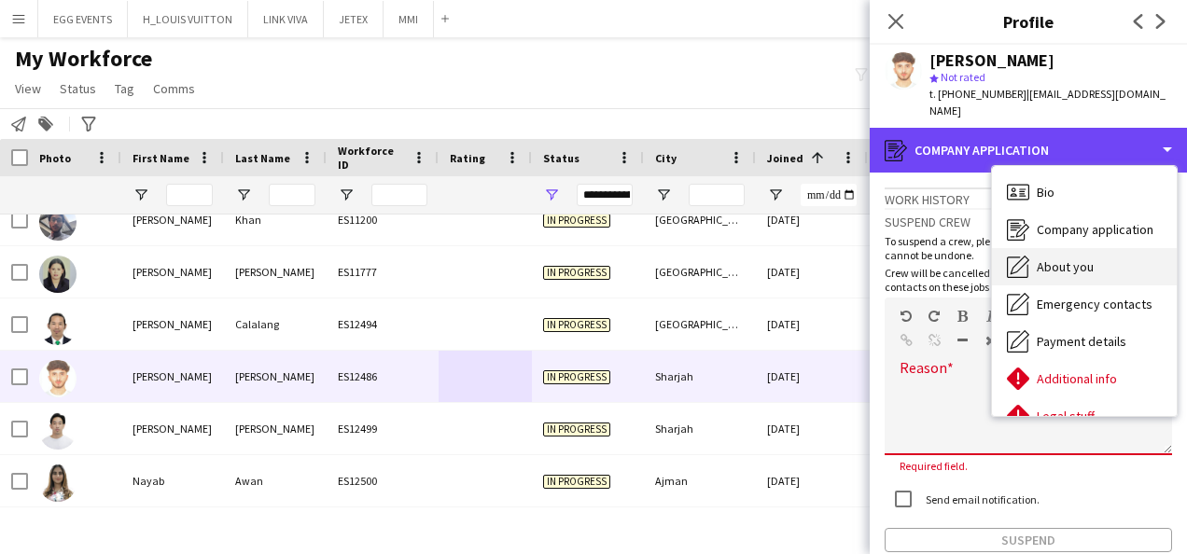
scroll to position [101, 0]
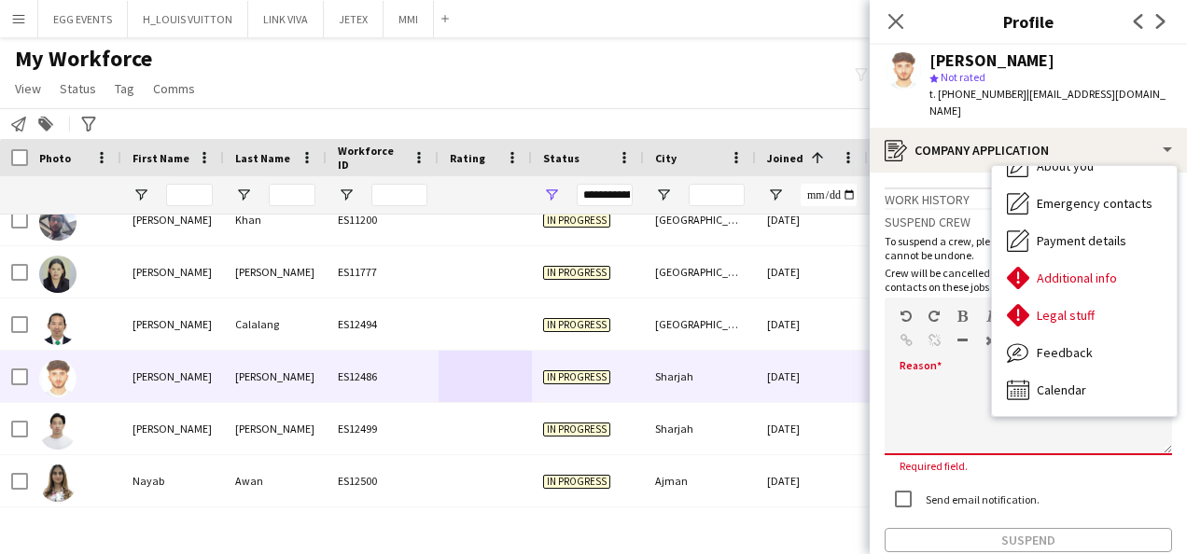
click at [923, 381] on div at bounding box center [1029, 418] width 288 height 75
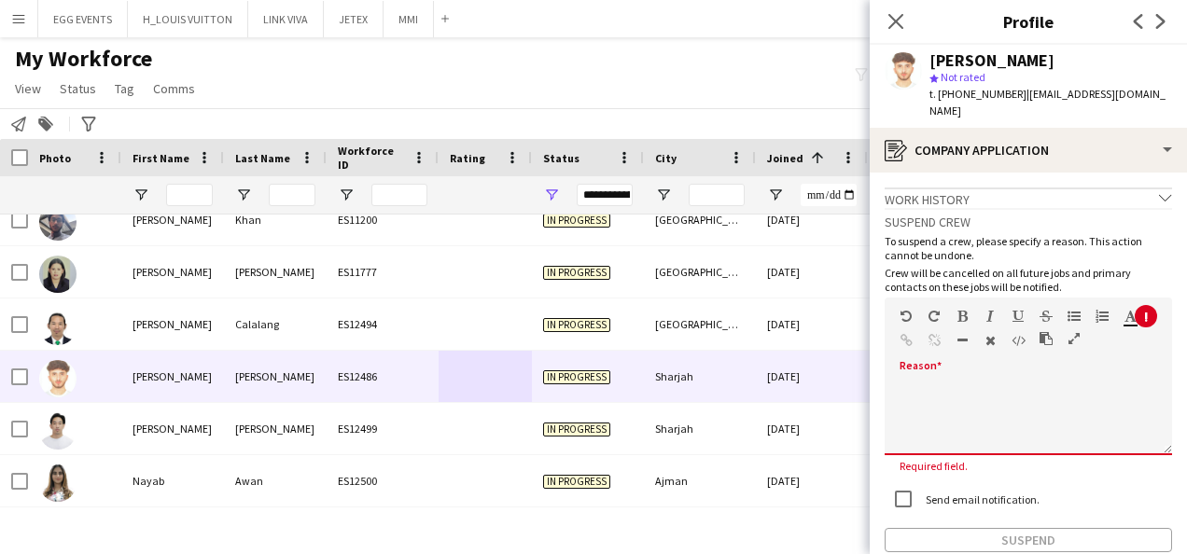
paste div
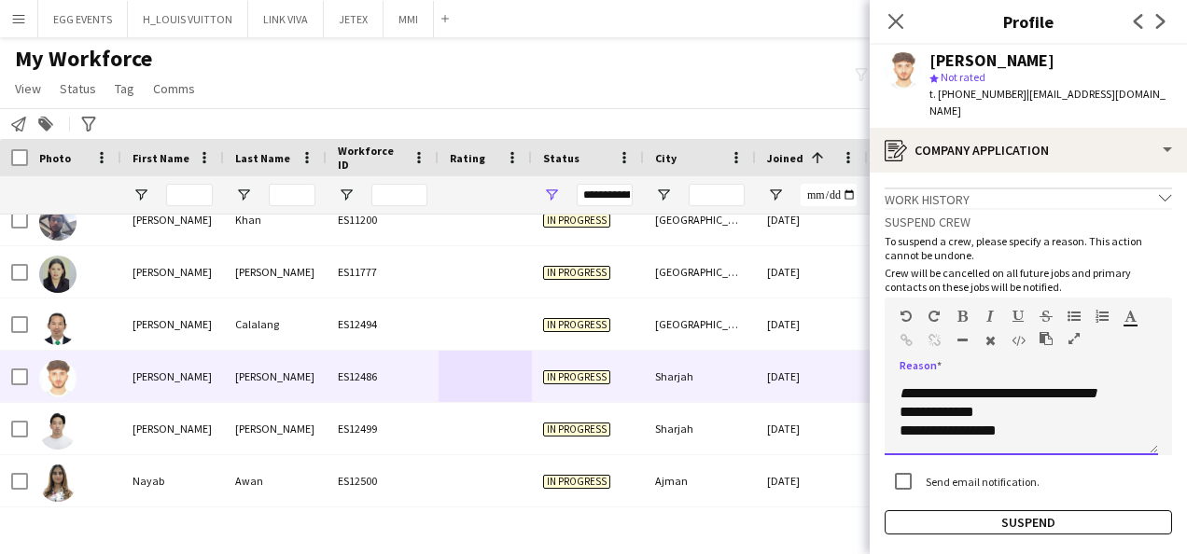
scroll to position [0, 0]
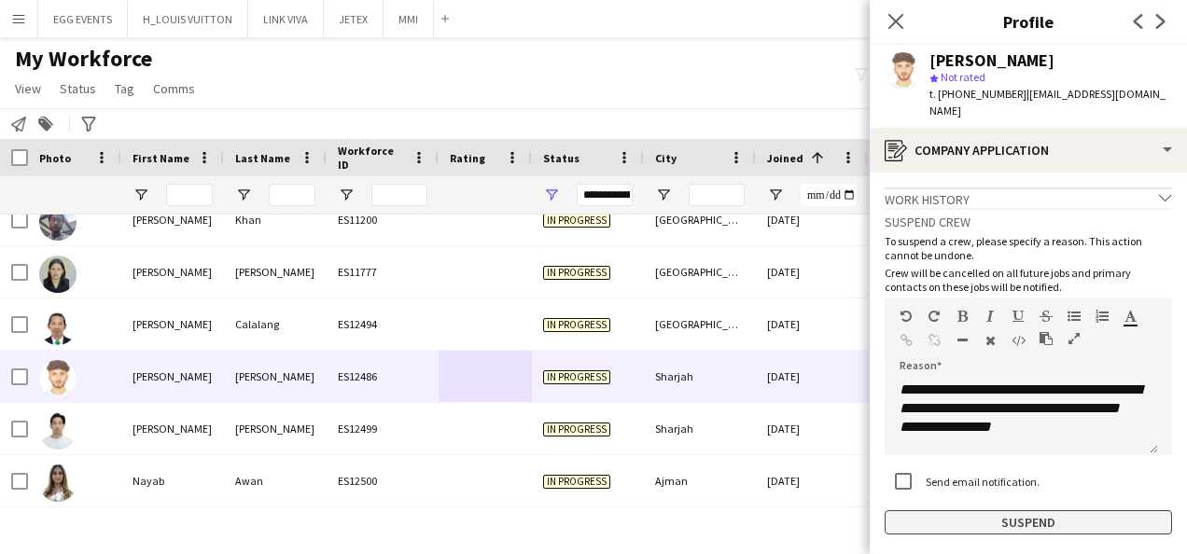
click at [920, 511] on button "Suspend" at bounding box center [1029, 523] width 288 height 24
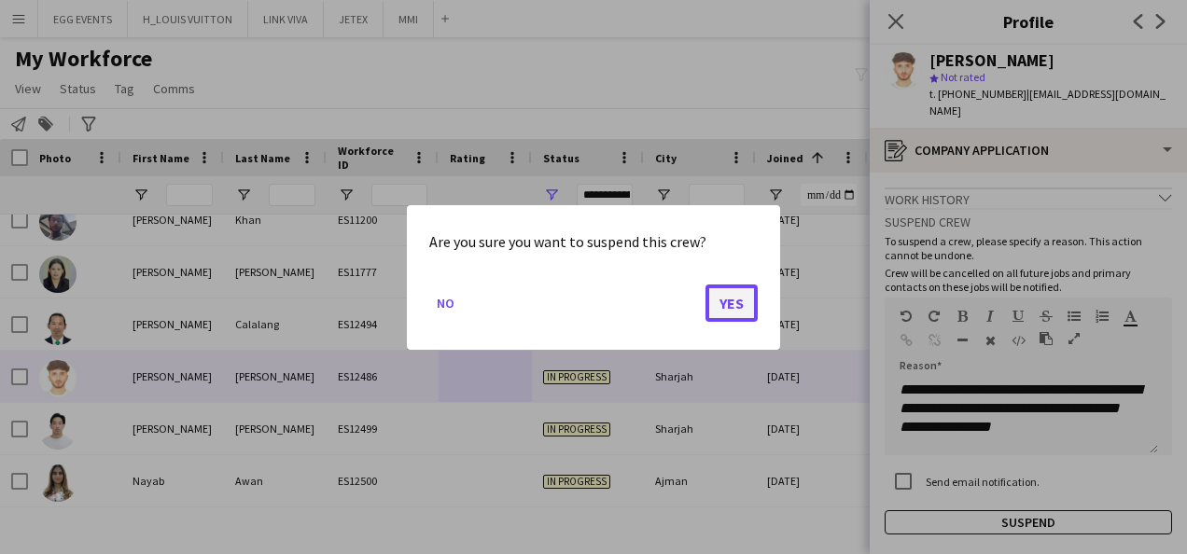
click at [751, 303] on button "Yes" at bounding box center [732, 302] width 52 height 37
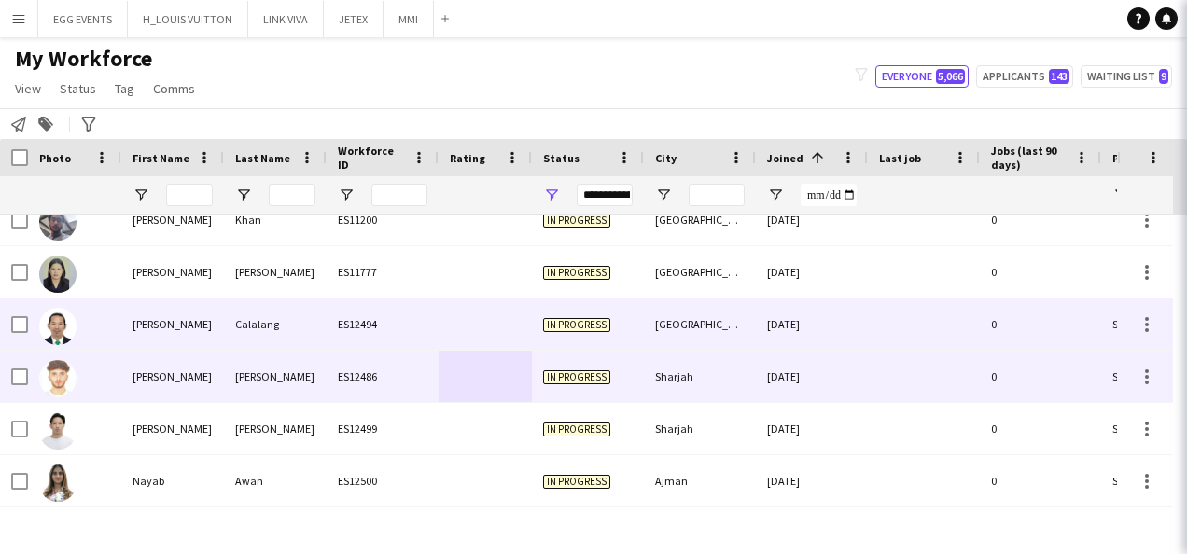
scroll to position [73, 0]
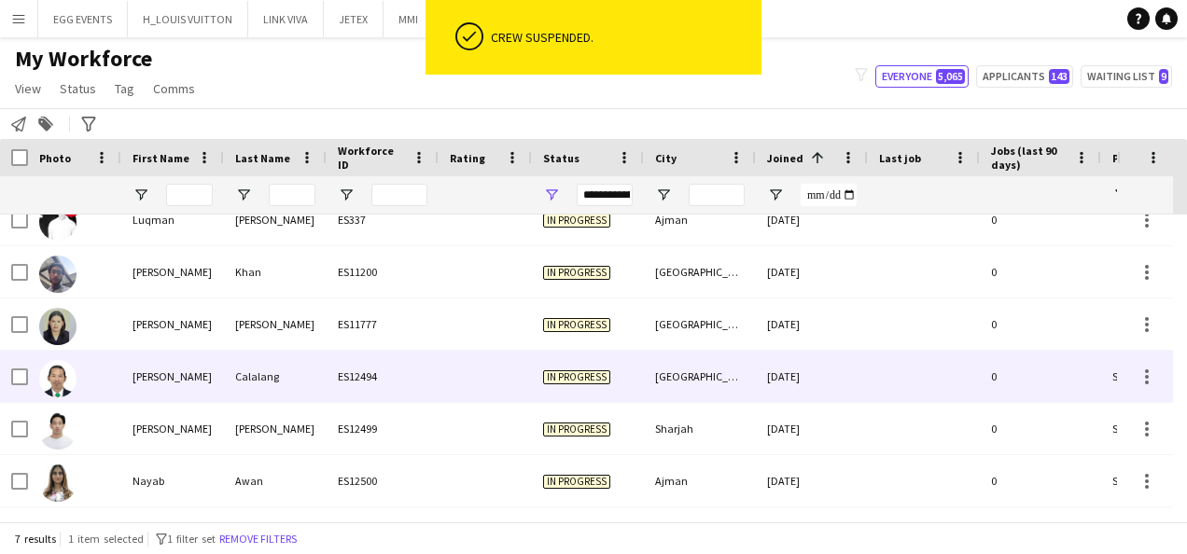
click at [810, 369] on div "15-09-2025" at bounding box center [812, 376] width 112 height 51
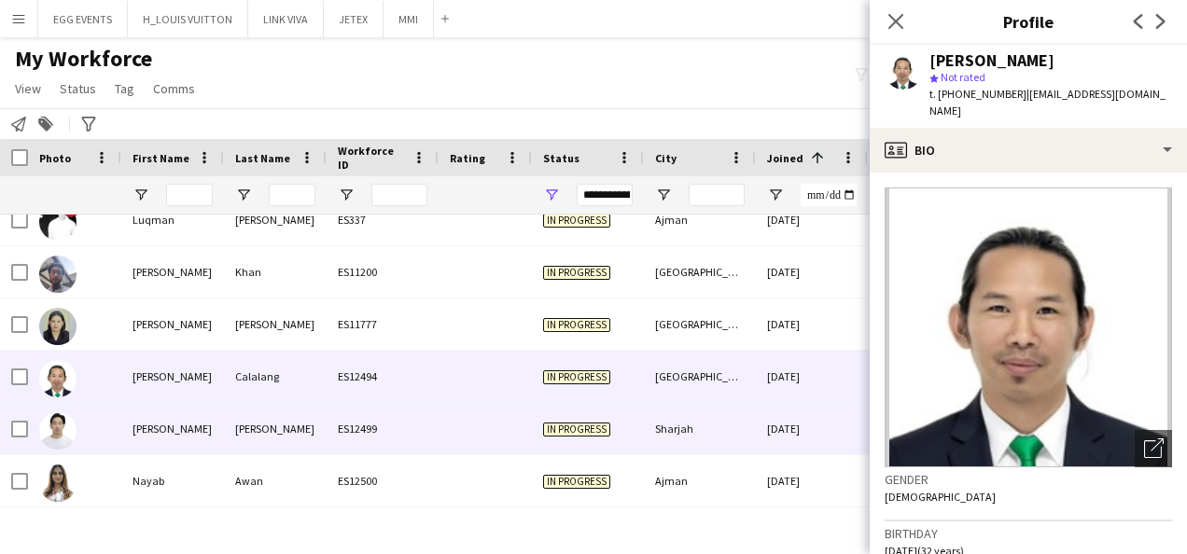
click at [807, 417] on div "16-09-2025" at bounding box center [812, 428] width 112 height 51
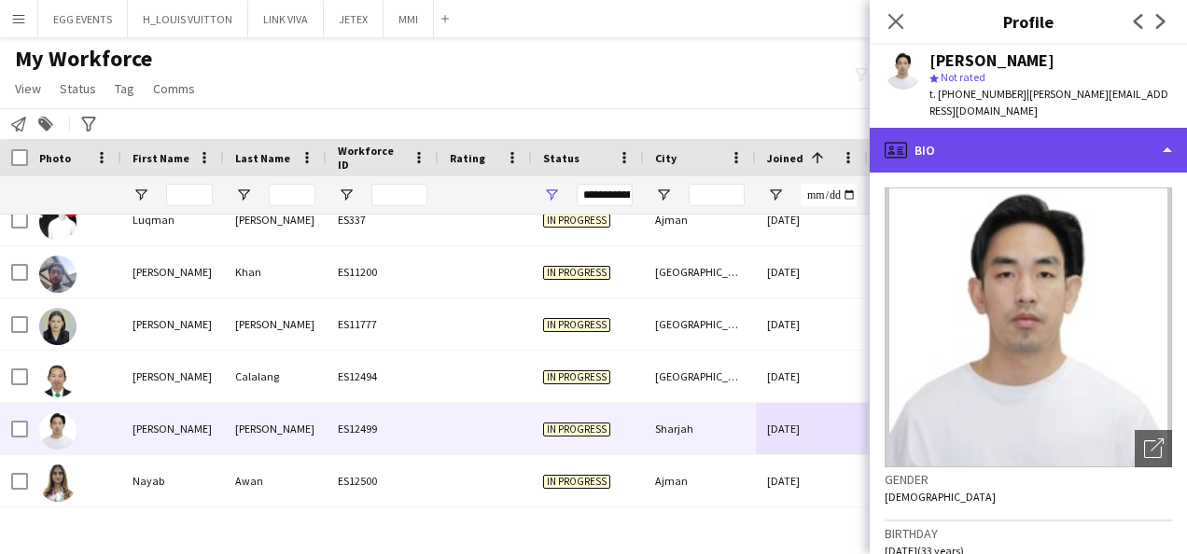
click at [1068, 140] on div "profile Bio" at bounding box center [1028, 150] width 317 height 45
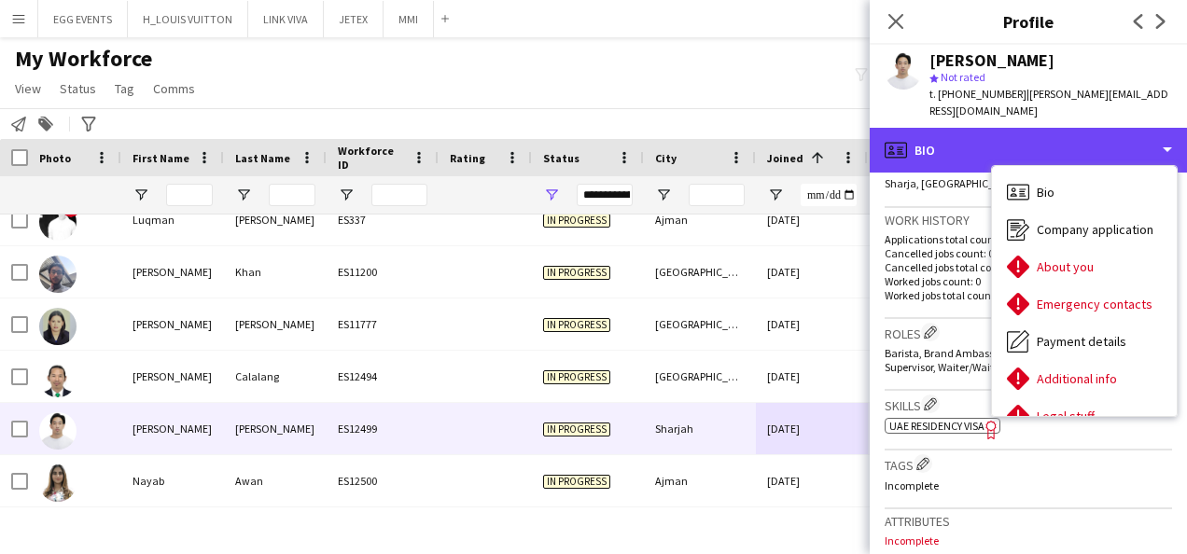
scroll to position [424, 0]
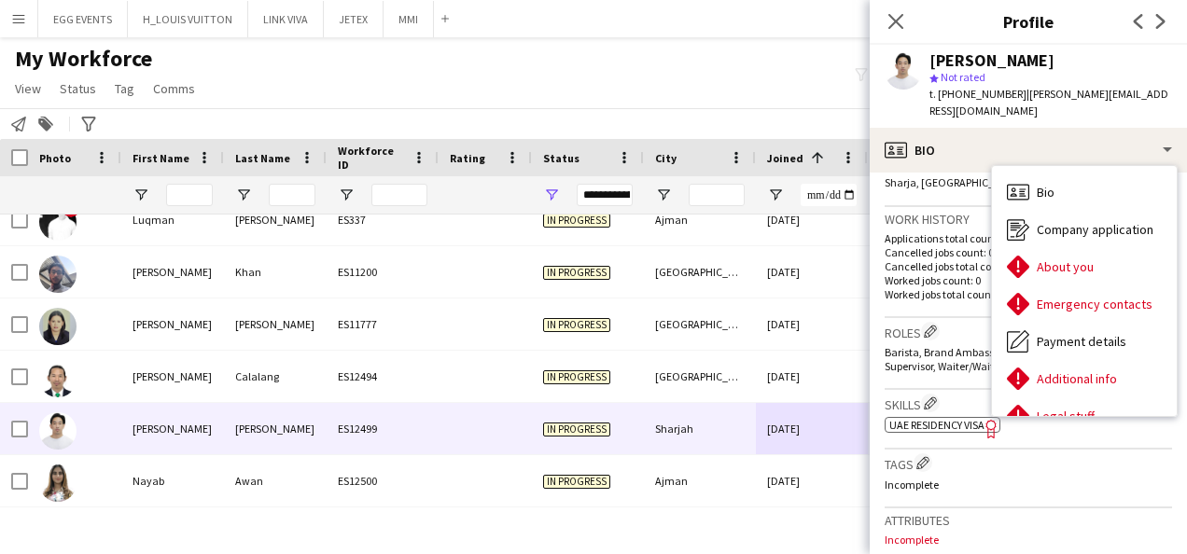
click at [934, 348] on span "Barista, Brand Ambassador , Cashier, Lead Waiter, Supervisor, Waiter/Waitress" at bounding box center [1015, 359] width 260 height 28
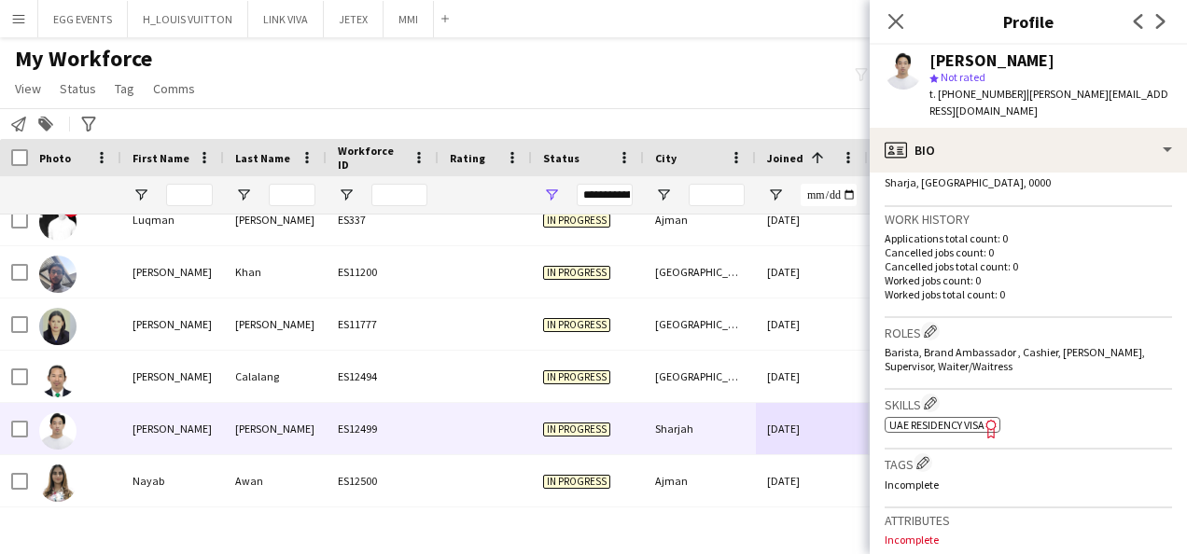
click at [915, 418] on span "UAE Residency Visa" at bounding box center [937, 425] width 95 height 14
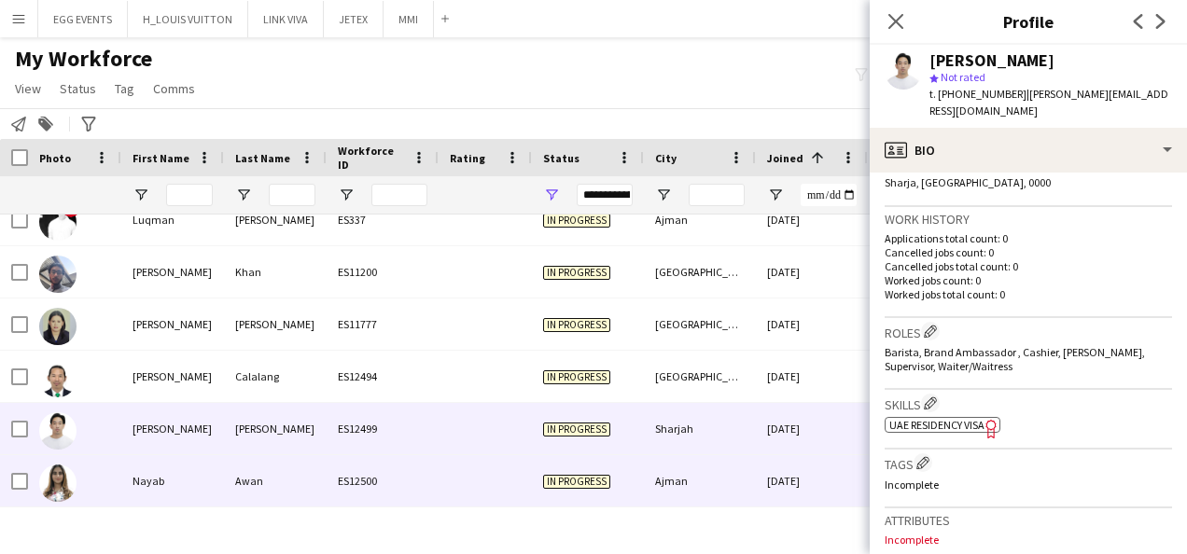
click at [649, 487] on div "Ajman" at bounding box center [700, 481] width 112 height 51
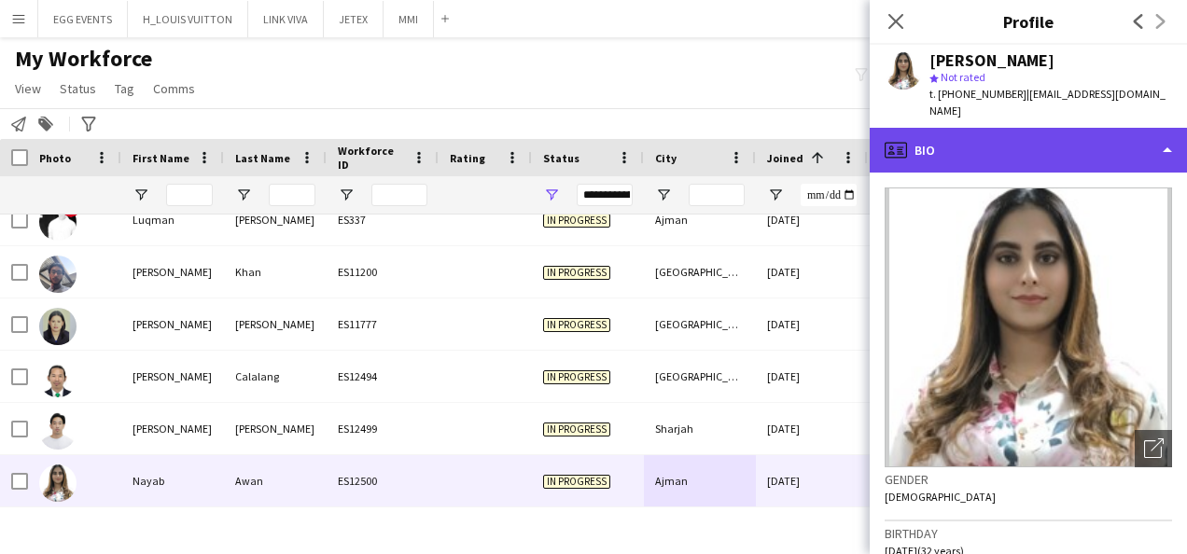
click at [1031, 154] on div "profile Bio" at bounding box center [1028, 150] width 317 height 45
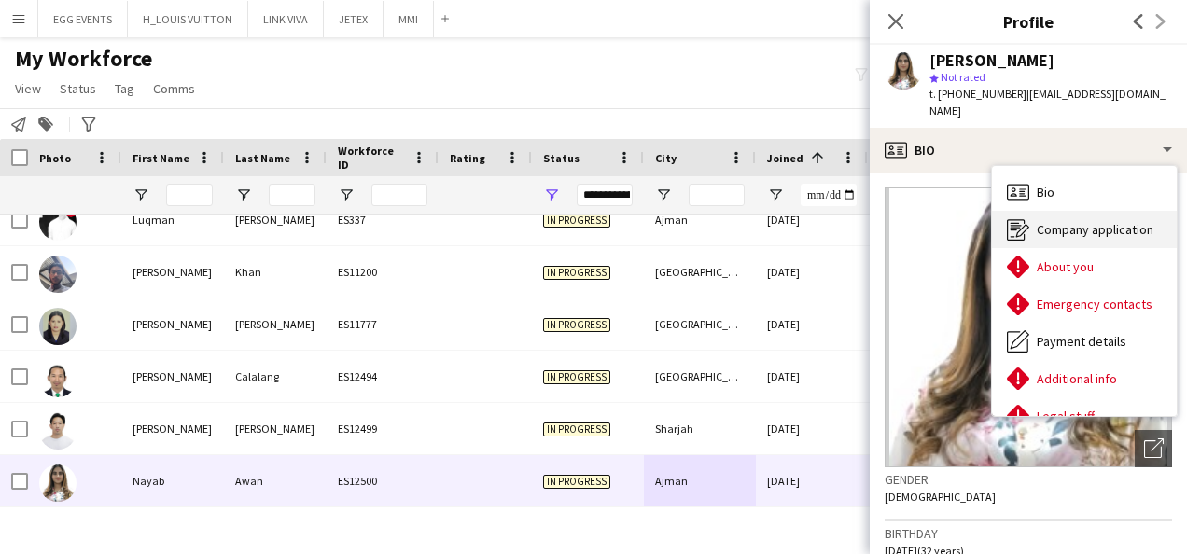
click at [1033, 216] on div "Company application Company application" at bounding box center [1084, 229] width 185 height 37
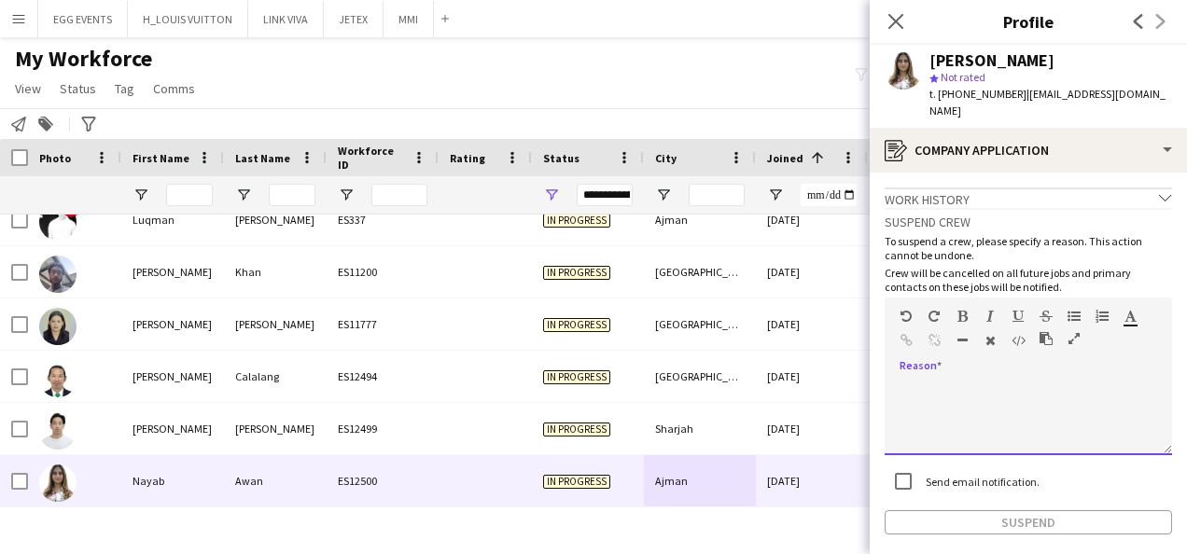
click at [954, 381] on div at bounding box center [1029, 418] width 288 height 75
paste div
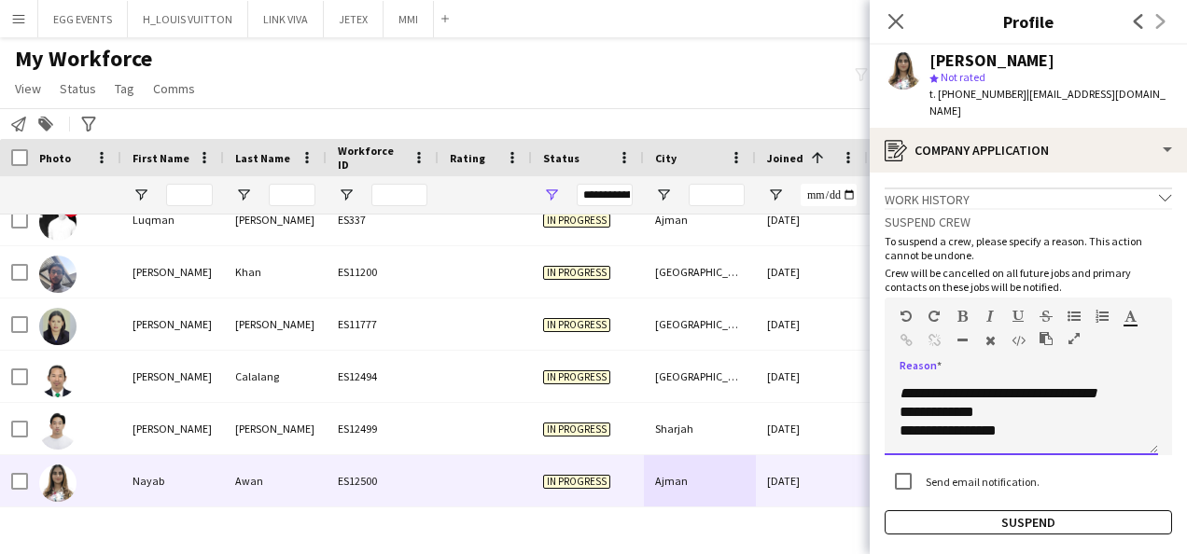
scroll to position [0, 0]
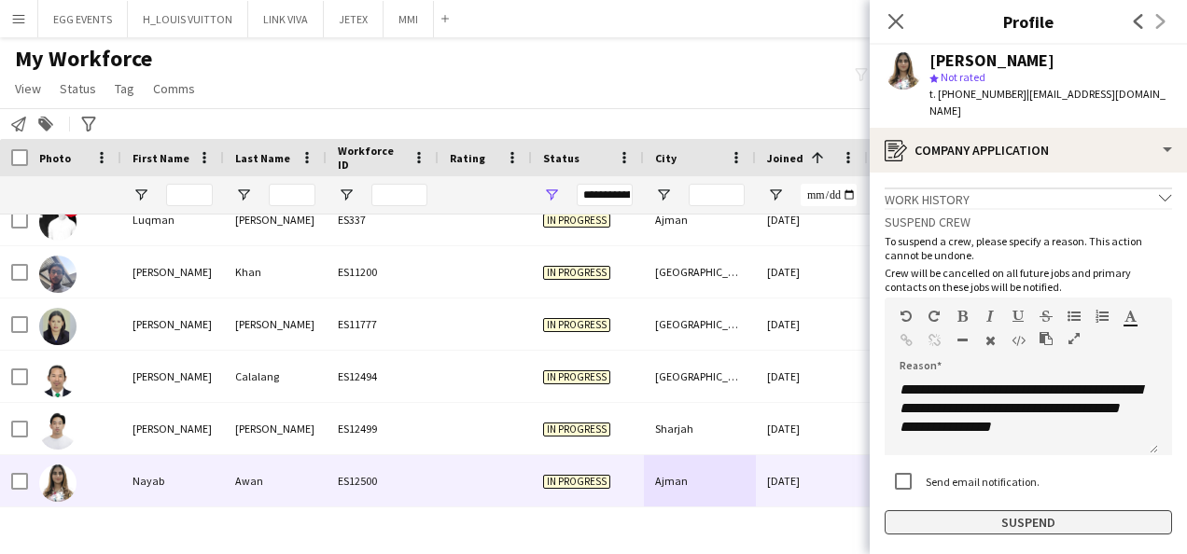
click at [936, 511] on button "Suspend" at bounding box center [1029, 523] width 288 height 24
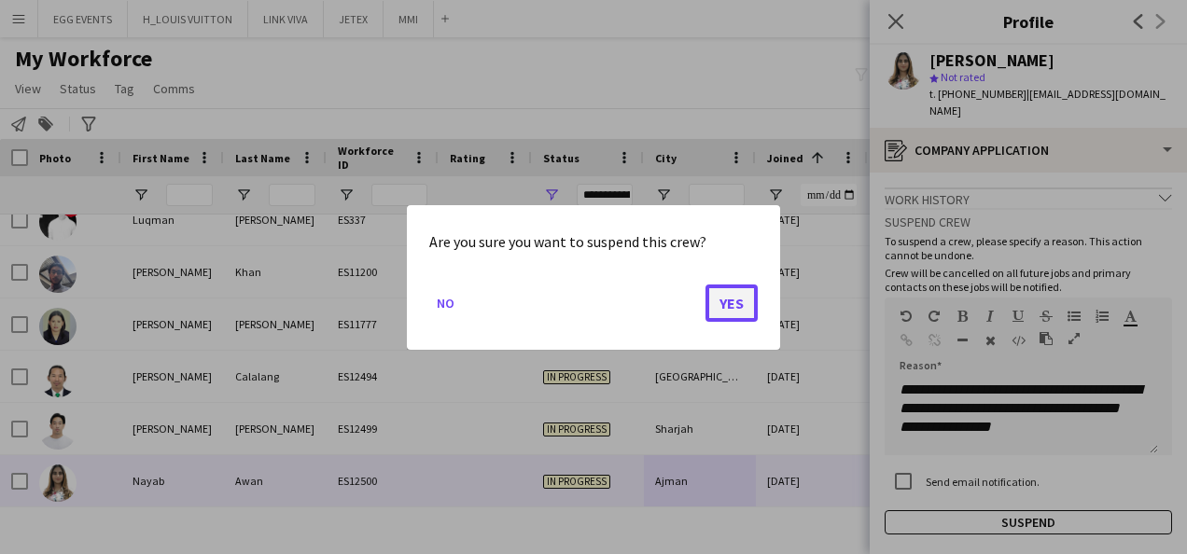
click at [730, 293] on button "Yes" at bounding box center [732, 302] width 52 height 37
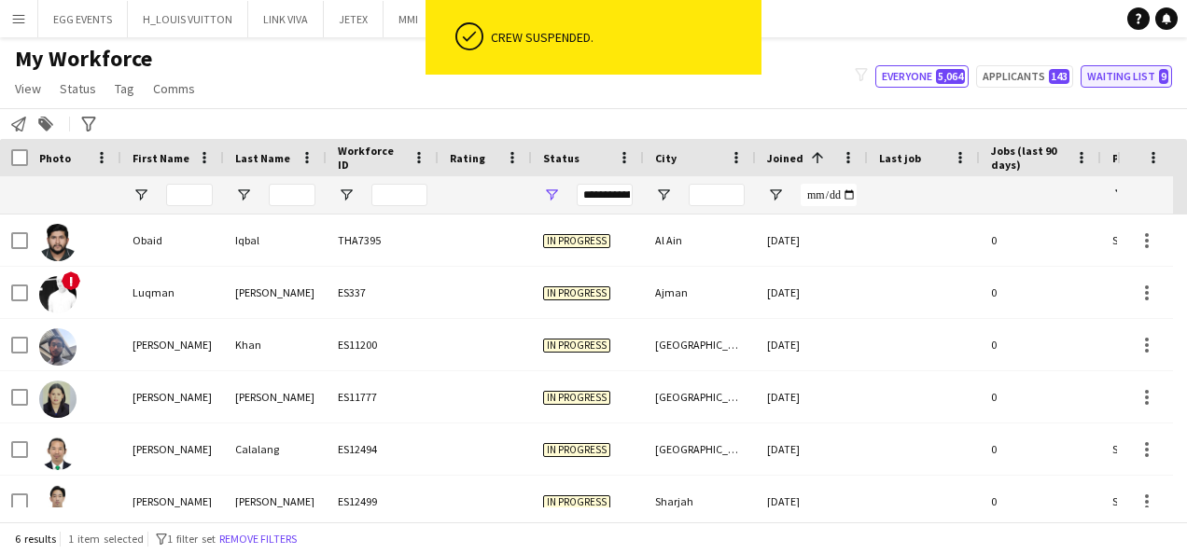
click at [1143, 80] on button "Waiting list 9" at bounding box center [1126, 76] width 91 height 22
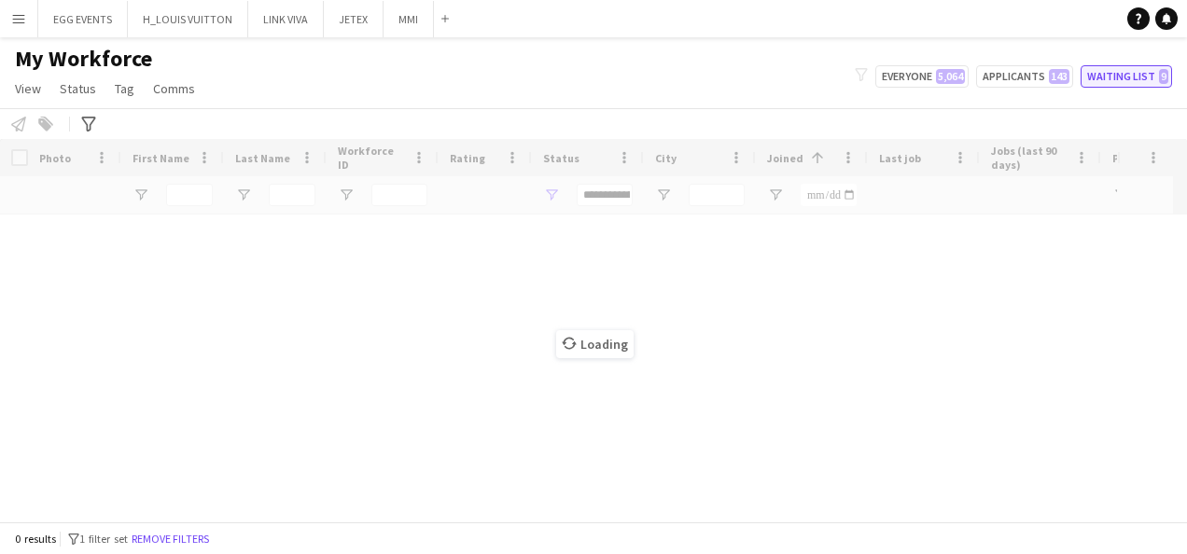
type input "**********"
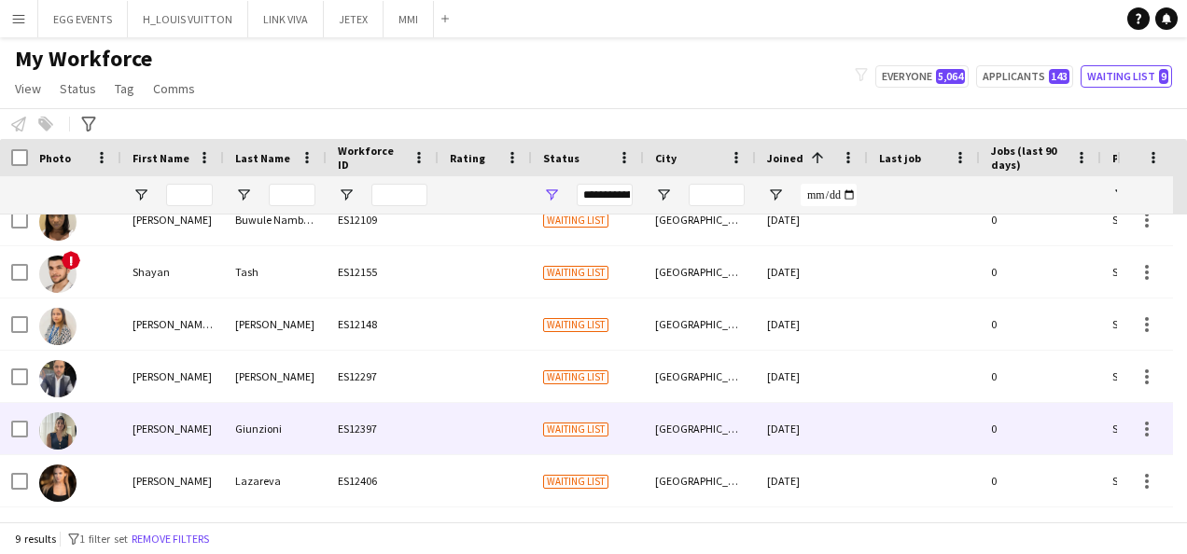
click at [746, 453] on div "[GEOGRAPHIC_DATA]" at bounding box center [700, 428] width 112 height 51
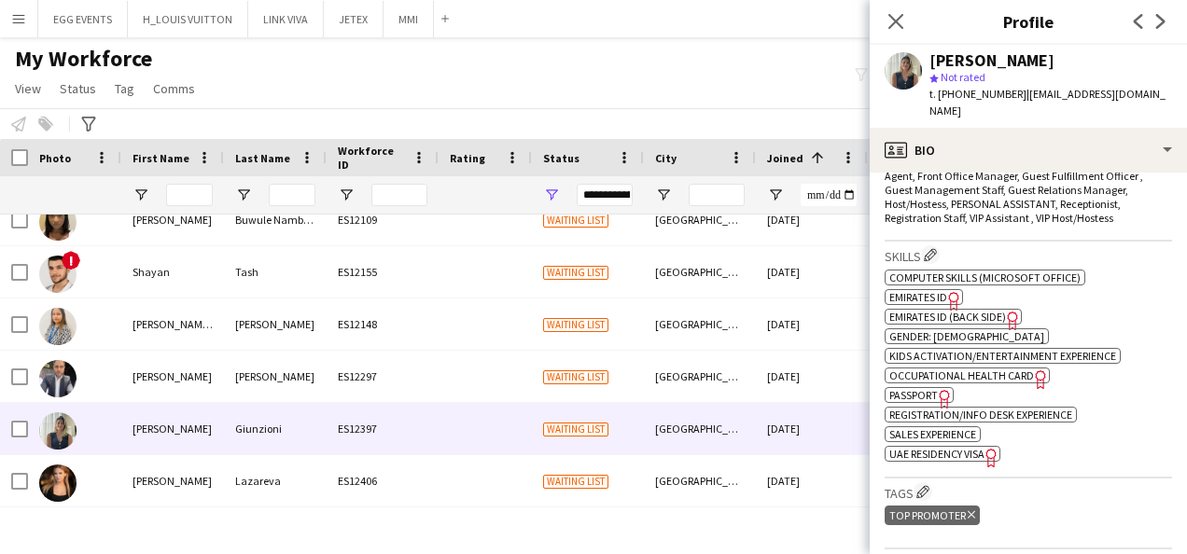
scroll to position [656, 0]
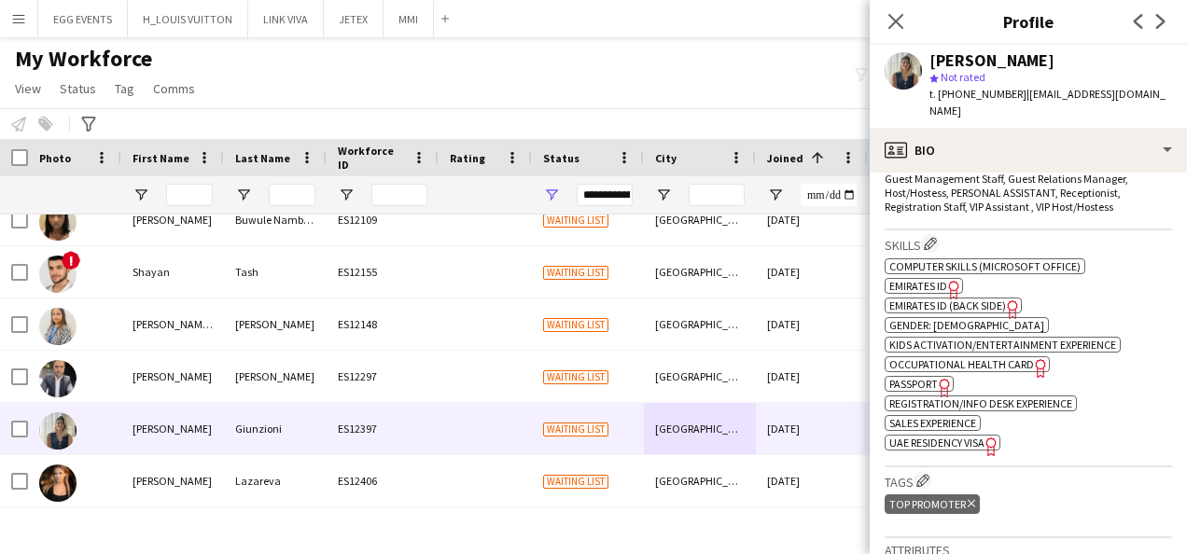
click at [945, 280] on icon "Freelancer has uploaded a photo validation of skill. Click to see" at bounding box center [955, 290] width 20 height 20
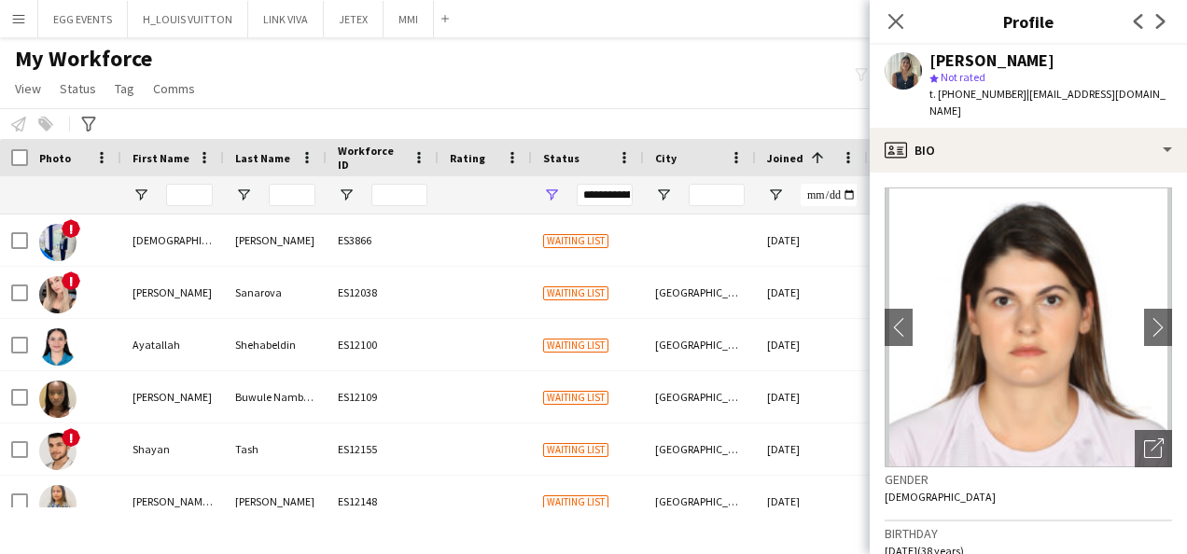
scroll to position [656, 0]
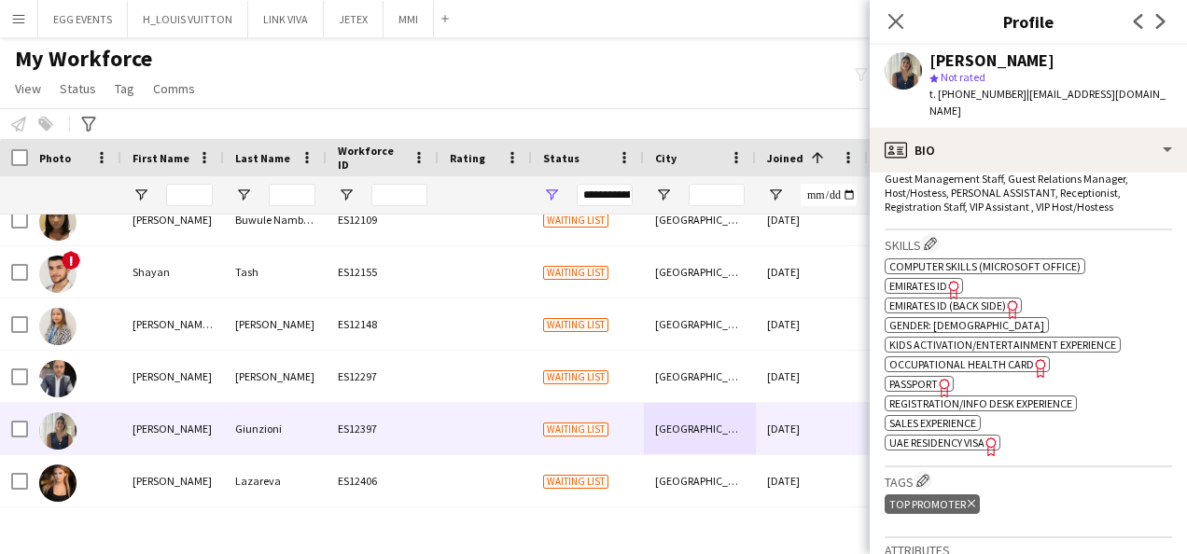
click at [943, 436] on span "UAE Residency Visa" at bounding box center [937, 443] width 95 height 14
click at [922, 377] on span "Passport" at bounding box center [914, 384] width 49 height 14
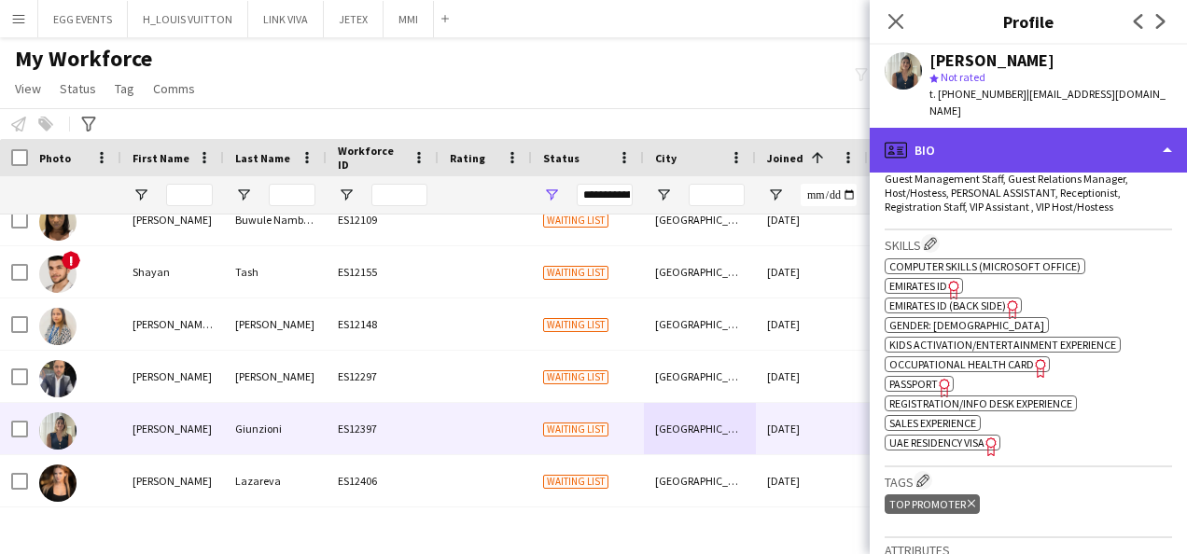
click at [1158, 138] on div "profile Bio" at bounding box center [1028, 150] width 317 height 45
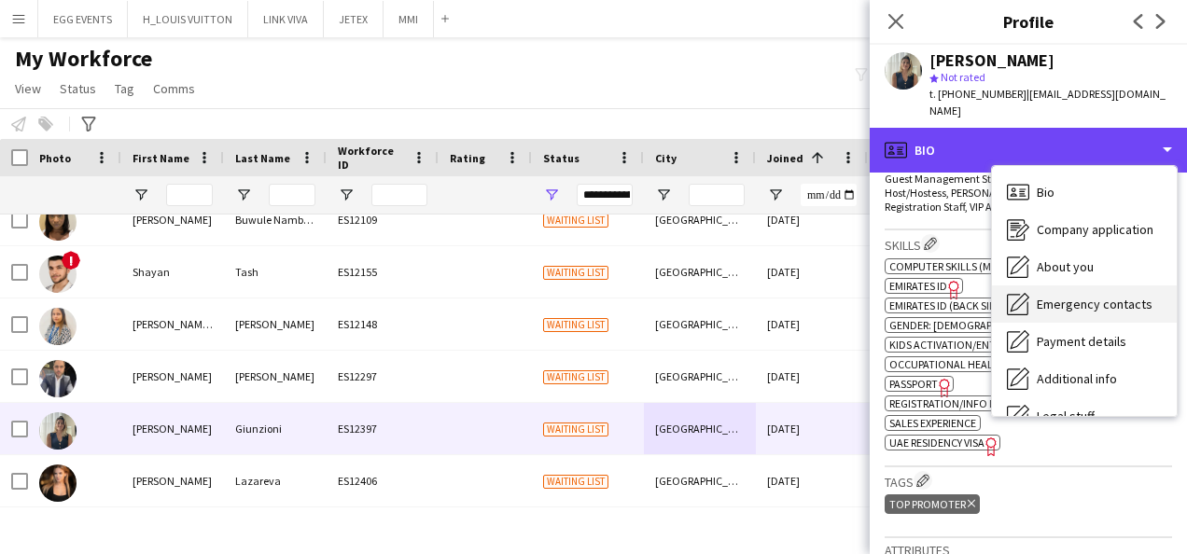
scroll to position [101, 0]
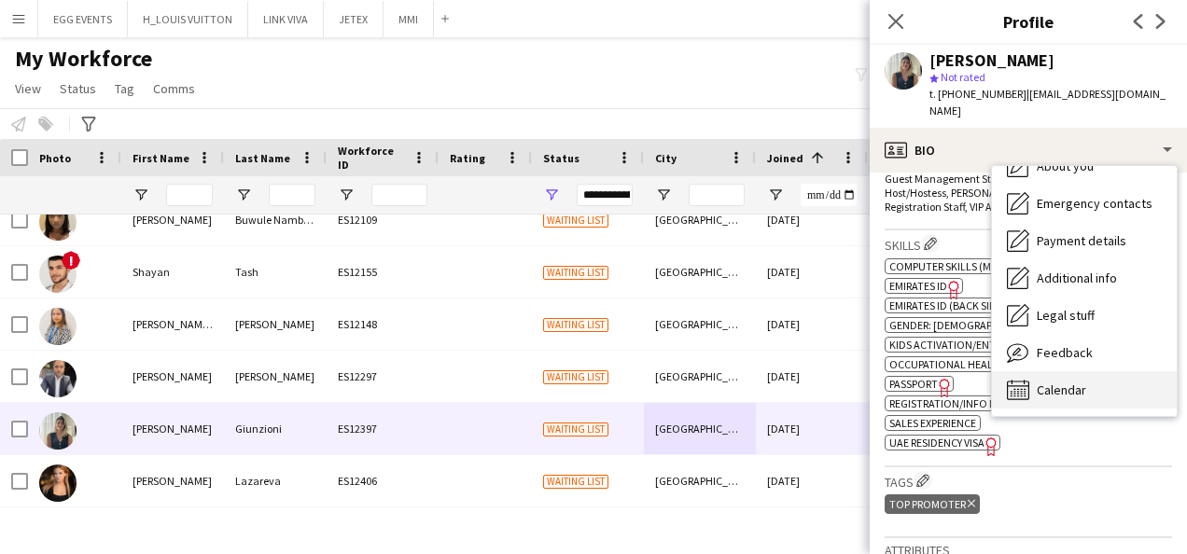
click at [1077, 372] on div "Calendar Calendar" at bounding box center [1084, 390] width 185 height 37
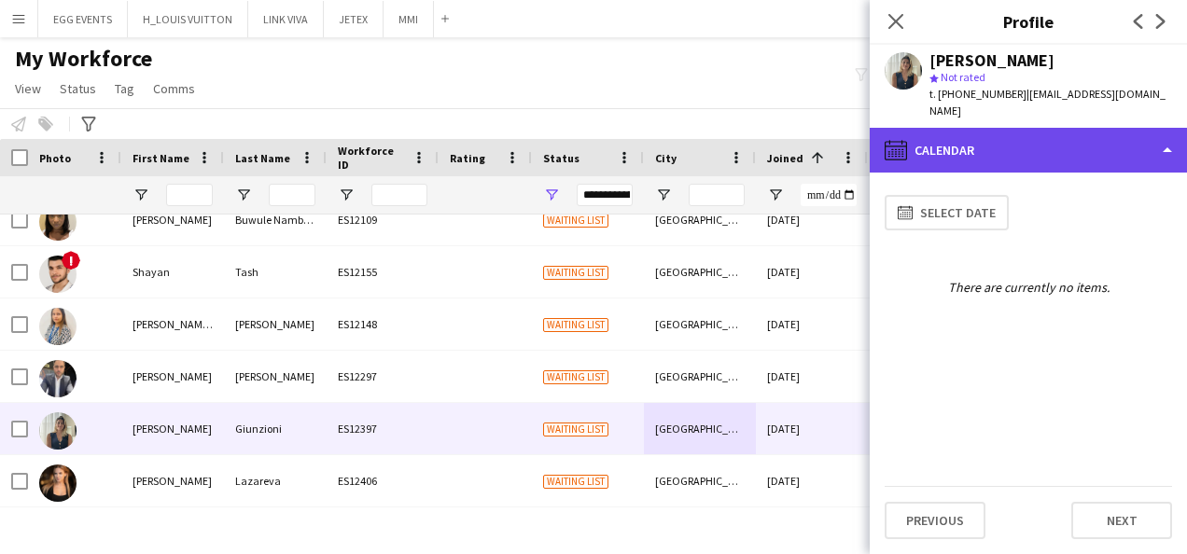
click at [1133, 132] on div "calendar-full Calendar" at bounding box center [1028, 150] width 317 height 45
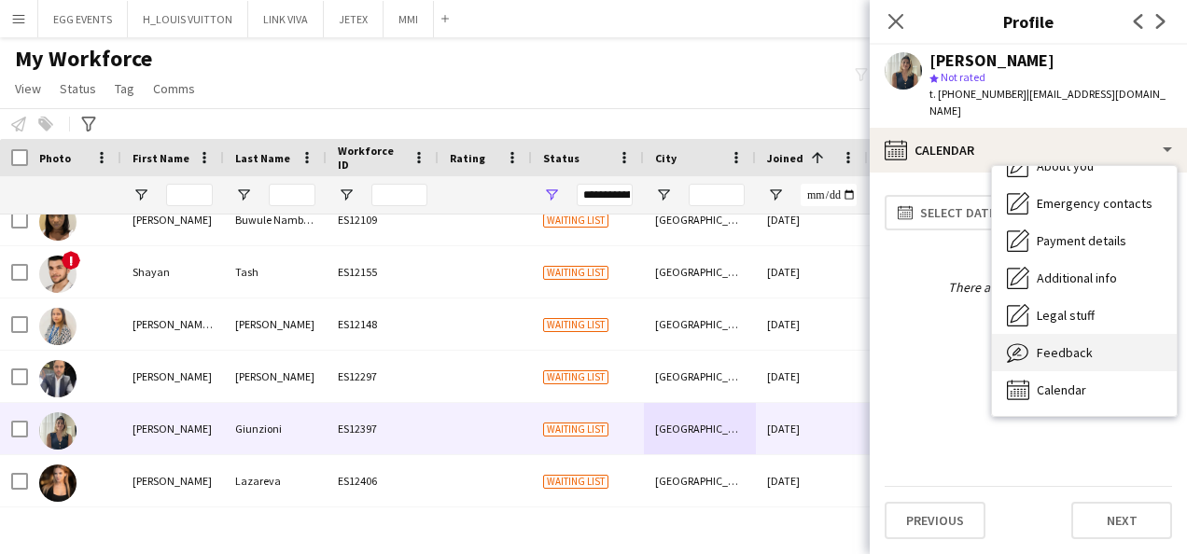
click at [1084, 344] on span "Feedback" at bounding box center [1065, 352] width 56 height 17
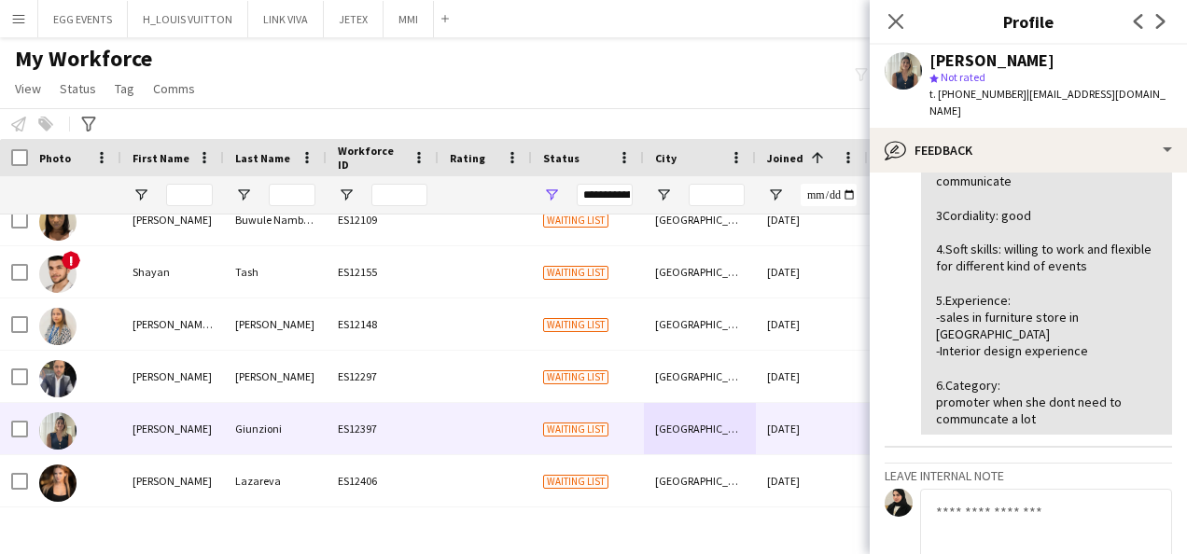
scroll to position [169, 0]
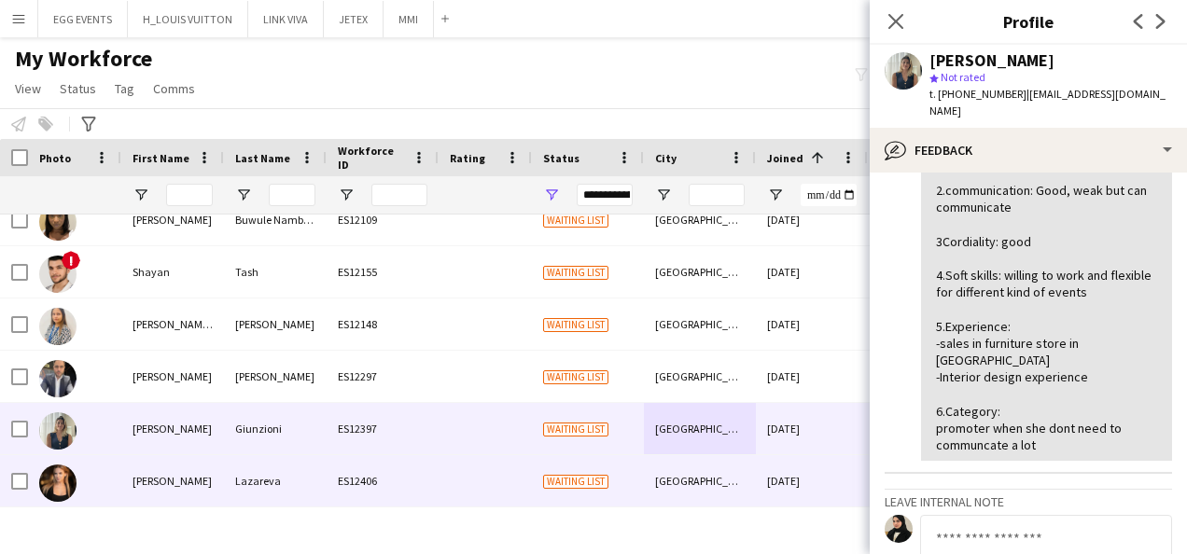
click at [709, 475] on div "[GEOGRAPHIC_DATA]" at bounding box center [700, 481] width 112 height 51
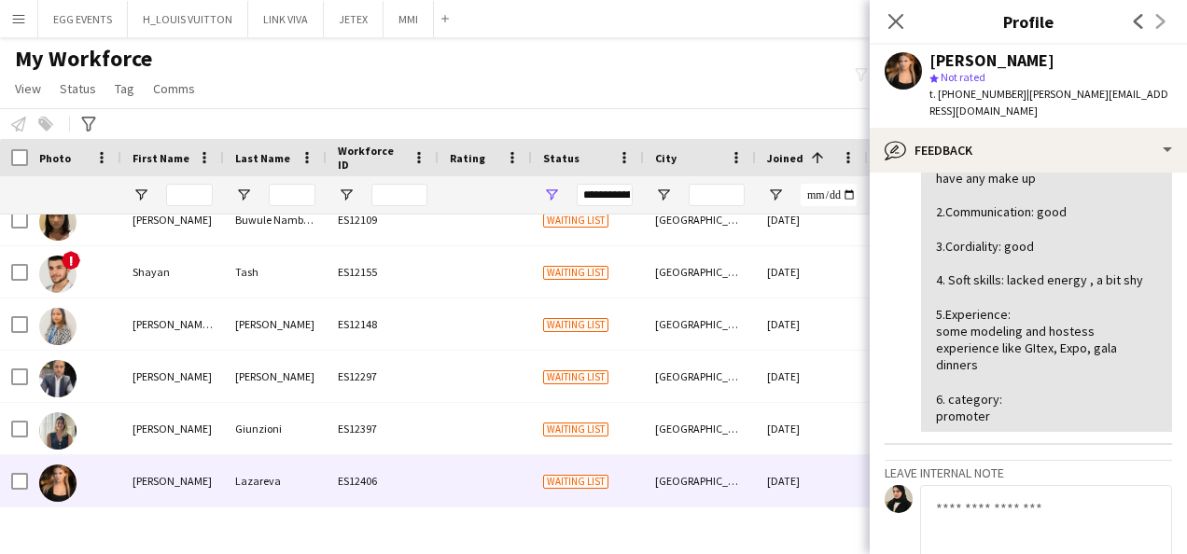
scroll to position [165, 0]
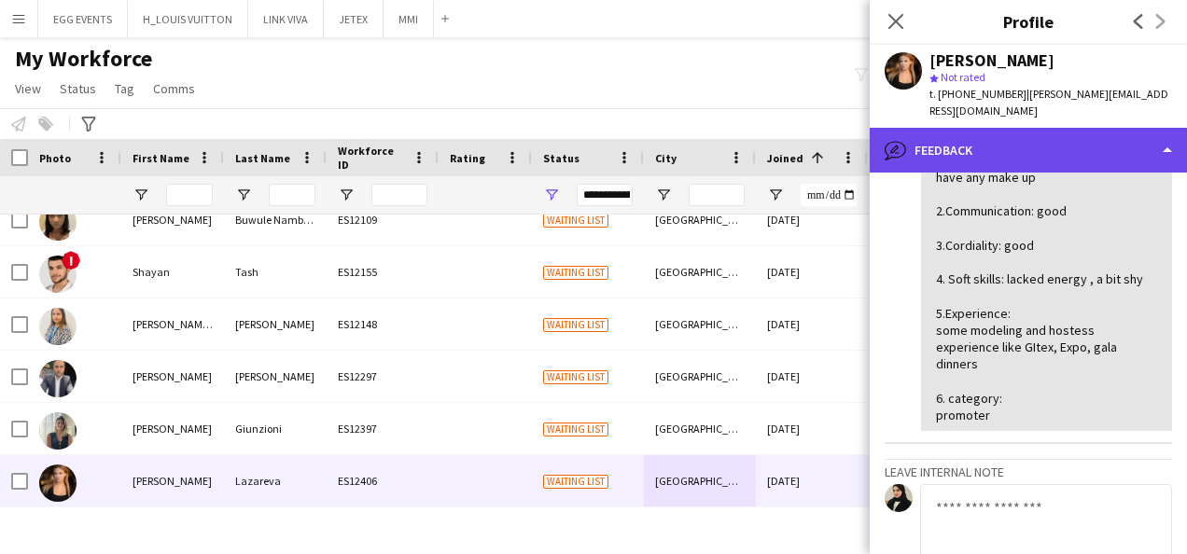
click at [1100, 153] on div "bubble-pencil Feedback" at bounding box center [1028, 150] width 317 height 45
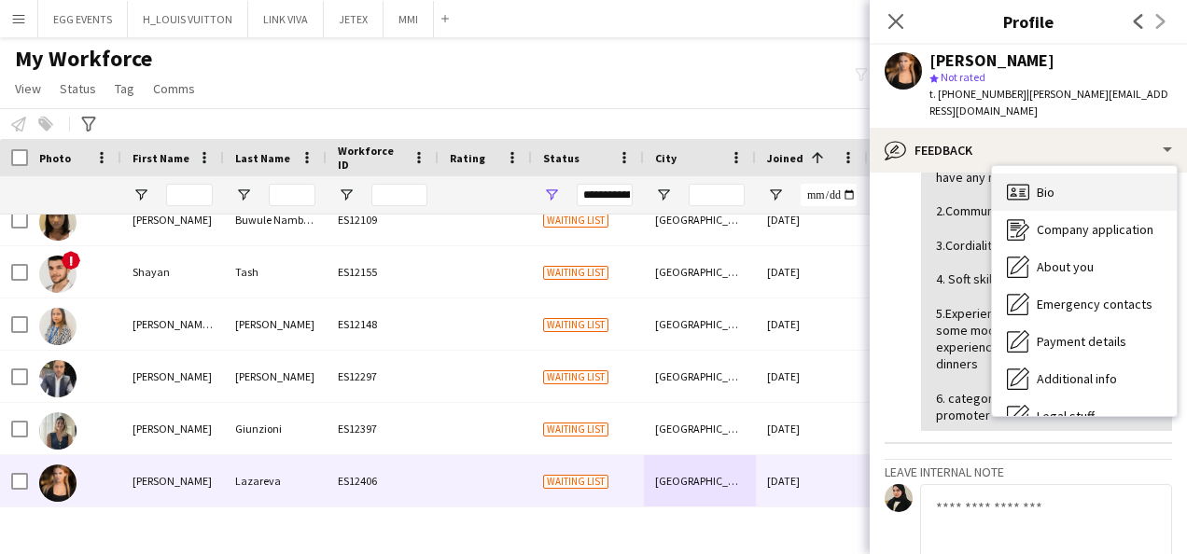
click at [1060, 174] on div "Bio Bio" at bounding box center [1084, 192] width 185 height 37
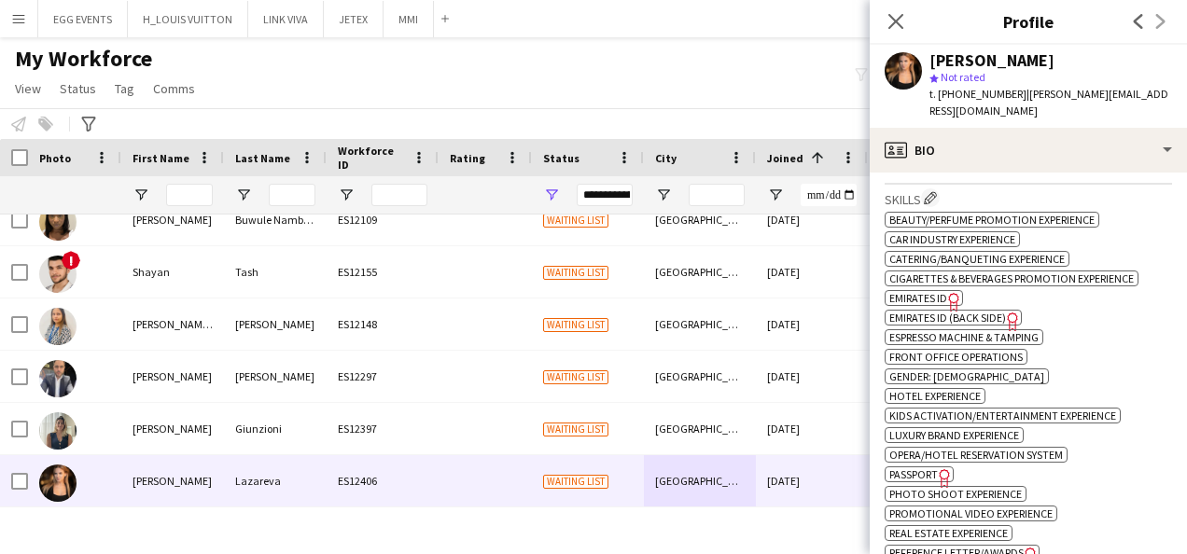
scroll to position [670, 0]
click at [947, 293] on icon "Freelancer has uploaded a photo validation of skill. Click to see" at bounding box center [955, 303] width 20 height 20
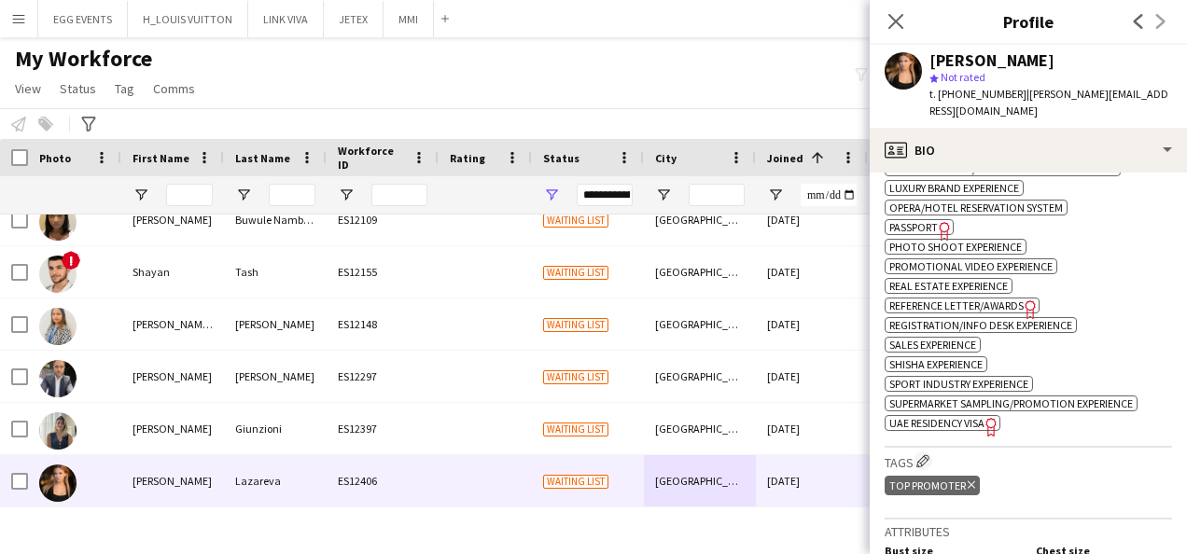
click at [1002, 417] on icon "Freelancer has uploaded a photo validation of skill. Click to see" at bounding box center [992, 427] width 20 height 20
click at [924, 220] on span "Passport" at bounding box center [914, 227] width 49 height 14
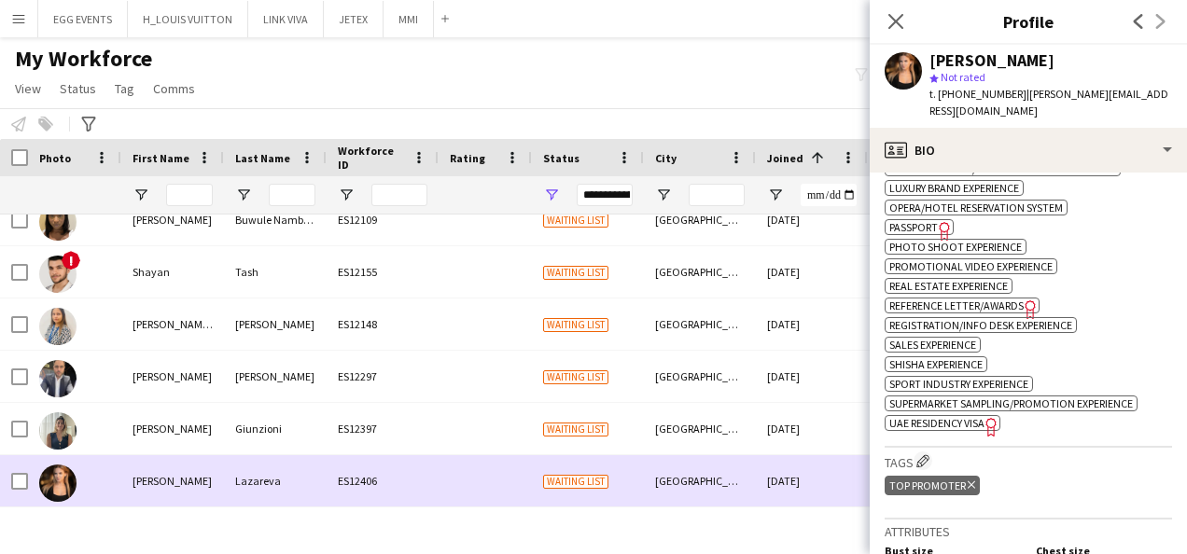
click at [441, 461] on div at bounding box center [485, 481] width 93 height 51
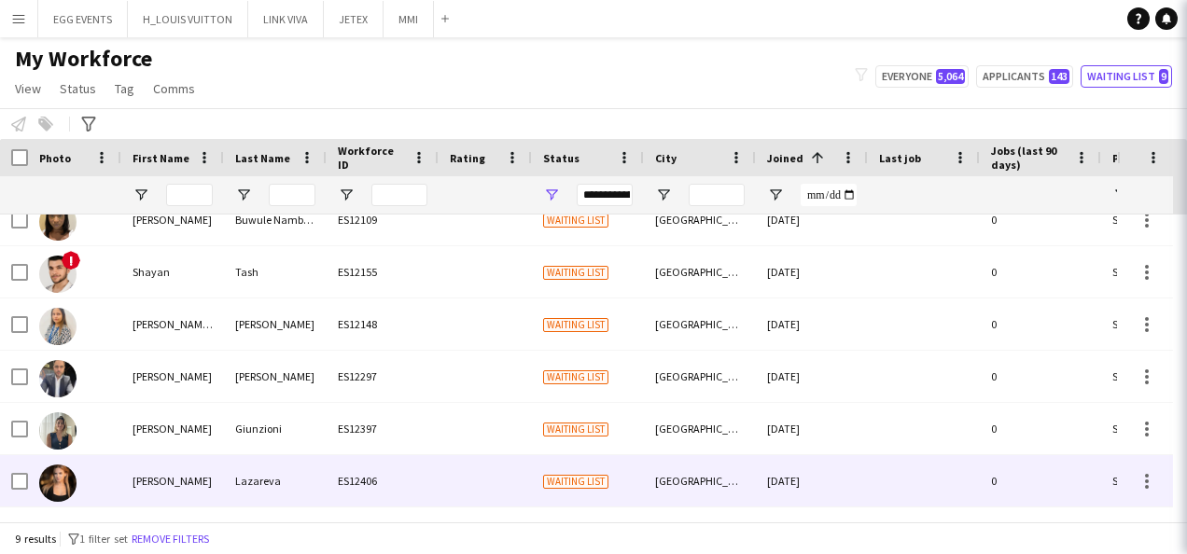
scroll to position [0, 0]
